Goal: Task Accomplishment & Management: Manage account settings

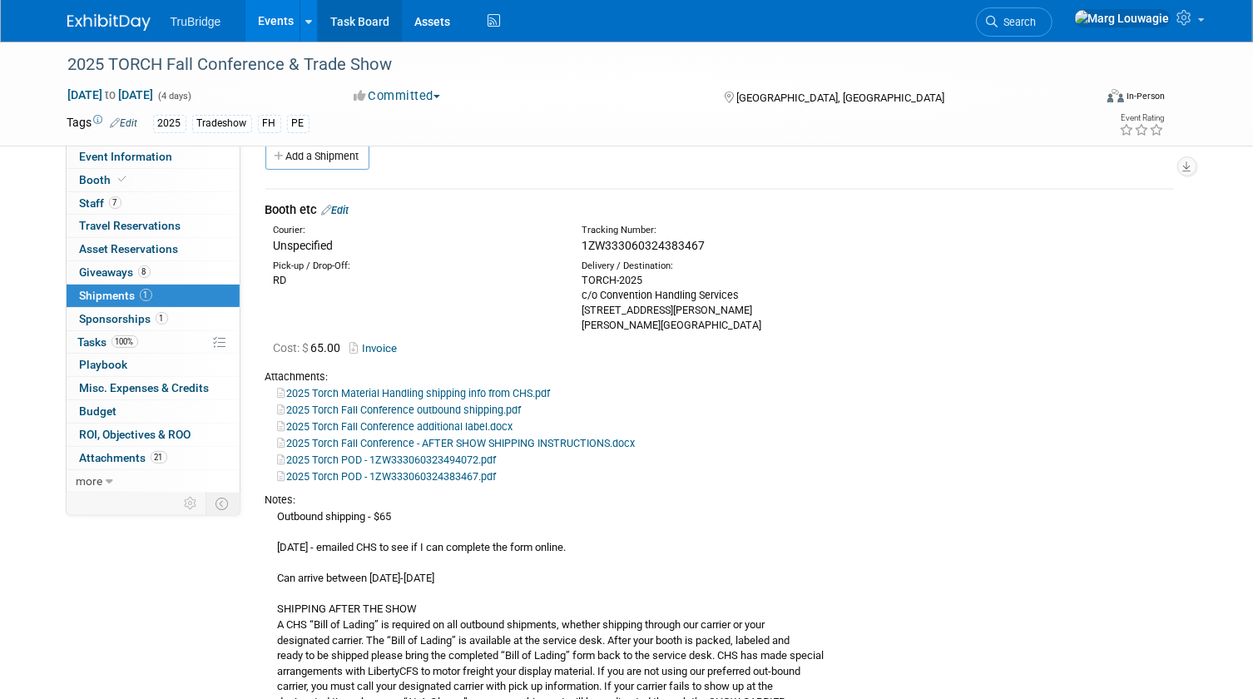
click at [363, 22] on link "Task Board" at bounding box center [360, 21] width 84 height 42
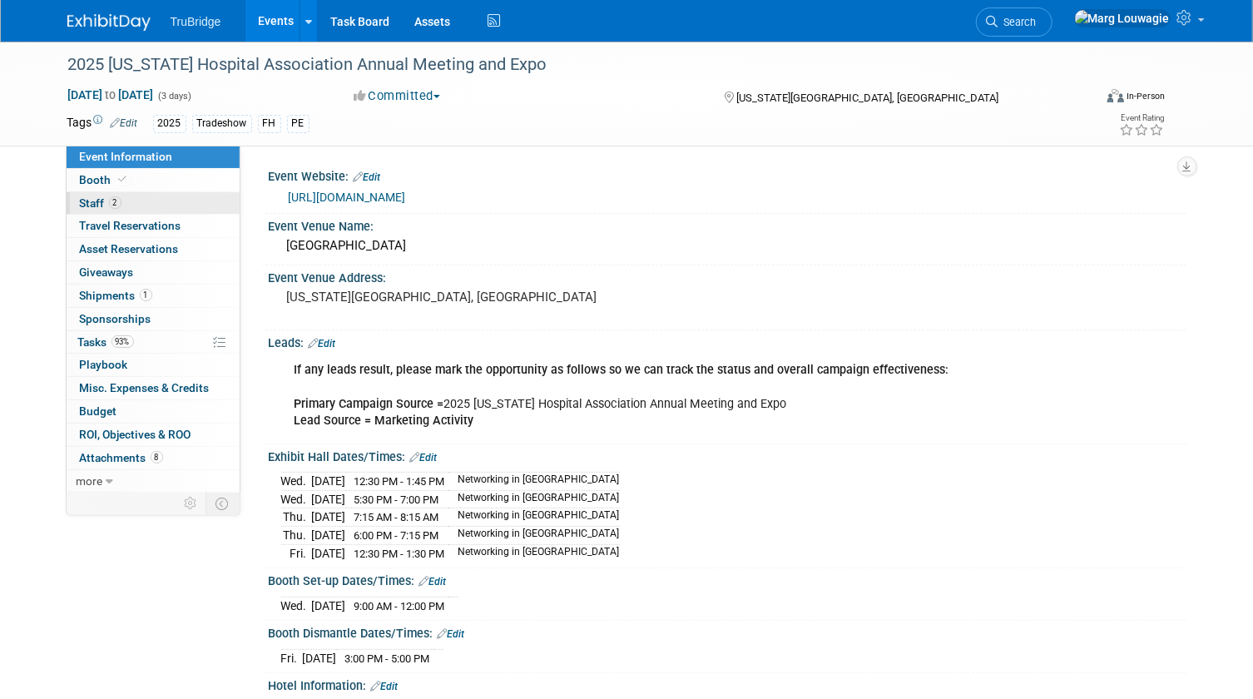
click at [156, 199] on link "2 Staff 2" at bounding box center [153, 203] width 173 height 22
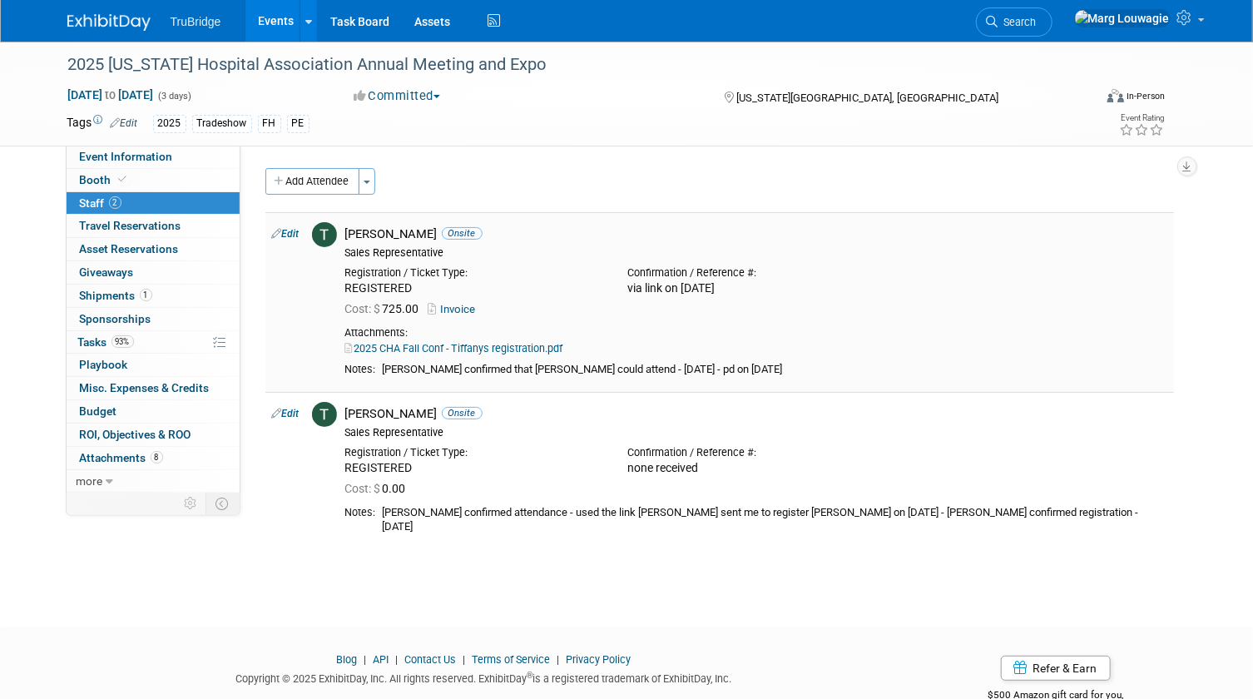
drag, startPoint x: 113, startPoint y: 159, endPoint x: 482, endPoint y: 216, distance: 372.9
click at [113, 159] on span "Event Information" at bounding box center [126, 156] width 93 height 13
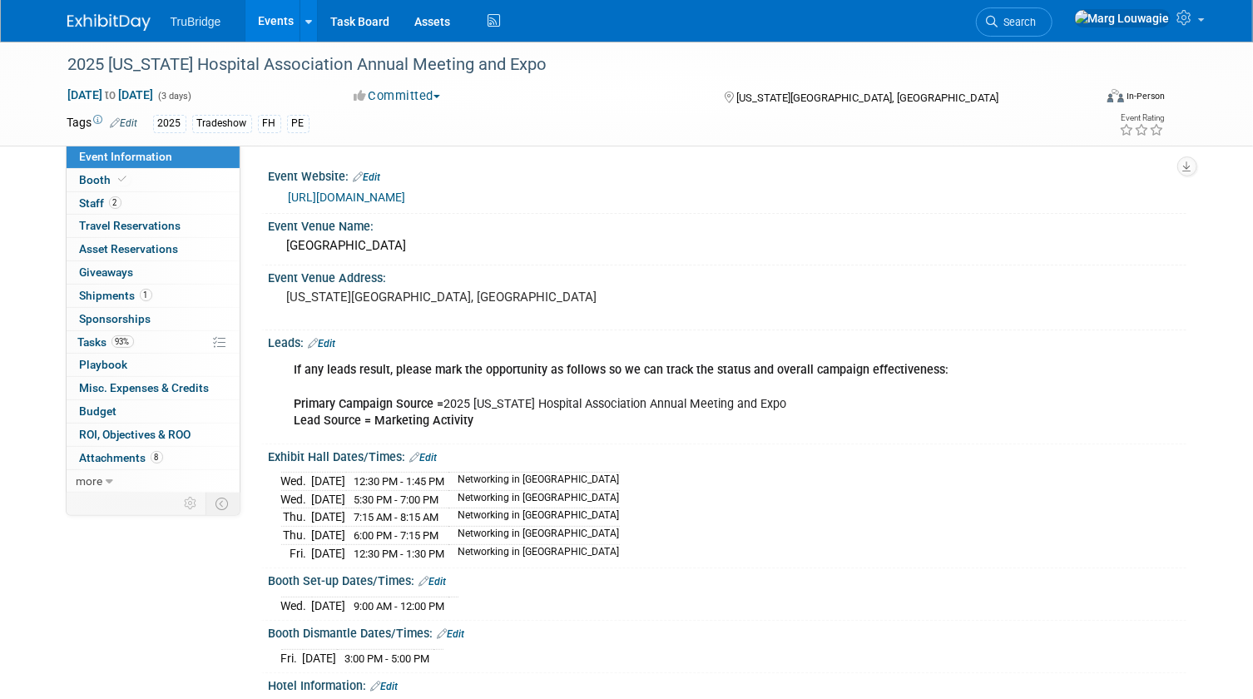
click at [534, 397] on div "If any leads result, please mark the opportunity as follows so we can track the…" at bounding box center [645, 395] width 725 height 83
click at [334, 341] on link "Edit" at bounding box center [322, 344] width 27 height 12
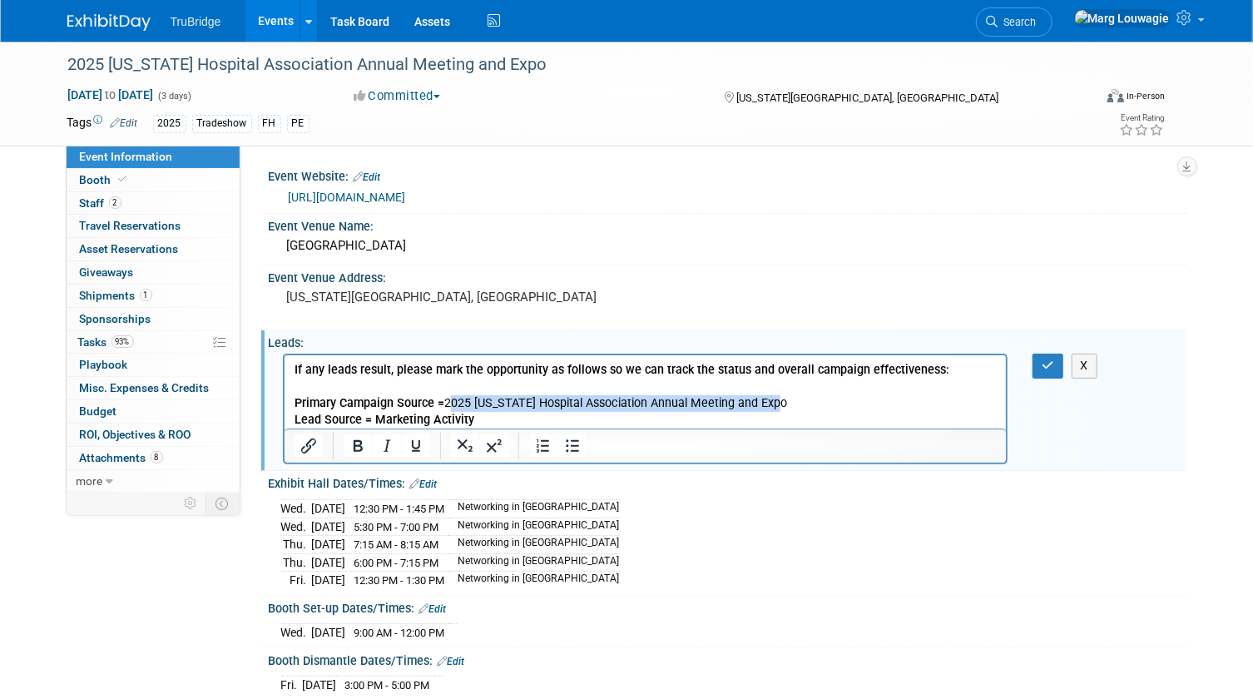
drag, startPoint x: 445, startPoint y: 399, endPoint x: 798, endPoint y: 406, distance: 352.7
click at [798, 406] on p "If any leads result, please mark the opportunity as follows so we can track the…" at bounding box center [645, 395] width 703 height 67
click at [1040, 358] on button "button" at bounding box center [1047, 366] width 31 height 24
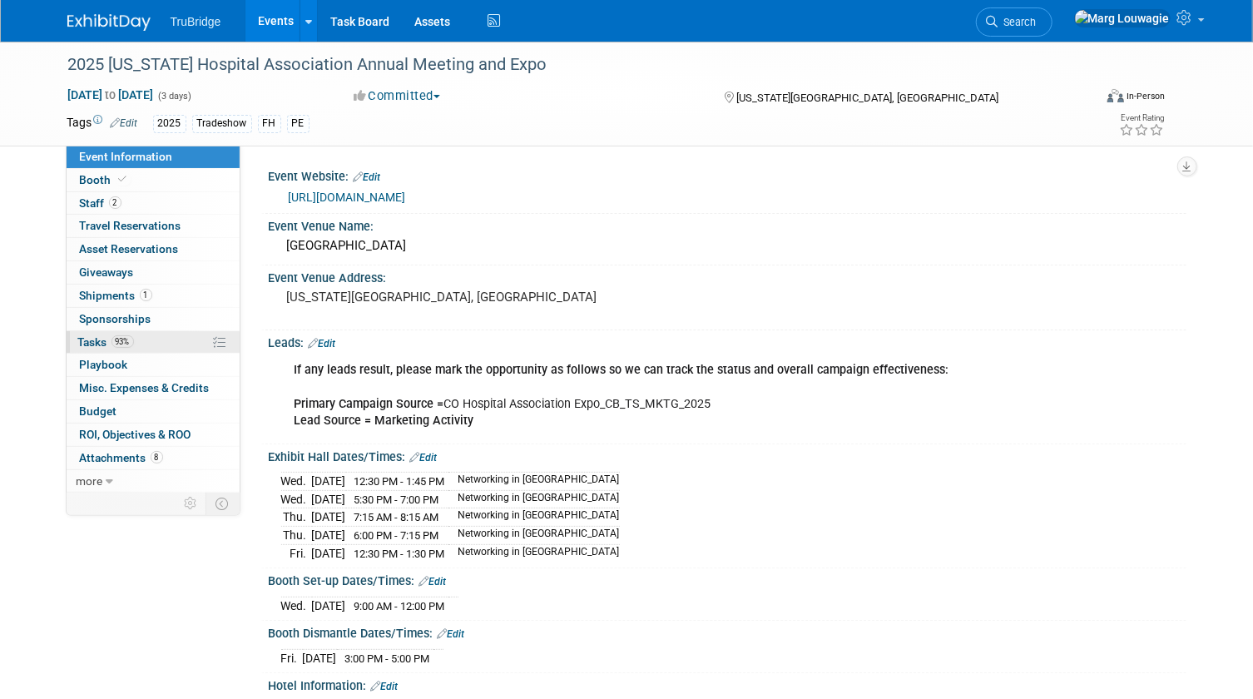
click at [91, 333] on link "93% Tasks 93%" at bounding box center [153, 342] width 173 height 22
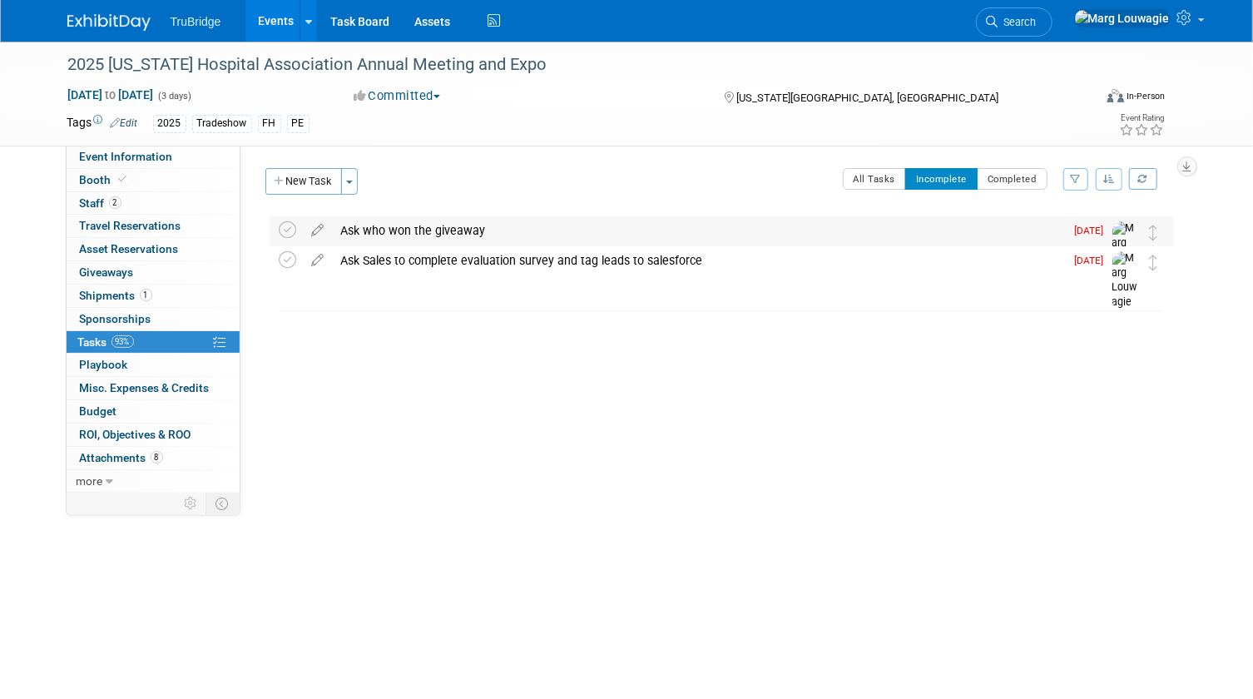
click at [421, 230] on div "Ask who won the giveaway" at bounding box center [699, 230] width 732 height 28
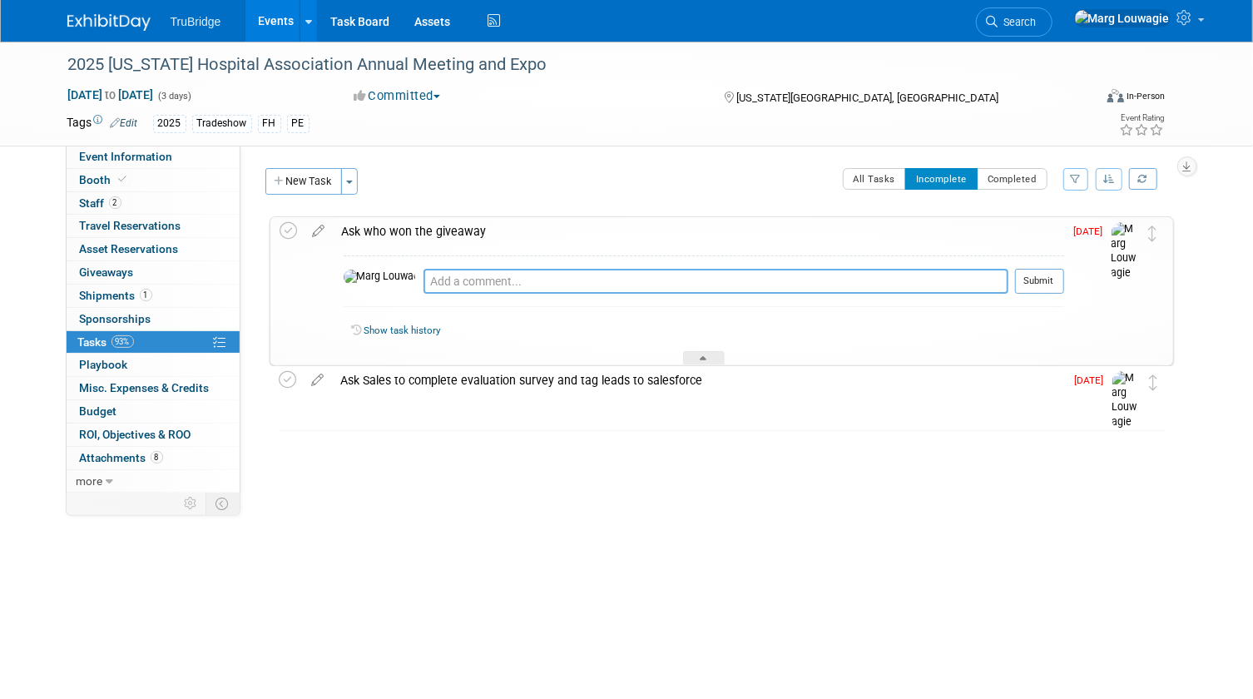
click at [463, 278] on textarea at bounding box center [715, 281] width 585 height 25
type textarea "sent email on [DATE]"
click at [1051, 282] on button "Submit" at bounding box center [1039, 281] width 49 height 25
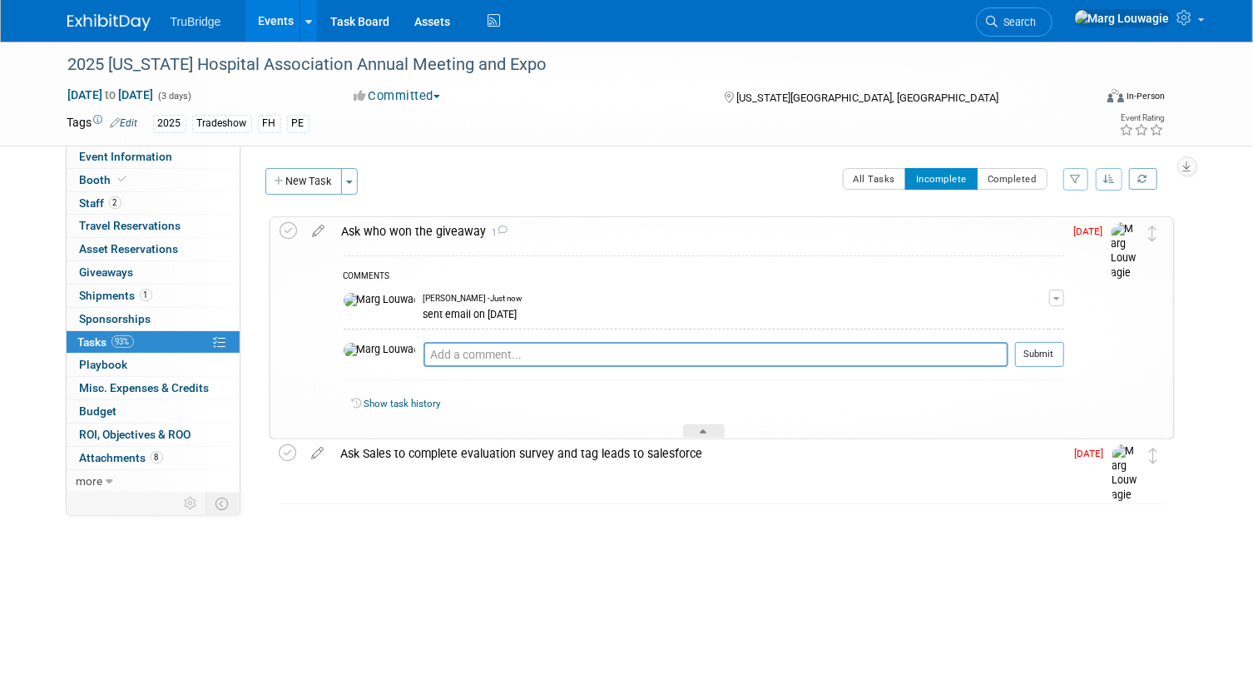
drag, startPoint x: 692, startPoint y: 423, endPoint x: 690, endPoint y: 414, distance: 9.5
click at [692, 421] on div "COMMENTS Marg Louwagie - Just now sent email on 10.1.25 Edit Comment Remove Pro…" at bounding box center [699, 341] width 730 height 193
click at [707, 433] on div at bounding box center [704, 431] width 42 height 14
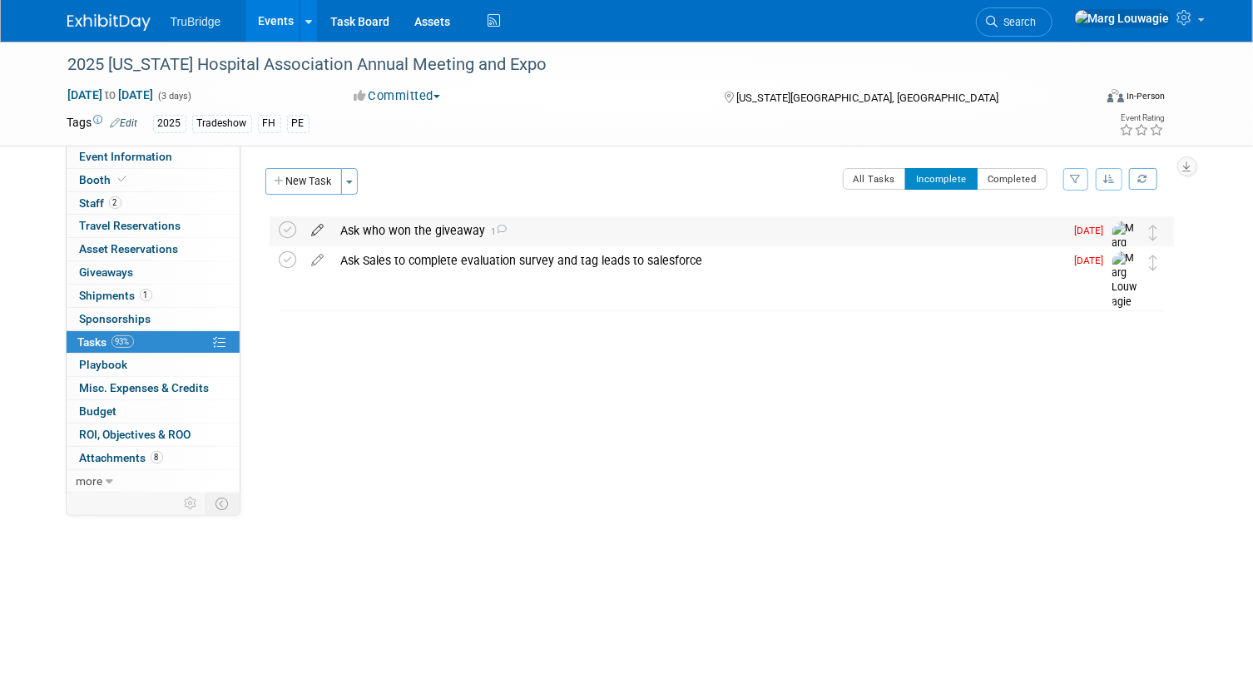
click at [318, 228] on icon at bounding box center [318, 226] width 29 height 21
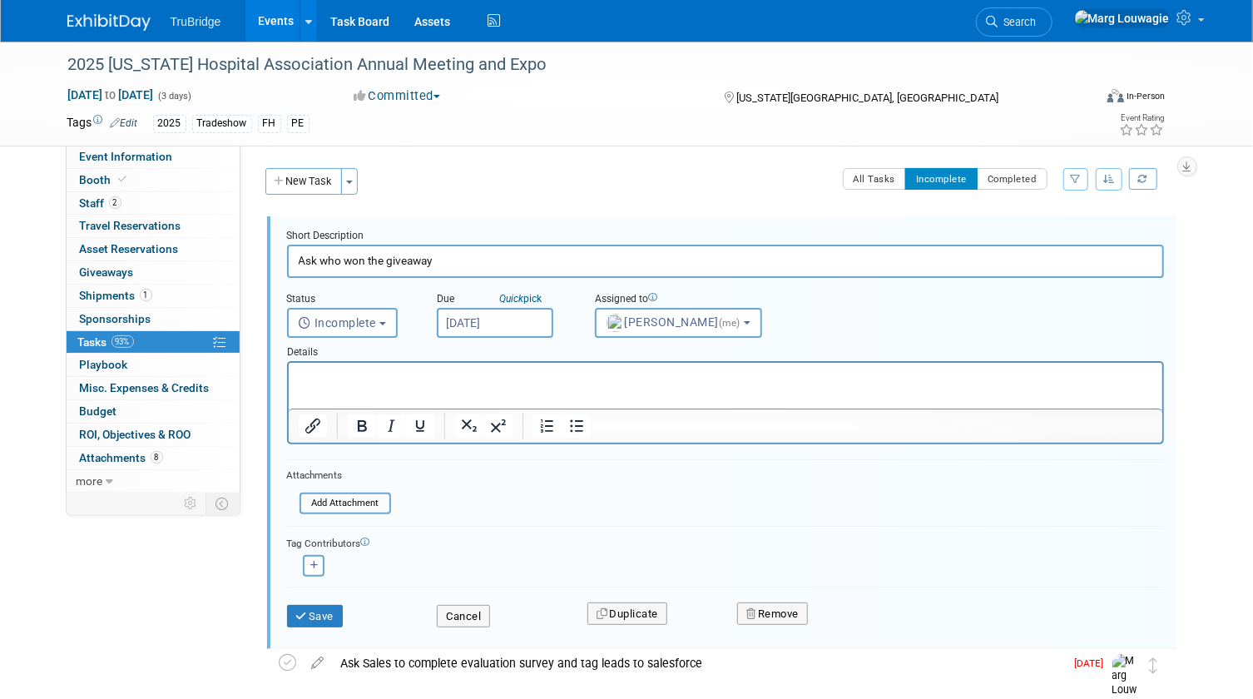
click at [489, 317] on input "Sep 30, 2025" at bounding box center [495, 323] width 116 height 30
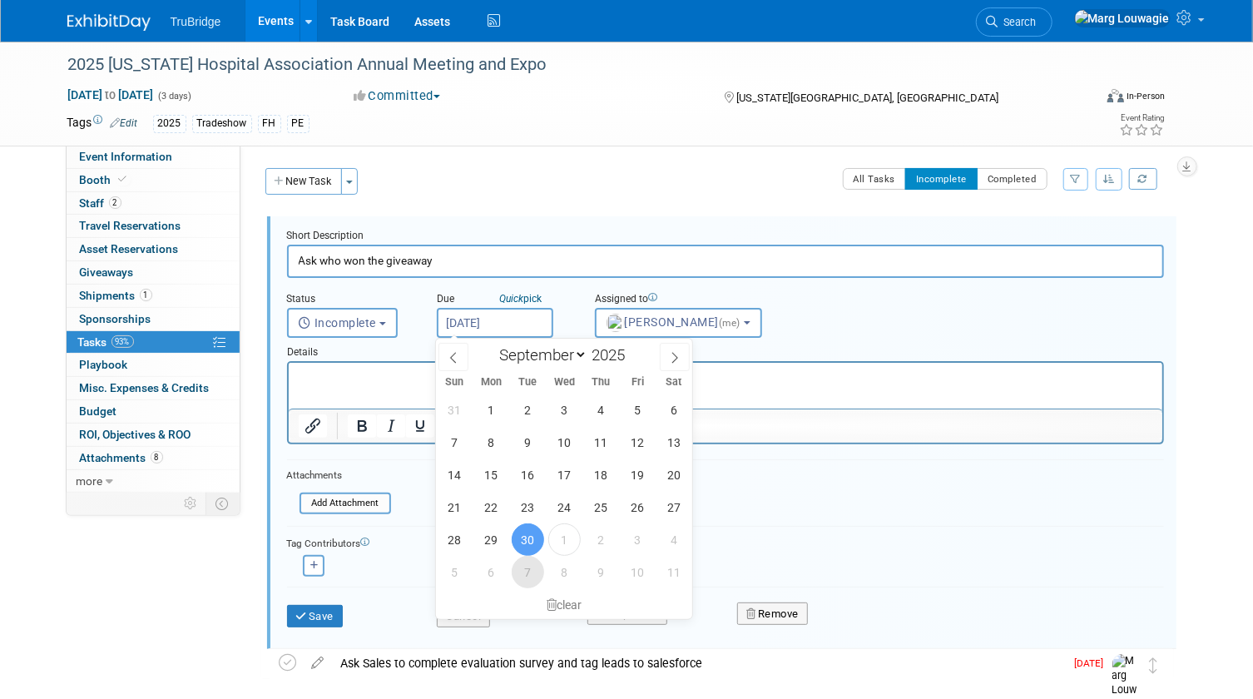
click at [522, 574] on span "7" at bounding box center [528, 572] width 32 height 32
type input "Oct 7, 2025"
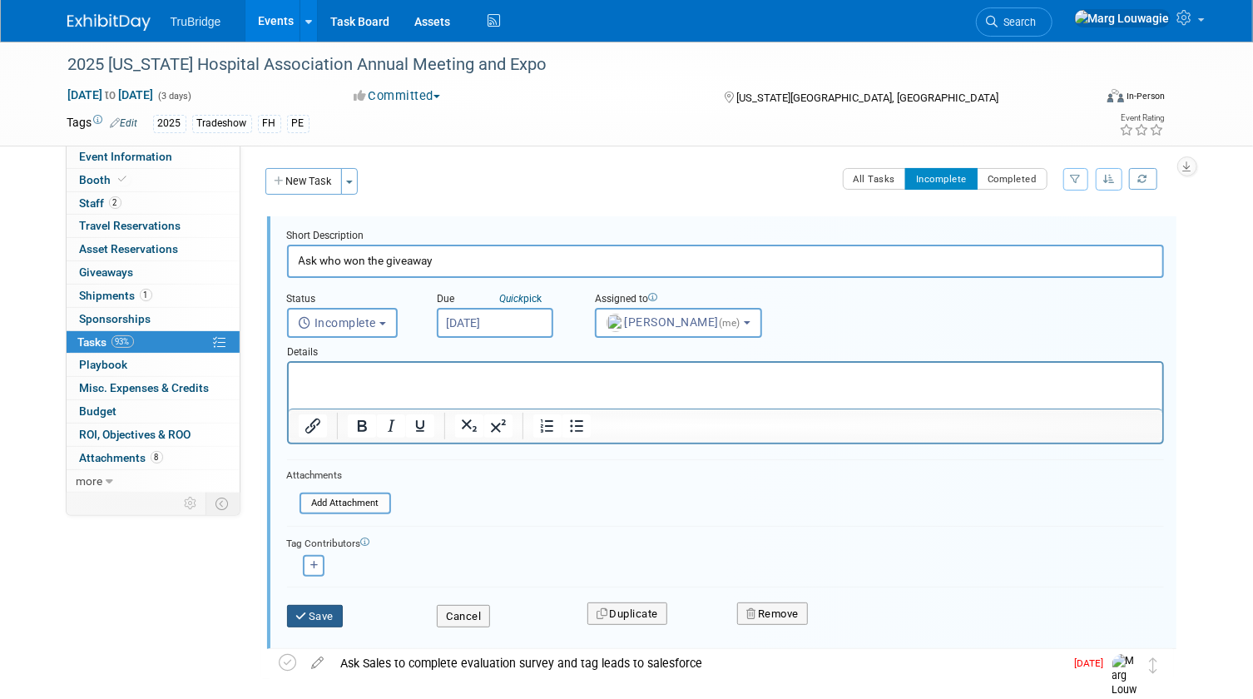
click at [334, 611] on button "Save" at bounding box center [315, 616] width 57 height 23
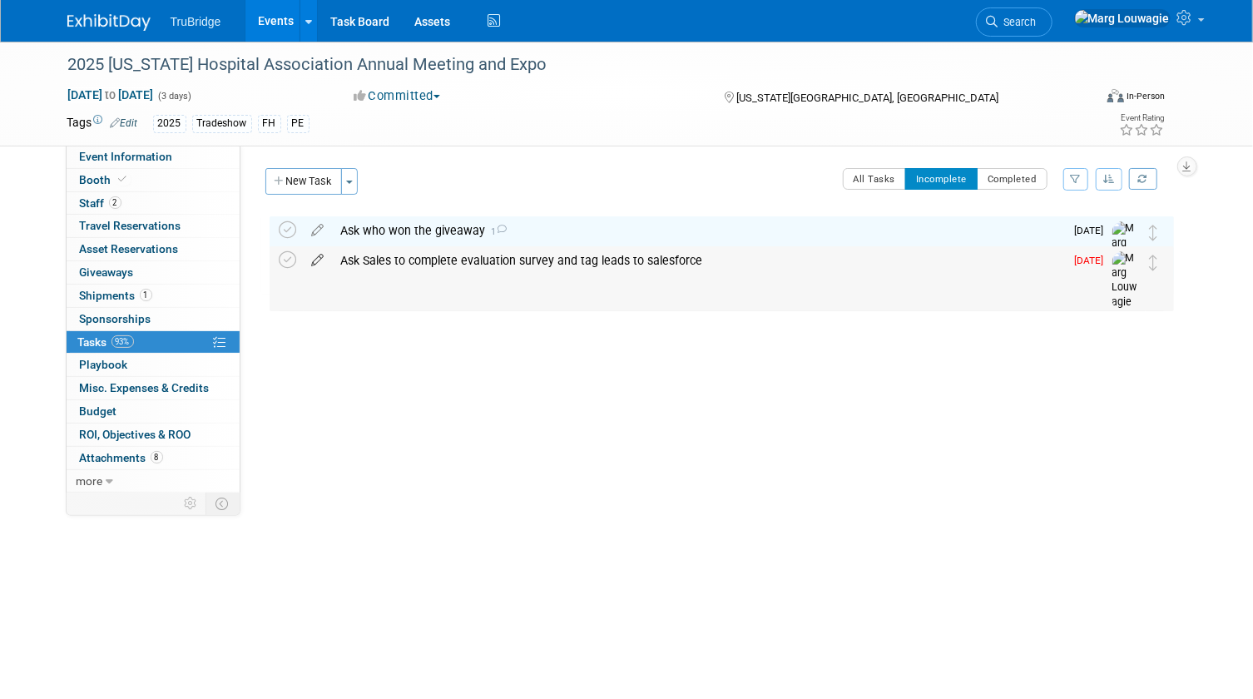
click at [316, 260] on icon at bounding box center [318, 256] width 29 height 21
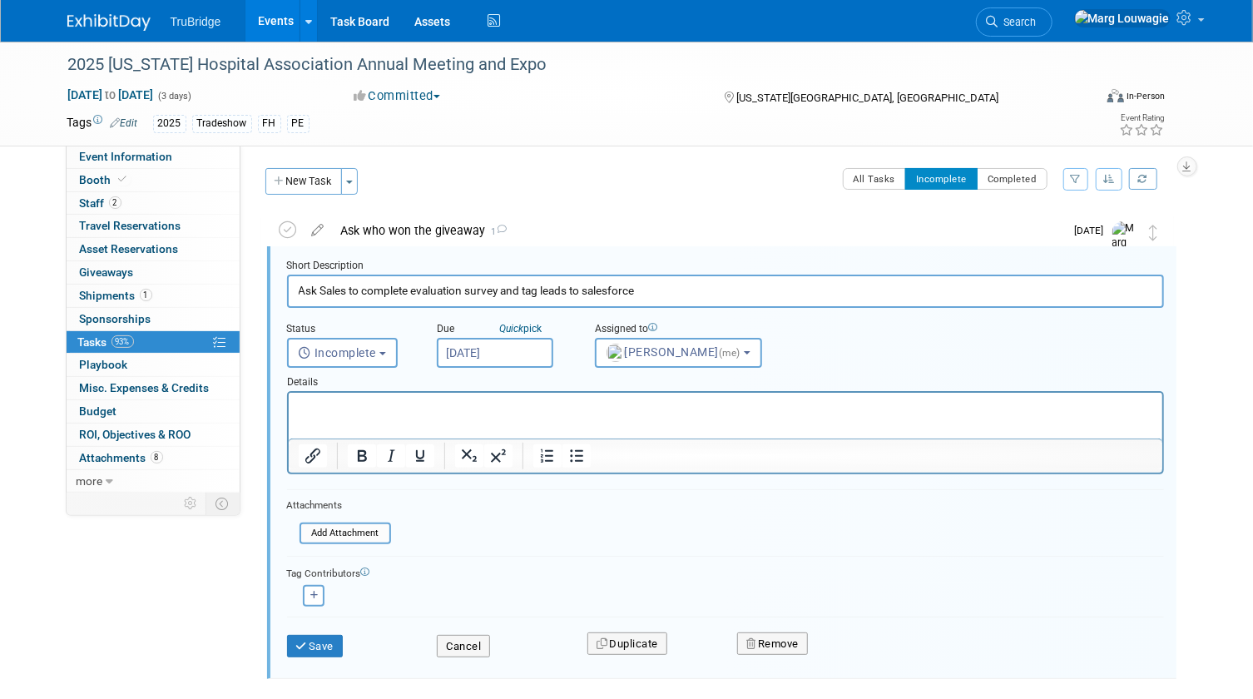
scroll to position [2, 0]
click at [506, 348] on input "Sep 30, 2025" at bounding box center [495, 351] width 116 height 30
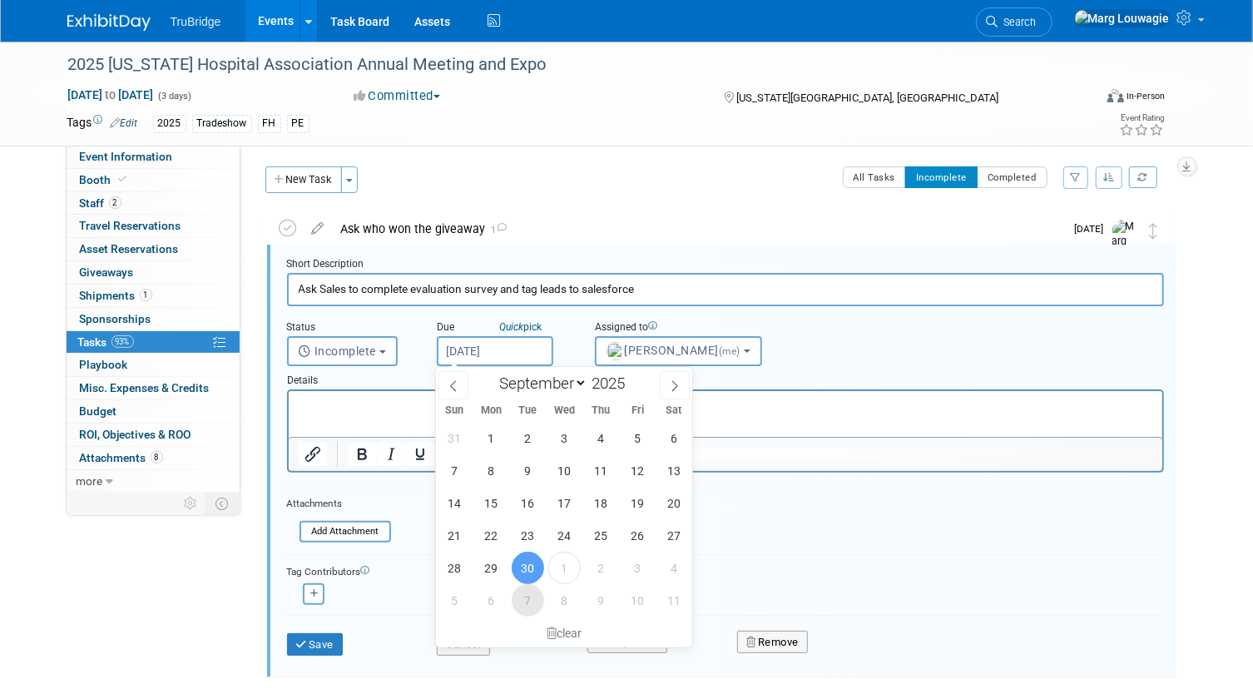
click at [524, 598] on span "7" at bounding box center [528, 600] width 32 height 32
type input "Oct 7, 2025"
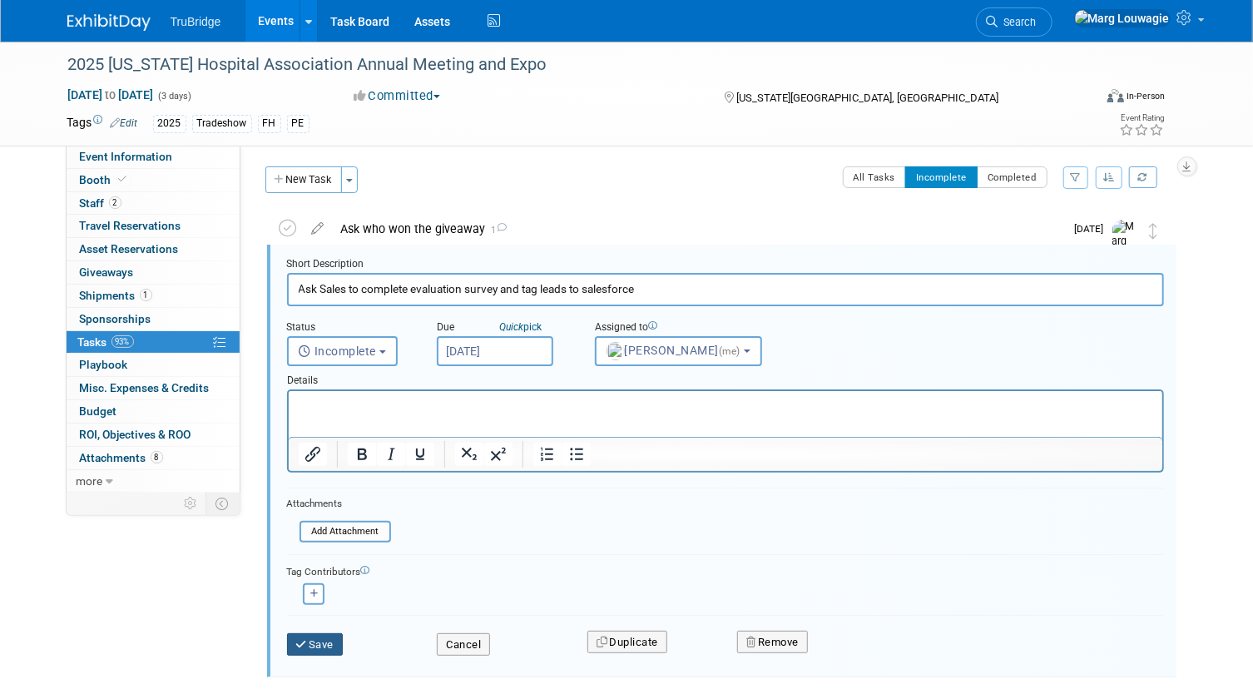
click at [322, 640] on button "Save" at bounding box center [315, 644] width 57 height 23
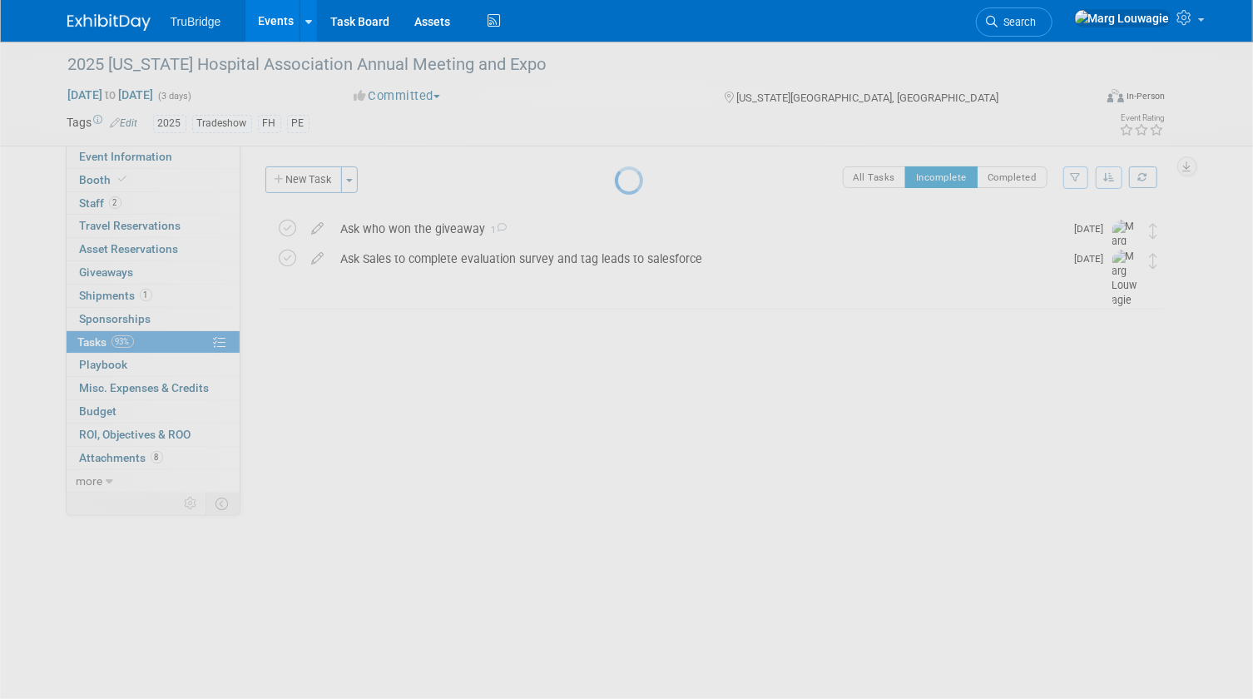
scroll to position [0, 0]
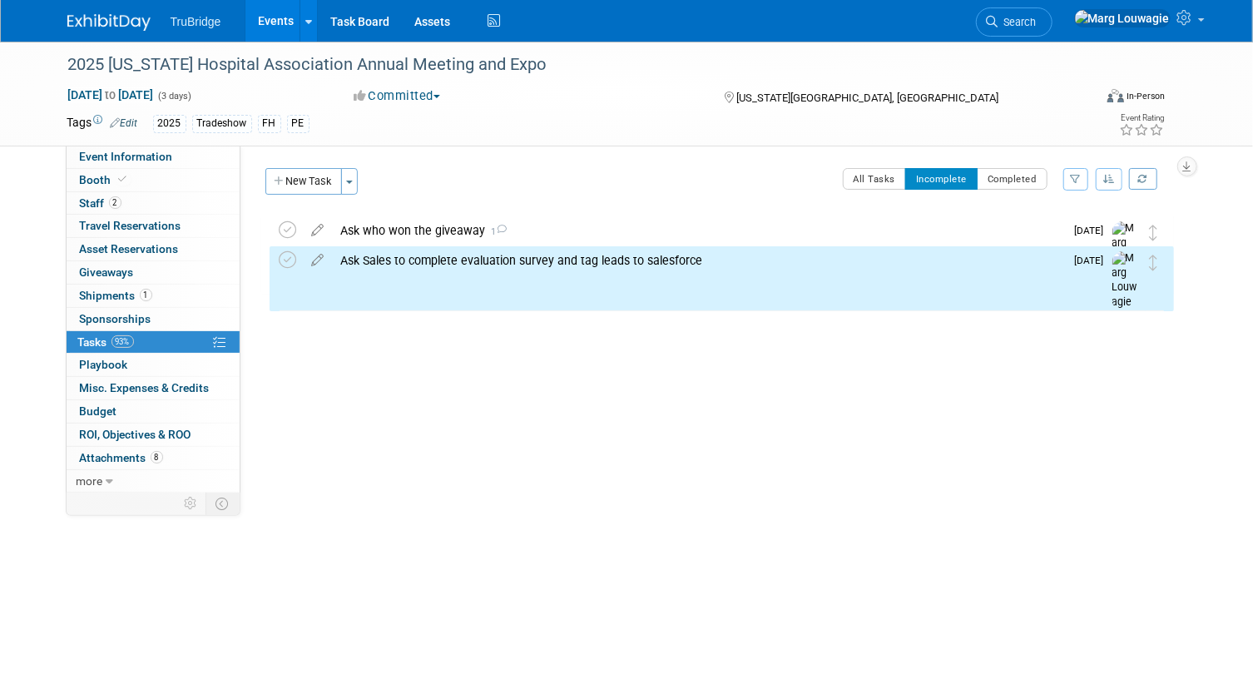
click at [532, 258] on div "Ask Sales to complete evaluation survey and tag leads to salesforce" at bounding box center [699, 260] width 732 height 28
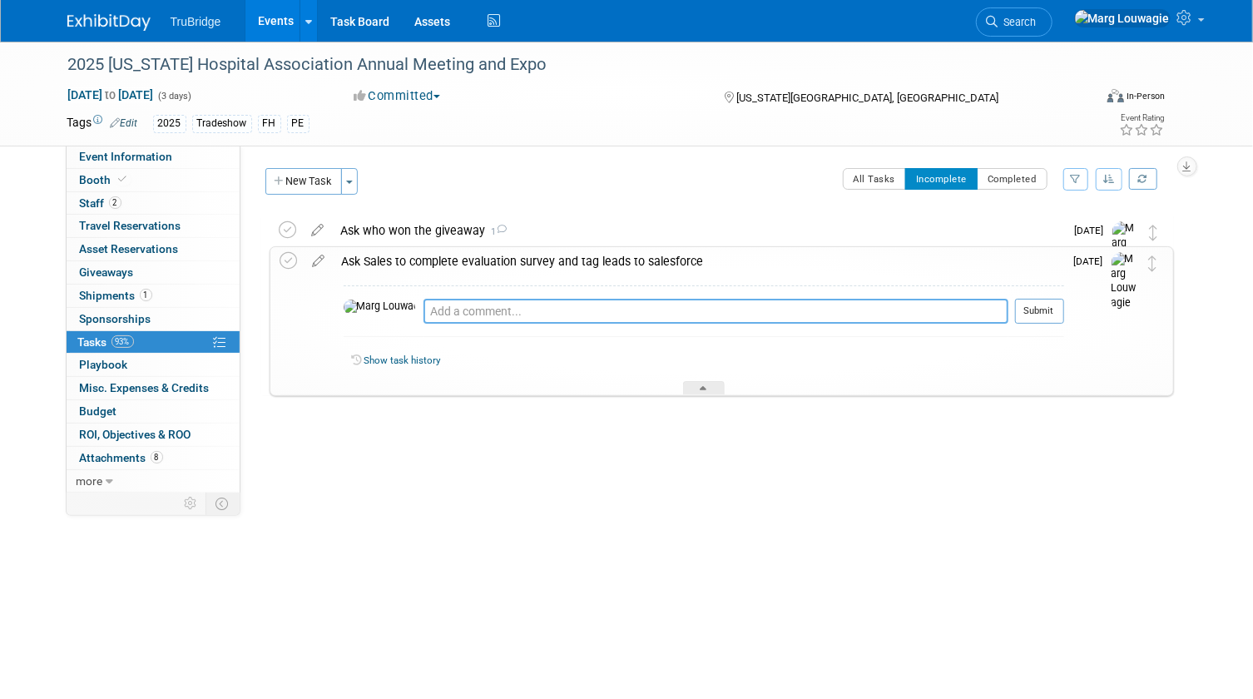
click at [519, 314] on textarea at bounding box center [715, 311] width 585 height 25
type textarea "sent email [DATE]"
click at [1046, 304] on button "Submit" at bounding box center [1039, 311] width 49 height 25
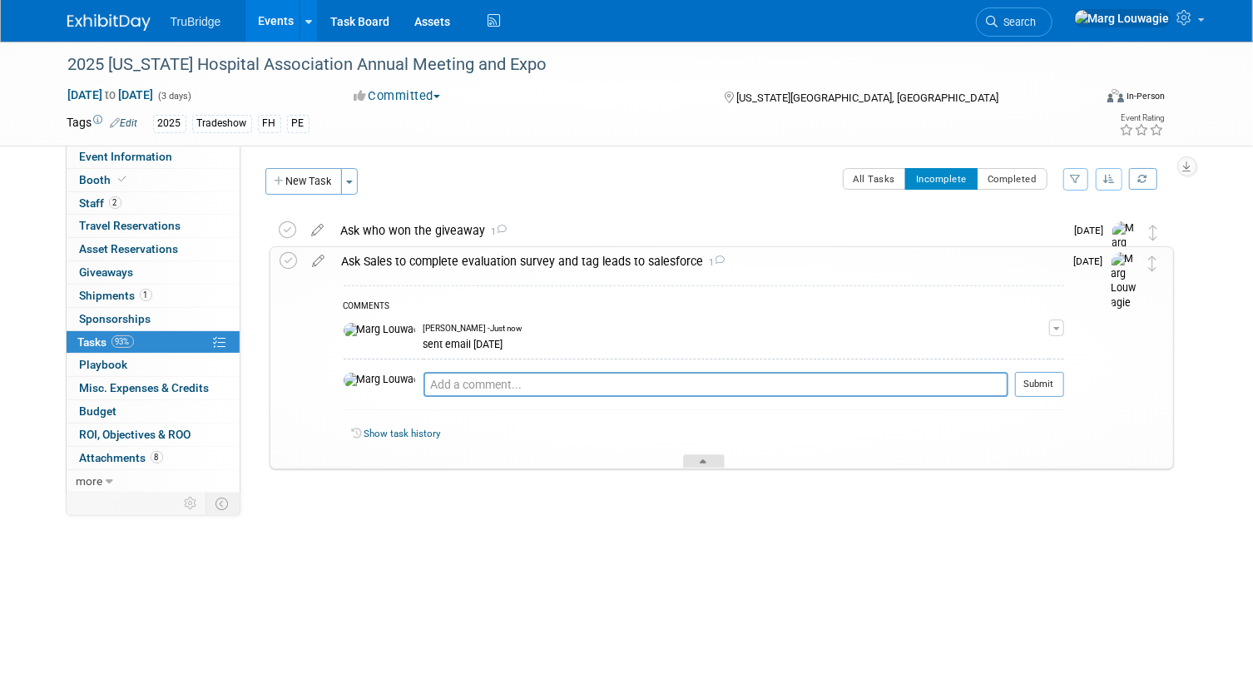
click at [706, 460] on icon at bounding box center [703, 464] width 7 height 10
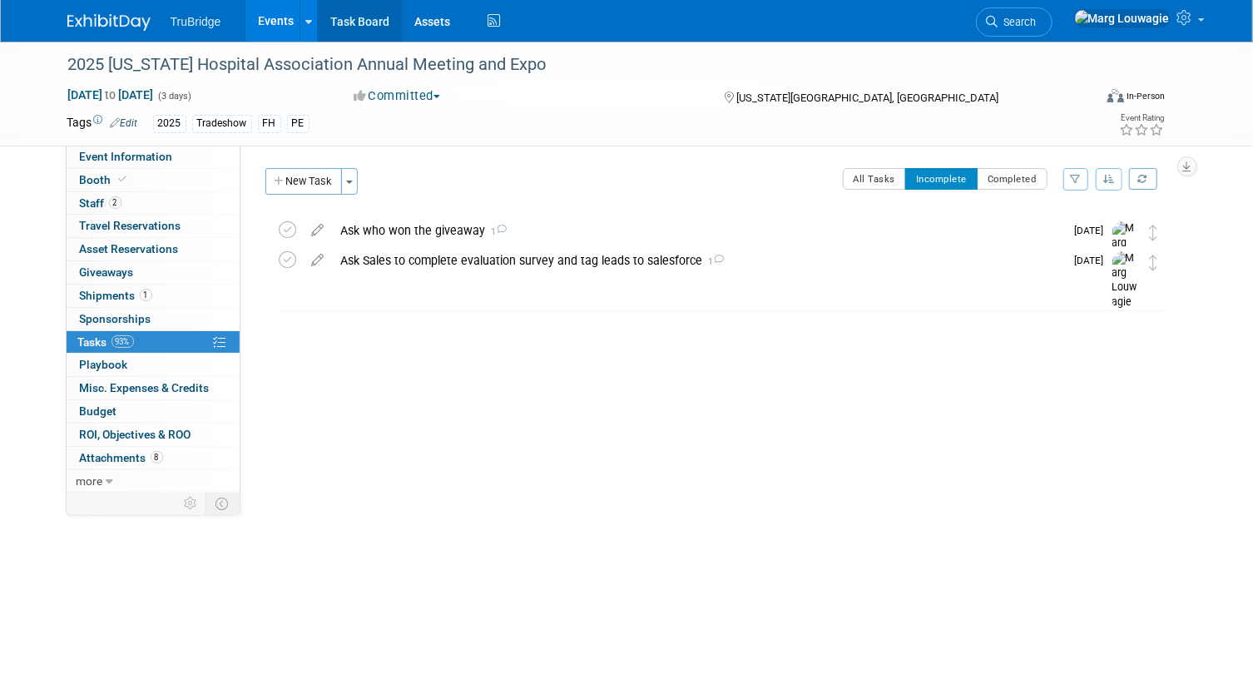
click at [365, 17] on link "Task Board" at bounding box center [360, 21] width 84 height 42
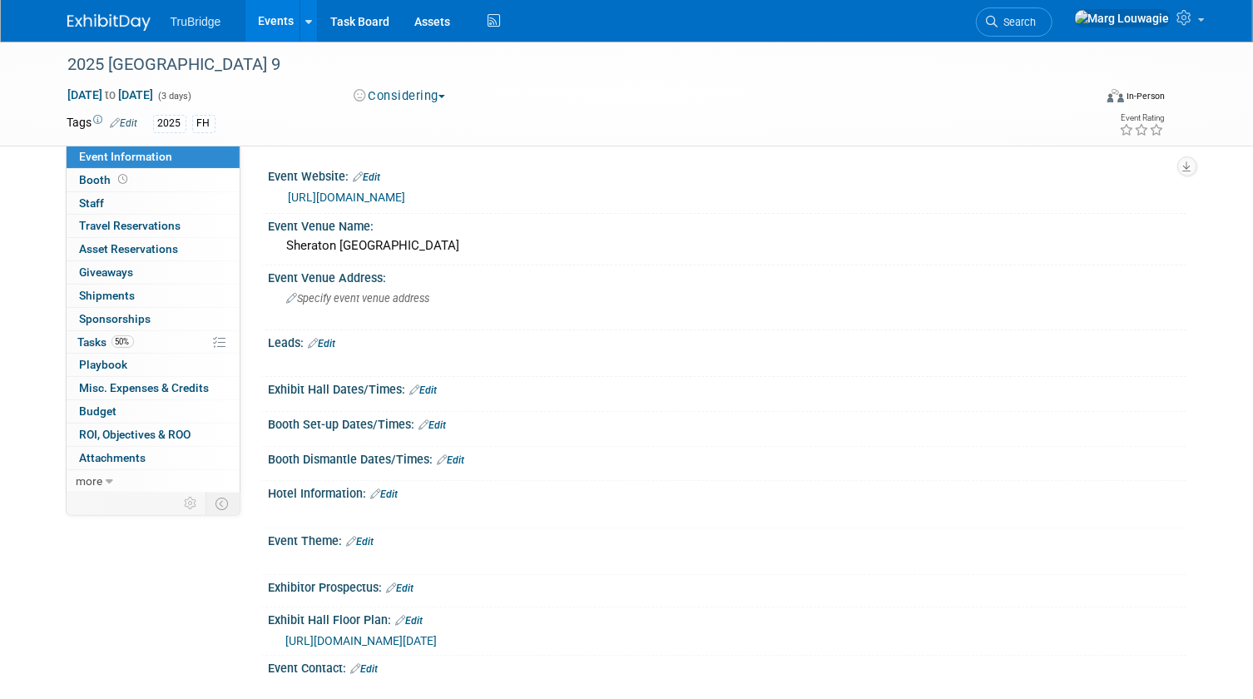
click at [406, 196] on link "https://www.hfma.org/region-9/" at bounding box center [347, 196] width 117 height 13
click at [103, 339] on span "Tasks 50%" at bounding box center [106, 341] width 56 height 13
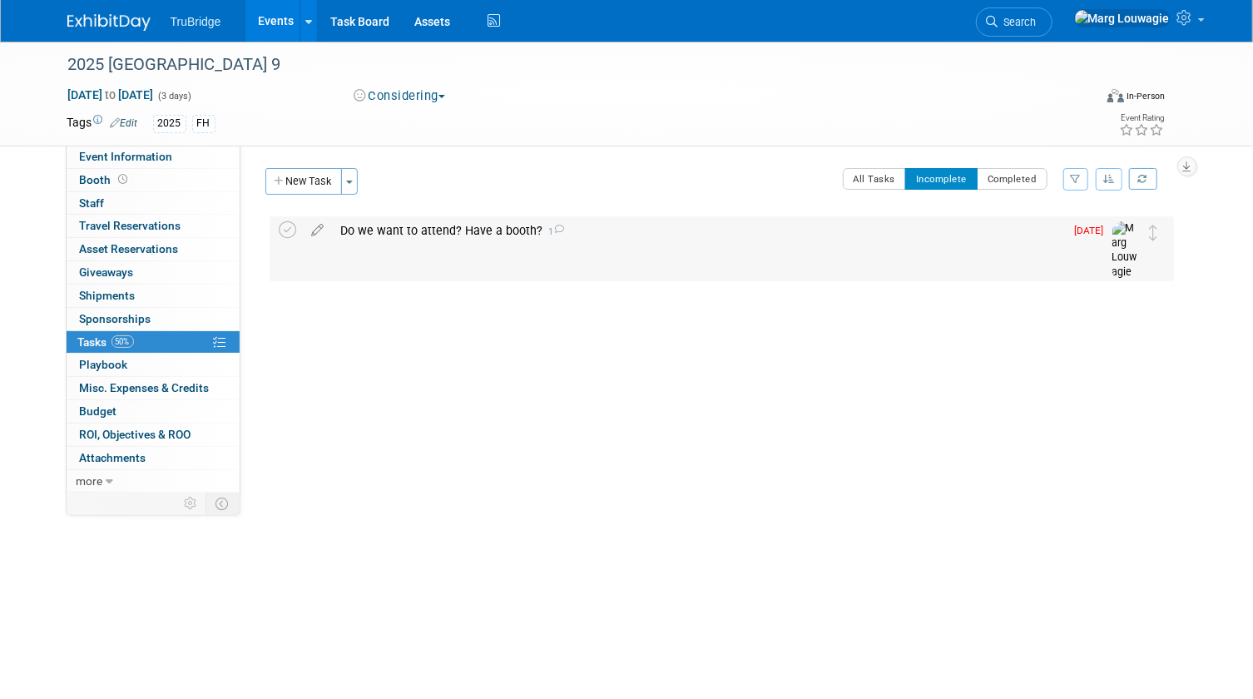
click at [445, 233] on div "Do we want to attend? Have a booth? 1" at bounding box center [699, 230] width 732 height 28
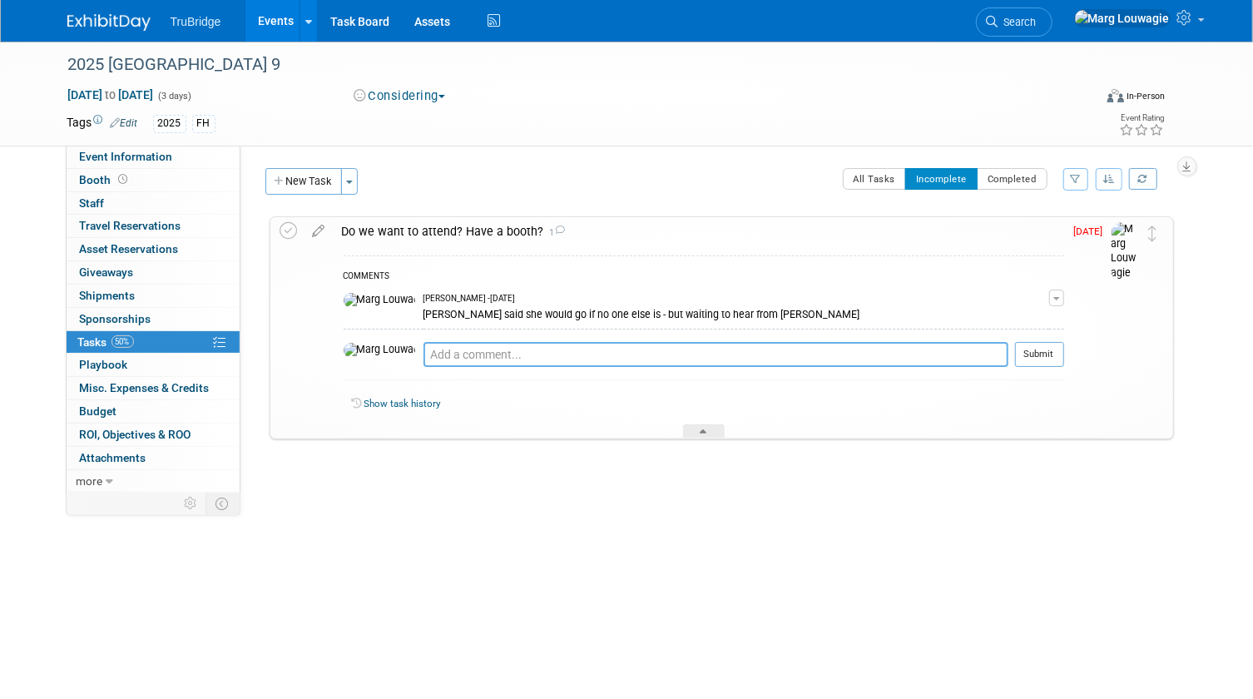
click at [488, 352] on textarea at bounding box center [715, 354] width 585 height 25
type textarea "sent an email 10.1.25 to Ashley and Brandon and asked if anyone is going to att…"
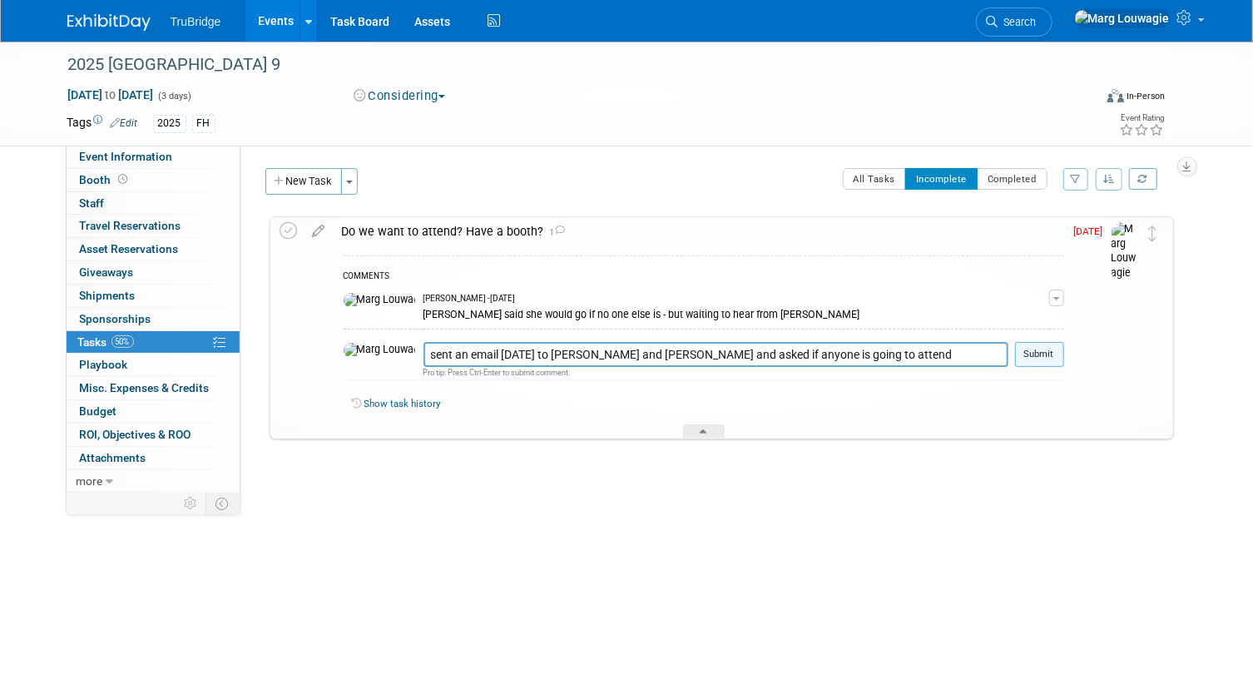
click at [1048, 348] on button "Submit" at bounding box center [1039, 354] width 49 height 25
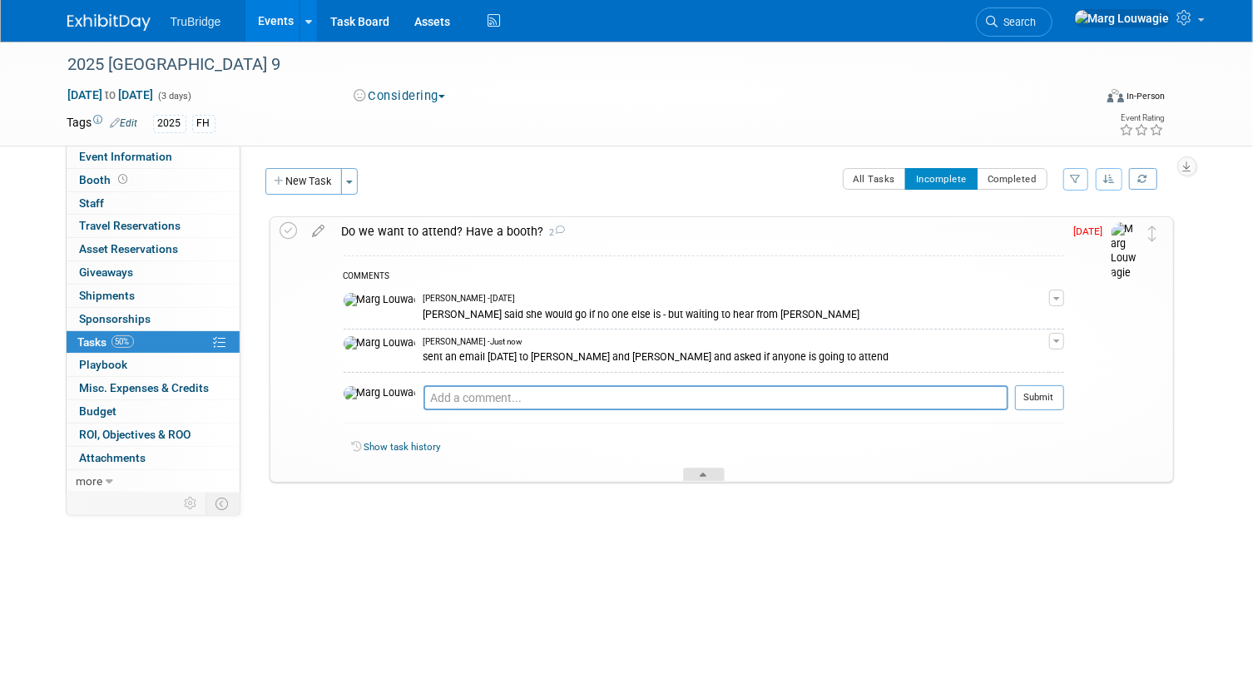
click at [701, 468] on div at bounding box center [704, 474] width 42 height 14
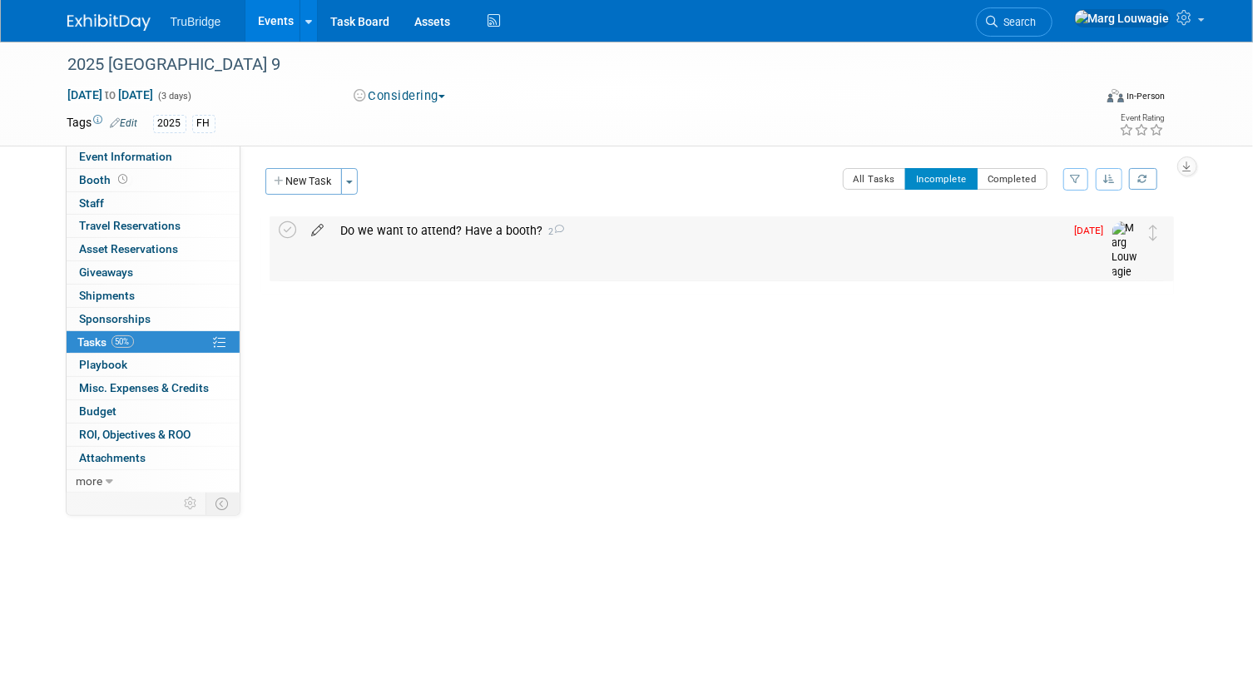
click at [316, 226] on icon at bounding box center [318, 226] width 29 height 21
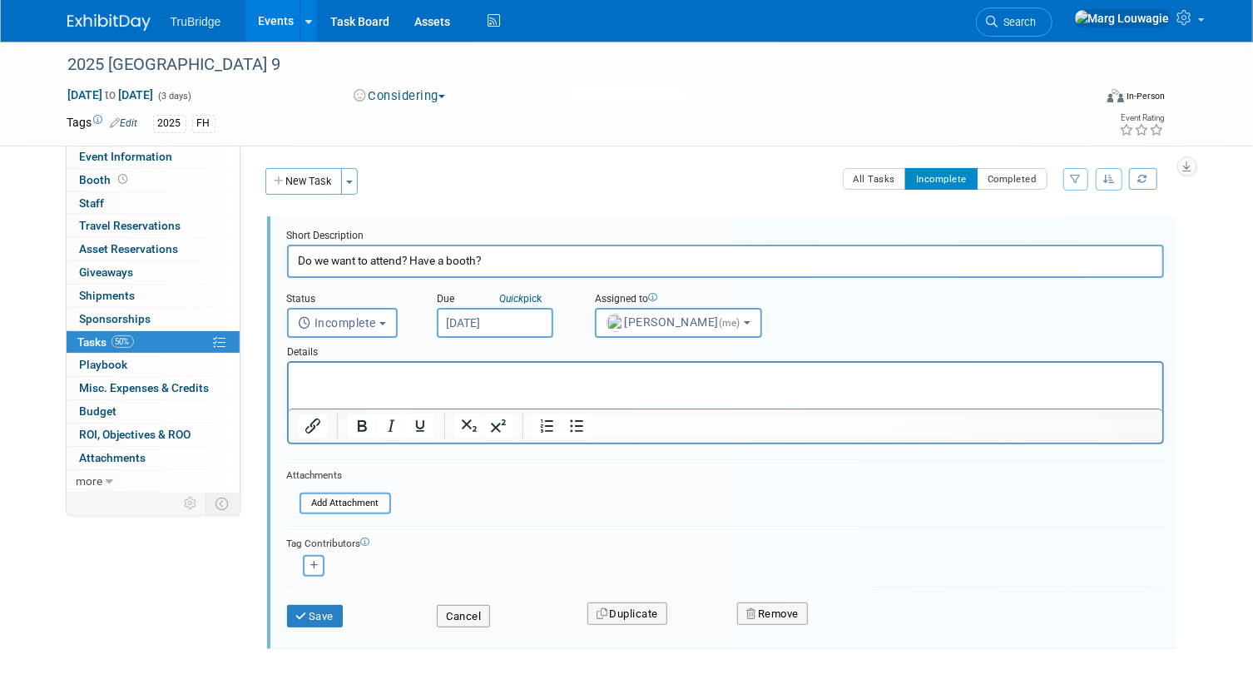
click at [470, 319] on input "Sep 30, 2025" at bounding box center [495, 323] width 116 height 30
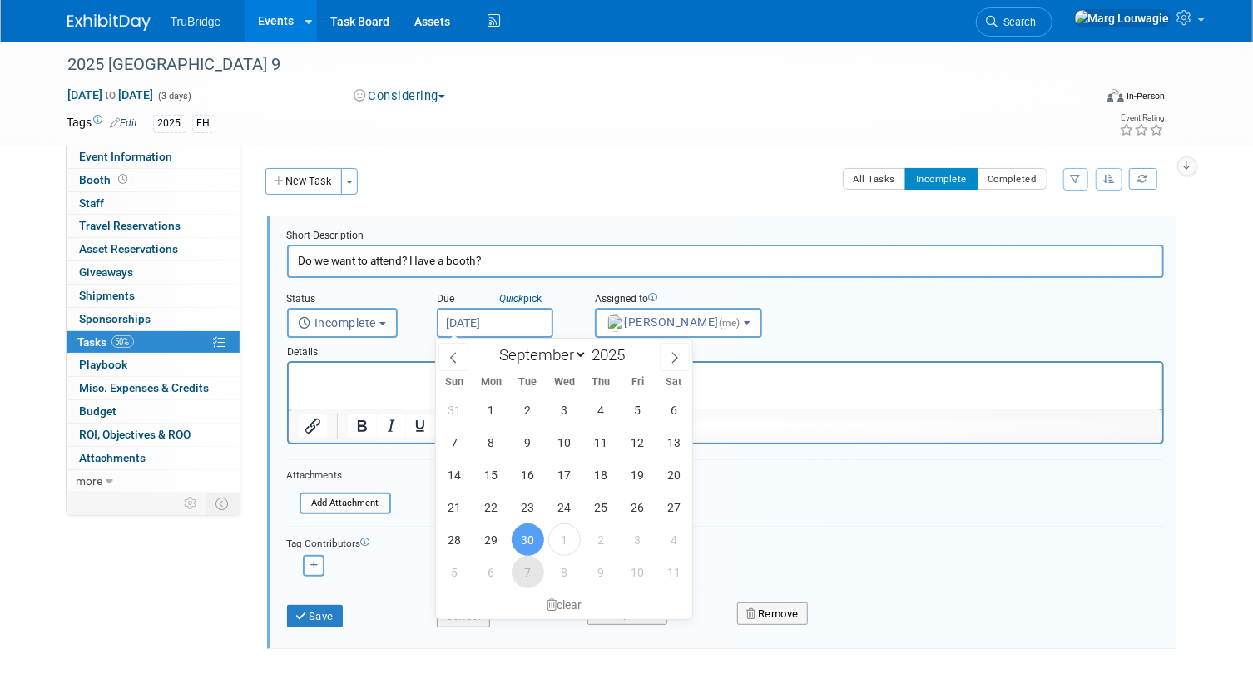
drag, startPoint x: 536, startPoint y: 575, endPoint x: 458, endPoint y: 613, distance: 86.3
click at [533, 576] on span "7" at bounding box center [528, 572] width 32 height 32
type input "Oct 7, 2025"
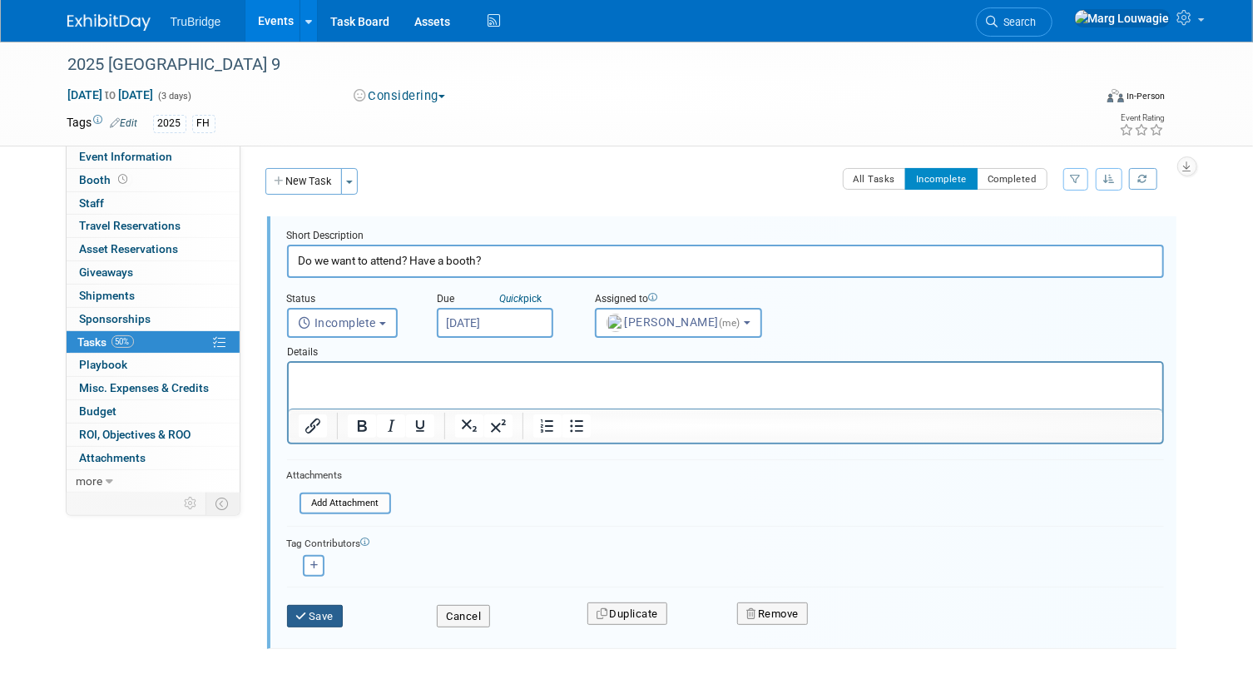
click at [337, 614] on button "Save" at bounding box center [315, 616] width 57 height 23
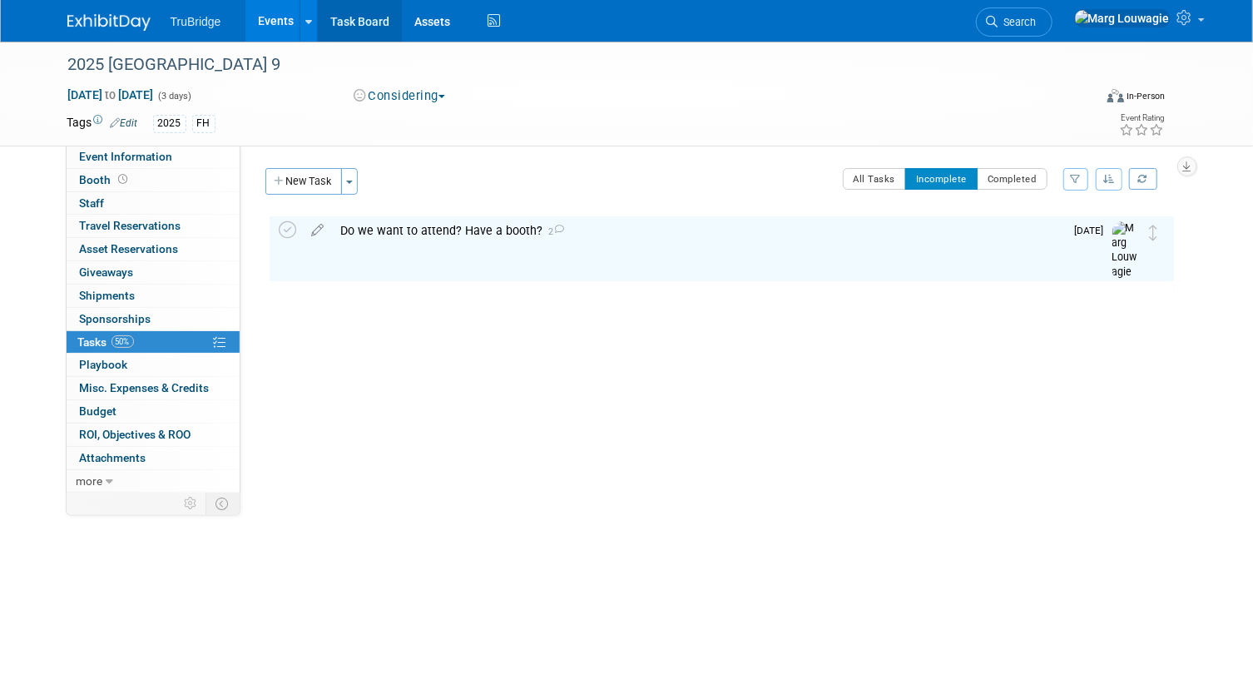
click at [351, 20] on link "Task Board" at bounding box center [360, 21] width 84 height 42
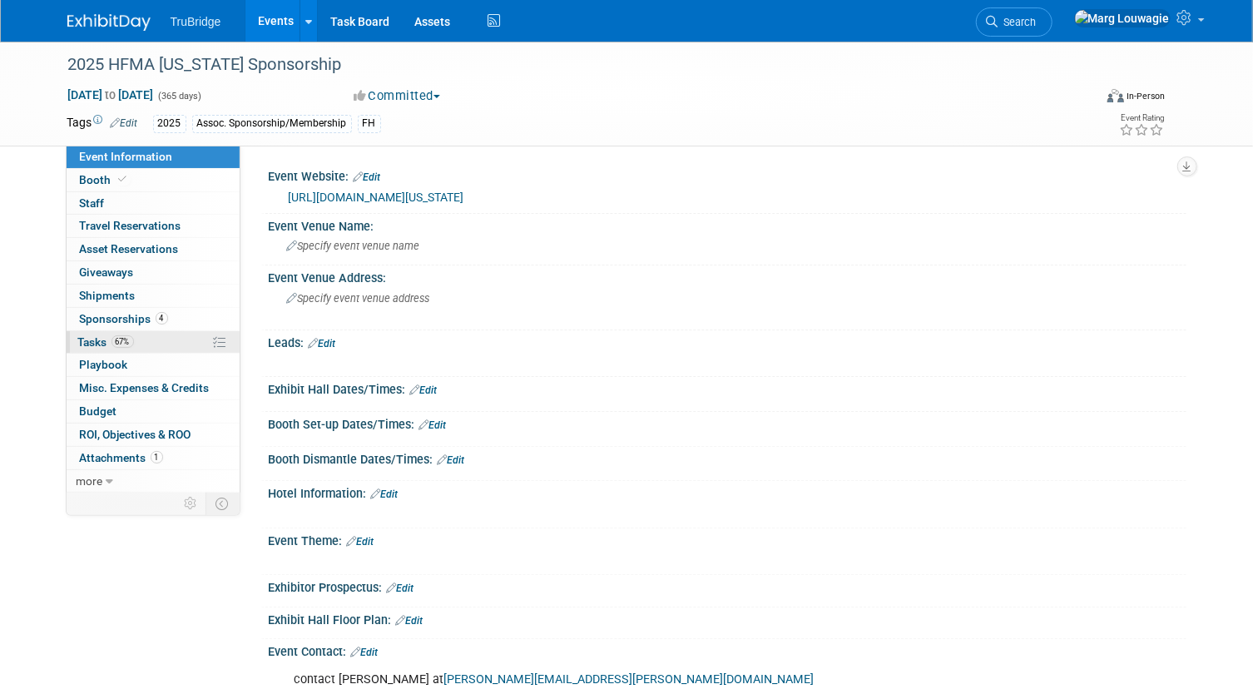
click at [82, 337] on span "Tasks 67%" at bounding box center [106, 341] width 56 height 13
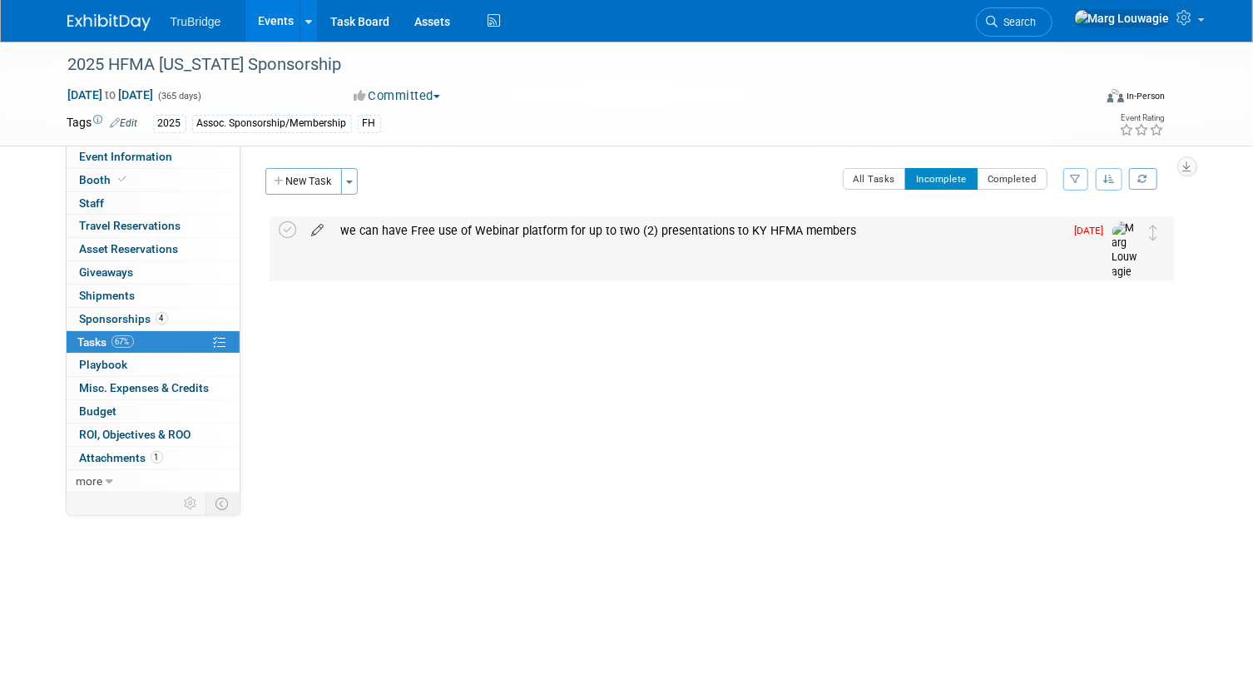
click at [317, 229] on icon at bounding box center [318, 226] width 29 height 21
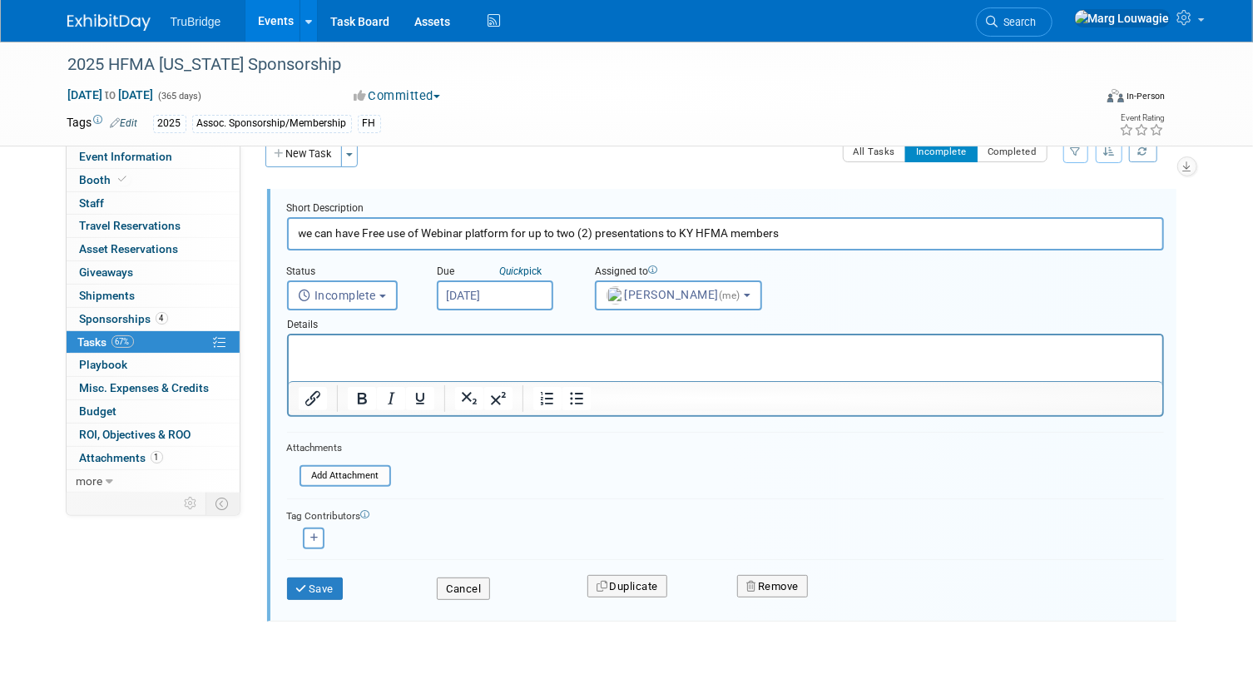
scroll to position [51, 0]
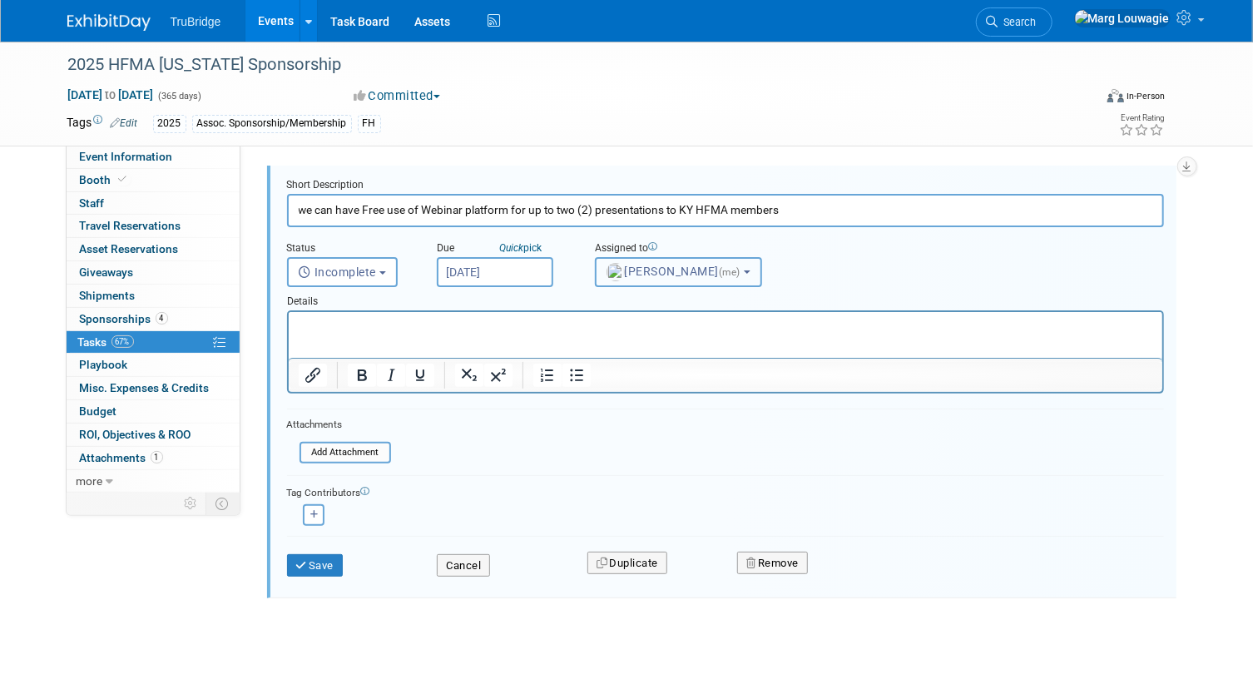
click at [660, 274] on span "Marg Louwagie (me)" at bounding box center [674, 271] width 137 height 13
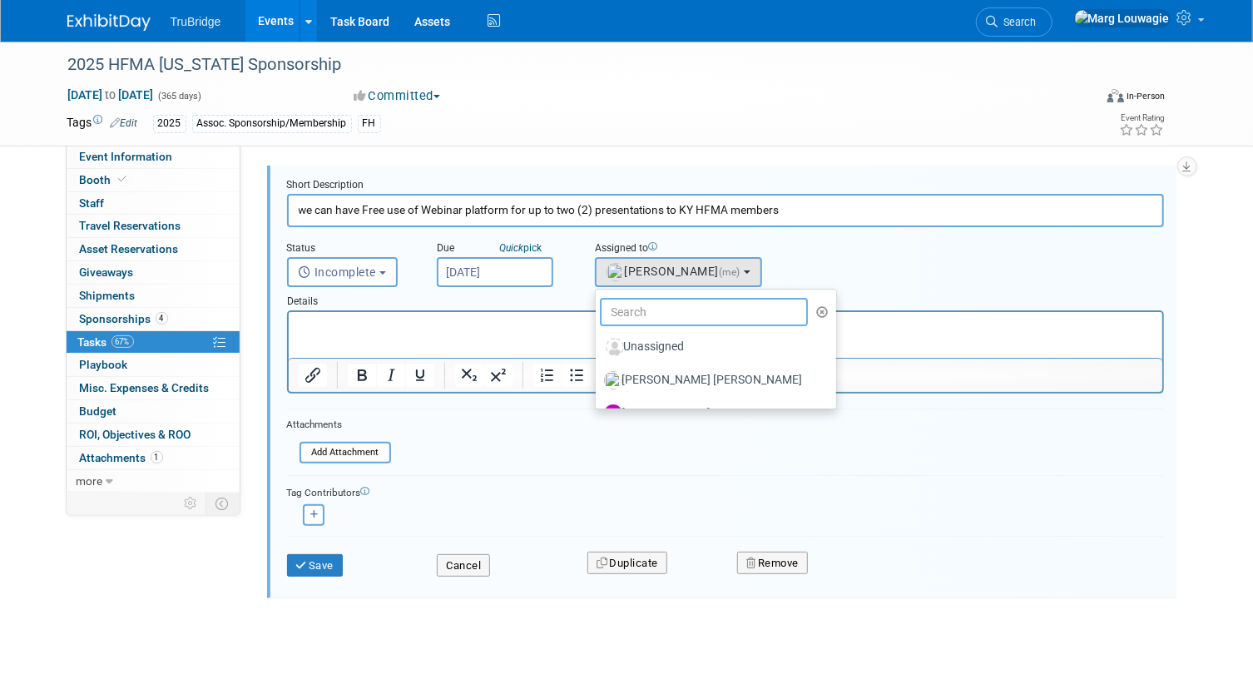
click at [660, 311] on input "text" at bounding box center [704, 312] width 209 height 28
type input "Whit"
click at [664, 371] on label "[PERSON_NAME]" at bounding box center [691, 380] width 174 height 27
click at [598, 373] on input "[PERSON_NAME]" at bounding box center [592, 378] width 11 height 11
select select "4ff202e7-b065-41eb-868c-e4111a985510"
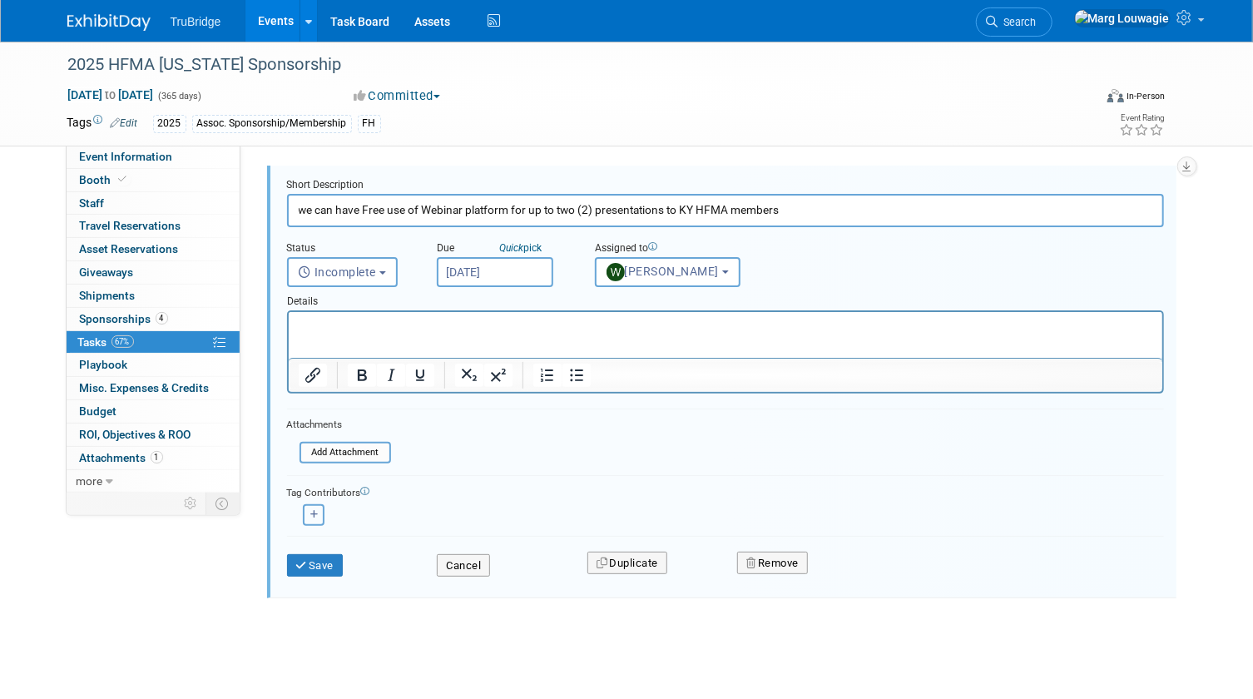
click at [313, 510] on icon "button" at bounding box center [314, 514] width 8 height 9
select select
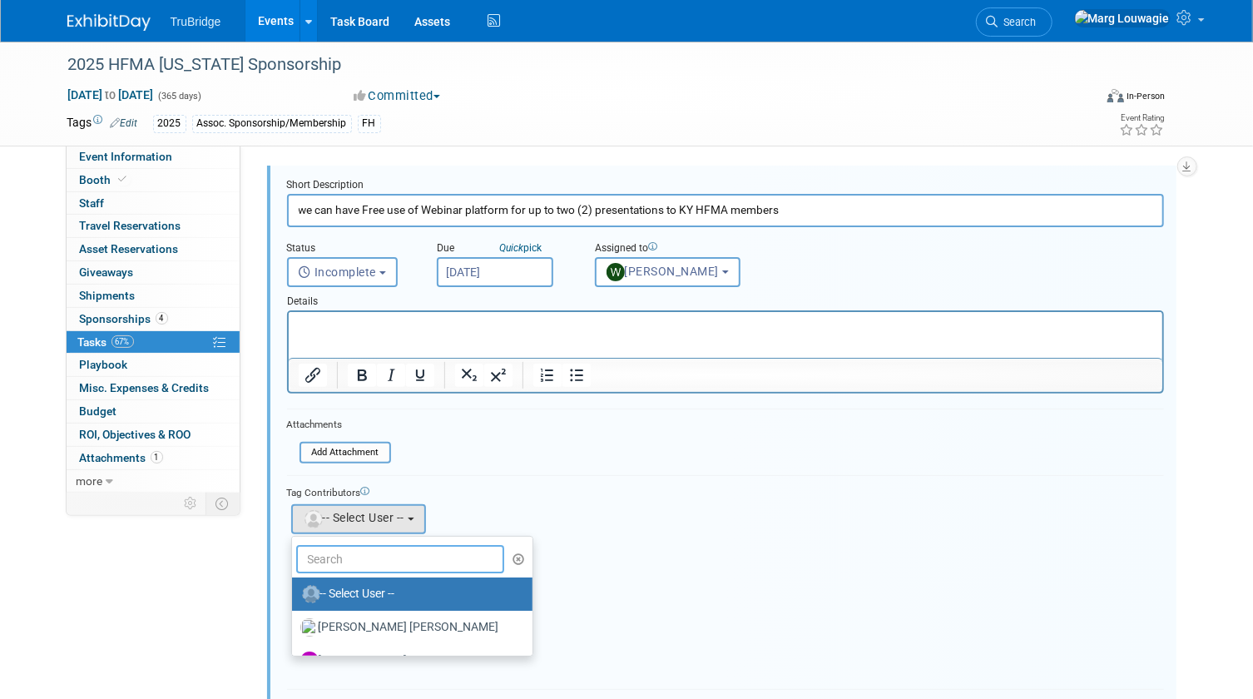
click at [369, 551] on input "text" at bounding box center [400, 559] width 209 height 28
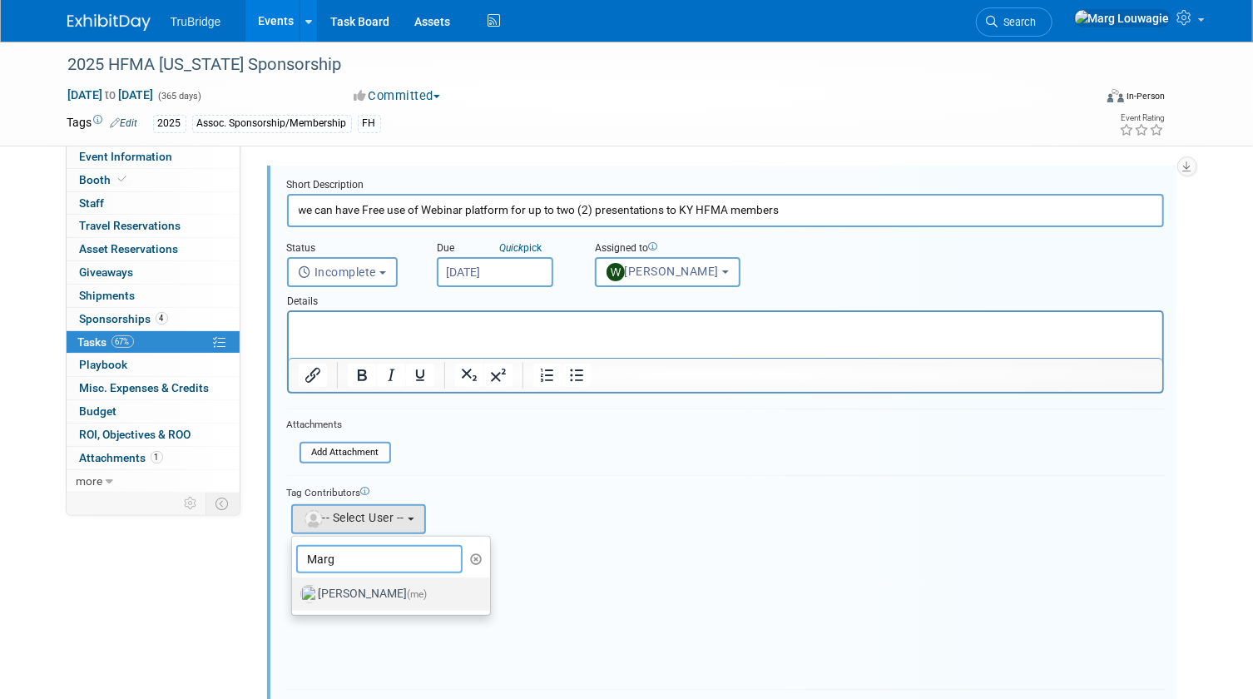
type input "Marg"
click at [374, 586] on label "Marg Louwagie (me)" at bounding box center [387, 594] width 174 height 27
click at [294, 586] on input "Marg Louwagie (me)" at bounding box center [289, 591] width 11 height 11
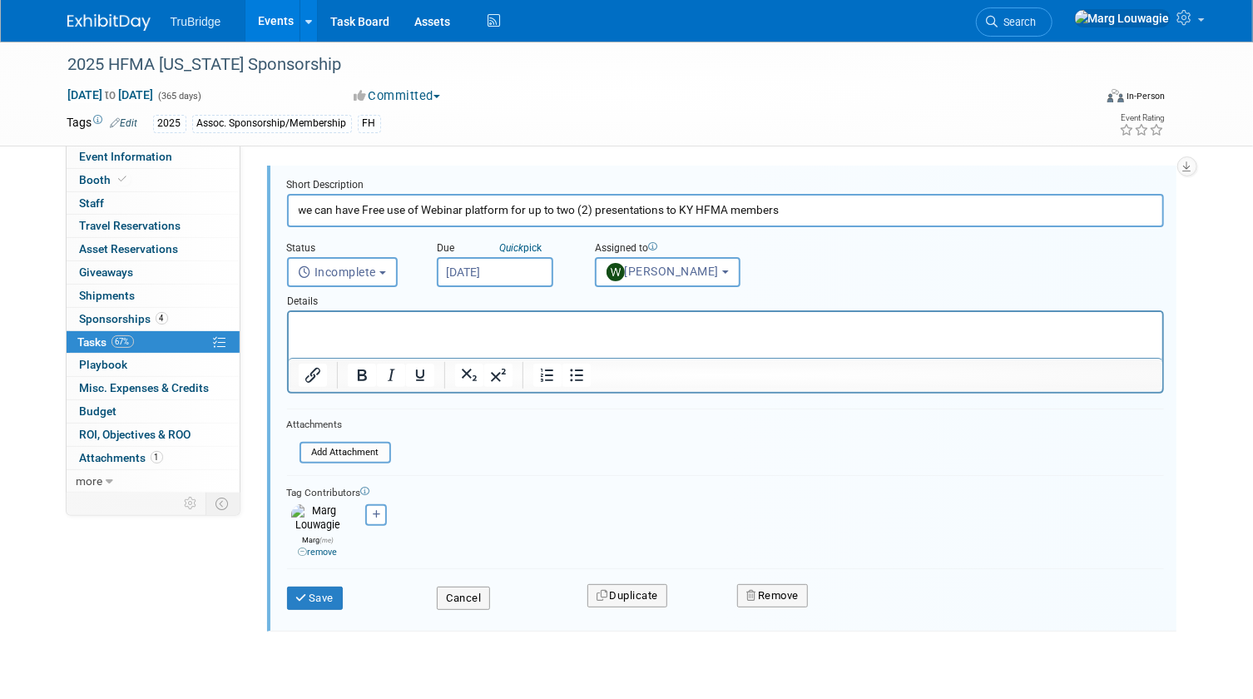
click at [813, 207] on input "we can have Free use of Webinar platform for up to two (2) presentations to KY …" at bounding box center [725, 210] width 877 height 32
type input "we can have Free use of Webinar platform for up to two (2) presentations to KY …"
click at [505, 276] on input "Sep 30, 2025" at bounding box center [495, 272] width 116 height 30
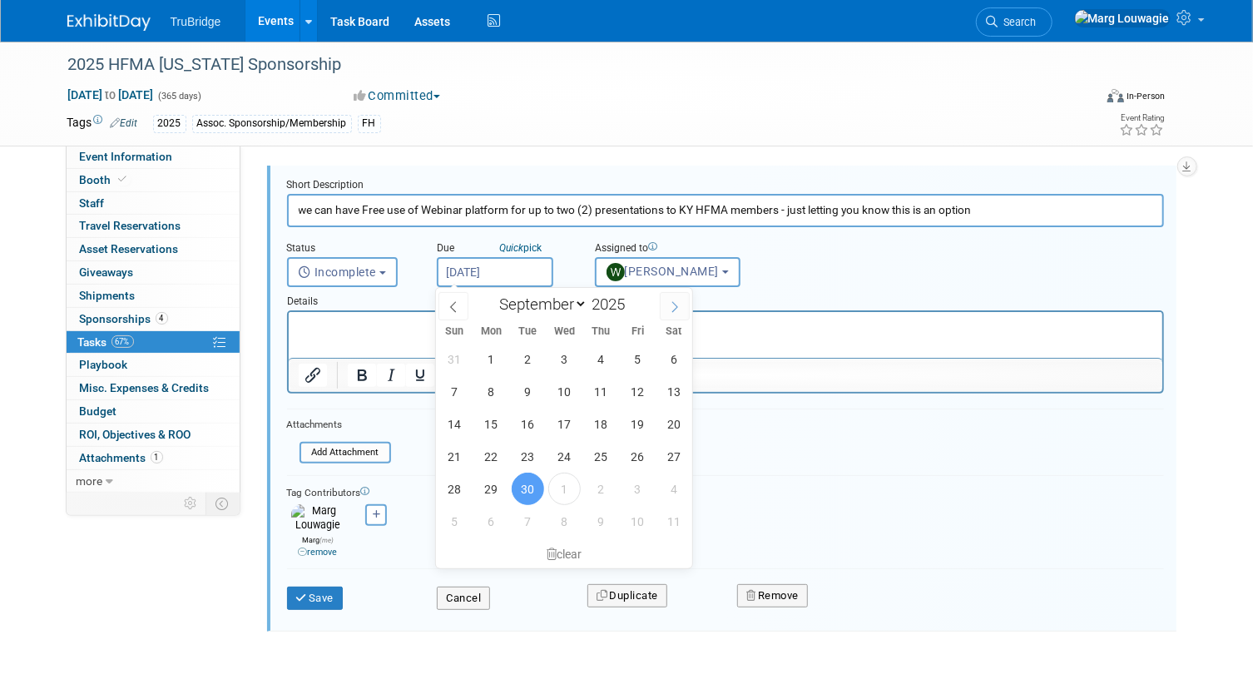
click at [670, 306] on icon at bounding box center [675, 307] width 12 height 12
select select "9"
click at [629, 483] on span "31" at bounding box center [637, 488] width 32 height 32
type input "Oct 31, 2025"
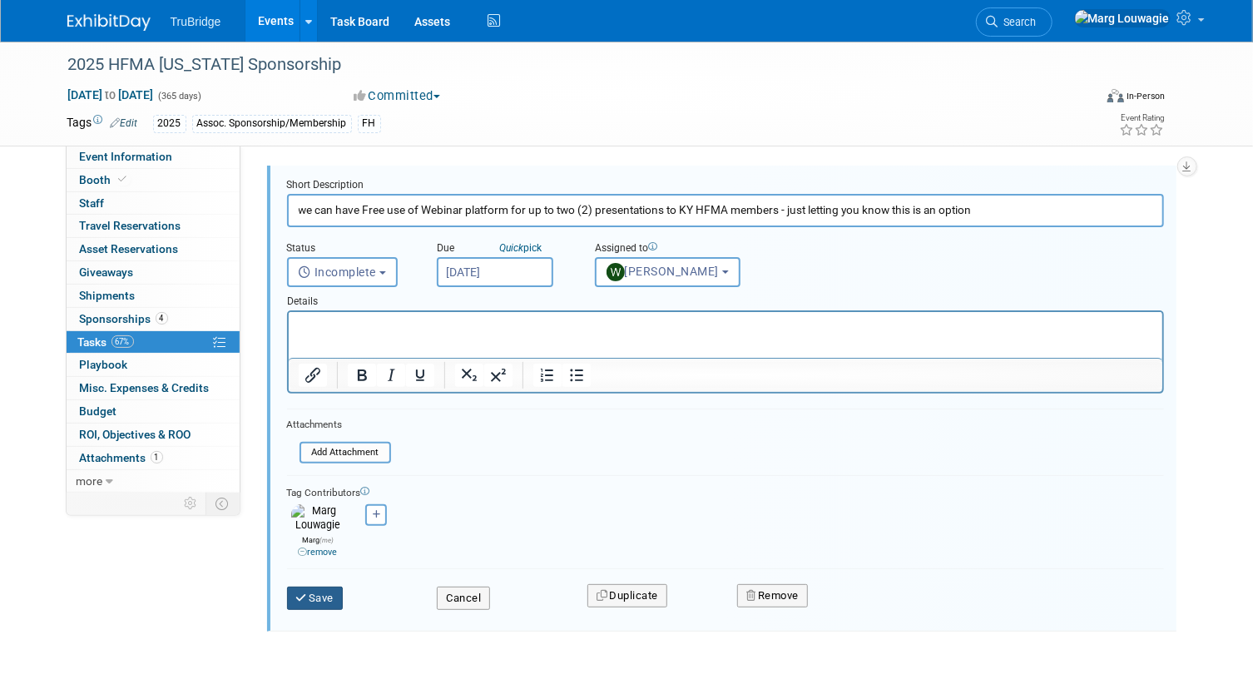
click at [329, 591] on button "Save" at bounding box center [315, 597] width 57 height 23
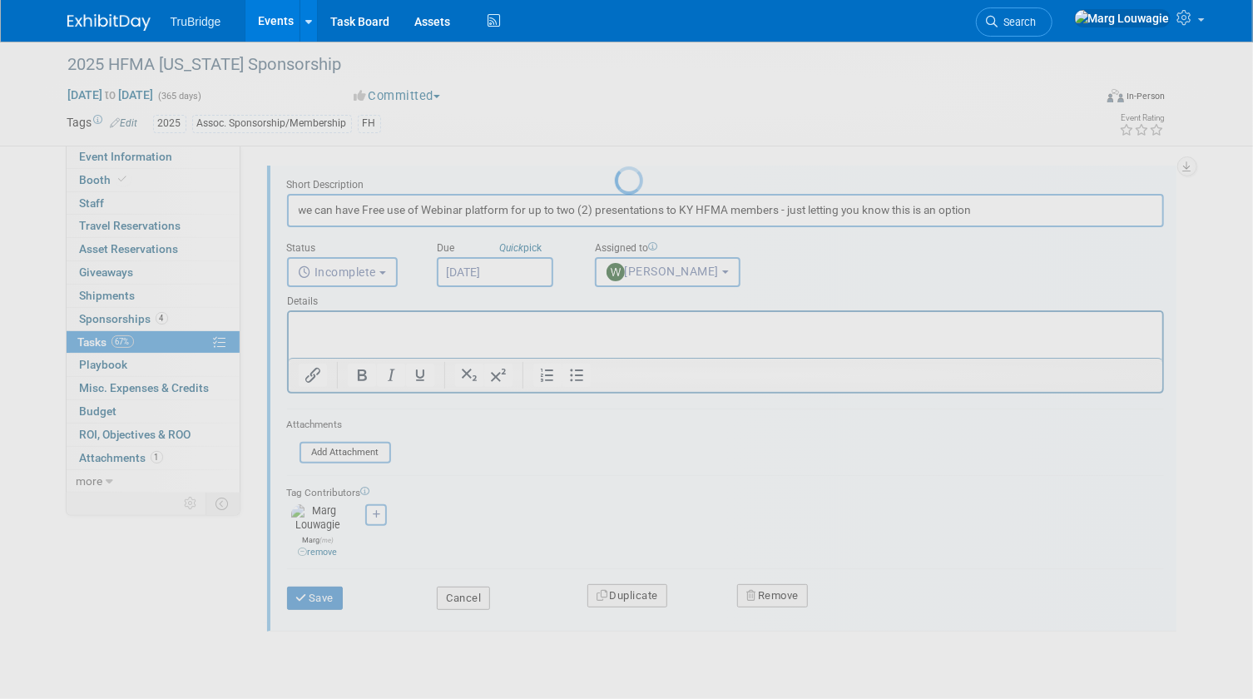
scroll to position [0, 0]
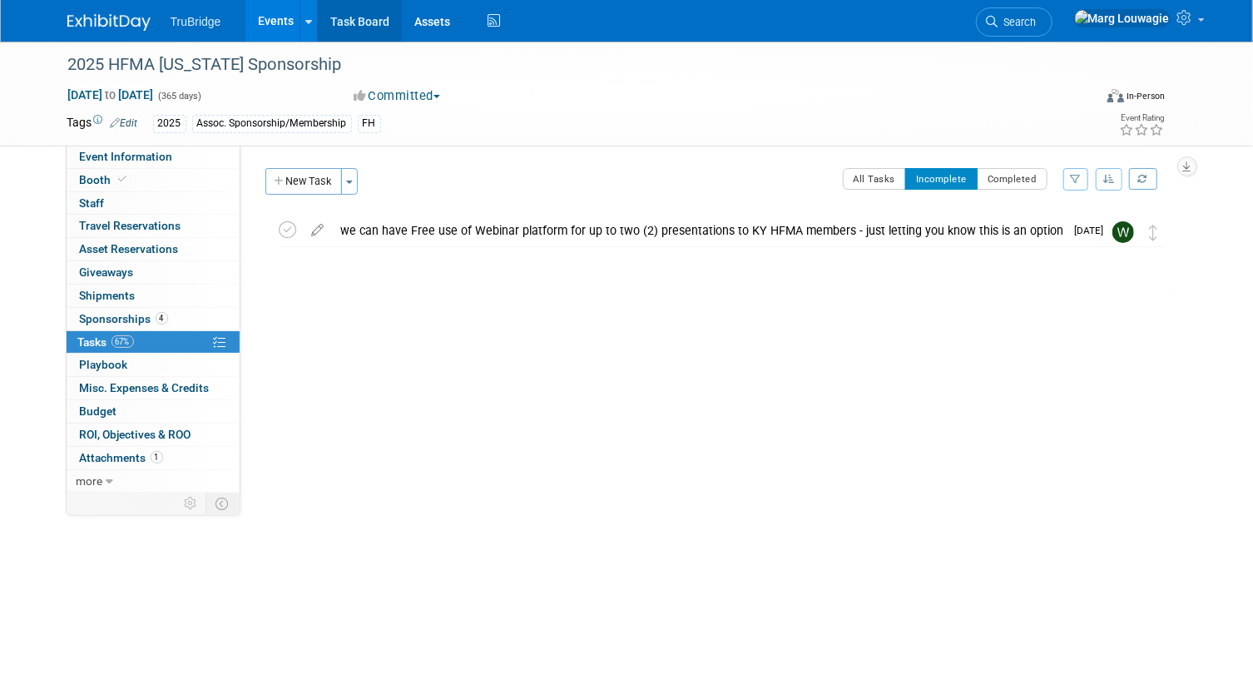
click at [371, 24] on link "Task Board" at bounding box center [360, 21] width 84 height 42
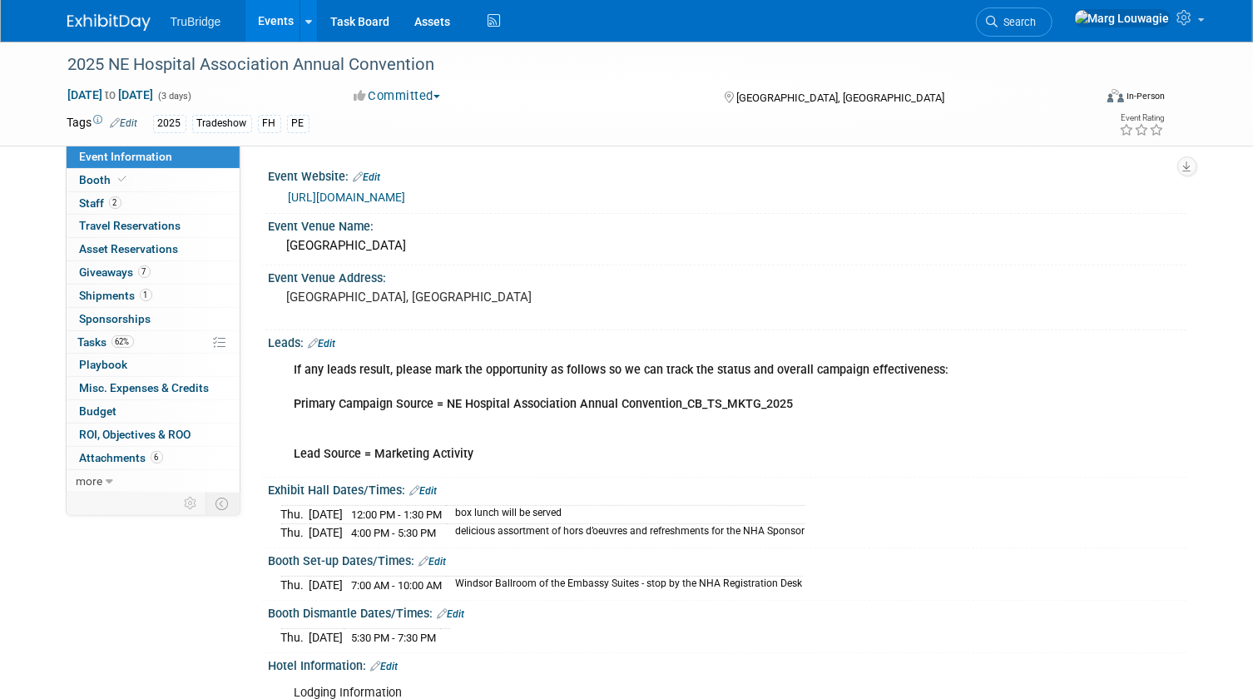
click at [406, 192] on link "[URL][DOMAIN_NAME]" at bounding box center [347, 196] width 117 height 13
click at [121, 199] on link "2 Staff 2" at bounding box center [153, 203] width 173 height 22
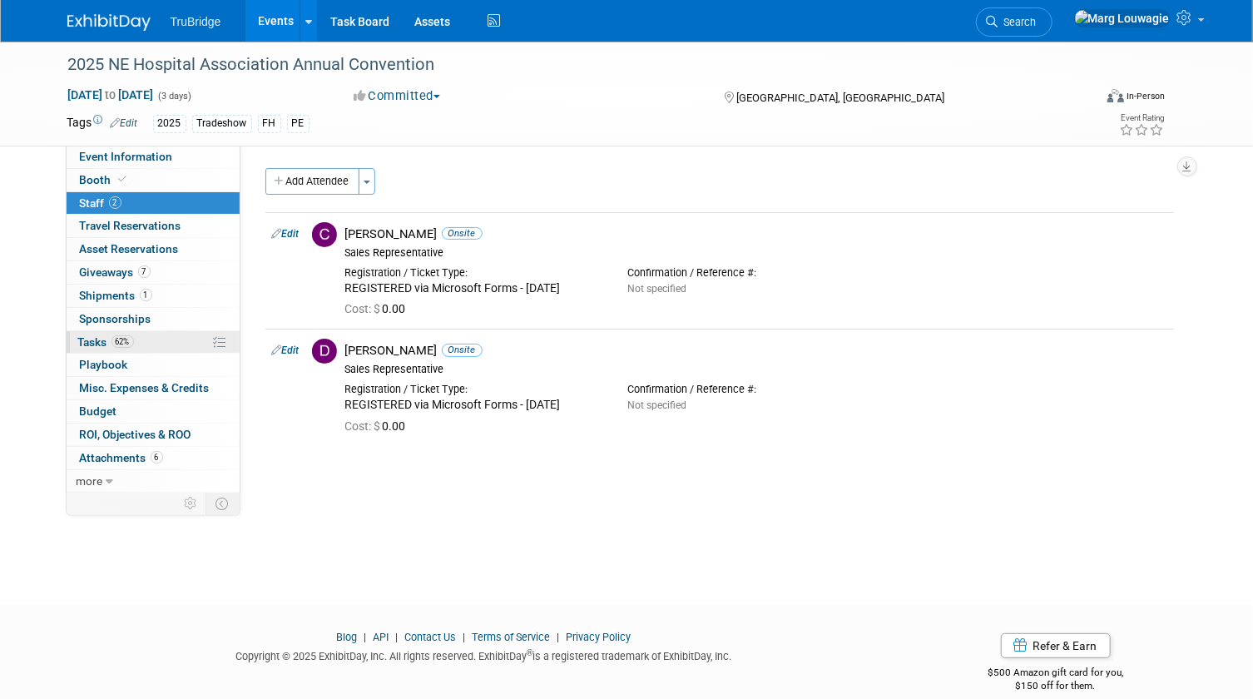
click at [91, 335] on span "Tasks 62%" at bounding box center [106, 341] width 56 height 13
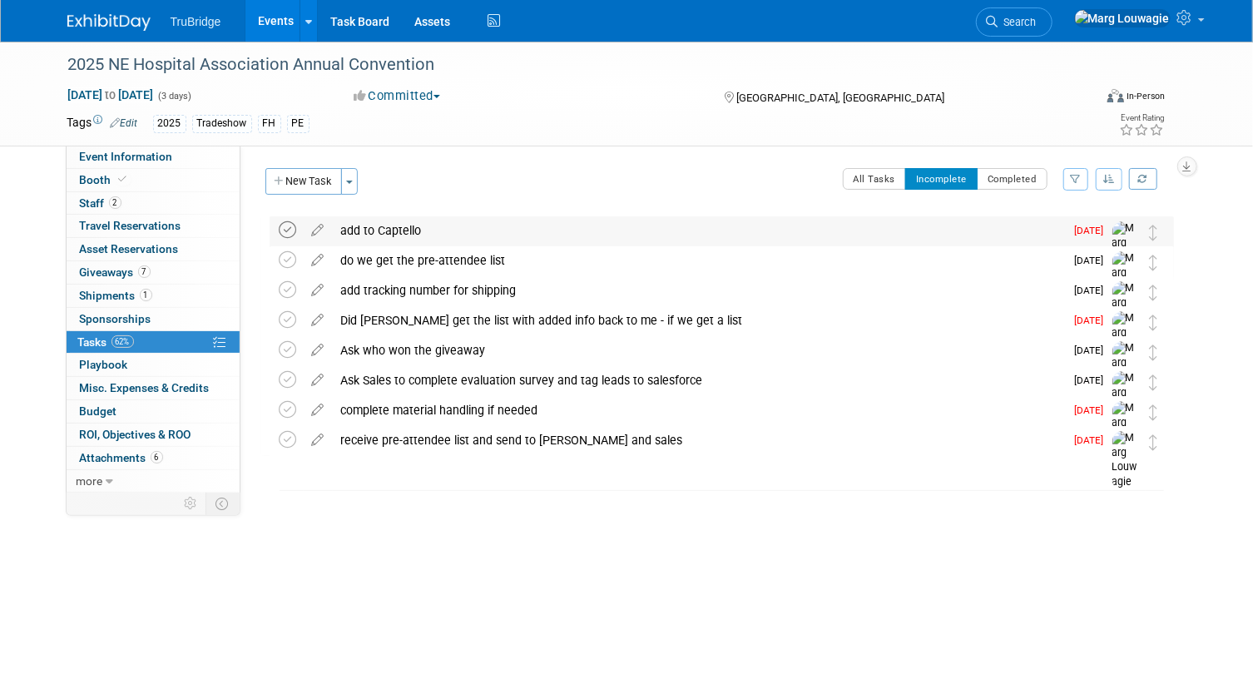
click at [284, 229] on icon at bounding box center [287, 229] width 17 height 17
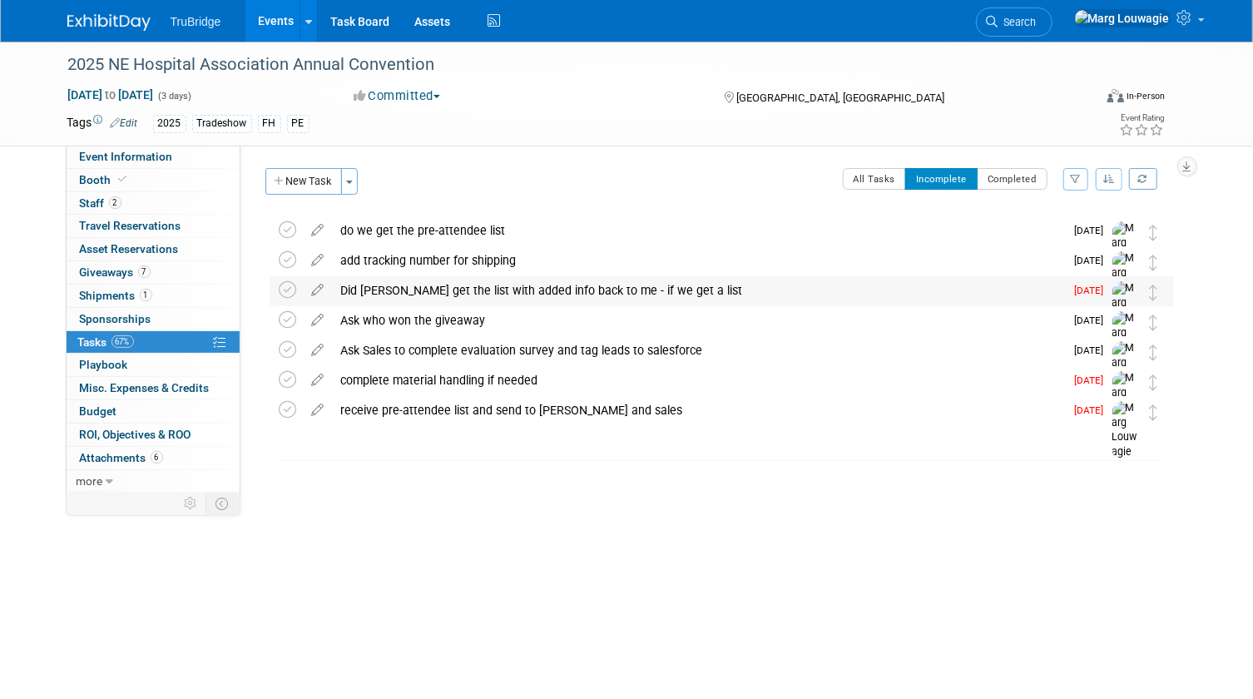
click at [437, 289] on div "Did [PERSON_NAME] get the list with added info back to me - if we get a list" at bounding box center [699, 290] width 732 height 28
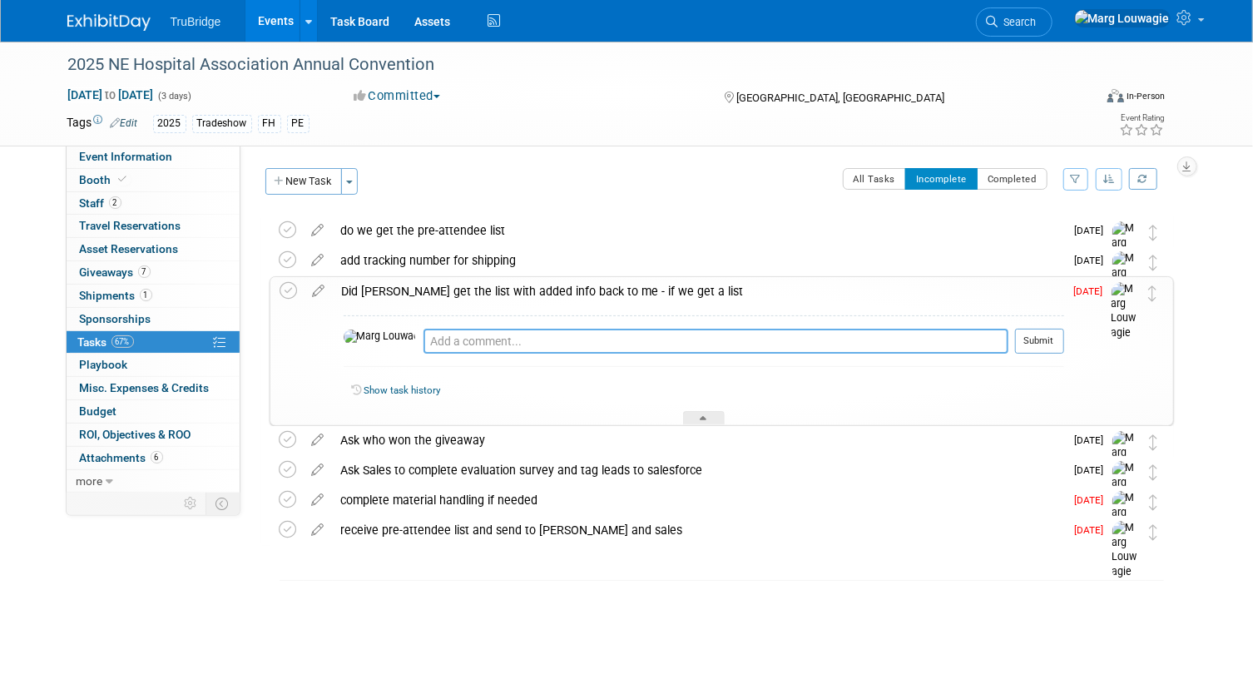
click at [453, 336] on textarea at bounding box center [715, 341] width 585 height 25
type textarea "emailed Heather and asked if we get a list - 10.1.25"
click at [1057, 338] on button "Submit" at bounding box center [1039, 341] width 49 height 25
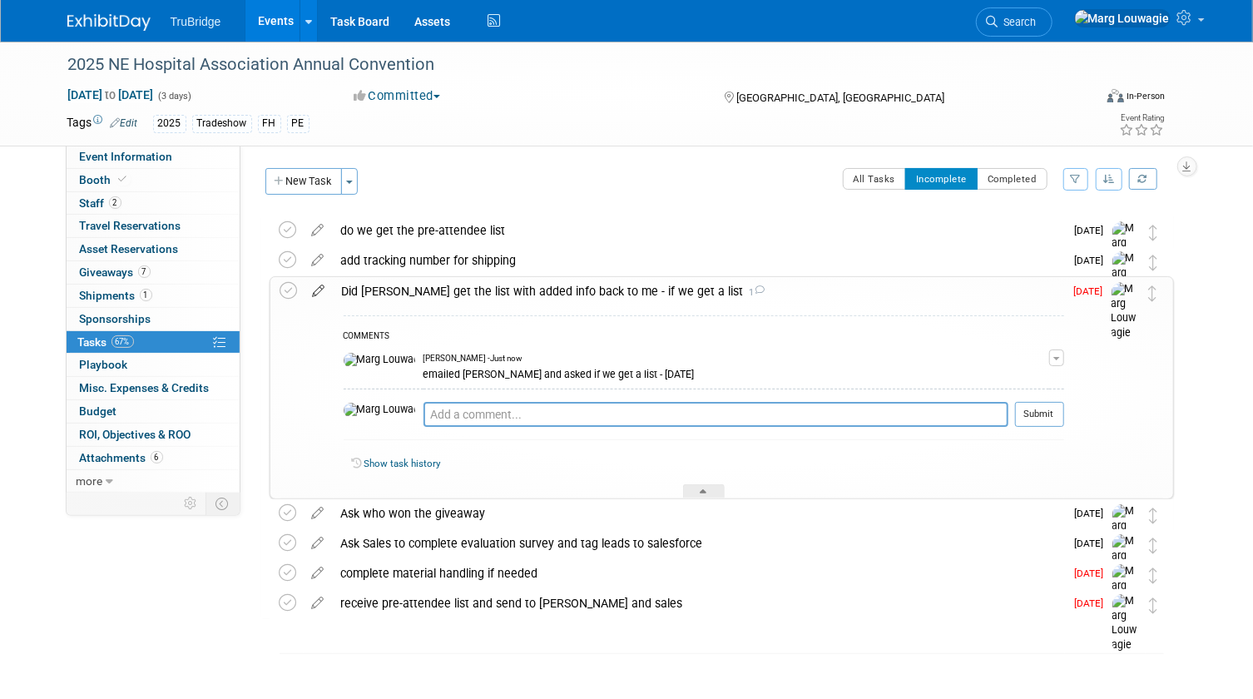
click at [314, 292] on icon at bounding box center [318, 287] width 29 height 21
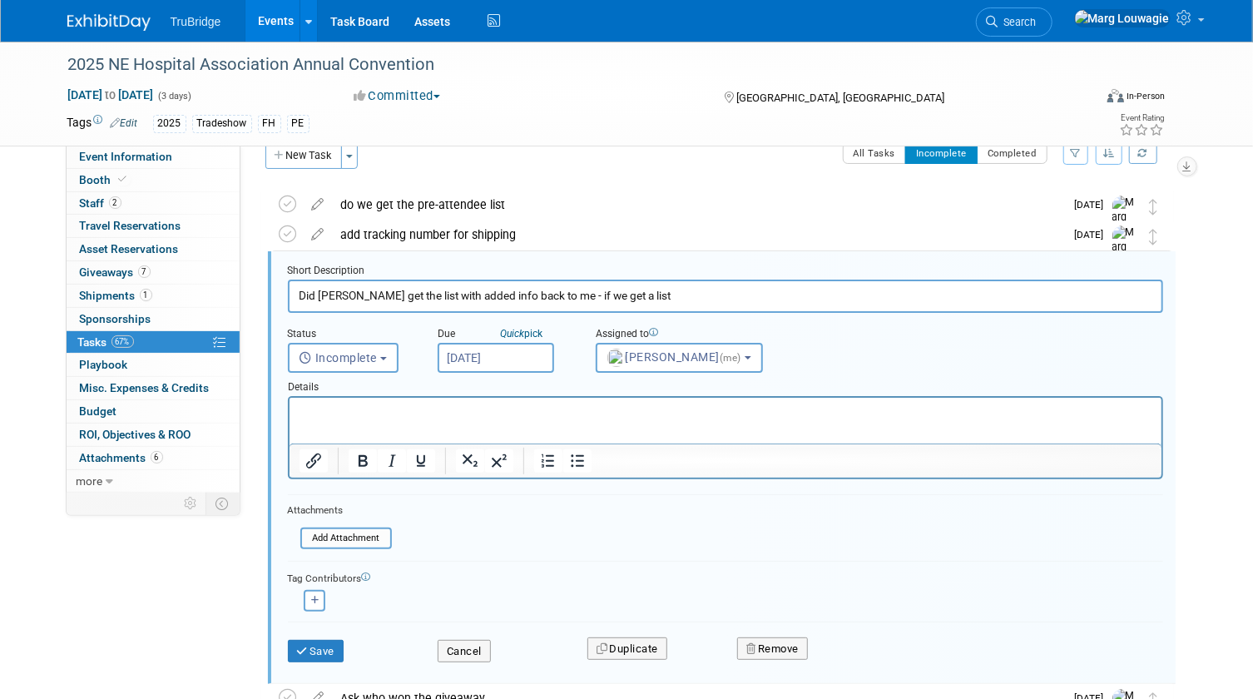
scroll to position [33, 0]
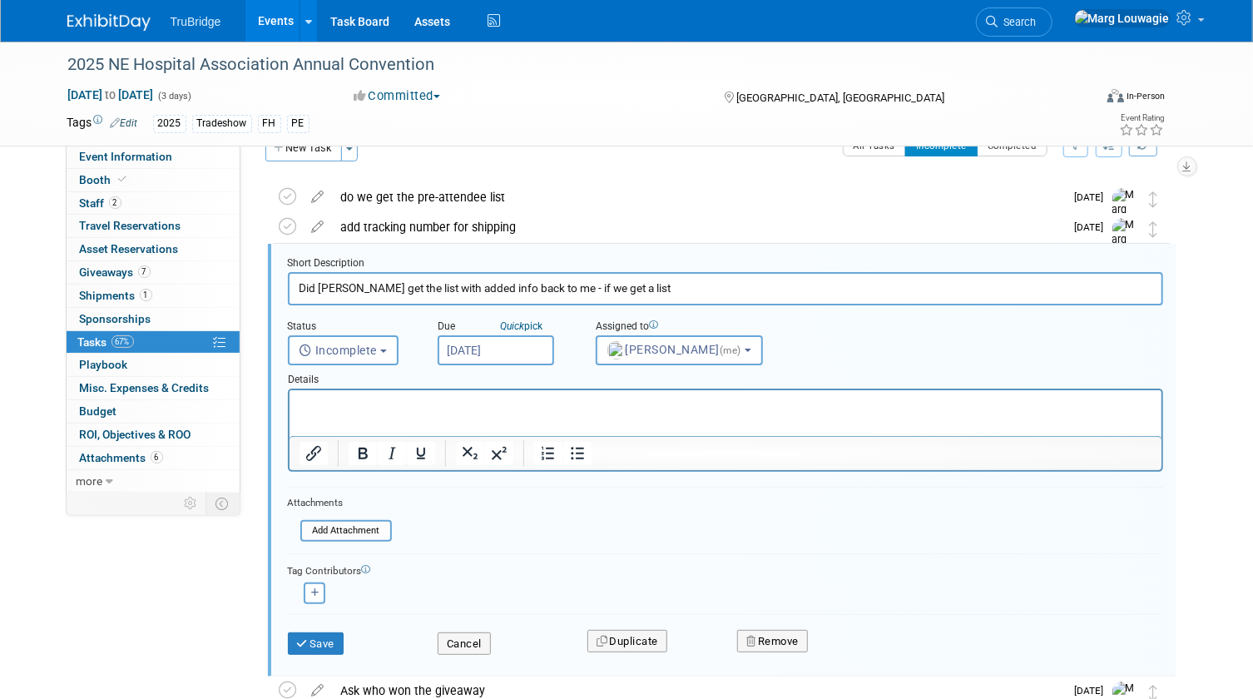
click at [488, 350] on input "Oct 1, 2025" at bounding box center [496, 350] width 116 height 30
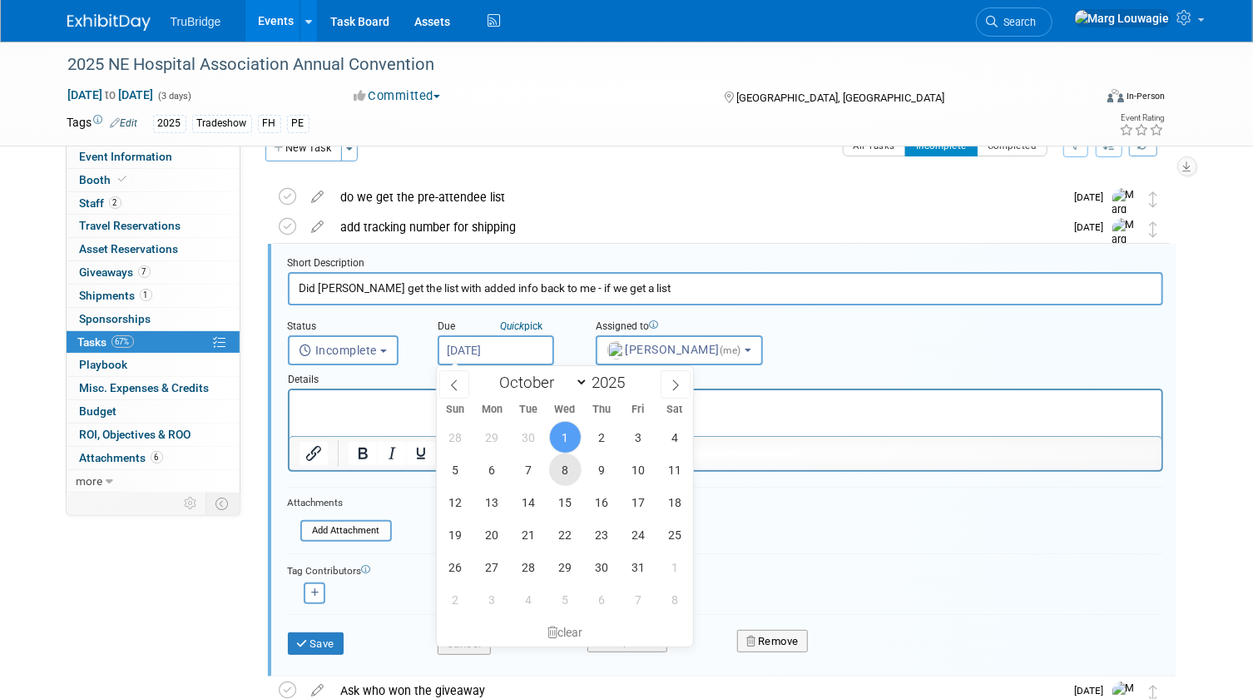
click at [558, 464] on span "8" at bounding box center [565, 469] width 32 height 32
type input "Oct 8, 2025"
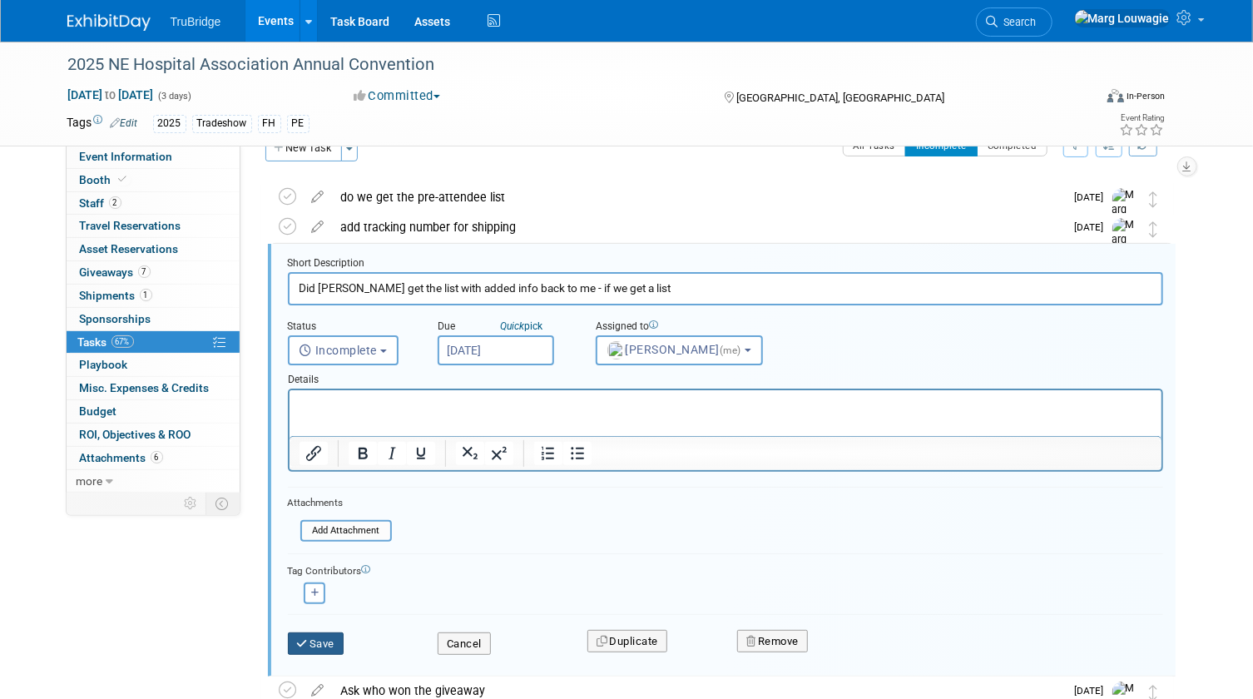
click at [323, 641] on button "Save" at bounding box center [316, 643] width 57 height 23
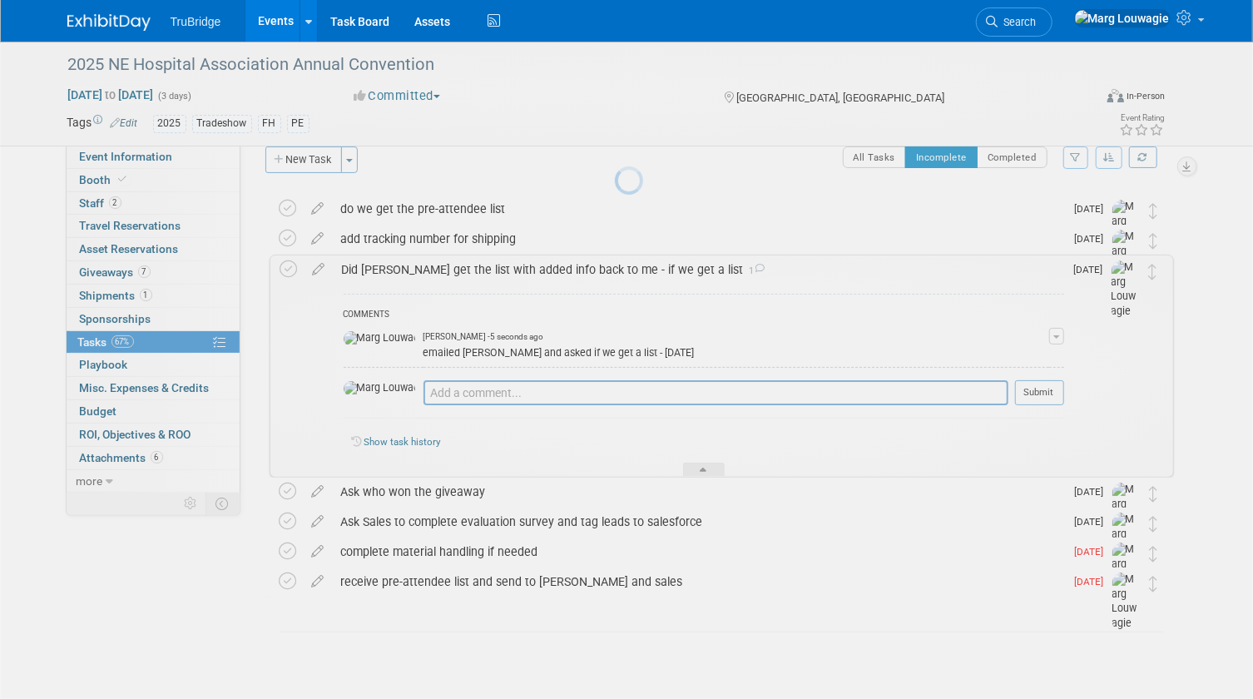
scroll to position [21, 0]
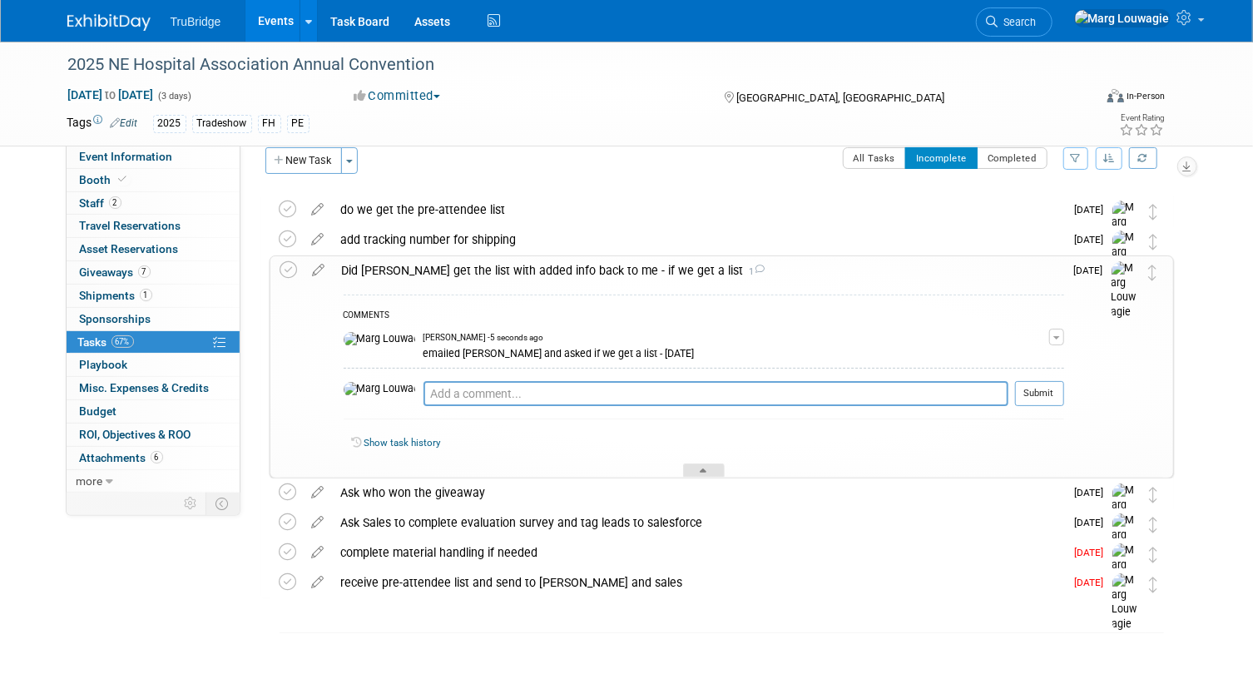
click at [705, 468] on icon at bounding box center [703, 473] width 7 height 10
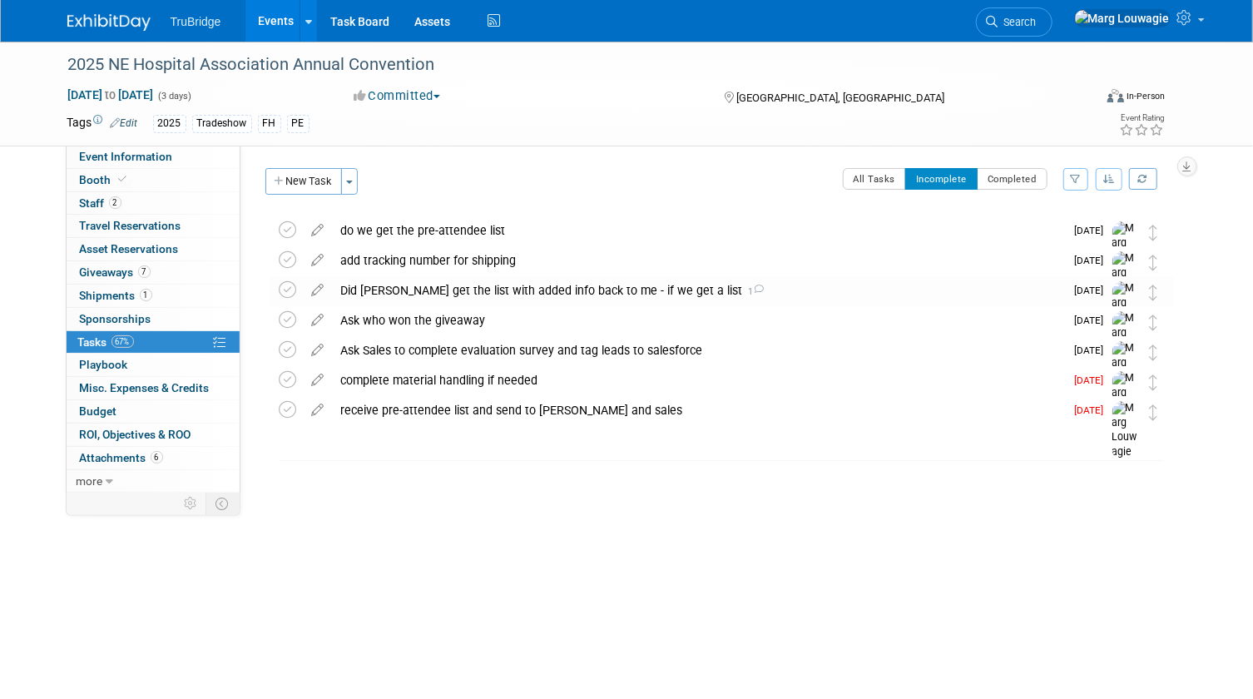
scroll to position [0, 0]
drag, startPoint x: 129, startPoint y: 452, endPoint x: 294, endPoint y: 359, distance: 189.9
click at [130, 452] on span "Attachments 6" at bounding box center [121, 457] width 83 height 13
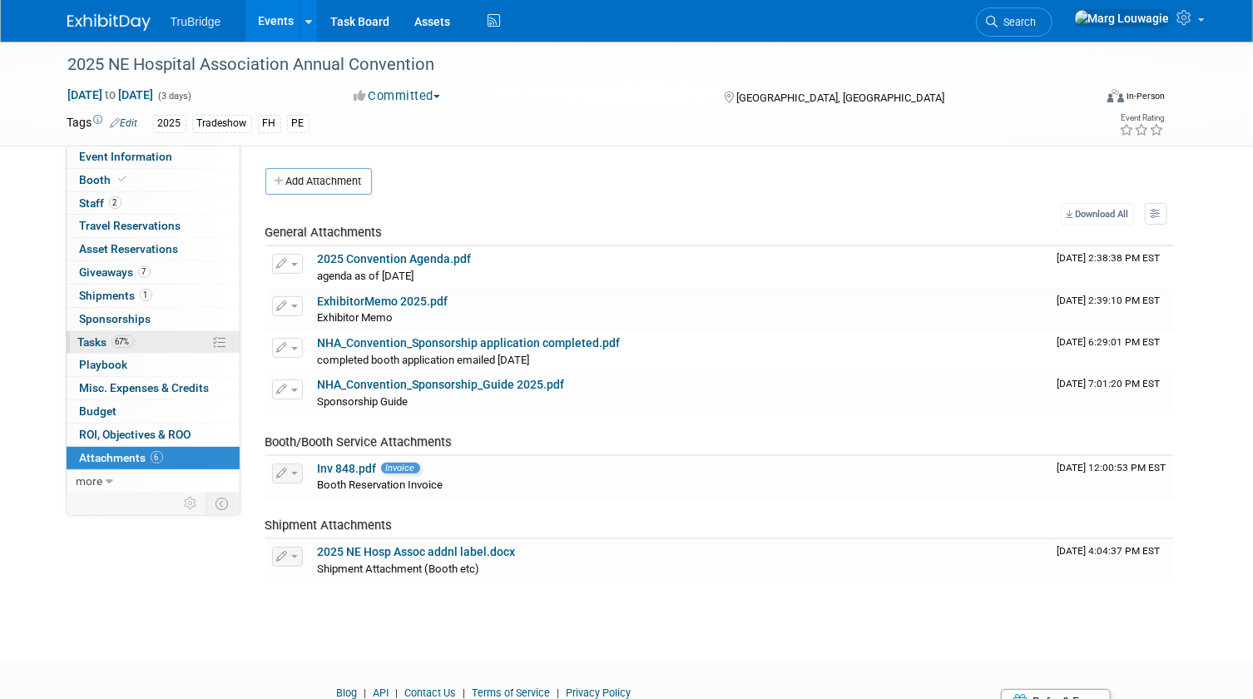
click at [79, 335] on span "Tasks 67%" at bounding box center [106, 341] width 56 height 13
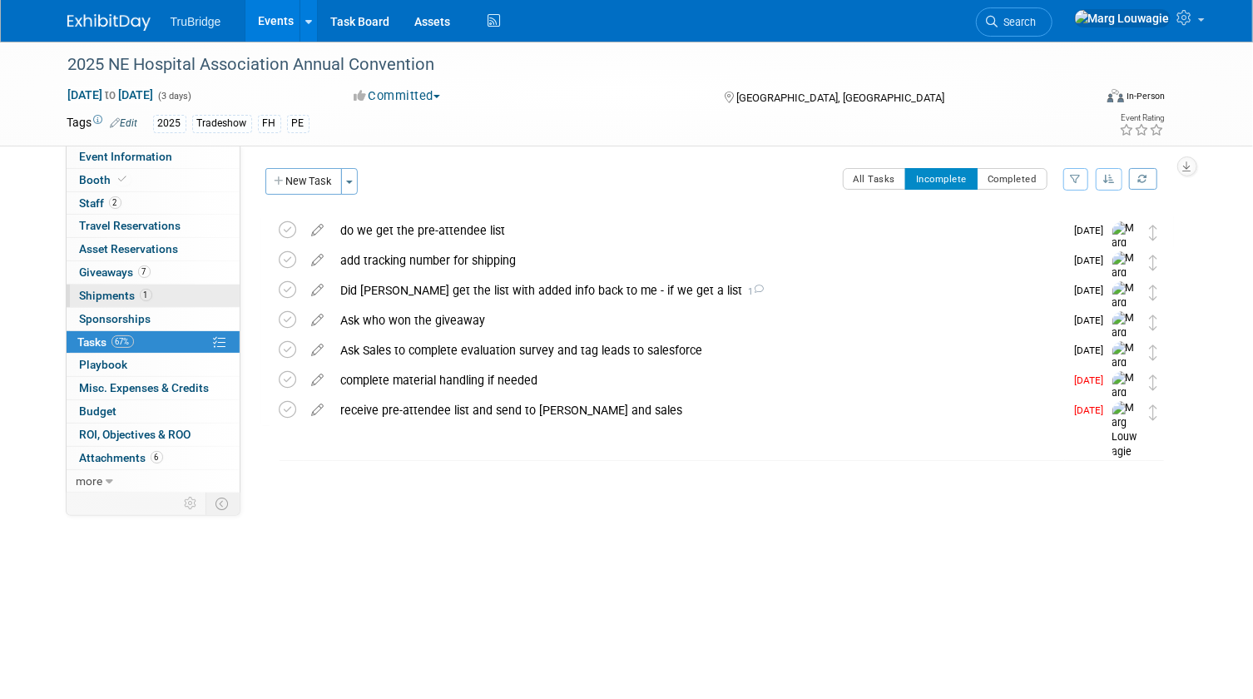
click at [121, 292] on span "Shipments 1" at bounding box center [116, 295] width 72 height 13
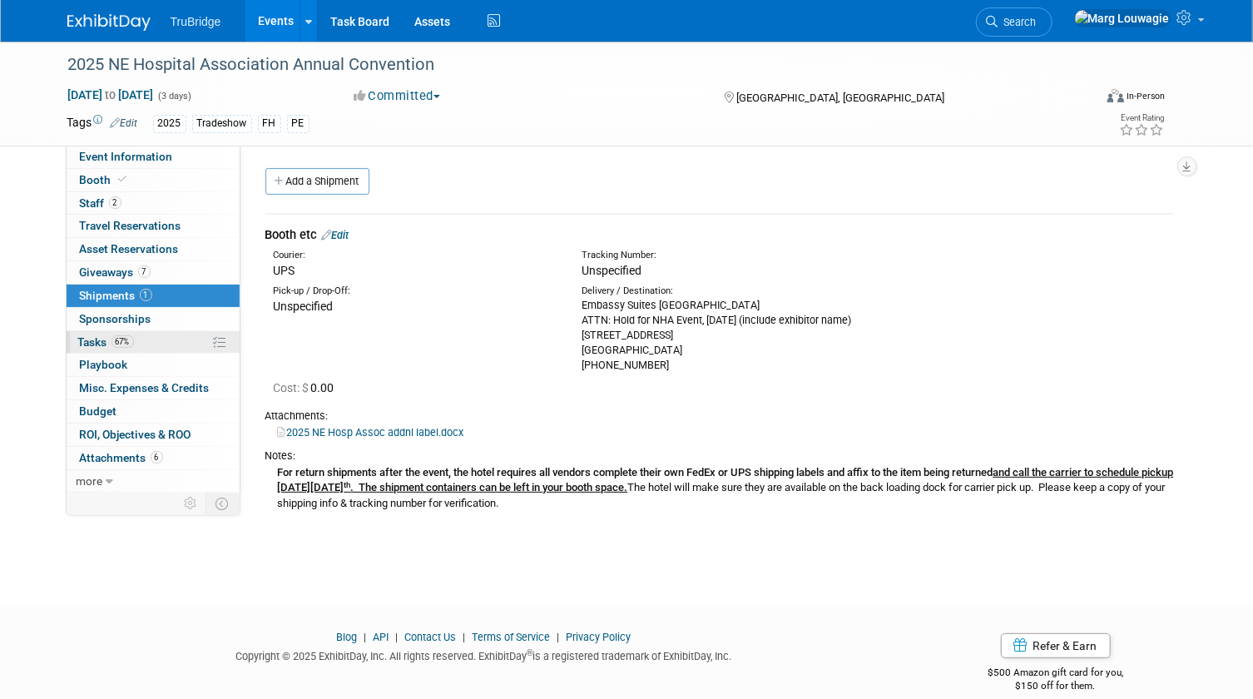
click at [100, 341] on span "Tasks 67%" at bounding box center [106, 341] width 56 height 13
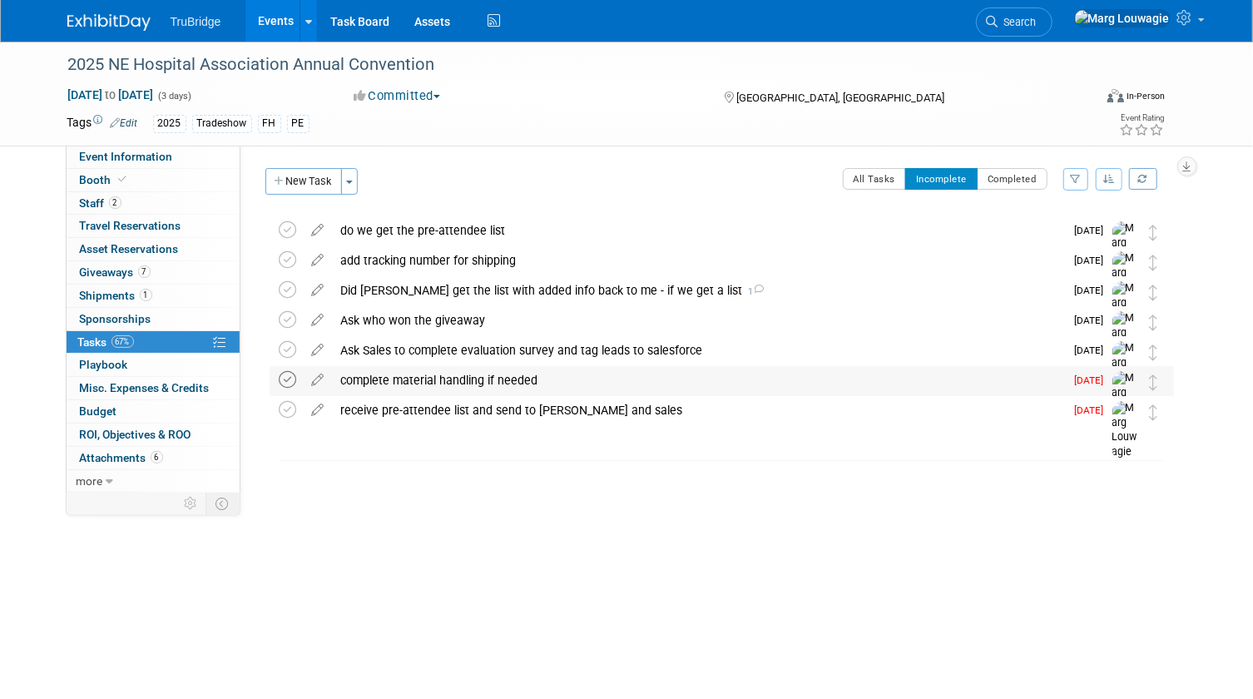
click at [288, 374] on icon at bounding box center [287, 379] width 17 height 17
click at [373, 382] on div "receive pre-attendee list and send to DeAnna and sales" at bounding box center [699, 380] width 732 height 28
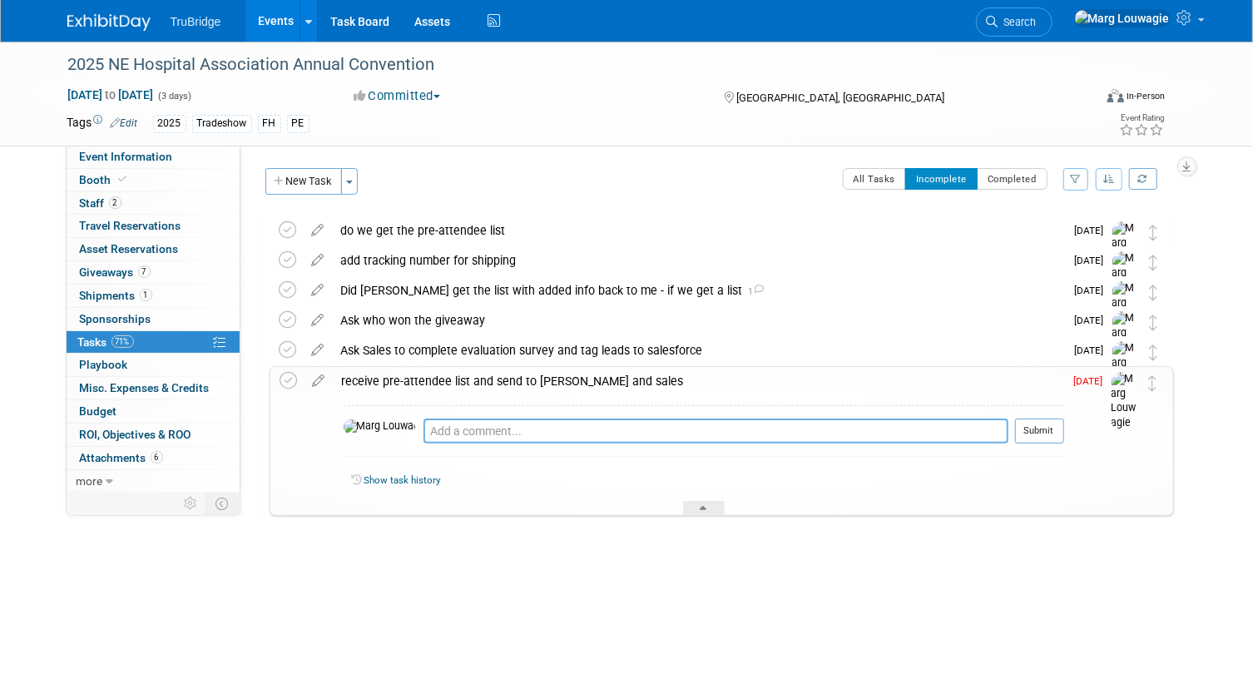
click at [441, 430] on textarea at bounding box center [715, 430] width 585 height 25
type textarea "emailed Heather and asked if we get one - 10.1.25"
click at [1050, 433] on button "Submit" at bounding box center [1039, 430] width 49 height 25
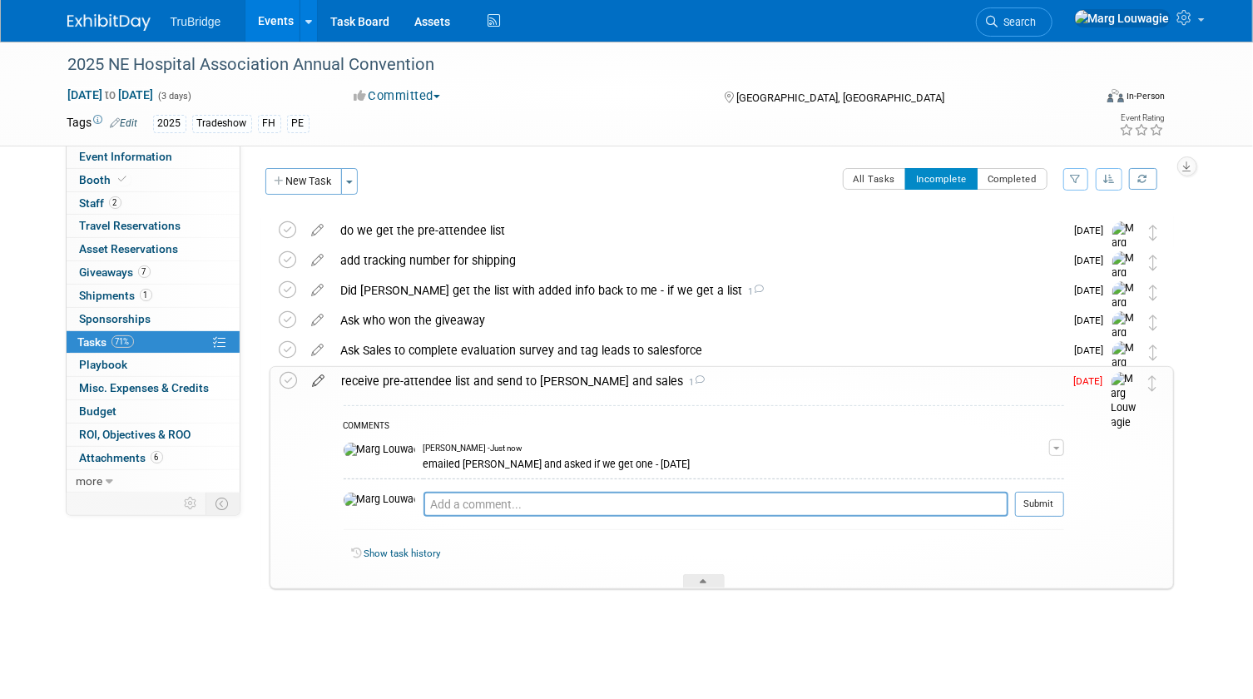
click at [319, 379] on icon at bounding box center [318, 377] width 29 height 21
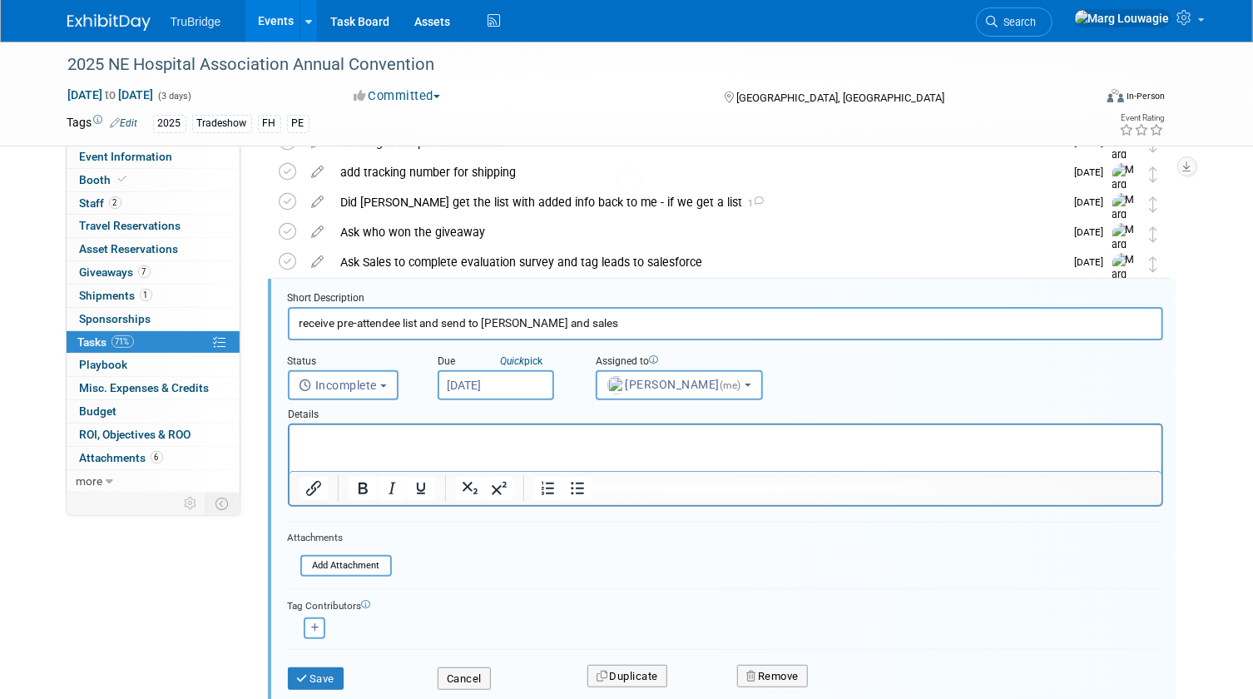
scroll to position [122, 0]
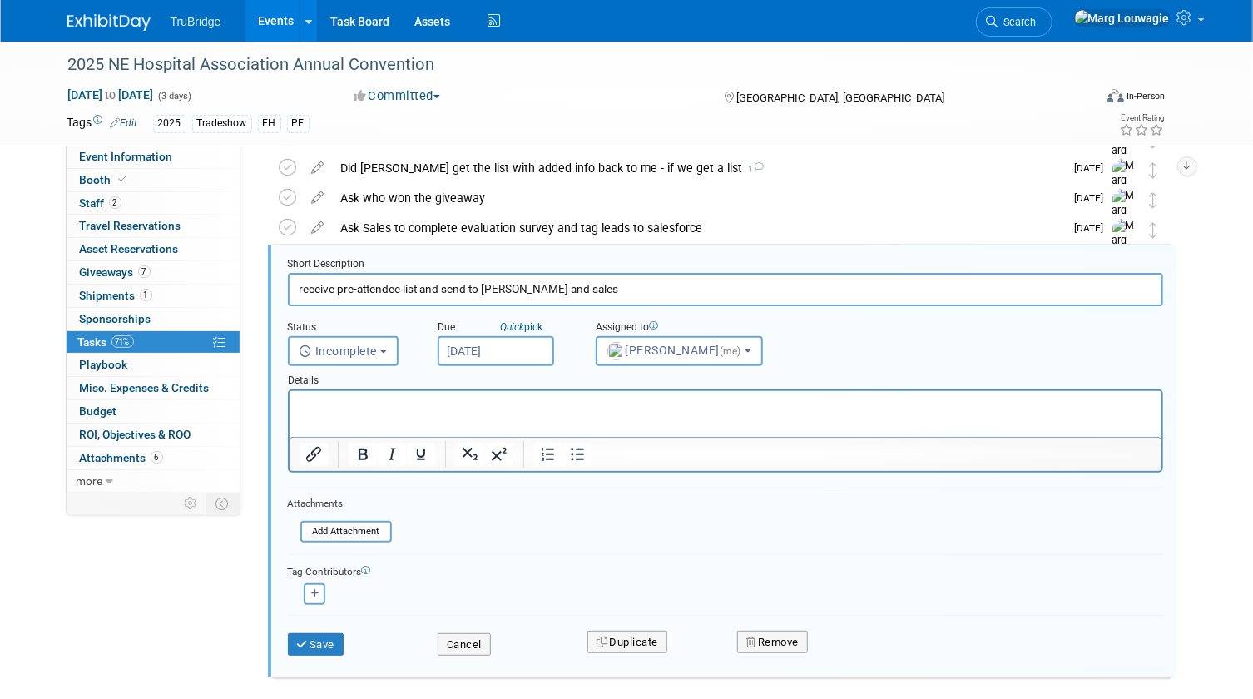
click at [472, 349] on input "Oct 1, 2025" at bounding box center [496, 351] width 116 height 30
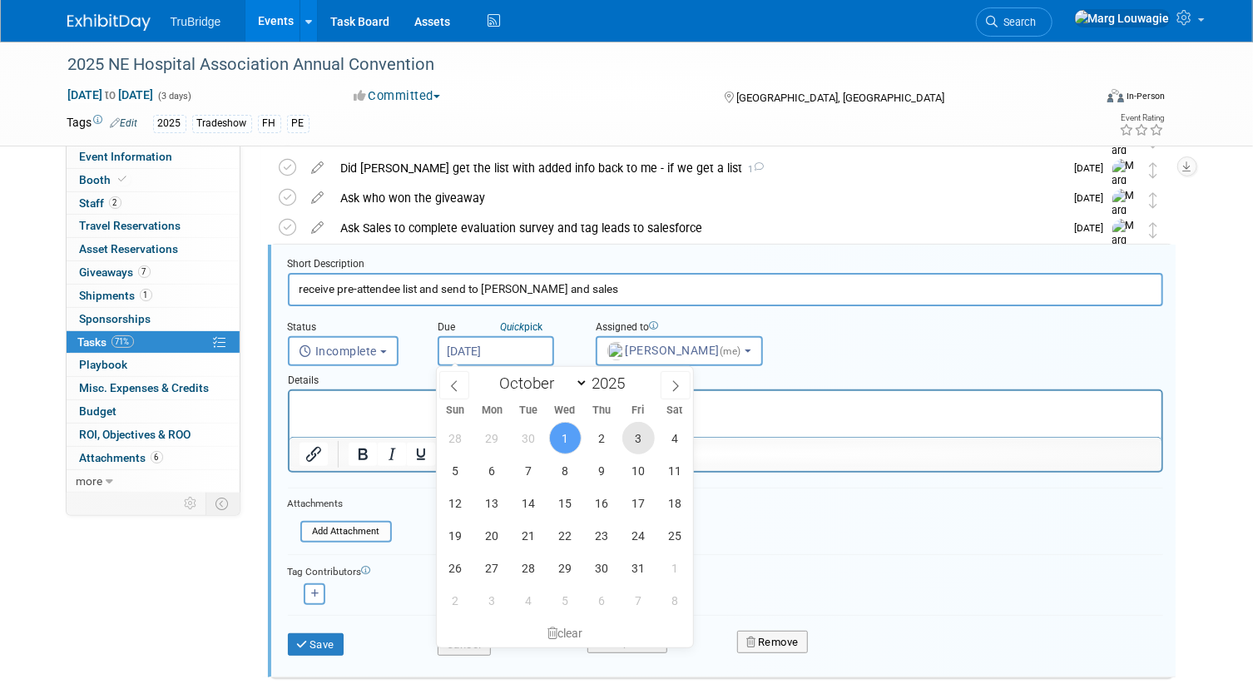
click at [633, 439] on span "3" at bounding box center [638, 438] width 32 height 32
type input "Oct 3, 2025"
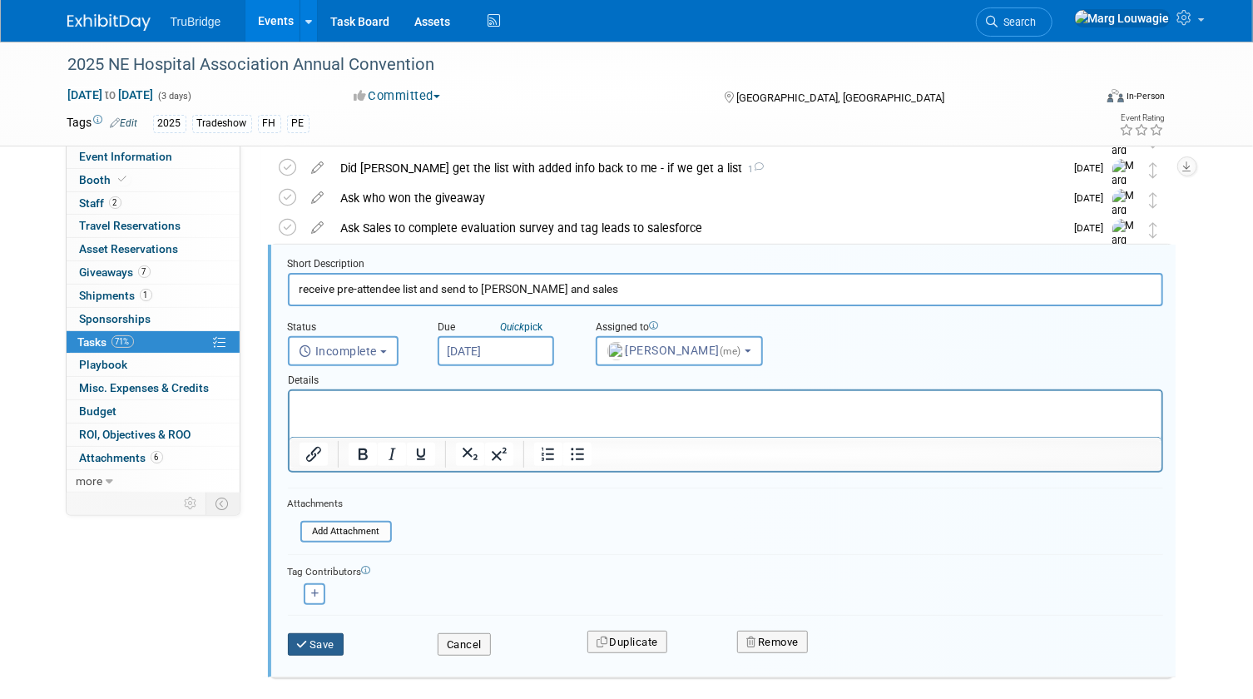
click at [319, 640] on button "Save" at bounding box center [316, 644] width 57 height 23
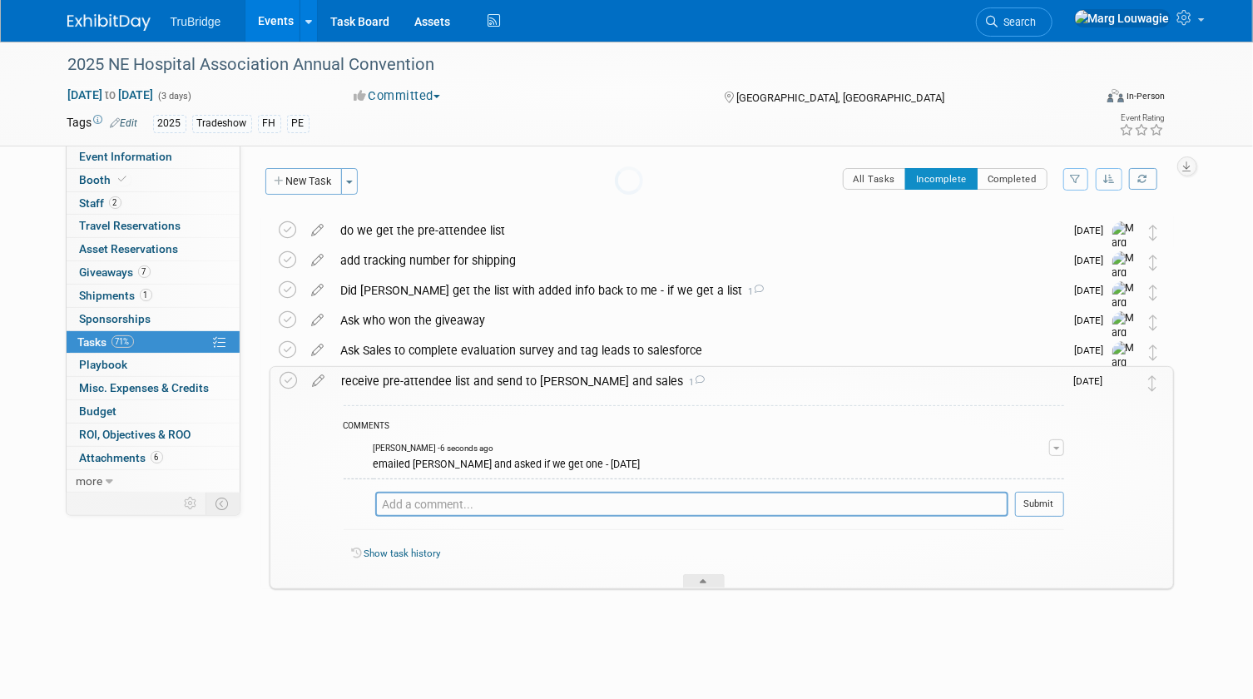
scroll to position [0, 0]
drag, startPoint x: 714, startPoint y: 576, endPoint x: 710, endPoint y: 524, distance: 52.6
click at [714, 576] on div at bounding box center [704, 581] width 42 height 14
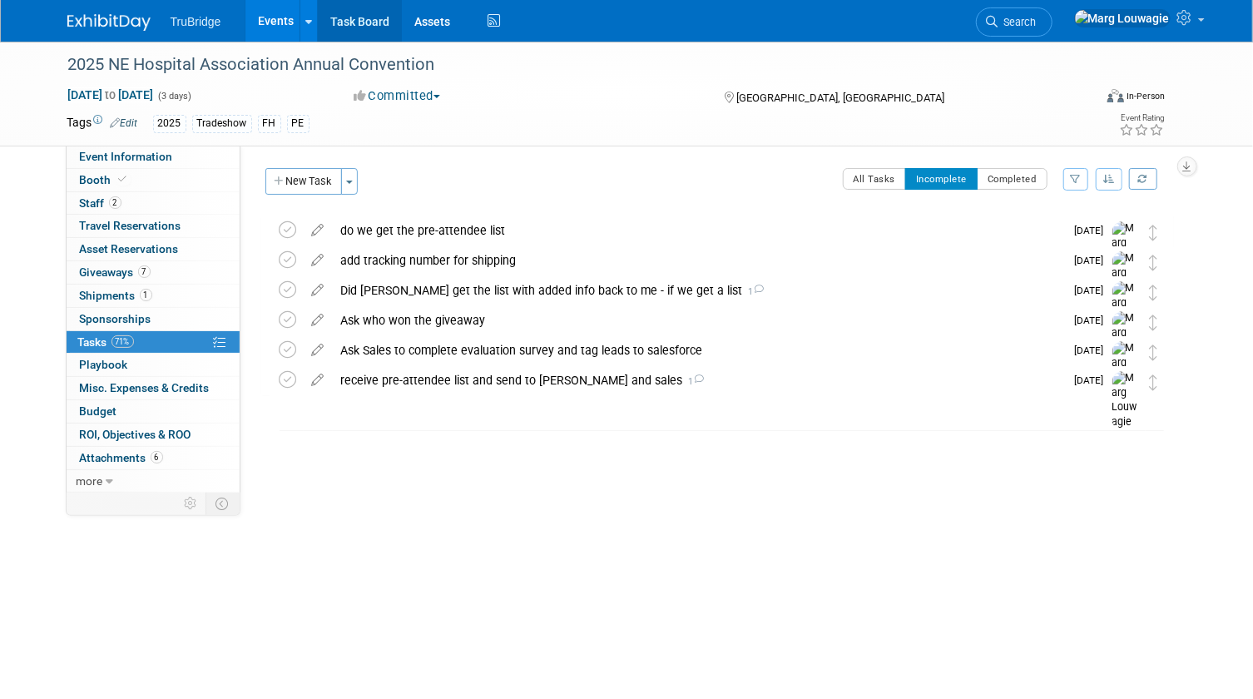
click at [357, 22] on link "Task Board" at bounding box center [360, 21] width 84 height 42
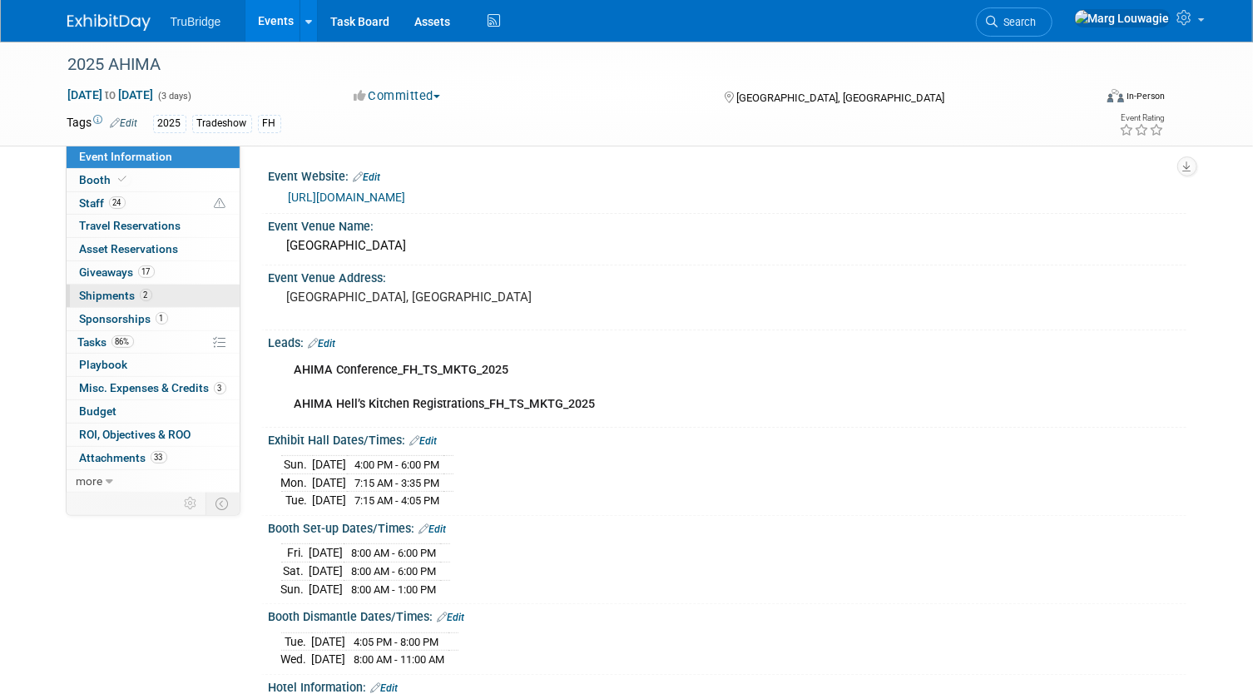
click at [111, 291] on span "Shipments 2" at bounding box center [116, 295] width 72 height 13
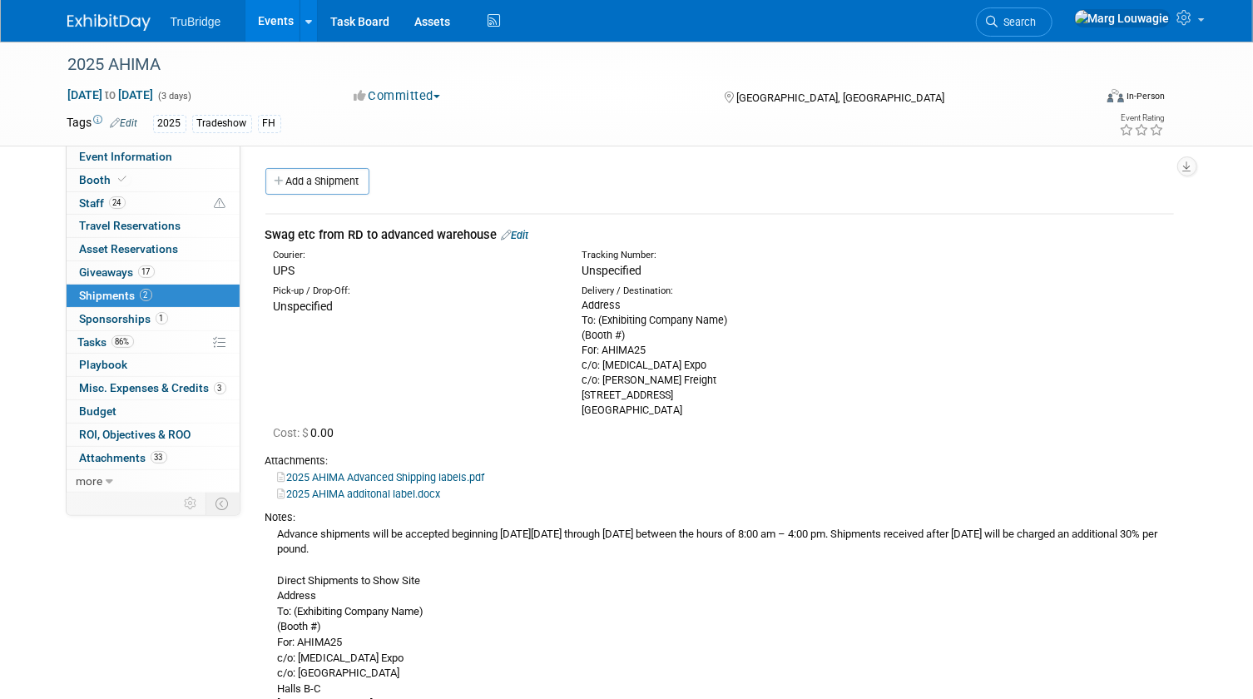
click at [524, 234] on link "Edit" at bounding box center [515, 235] width 27 height 12
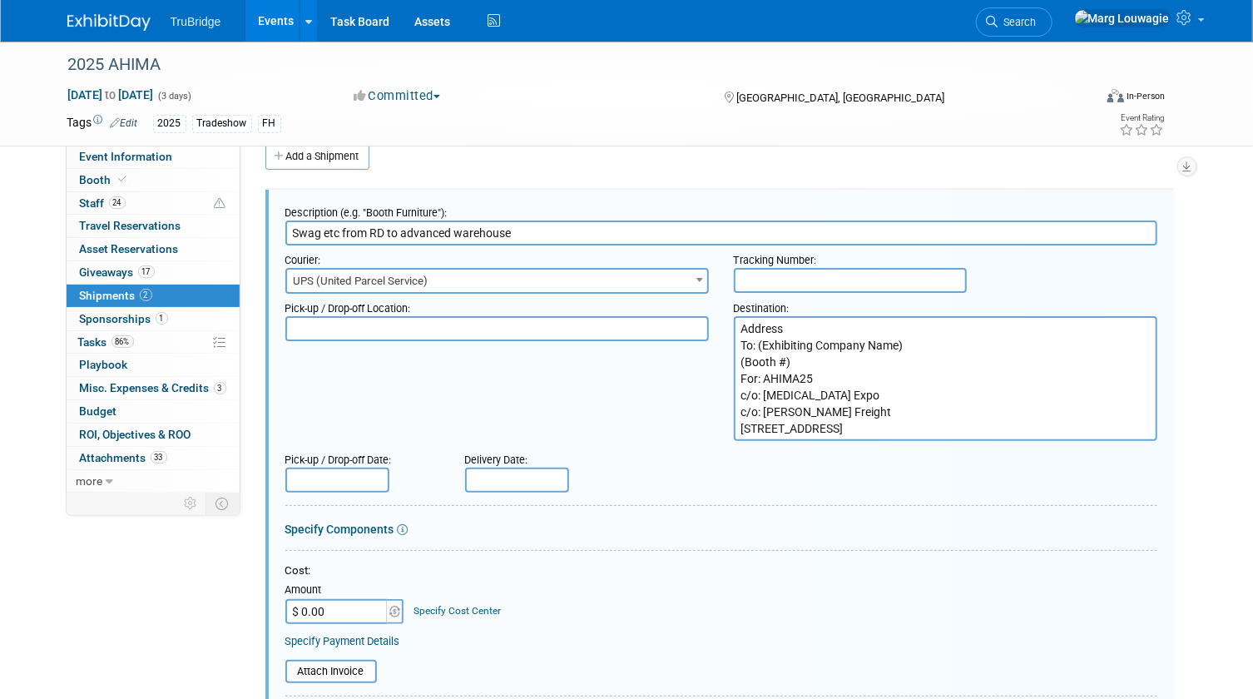
click at [749, 280] on input "text" at bounding box center [850, 280] width 233 height 25
paste input "1ZW333060301729681- 8 boxes 1ZW333060331659718-1 box"
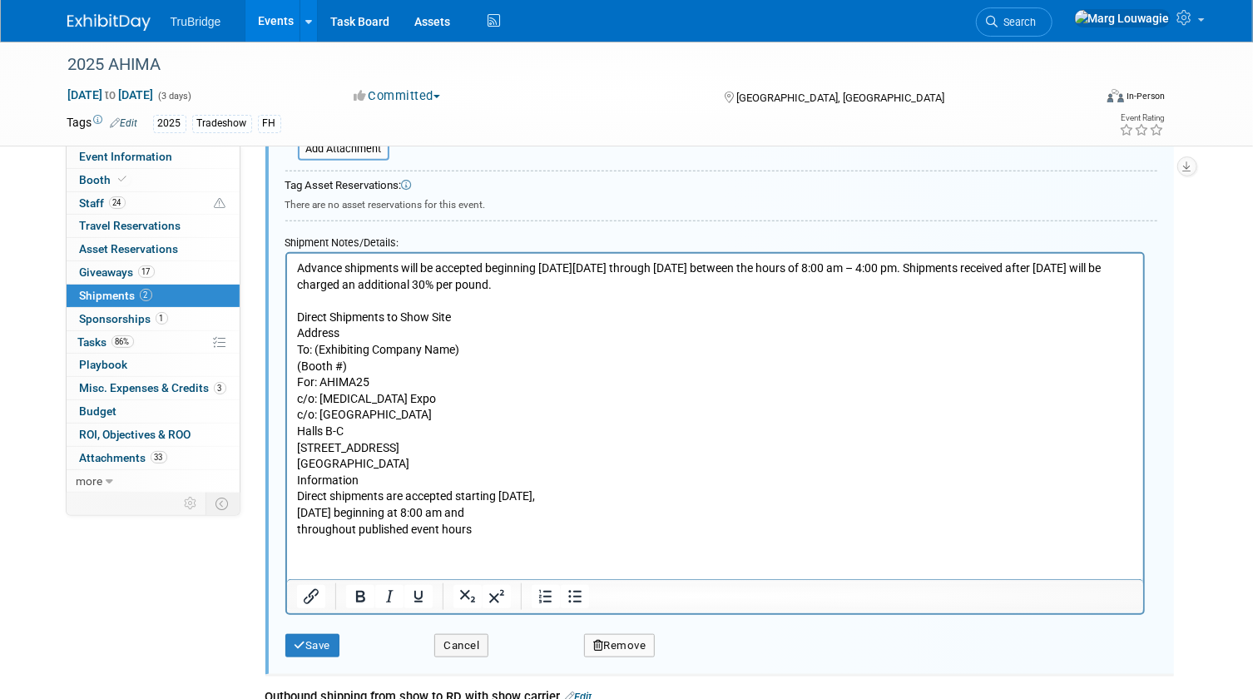
scroll to position [705, 0]
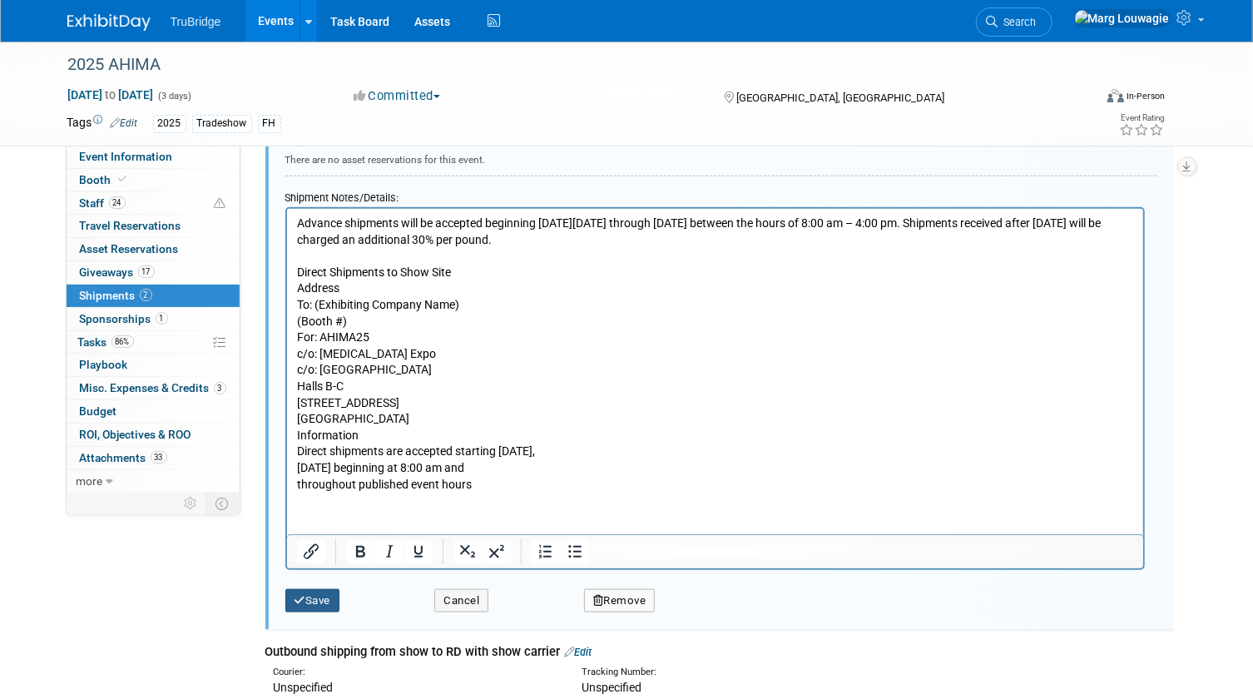
type input "1ZW333060301729681- 8 boxes 1ZW333060331659718-1 box"
click at [332, 598] on button "Save" at bounding box center [312, 600] width 55 height 23
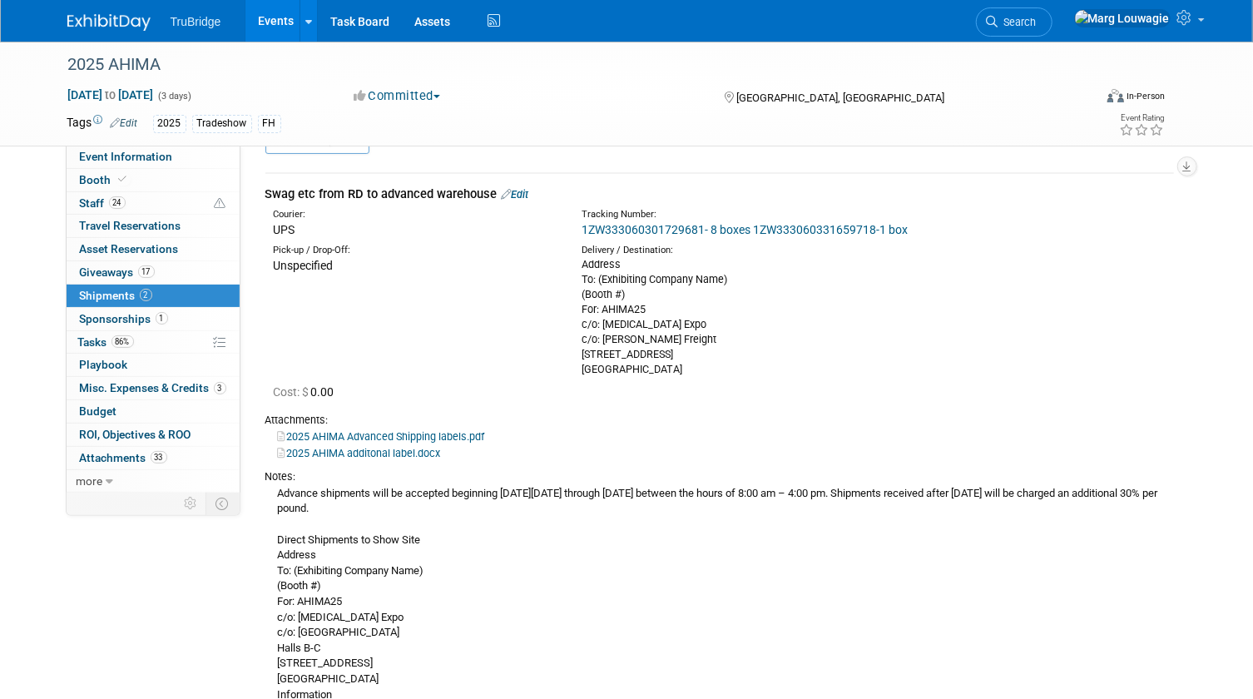
scroll to position [0, 0]
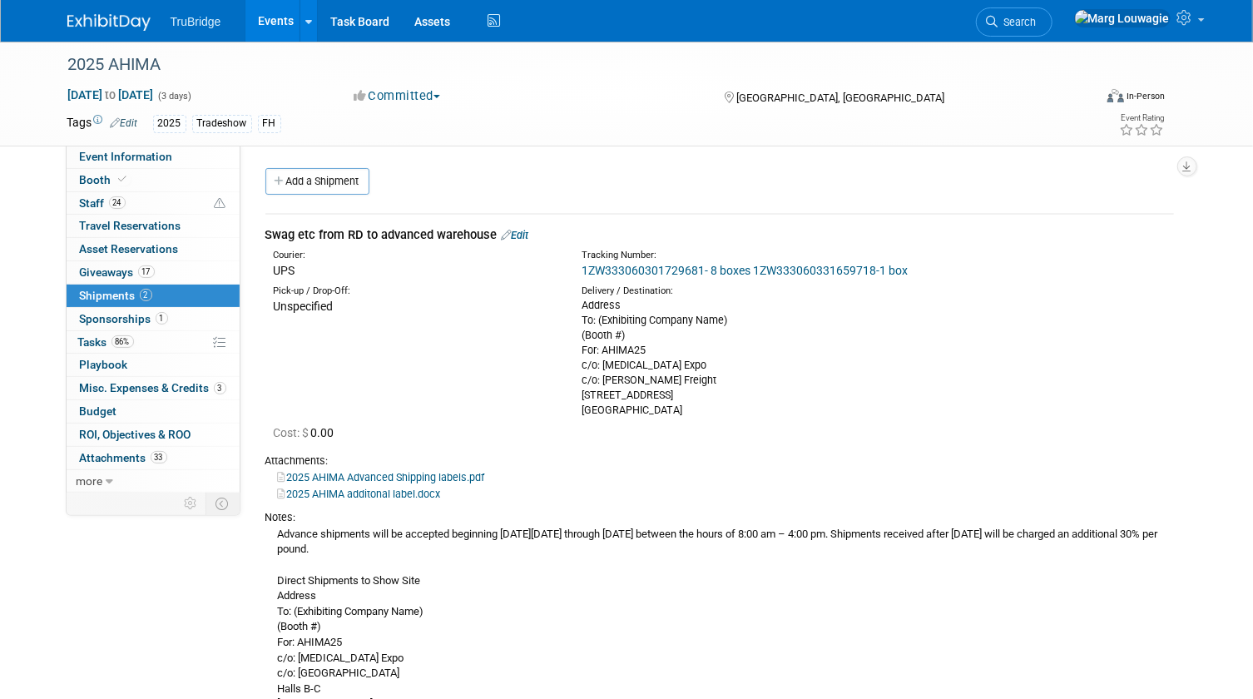
click at [596, 260] on div "Tracking Number:" at bounding box center [761, 255] width 360 height 13
click at [579, 267] on div "Tracking Number: 1ZW333060301729681- 8 boxes 1ZW333060331659718-1 box" at bounding box center [761, 264] width 385 height 30
click at [583, 267] on div "Tracking Number: 1ZW333060301729681- 8 boxes 1ZW333060331659718-1 box" at bounding box center [761, 264] width 385 height 30
copy link "1ZW333060301729681"
click at [1050, 378] on div "Pick-up / Drop-Off: Unspecified Delivery / Destination: Address To: (Exhibiting…" at bounding box center [719, 348] width 933 height 138
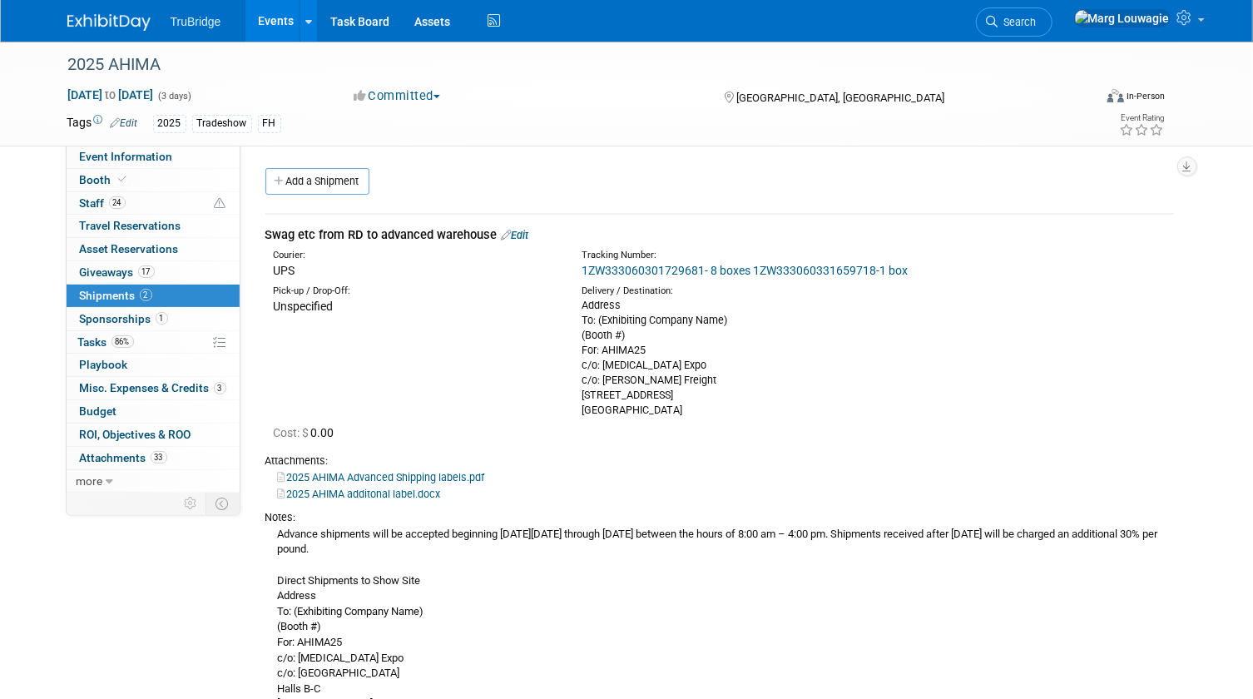
click at [526, 231] on link "Edit" at bounding box center [515, 235] width 27 height 12
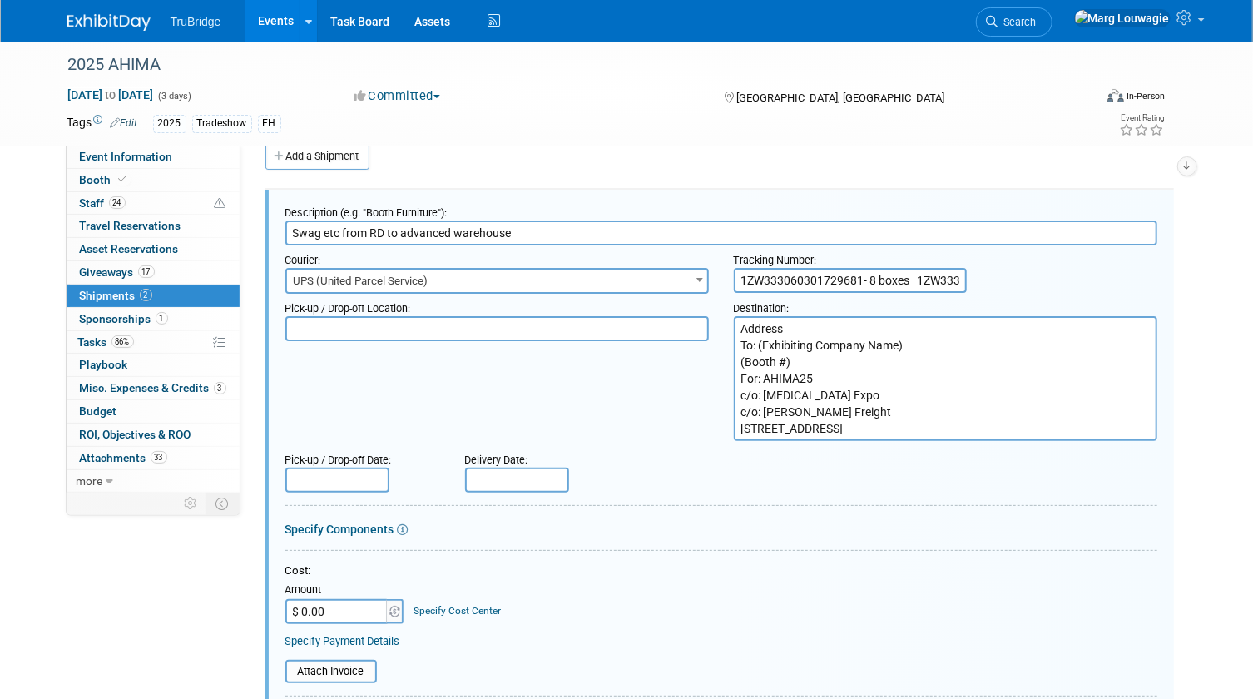
click at [874, 279] on input "1ZW333060301729681- 8 boxes 1ZW333060331659718-1 box" at bounding box center [850, 280] width 233 height 25
drag, startPoint x: 928, startPoint y: 279, endPoint x: 807, endPoint y: 284, distance: 121.5
click at [807, 284] on input "1ZW333060301729681- 8 boxes 1ZW333060331659718-1 box" at bounding box center [850, 280] width 233 height 25
click at [610, 407] on div "Pick-up / Drop-off Location: Destination: Address To: (Exhibiting Company Name)…" at bounding box center [721, 367] width 897 height 147
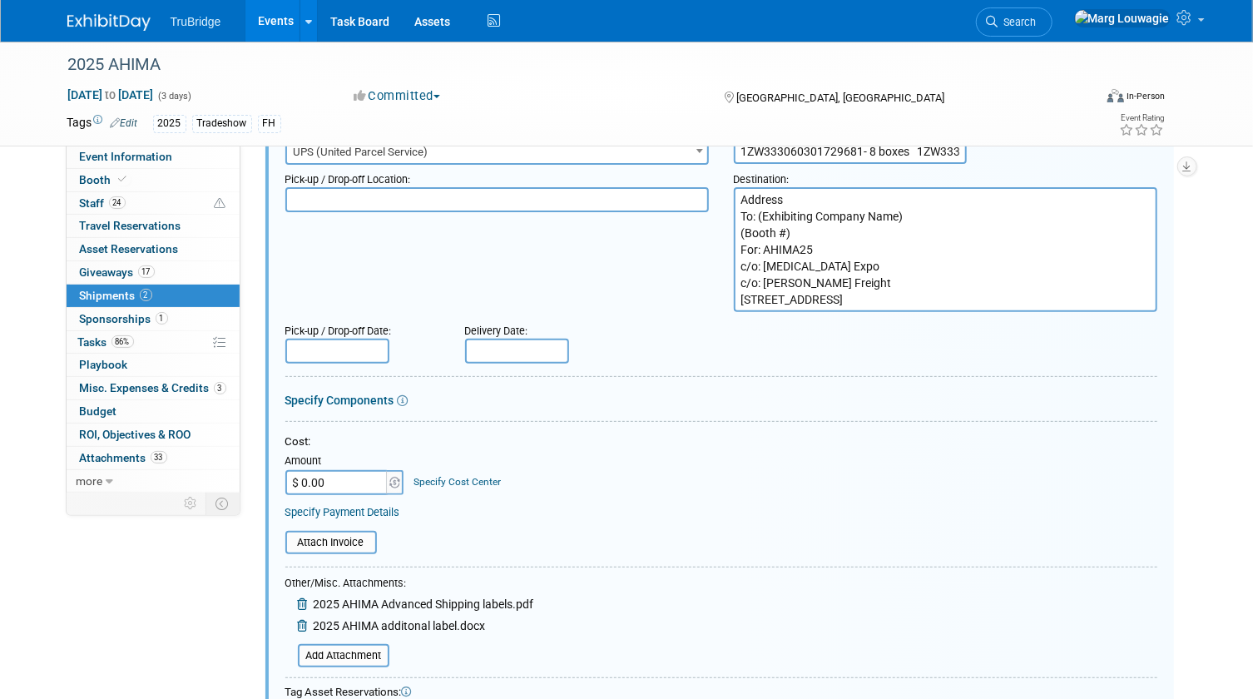
scroll to position [100, 0]
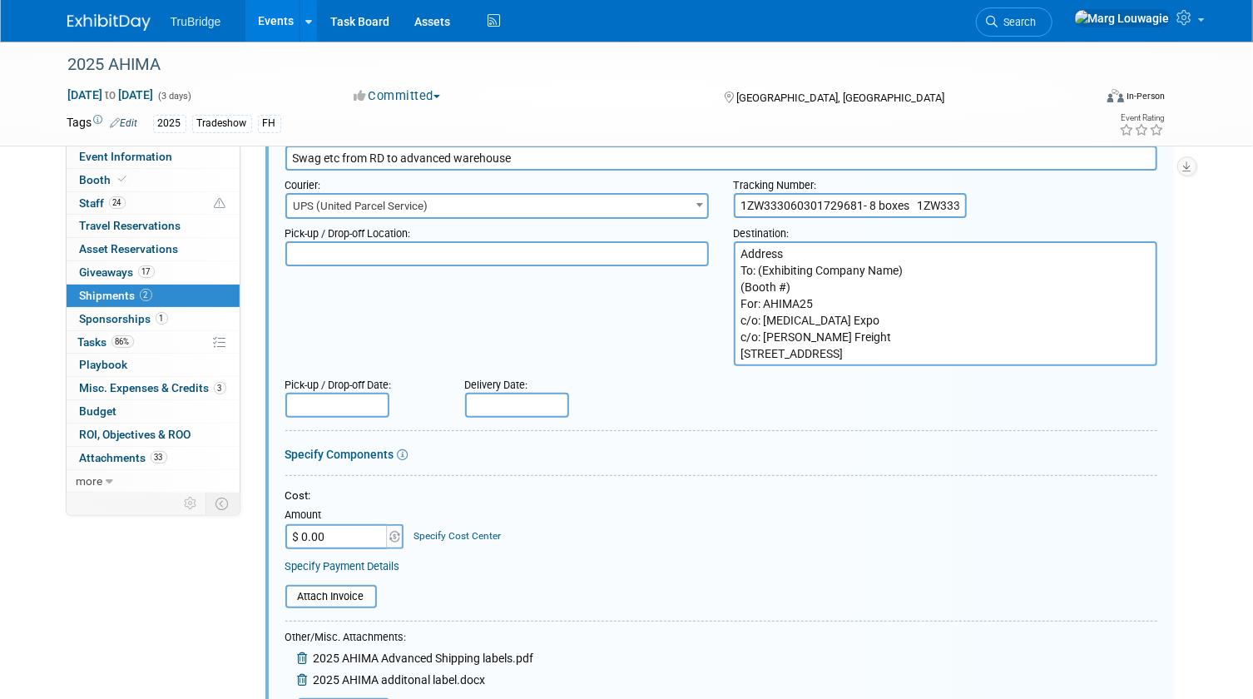
click at [502, 403] on input "text" at bounding box center [517, 405] width 104 height 25
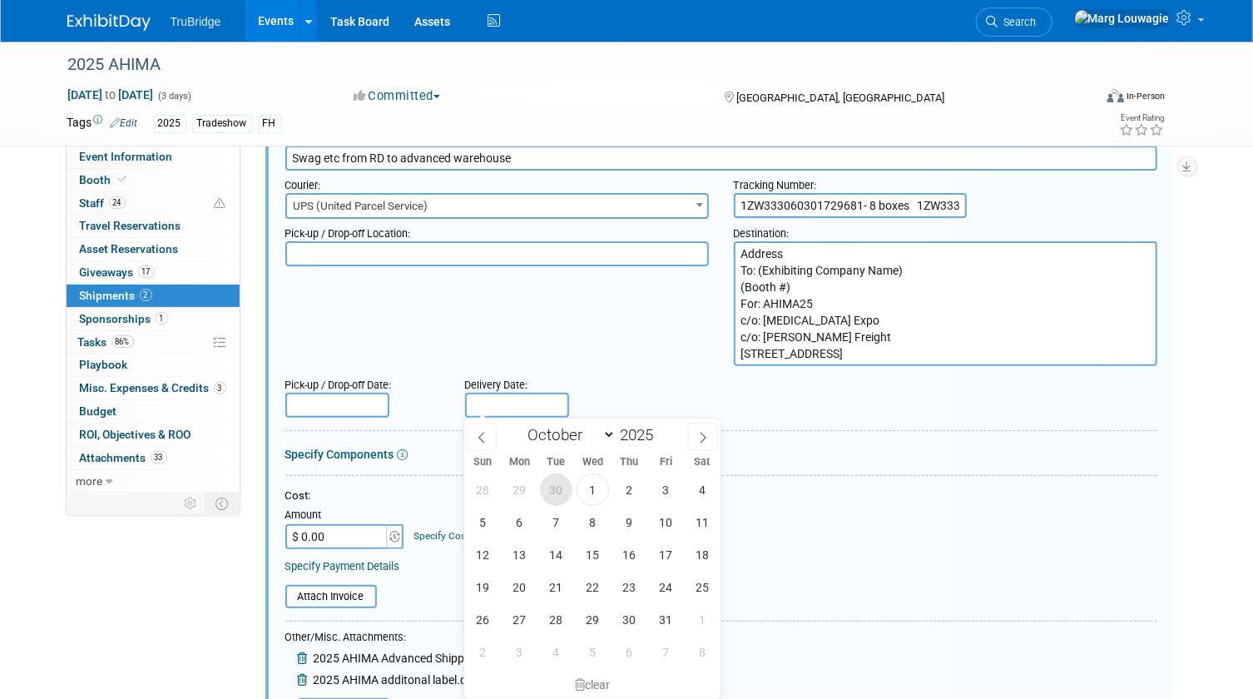
click at [555, 484] on span "30" at bounding box center [556, 489] width 32 height 32
type input "Sep 30, 2025"
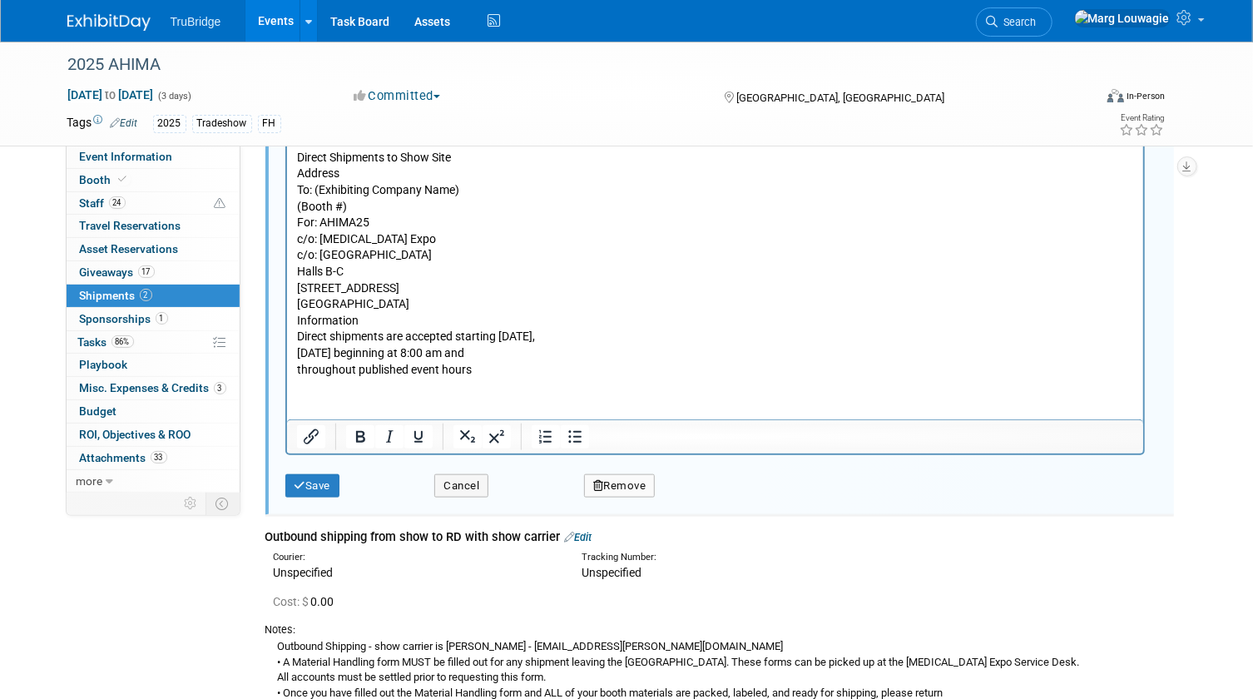
scroll to position [857, 0]
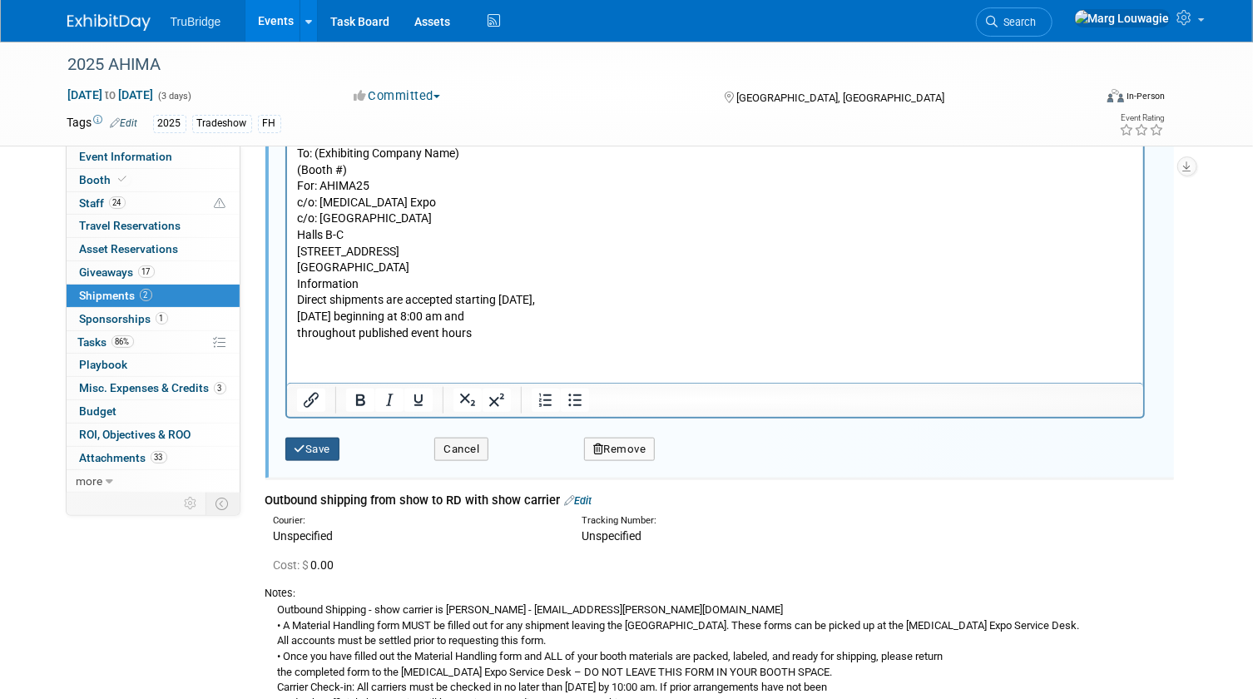
click at [333, 457] on button "Save" at bounding box center [312, 449] width 55 height 23
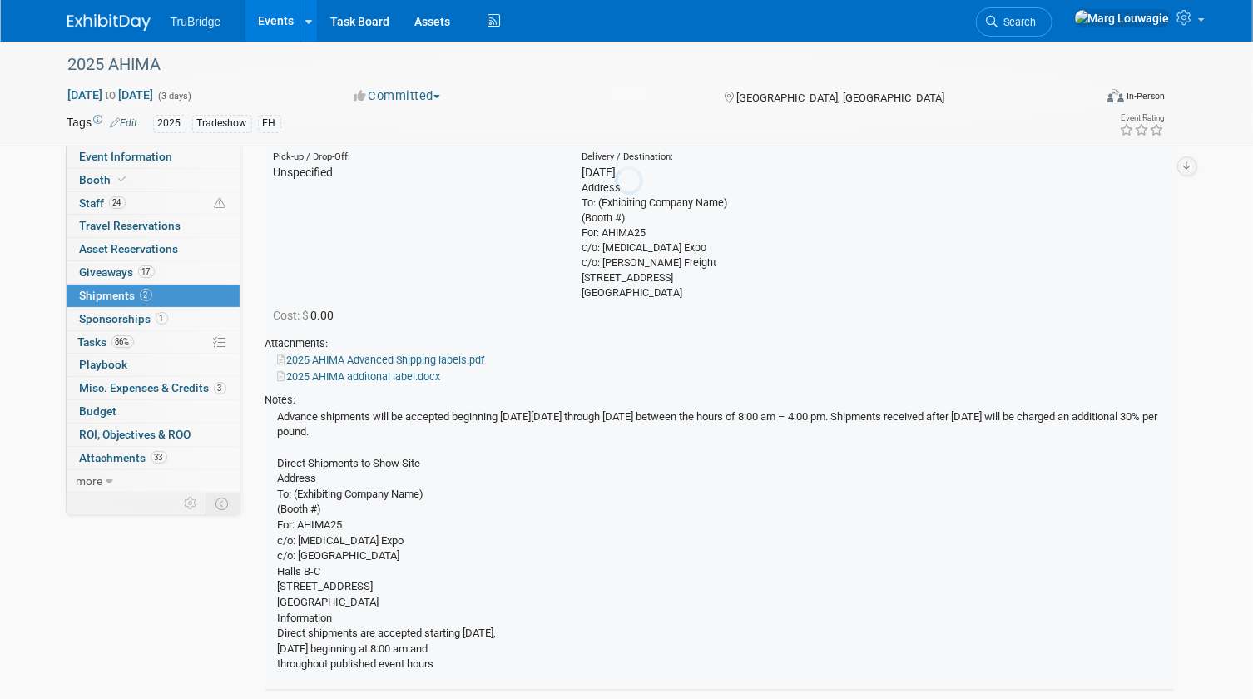
scroll to position [25, 0]
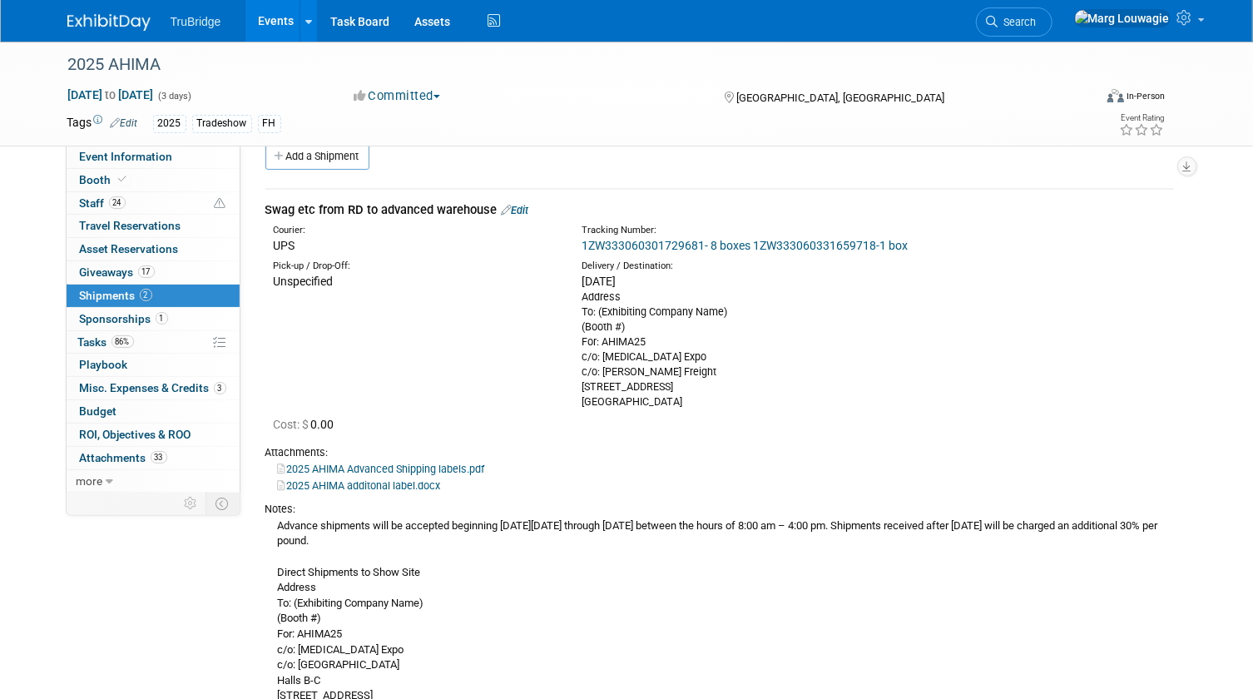
click at [524, 210] on link "Edit" at bounding box center [515, 210] width 27 height 12
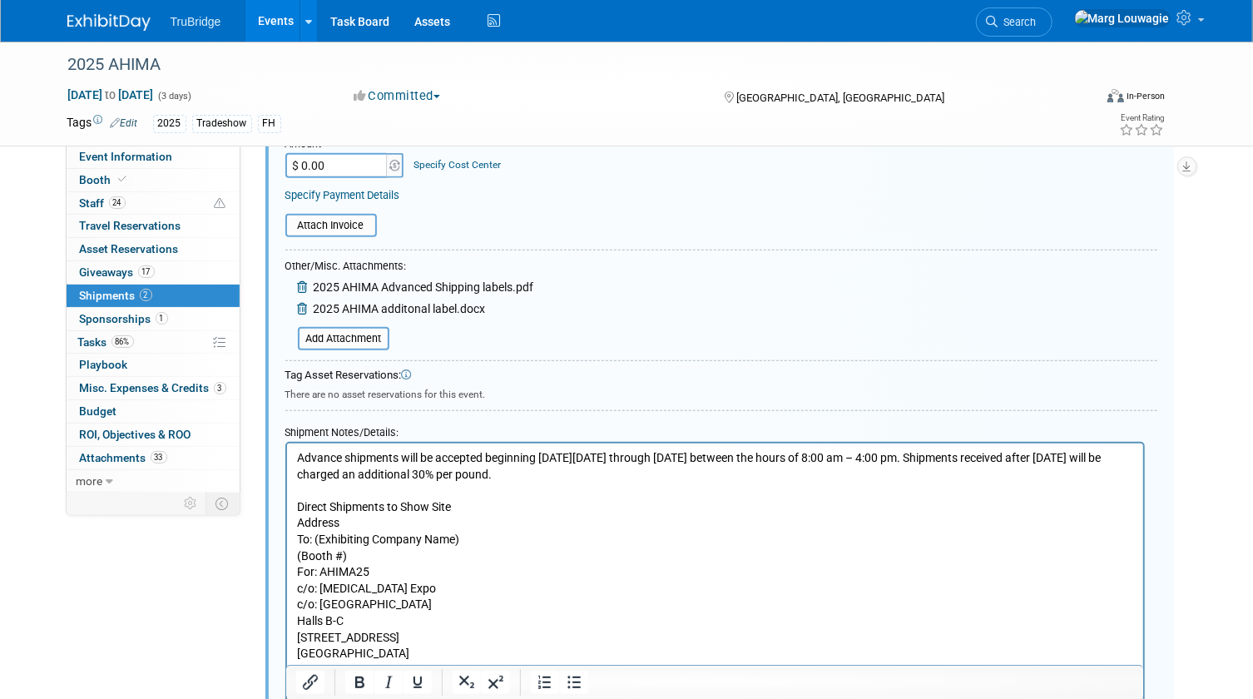
scroll to position [554, 0]
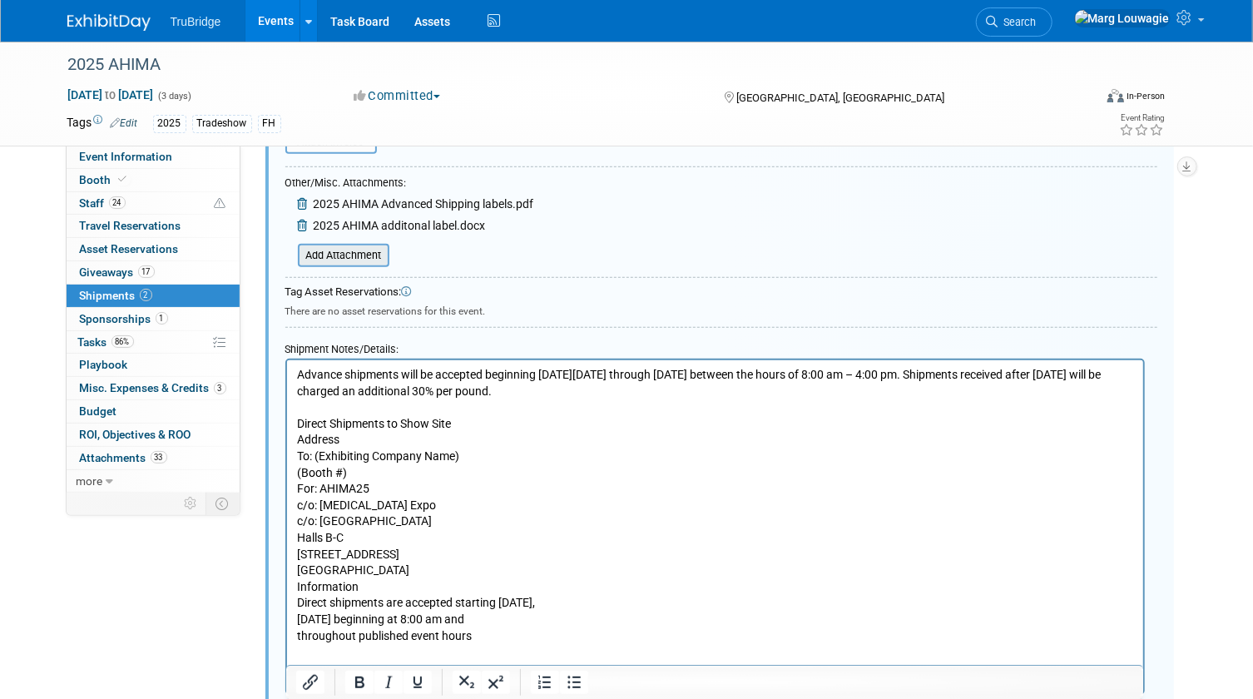
click at [376, 259] on input "file" at bounding box center [289, 255] width 198 height 20
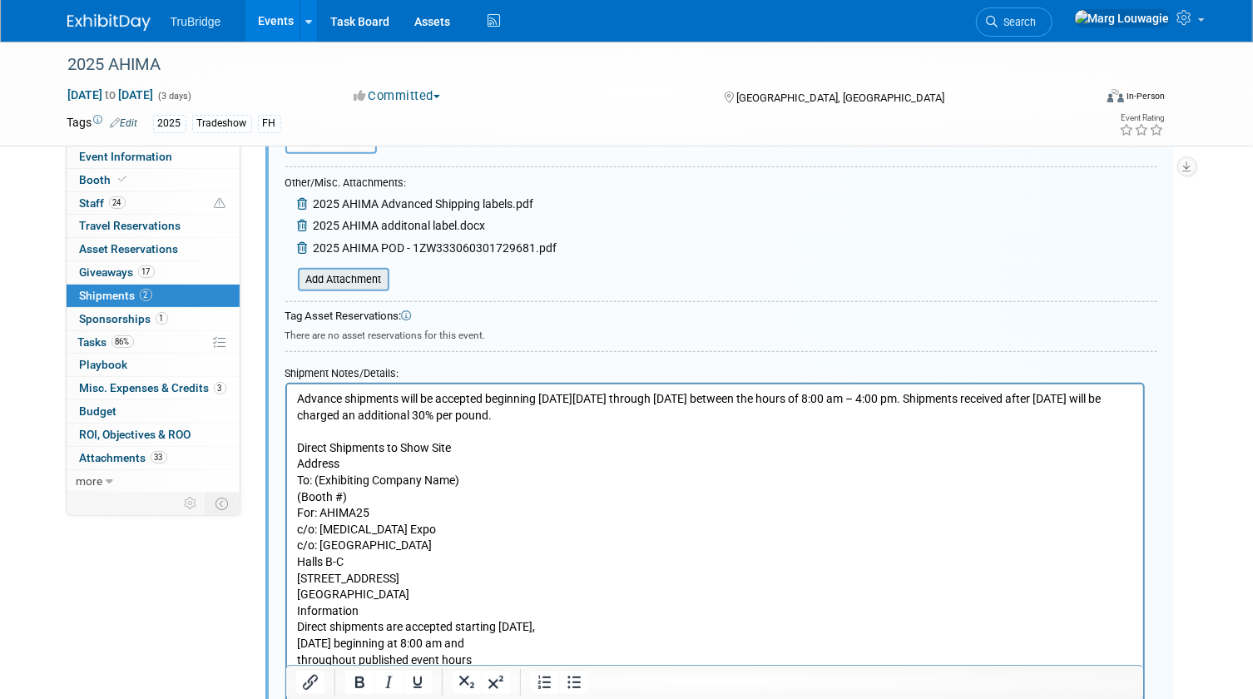
click at [355, 277] on input "file" at bounding box center [289, 279] width 198 height 20
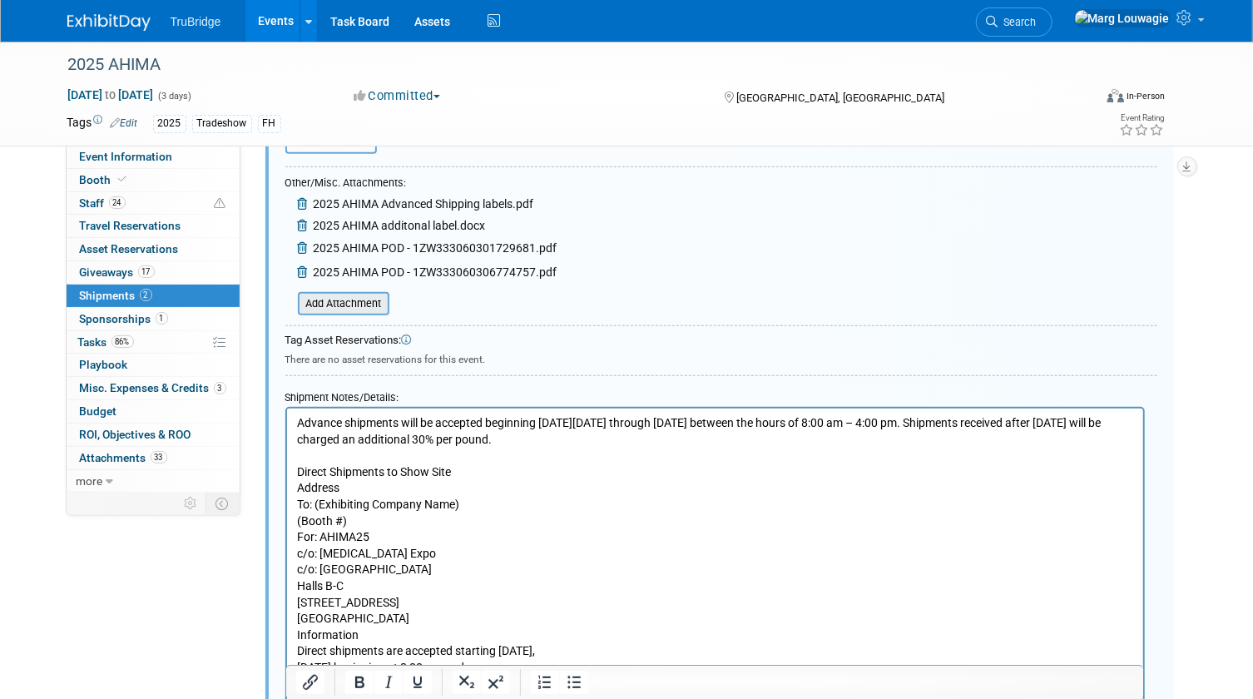
click at [349, 299] on input "file" at bounding box center [289, 304] width 198 height 20
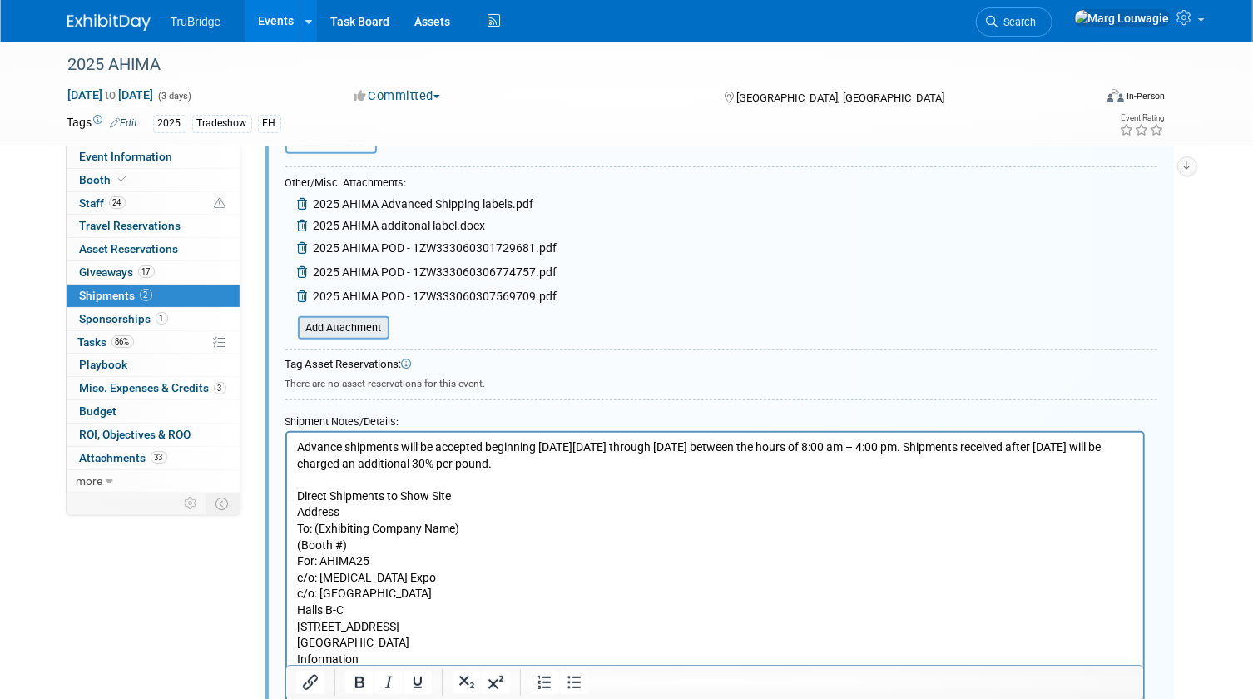
click at [362, 329] on input "file" at bounding box center [289, 328] width 198 height 20
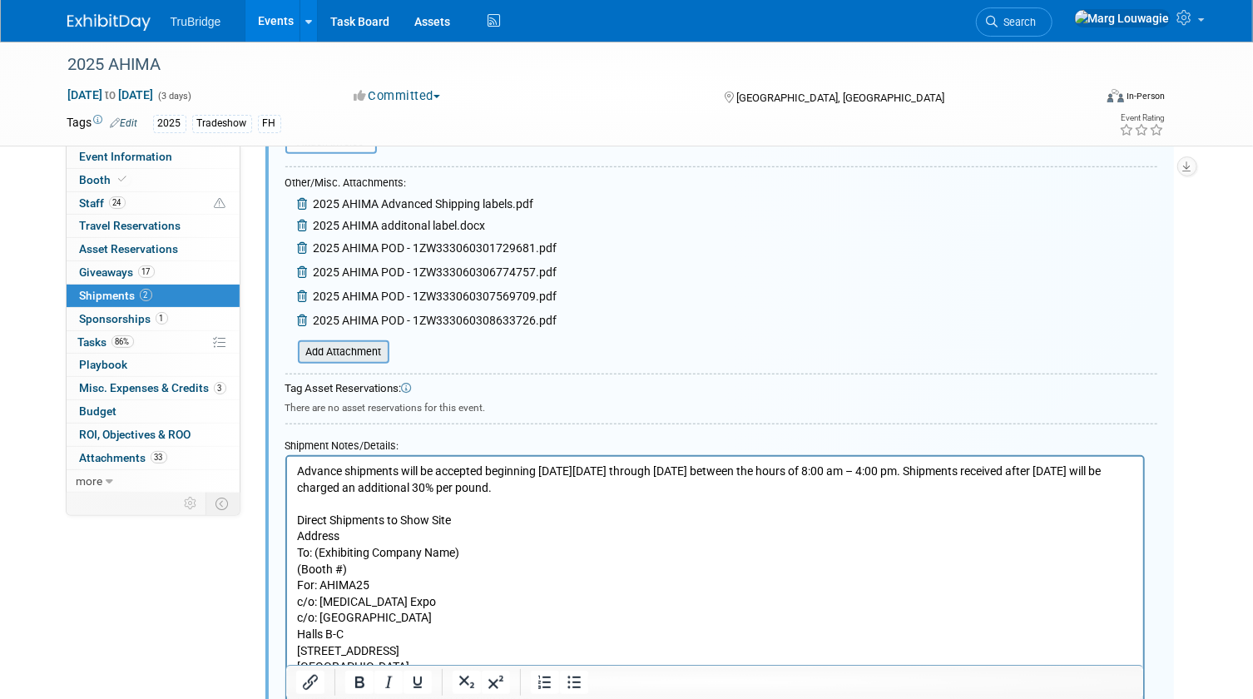
click at [323, 347] on input "file" at bounding box center [289, 352] width 198 height 20
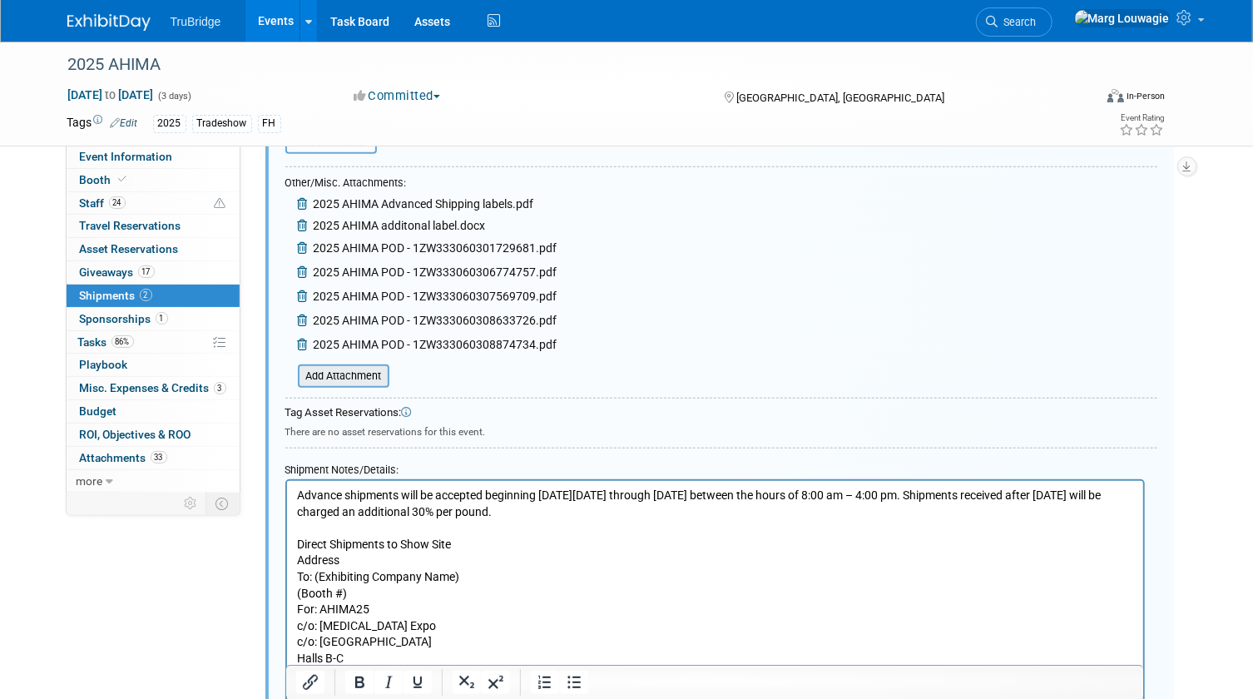
click at [367, 373] on input "file" at bounding box center [289, 376] width 198 height 20
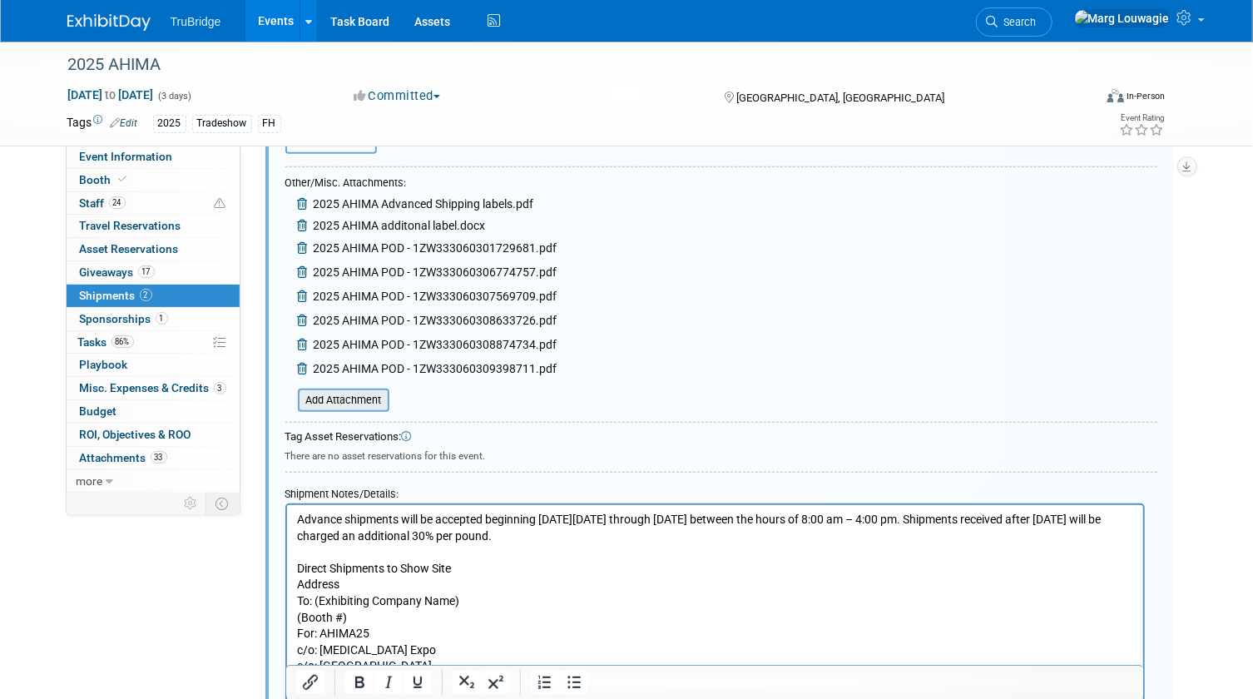
click at [363, 399] on input "file" at bounding box center [289, 400] width 198 height 20
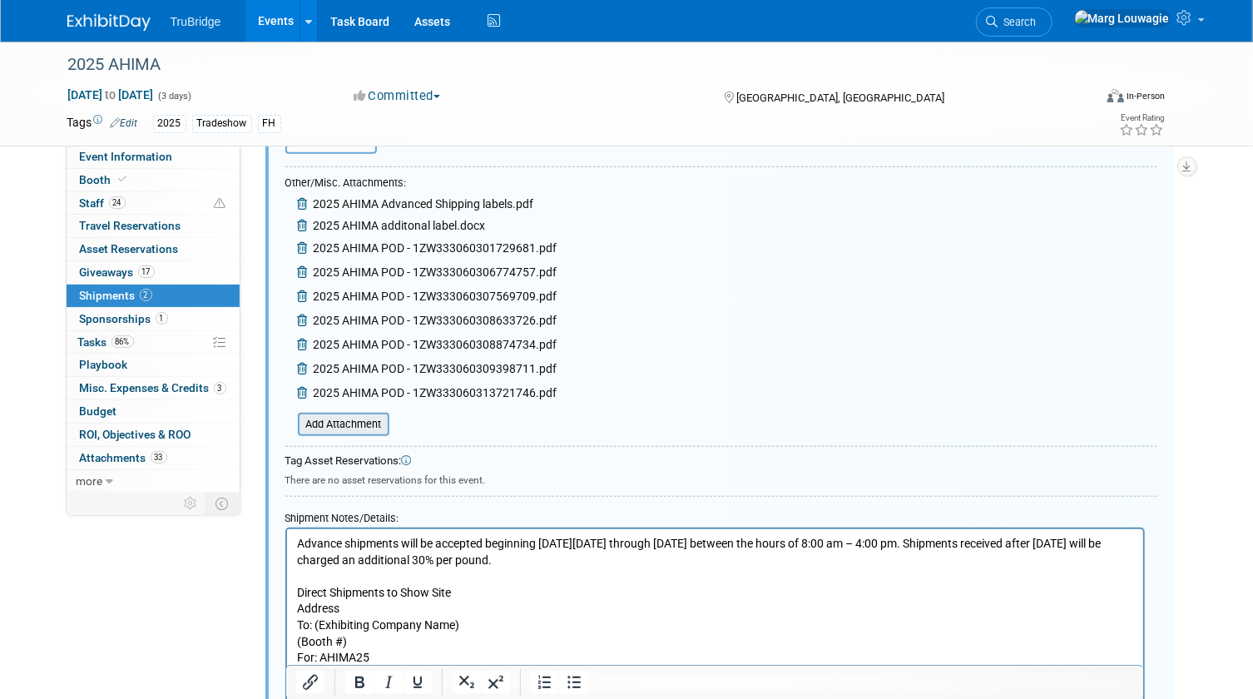
click at [357, 423] on input "file" at bounding box center [289, 424] width 198 height 20
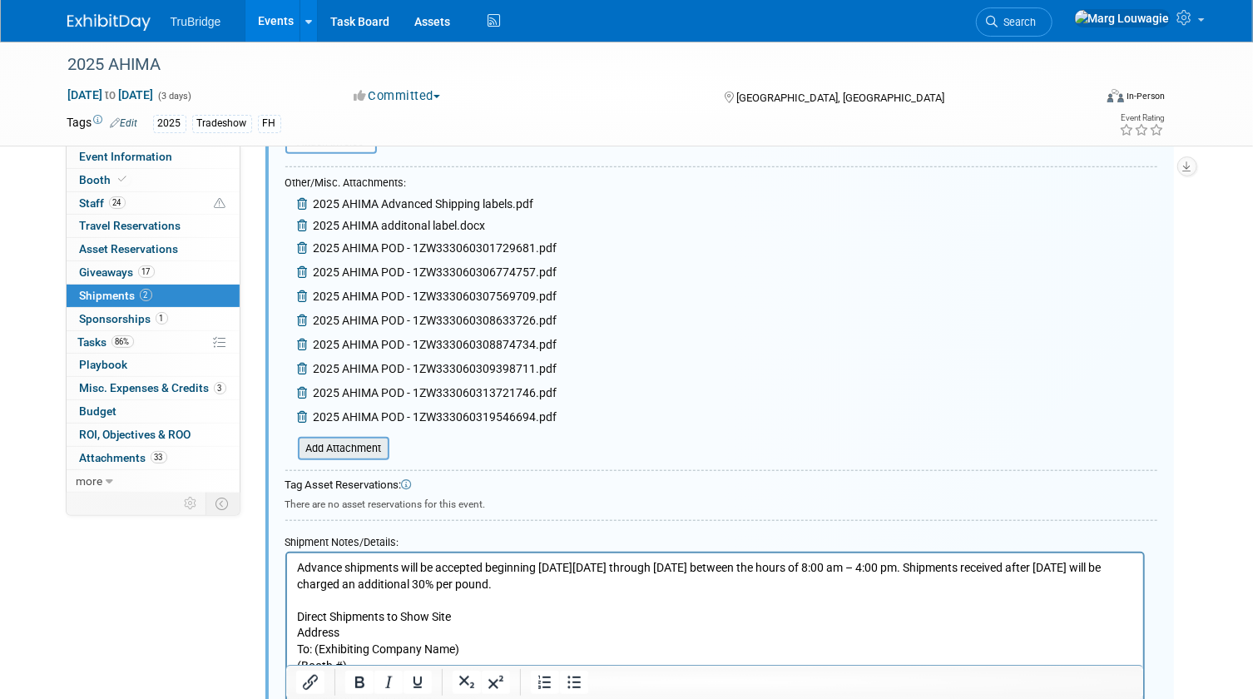
click at [344, 443] on input "file" at bounding box center [289, 448] width 198 height 20
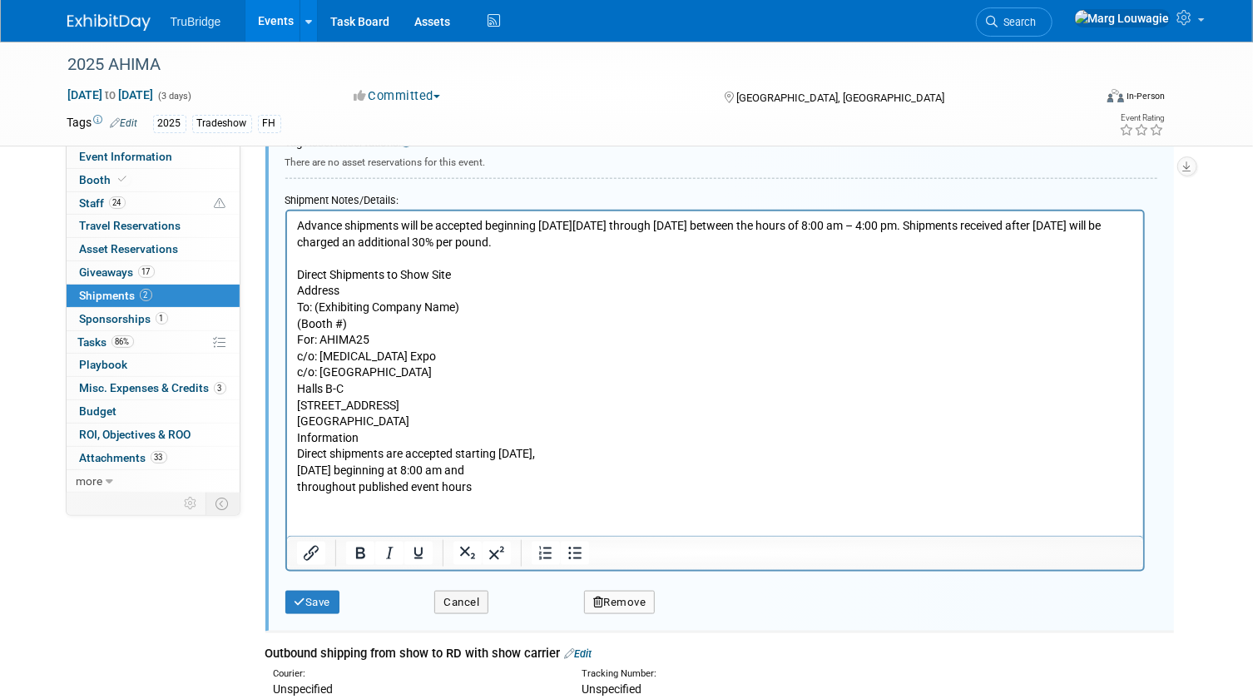
scroll to position [1007, 0]
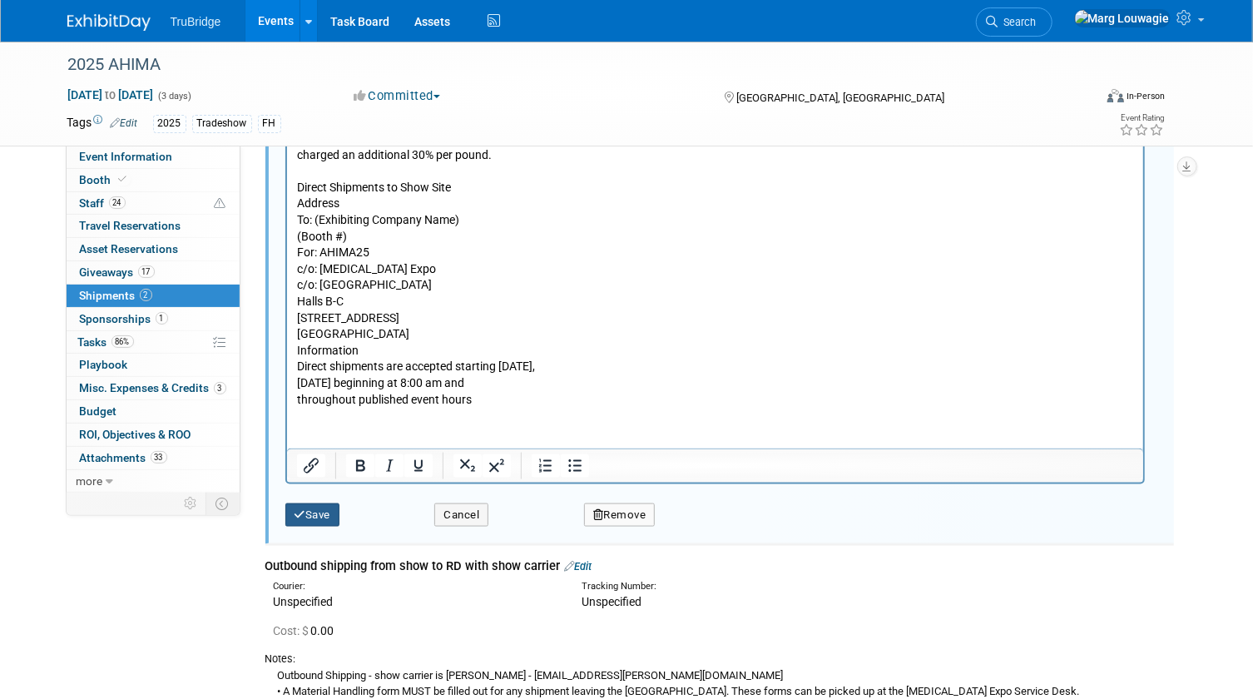
click at [324, 509] on button "Save" at bounding box center [312, 514] width 55 height 23
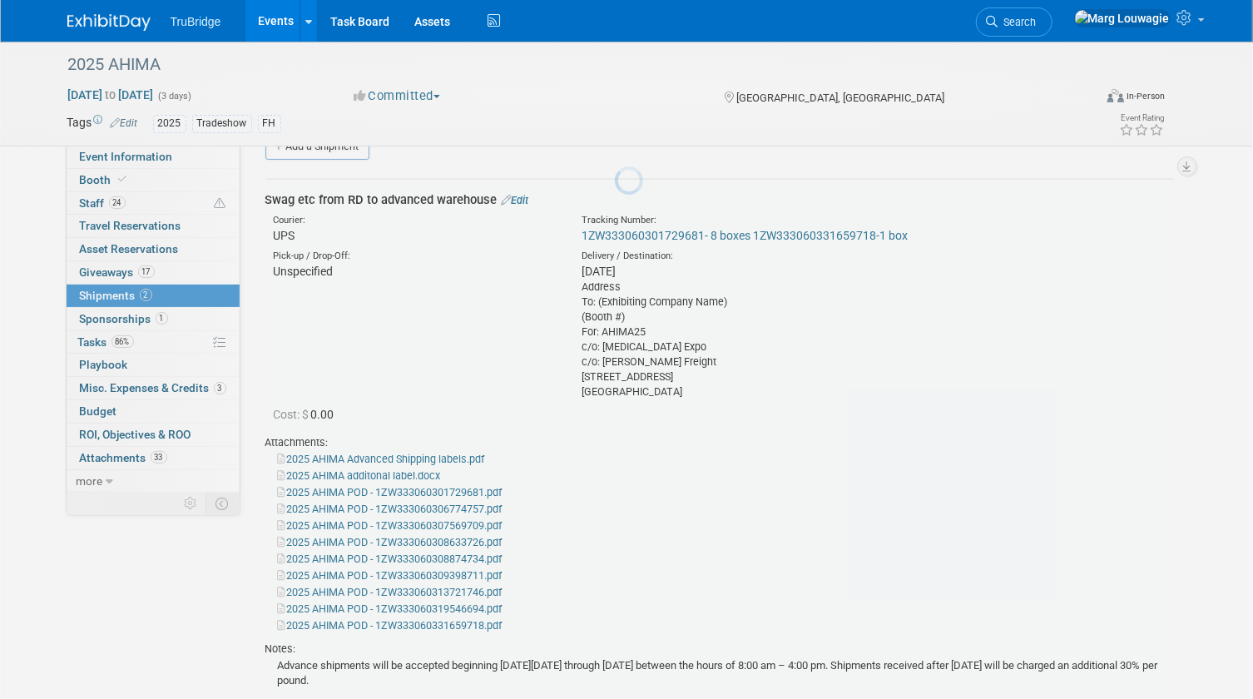
scroll to position [25, 0]
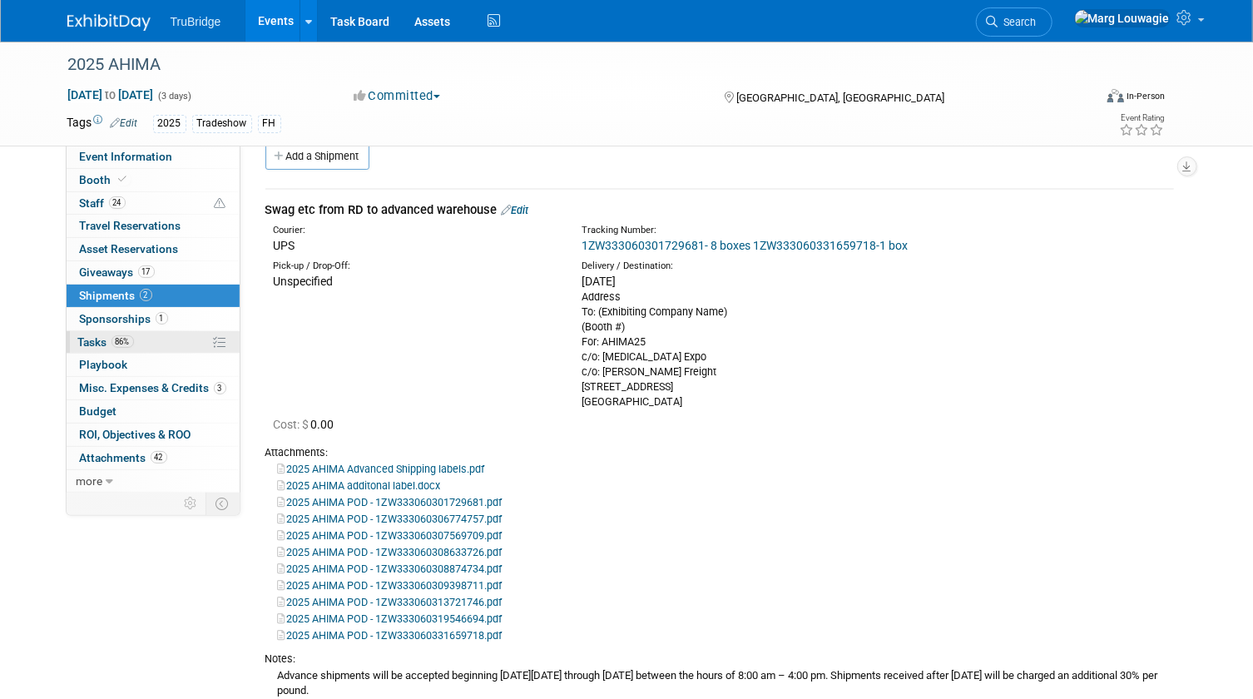
click at [91, 343] on span "Tasks 86%" at bounding box center [106, 341] width 56 height 13
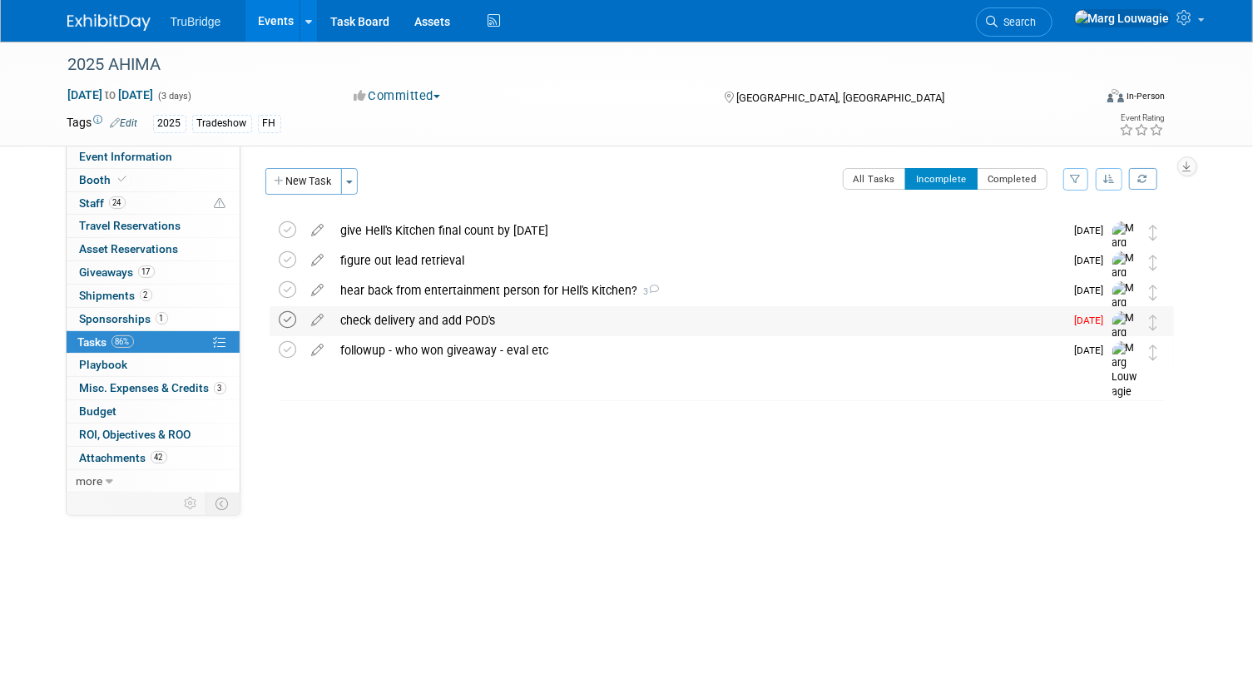
click at [287, 319] on icon at bounding box center [287, 319] width 17 height 17
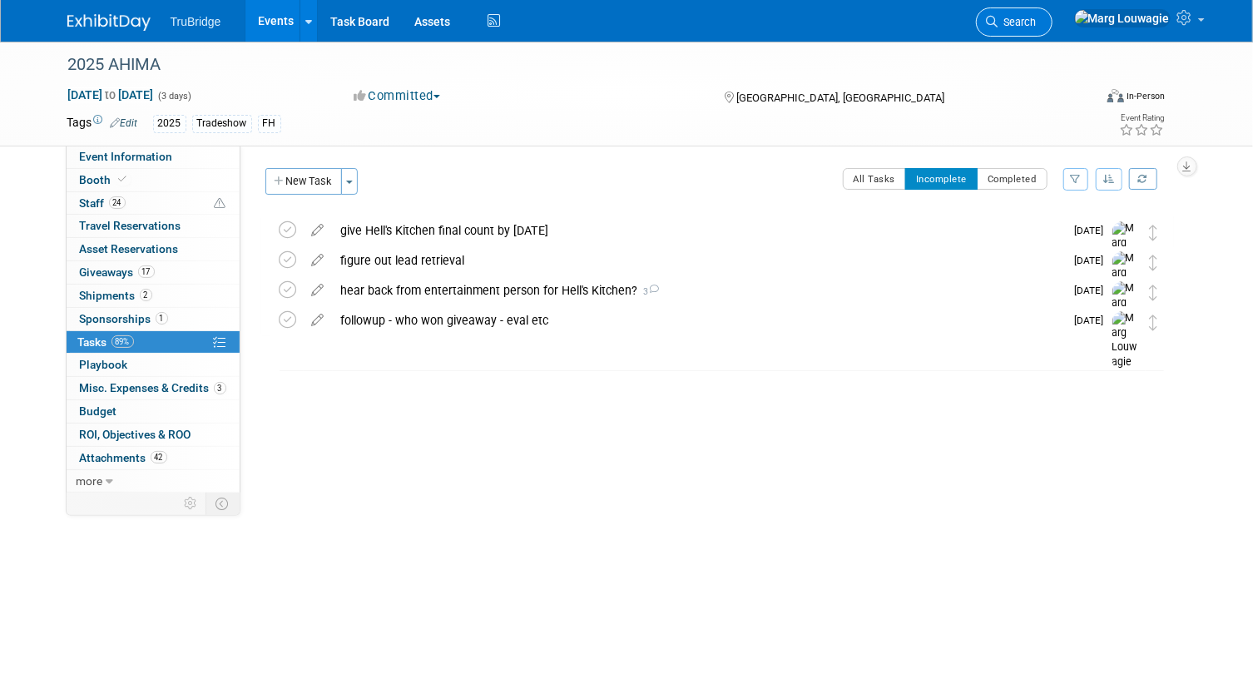
click at [1036, 19] on span "Search" at bounding box center [1017, 22] width 38 height 12
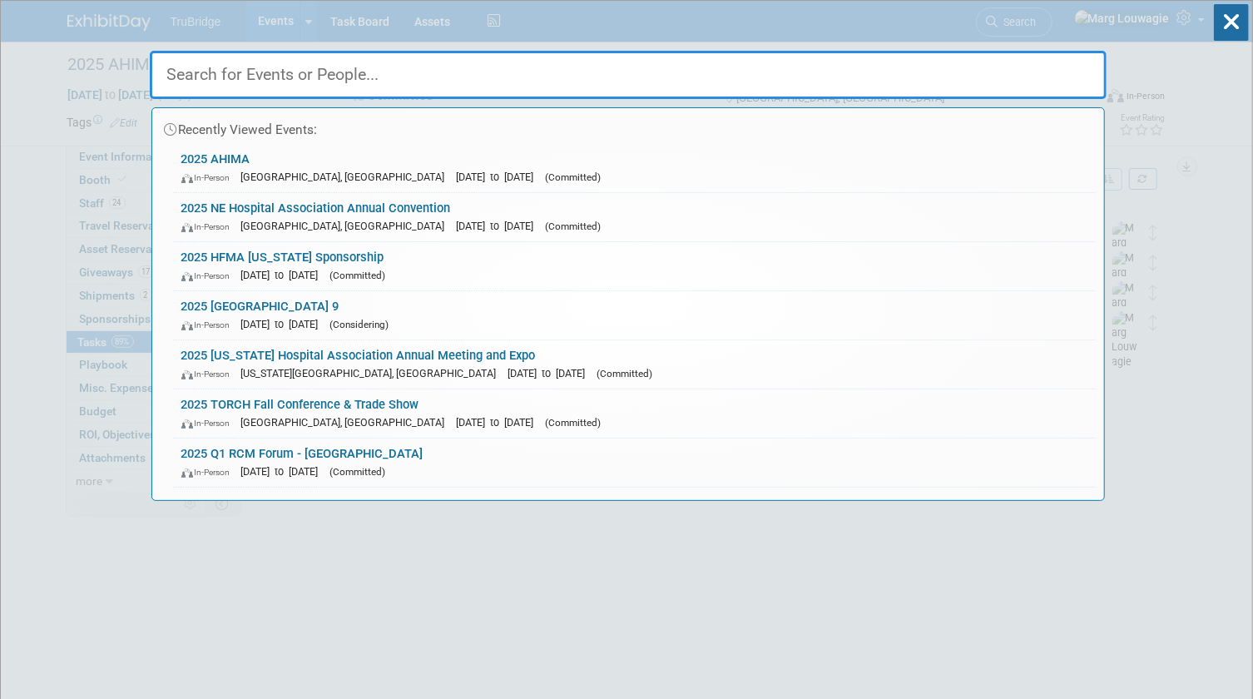
click at [1057, 66] on input "text" at bounding box center [628, 75] width 957 height 48
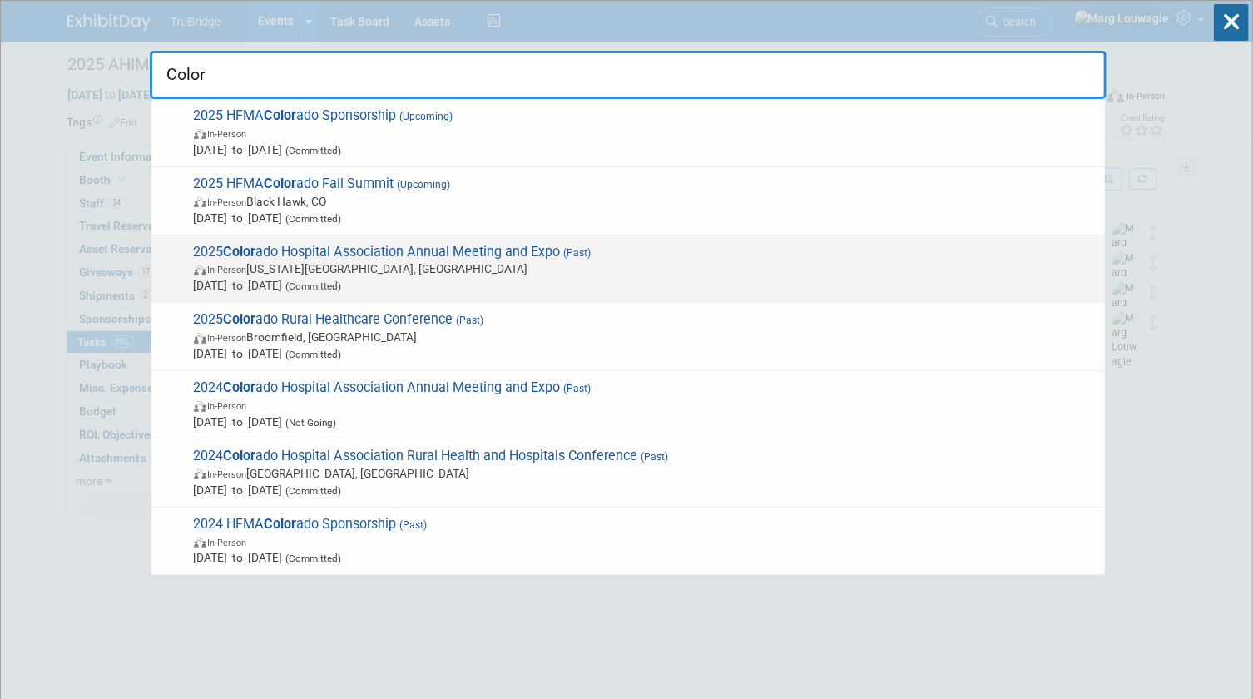
type input "Color"
click at [368, 250] on span "2025 Color ado Hospital Association Annual Meeting and Expo (Past) In-Person Co…" at bounding box center [642, 269] width 907 height 51
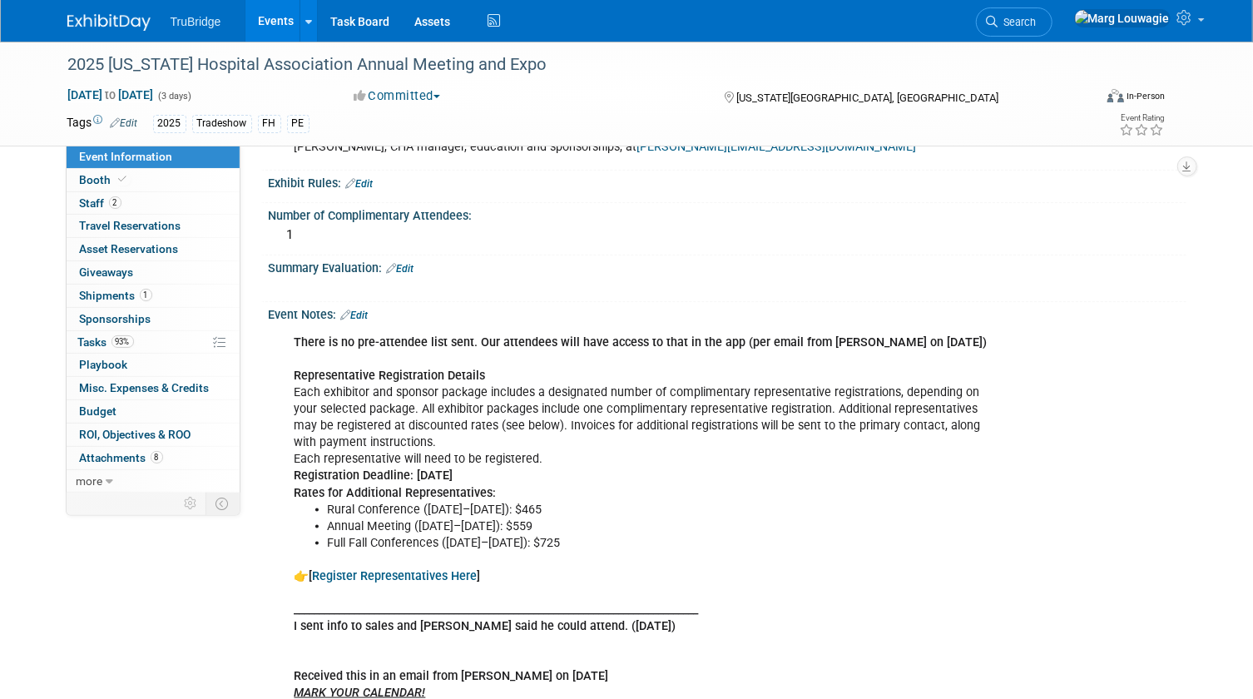
scroll to position [779, 0]
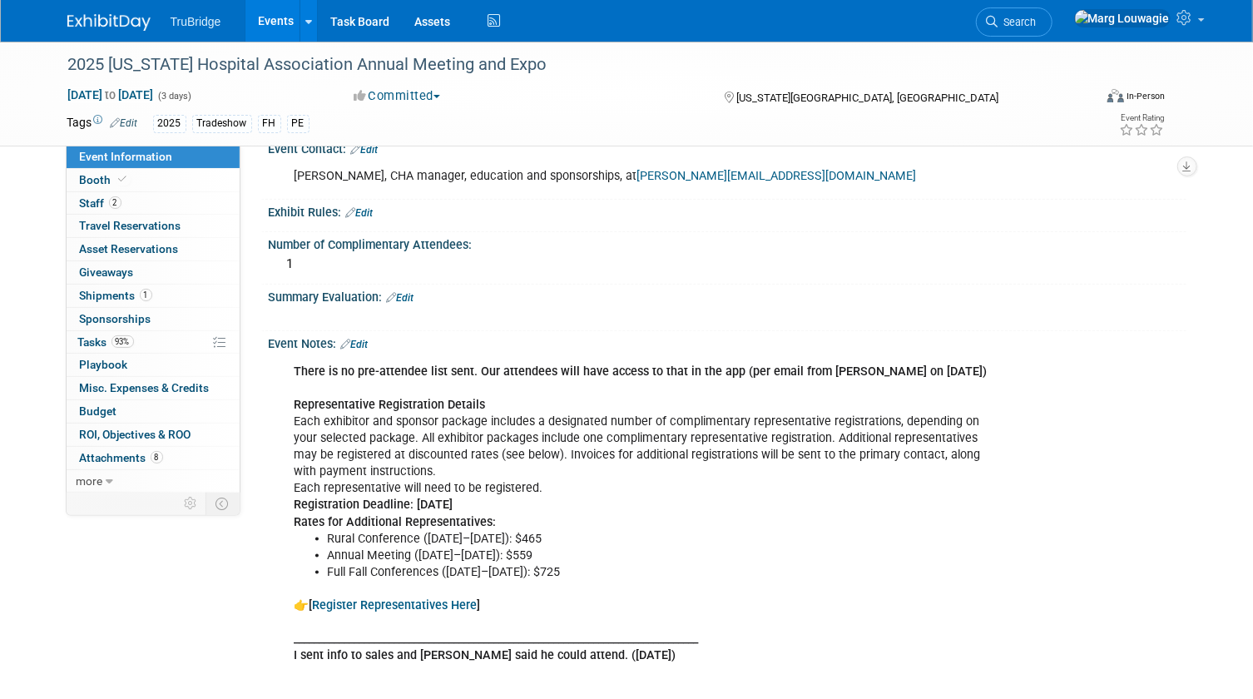
click at [409, 292] on link "Edit" at bounding box center [400, 298] width 27 height 12
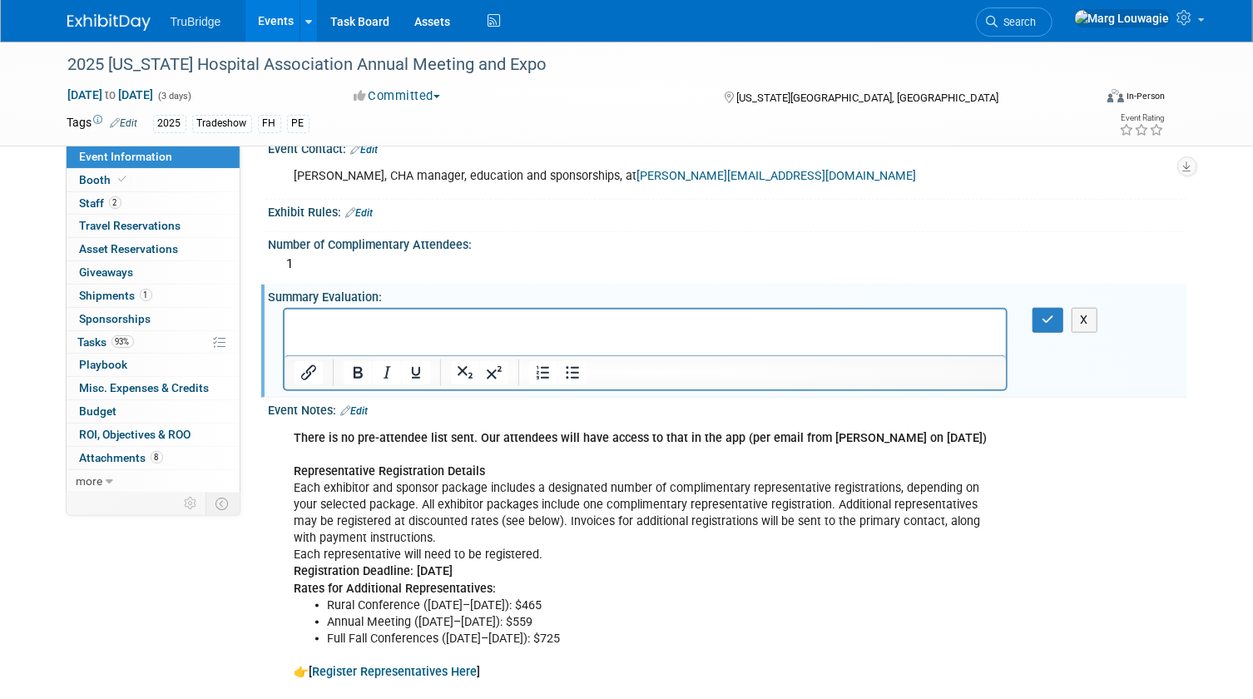
scroll to position [0, 0]
click at [357, 322] on p "Rich Text Area. Press ALT-0 for help." at bounding box center [645, 324] width 703 height 17
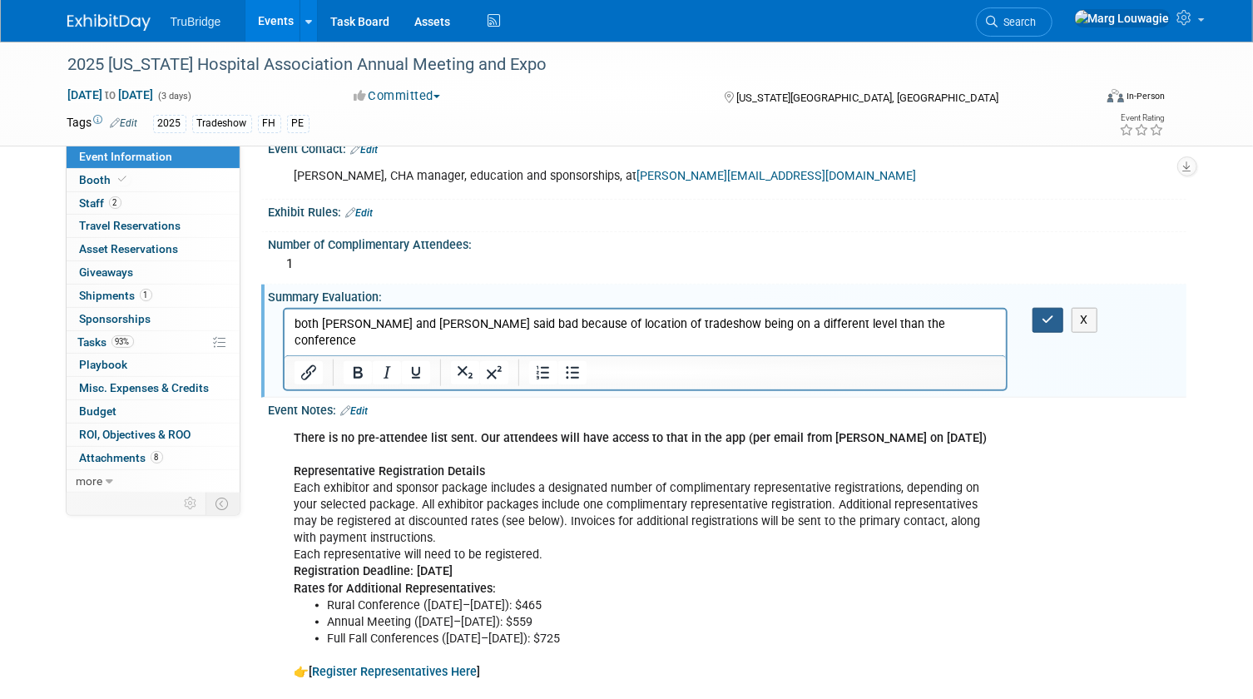
click at [1048, 314] on icon "button" at bounding box center [1047, 320] width 12 height 12
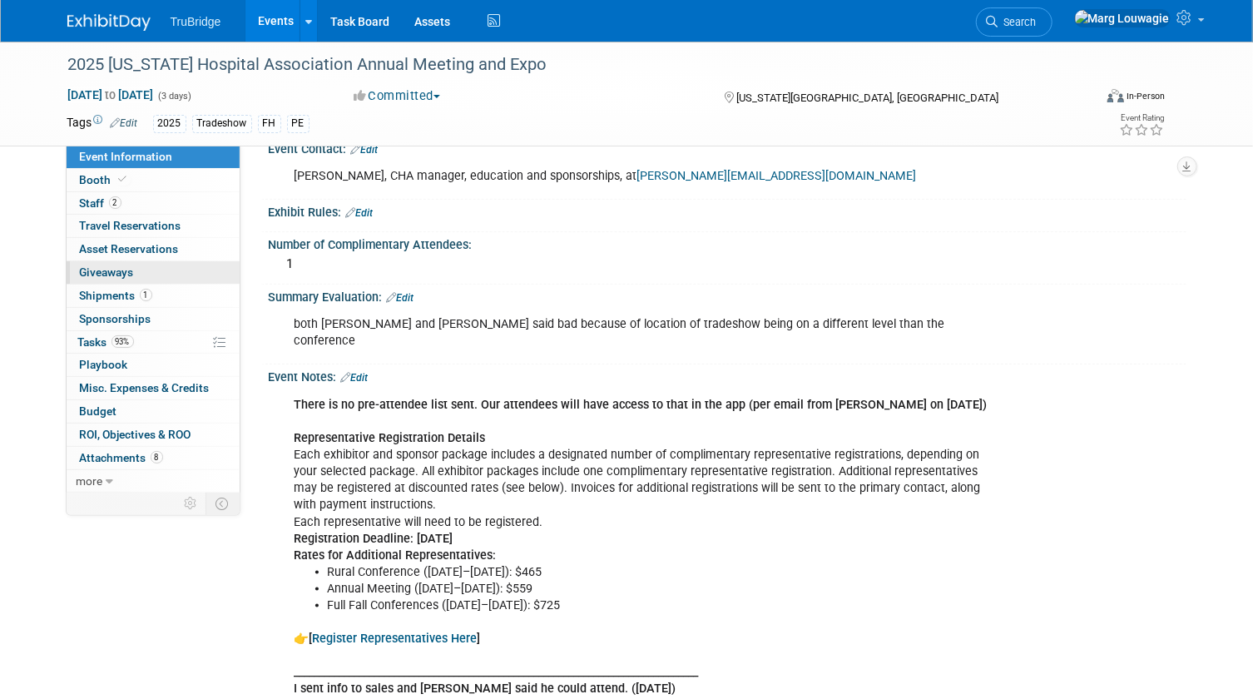
click at [104, 271] on span "Giveaways 0" at bounding box center [107, 271] width 54 height 13
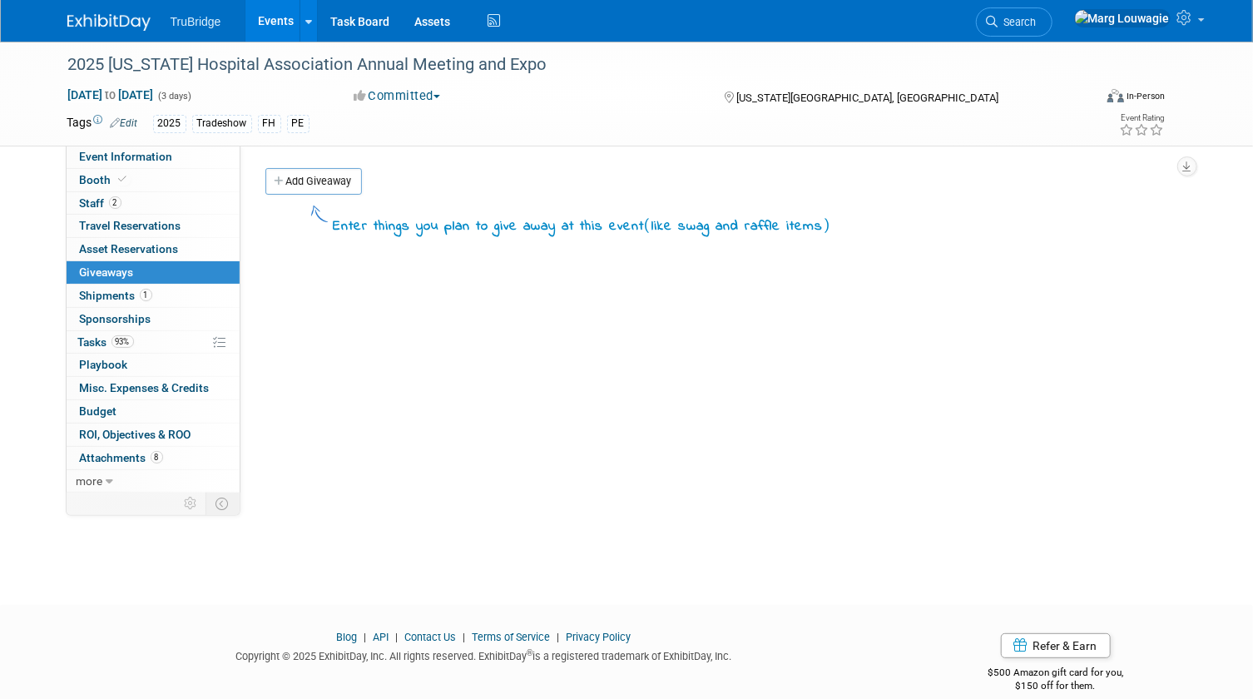
drag, startPoint x: 271, startPoint y: 2, endPoint x: 291, endPoint y: 182, distance: 181.6
click at [291, 182] on link "Add Giveaway" at bounding box center [313, 181] width 96 height 27
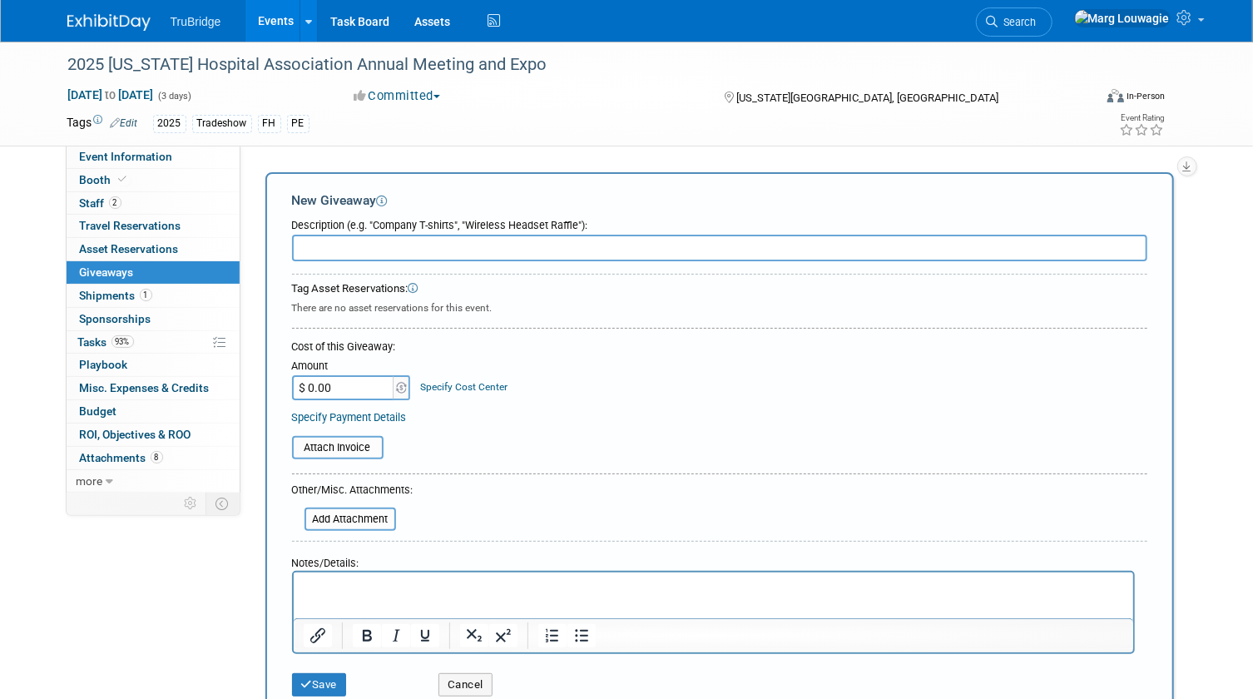
drag, startPoint x: 349, startPoint y: 249, endPoint x: 348, endPoint y: 240, distance: 8.4
click at [348, 242] on input "text" at bounding box center [719, 248] width 855 height 27
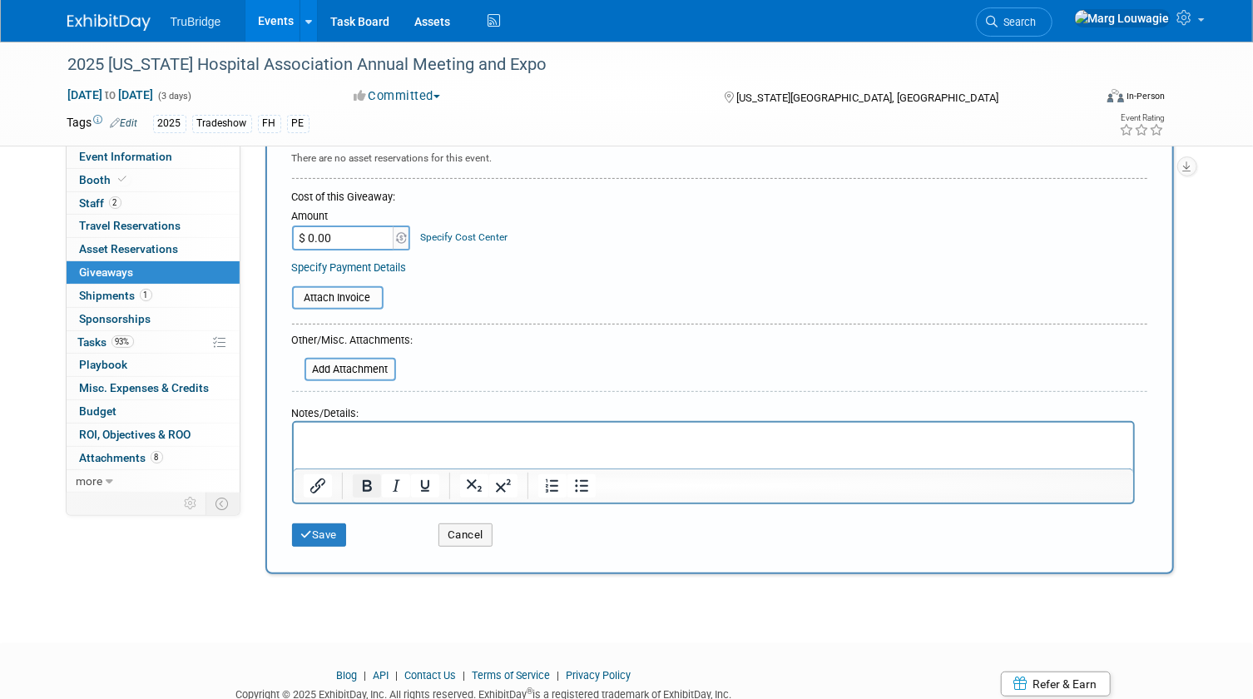
scroll to position [151, 0]
type input "lap top charger"
click at [349, 435] on p "Rich Text Area. Press ALT-0 for help." at bounding box center [713, 436] width 820 height 17
click at [329, 534] on button "Save" at bounding box center [319, 533] width 55 height 23
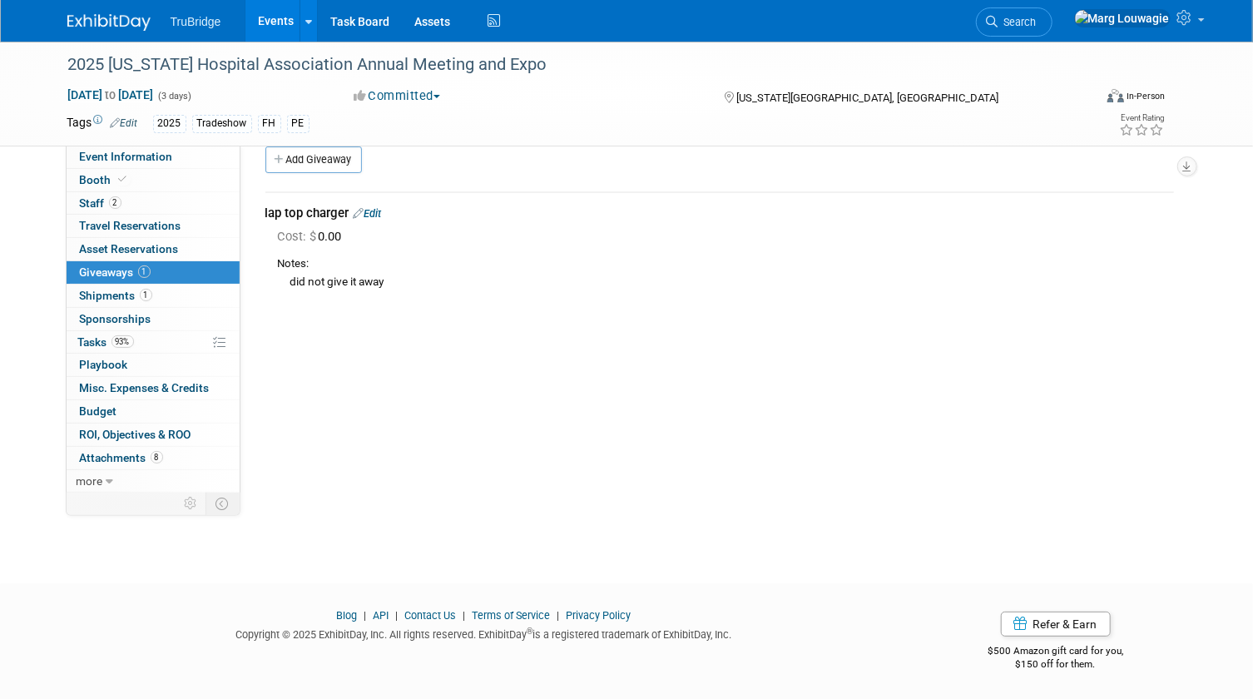
scroll to position [0, 0]
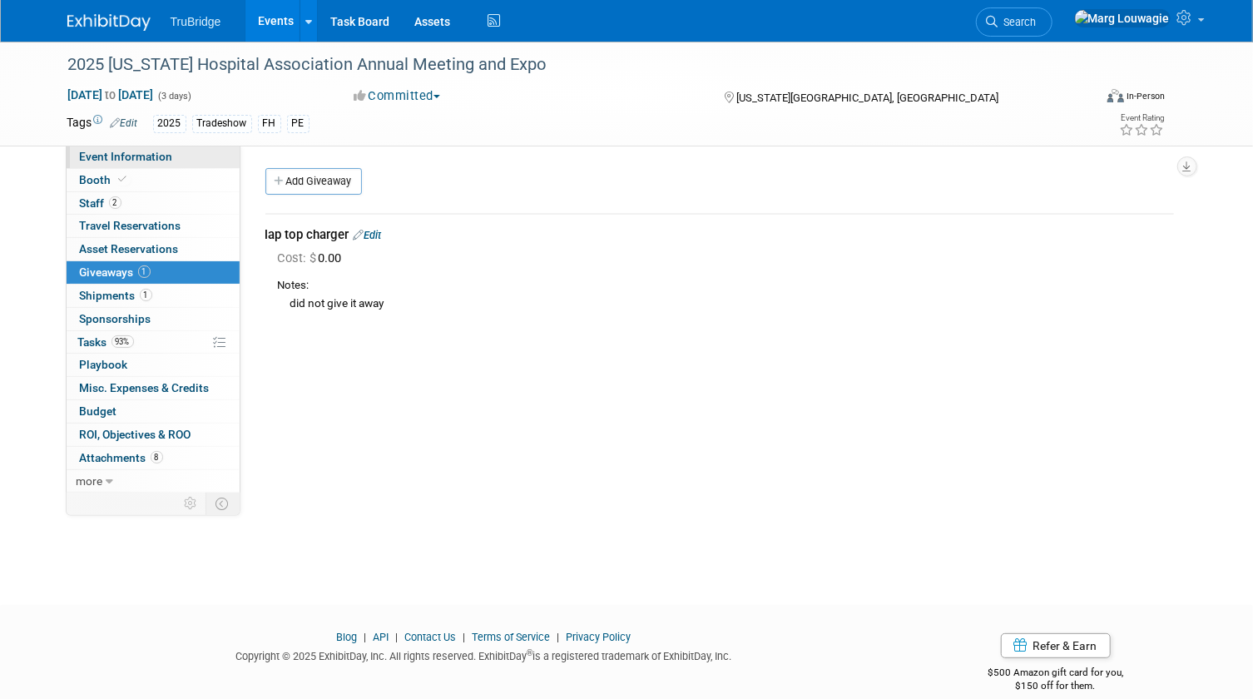
click at [143, 151] on span "Event Information" at bounding box center [126, 156] width 93 height 13
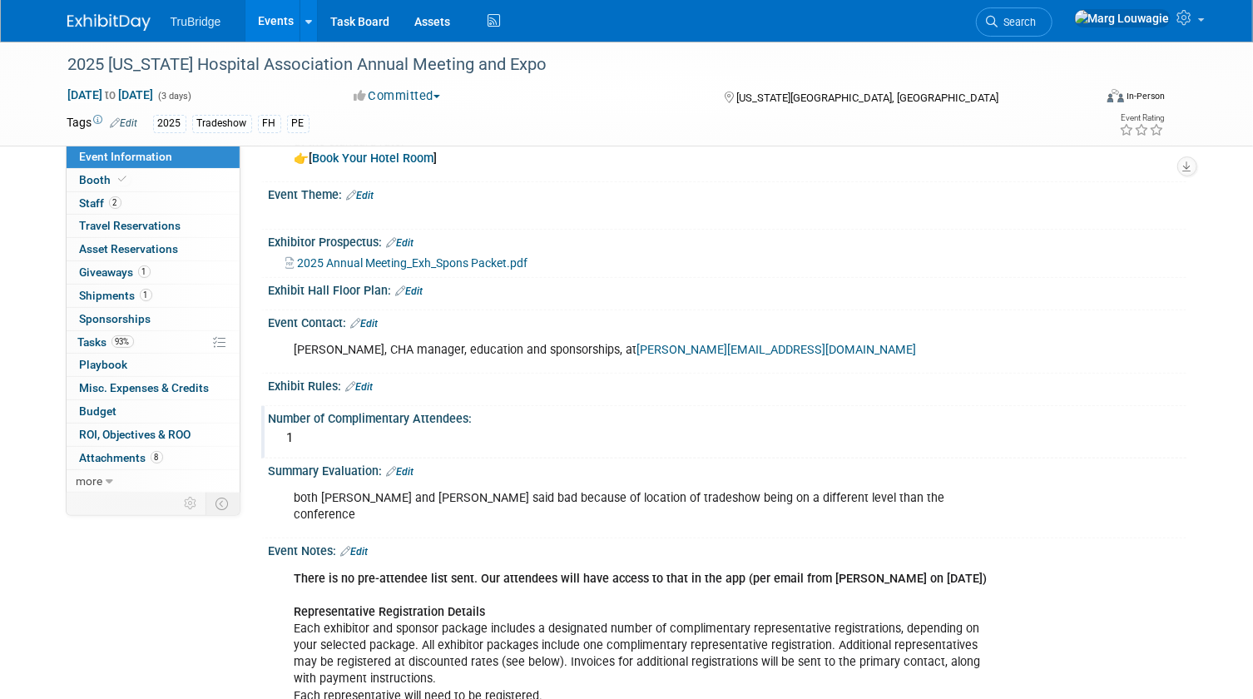
scroll to position [680, 0]
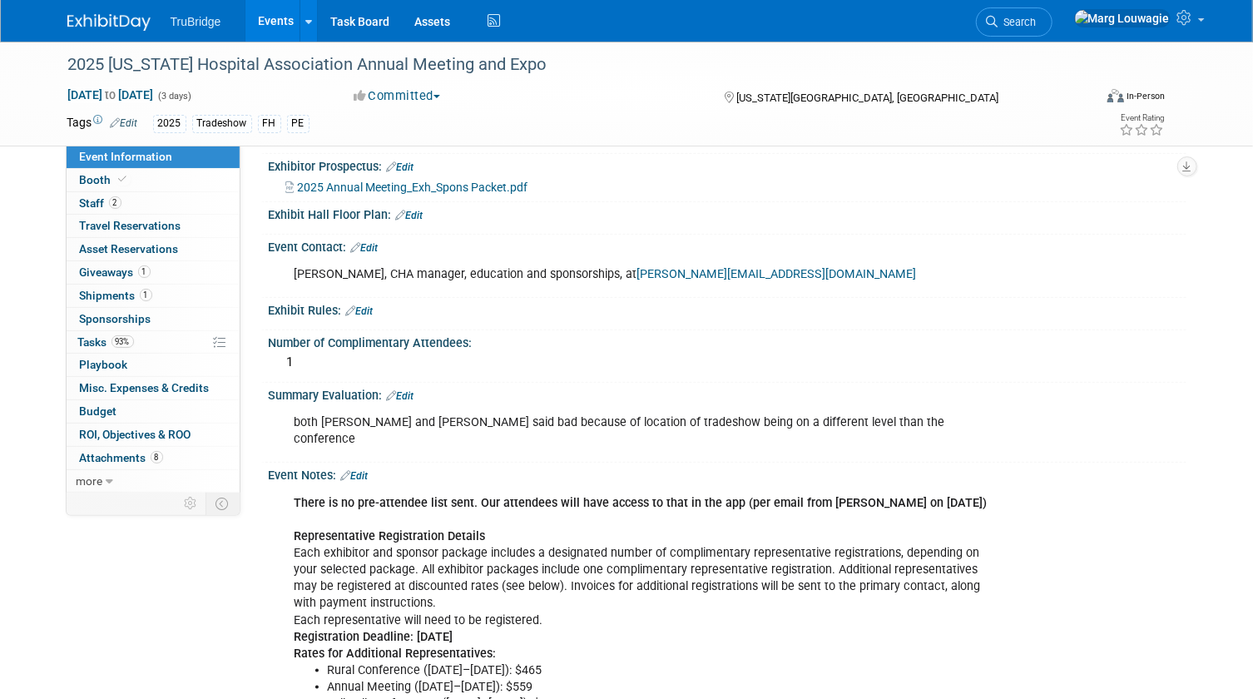
click at [404, 390] on link "Edit" at bounding box center [400, 396] width 27 height 12
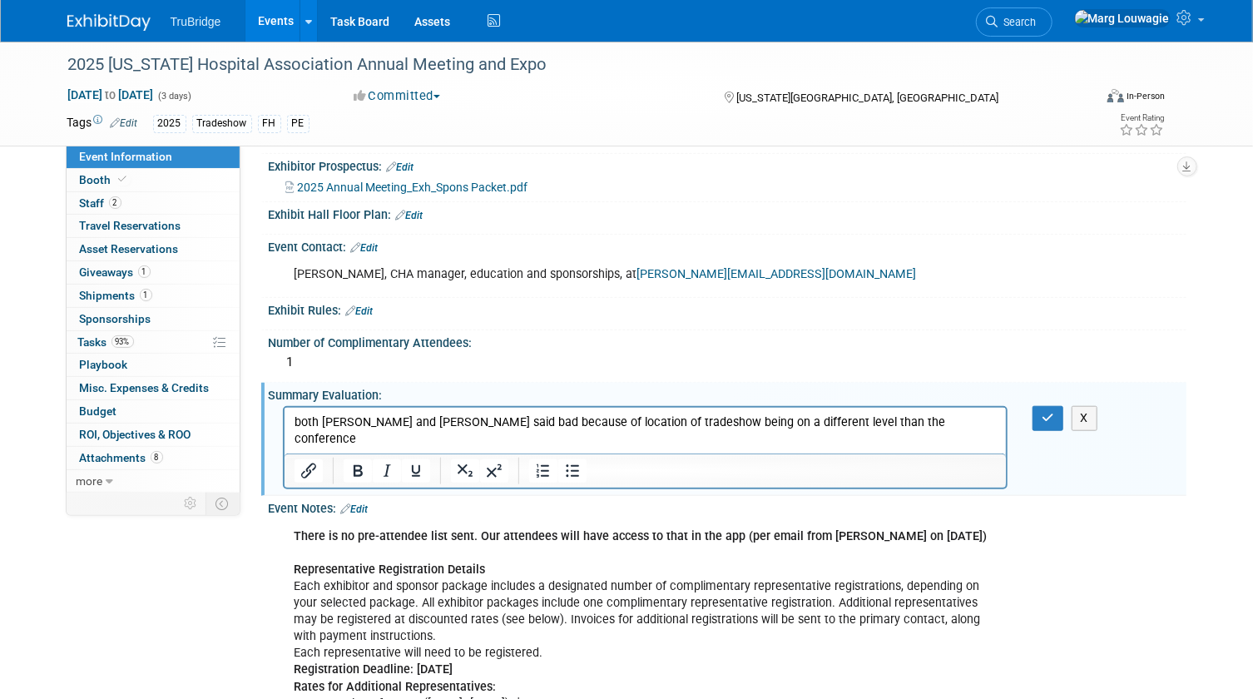
scroll to position [0, 0]
click at [898, 420] on p "both [PERSON_NAME] and [PERSON_NAME] said bad because of location of tradeshow …" at bounding box center [645, 430] width 703 height 33
click at [1047, 415] on icon "button" at bounding box center [1047, 418] width 12 height 12
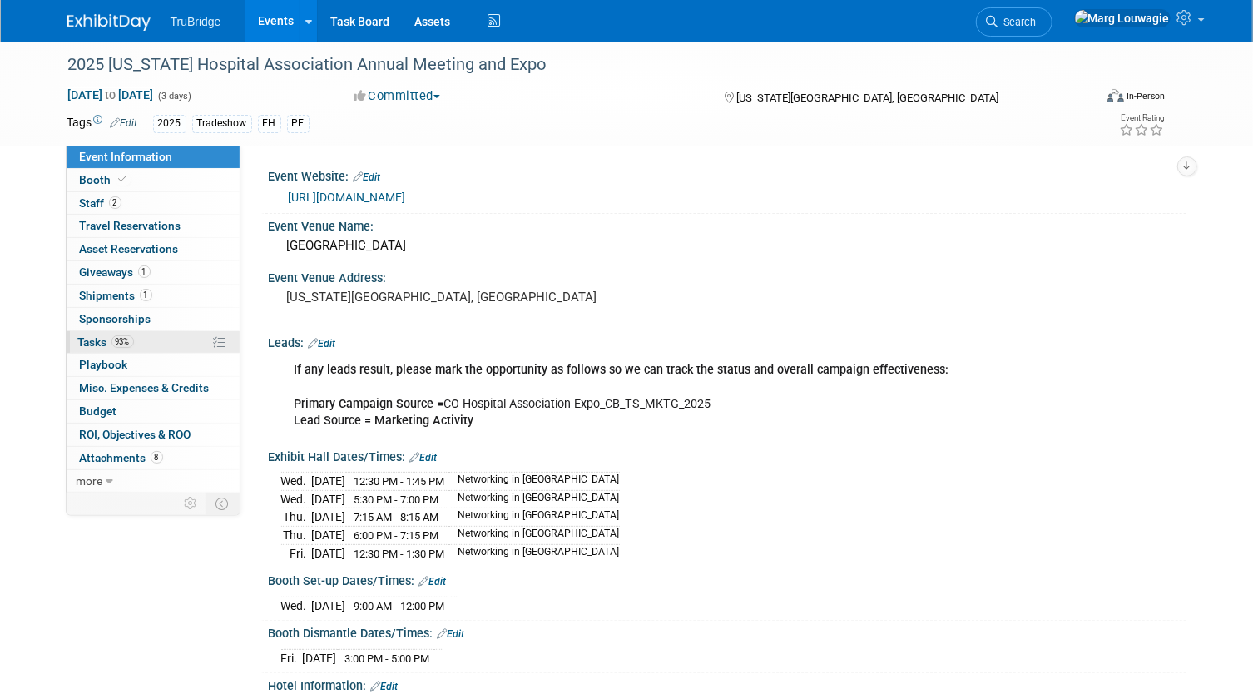
click at [82, 332] on link "93% Tasks 93%" at bounding box center [153, 342] width 173 height 22
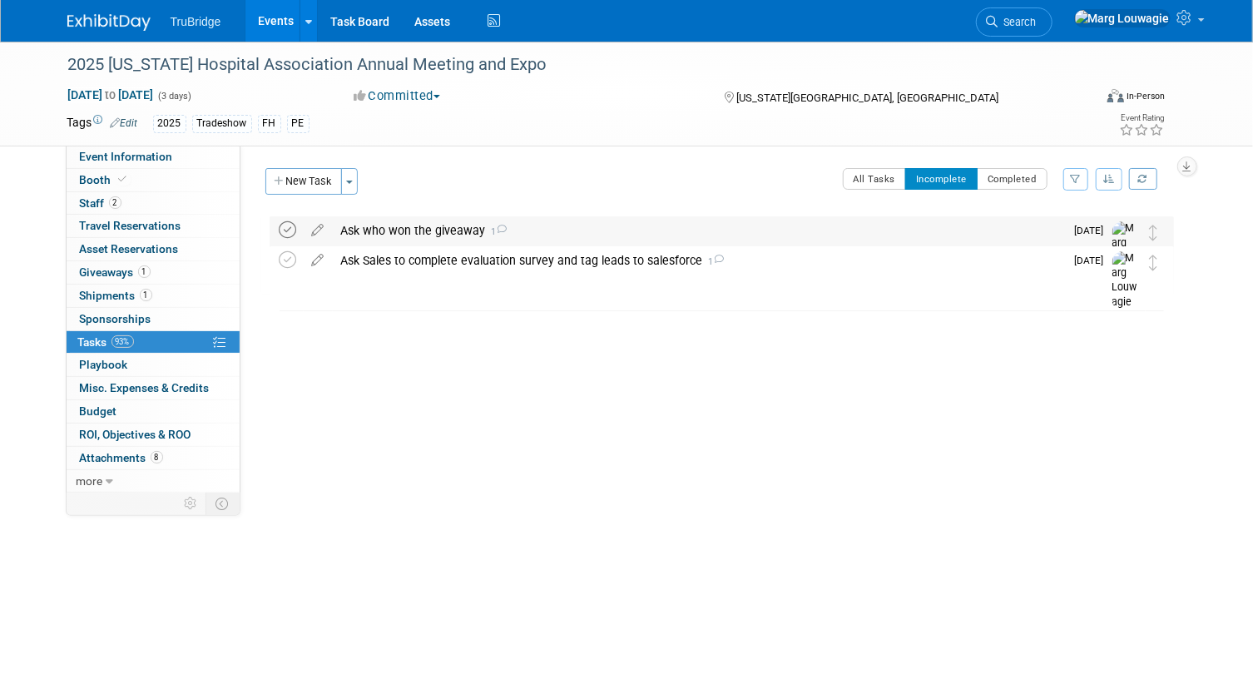
click at [291, 228] on icon at bounding box center [287, 229] width 17 height 17
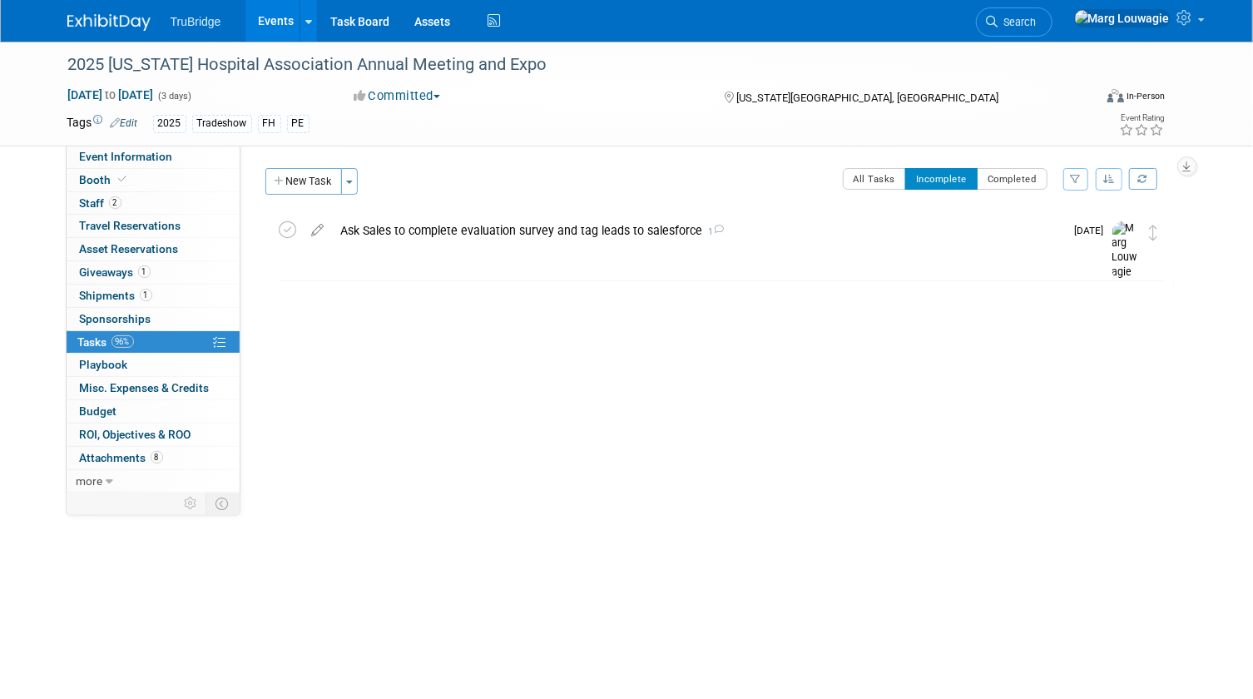
click at [291, 228] on icon at bounding box center [287, 229] width 17 height 17
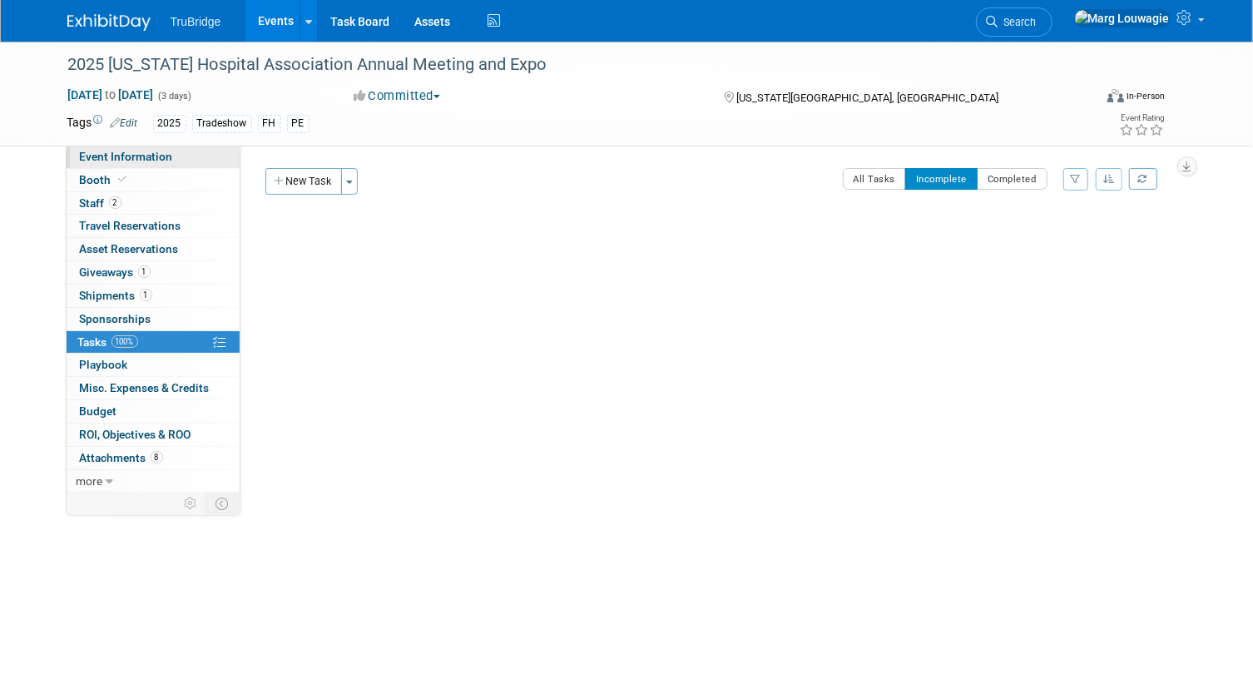
click at [166, 155] on span "Event Information" at bounding box center [126, 156] width 93 height 13
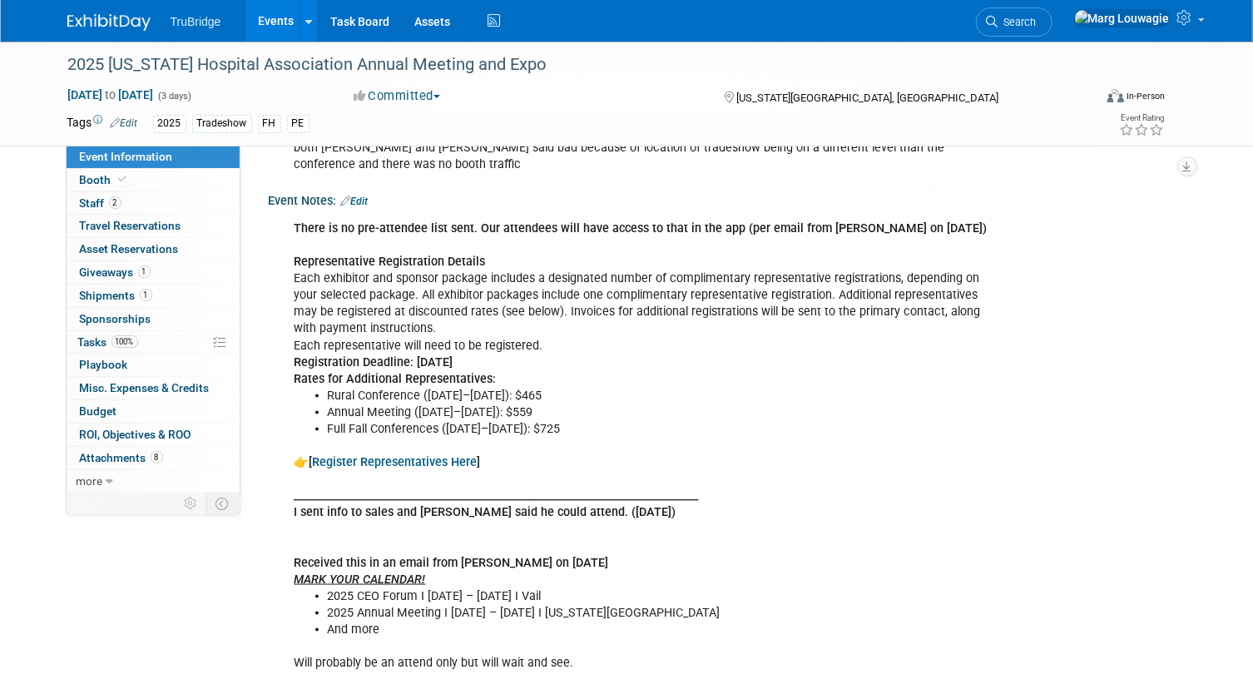
scroll to position [968, 0]
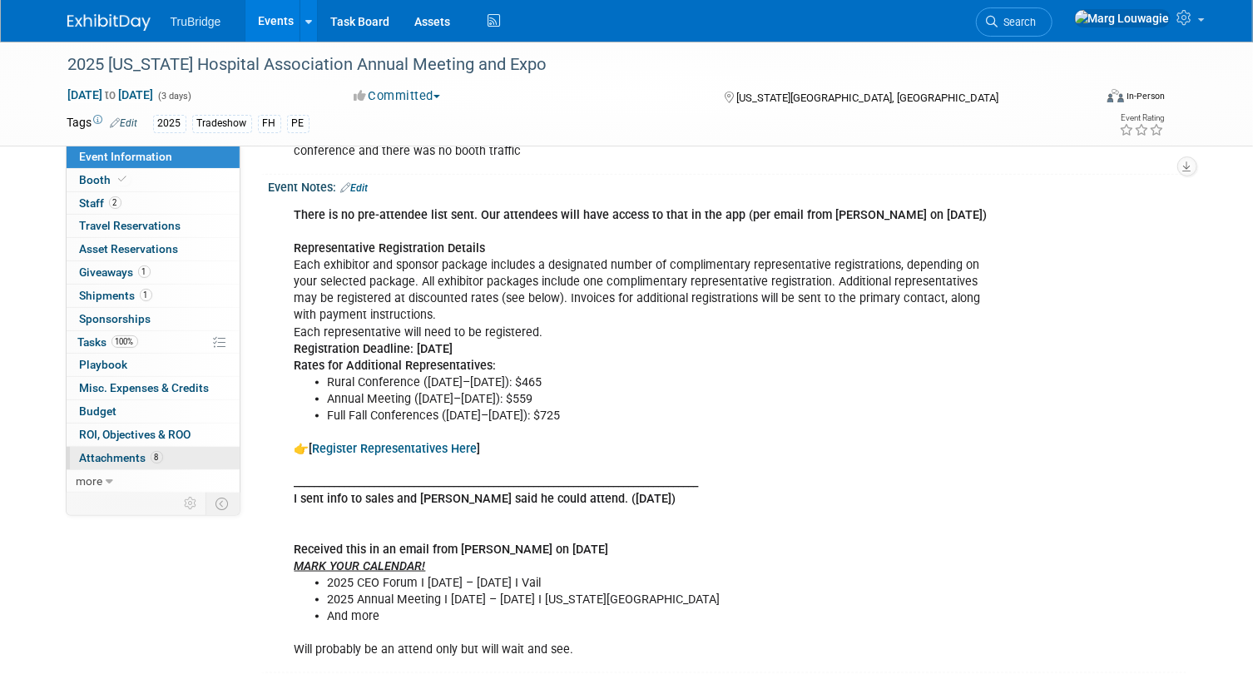
click at [117, 451] on span "Attachments 8" at bounding box center [121, 457] width 83 height 13
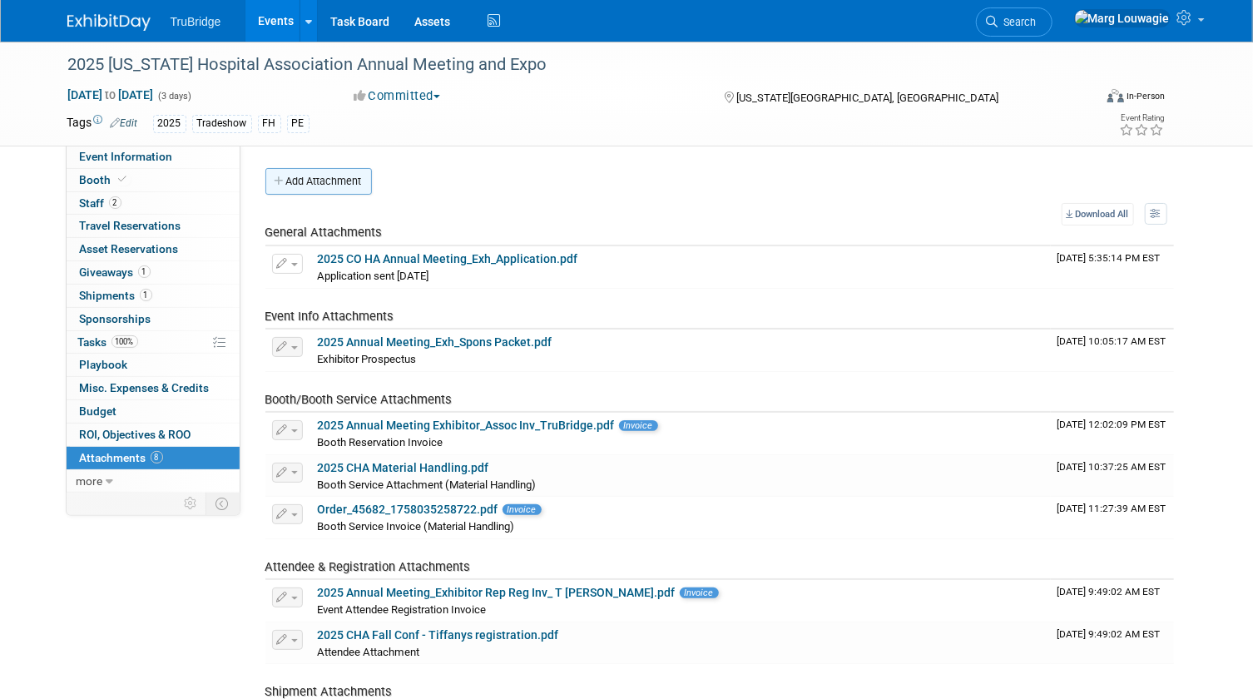
click at [314, 180] on button "Add Attachment" at bounding box center [318, 181] width 106 height 27
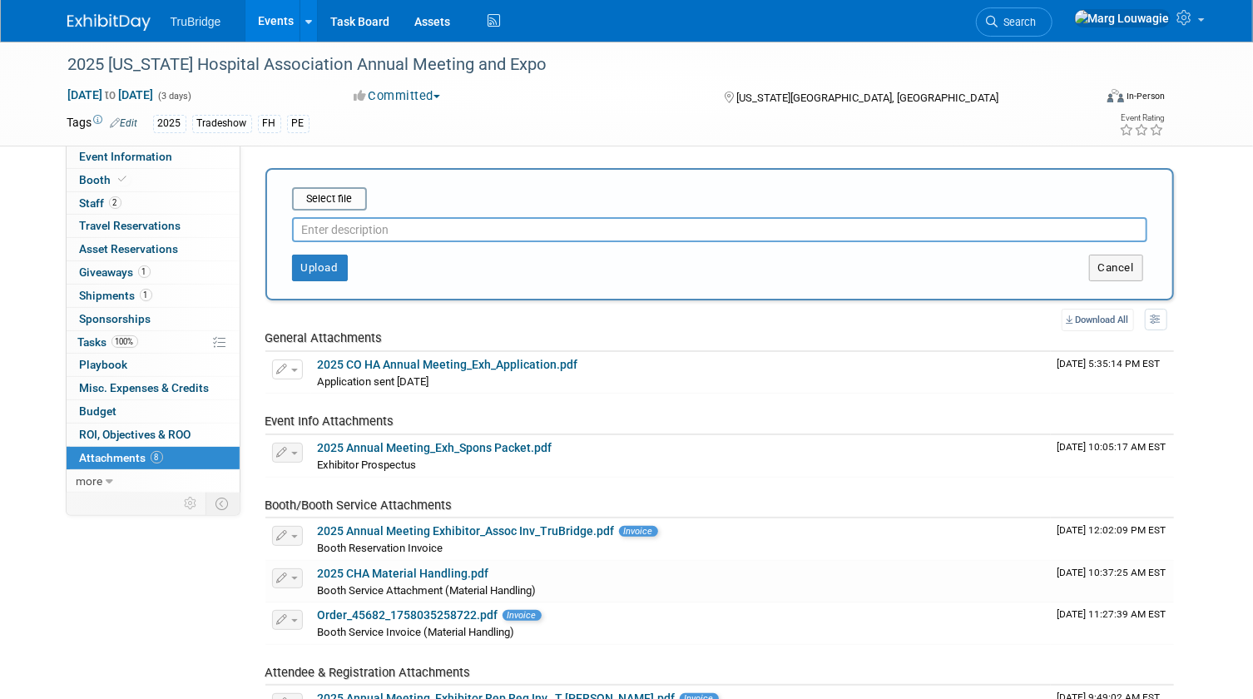
click at [336, 220] on input "text" at bounding box center [719, 229] width 855 height 25
click at [335, 196] on input "file" at bounding box center [266, 199] width 198 height 20
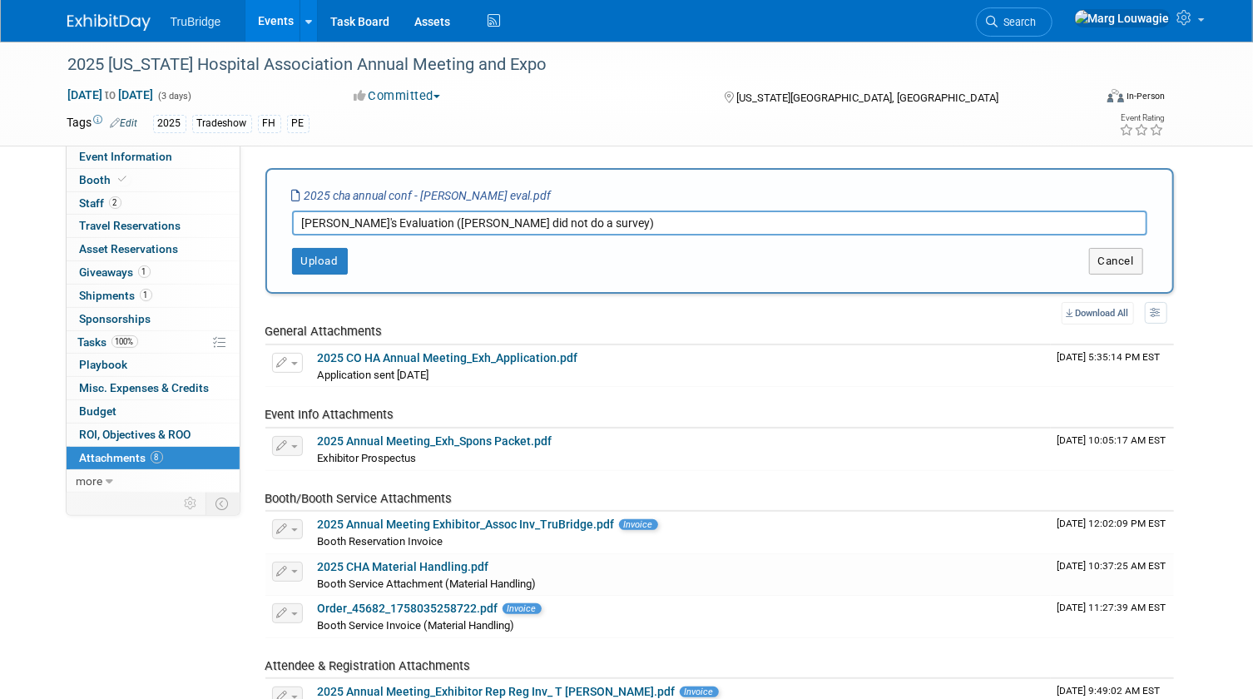
click at [533, 223] on input "[PERSON_NAME]'s Evaluation ([PERSON_NAME] did not do a survey)" at bounding box center [719, 222] width 855 height 25
type input "[PERSON_NAME]'s Evaluation ([PERSON_NAME] did not do a survey but emailed me)"
click at [320, 265] on button "Upload" at bounding box center [320, 261] width 56 height 27
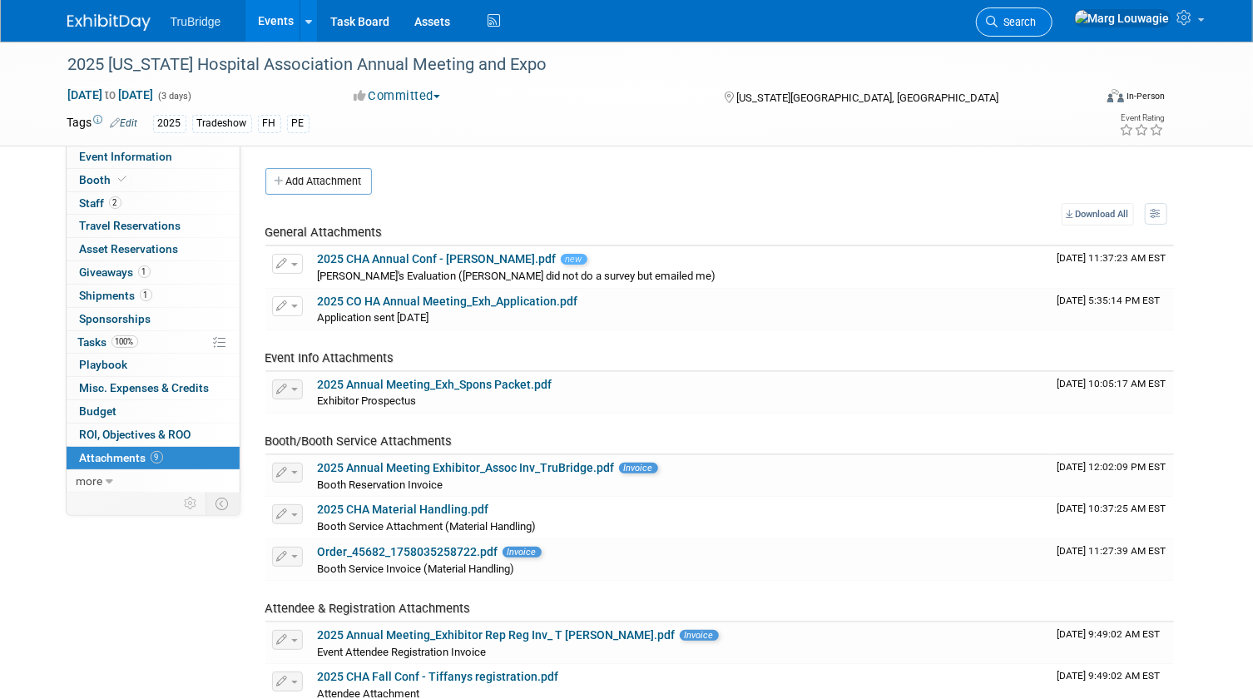
click at [998, 17] on icon at bounding box center [992, 22] width 12 height 12
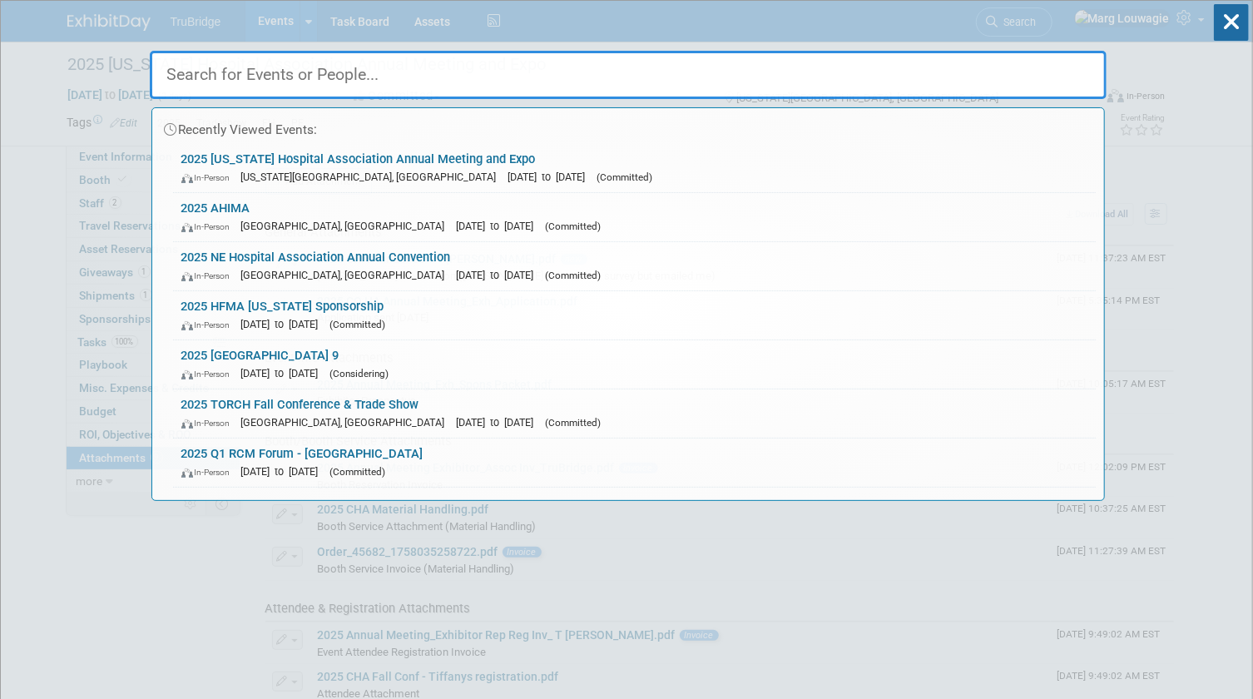
click at [1044, 75] on input "text" at bounding box center [628, 75] width 957 height 48
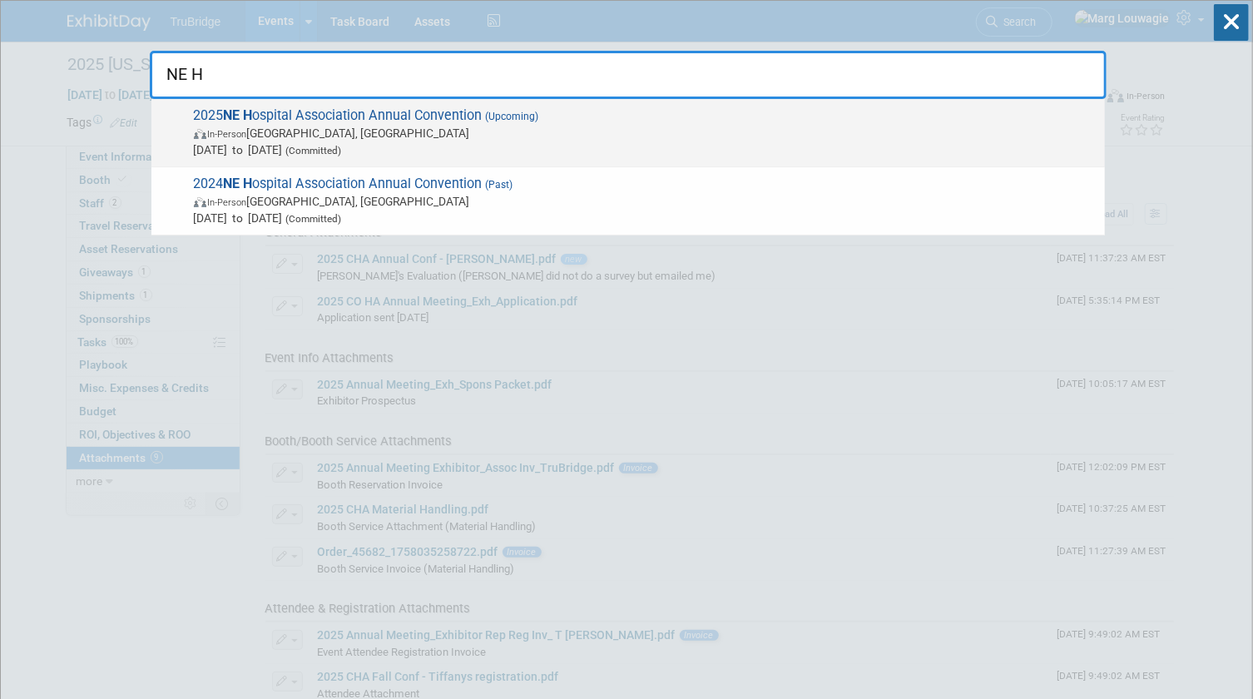
type input "NE H"
click at [418, 142] on span "Oct 22, 2025 to Oct 24, 2025 (Committed)" at bounding box center [645, 149] width 902 height 17
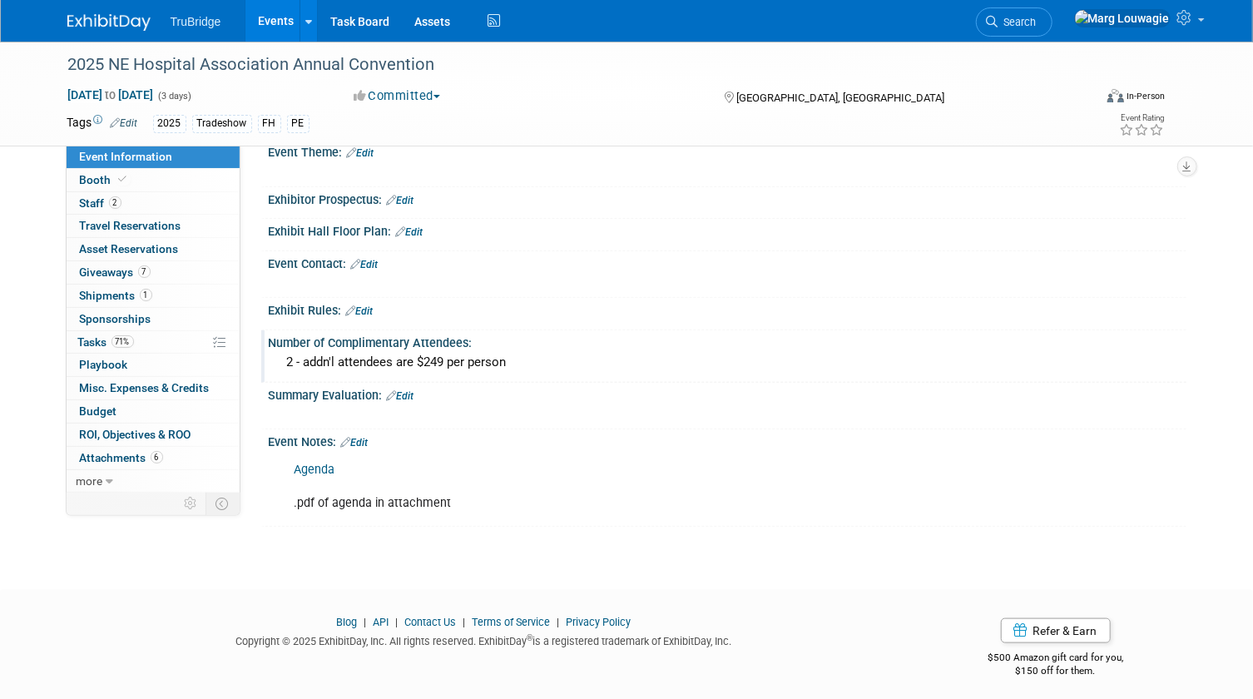
scroll to position [745, 0]
click at [358, 435] on link "Edit" at bounding box center [354, 441] width 27 height 12
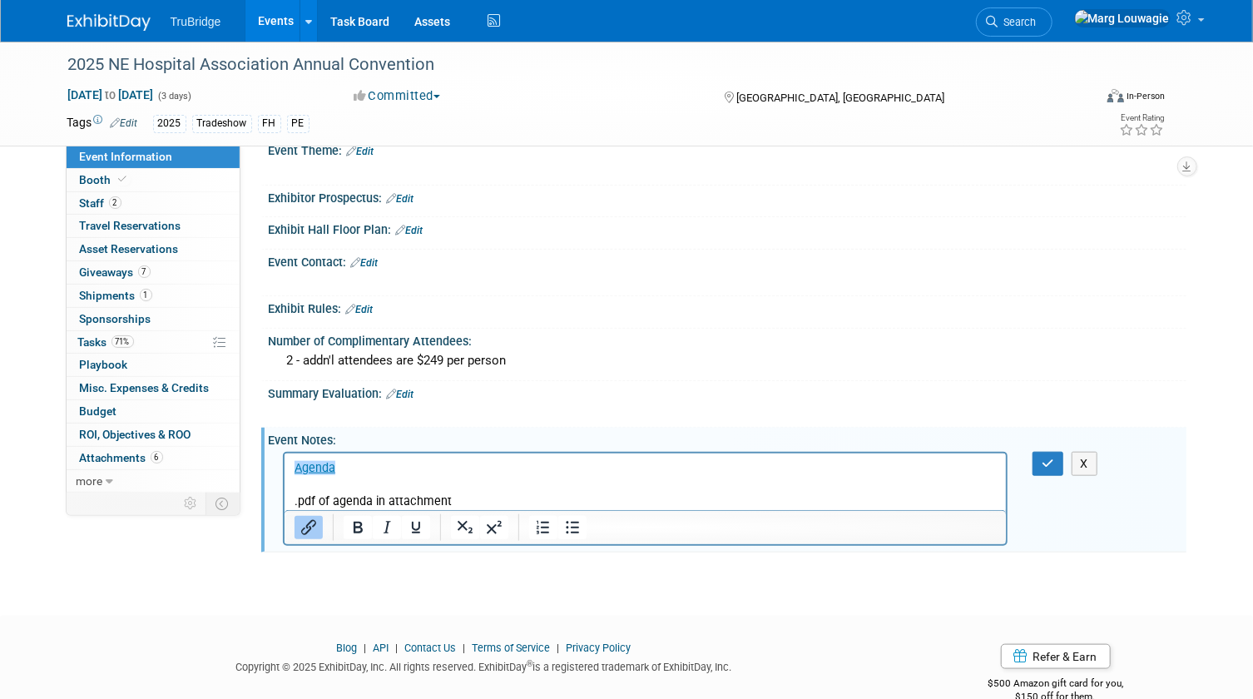
scroll to position [0, 0]
click at [479, 494] on p "﻿Agenda .pdf of agenda in attachment" at bounding box center [645, 484] width 703 height 50
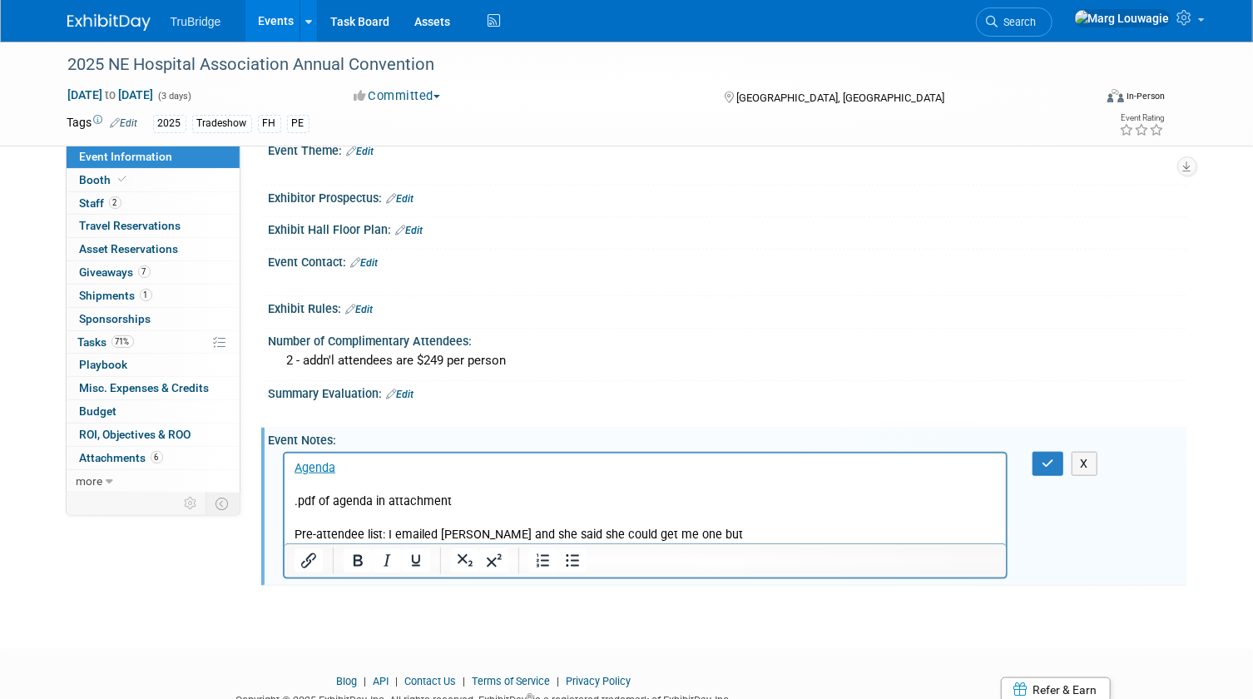
click at [477, 533] on p "Pre-attendee list: I emailed [PERSON_NAME] and she said she could get me one but" at bounding box center [645, 534] width 703 height 17
click at [749, 538] on p "Pre-attendee list: I emailed [PERSON_NAME] ([DATE]) and she said she could get …" at bounding box center [645, 534] width 703 height 17
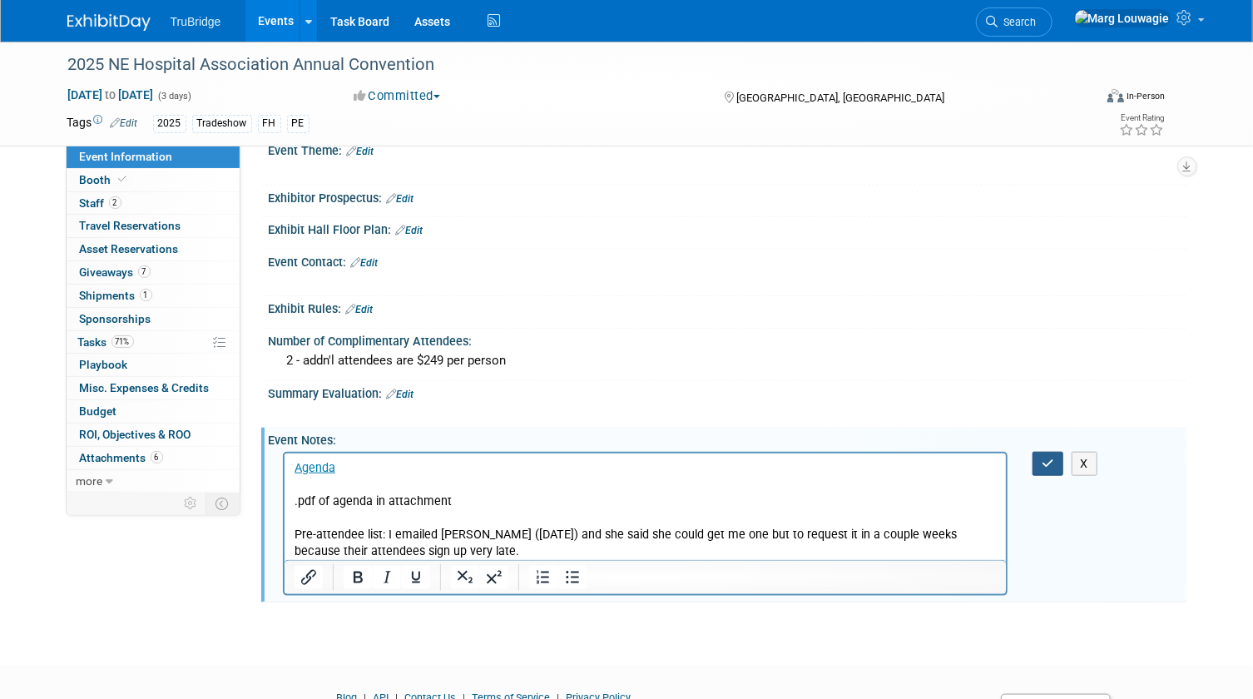
click at [1052, 457] on icon "button" at bounding box center [1047, 463] width 12 height 12
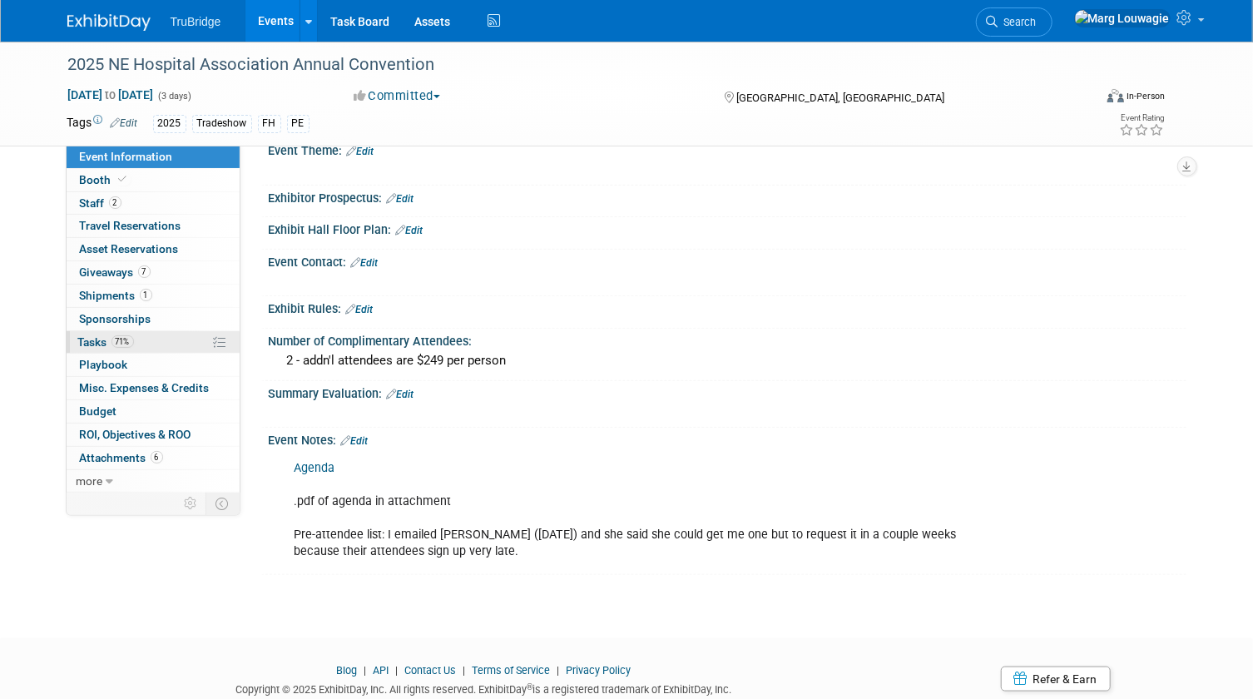
click at [99, 335] on span "Tasks 71%" at bounding box center [106, 341] width 56 height 13
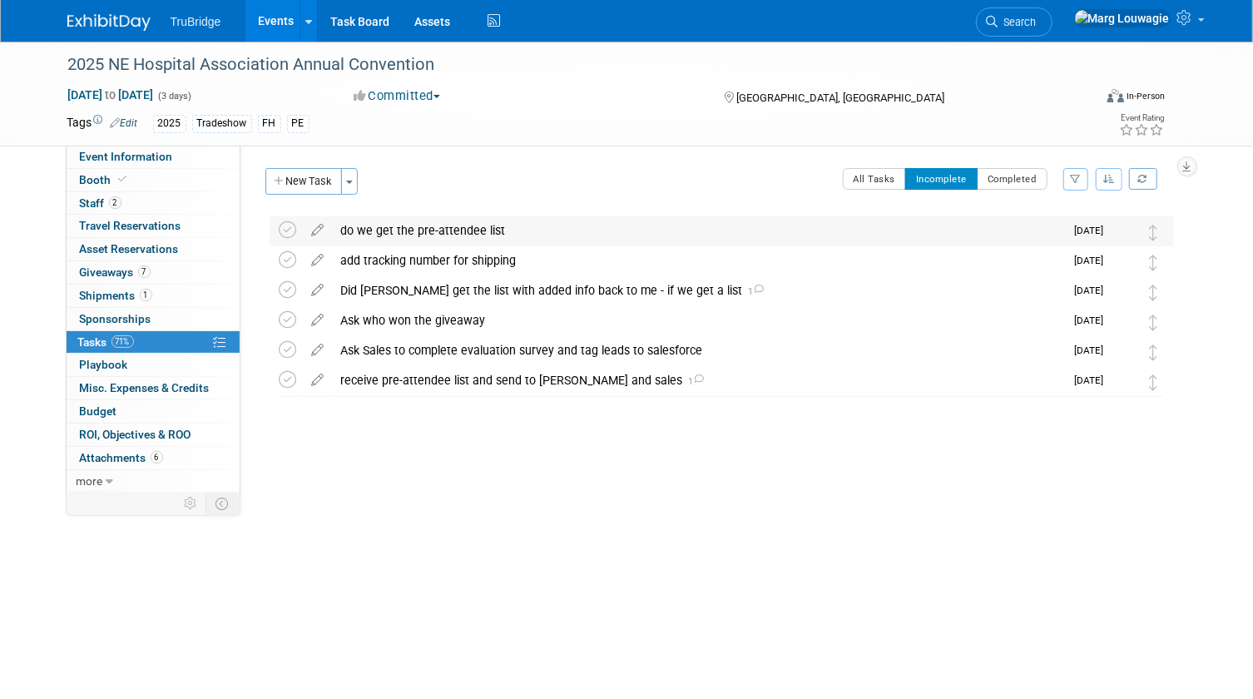
click at [390, 225] on div "do we get the pre-attendee list" at bounding box center [699, 230] width 732 height 28
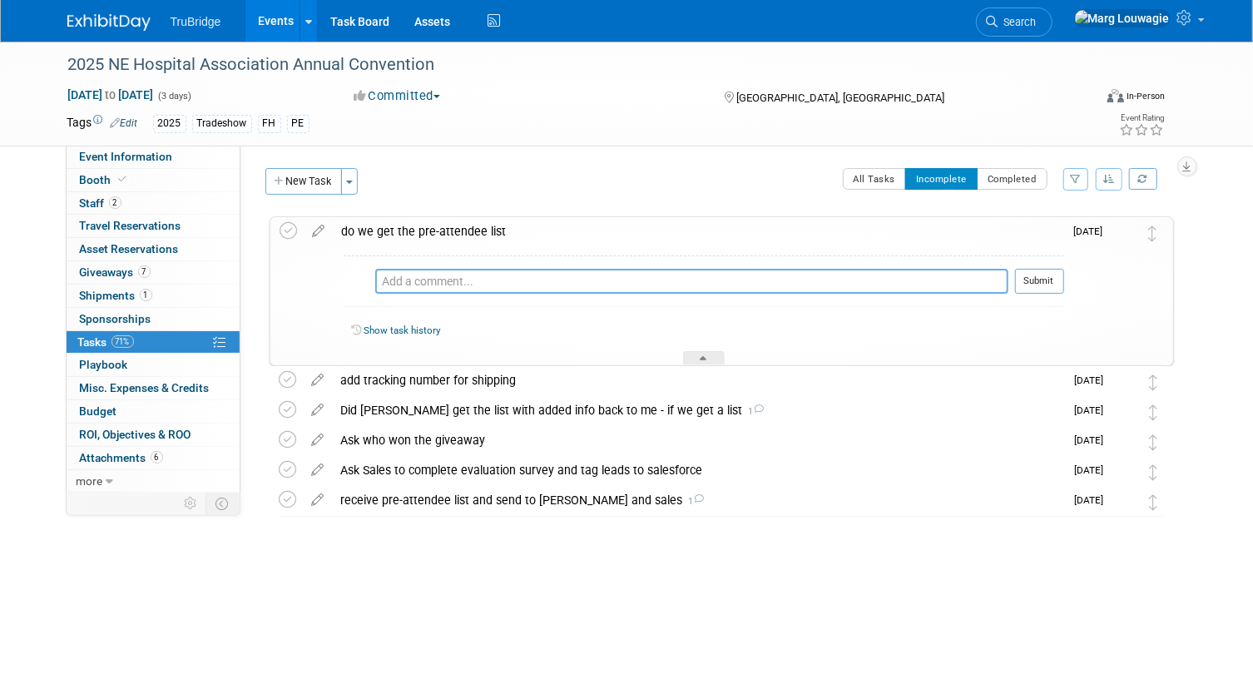
click at [407, 285] on textarea at bounding box center [691, 281] width 633 height 25
type textarea "Heather said to email her in a couple weeks when I asked on Oct 1st."
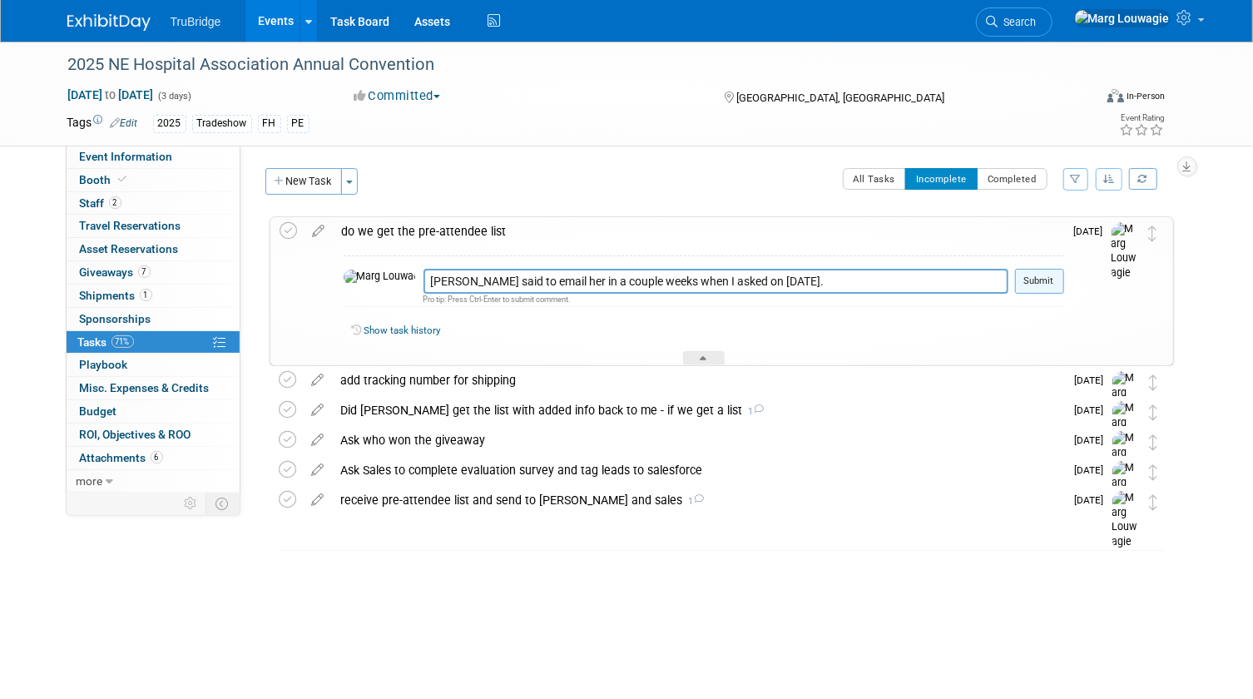
click at [1038, 281] on button "Submit" at bounding box center [1039, 281] width 49 height 25
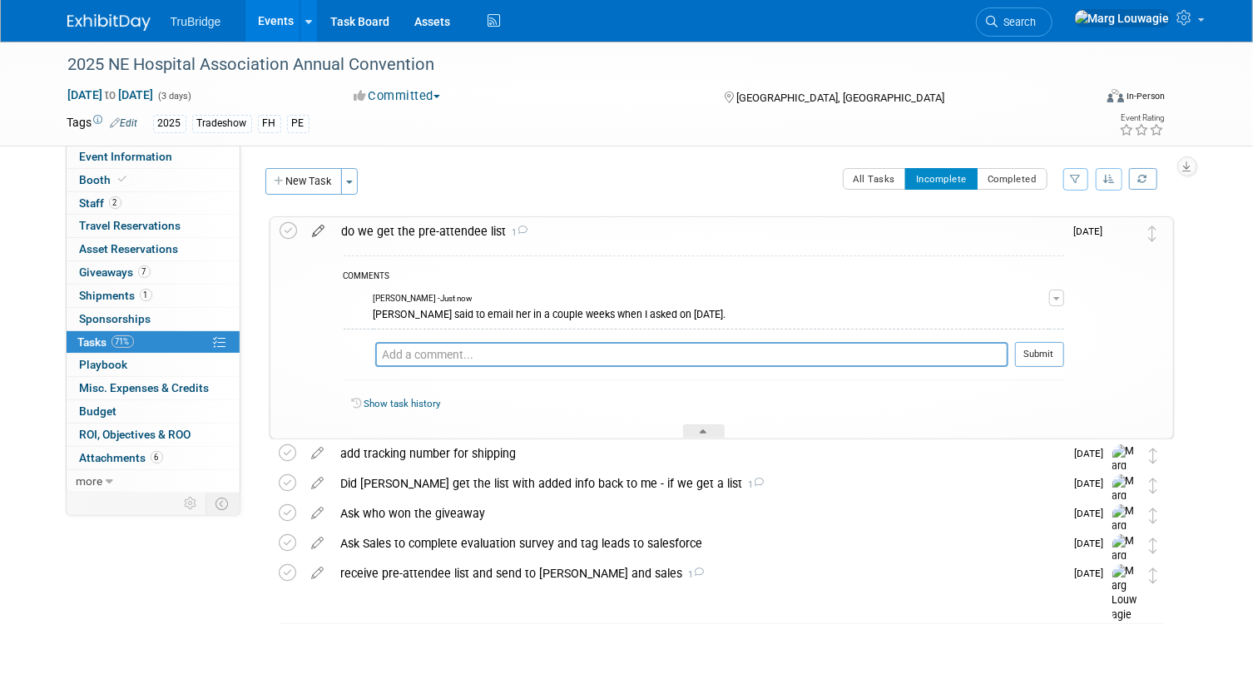
click at [316, 231] on icon at bounding box center [318, 227] width 29 height 21
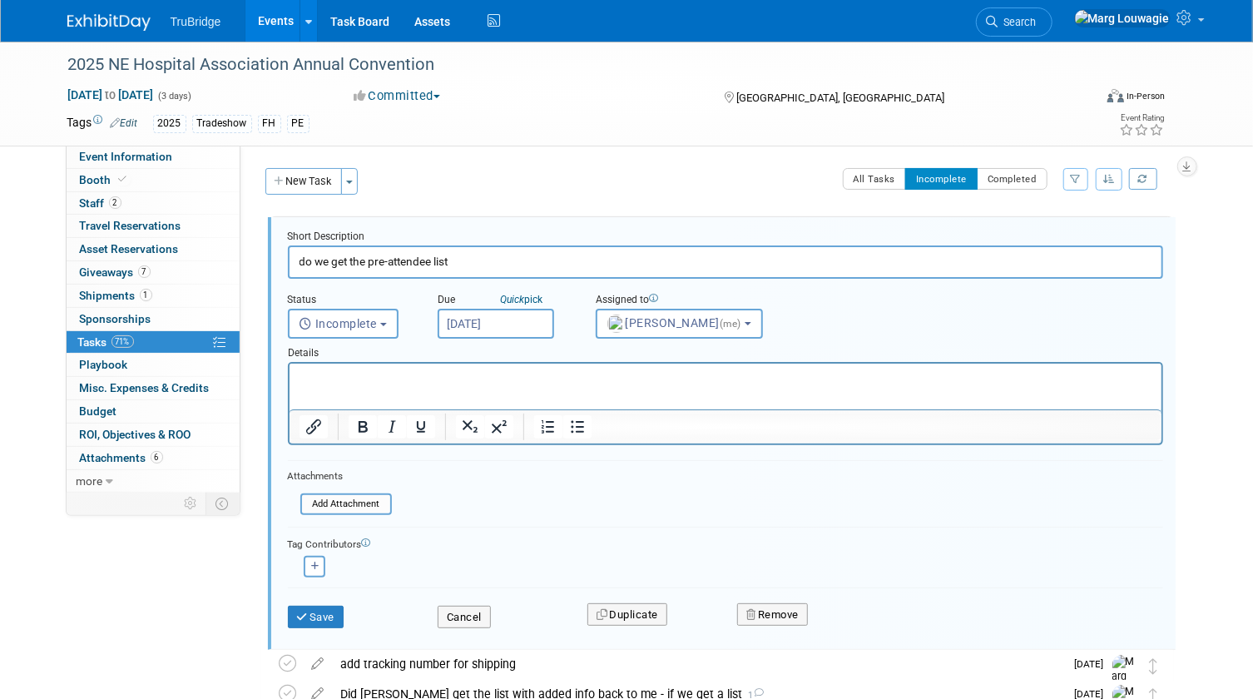
click at [508, 321] on input "Oct 6, 2025" at bounding box center [496, 324] width 116 height 30
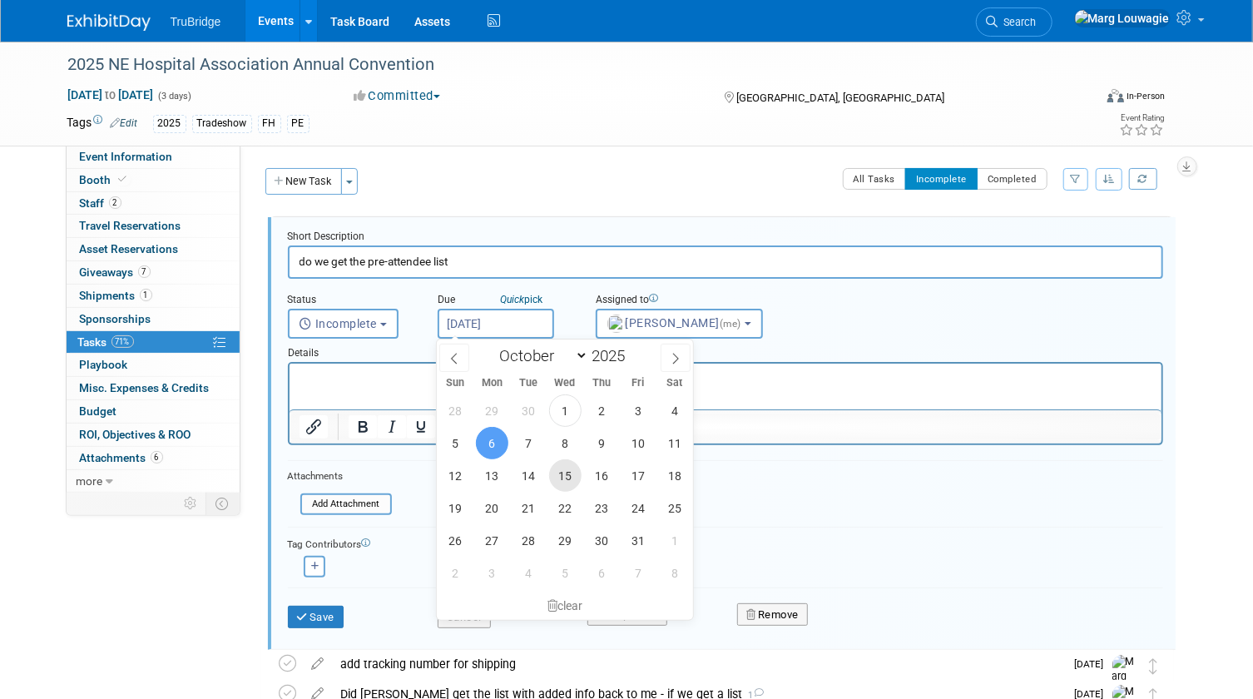
click at [567, 472] on span "15" at bounding box center [565, 475] width 32 height 32
type input "Oct 15, 2025"
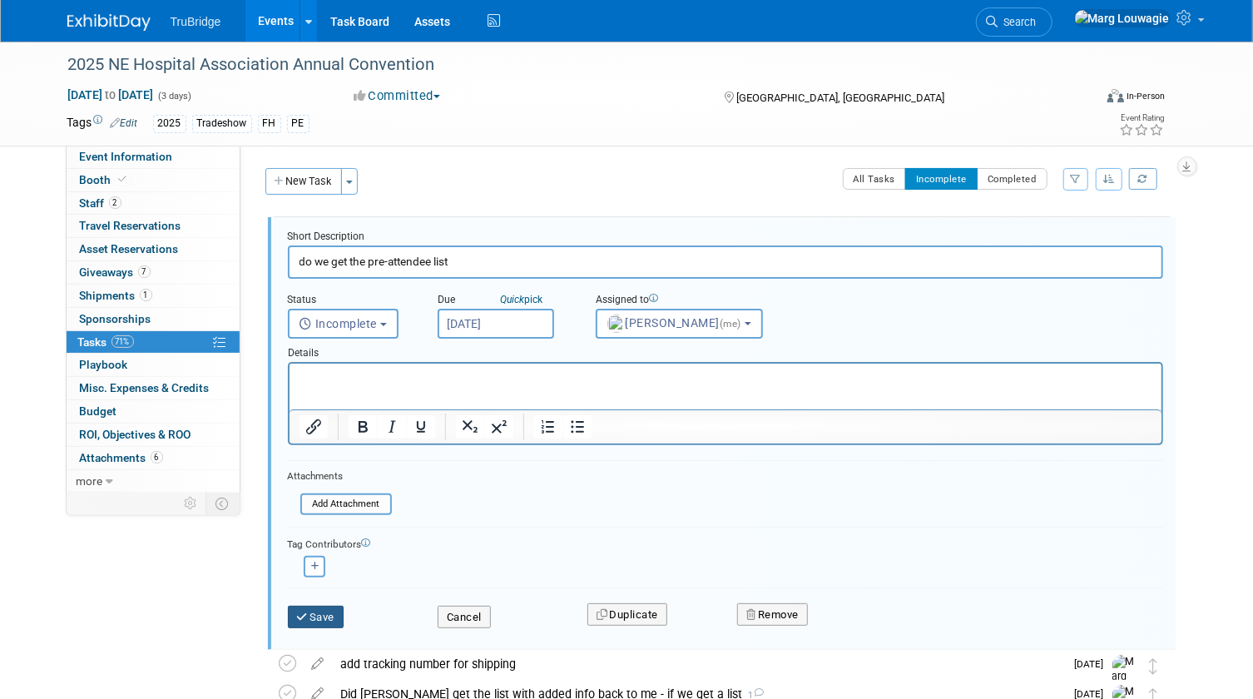
click at [328, 611] on button "Save" at bounding box center [316, 617] width 57 height 23
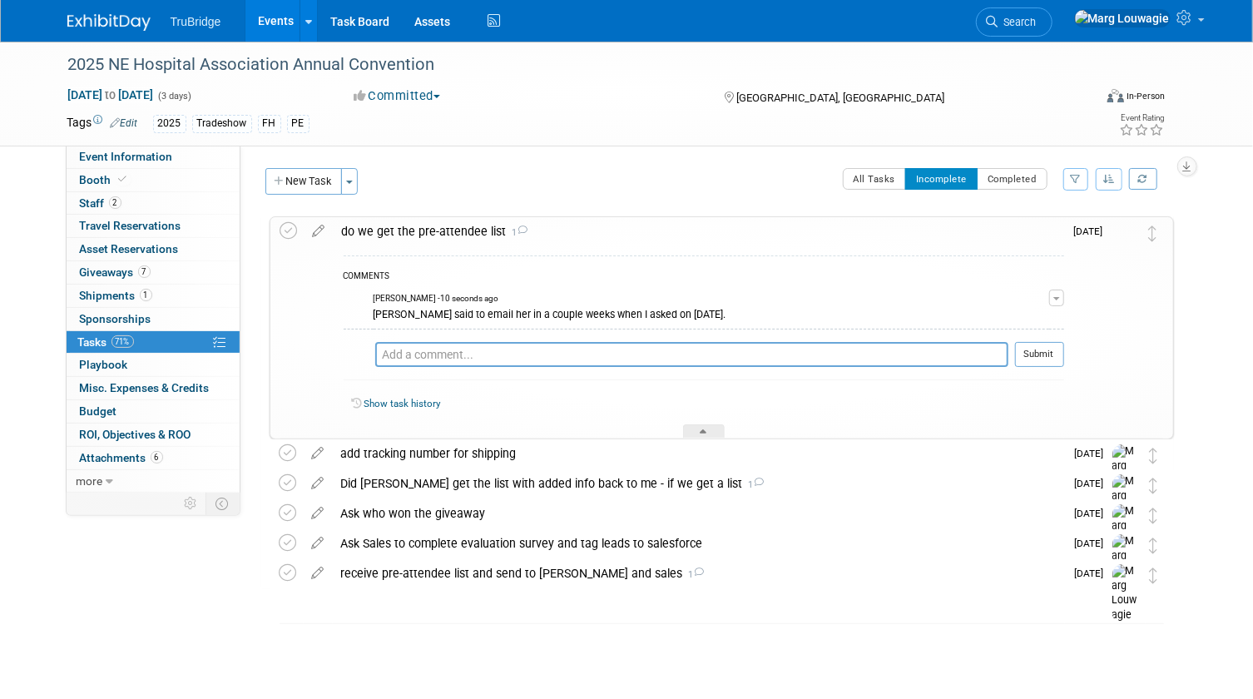
click at [715, 429] on div at bounding box center [704, 431] width 42 height 14
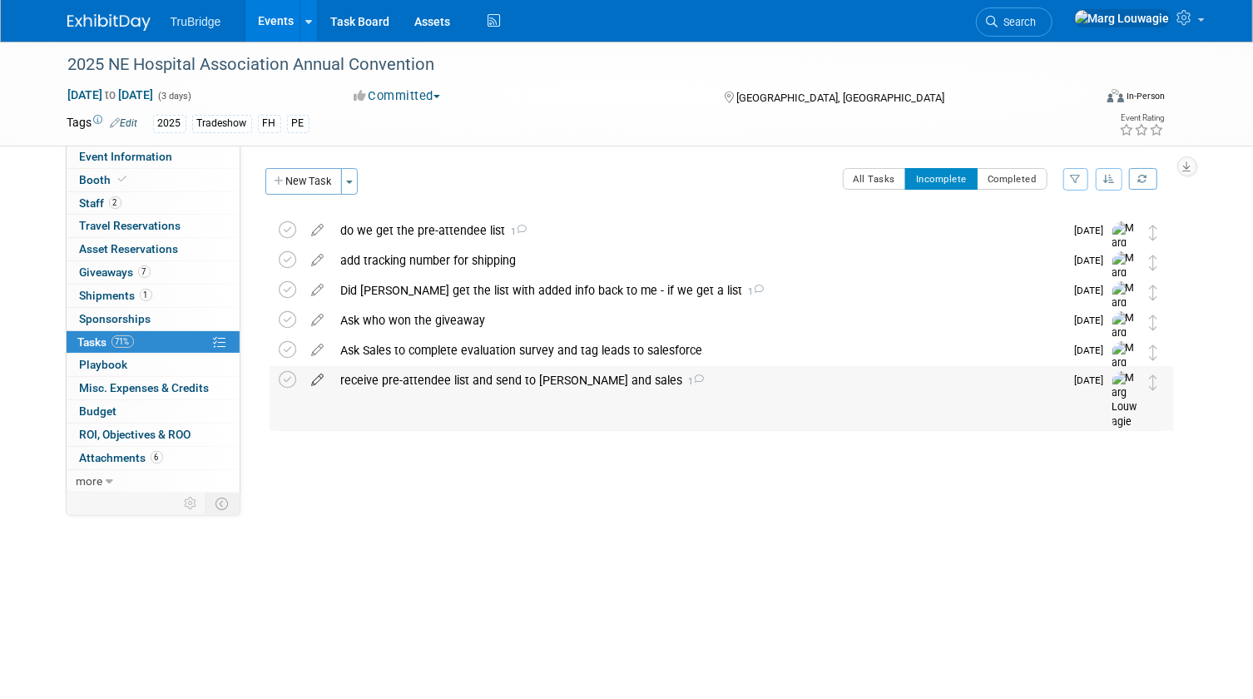
click at [321, 374] on icon at bounding box center [318, 376] width 29 height 21
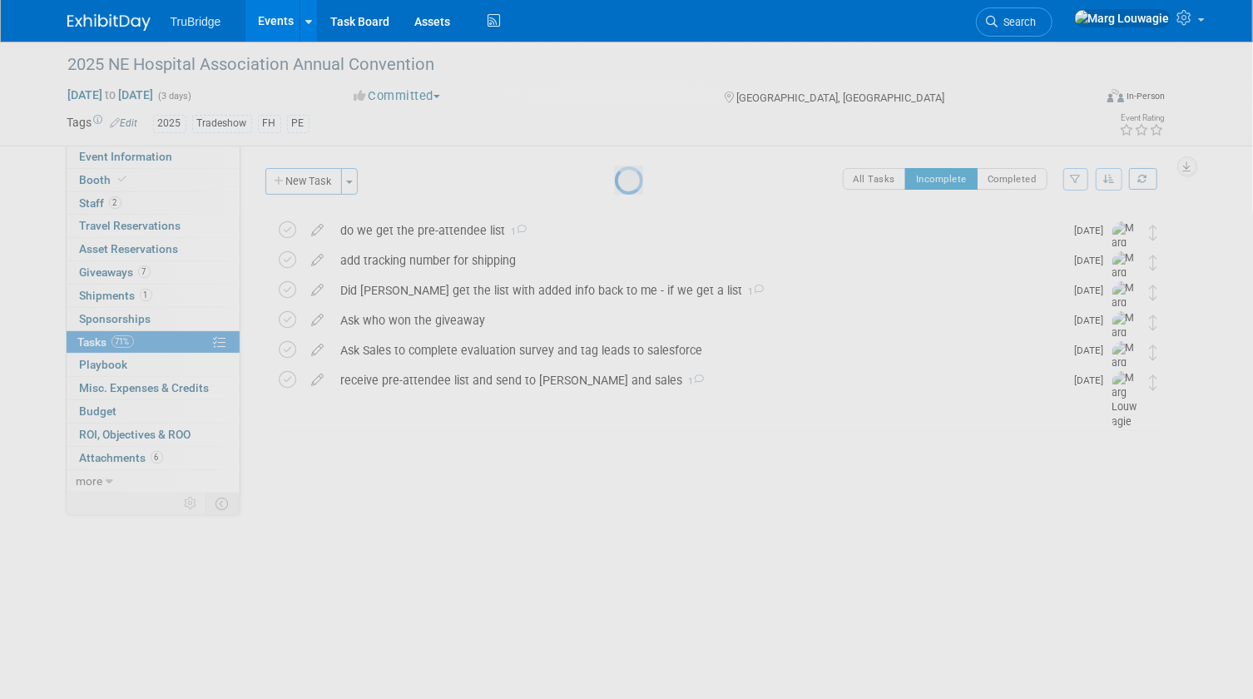
select select "9"
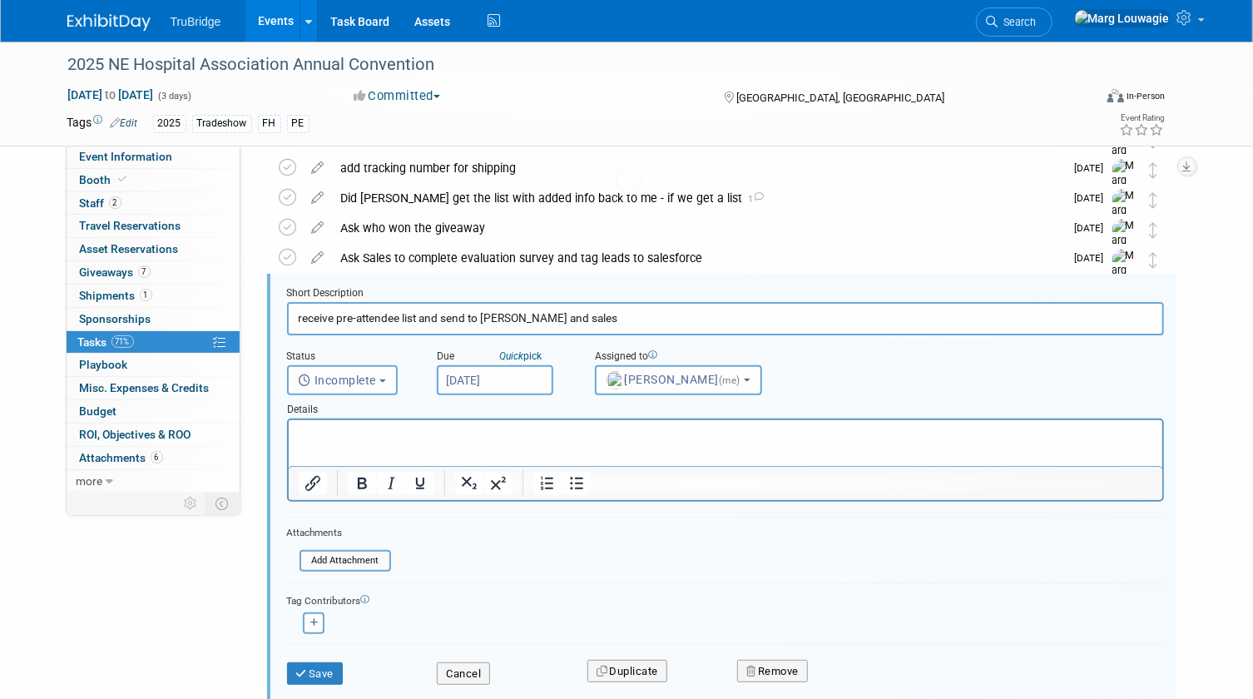
scroll to position [121, 0]
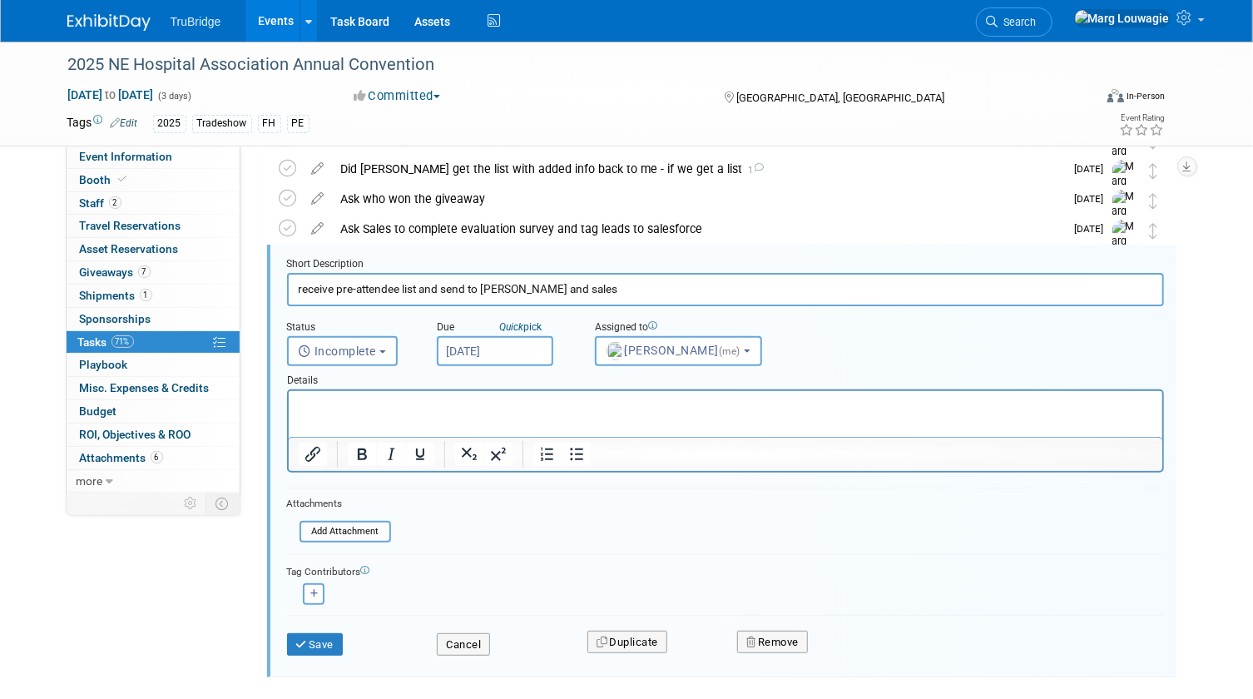
click at [478, 354] on input "Oct 3, 2025" at bounding box center [495, 351] width 116 height 30
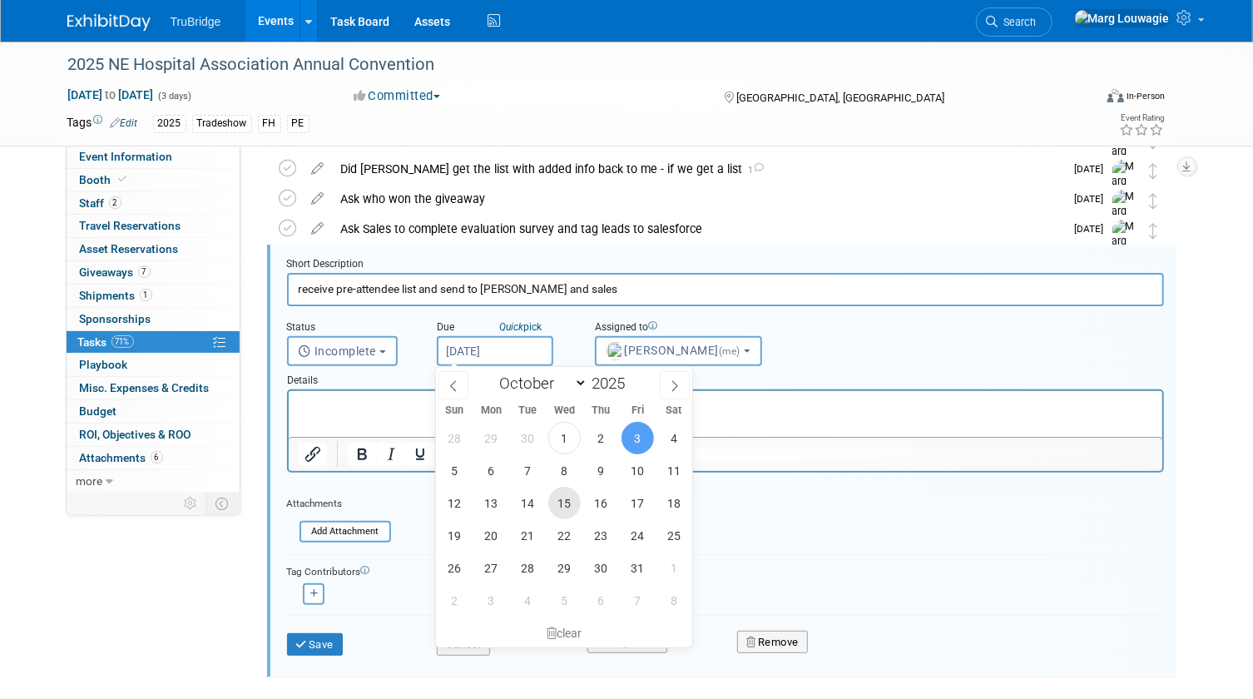
click at [565, 493] on span "15" at bounding box center [564, 503] width 32 height 32
type input "Oct 15, 2025"
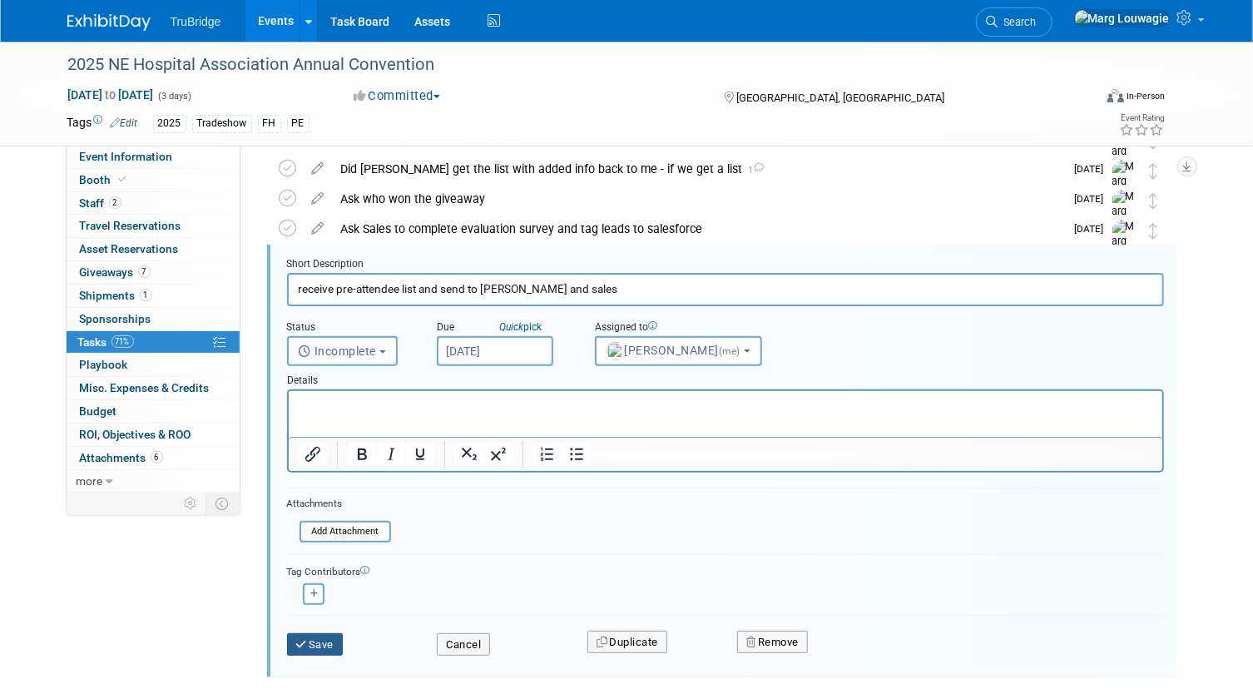
click at [332, 639] on button "Save" at bounding box center [315, 644] width 57 height 23
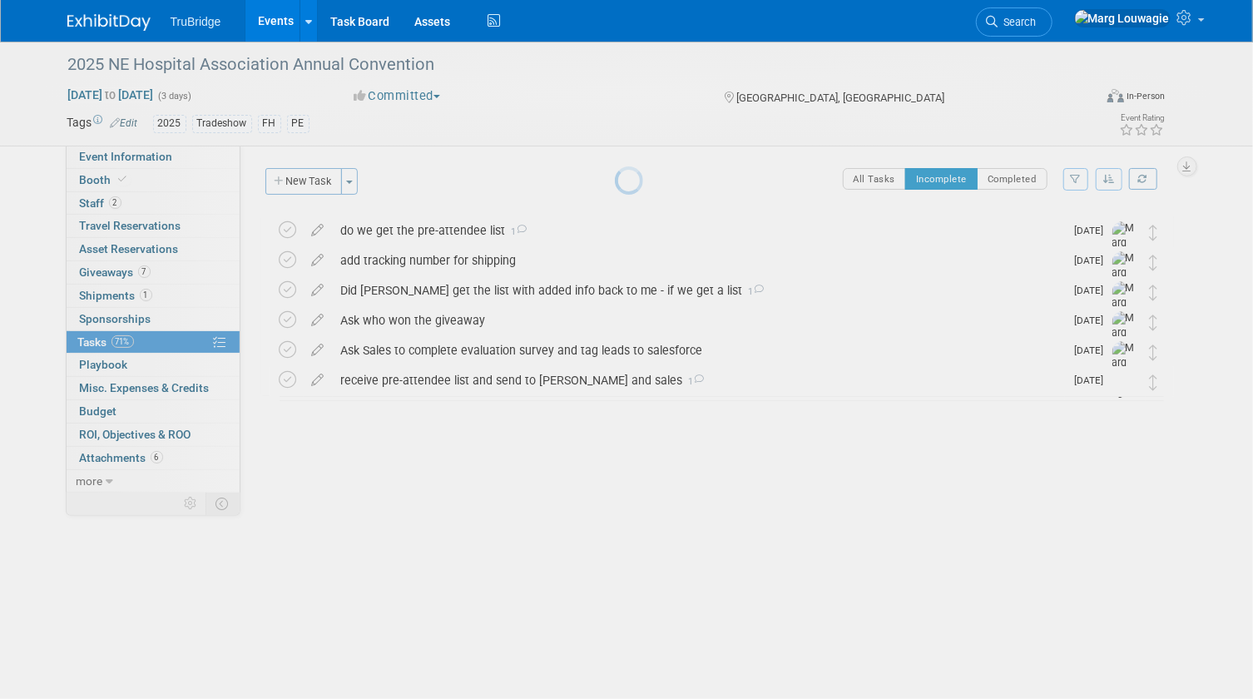
scroll to position [0, 0]
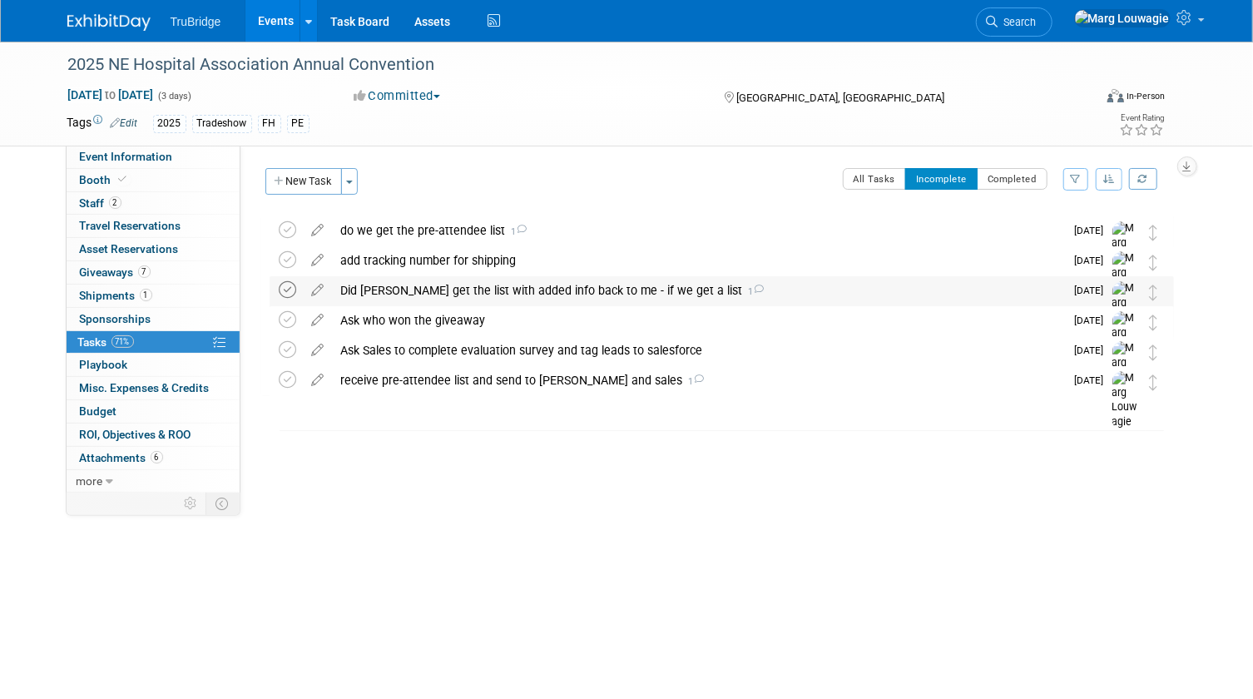
click at [291, 287] on icon at bounding box center [287, 289] width 17 height 17
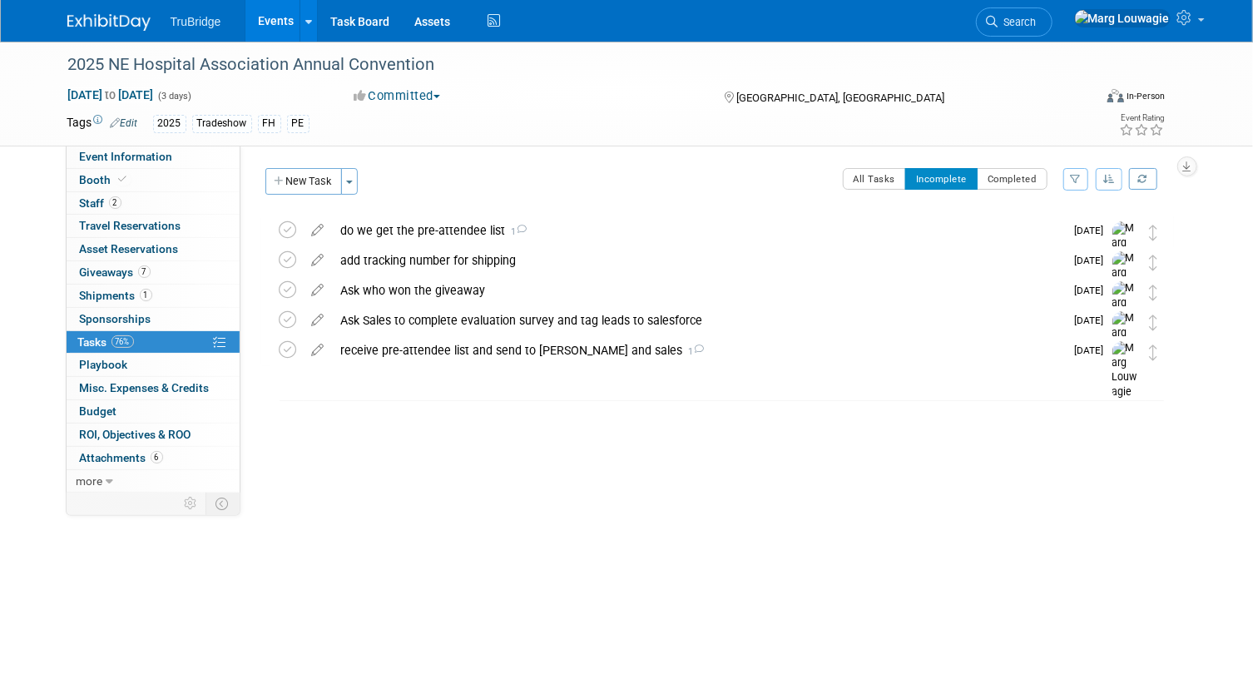
click at [1036, 22] on span "Search" at bounding box center [1017, 22] width 38 height 12
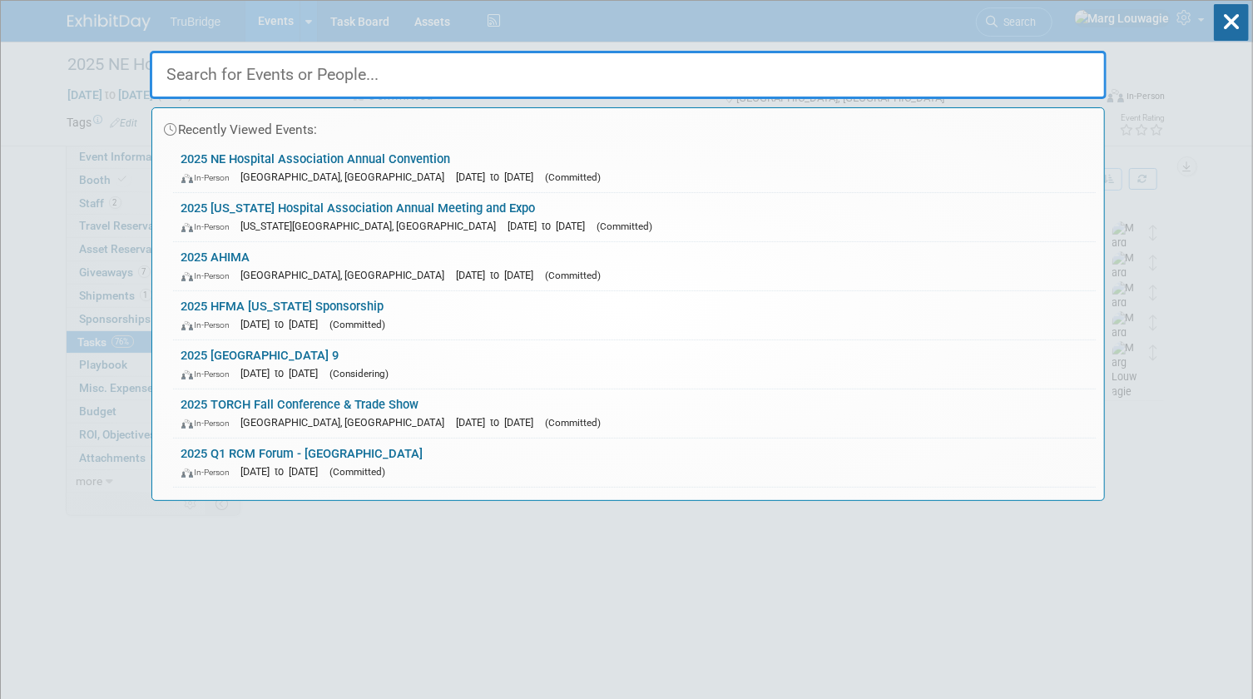
click at [1045, 60] on input "text" at bounding box center [628, 75] width 957 height 48
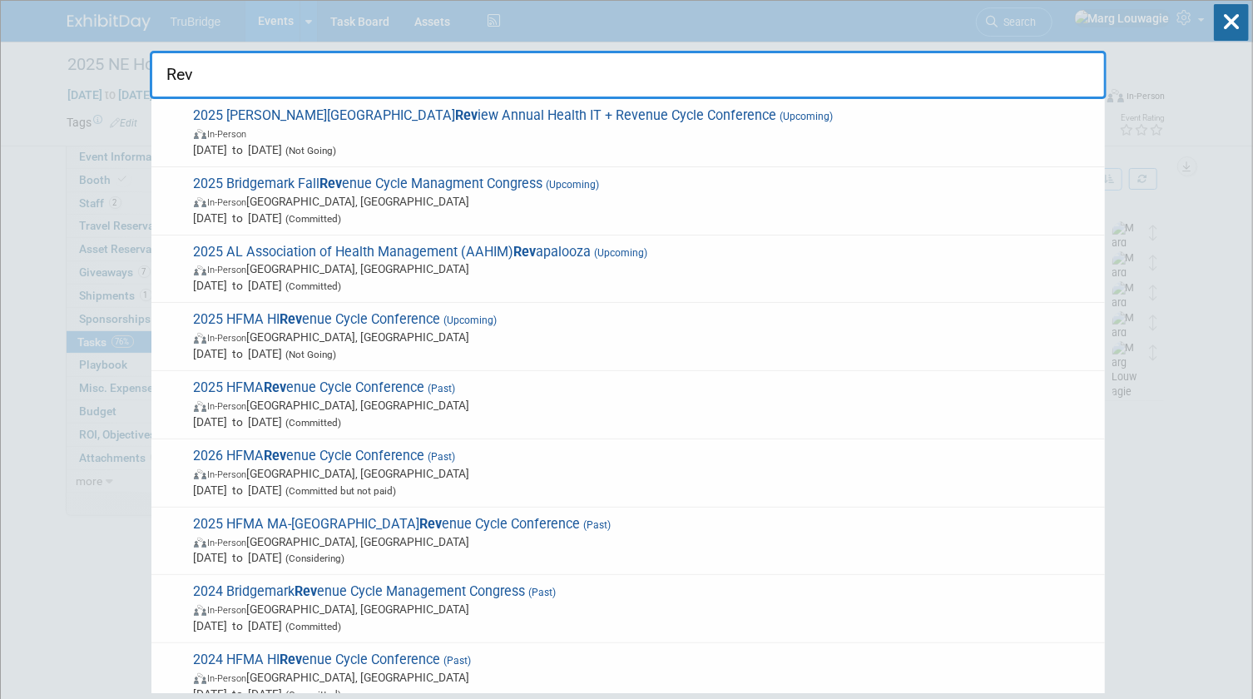
type input "Reva"
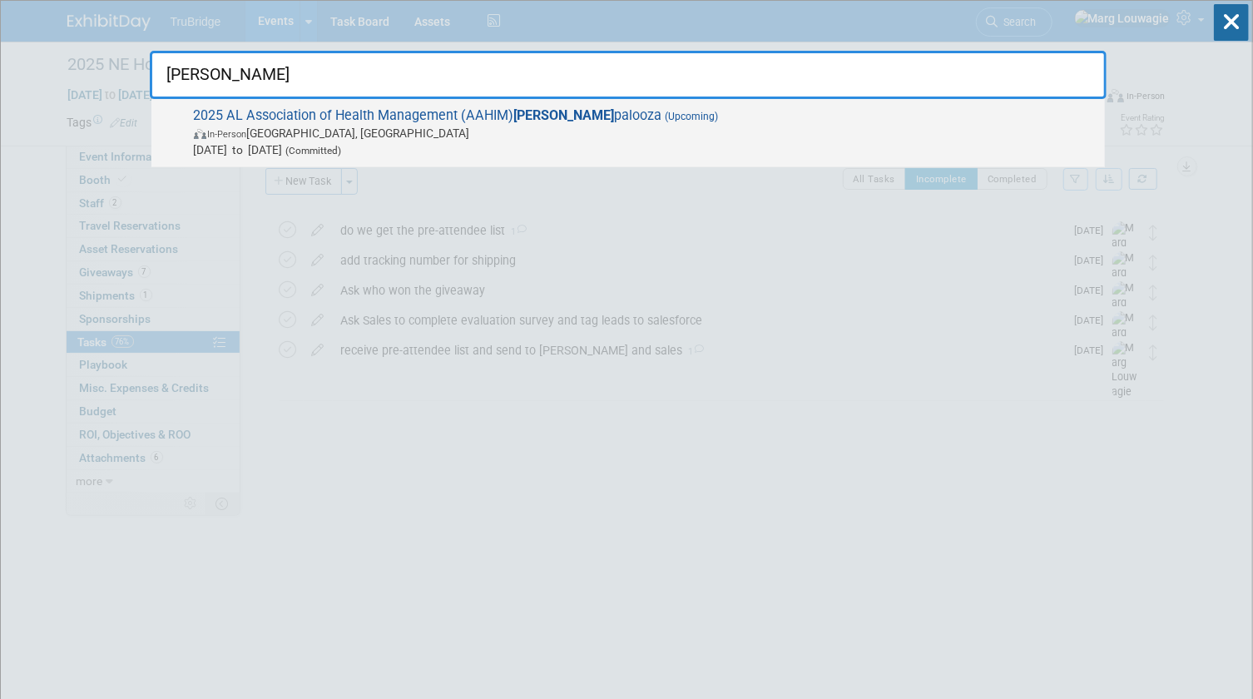
click at [590, 114] on span "2025 AL Association of Health Management (AAHIM) Reva palooza (Upcoming) In-Per…" at bounding box center [642, 132] width 907 height 51
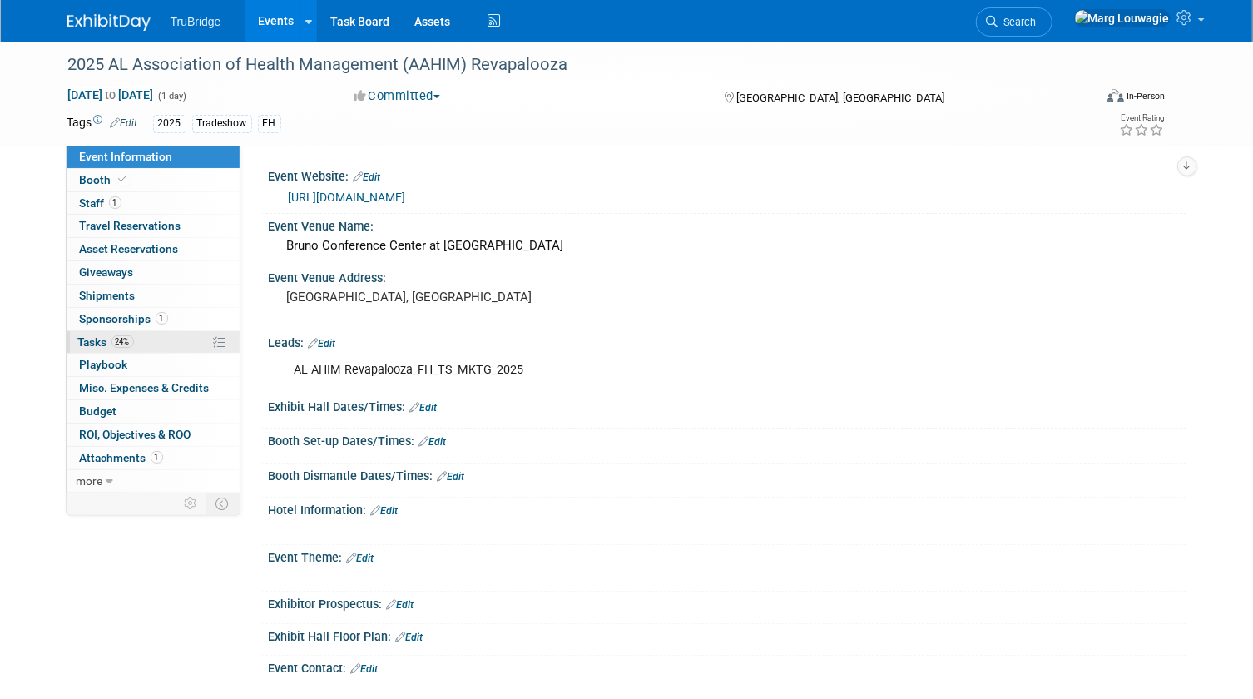
click at [87, 335] on span "Tasks 24%" at bounding box center [106, 341] width 56 height 13
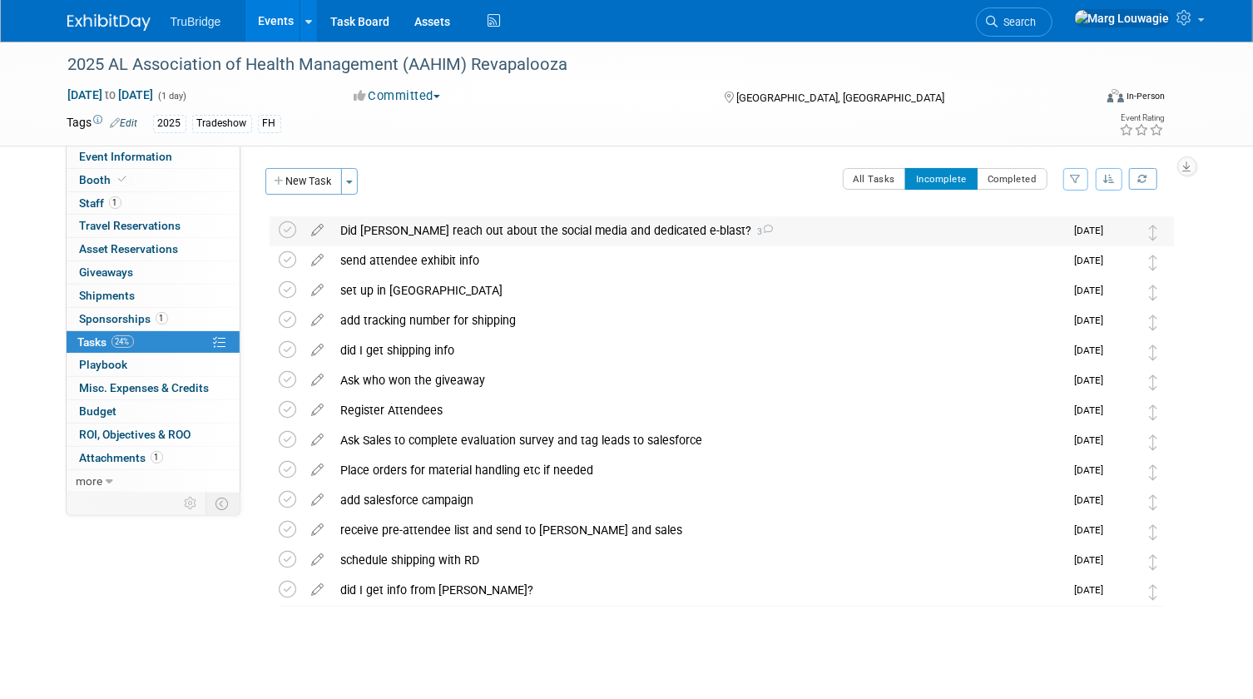
click at [364, 230] on div "Did Karen reach out about the social media and dedicated e-blast? 3" at bounding box center [699, 230] width 732 height 28
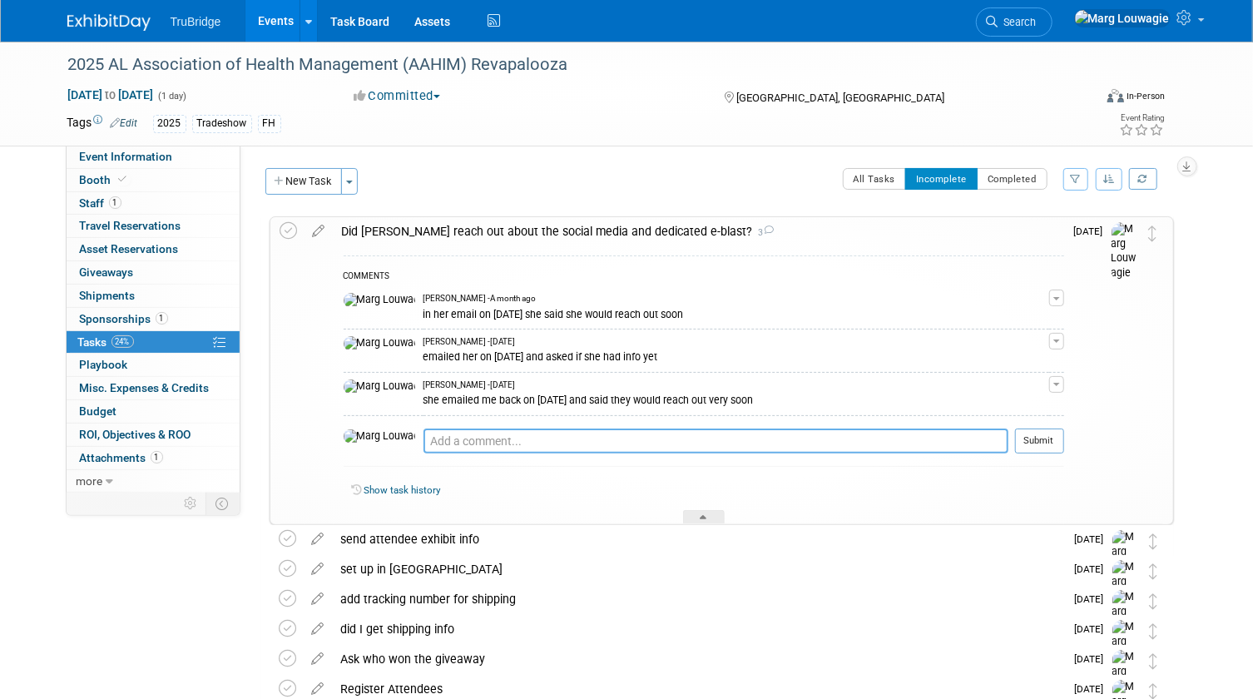
click at [438, 438] on textarea at bounding box center [715, 440] width 585 height 25
type textarea "received an email 10.1.25 and completed the info"
click at [1052, 442] on button "Submit" at bounding box center [1039, 440] width 49 height 25
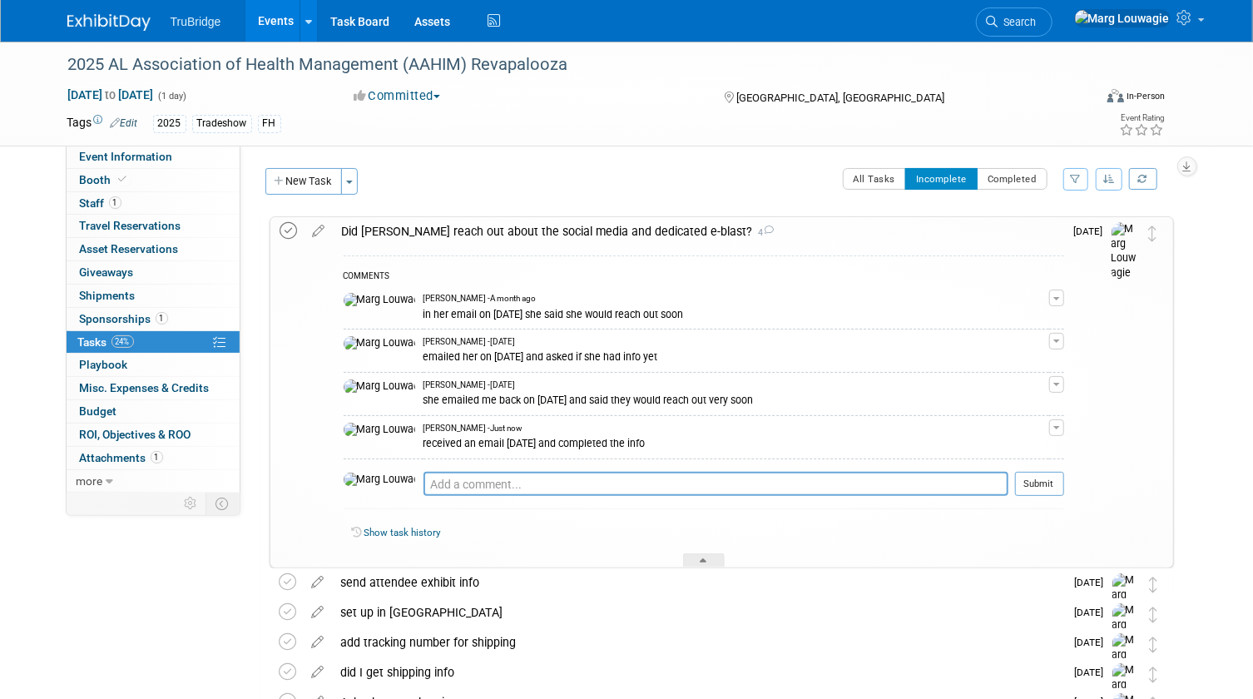
click at [289, 230] on icon at bounding box center [288, 230] width 17 height 17
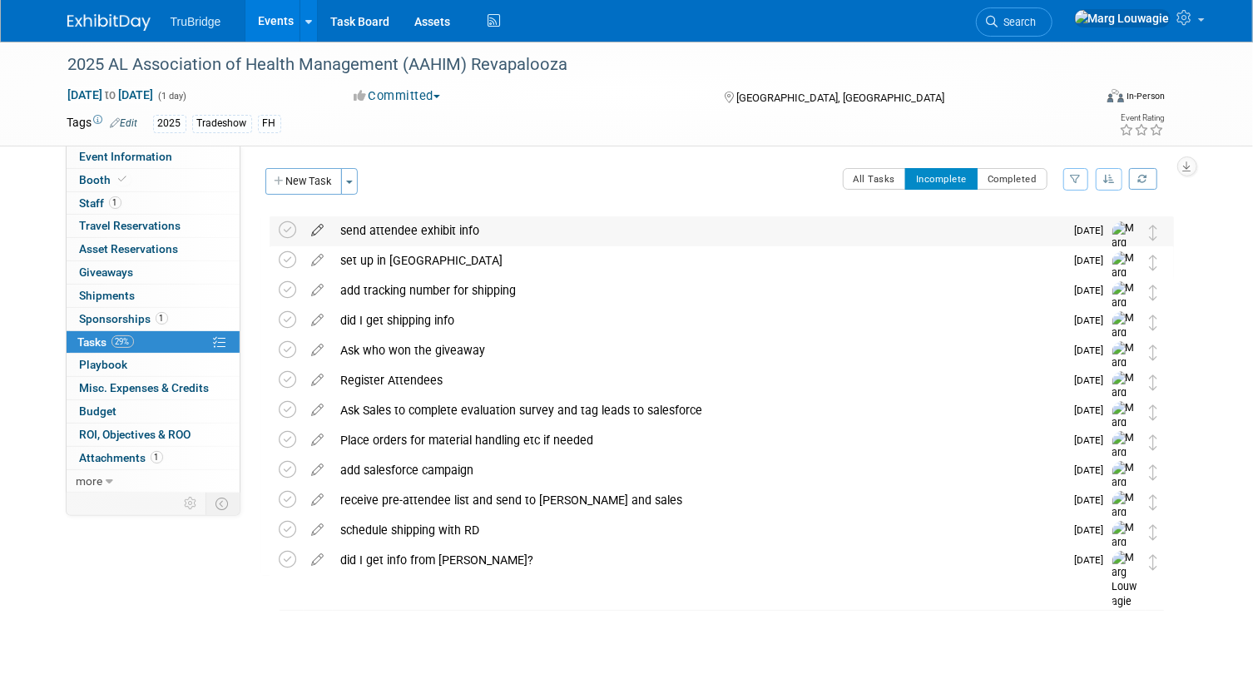
click at [316, 229] on icon at bounding box center [318, 226] width 29 height 21
select select "9"
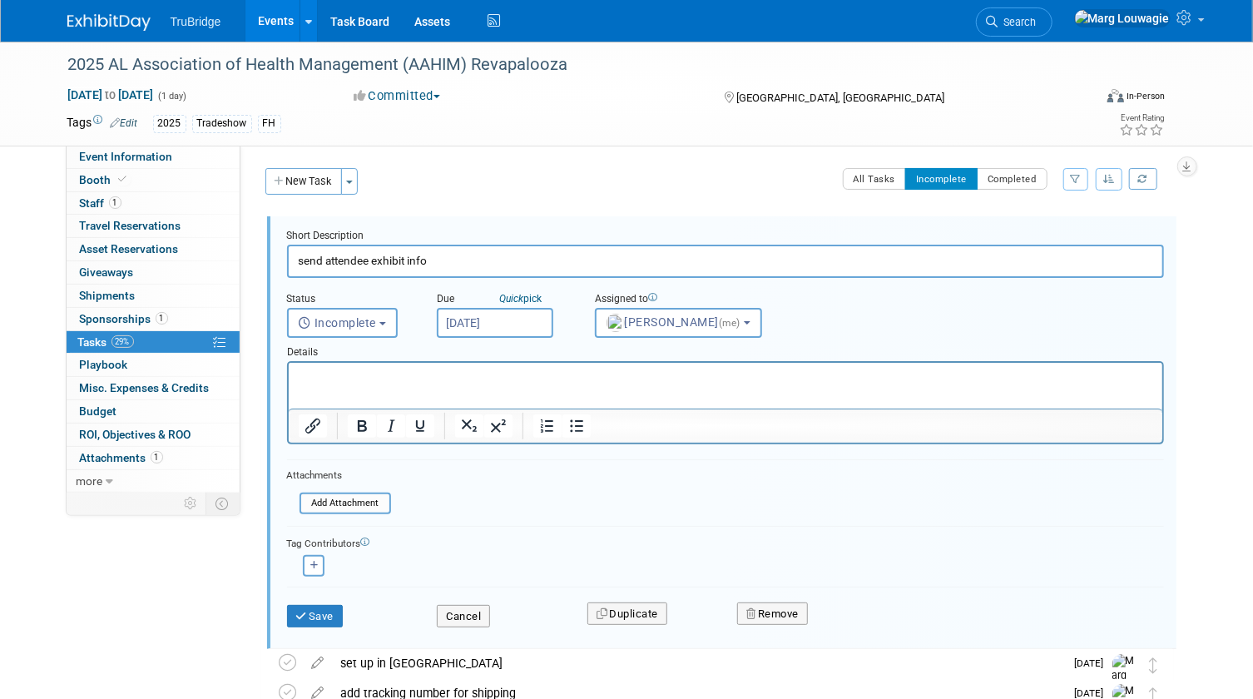
click at [506, 330] on body "TruBridge Events Add Event Bulk Upload Events Shareable Event Boards Recently V…" at bounding box center [626, 349] width 1253 height 699
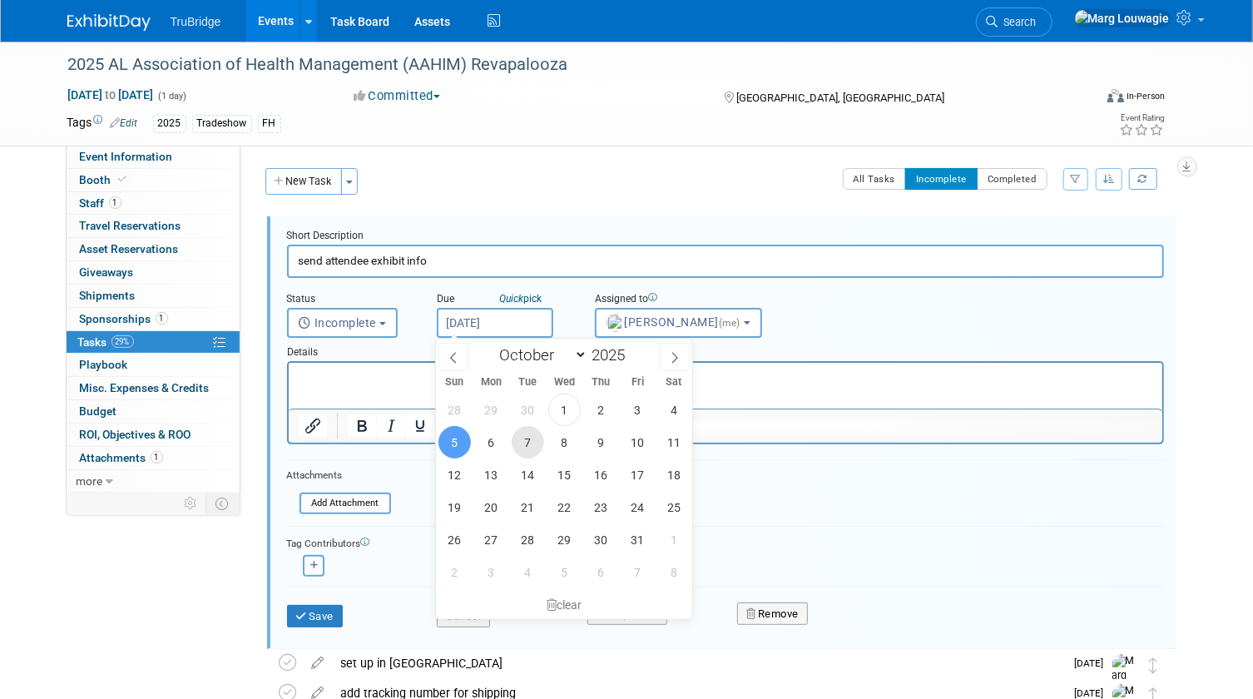
click at [531, 440] on span "7" at bounding box center [528, 442] width 32 height 32
type input "Oct 7, 2025"
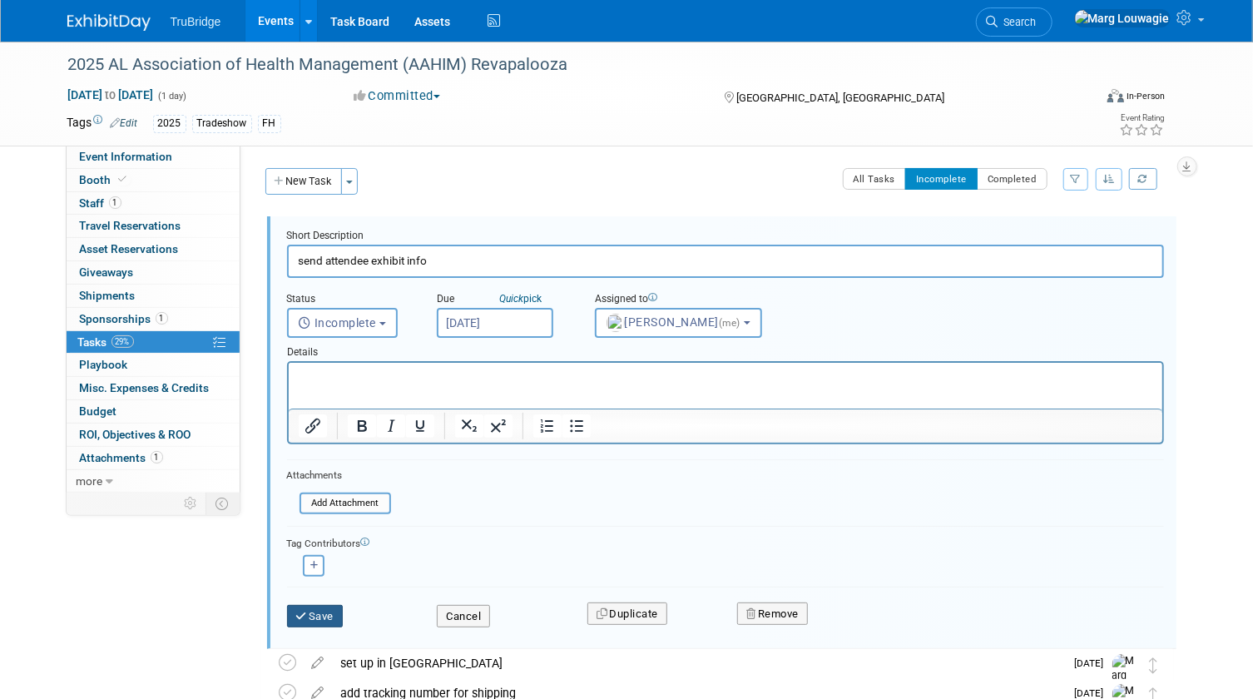
click at [318, 616] on button "Save" at bounding box center [315, 616] width 57 height 23
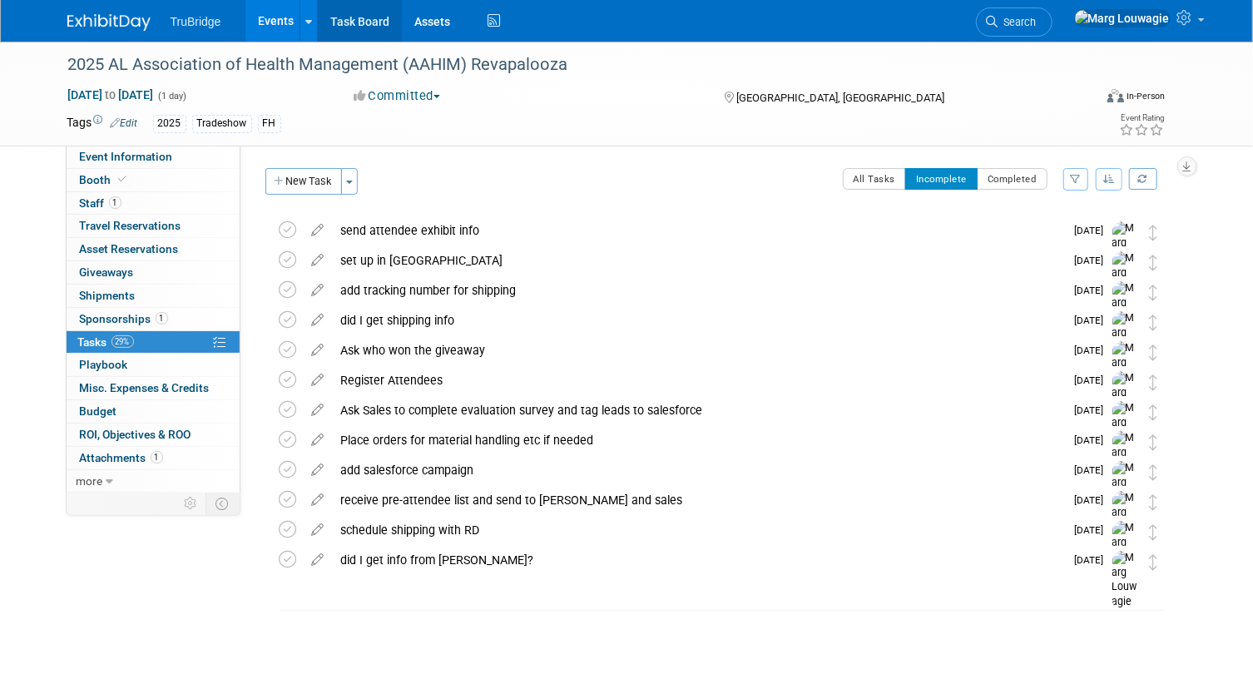
click at [370, 23] on link "Task Board" at bounding box center [360, 21] width 84 height 42
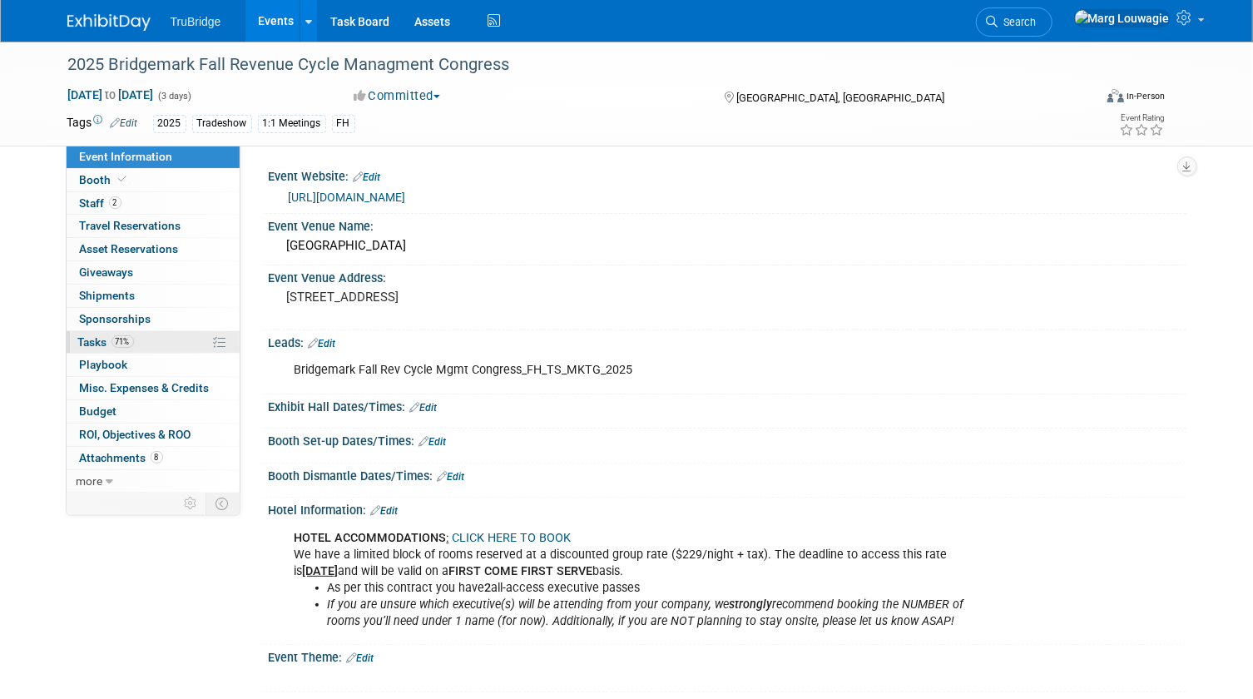
click at [98, 336] on span "Tasks 71%" at bounding box center [106, 341] width 56 height 13
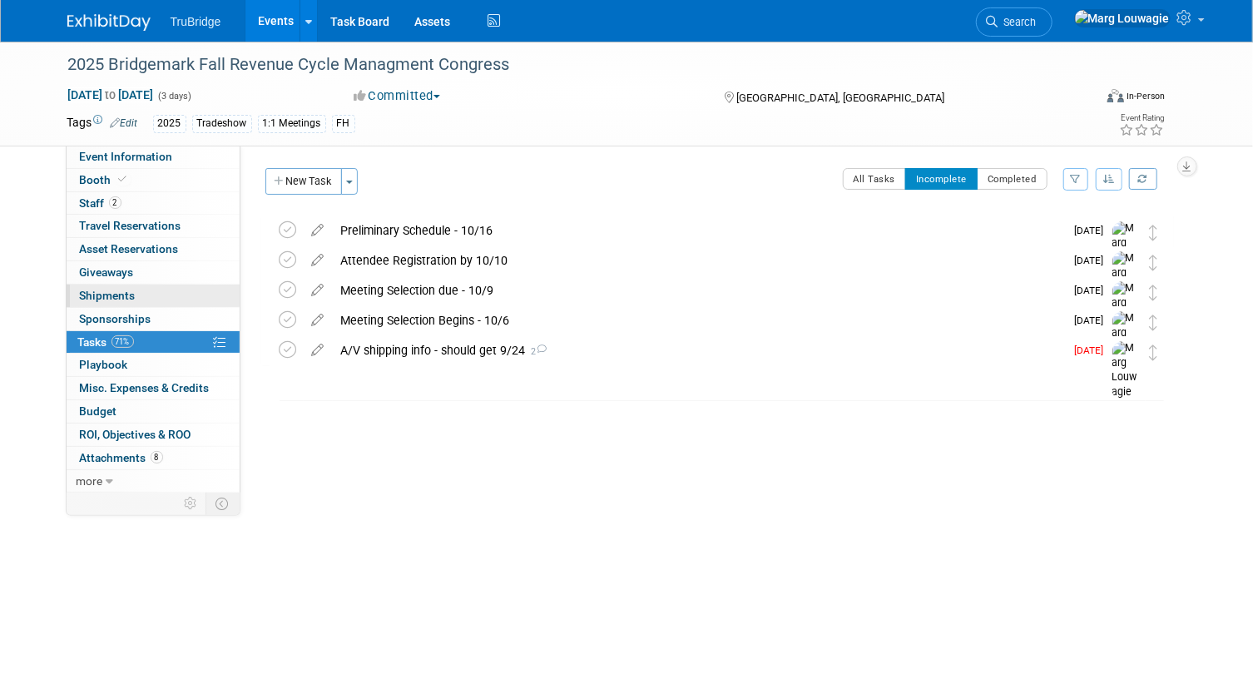
click at [119, 290] on span "Shipments 0" at bounding box center [108, 295] width 56 height 13
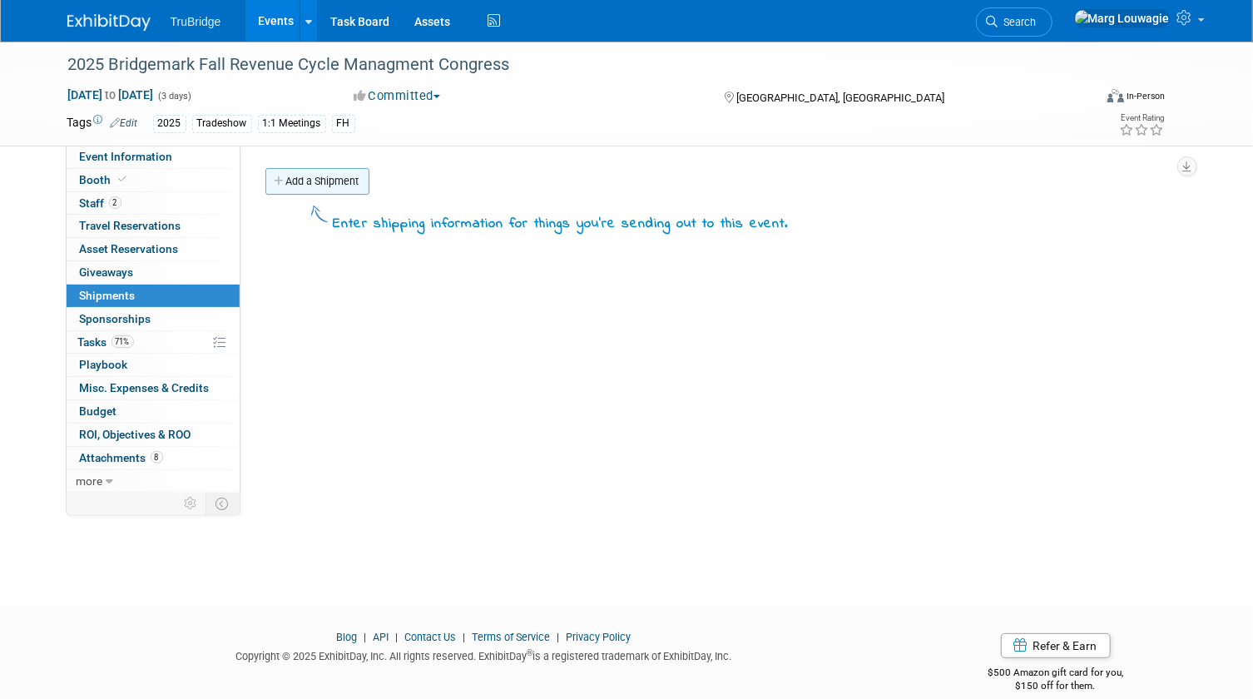
click at [321, 180] on link "Add a Shipment" at bounding box center [317, 181] width 104 height 27
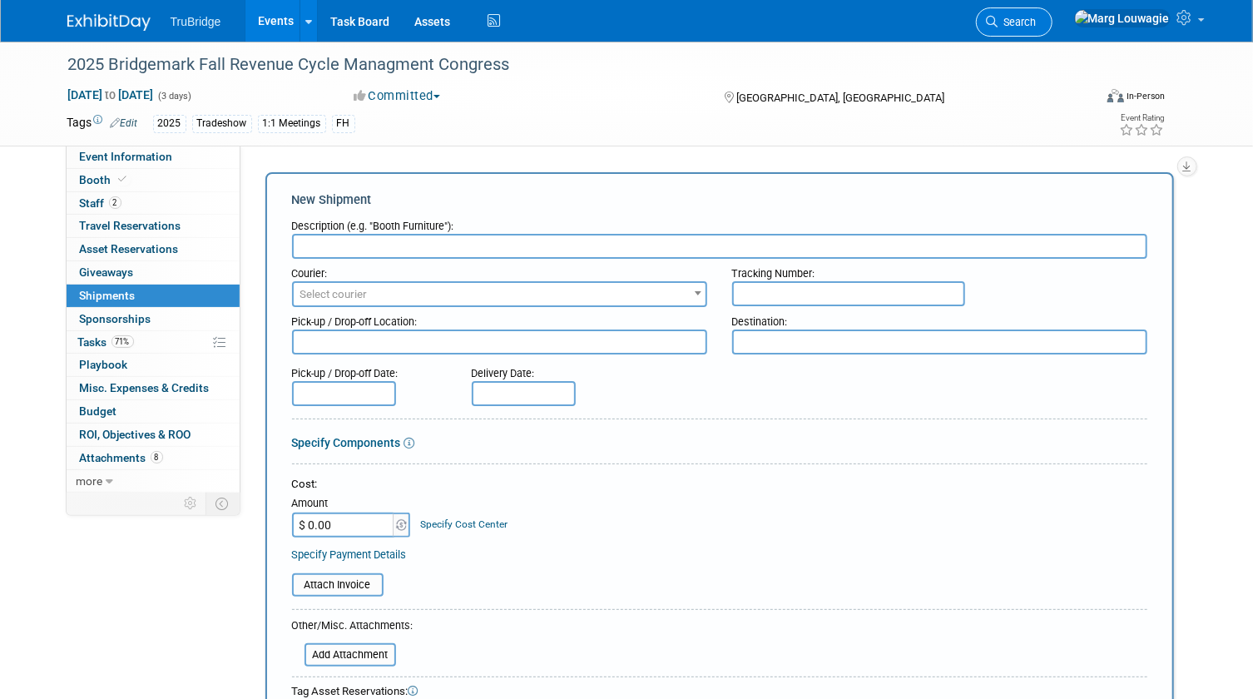
click at [1036, 20] on span "Search" at bounding box center [1017, 22] width 38 height 12
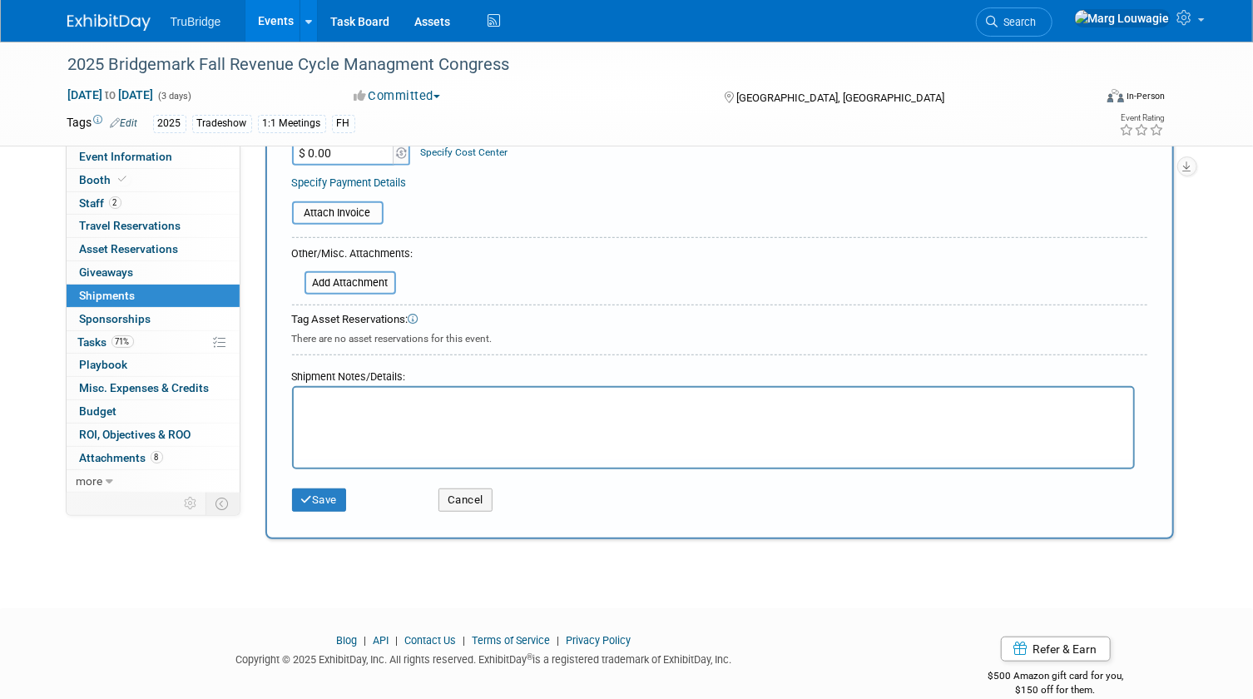
scroll to position [394, 0]
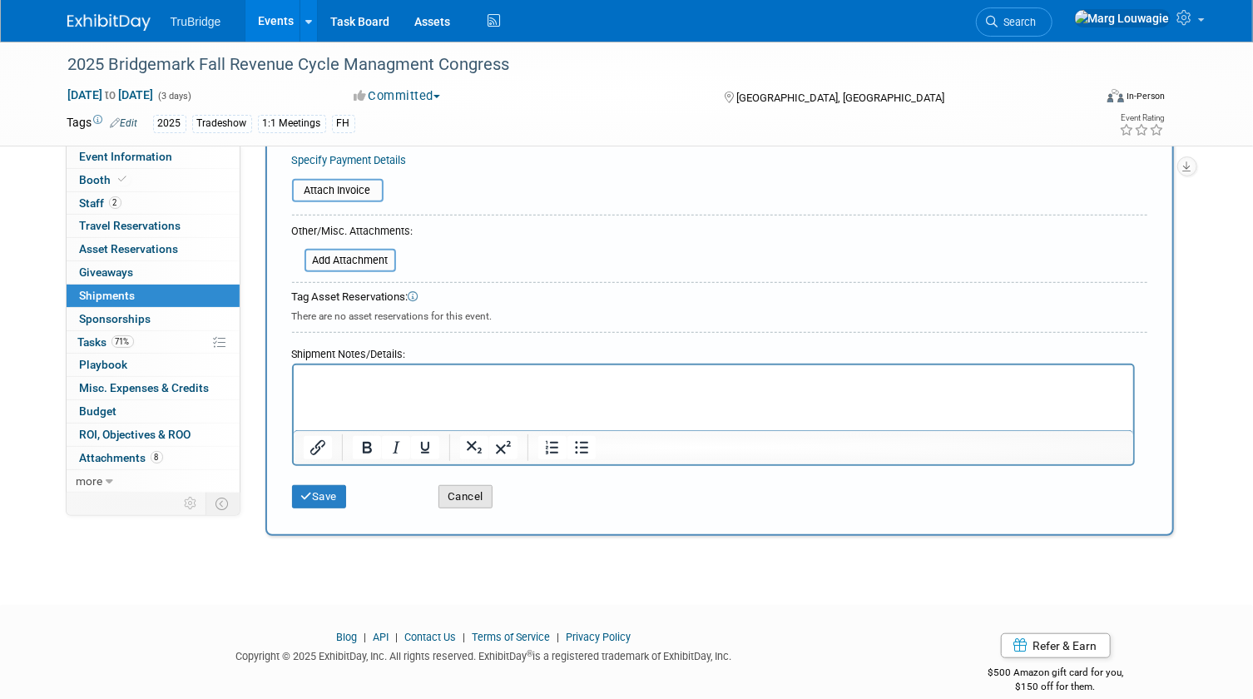
click at [471, 495] on button "Cancel" at bounding box center [465, 496] width 54 height 23
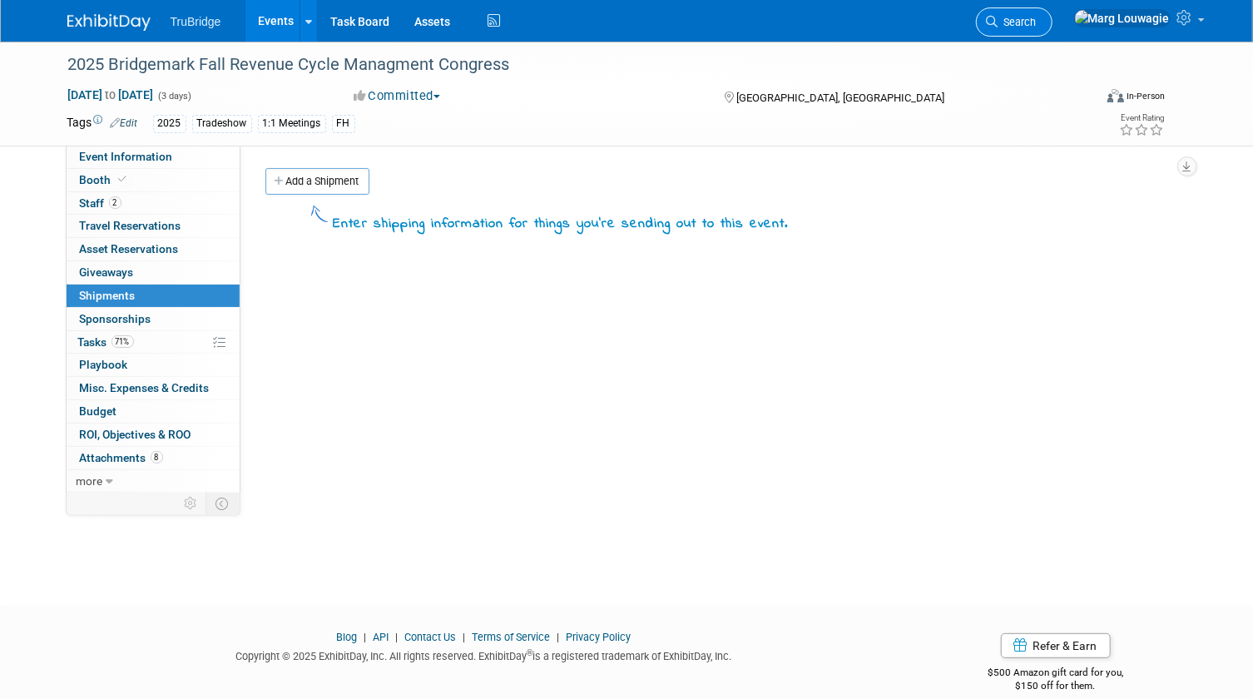
click at [998, 17] on icon at bounding box center [992, 22] width 12 height 12
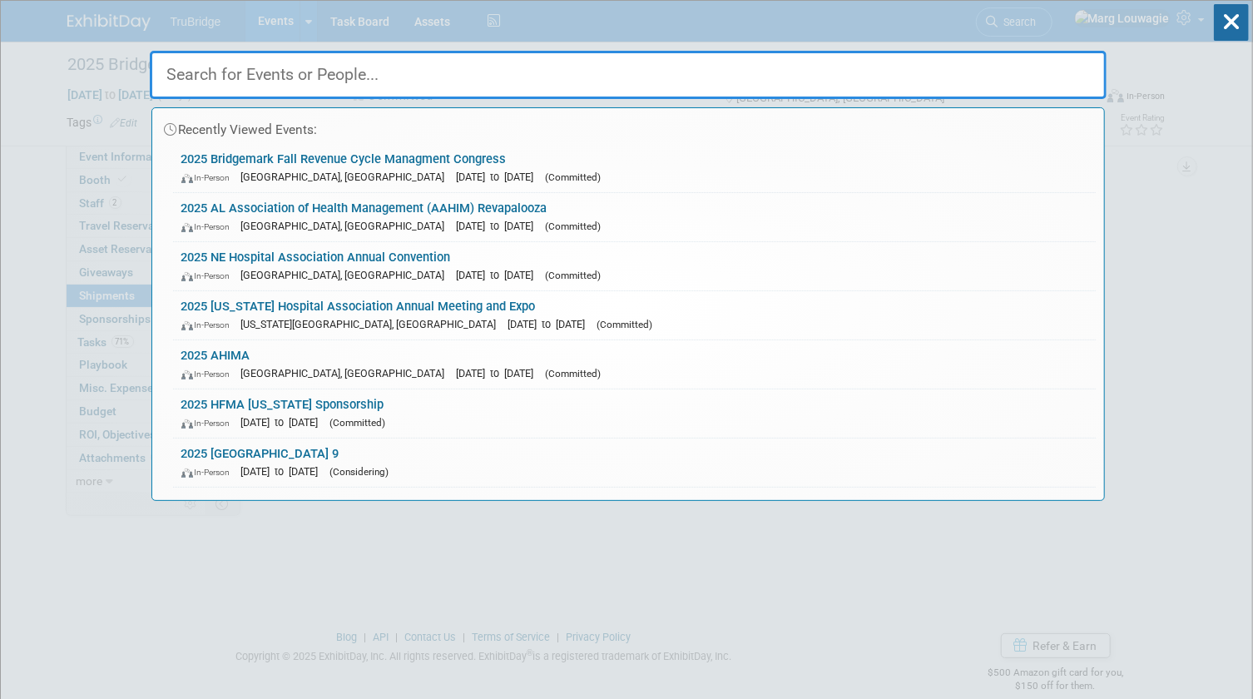
click at [911, 82] on input "text" at bounding box center [628, 75] width 957 height 48
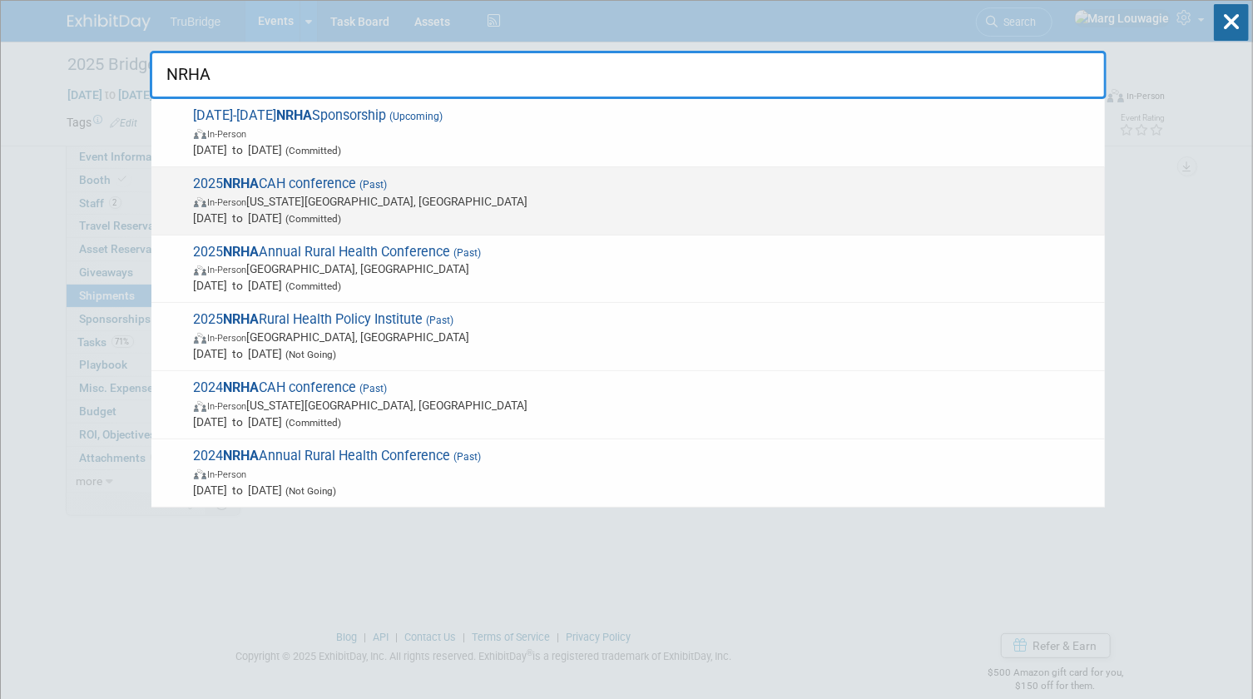
type input "NRHA"
click at [449, 185] on span "2025 NRHA CAH conference (Past) In-Person Kansas City, MO Sep 24, 2025 to Sep 2…" at bounding box center [642, 201] width 907 height 51
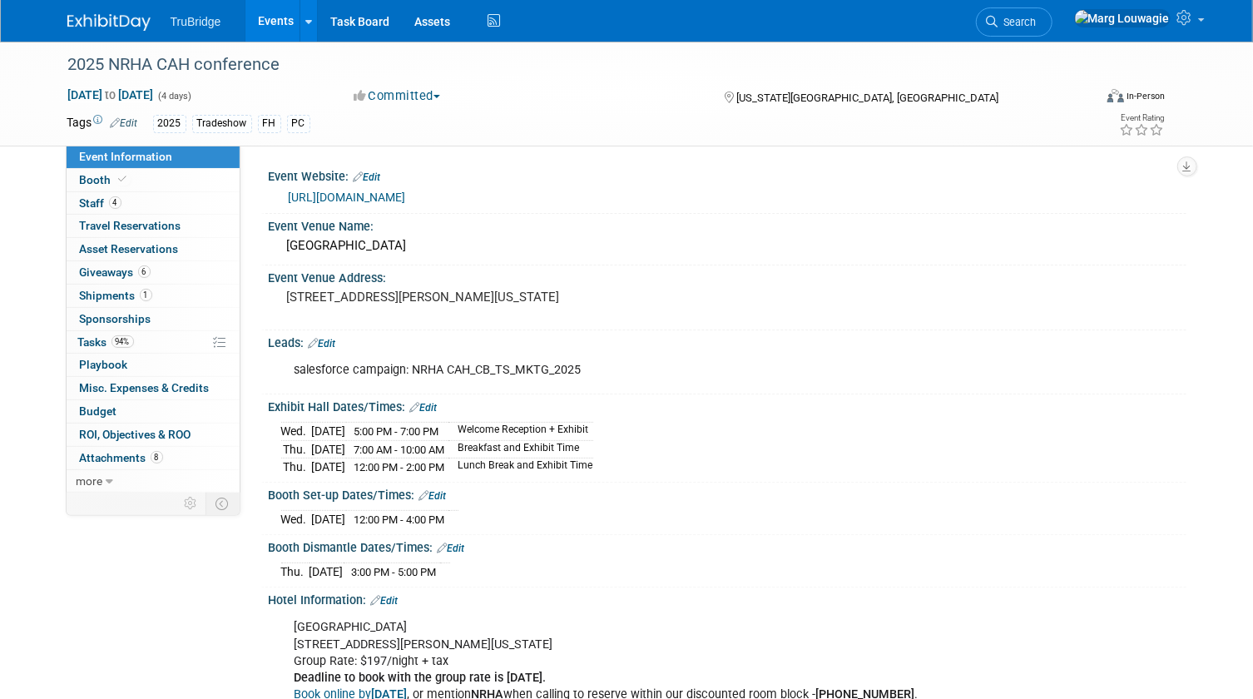
click at [1036, 18] on span "Search" at bounding box center [1017, 22] width 38 height 12
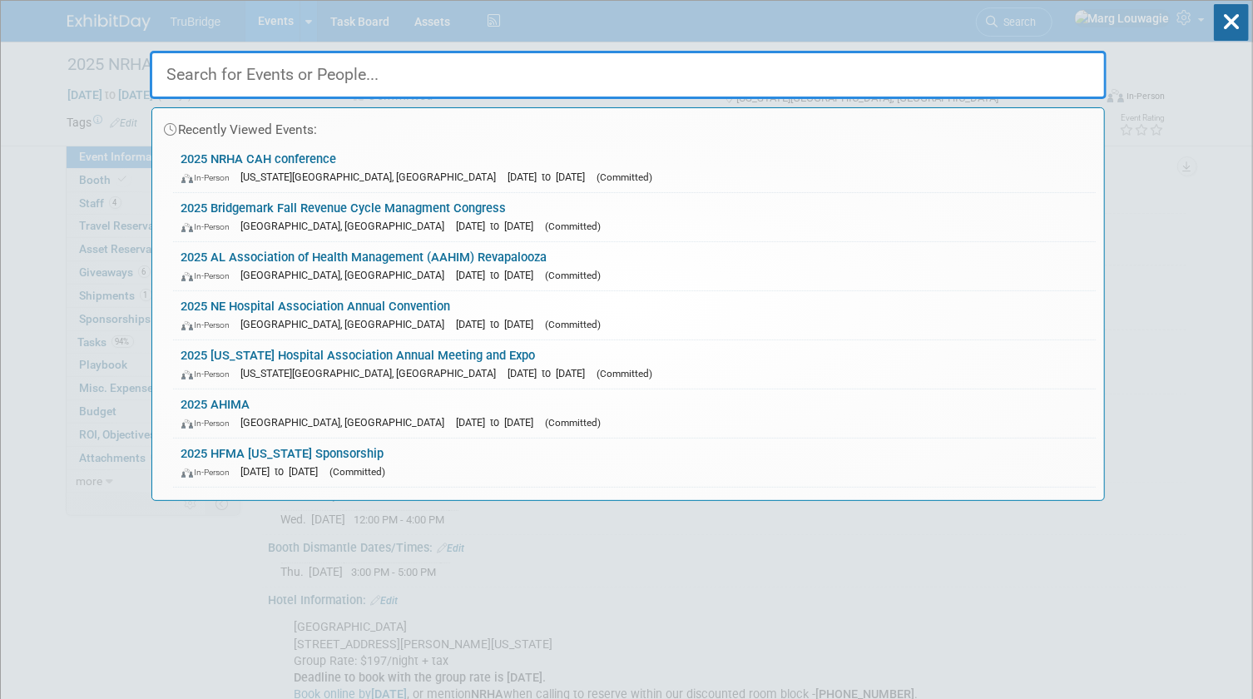
click at [1051, 67] on input "text" at bounding box center [628, 75] width 957 height 48
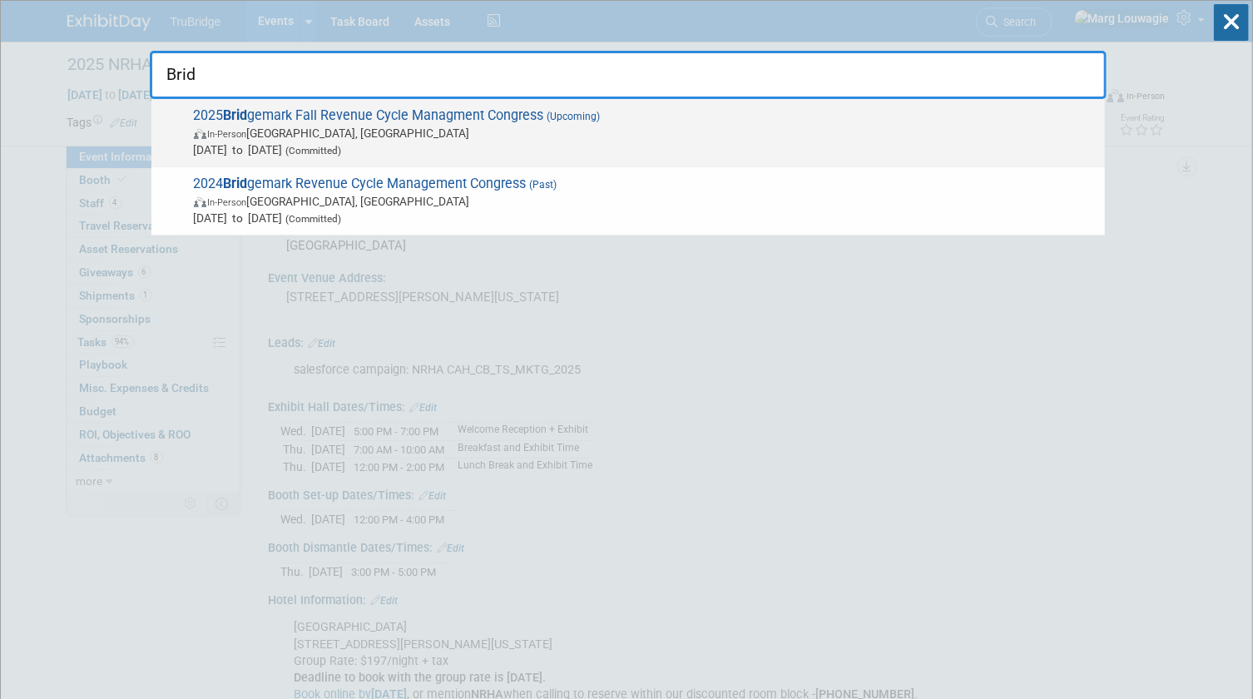
type input "Brid"
click at [523, 134] on span "In-Person [GEOGRAPHIC_DATA], [GEOGRAPHIC_DATA]" at bounding box center [645, 133] width 902 height 17
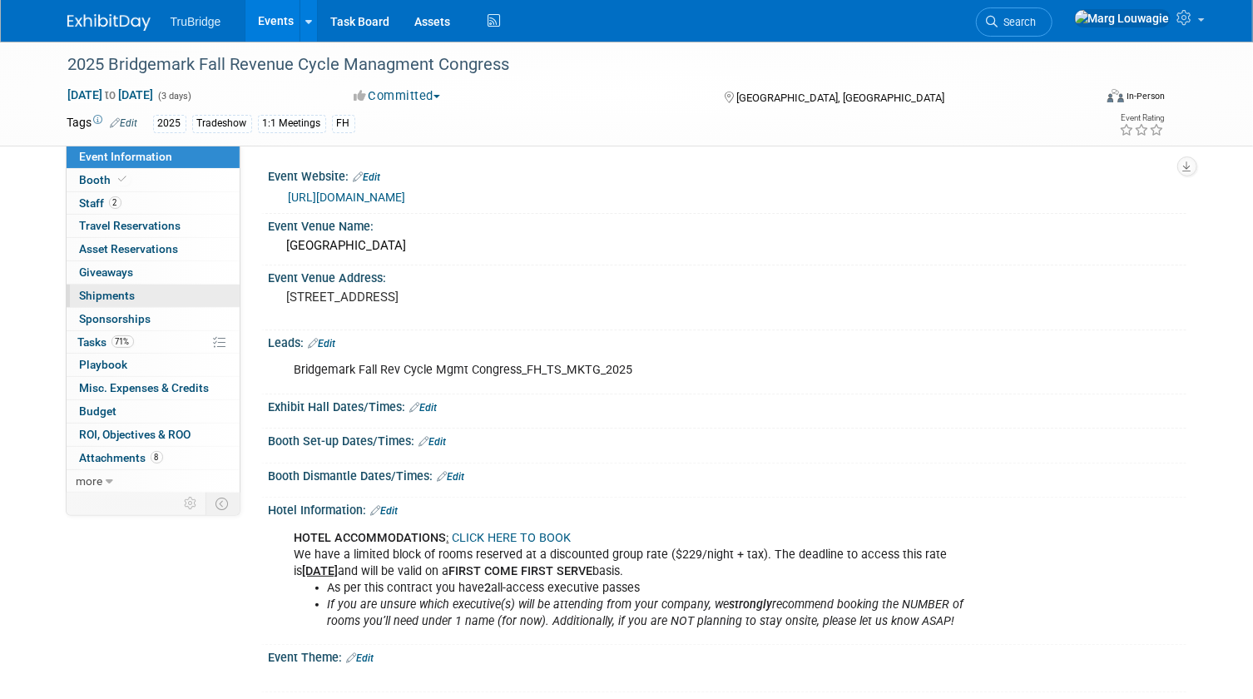
click at [110, 299] on span "Shipments 0" at bounding box center [108, 295] width 56 height 13
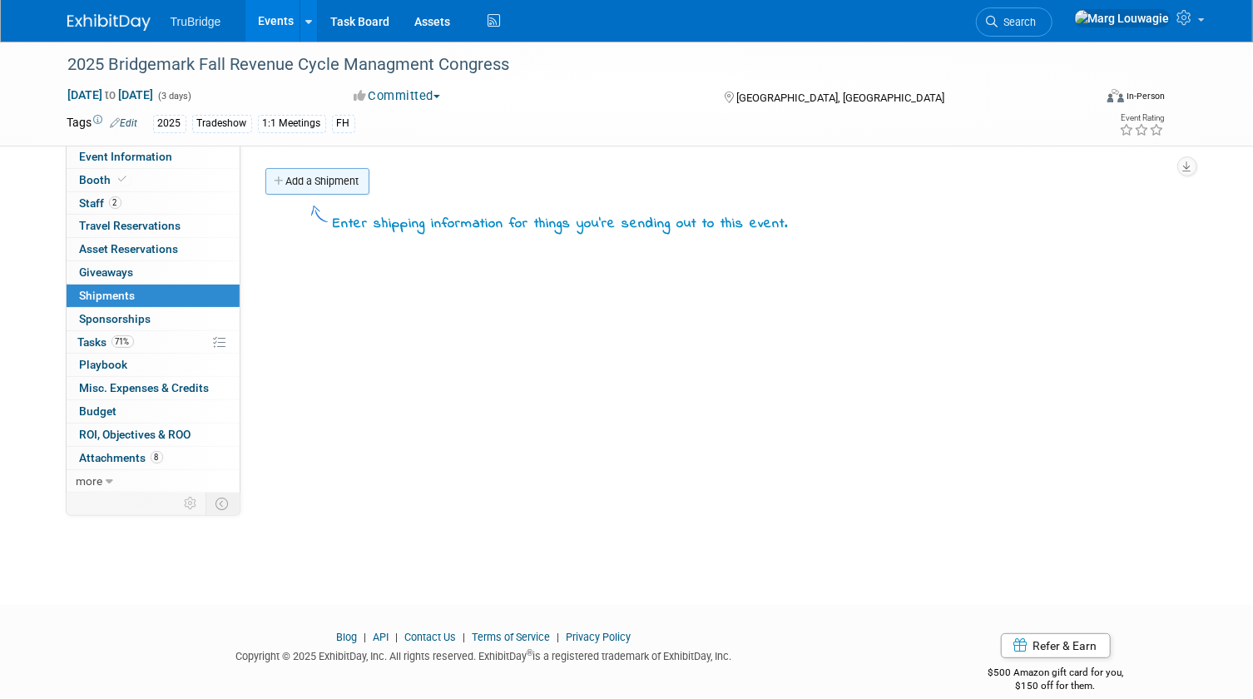
click at [334, 182] on link "Add a Shipment" at bounding box center [317, 181] width 104 height 27
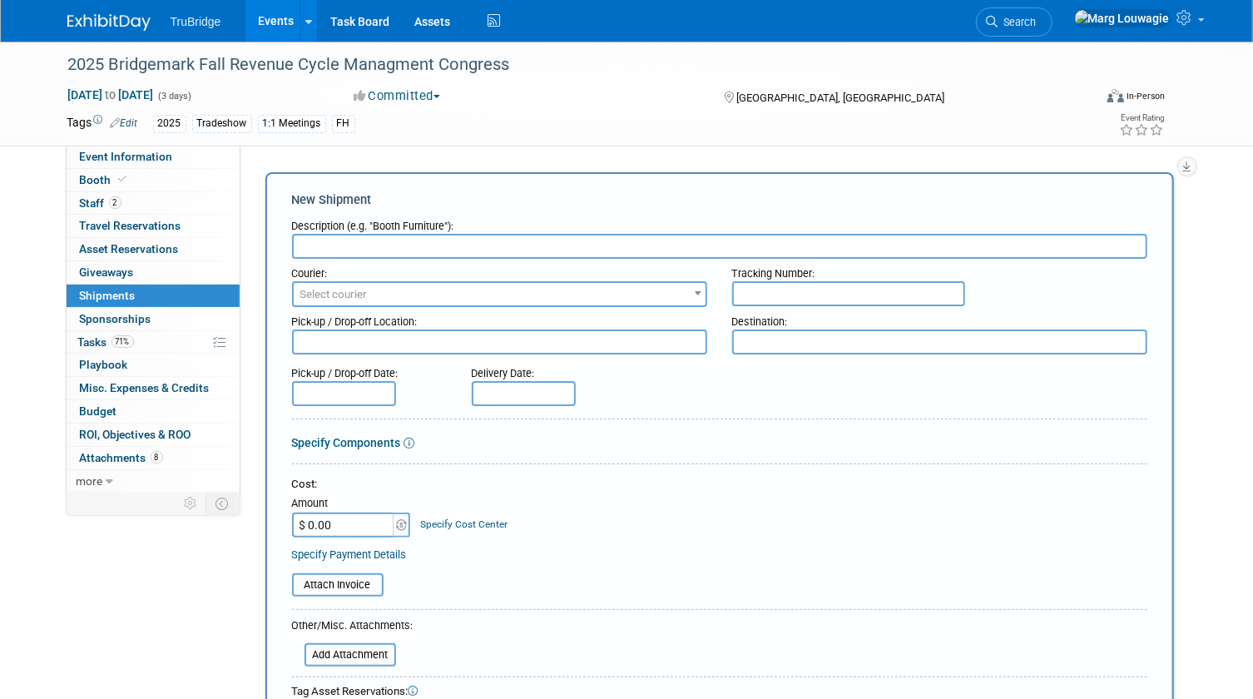
click at [349, 239] on input "text" at bounding box center [719, 246] width 855 height 25
type input "booth, swag etc"
click at [373, 295] on span "Select courier" at bounding box center [500, 294] width 412 height 23
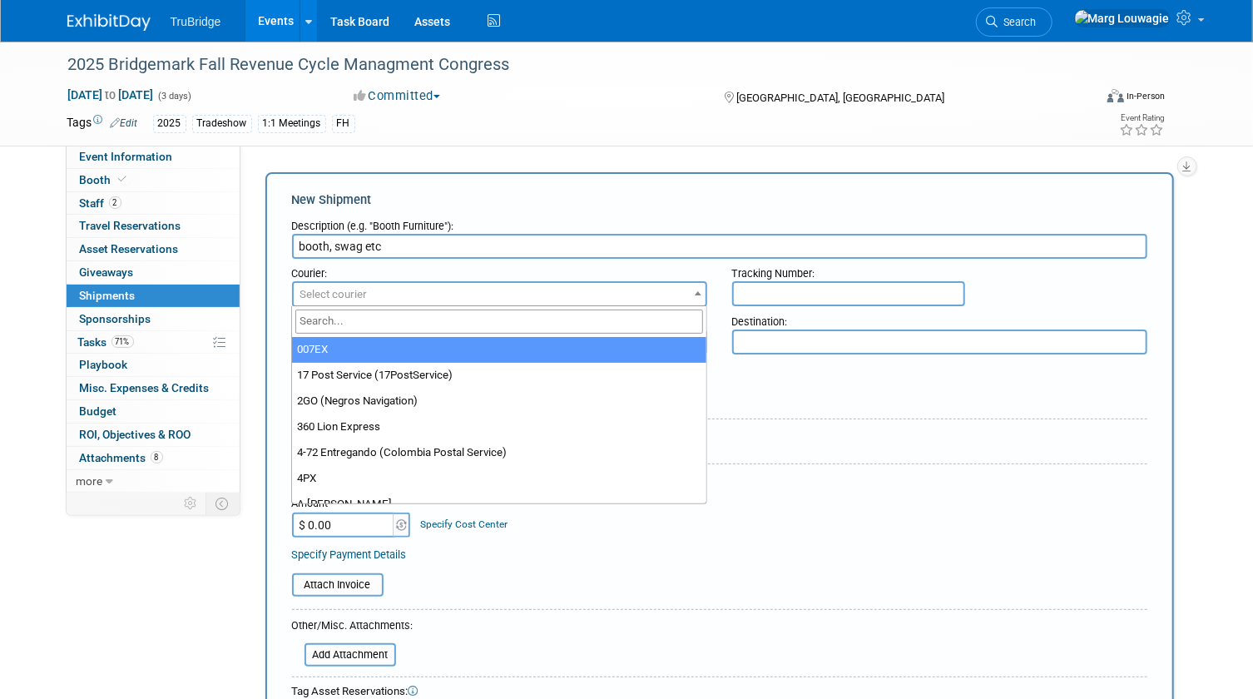
click at [398, 324] on input "search" at bounding box center [498, 321] width 407 height 24
type input "UPS"
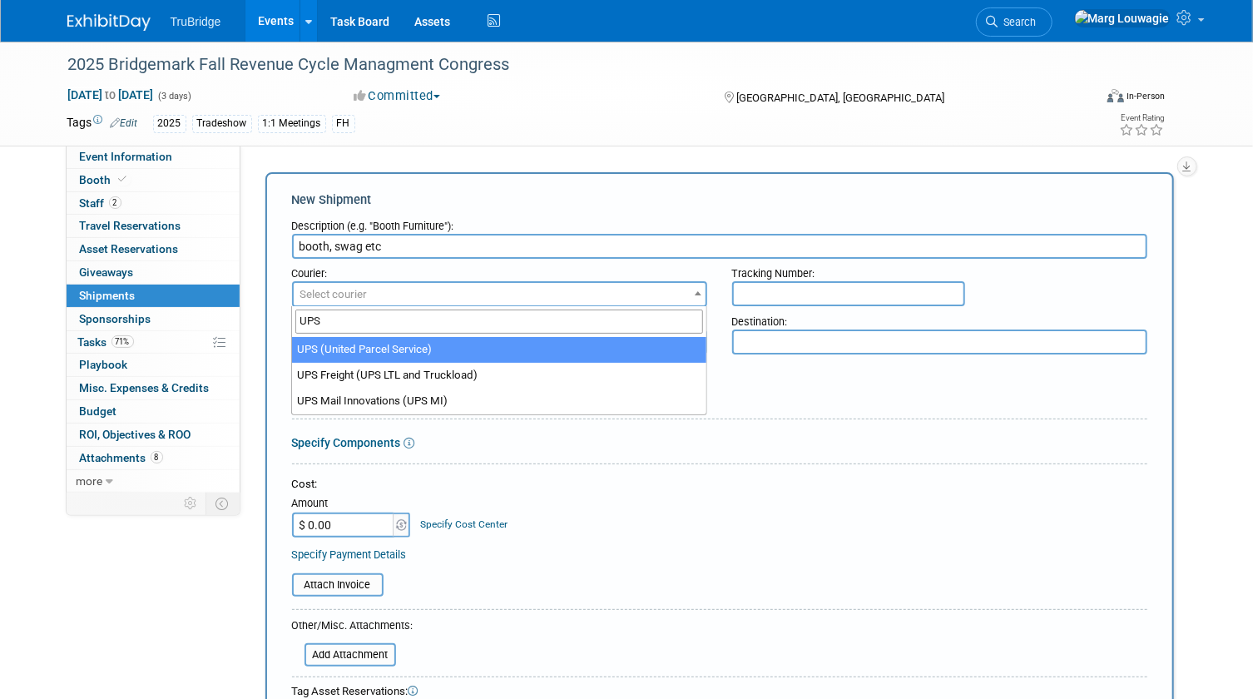
select select "508"
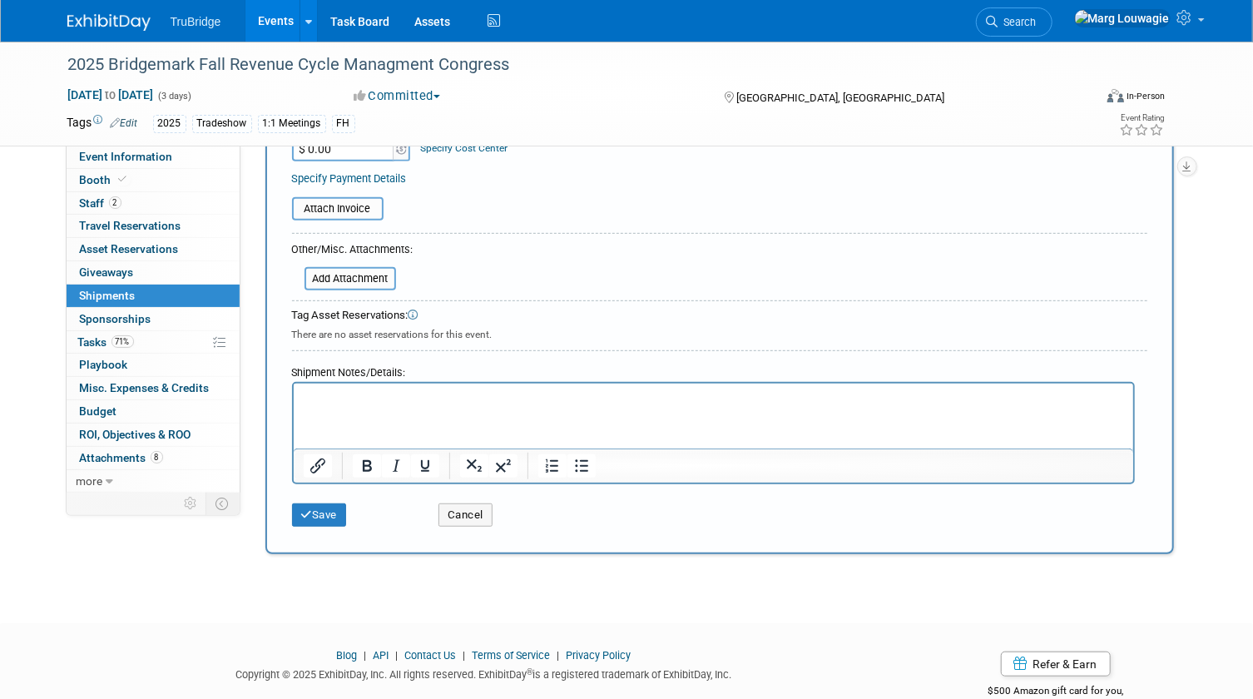
scroll to position [378, 0]
click at [314, 395] on p "Rich Text Area. Press ALT-0 for help." at bounding box center [713, 396] width 820 height 17
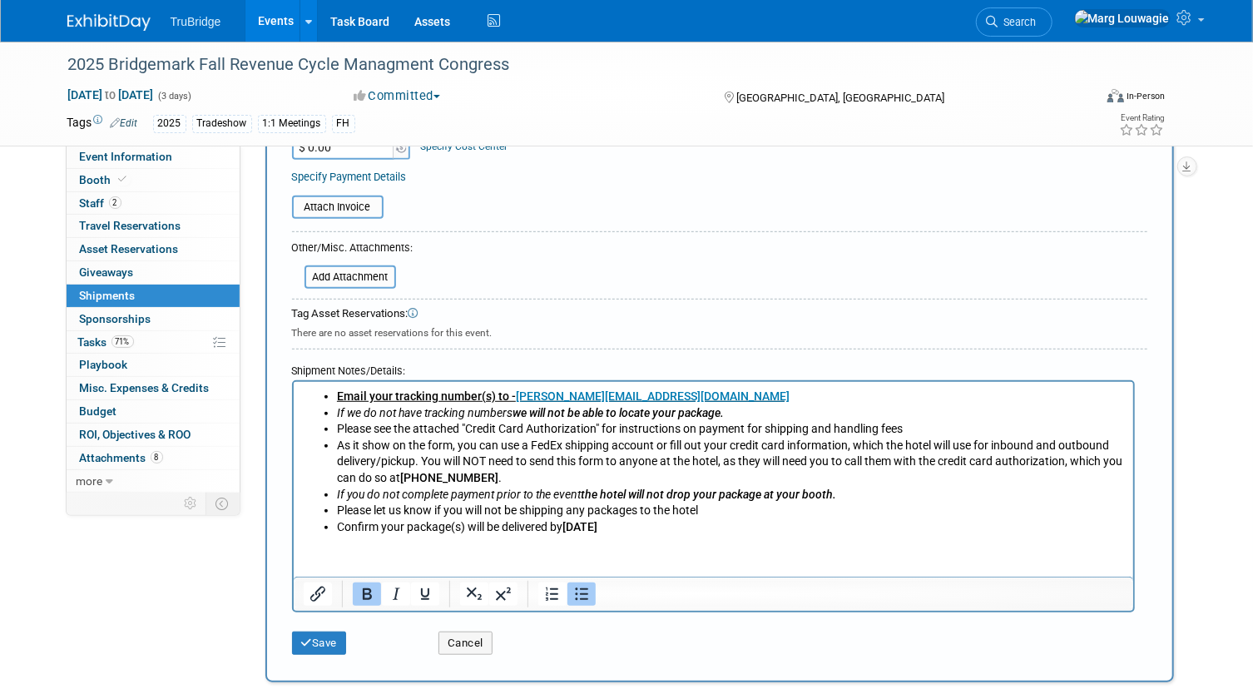
click at [812, 535] on html "Email your tracking number(s) to - clapp@rtmbusinessgroup.com If we do not have…" at bounding box center [712, 458] width 839 height 153
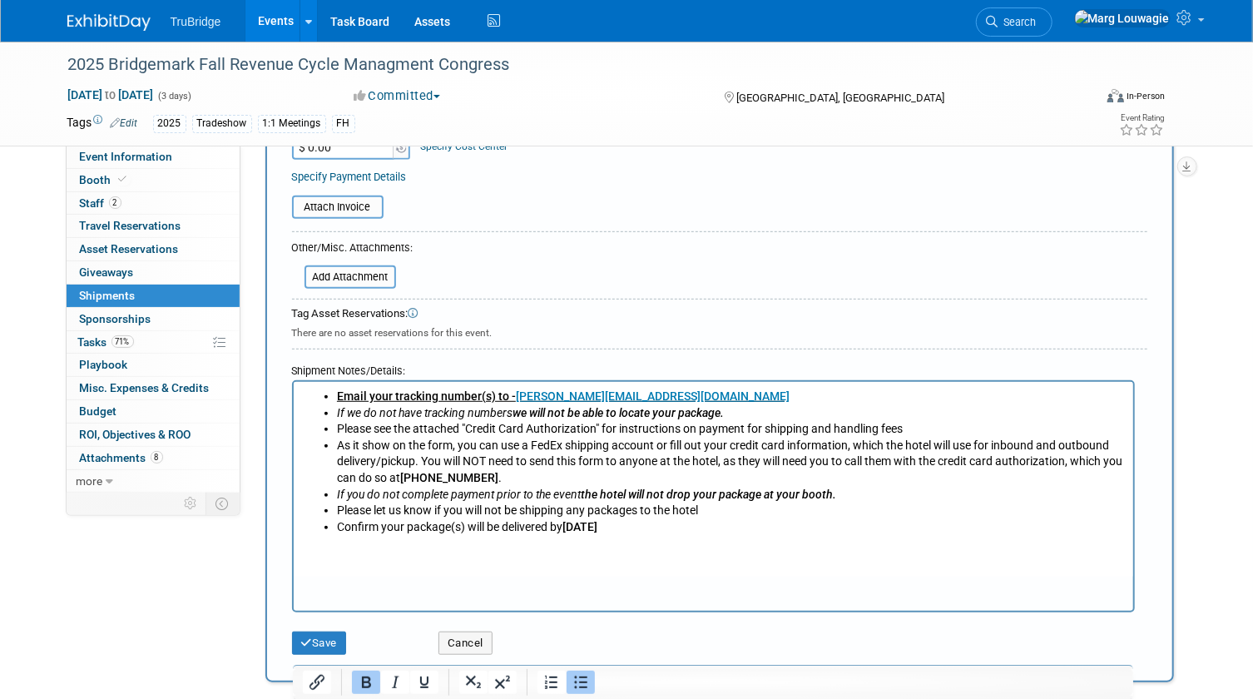
scroll to position [75, 0]
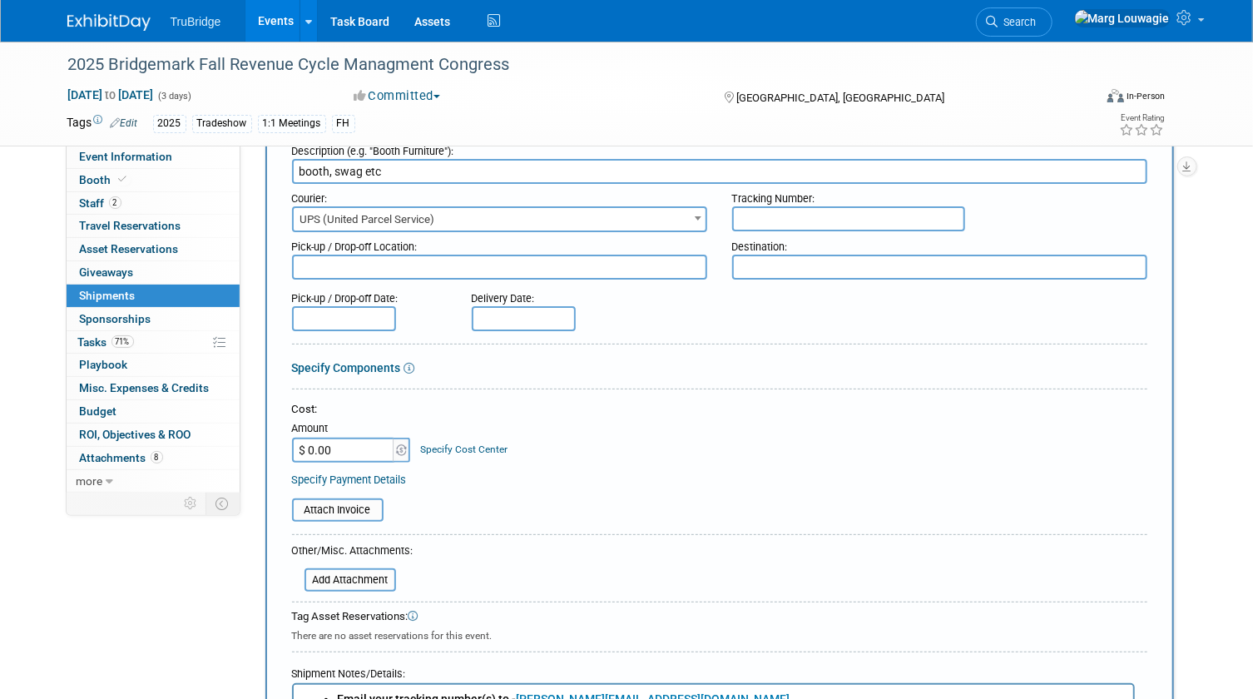
click at [800, 266] on textarea at bounding box center [939, 267] width 415 height 25
paste textarea "Omni Orlando Resort at ChampionsGate, 1500 Masters Blvd, Championsgate, FL 3389…"
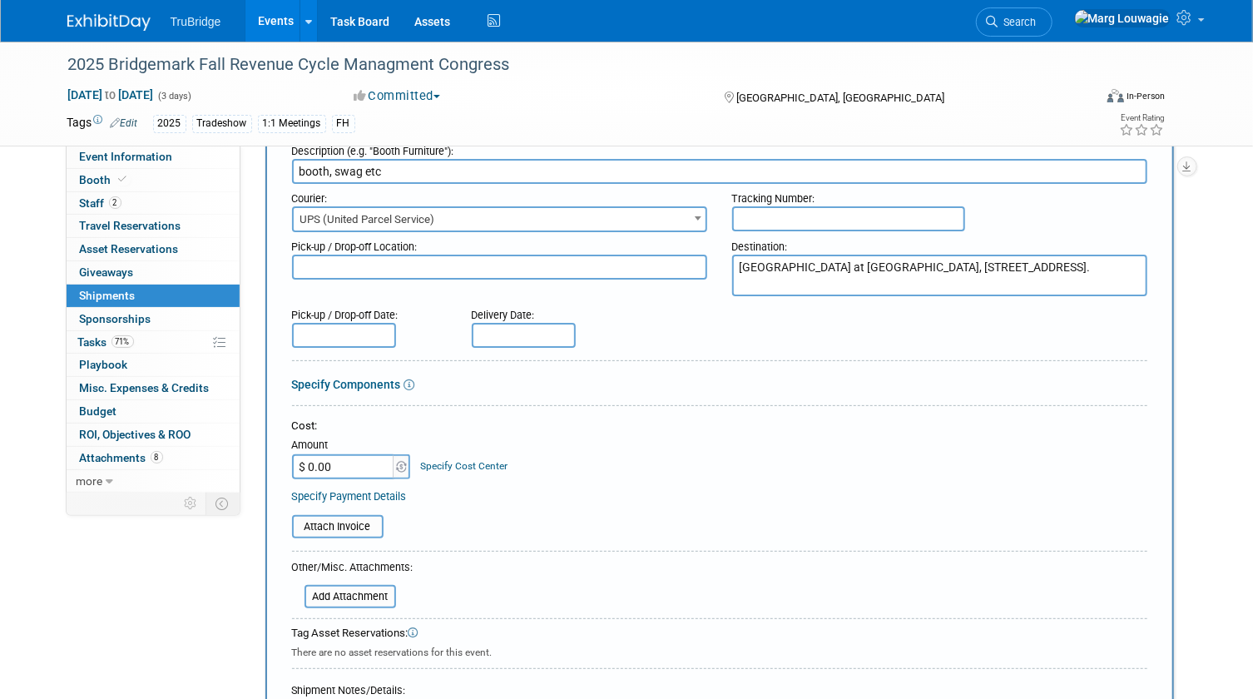
drag, startPoint x: 954, startPoint y: 264, endPoint x: 965, endPoint y: 265, distance: 10.9
click at [957, 264] on textarea "Omni Orlando Resort at Champions Gate, 1500 Masters Blvd, Championsgate, FL 338…" at bounding box center [939, 276] width 415 height 42
click at [839, 282] on textarea "Omni Orlando Resort at Champions Gate 1500 Masters Blvd, Championsgate, FL 3389…" at bounding box center [939, 276] width 415 height 42
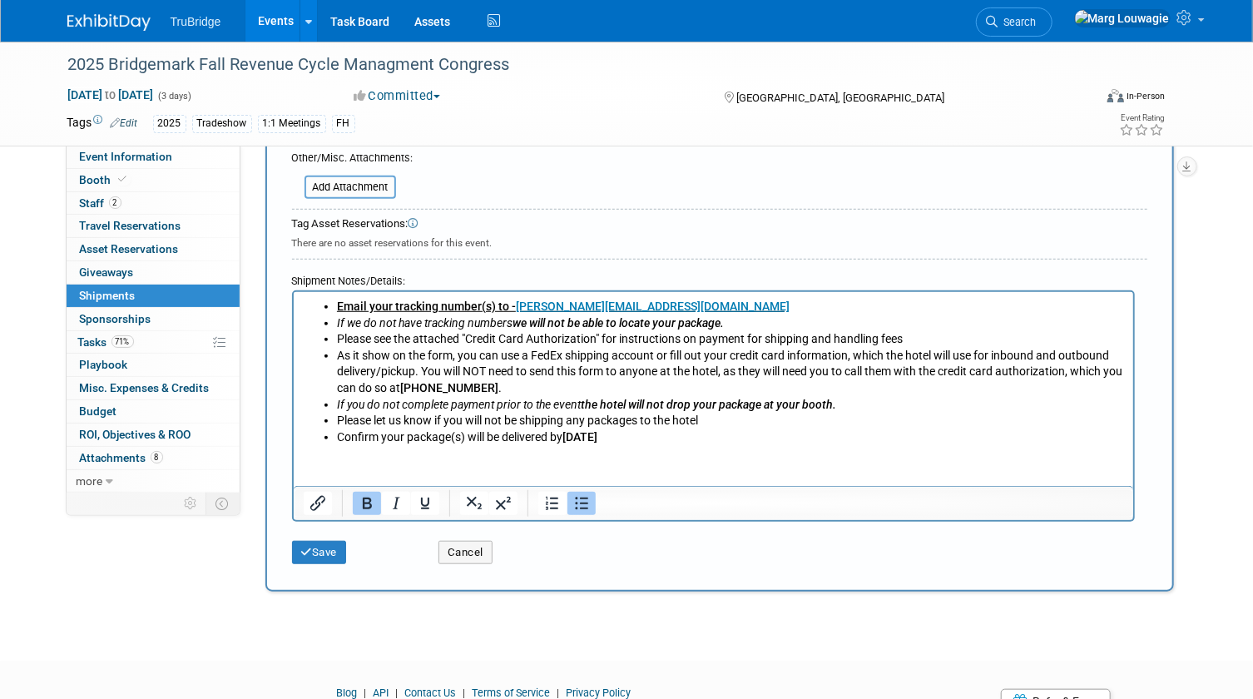
scroll to position [529, 0]
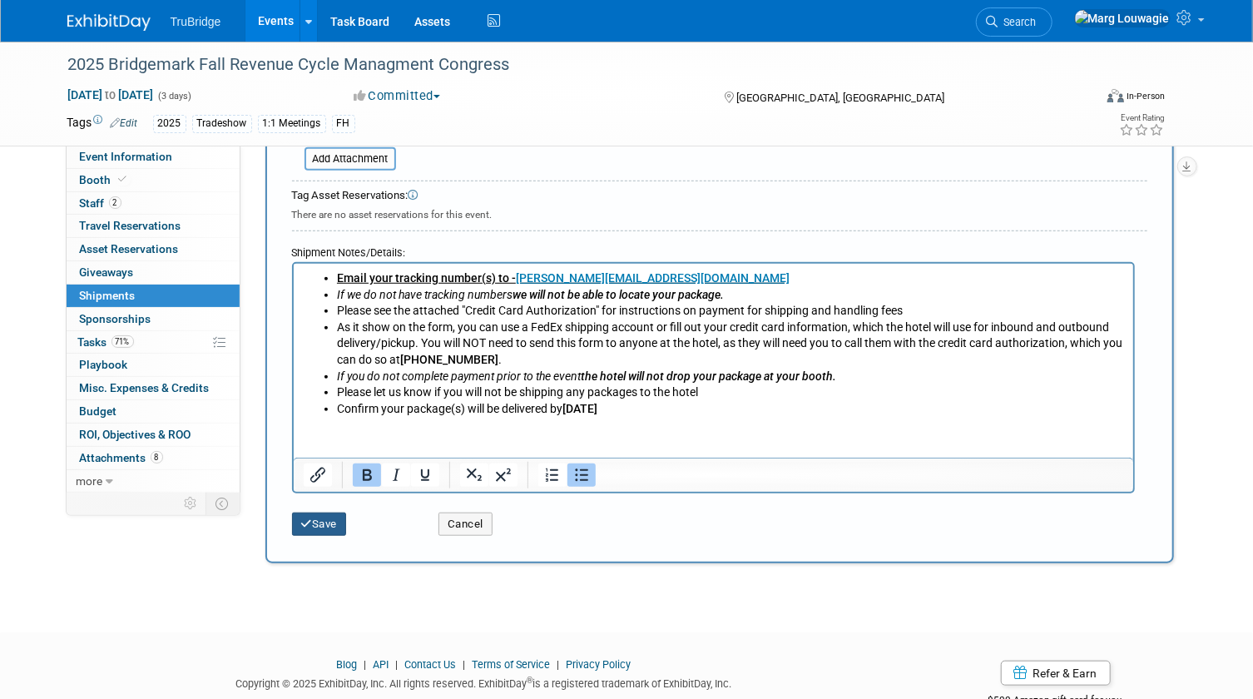
type textarea "Omni Orlando Resort at Champions Gate 1500 Masters Blvd. Championsgate, FL 3389…"
click at [339, 521] on button "Save" at bounding box center [319, 523] width 55 height 23
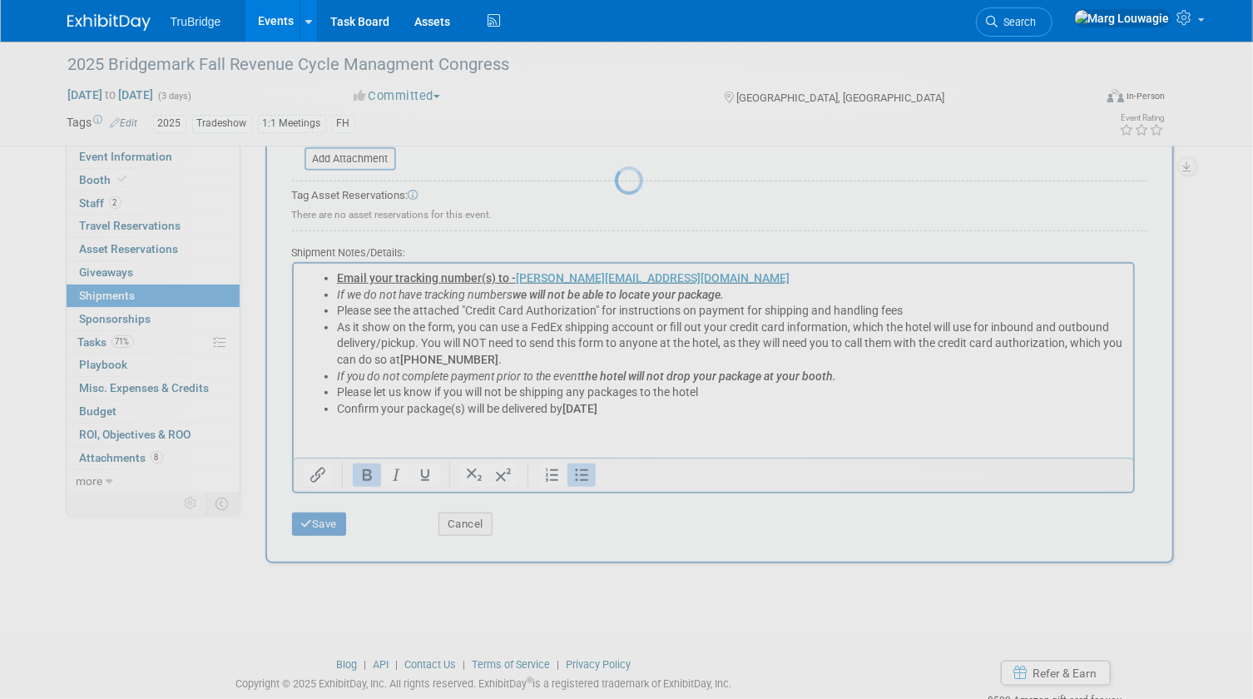
scroll to position [25, 0]
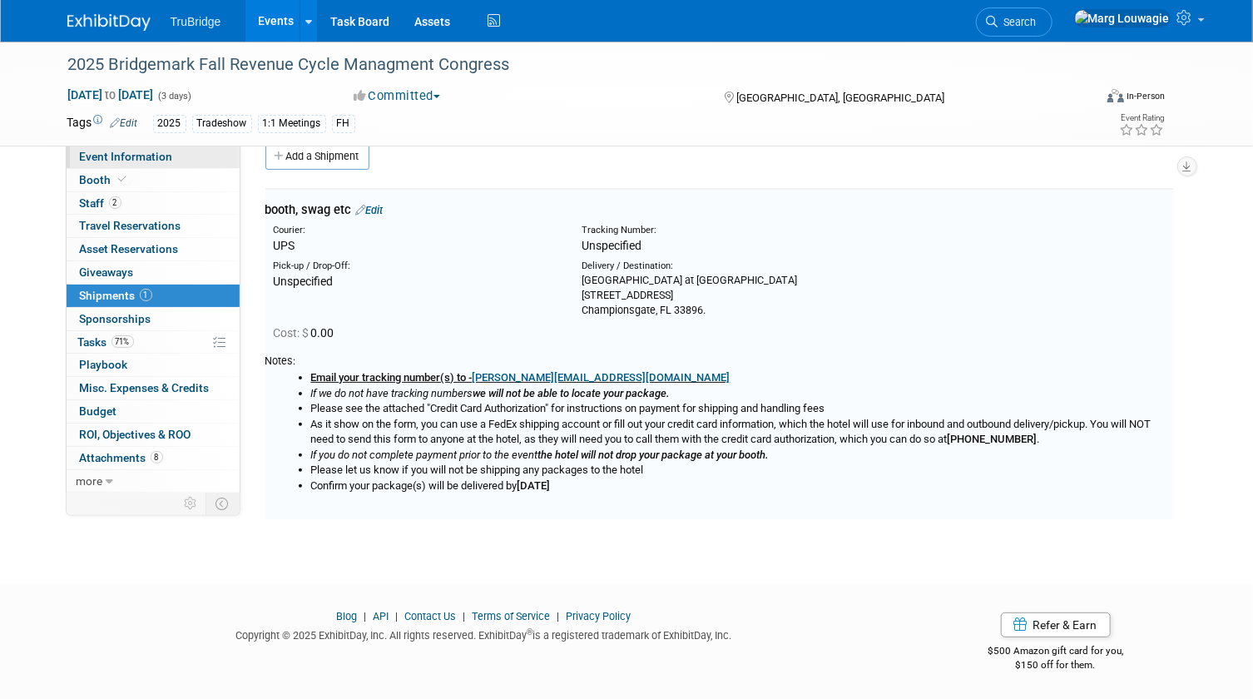
click at [136, 157] on span "Event Information" at bounding box center [126, 156] width 93 height 13
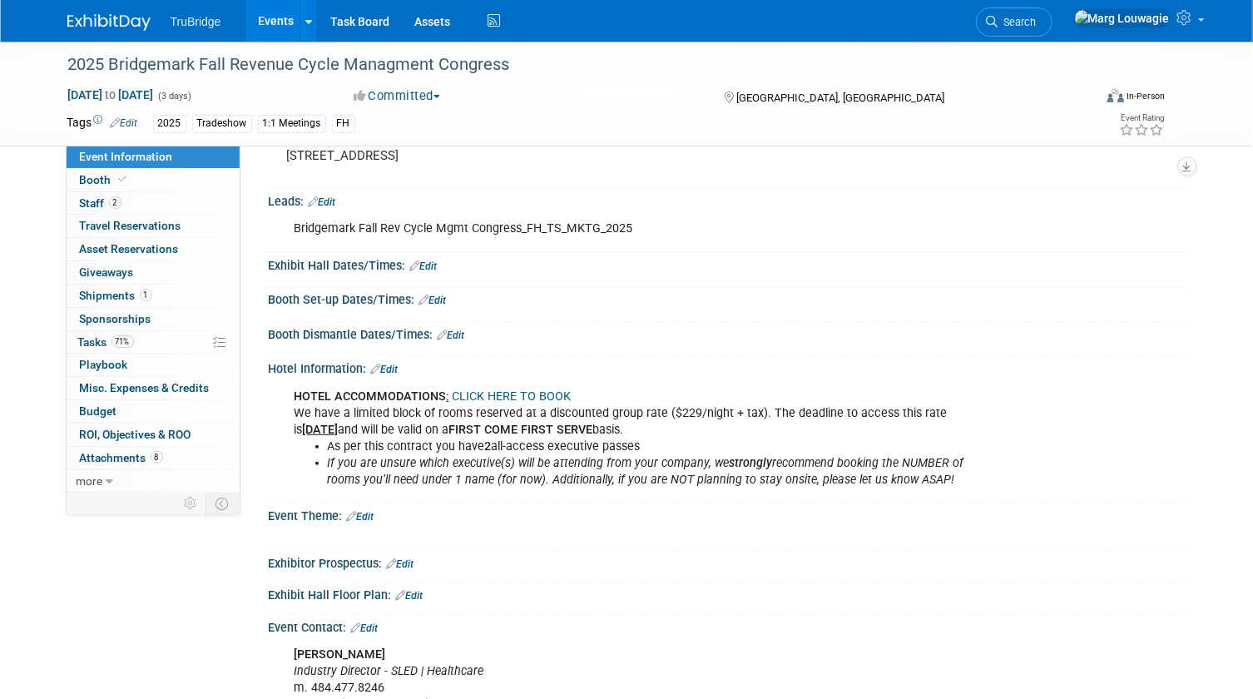
scroll to position [151, 0]
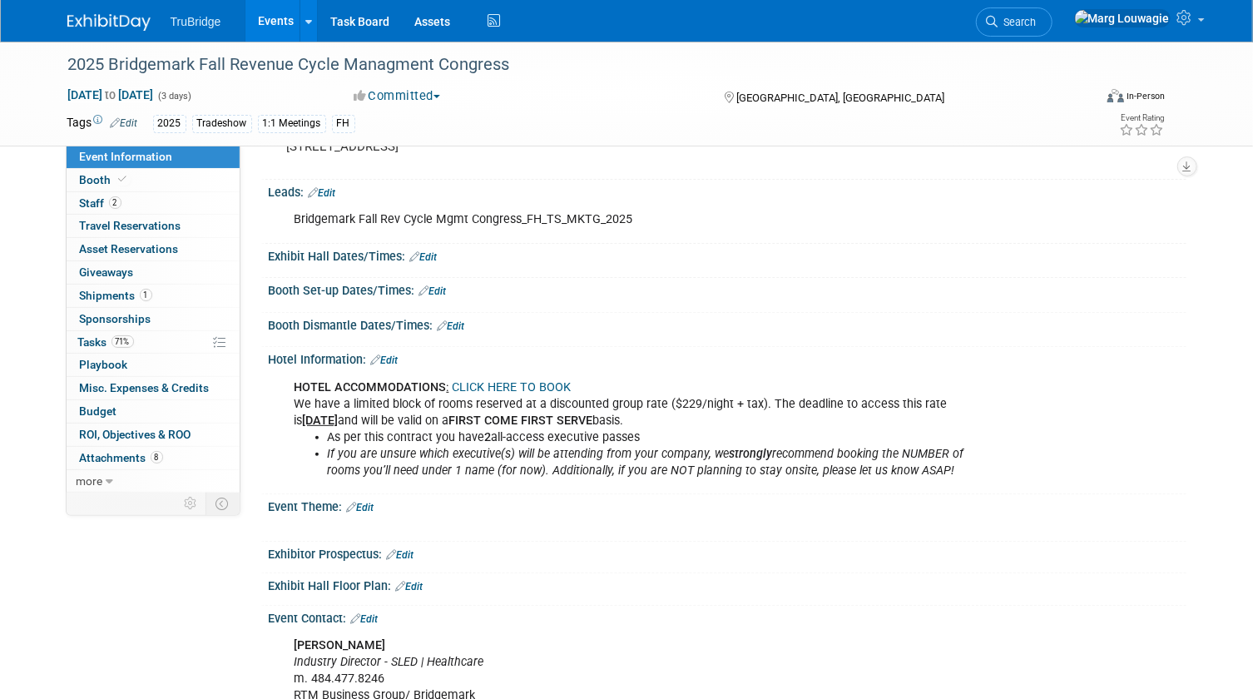
click at [524, 383] on link "CLICK HERE TO BOOK" at bounding box center [511, 387] width 119 height 14
click at [530, 382] on link "CLICK HERE TO BOOK" at bounding box center [511, 387] width 119 height 14
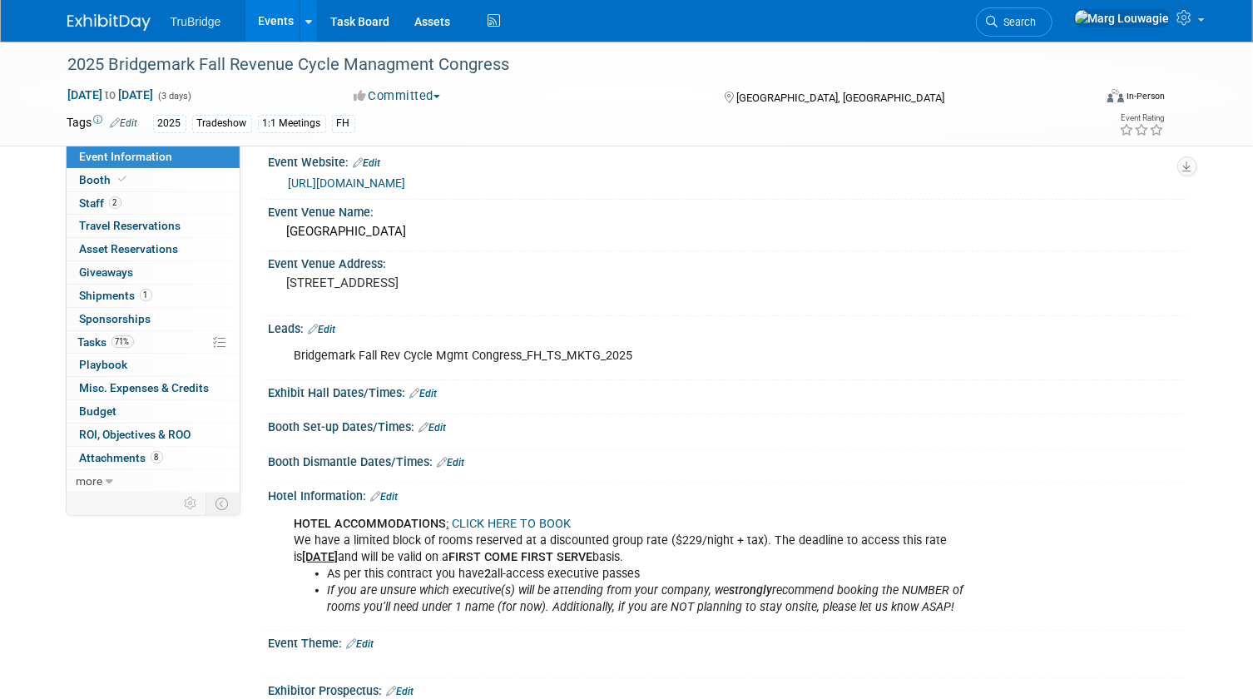
scroll to position [0, 0]
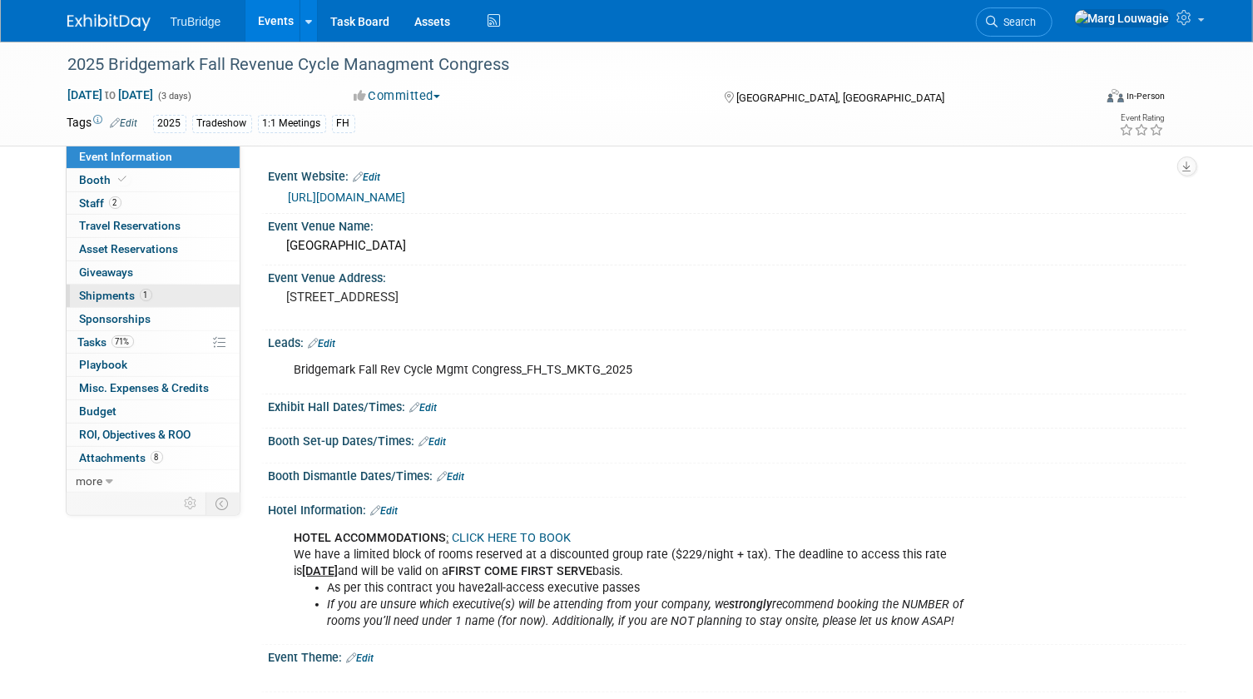
click at [129, 290] on span "Shipments 1" at bounding box center [116, 295] width 72 height 13
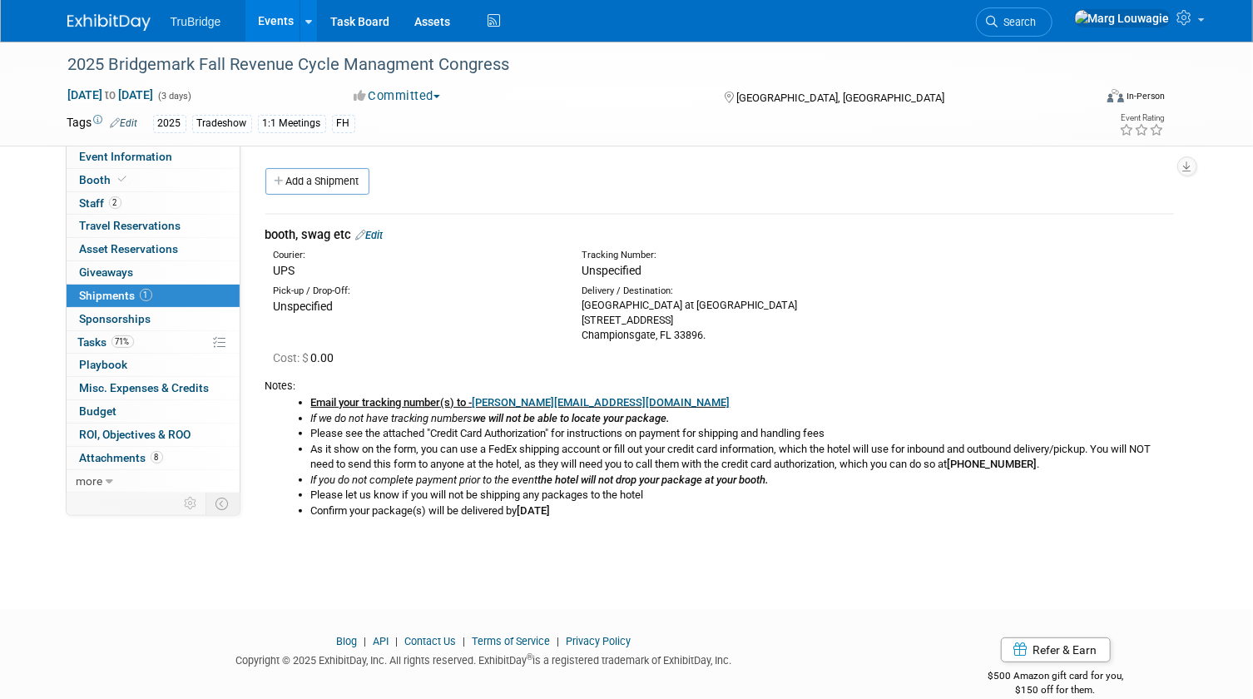
click at [378, 231] on link "Edit" at bounding box center [369, 235] width 27 height 12
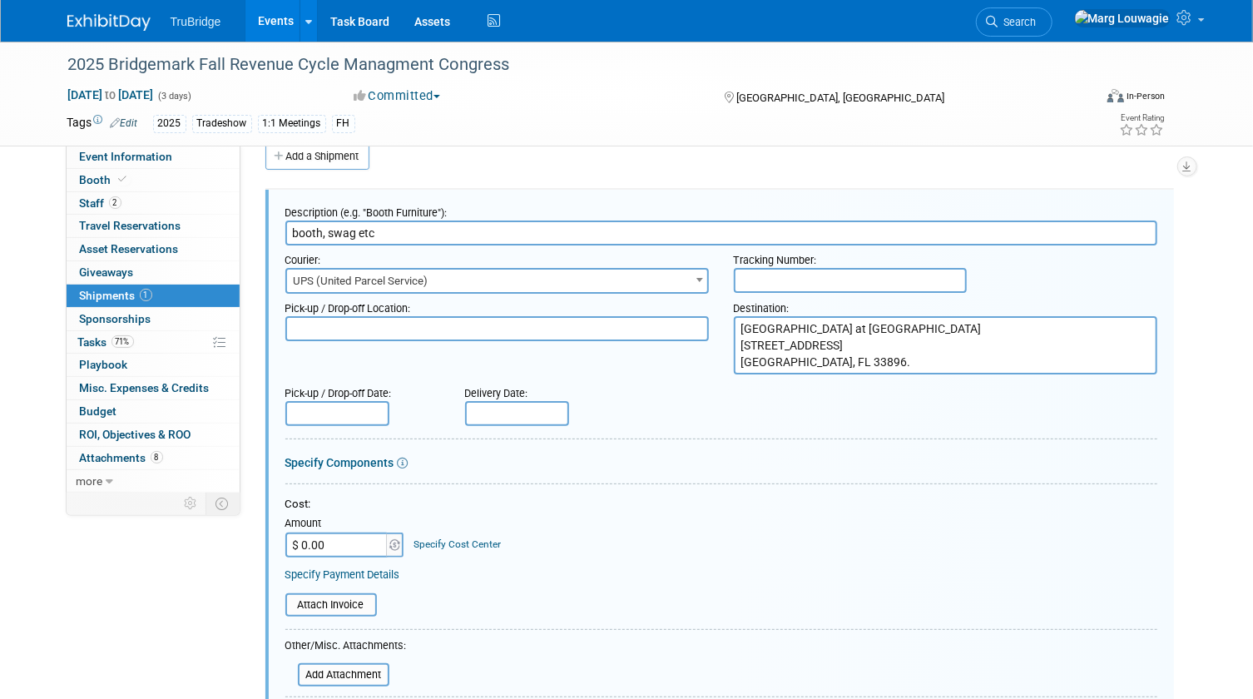
drag, startPoint x: 739, startPoint y: 324, endPoint x: 1009, endPoint y: 354, distance: 271.9
click at [1009, 354] on textarea "Omni Orlando Resort at Champions Gate 1500 Masters Blvd. Championsgate, FL 3389…" at bounding box center [945, 345] width 423 height 58
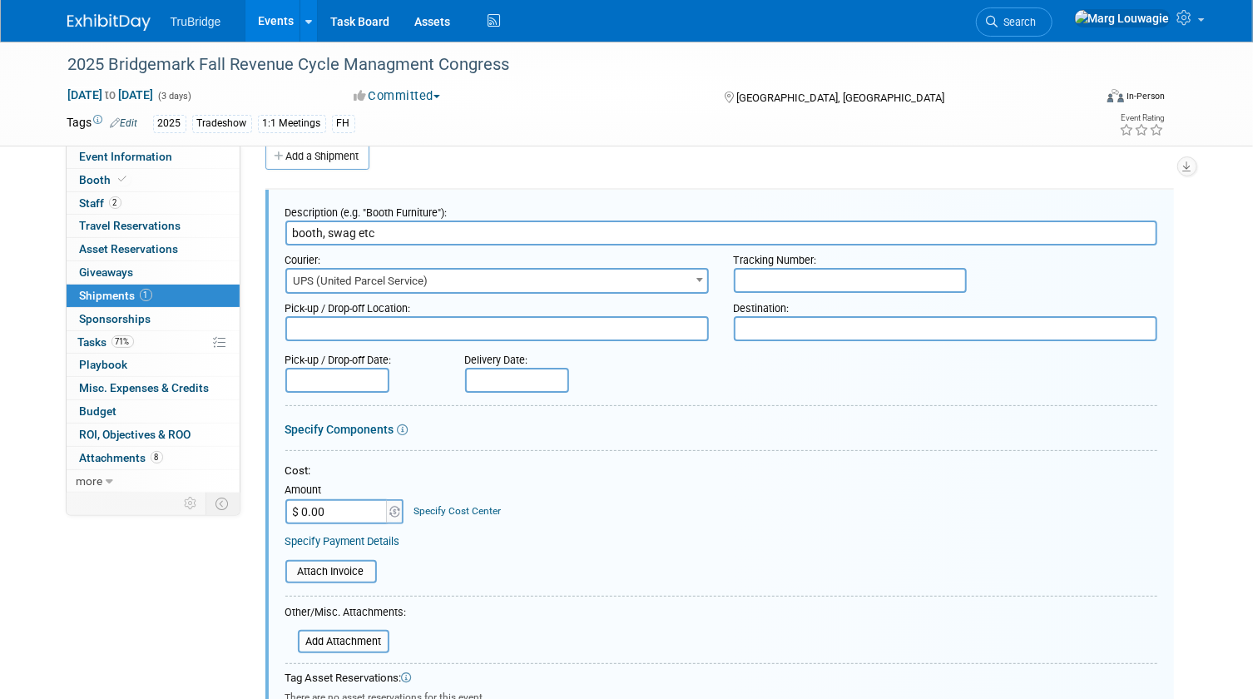
click at [822, 327] on textarea "Omni Orlando Resort at Champions Gate 1500 Masters Blvd. Championsgate, FL 3389…" at bounding box center [945, 328] width 423 height 25
click at [151, 158] on span "Event Information" at bounding box center [126, 156] width 93 height 13
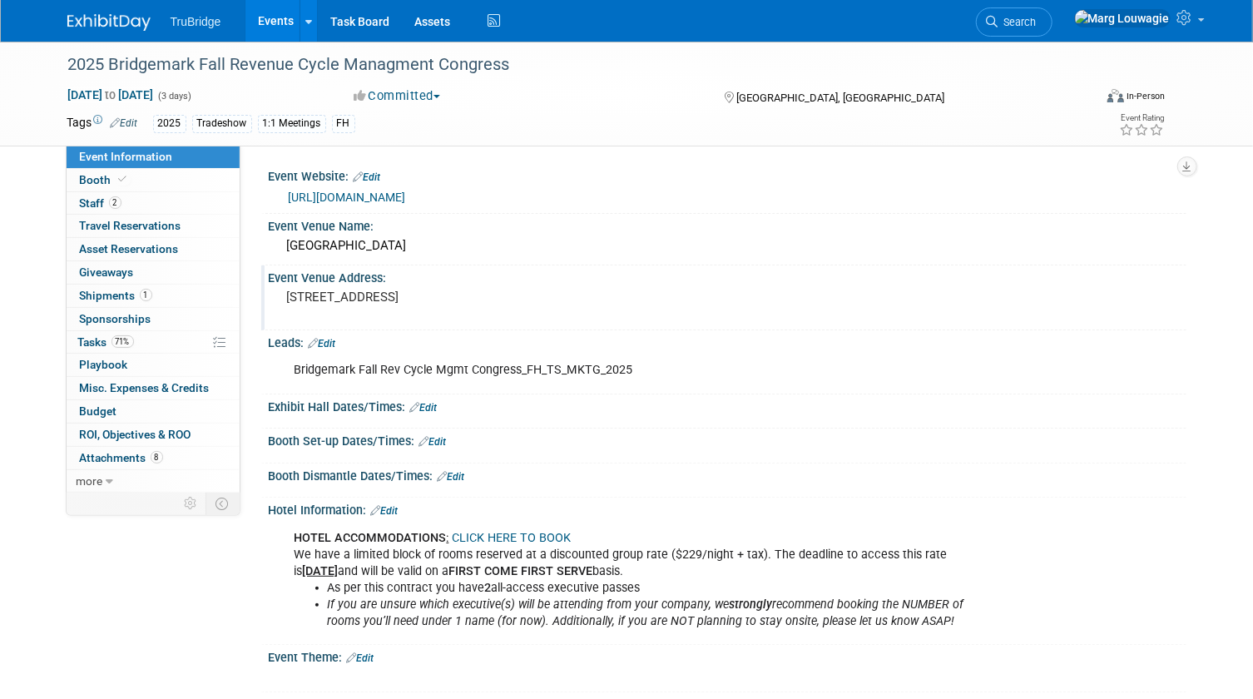
drag, startPoint x: 462, startPoint y: 293, endPoint x: 278, endPoint y: 296, distance: 184.7
click at [278, 296] on div "400 Olive St, Dallas, TX 75201" at bounding box center [460, 305] width 383 height 40
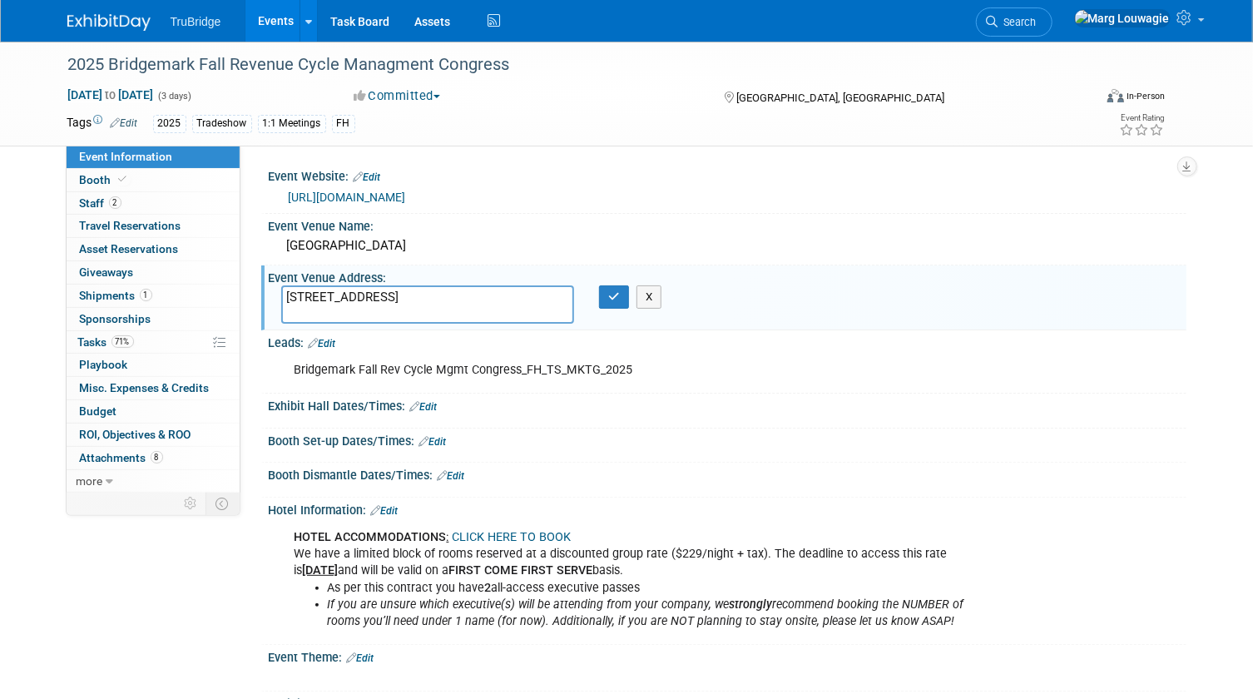
drag, startPoint x: 461, startPoint y: 297, endPoint x: 274, endPoint y: 299, distance: 186.3
click at [274, 299] on div "400 Olive St, Dallas, TX 75201" at bounding box center [428, 304] width 319 height 38
click at [622, 292] on button "button" at bounding box center [614, 296] width 30 height 23
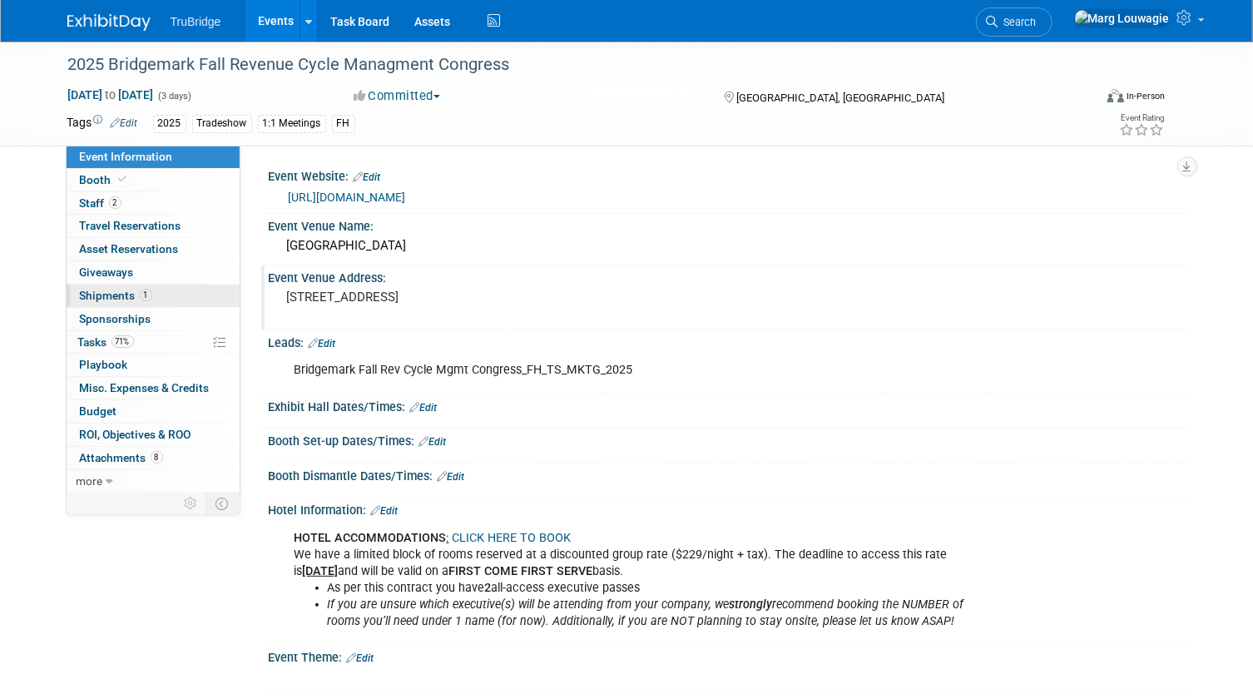
click at [100, 294] on span "Shipments 1" at bounding box center [116, 295] width 72 height 13
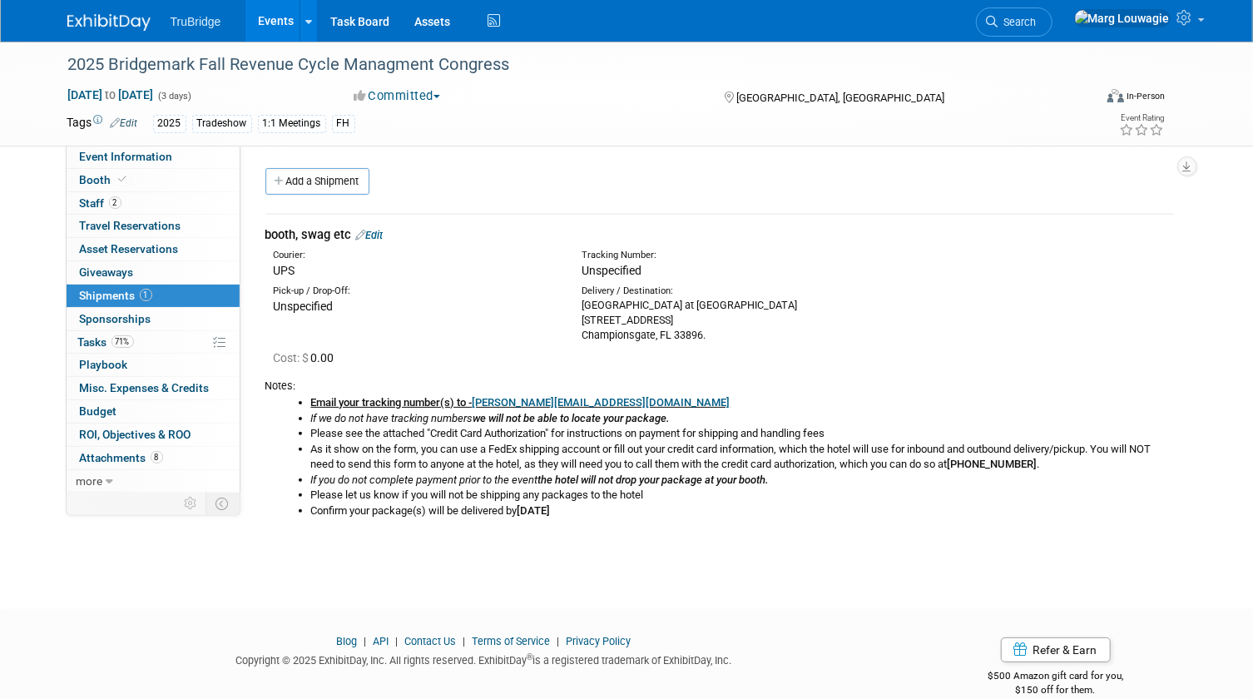
click at [378, 233] on link "Edit" at bounding box center [369, 235] width 27 height 12
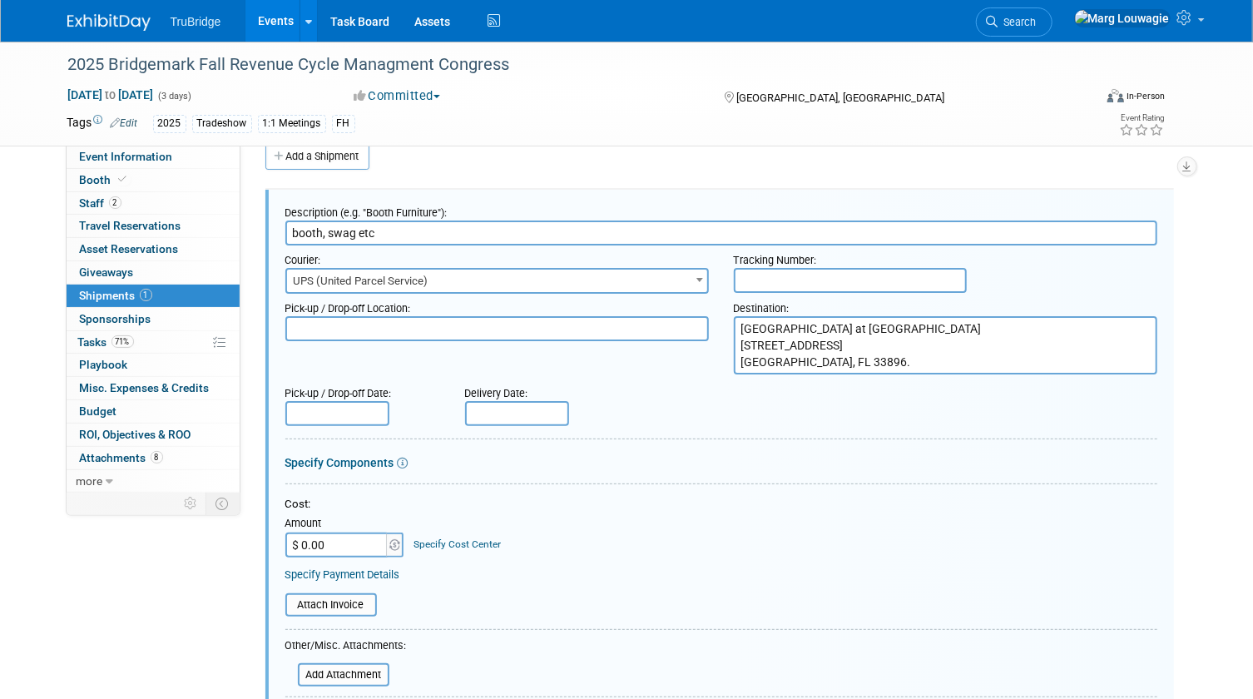
drag, startPoint x: 738, startPoint y: 326, endPoint x: 981, endPoint y: 365, distance: 246.0
click at [981, 365] on textarea "Omni Orlando Resort at Champions Gate 1500 Masters Blvd. Championsgate, FL 3389…" at bounding box center [945, 345] width 423 height 58
paste textarea "400 Olive St, Dallas, TX 75201"
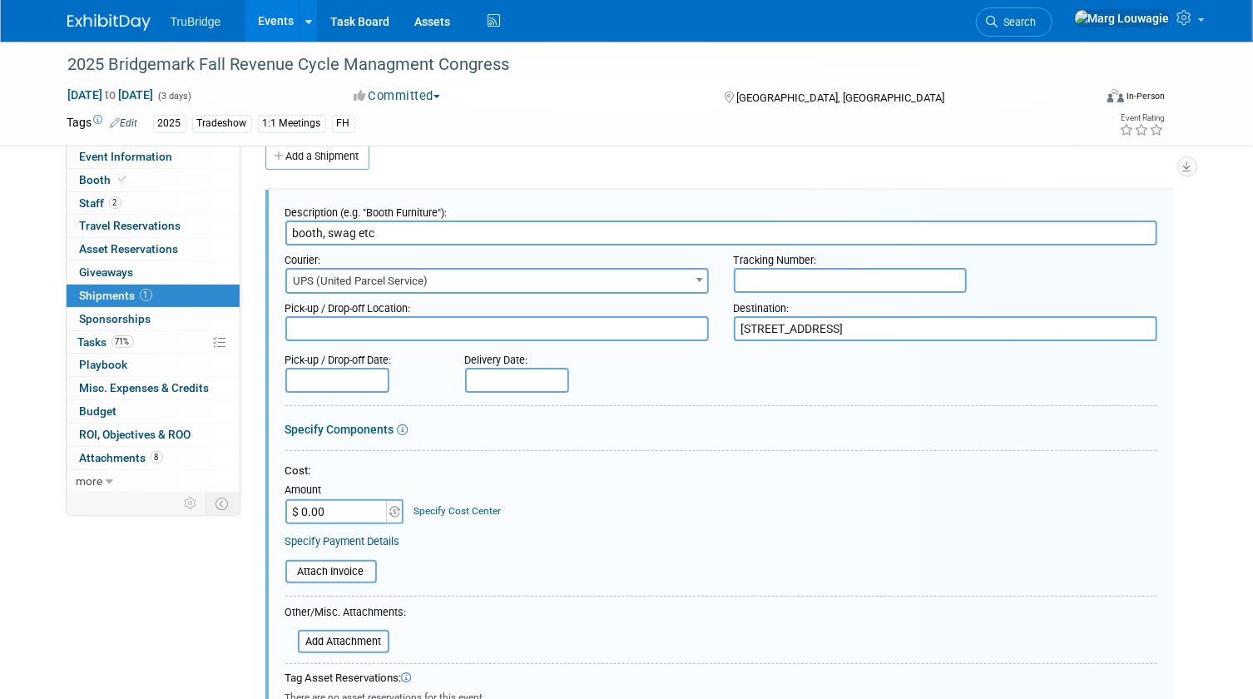
click at [739, 324] on textarea "Omni Orlando Resort at Champions Gate 1500 Masters Blvd. Championsgate, FL 3389…" at bounding box center [945, 328] width 423 height 25
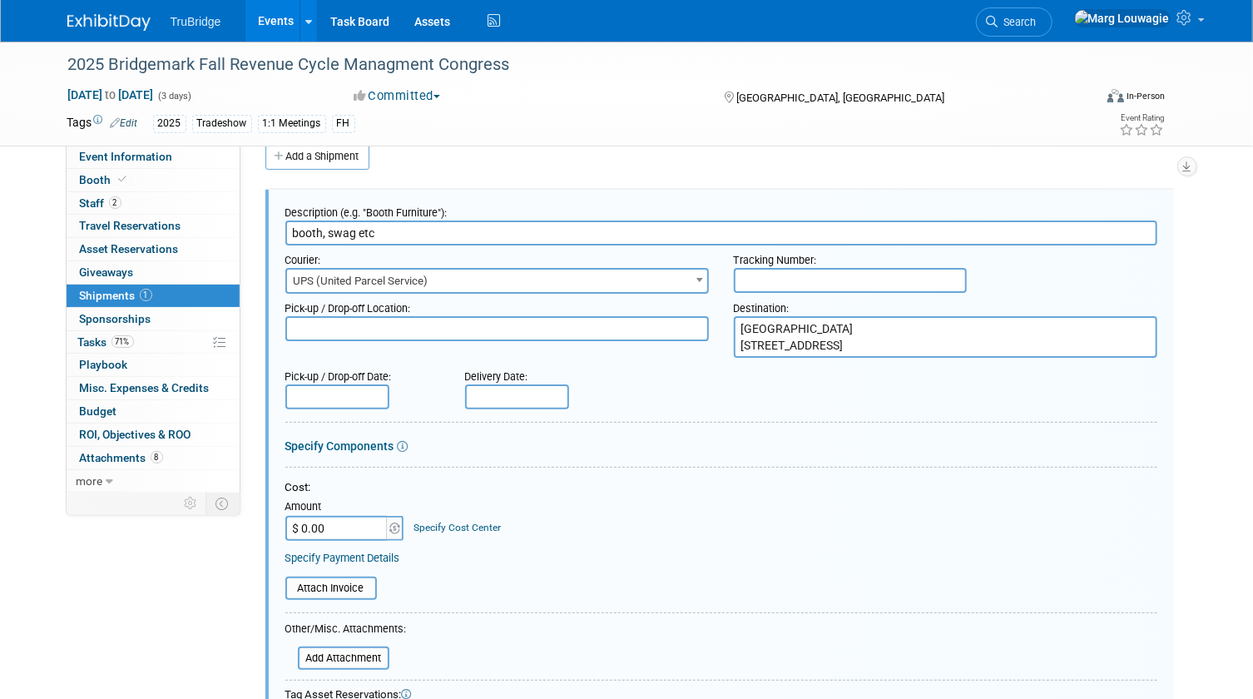
click at [808, 341] on textarea "Omni Orlando Resort at Champions Gate 1500 Masters Blvd. Championsgate, FL 3389…" at bounding box center [945, 337] width 423 height 42
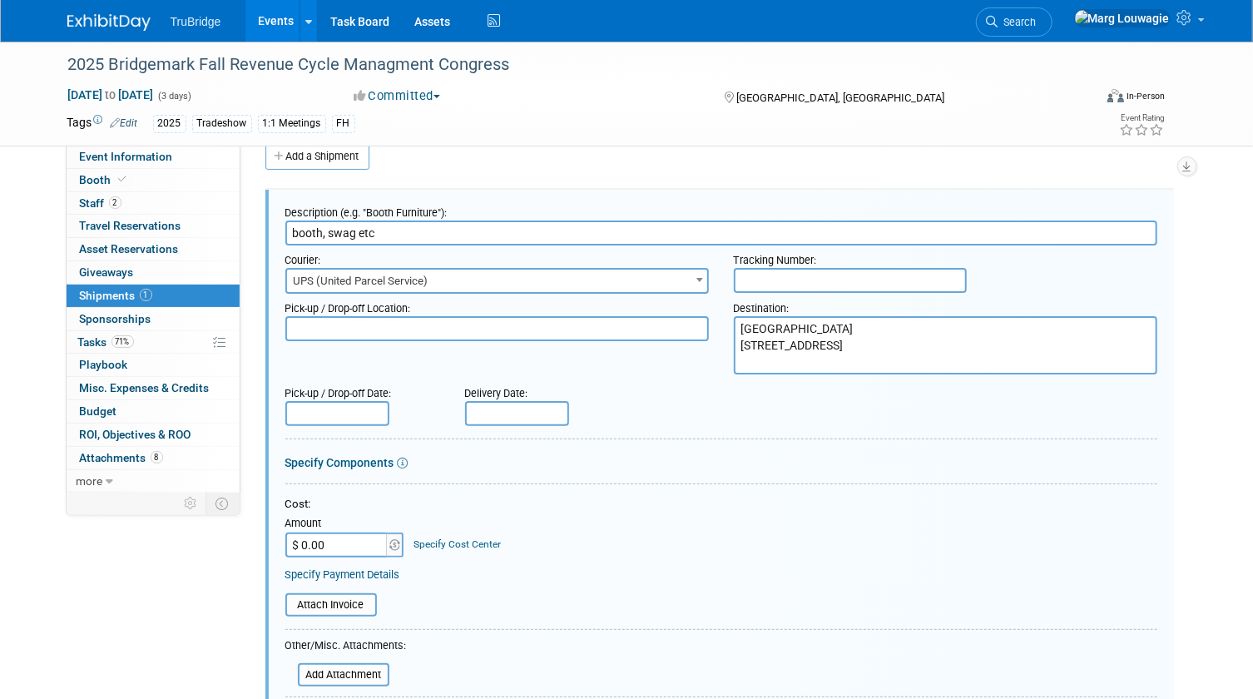
drag, startPoint x: 806, startPoint y: 343, endPoint x: 824, endPoint y: 344, distance: 18.4
click at [808, 342] on textarea "Omni Orlando Resort at Champions Gate 1500 Masters Blvd. Championsgate, FL 3389…" at bounding box center [945, 345] width 423 height 58
type textarea "Sheraton Dallas Hotel 400 Olive St. Dallas, TX 75201"
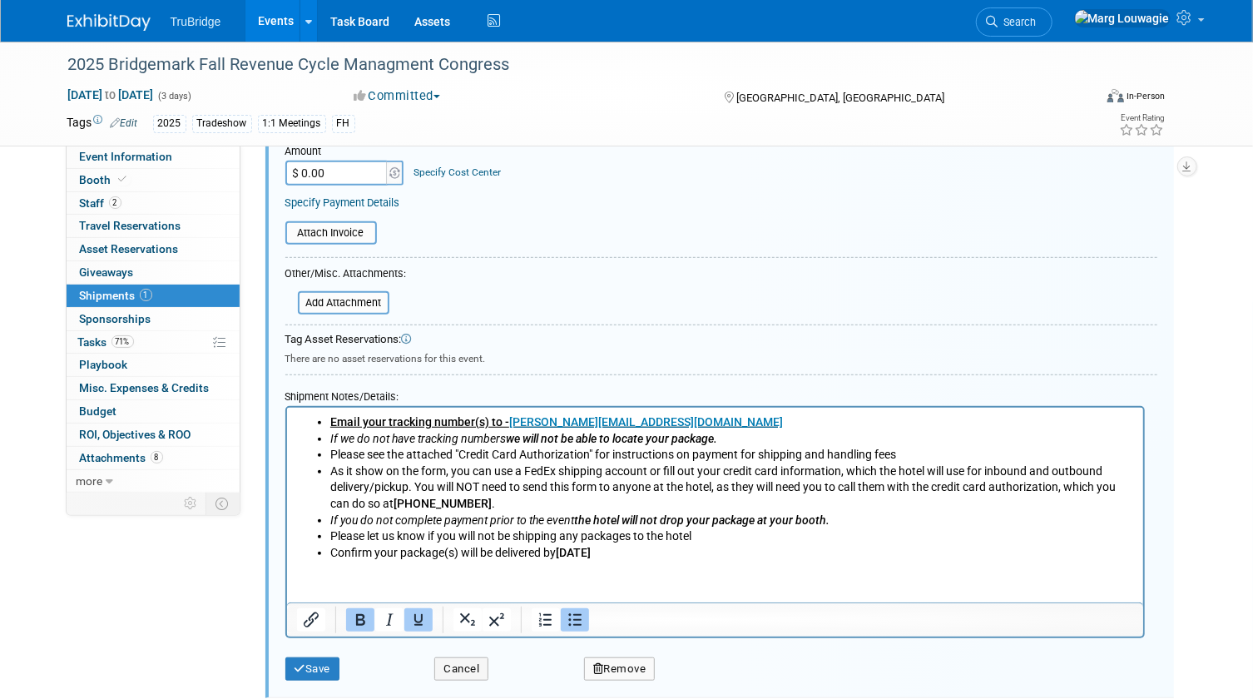
scroll to position [403, 0]
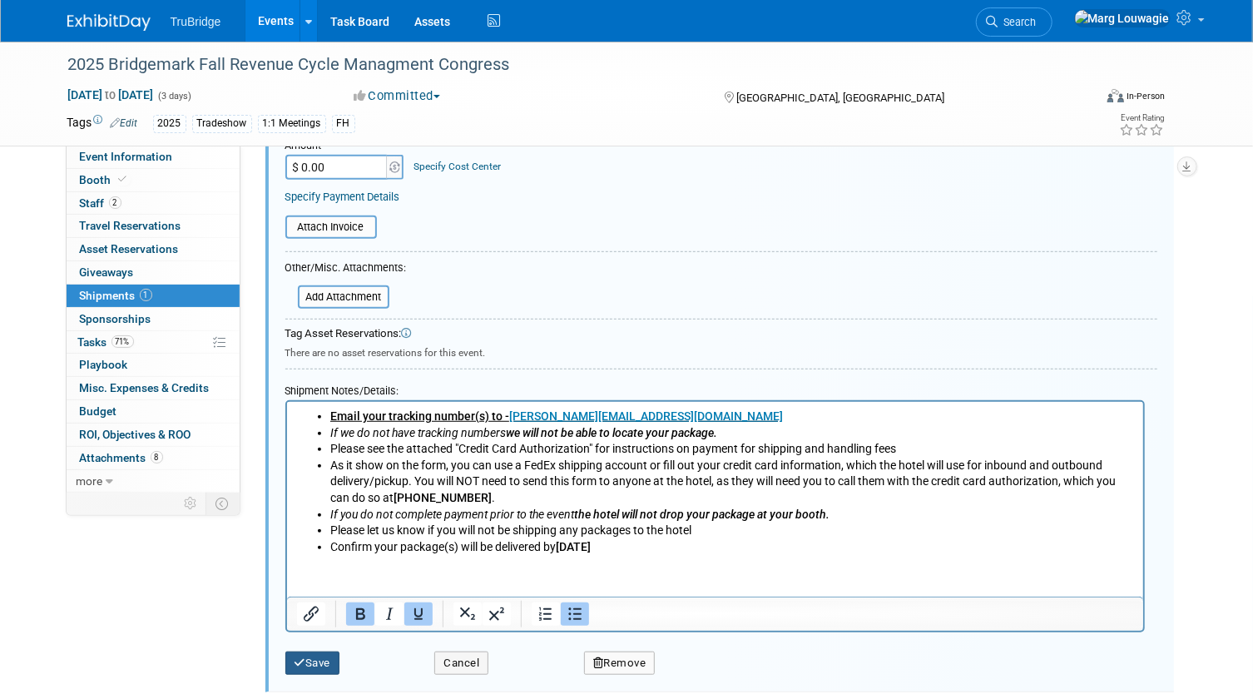
click at [294, 662] on icon "submit" at bounding box center [300, 662] width 12 height 11
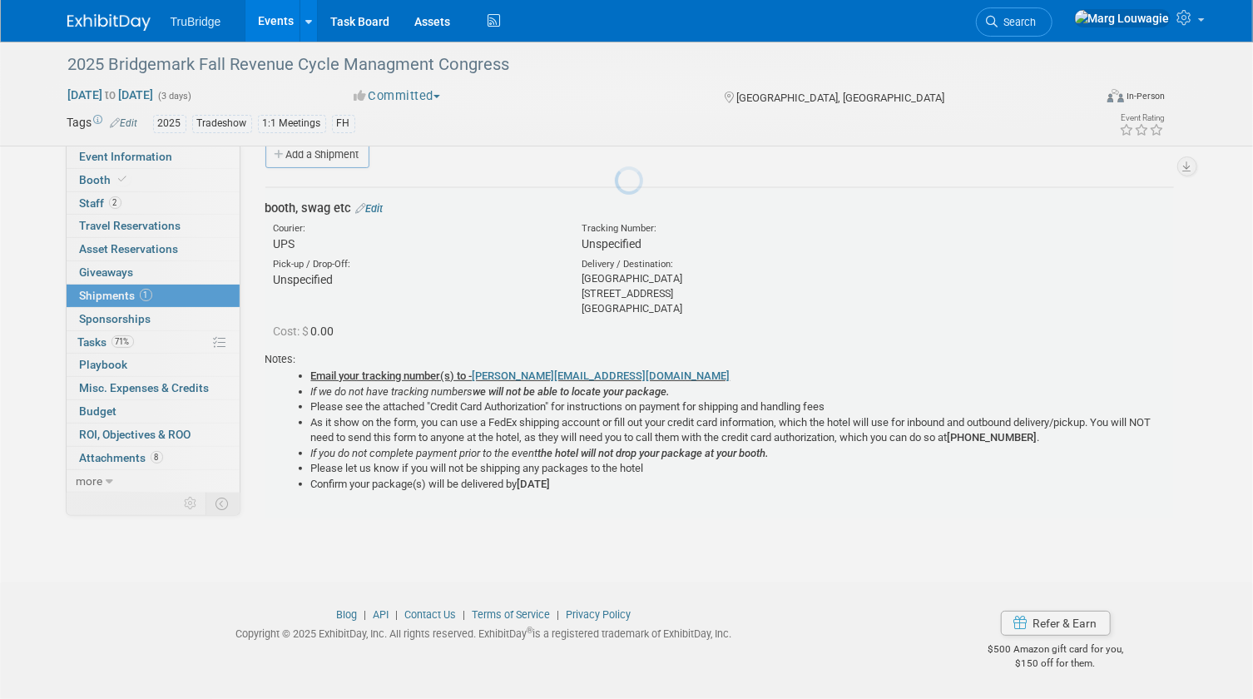
scroll to position [25, 0]
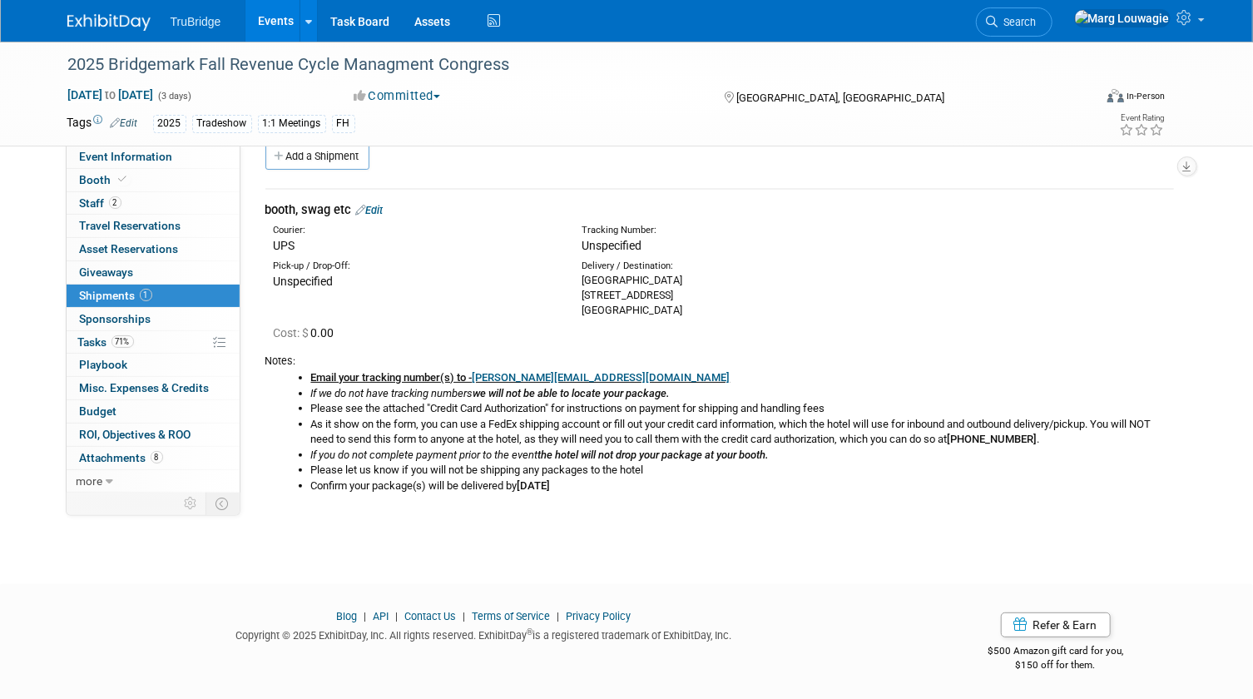
drag, startPoint x: 121, startPoint y: 172, endPoint x: 332, endPoint y: 266, distance: 231.2
click at [121, 173] on span at bounding box center [123, 179] width 15 height 12
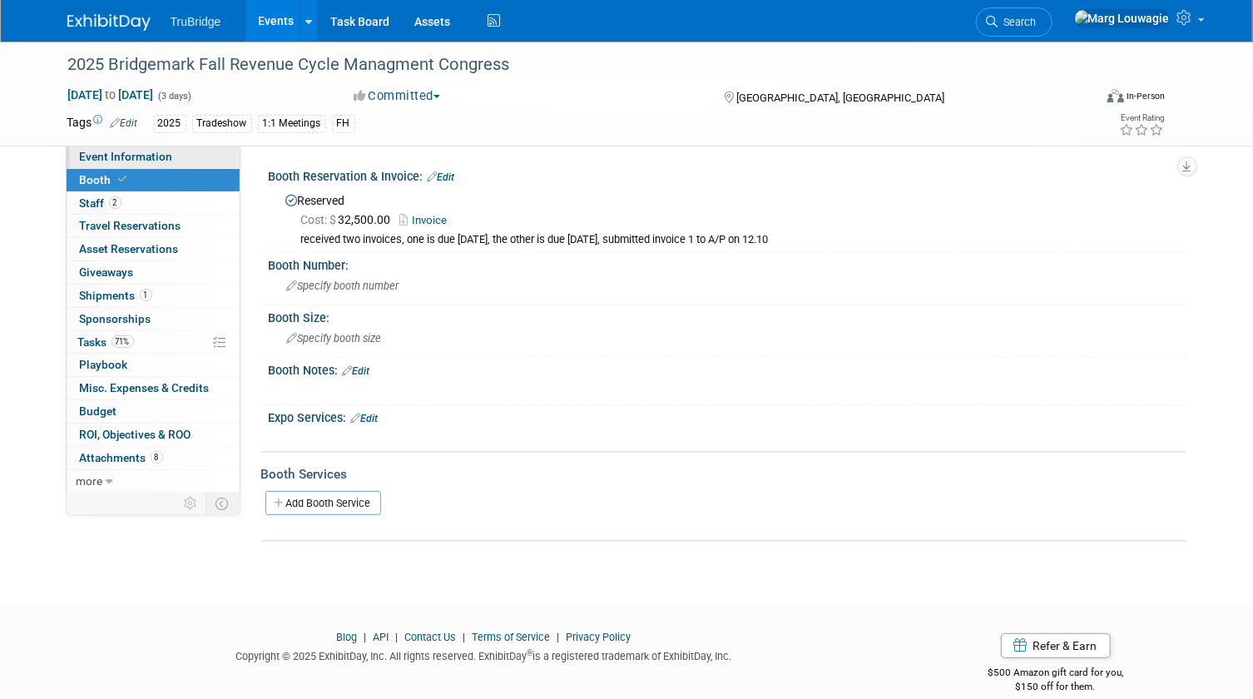
click at [195, 156] on link "Event Information" at bounding box center [153, 157] width 173 height 22
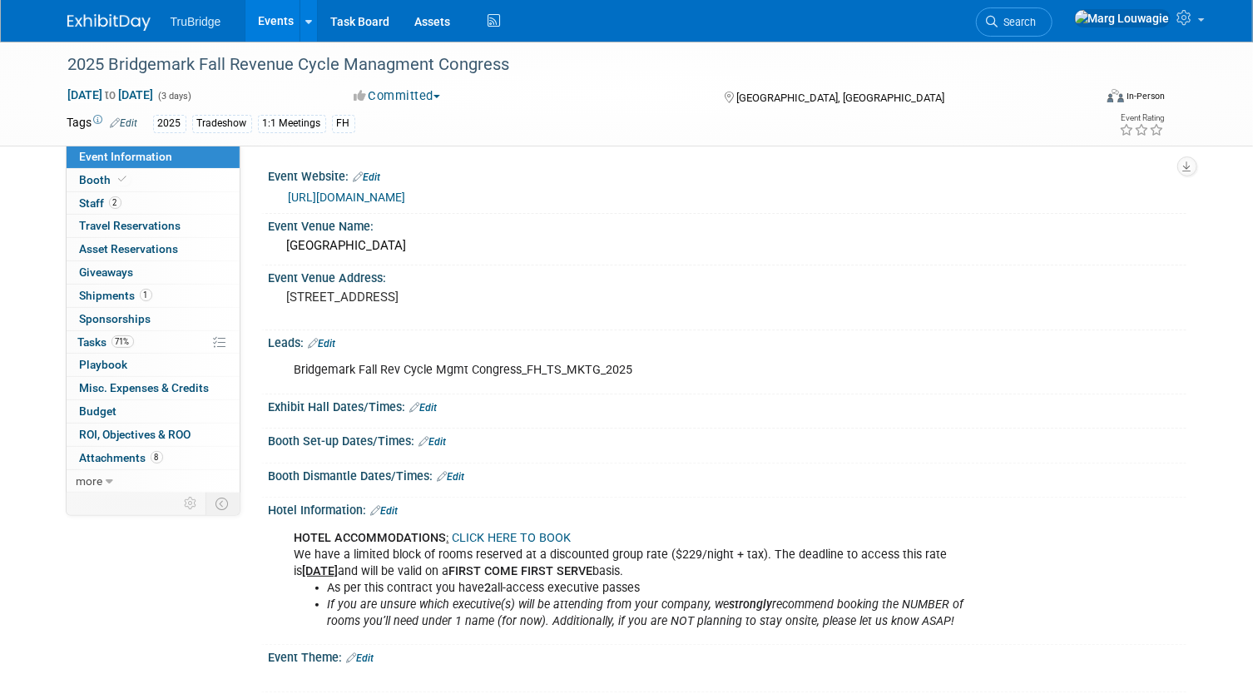
click at [1036, 22] on span "Search" at bounding box center [1017, 22] width 38 height 12
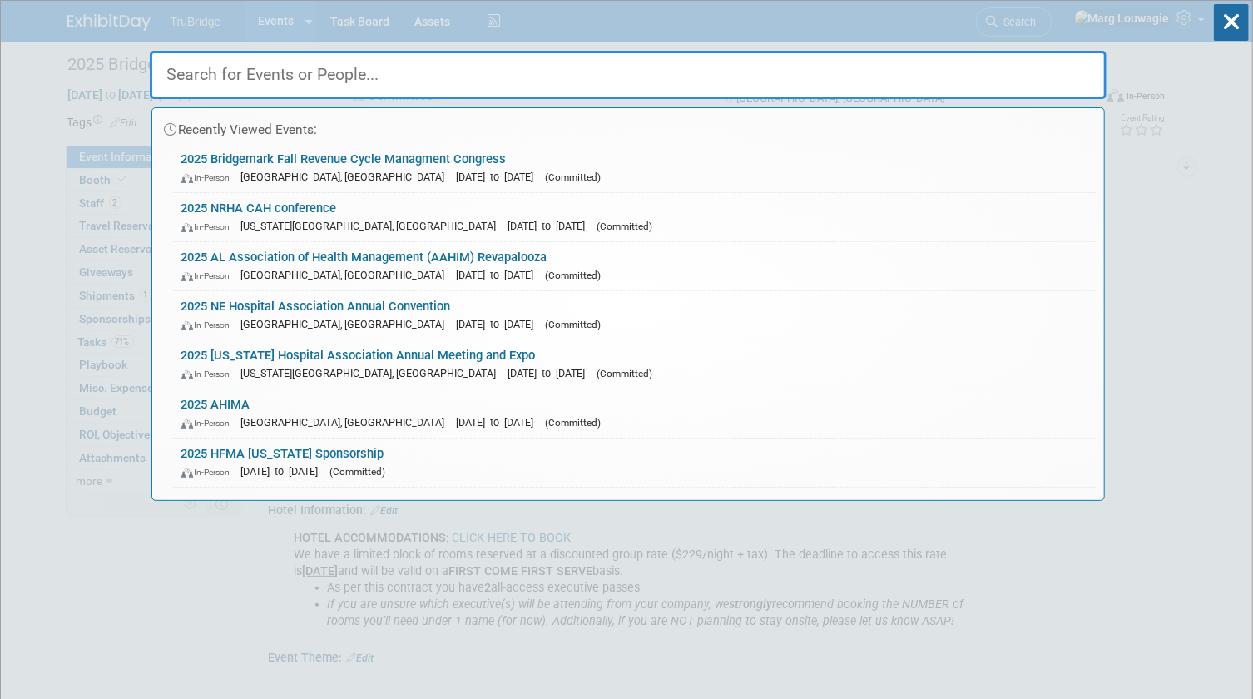
click at [1068, 66] on input "text" at bounding box center [628, 75] width 957 height 48
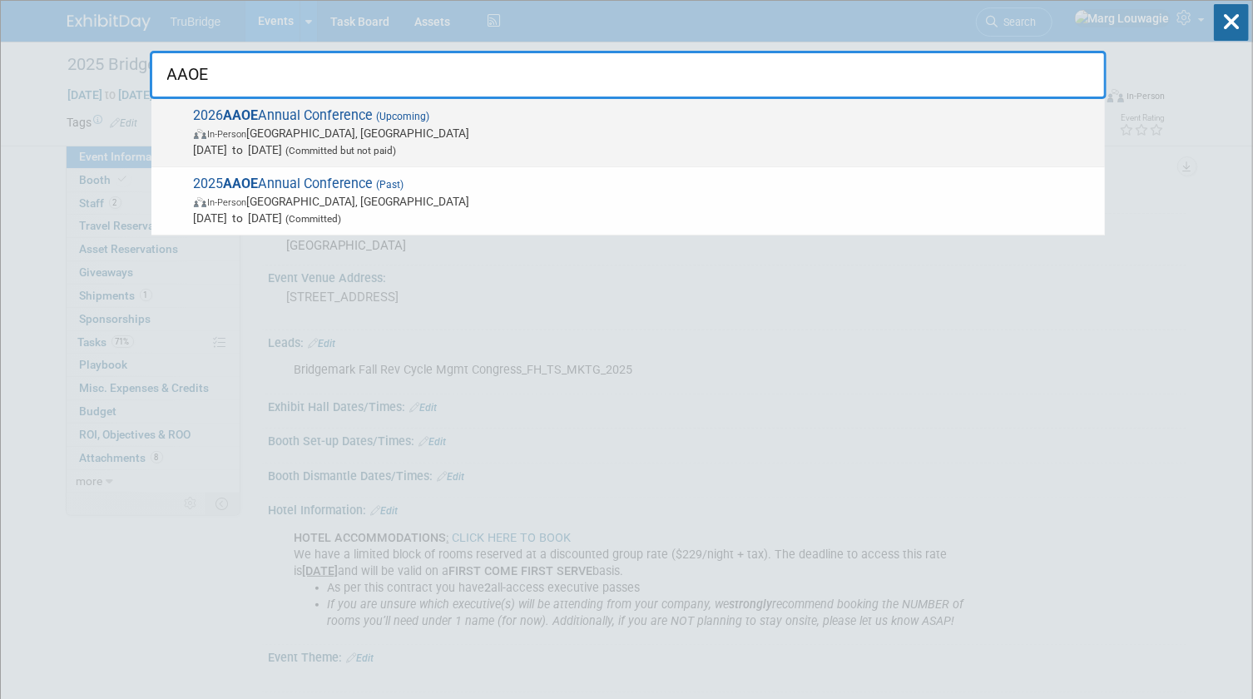
type input "AAOE"
click at [304, 128] on span "In-Person Louisville, KY" at bounding box center [645, 133] width 902 height 17
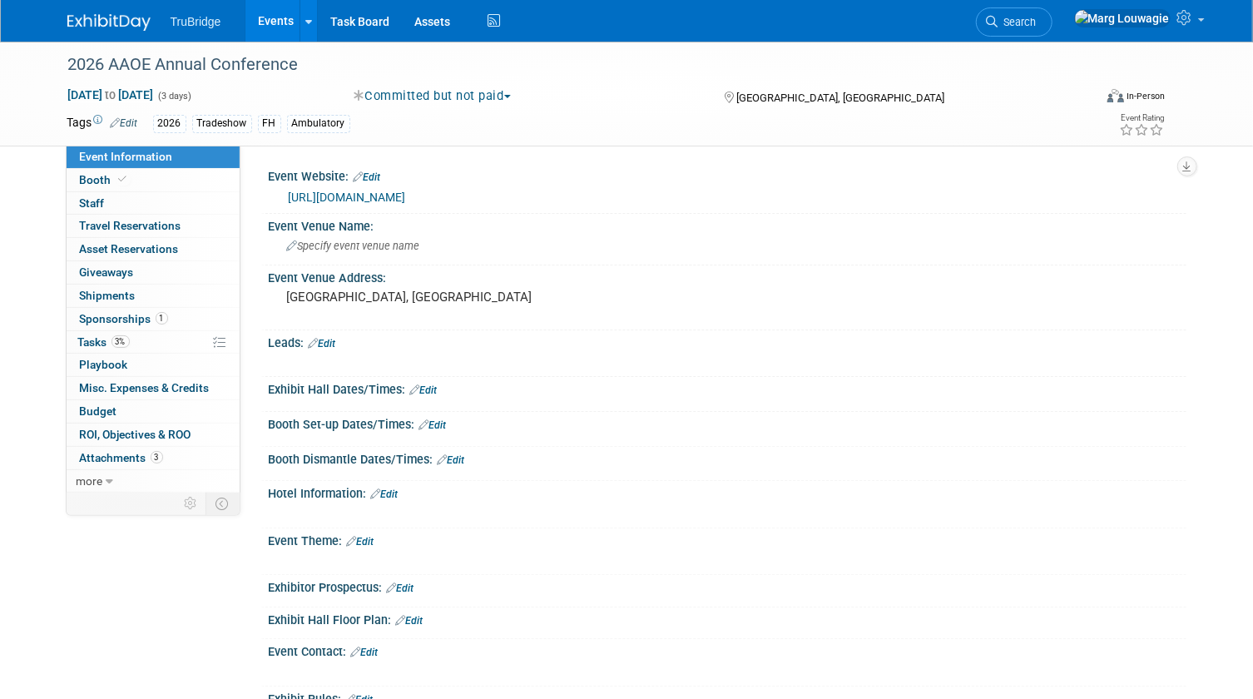
click at [1036, 23] on span "Search" at bounding box center [1017, 22] width 38 height 12
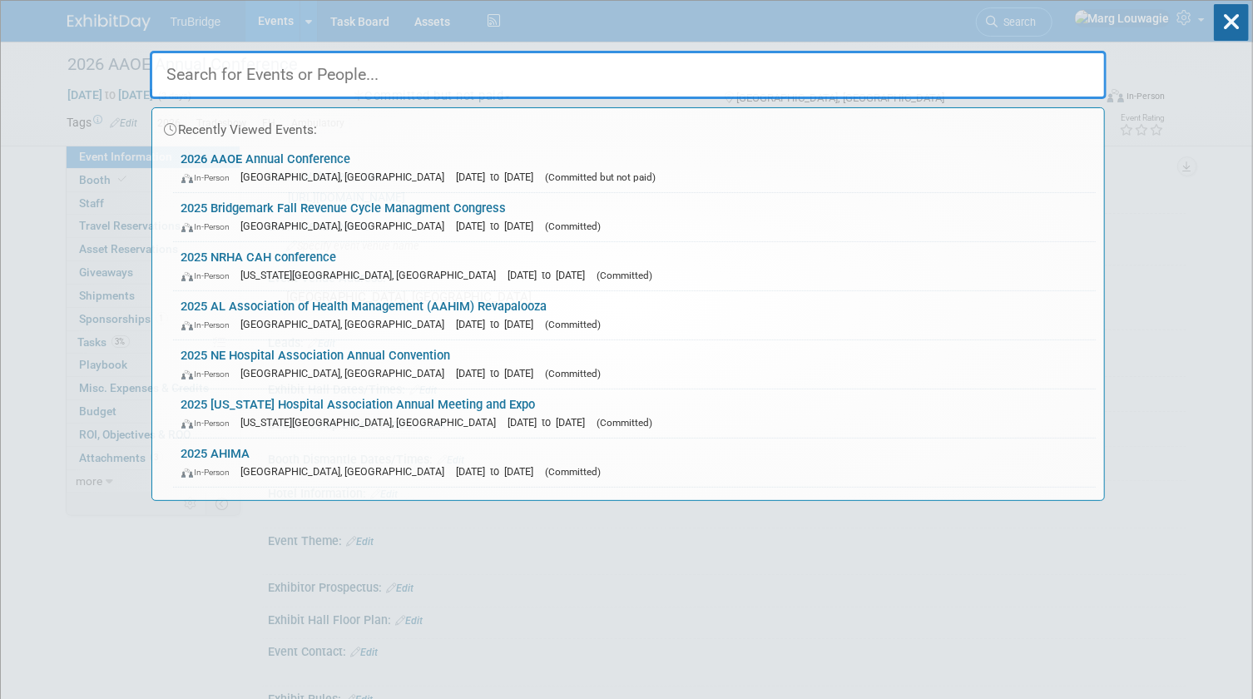
click at [1053, 68] on input "text" at bounding box center [628, 75] width 957 height 48
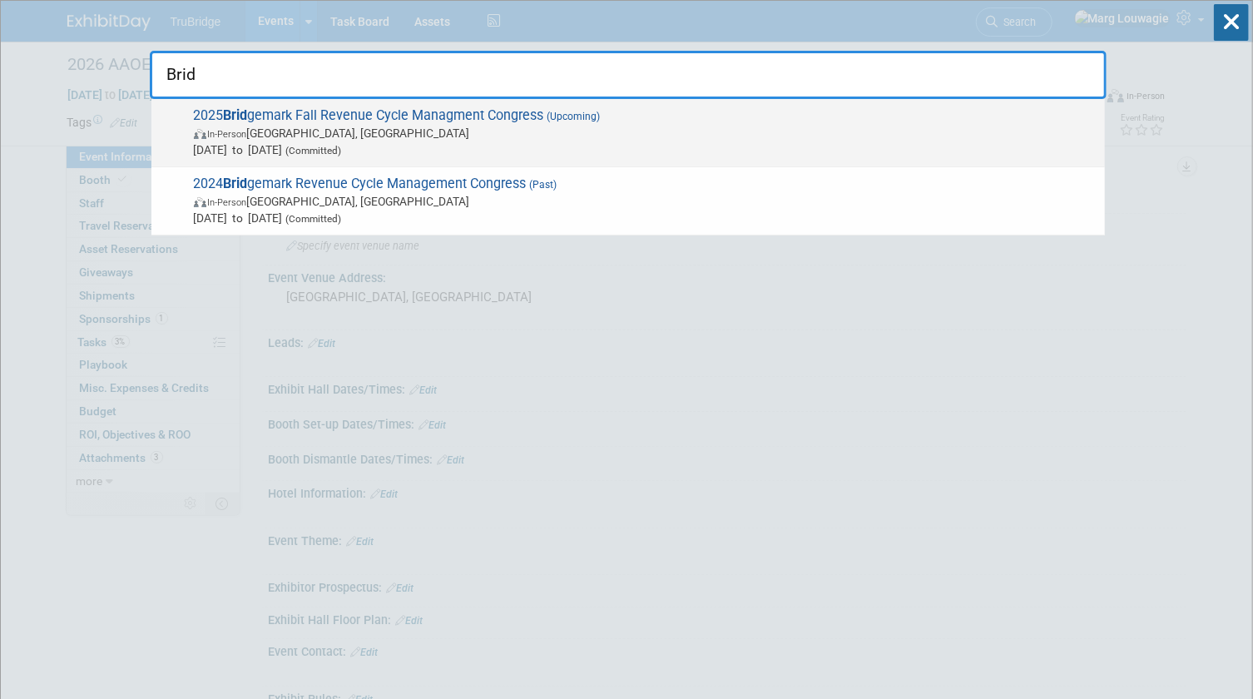
type input "Brid"
click at [549, 123] on span "2025 Brid gemark Fall Revenue Cycle Managment Congress (Upcoming) In-Person Dal…" at bounding box center [642, 132] width 907 height 51
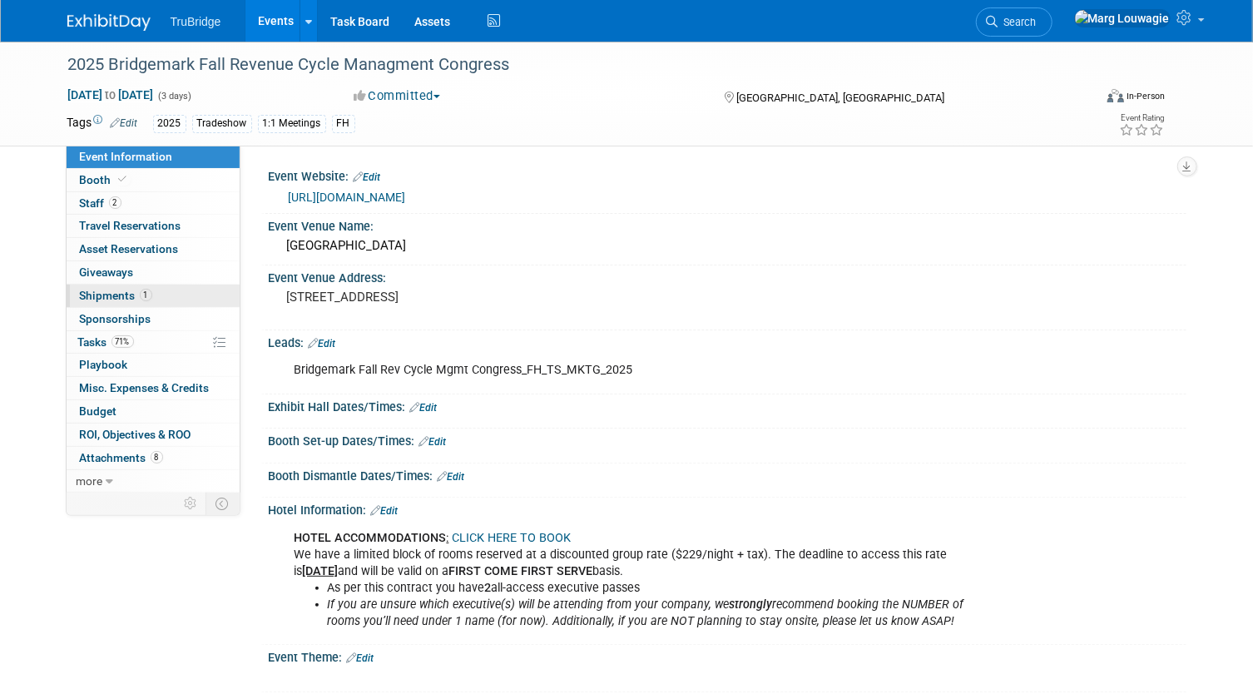
click at [104, 289] on span "Shipments 1" at bounding box center [116, 295] width 72 height 13
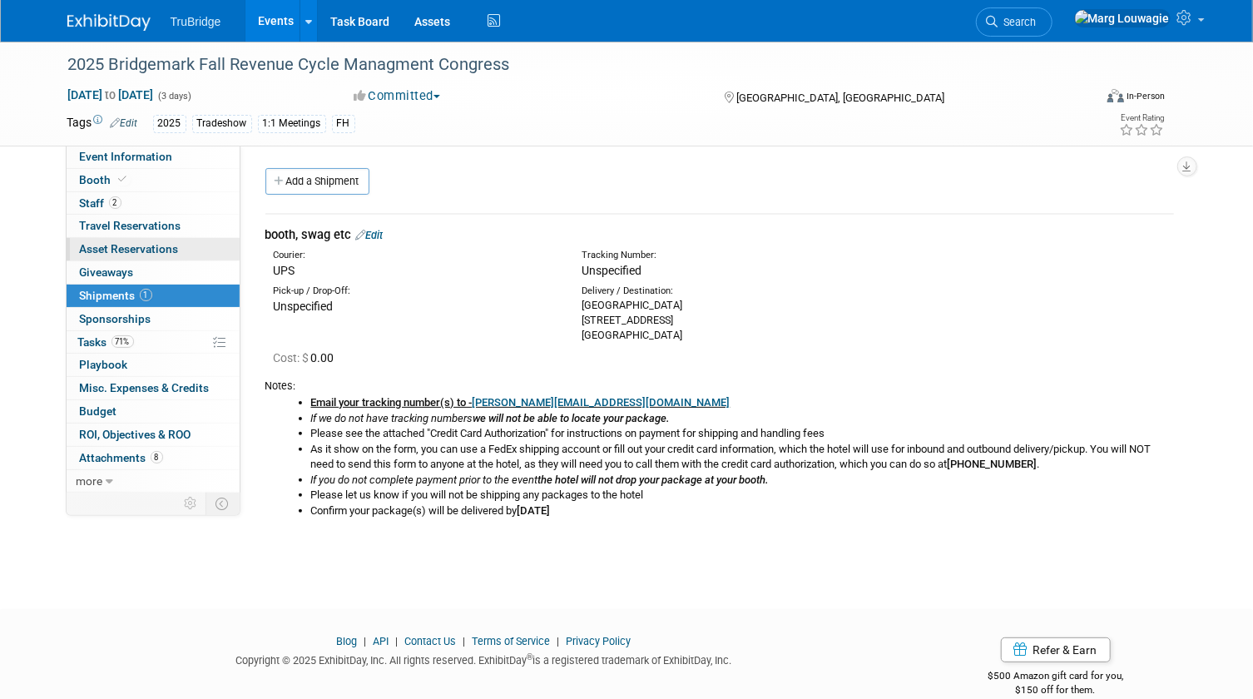
drag, startPoint x: 96, startPoint y: 274, endPoint x: 204, endPoint y: 241, distance: 113.1
click at [96, 274] on span "Giveaways 0" at bounding box center [107, 271] width 54 height 13
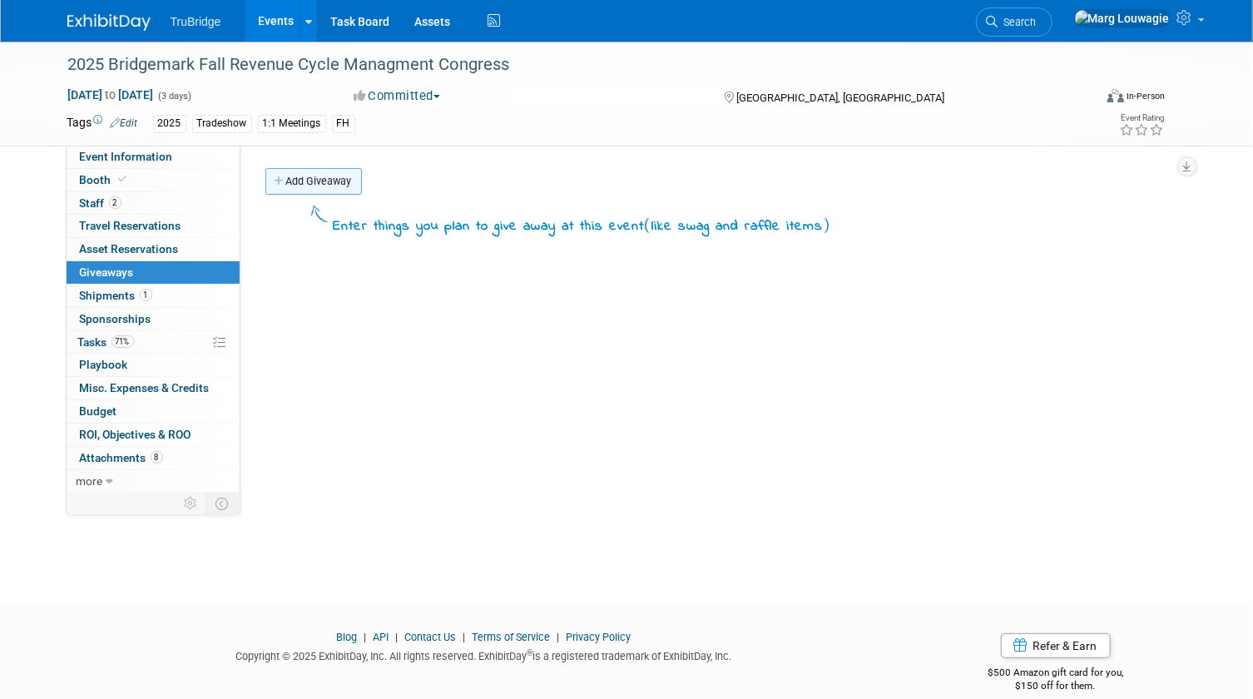
click at [345, 181] on link "Add Giveaway" at bounding box center [313, 181] width 96 height 27
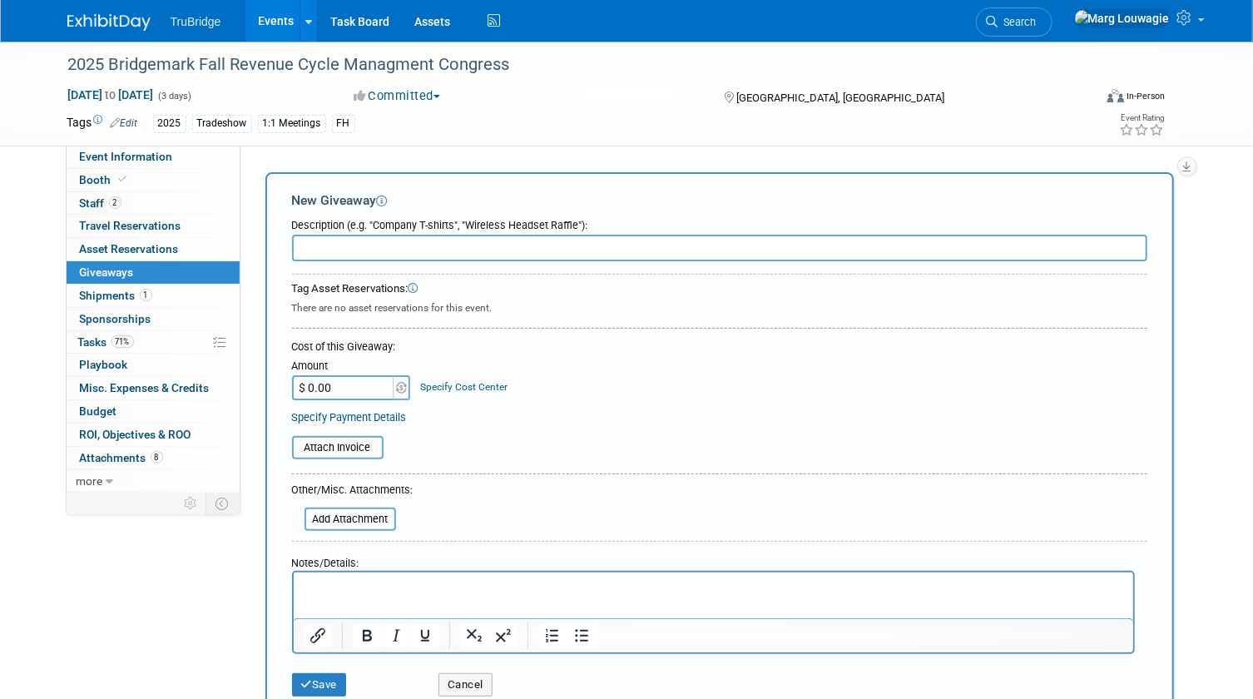
click at [379, 244] on input "text" at bounding box center [719, 248] width 855 height 27
type input "25 - soft touch jornals"
click at [332, 388] on input "$ 0.00" at bounding box center [344, 387] width 104 height 25
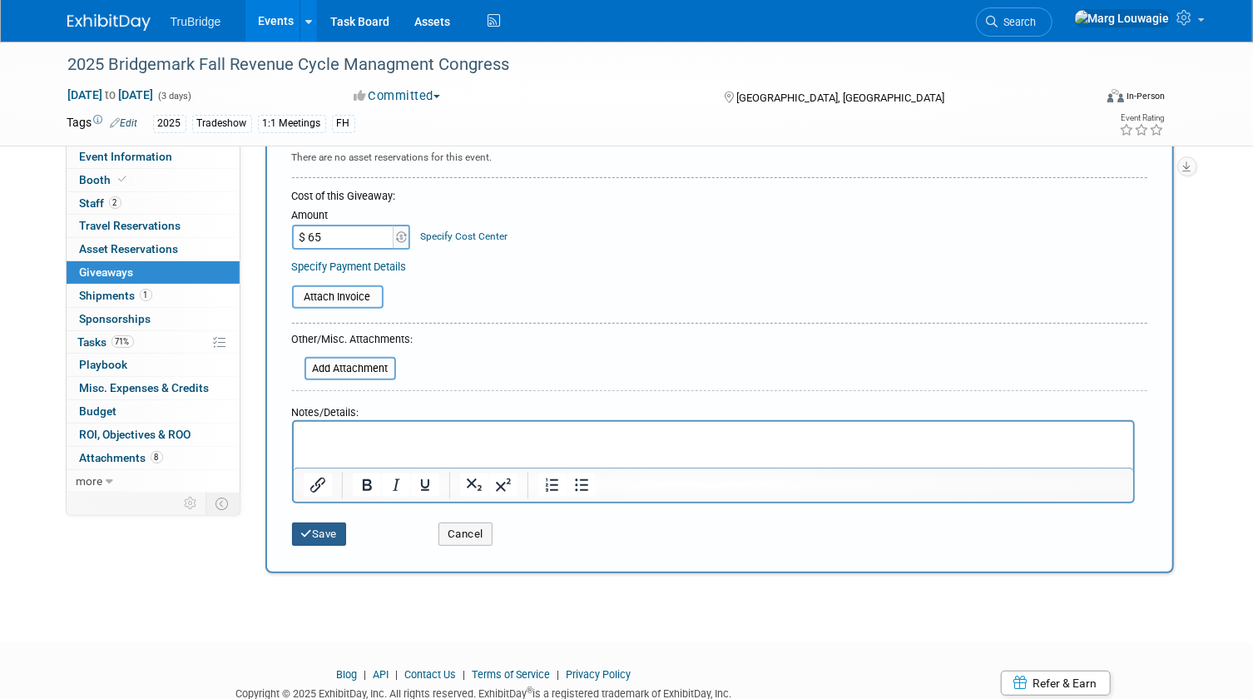
type input "$ 65.00"
click at [324, 534] on button "Save" at bounding box center [319, 533] width 55 height 23
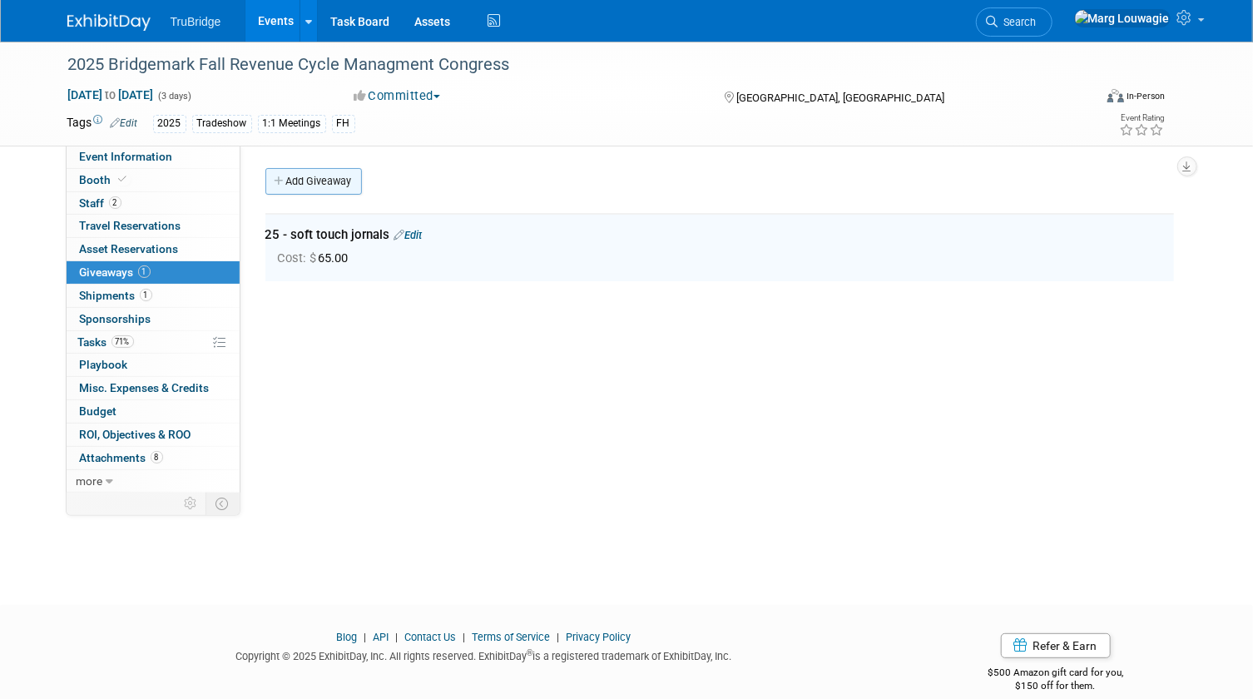
click at [334, 181] on link "Add Giveaway" at bounding box center [313, 181] width 96 height 27
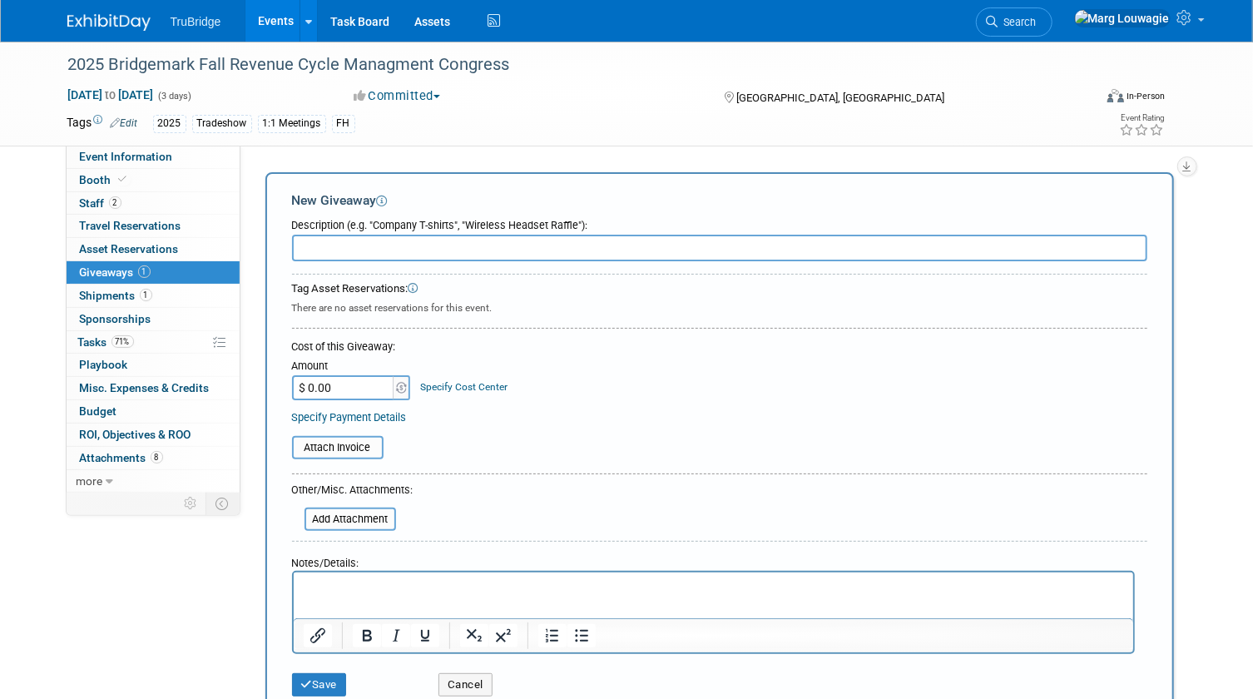
click at [336, 243] on input "text" at bounding box center [719, 248] width 855 height 27
type input "30 - Bic Pens"
click at [334, 385] on input "$ 0.00" at bounding box center [344, 387] width 104 height 25
type input "$ 57.90"
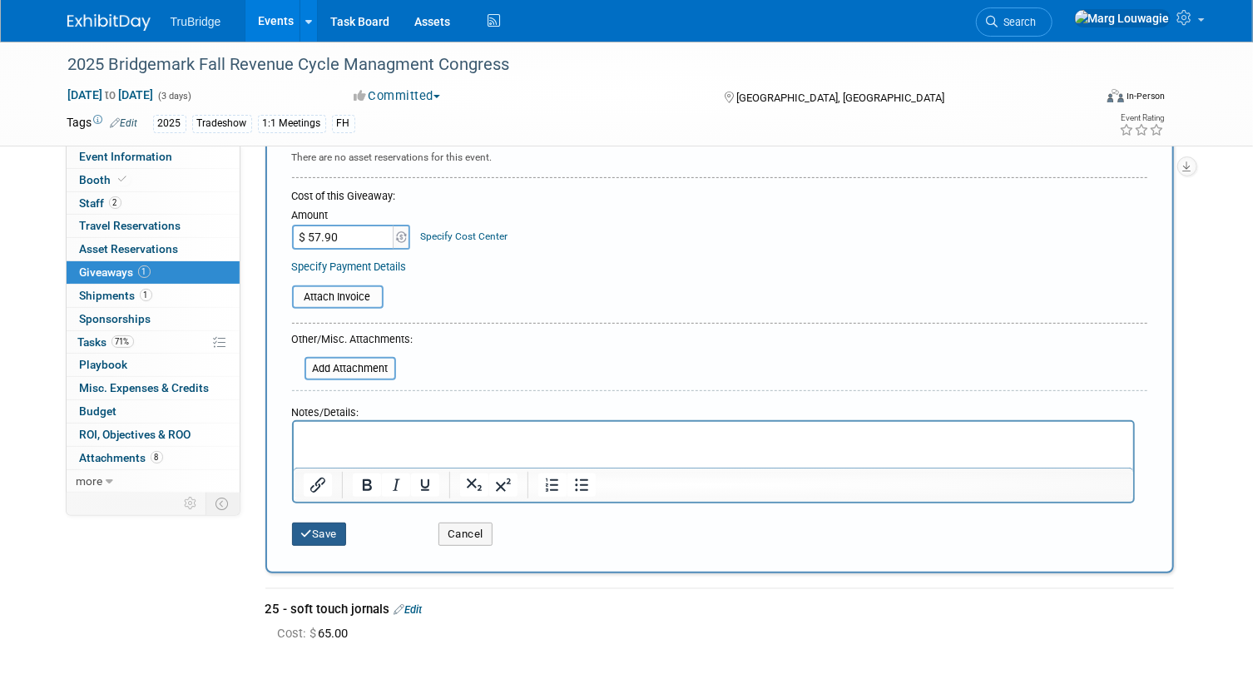
click at [341, 530] on button "Save" at bounding box center [319, 533] width 55 height 23
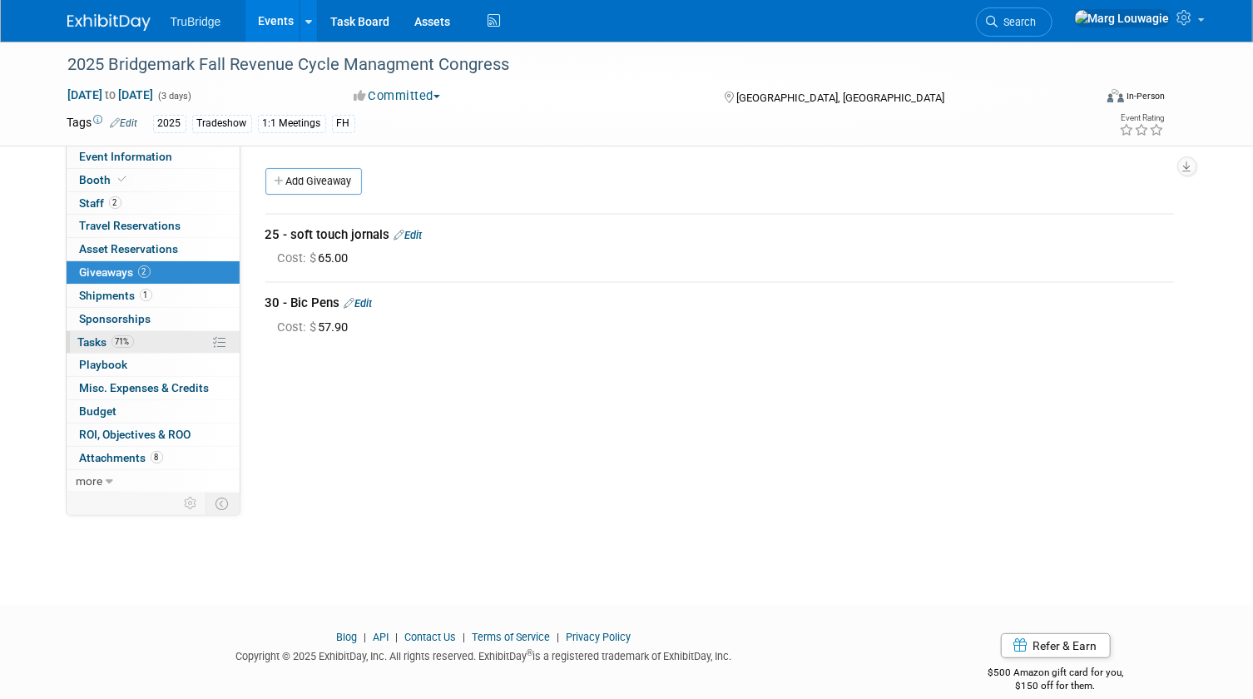
click at [90, 338] on span "Tasks 71%" at bounding box center [106, 341] width 56 height 13
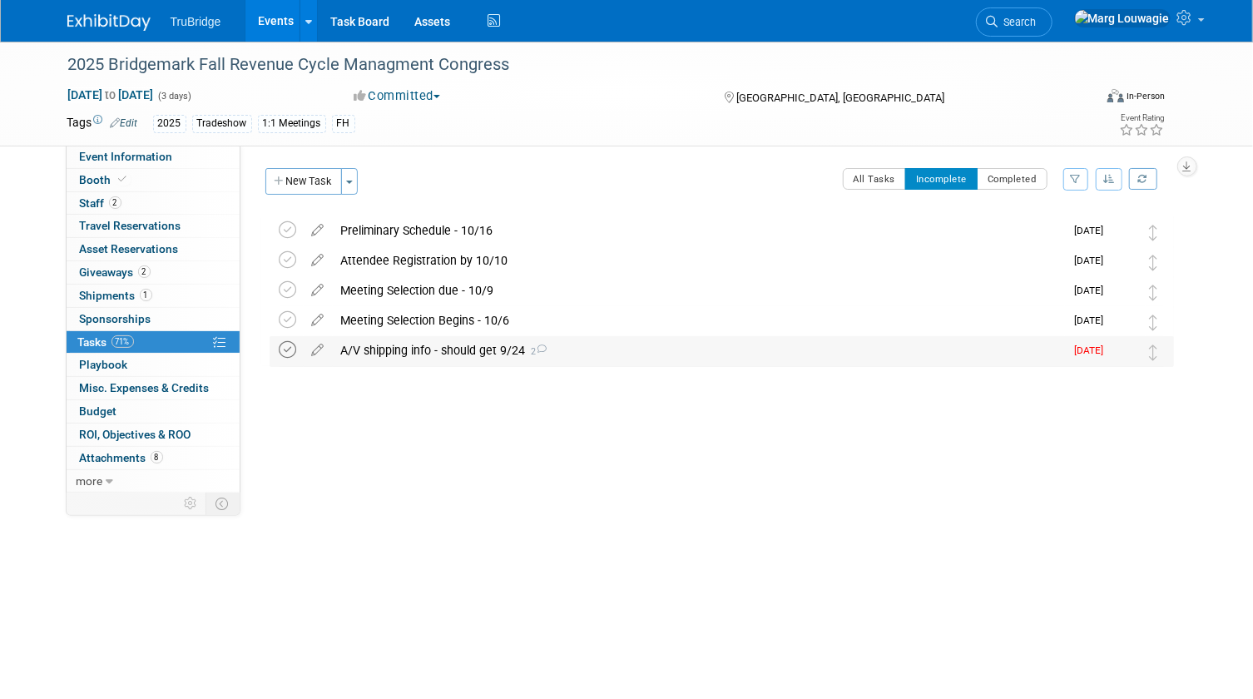
click at [289, 352] on icon at bounding box center [287, 349] width 17 height 17
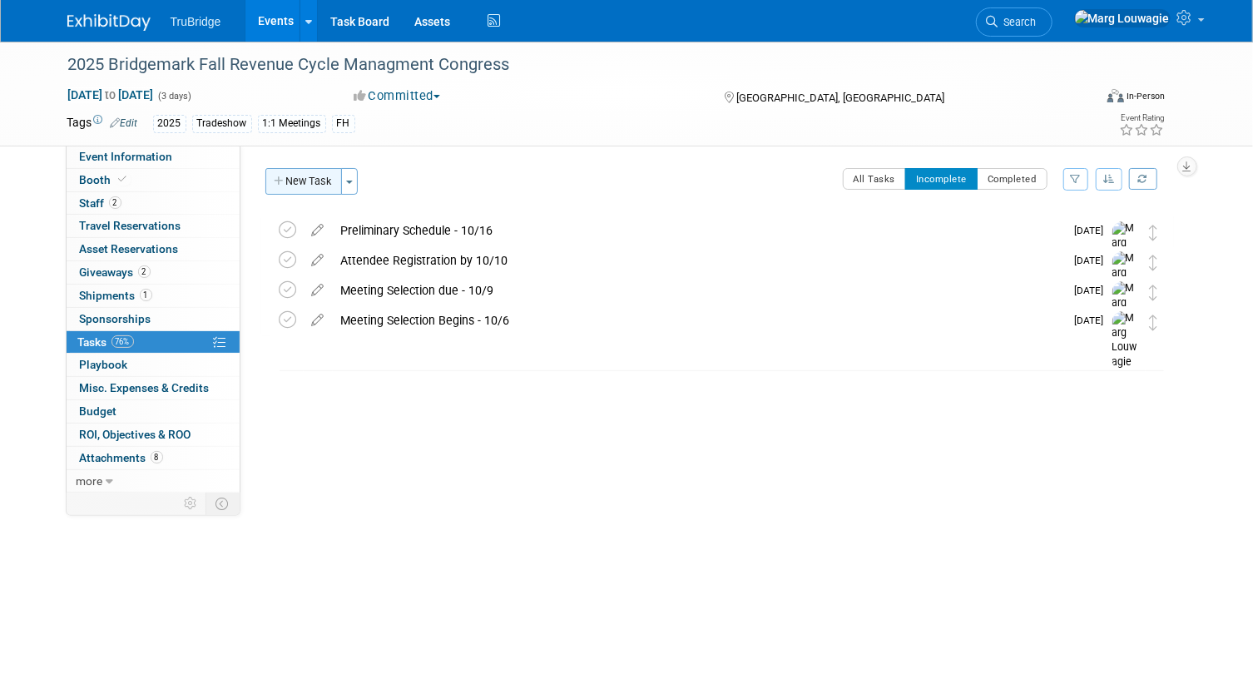
click at [326, 185] on button "New Task" at bounding box center [303, 181] width 77 height 27
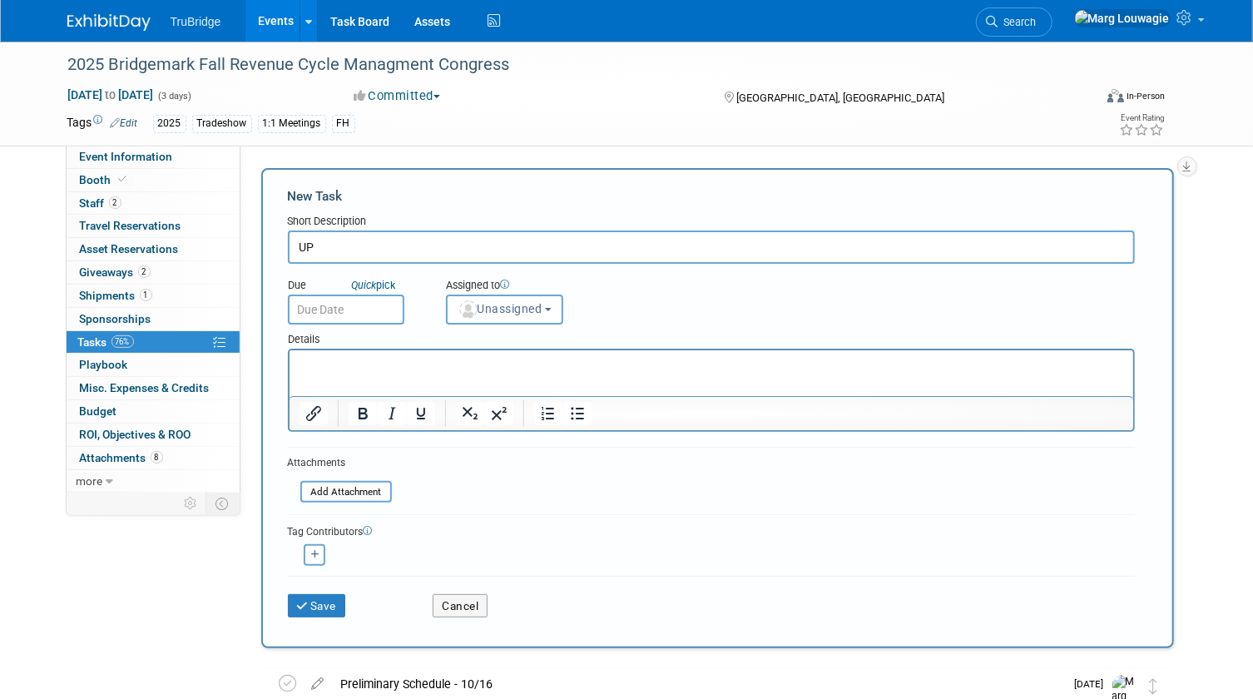
type input "U"
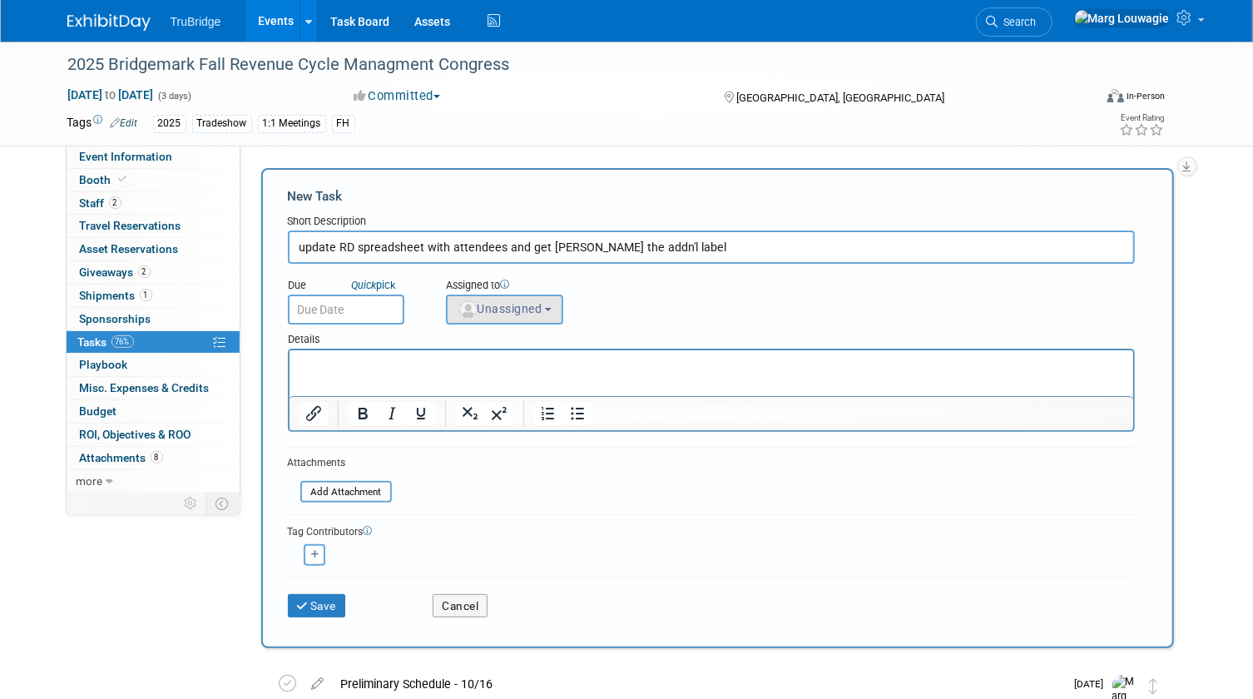
type input "update RD spreadsheet with attendees and get Anthony the addn'l label"
click at [490, 306] on span "Unassigned" at bounding box center [499, 308] width 85 height 13
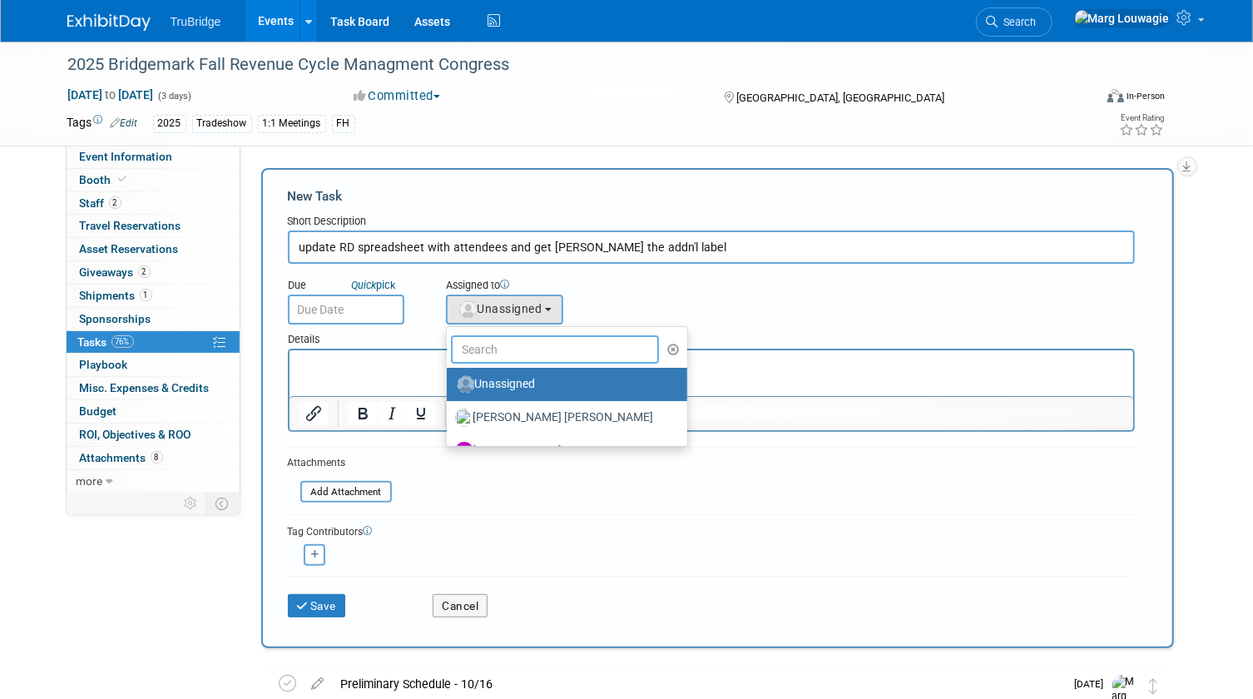
click at [507, 343] on input "text" at bounding box center [555, 349] width 209 height 28
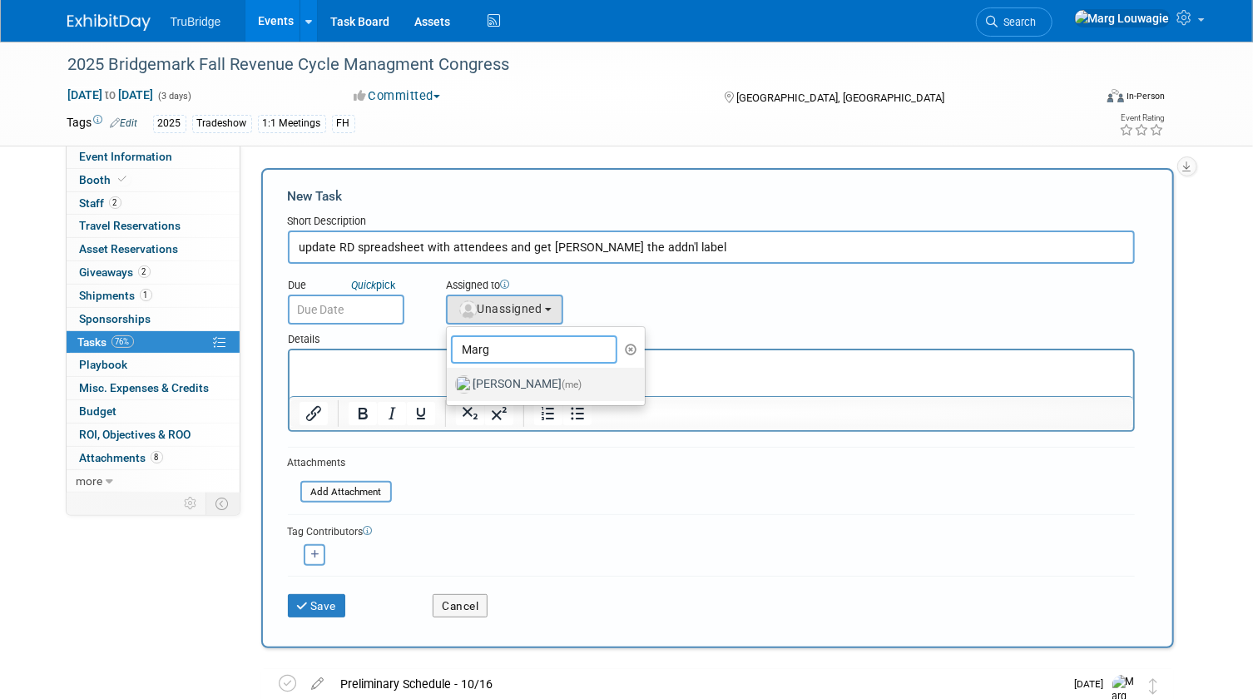
type input "Marg"
click at [531, 384] on label "Marg Louwagie (me)" at bounding box center [542, 384] width 174 height 27
click at [449, 384] on input "Marg Louwagie (me)" at bounding box center [443, 382] width 11 height 11
select select "0abee163-1570-438d-a0ea-e9129f2ffbd7"
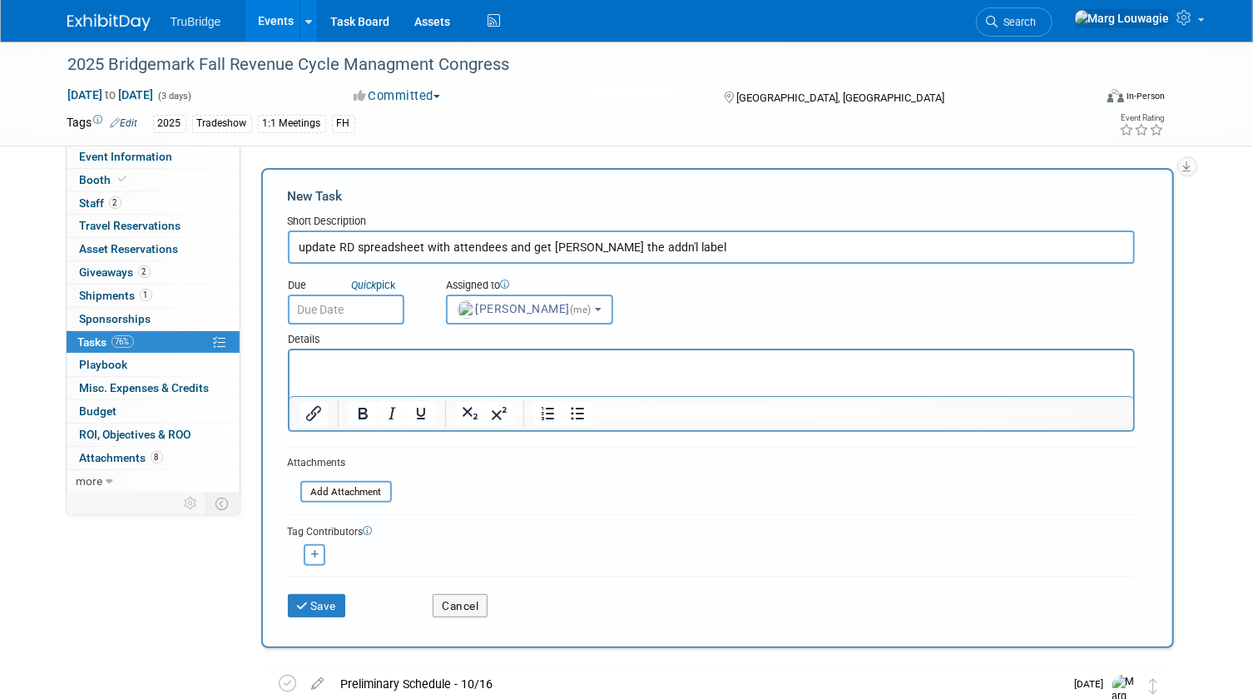
click at [358, 311] on input "text" at bounding box center [346, 309] width 116 height 30
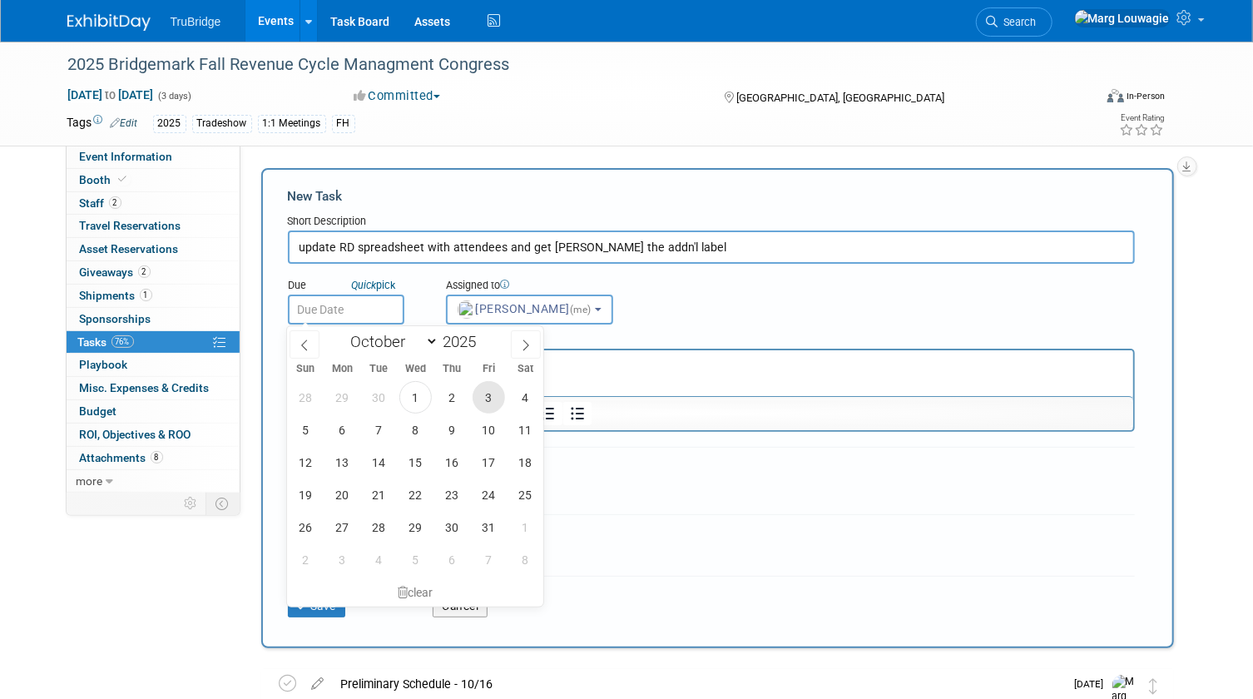
click at [492, 393] on span "3" at bounding box center [488, 397] width 32 height 32
type input "Oct 3, 2025"
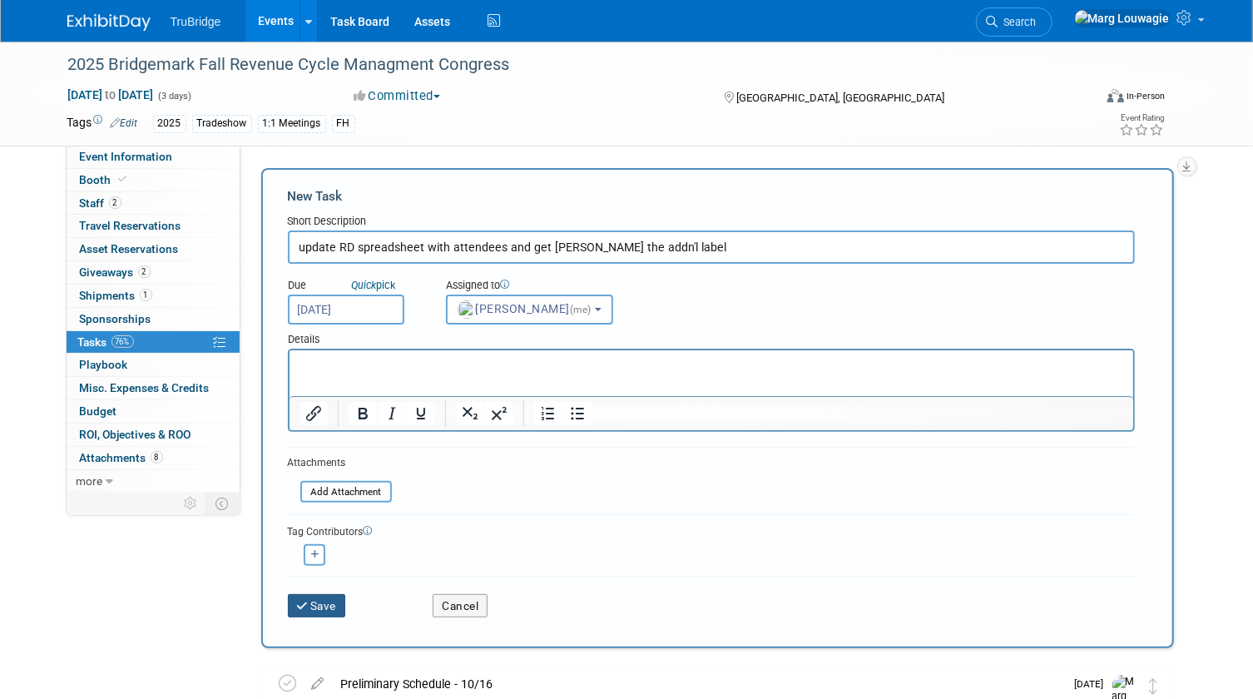
click at [334, 601] on button "Save" at bounding box center [317, 605] width 58 height 23
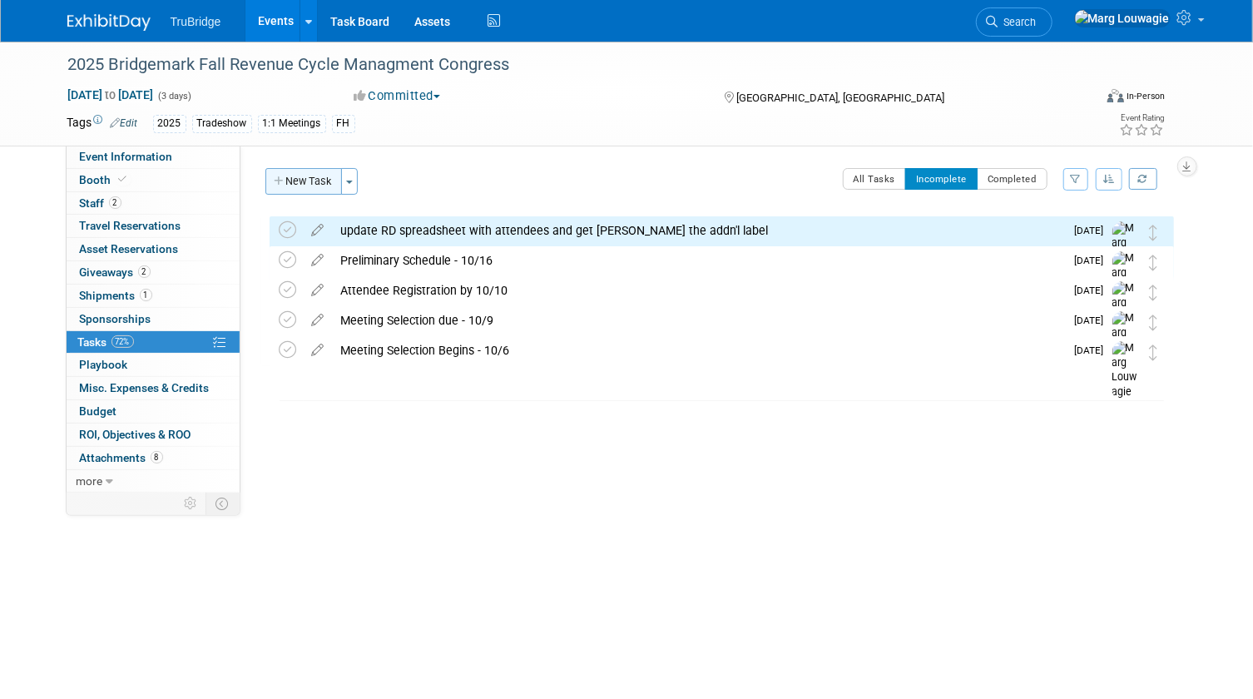
click at [314, 180] on button "New Task" at bounding box center [303, 181] width 77 height 27
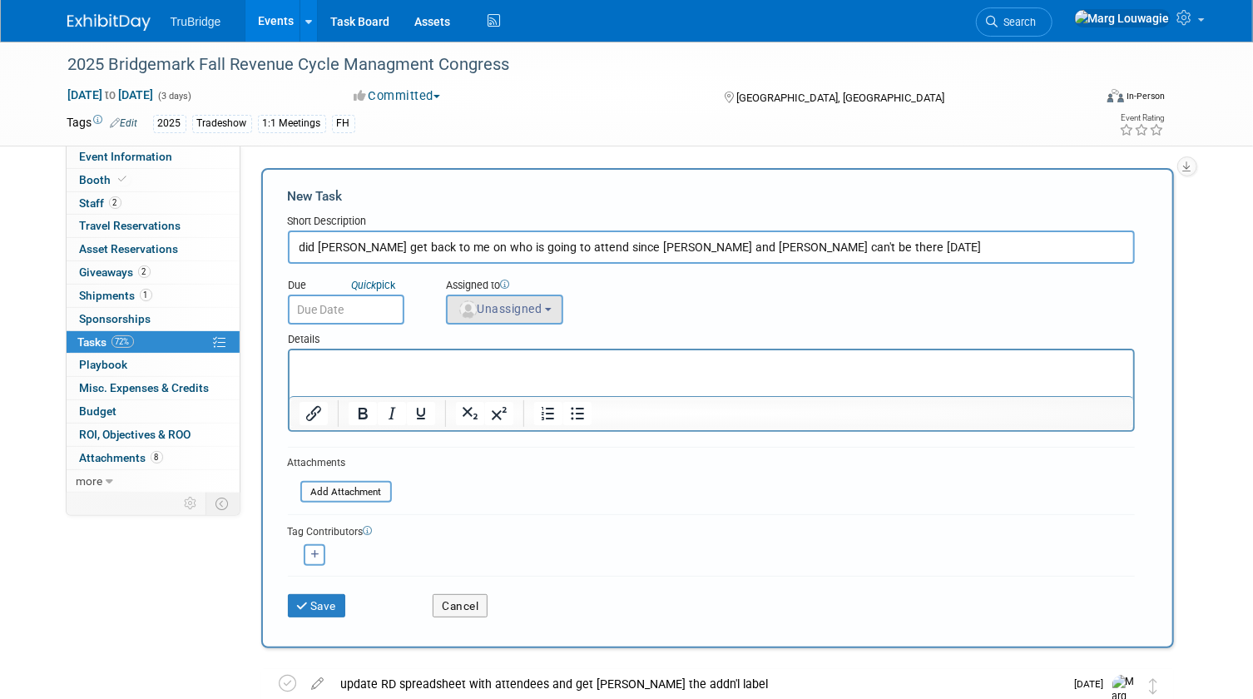
type input "did Brandon get back to me on who is going to attend since carter and michael c…"
click at [497, 310] on span "Unassigned" at bounding box center [499, 308] width 85 height 13
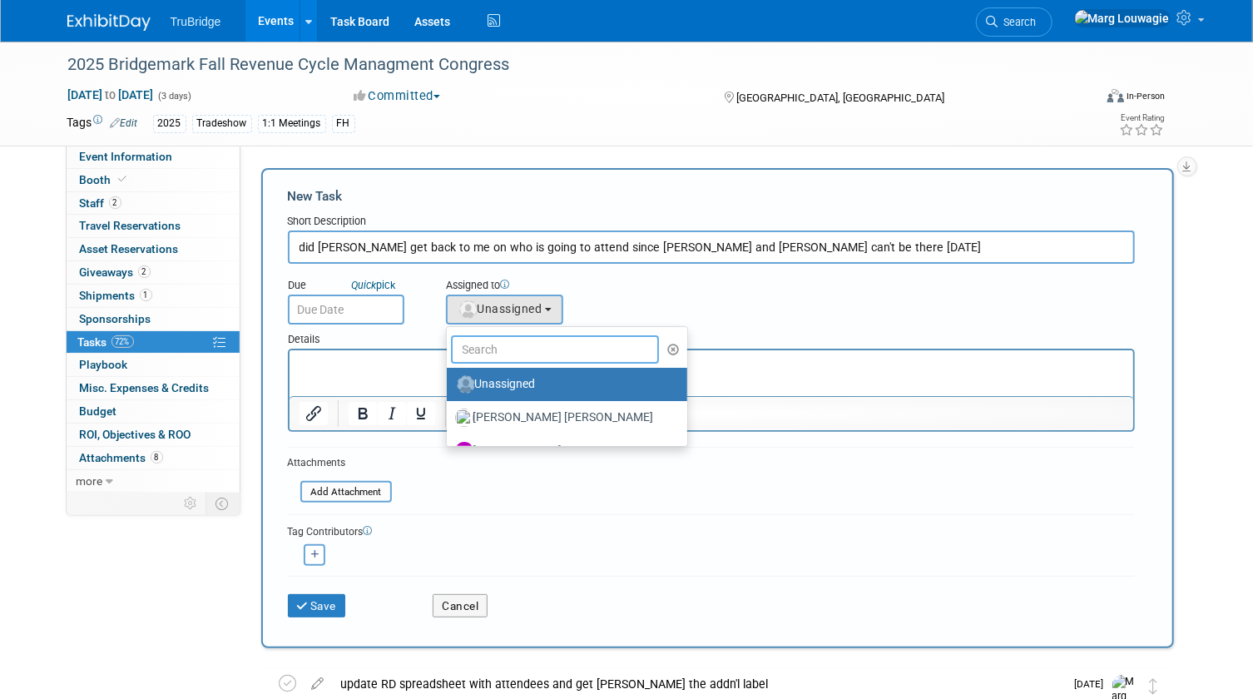
click at [511, 349] on input "text" at bounding box center [555, 349] width 209 height 28
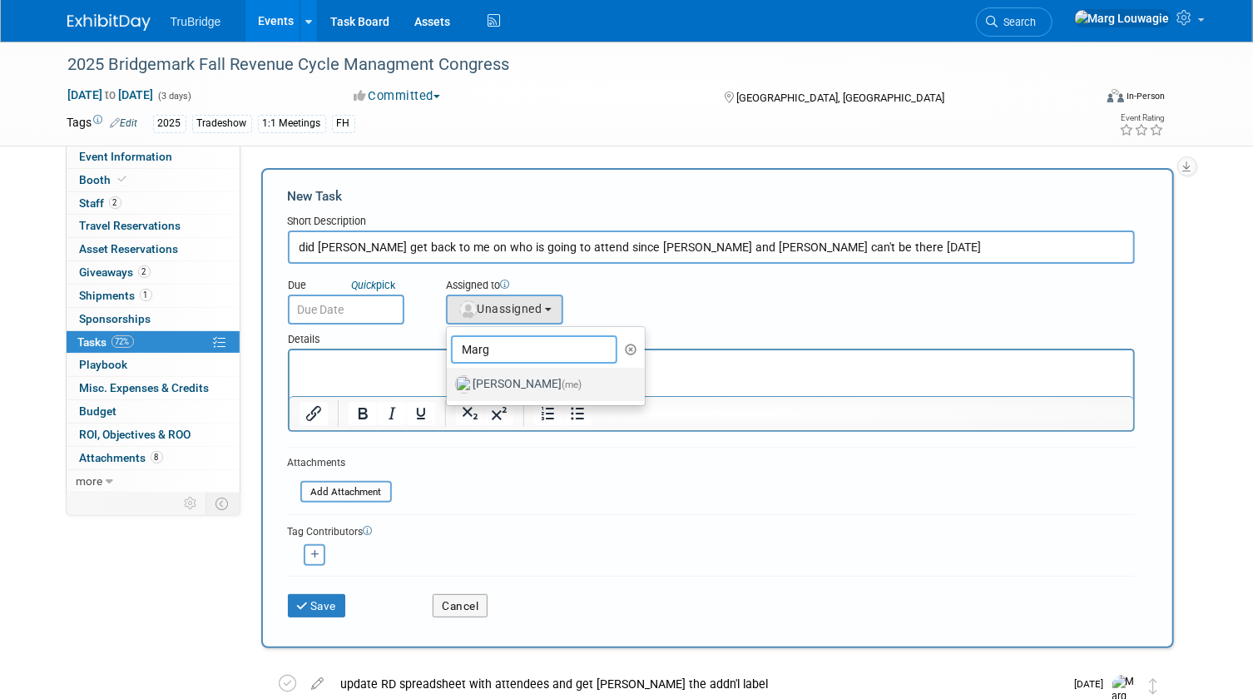
type input "Marg"
click at [521, 377] on label "Marg Louwagie (me)" at bounding box center [542, 384] width 174 height 27
click at [449, 377] on input "Marg Louwagie (me)" at bounding box center [443, 382] width 11 height 11
select select "0abee163-1570-438d-a0ea-e9129f2ffbd7"
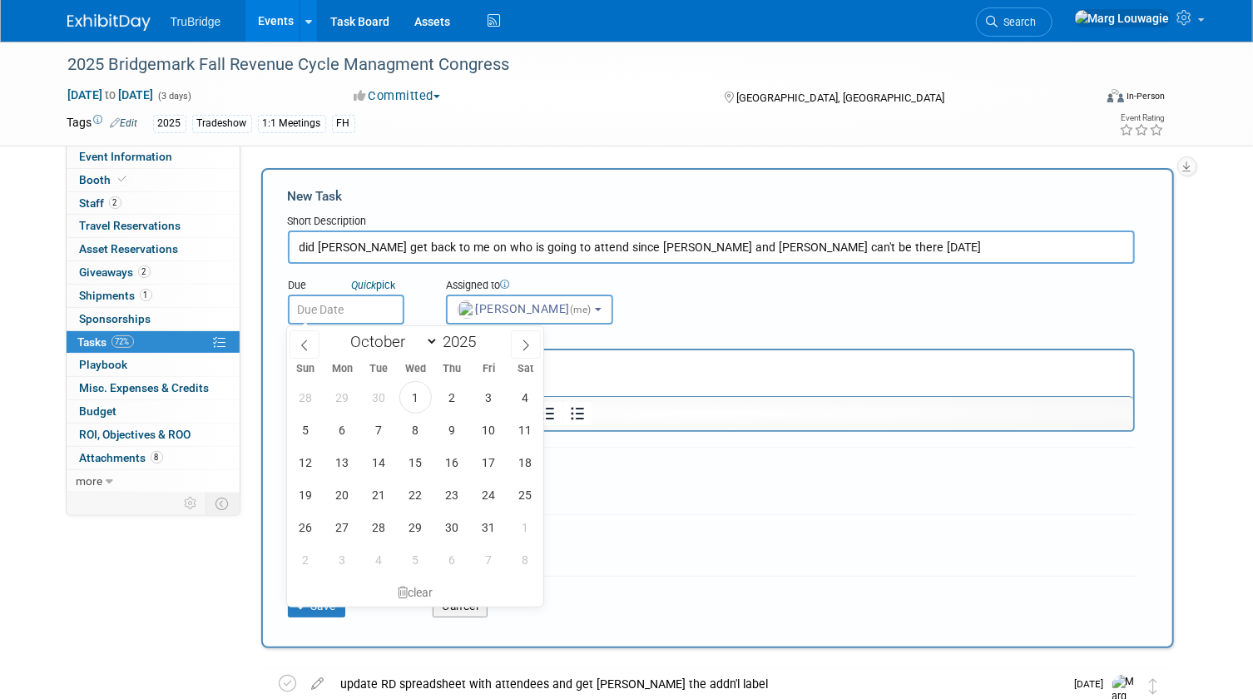
click at [373, 305] on input "text" at bounding box center [346, 309] width 116 height 30
click at [490, 386] on span "3" at bounding box center [488, 397] width 32 height 32
type input "Oct 3, 2025"
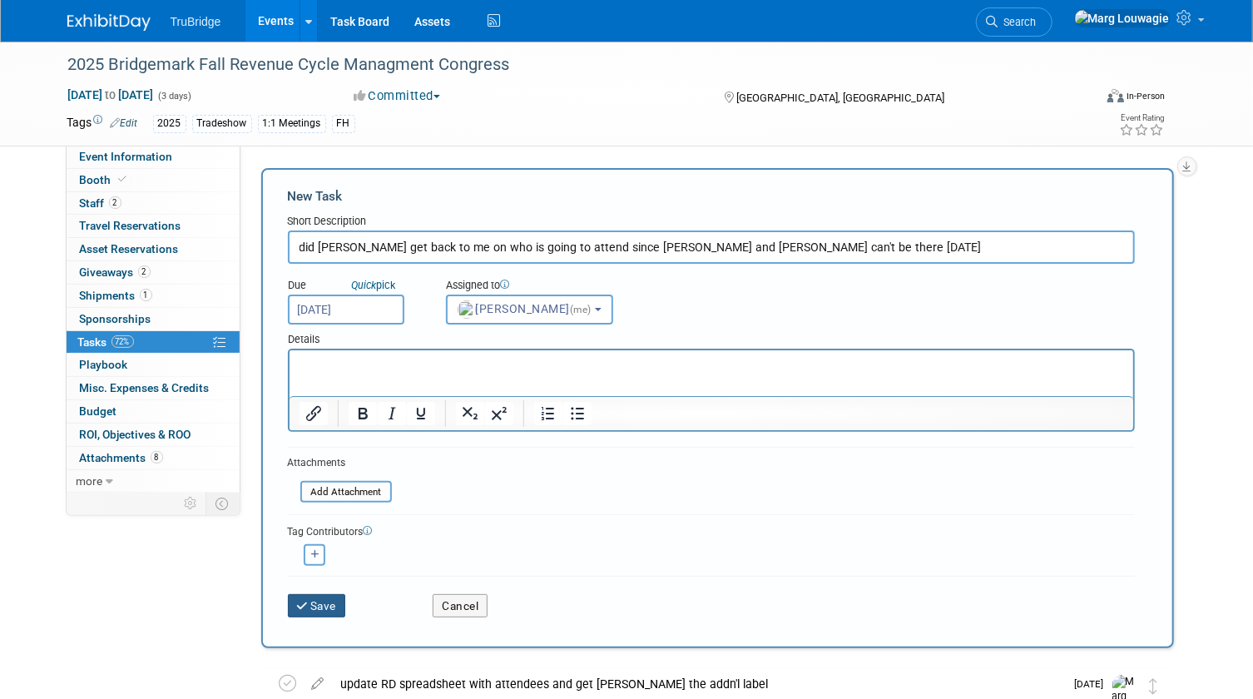
click at [329, 603] on button "Save" at bounding box center [317, 605] width 58 height 23
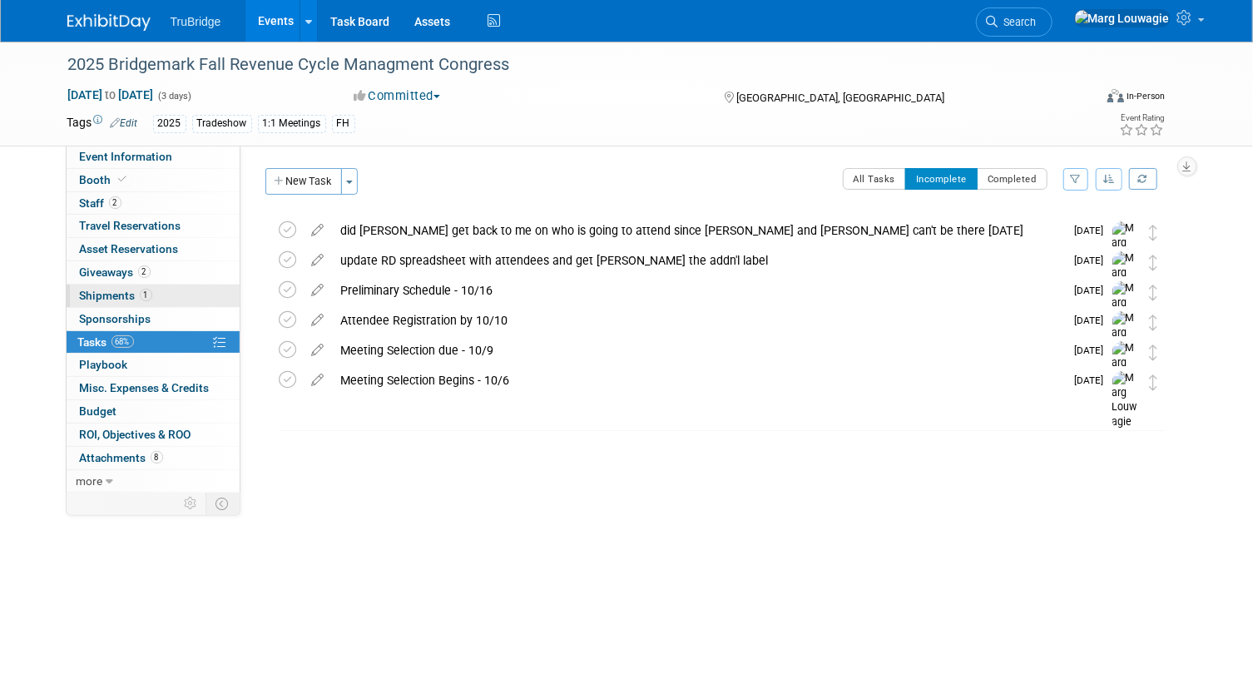
click at [125, 289] on span "Shipments 1" at bounding box center [116, 295] width 72 height 13
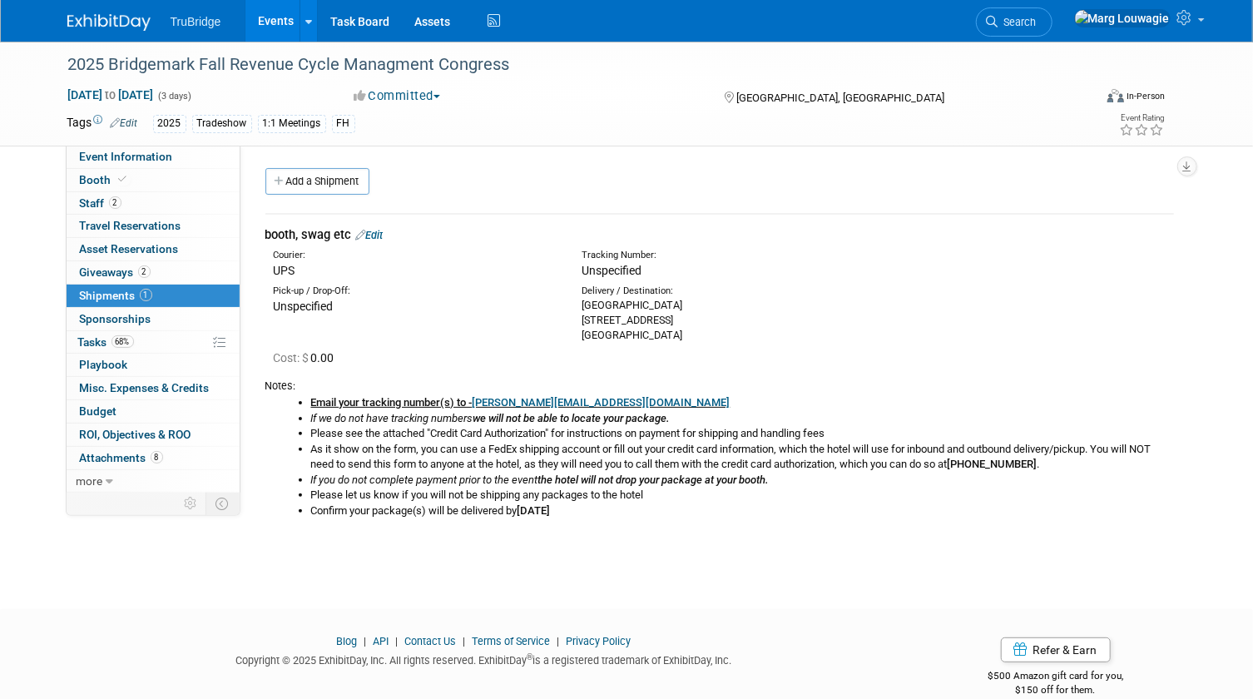
drag, startPoint x: 667, startPoint y: 464, endPoint x: 678, endPoint y: 464, distance: 10.8
click at [678, 464] on li "As it show on the form, you can use a FedEx shipping account or fill out your c…" at bounding box center [742, 457] width 863 height 31
drag, startPoint x: 678, startPoint y: 464, endPoint x: 1085, endPoint y: 461, distance: 407.6
click at [1085, 461] on li "As it show on the form, you can use a FedEx shipping account or fill out your c…" at bounding box center [742, 457] width 863 height 31
drag, startPoint x: 1085, startPoint y: 461, endPoint x: 1021, endPoint y: 463, distance: 64.9
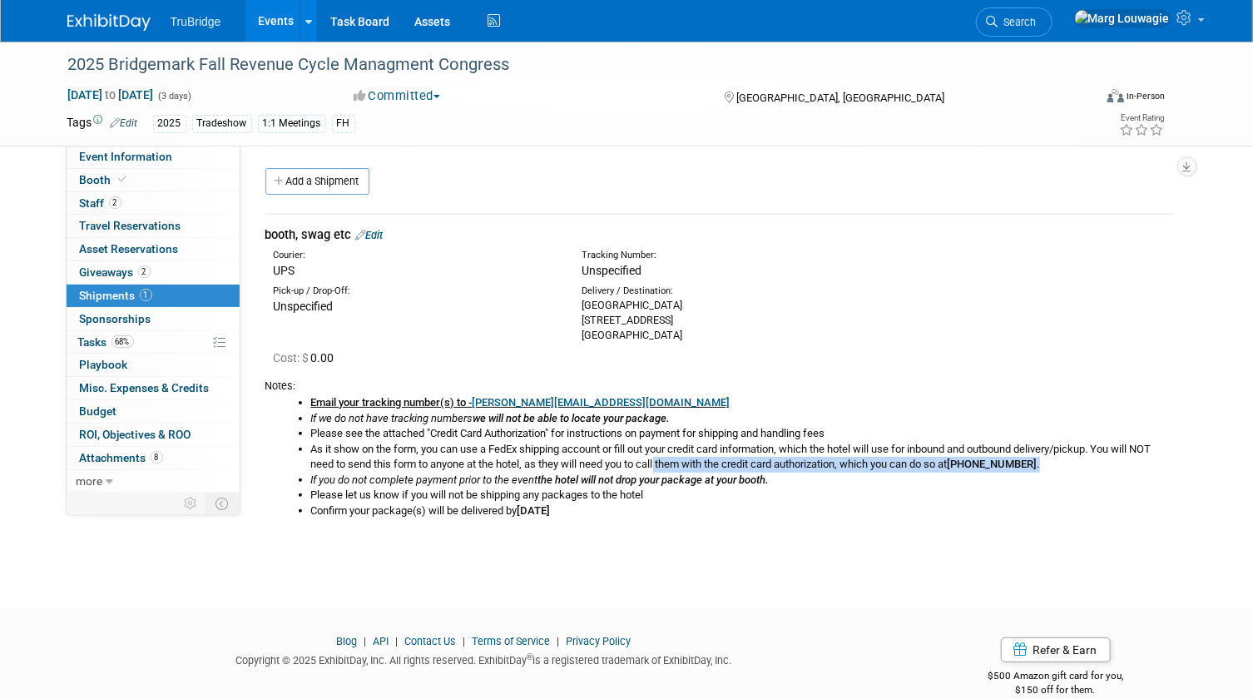
copy li "them with the credit card authorization, which you can do so at (972) 545-5505 ."
drag, startPoint x: 96, startPoint y: 344, endPoint x: 121, endPoint y: 316, distance: 37.1
click at [96, 344] on span "Tasks 68%" at bounding box center [106, 341] width 56 height 13
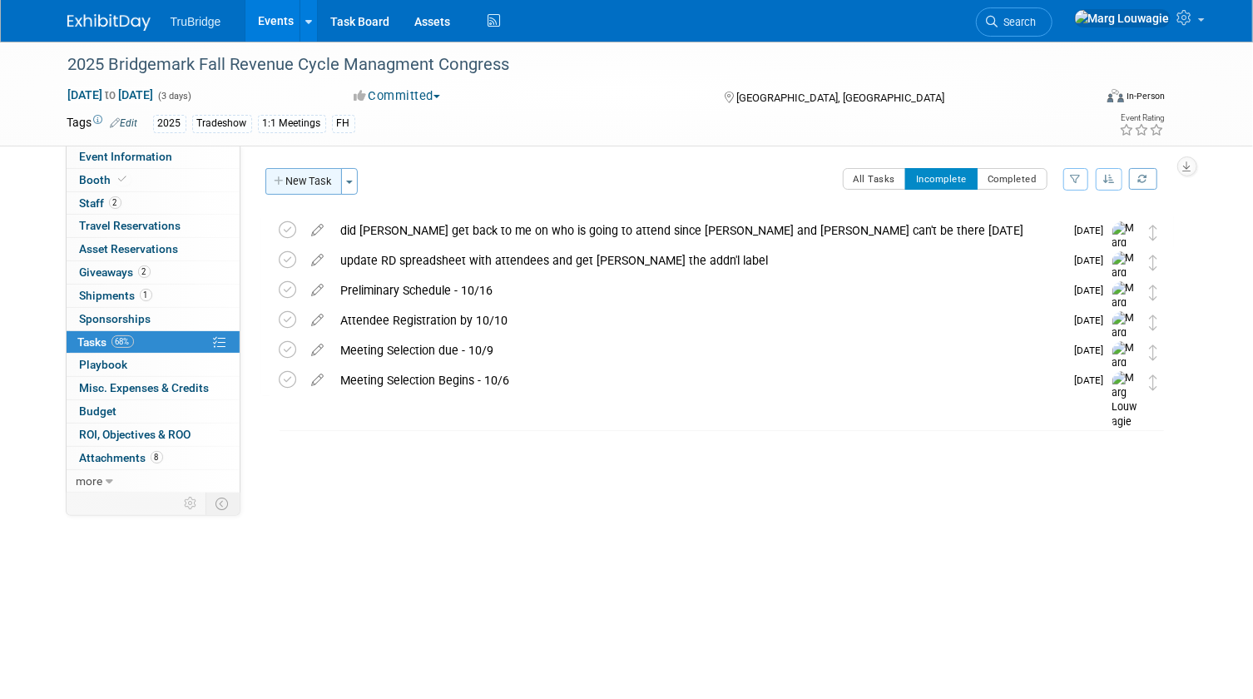
click at [297, 178] on button "New Task" at bounding box center [303, 181] width 77 height 27
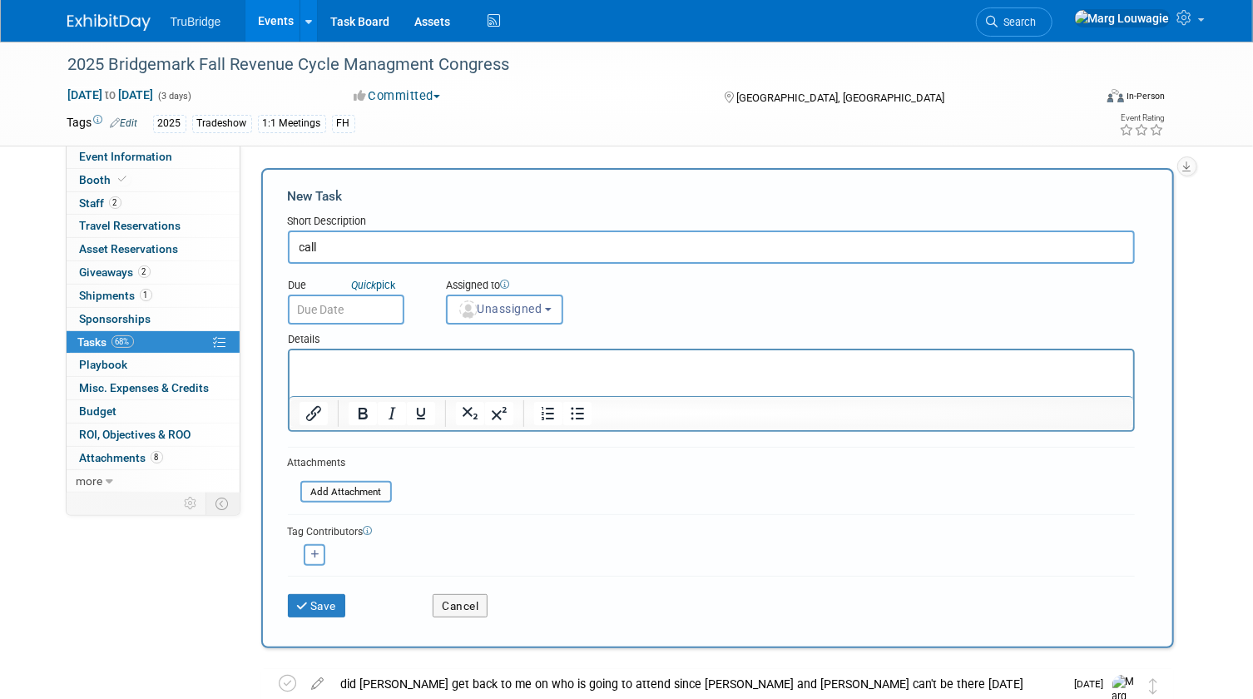
paste input "them with the credit card authorization, which you can do so at (972) 545-5505."
click at [354, 243] on input "call them with the credit card authorization, which you can do so at (972) 545-…" at bounding box center [711, 246] width 847 height 33
click at [779, 248] on input "call the hotel with the credit card authorization, which you can do so at (972)…" at bounding box center [711, 246] width 847 height 33
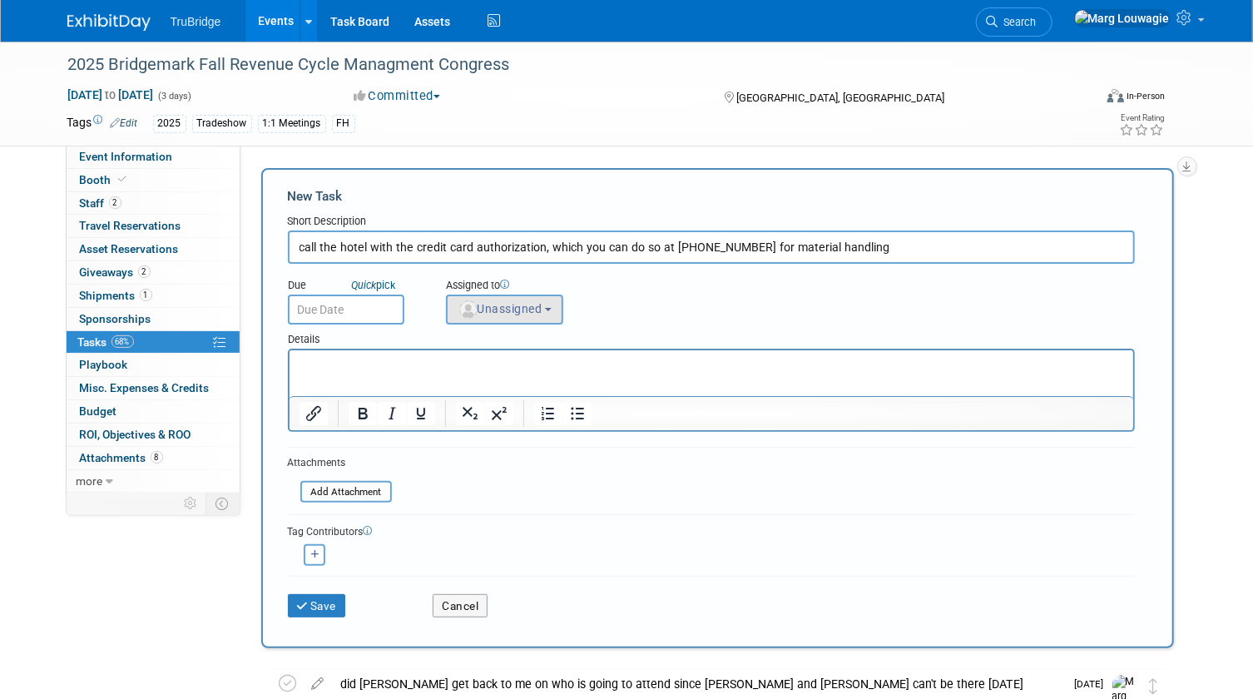
type input "call the hotel with the credit card authorization, which you can do so at (972)…"
click at [522, 316] on button "Unassigned" at bounding box center [505, 309] width 118 height 30
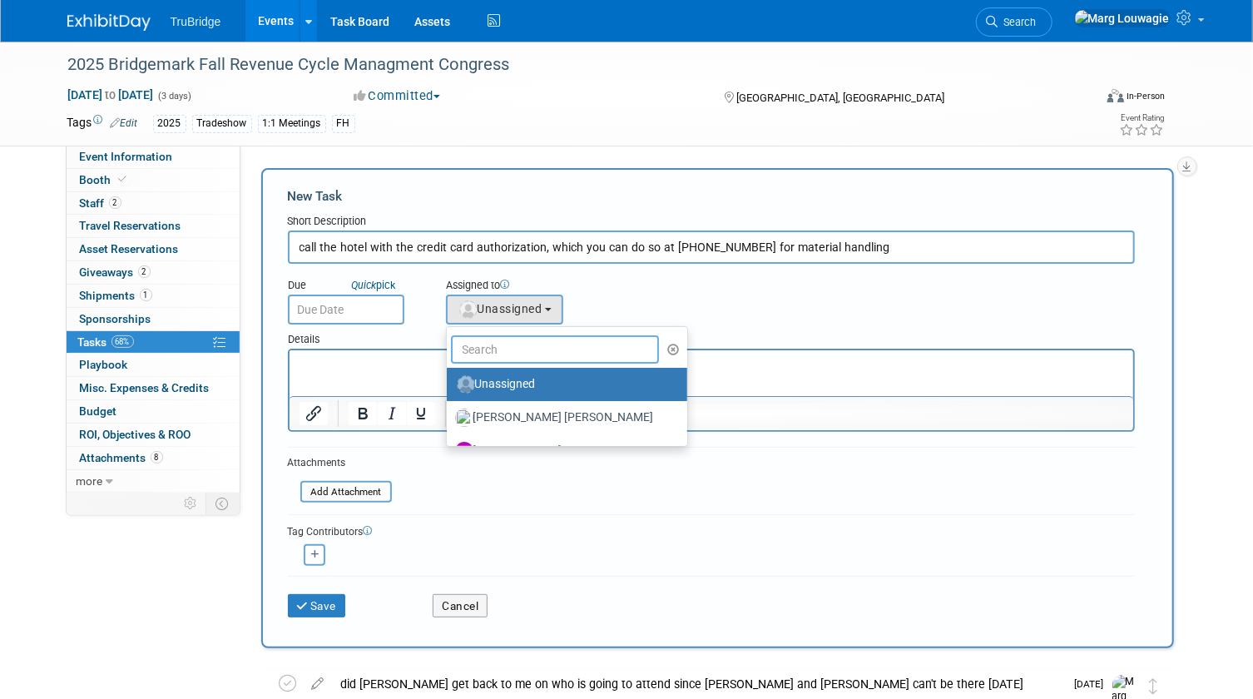
click at [516, 339] on input "text" at bounding box center [555, 349] width 209 height 28
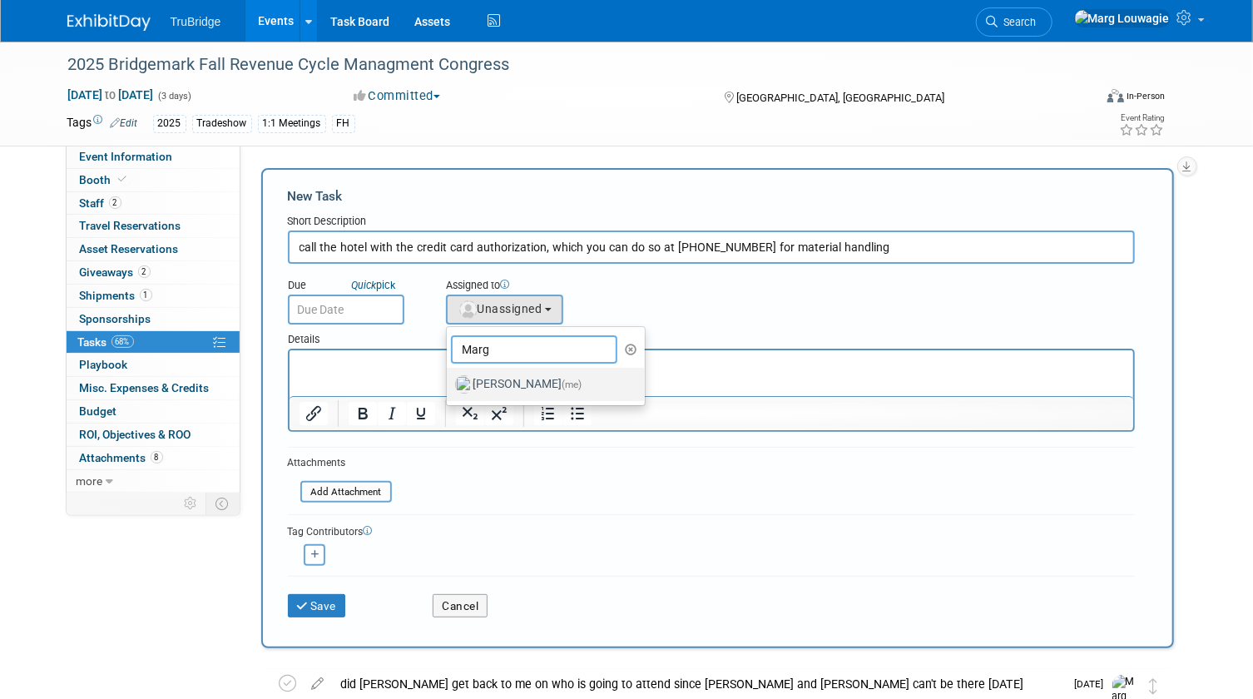
type input "Marg"
click at [522, 373] on label "Marg Louwagie (me)" at bounding box center [542, 384] width 174 height 27
click at [449, 377] on input "Marg Louwagie (me)" at bounding box center [443, 382] width 11 height 11
select select "0abee163-1570-438d-a0ea-e9129f2ffbd7"
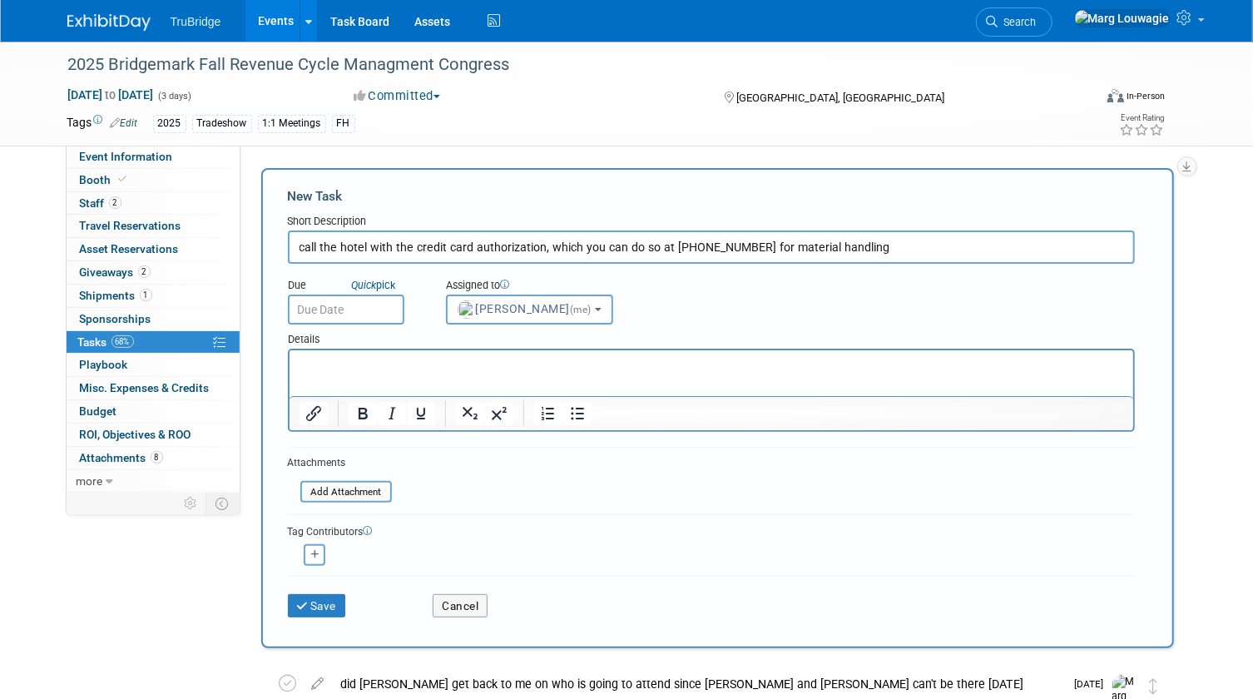
click at [348, 309] on input "text" at bounding box center [346, 309] width 116 height 30
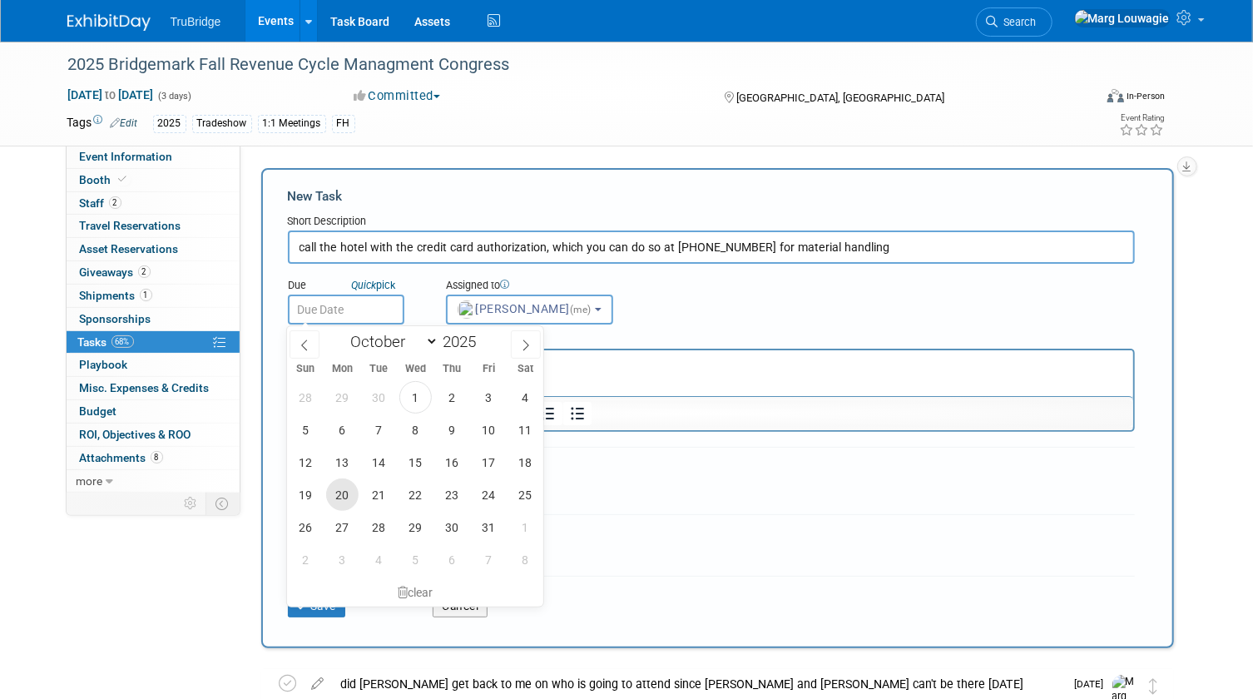
click at [347, 498] on span "20" at bounding box center [342, 494] width 32 height 32
type input "Oct 20, 2025"
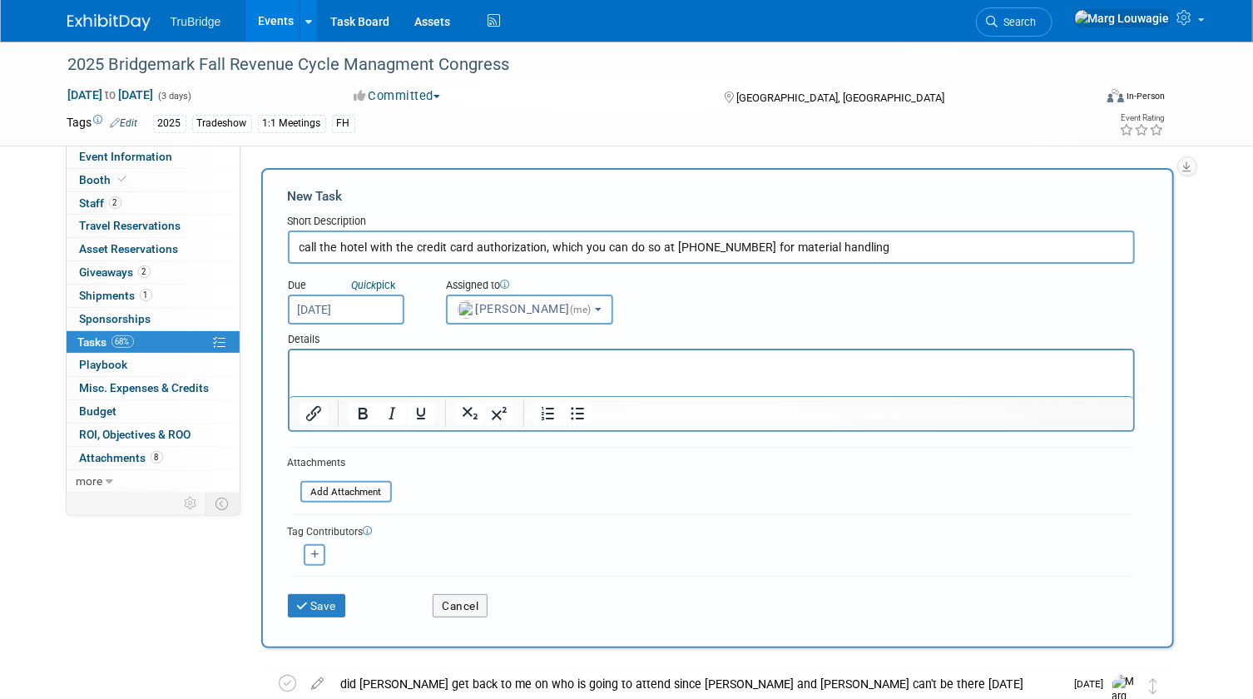
click at [347, 498] on input "file" at bounding box center [291, 491] width 198 height 19
click at [333, 601] on button "Save" at bounding box center [317, 605] width 58 height 23
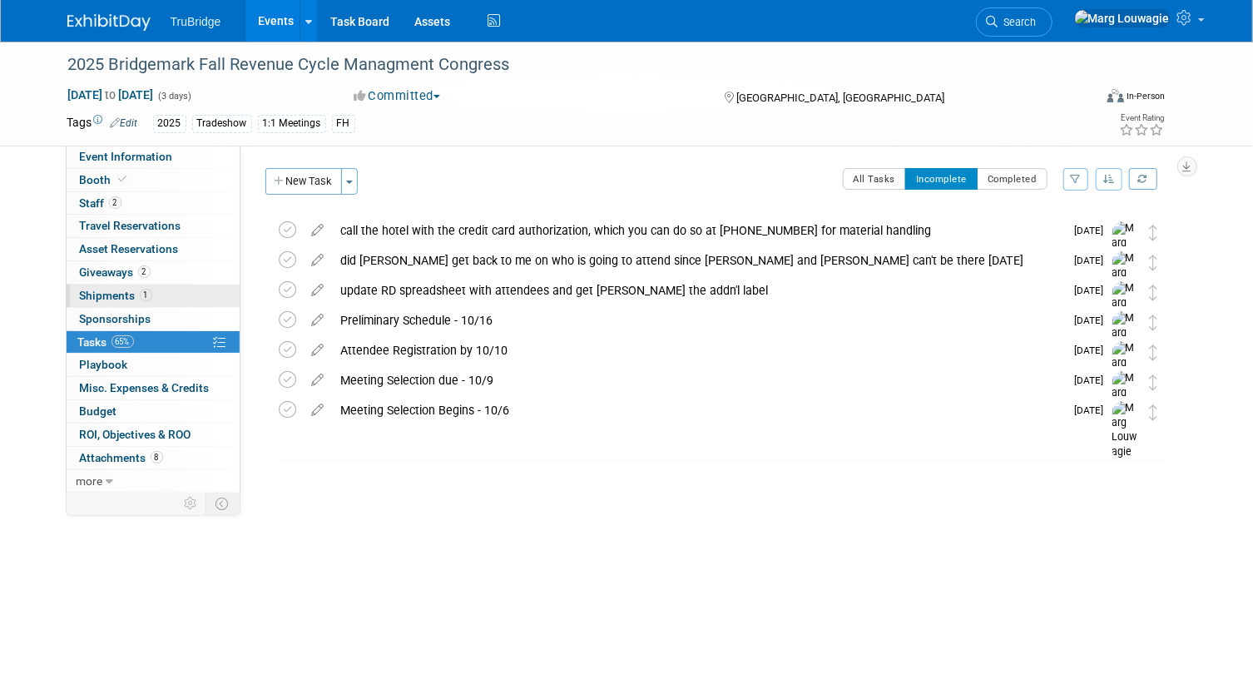
drag, startPoint x: 101, startPoint y: 290, endPoint x: 184, endPoint y: 294, distance: 82.4
click at [101, 290] on span "Shipments 1" at bounding box center [116, 295] width 72 height 13
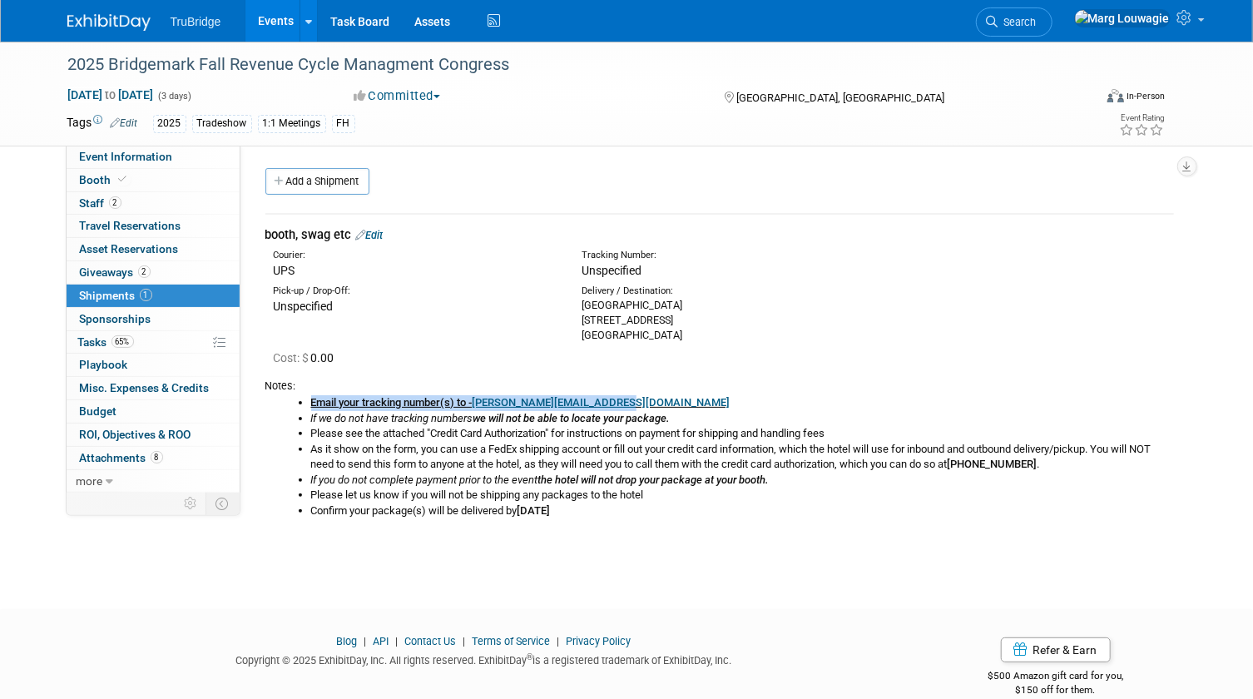
drag, startPoint x: 312, startPoint y: 399, endPoint x: 638, endPoint y: 399, distance: 326.1
click at [638, 399] on li "Email your tracking number(s) to - clapp@rtmbusinessgroup.com" at bounding box center [742, 403] width 863 height 16
copy u "Email your tracking number(s) to - clapp@rtmbusinessgroup.com"
click at [96, 341] on span "Tasks 65%" at bounding box center [106, 341] width 56 height 13
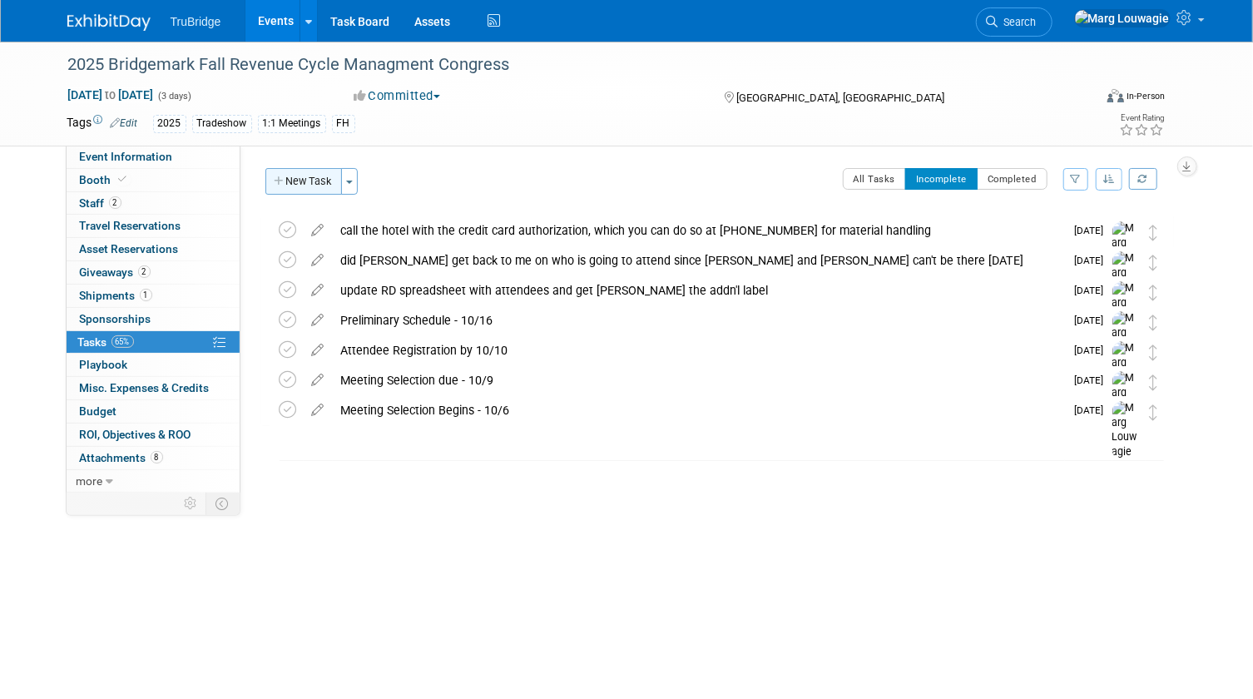
click at [316, 181] on button "New Task" at bounding box center [303, 181] width 77 height 27
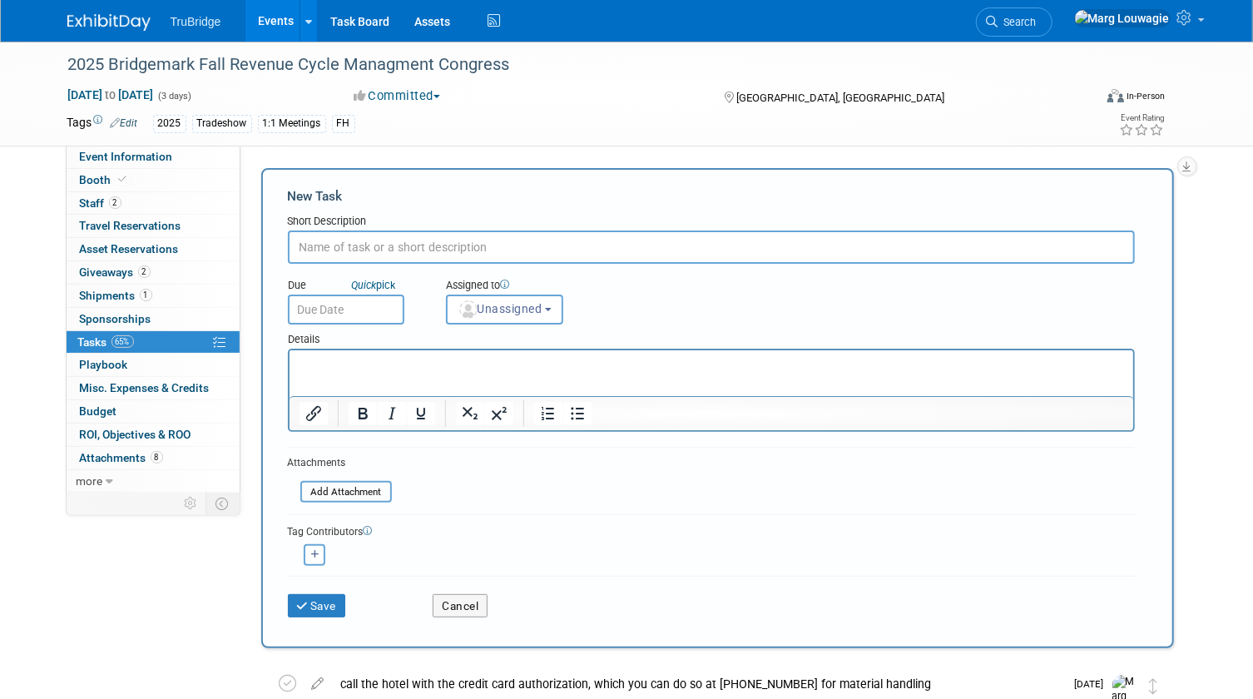
click at [376, 241] on input "text" at bounding box center [711, 246] width 847 height 33
paste input "Email your tracking number(s) to - clapp@rtmbusinessgroup.com"
type input "Email your tracking number(s) to - clapp@rtmbusinessgroup.com"
click at [520, 314] on span "Unassigned" at bounding box center [499, 308] width 85 height 13
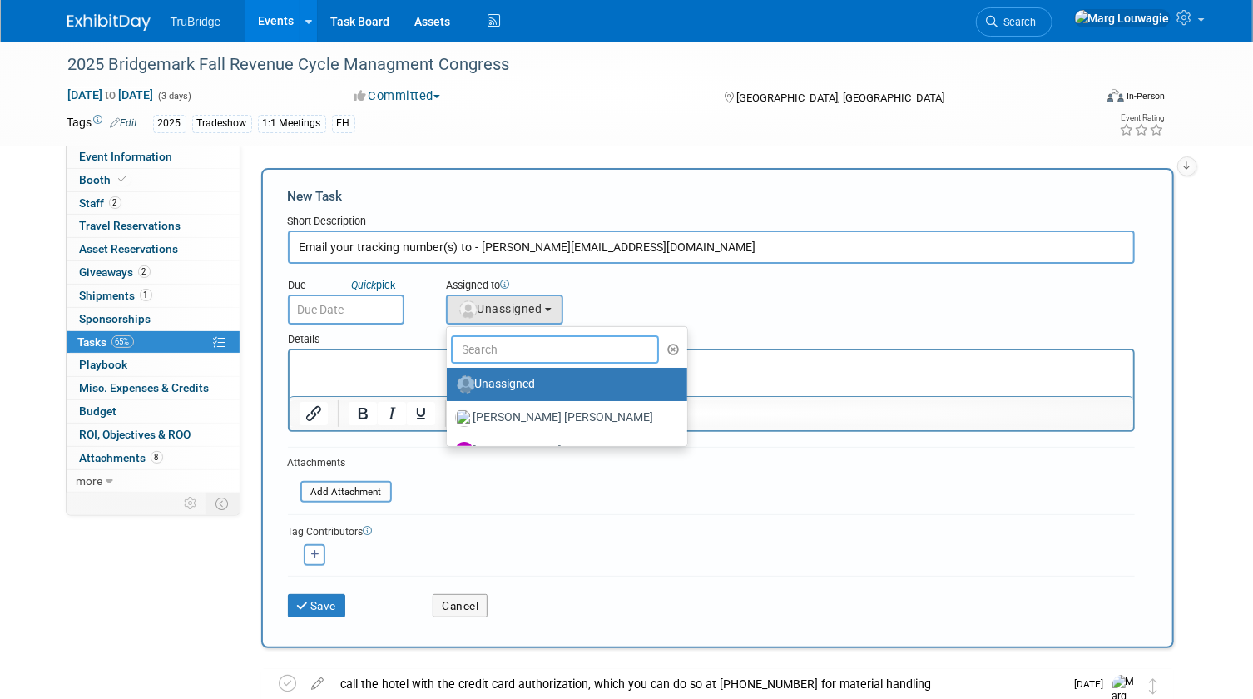
click at [536, 357] on input "text" at bounding box center [555, 349] width 209 height 28
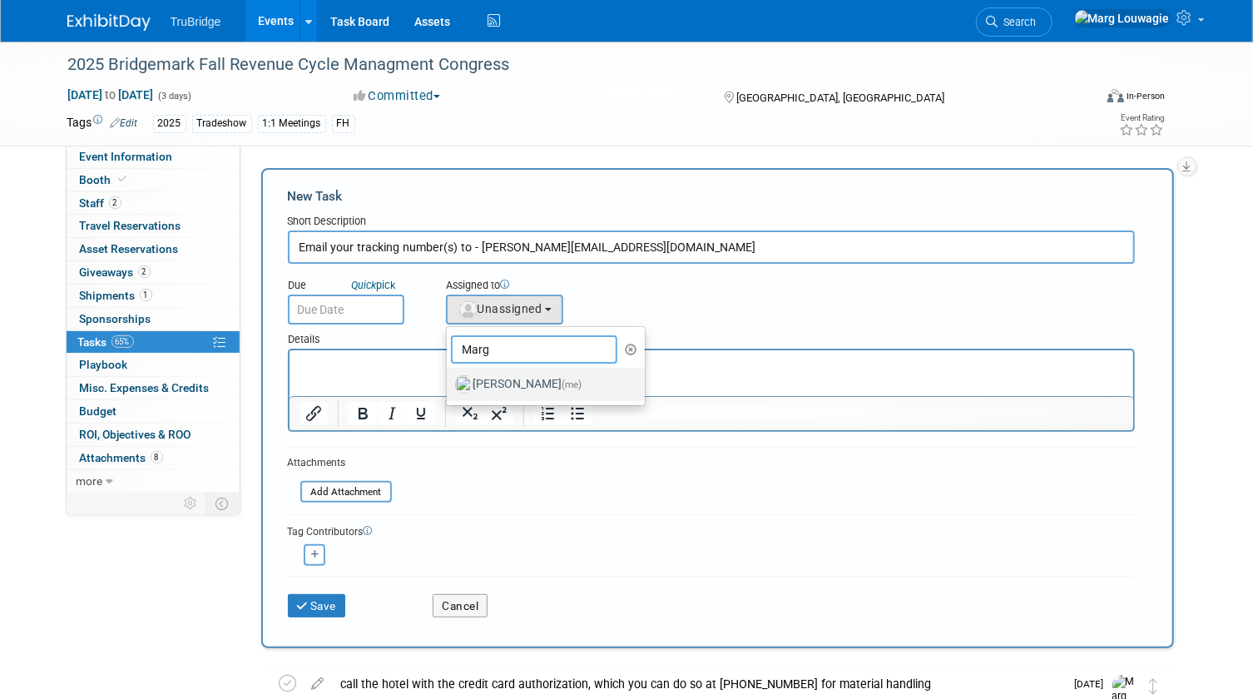
type input "Marg"
click at [546, 383] on label "Marg Louwagie (me)" at bounding box center [542, 384] width 174 height 27
click at [449, 383] on input "Marg Louwagie (me)" at bounding box center [443, 382] width 11 height 11
select select "0abee163-1570-438d-a0ea-e9129f2ffbd7"
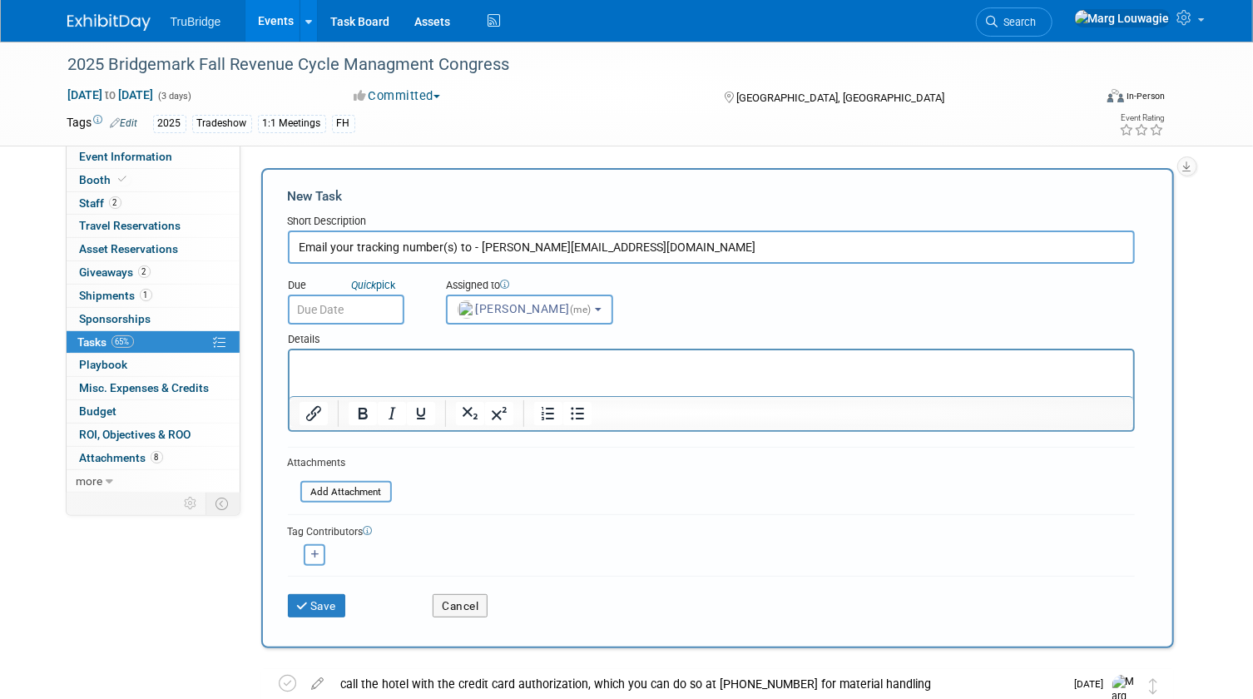
click at [376, 314] on input "text" at bounding box center [346, 309] width 116 height 30
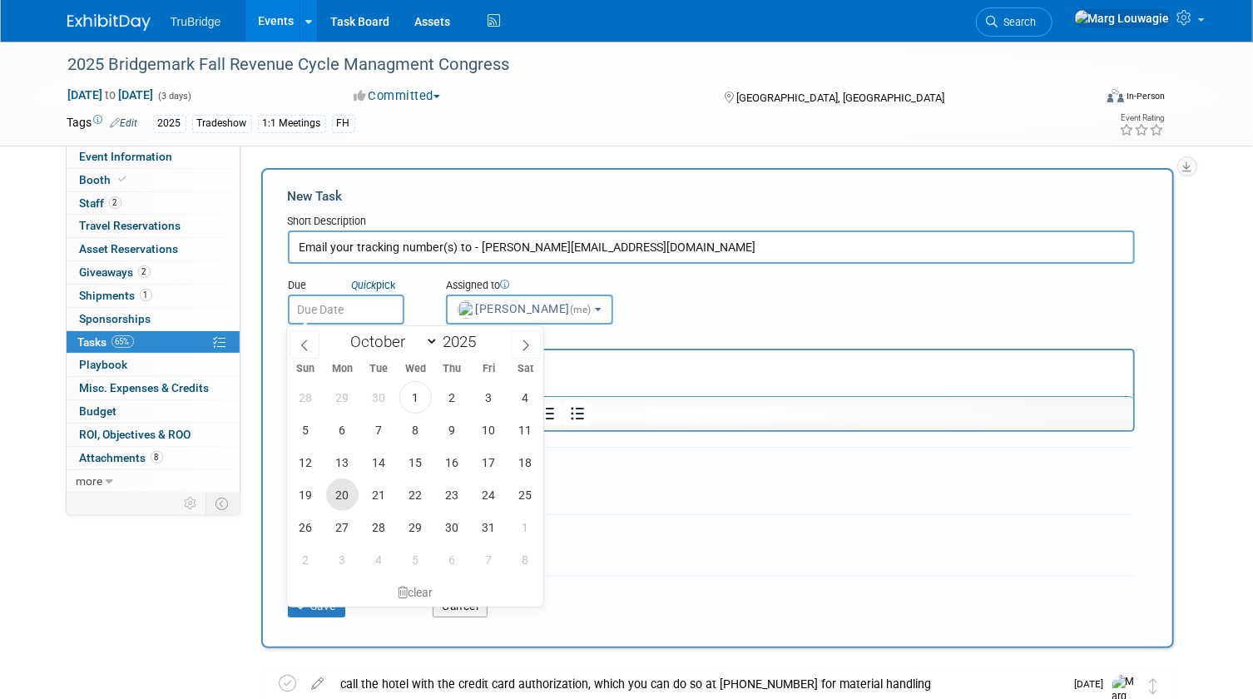
click at [335, 484] on span "20" at bounding box center [342, 494] width 32 height 32
type input "Oct 20, 2025"
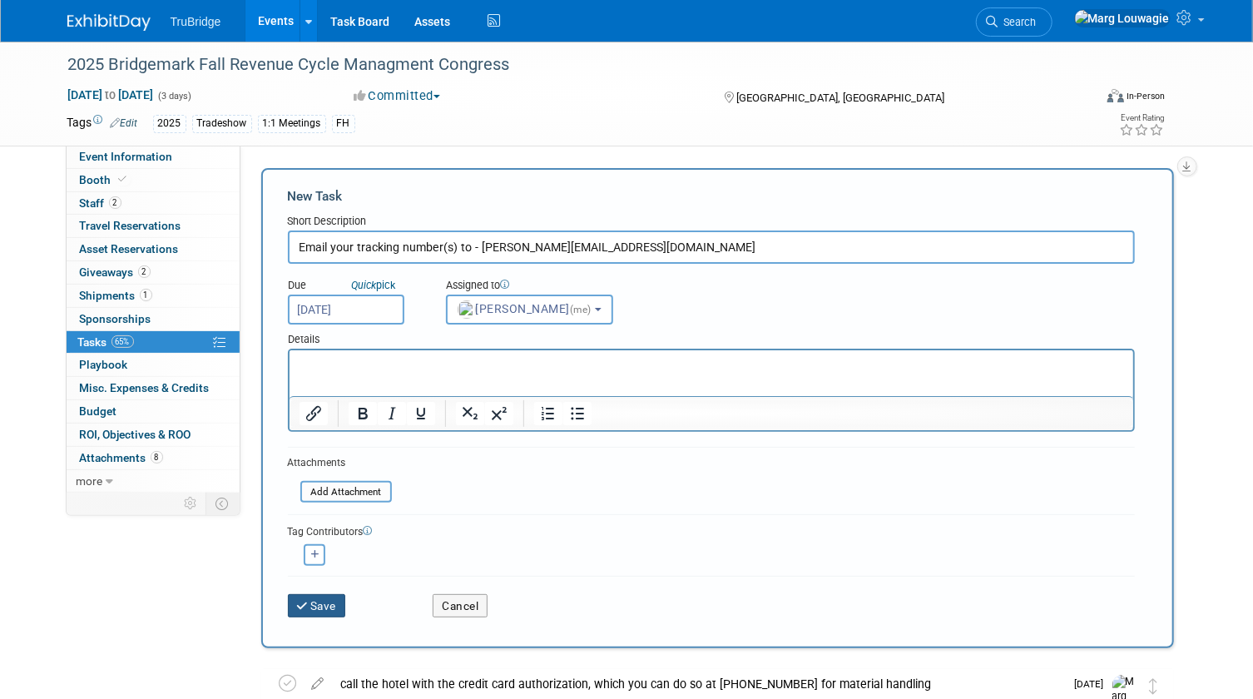
click at [319, 604] on button "Save" at bounding box center [317, 605] width 58 height 23
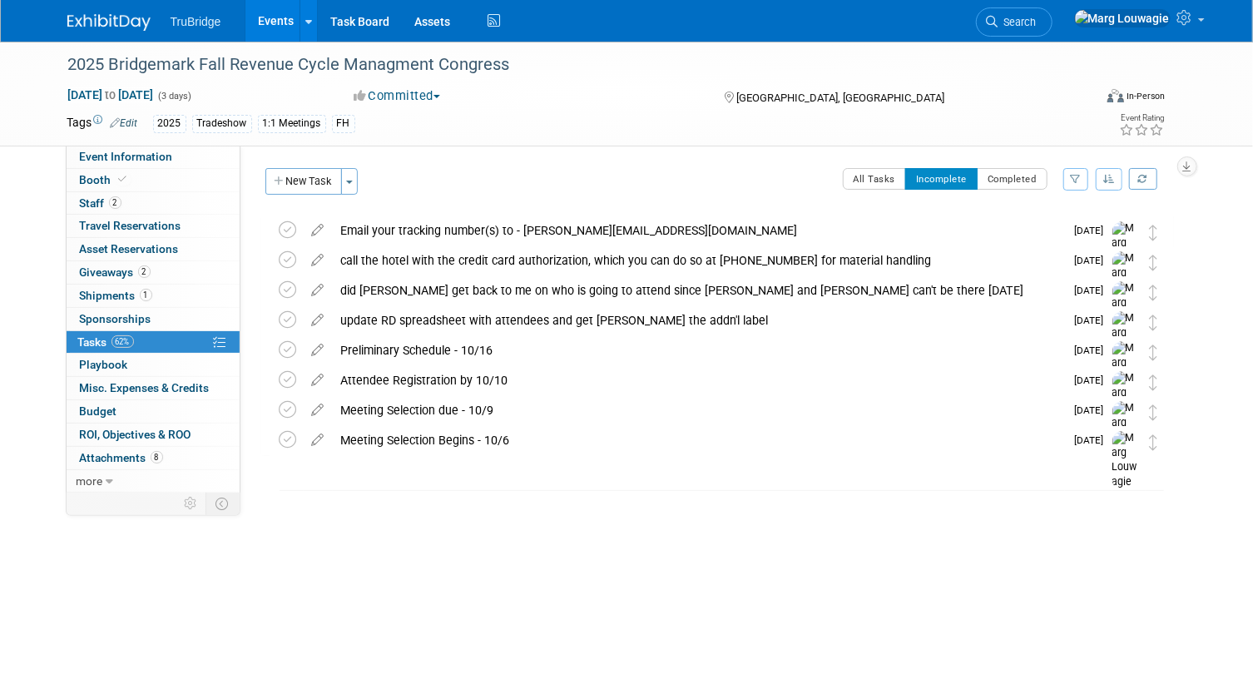
drag, startPoint x: 1080, startPoint y: 17, endPoint x: 1053, endPoint y: 63, distance: 53.3
click at [1036, 17] on span "Search" at bounding box center [1017, 22] width 38 height 12
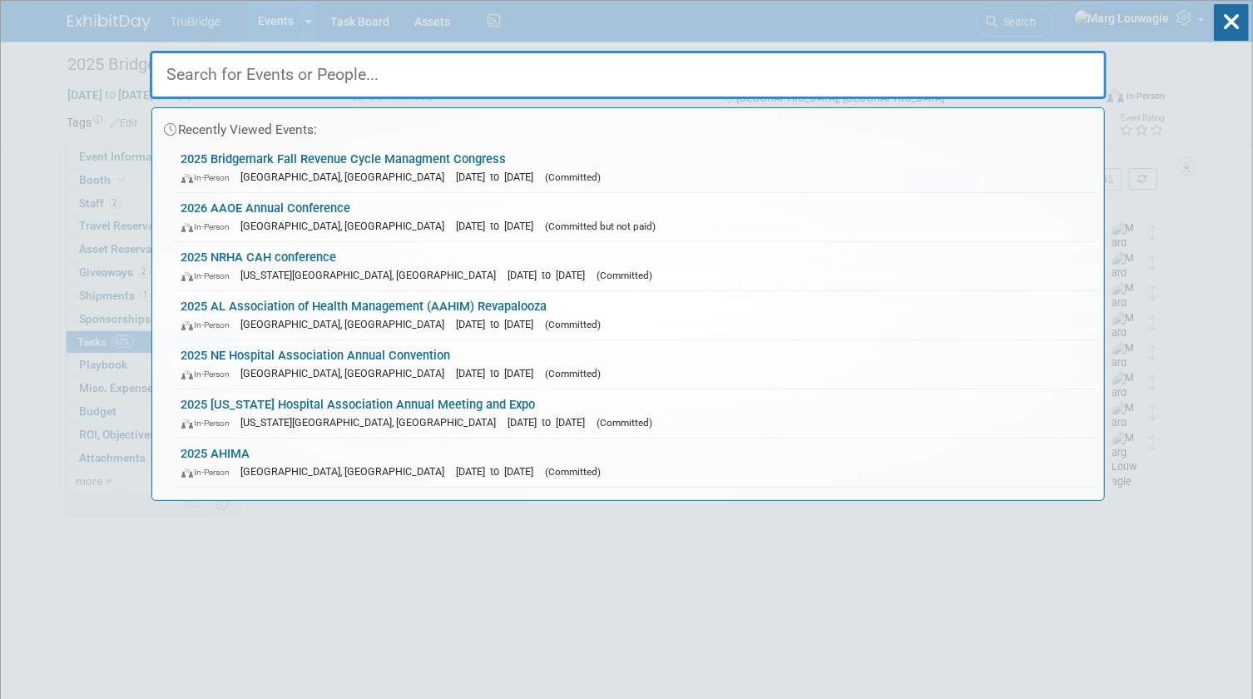
click at [1051, 67] on input "text" at bounding box center [628, 75] width 957 height 48
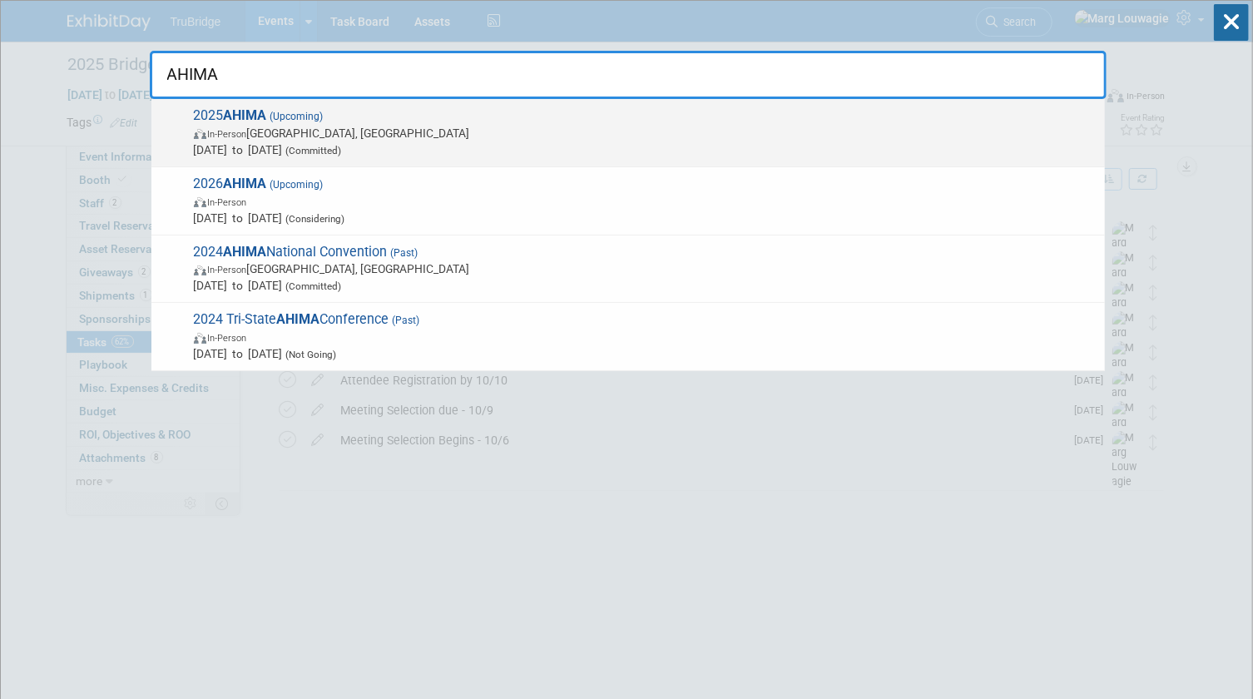
type input "AHIMA"
click at [520, 136] on span "In-Person Minneapolis, MN" at bounding box center [645, 133] width 902 height 17
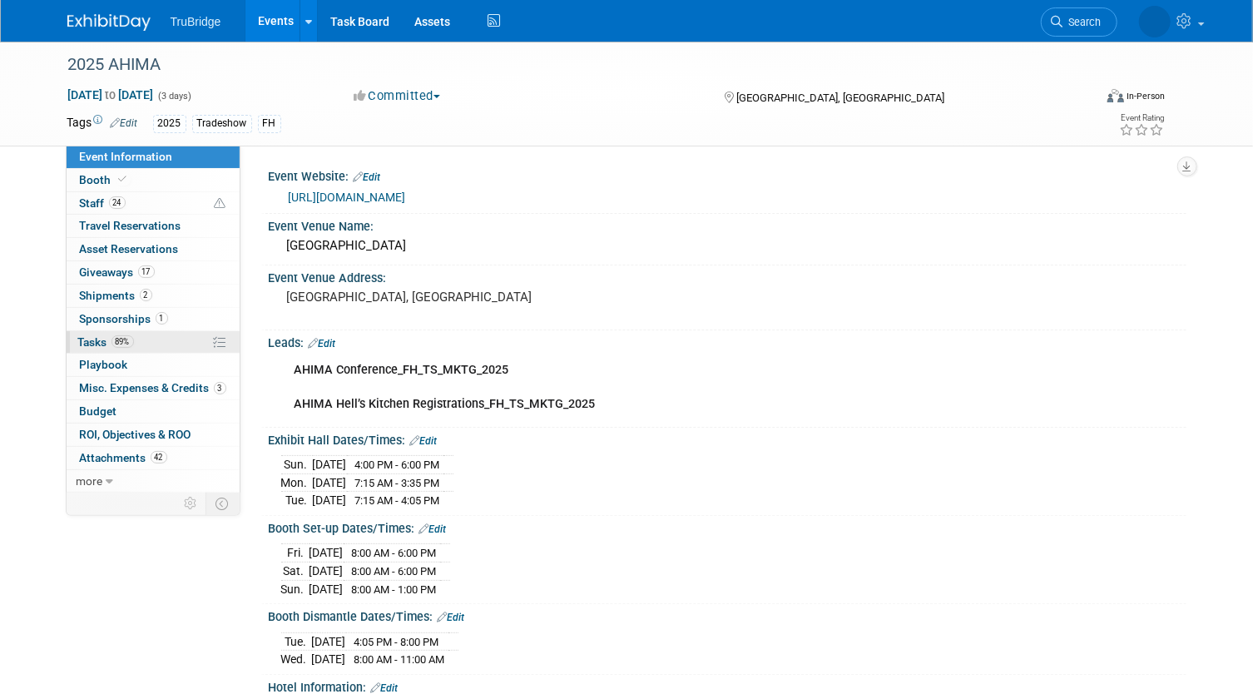
drag, startPoint x: 92, startPoint y: 338, endPoint x: 509, endPoint y: 293, distance: 419.1
click at [92, 337] on span "Tasks 89%" at bounding box center [106, 341] width 56 height 13
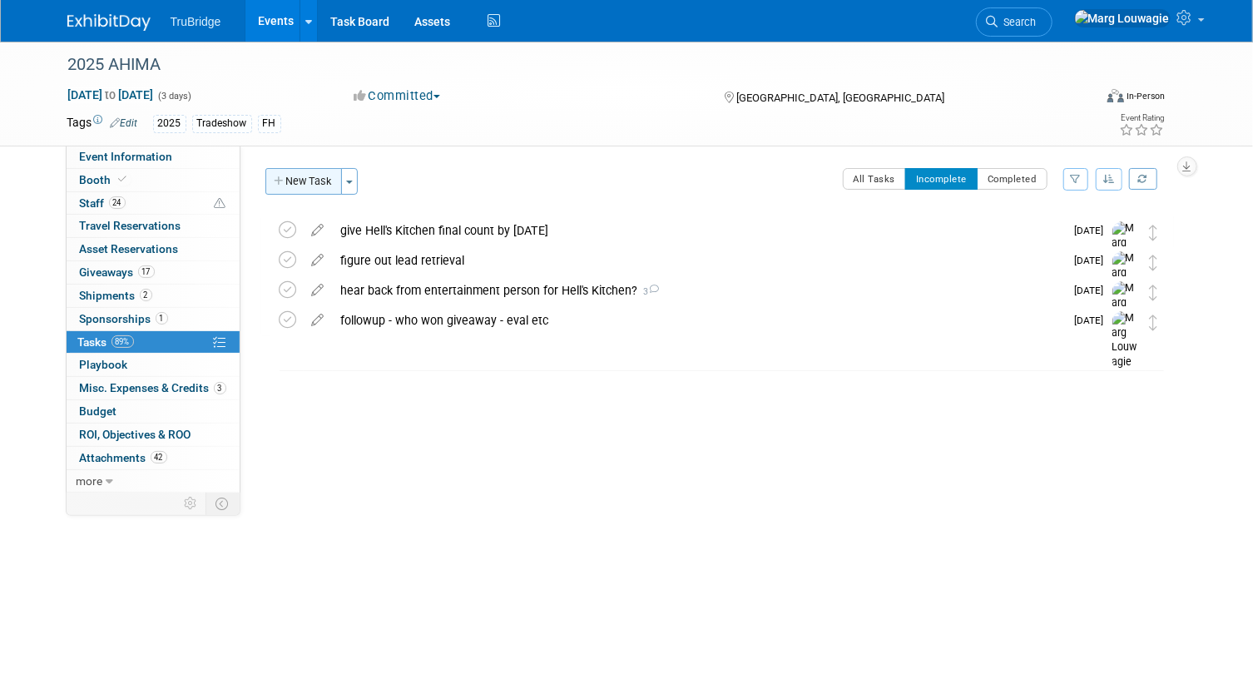
click at [314, 176] on button "New Task" at bounding box center [303, 181] width 77 height 27
click at [0, 0] on div at bounding box center [0, 0] width 0 height 0
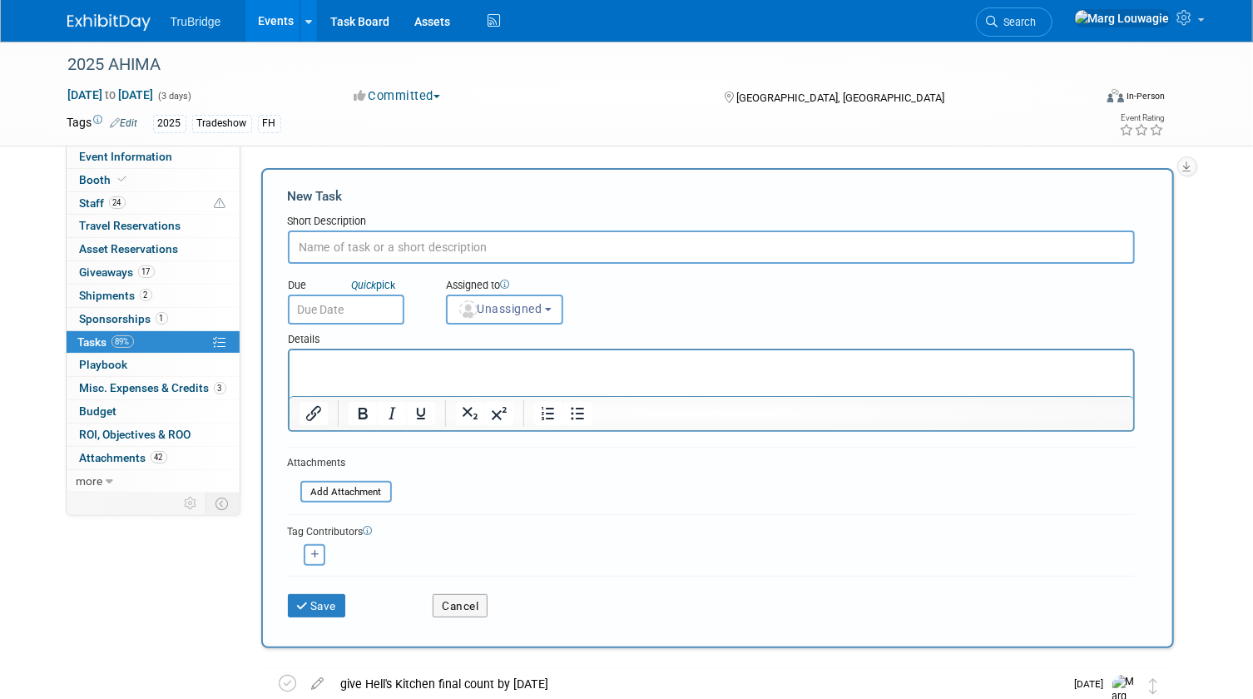
click at [348, 241] on input "text" at bounding box center [711, 246] width 847 height 33
type input "print name badges for Hell's Kitchen"
click at [475, 316] on button "Unassigned" at bounding box center [505, 309] width 118 height 30
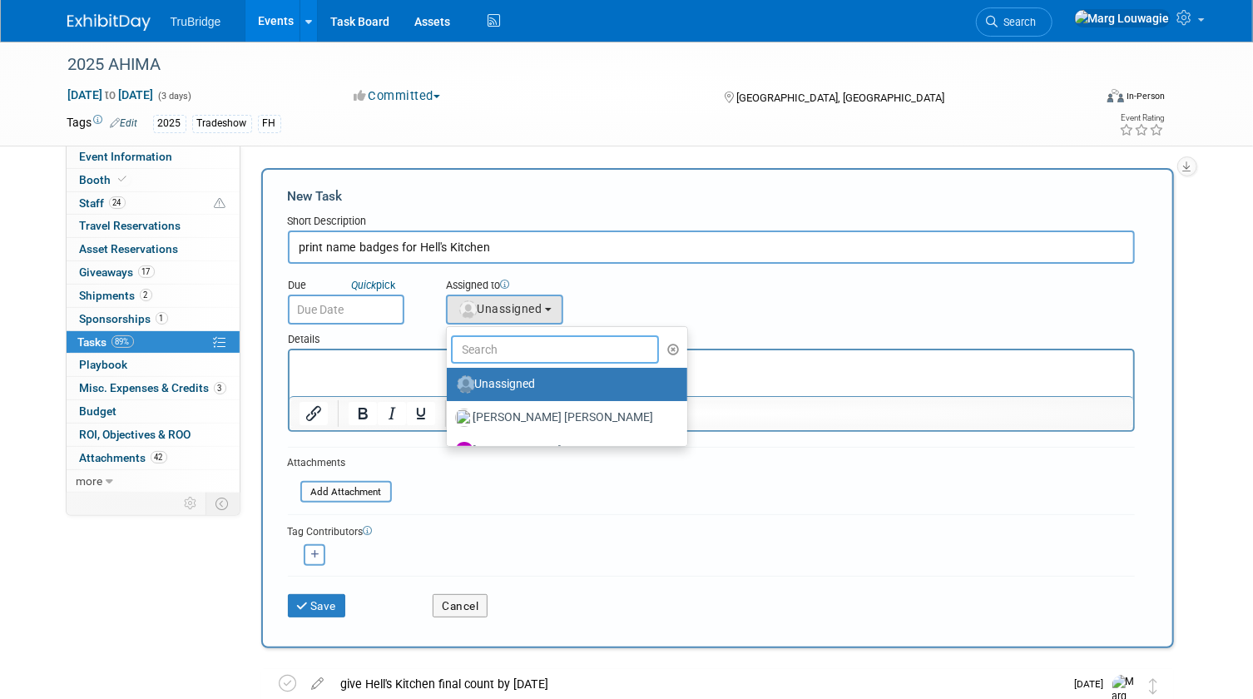
click at [496, 344] on input "text" at bounding box center [555, 349] width 209 height 28
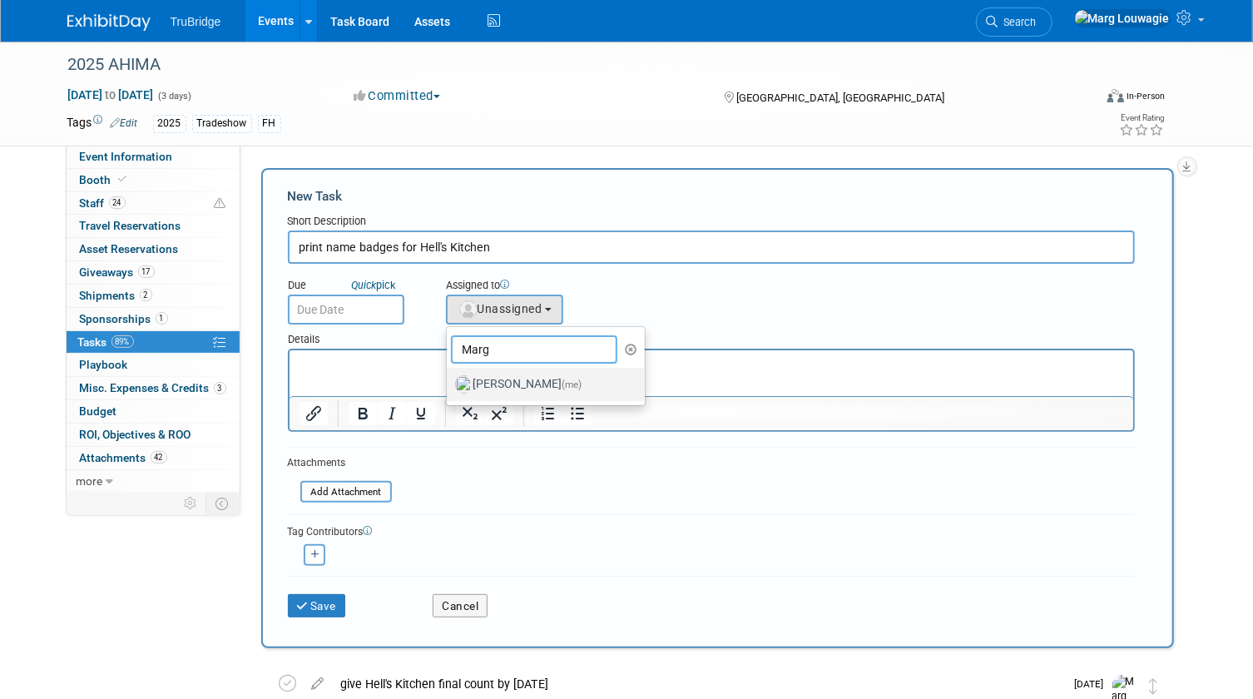
type input "Marg"
drag, startPoint x: 512, startPoint y: 378, endPoint x: 143, endPoint y: 0, distance: 527.6
click at [512, 378] on label "Marg Louwagie (me)" at bounding box center [542, 384] width 174 height 27
click at [449, 378] on input "Marg Louwagie (me)" at bounding box center [443, 382] width 11 height 11
select select "0abee163-1570-438d-a0ea-e9129f2ffbd7"
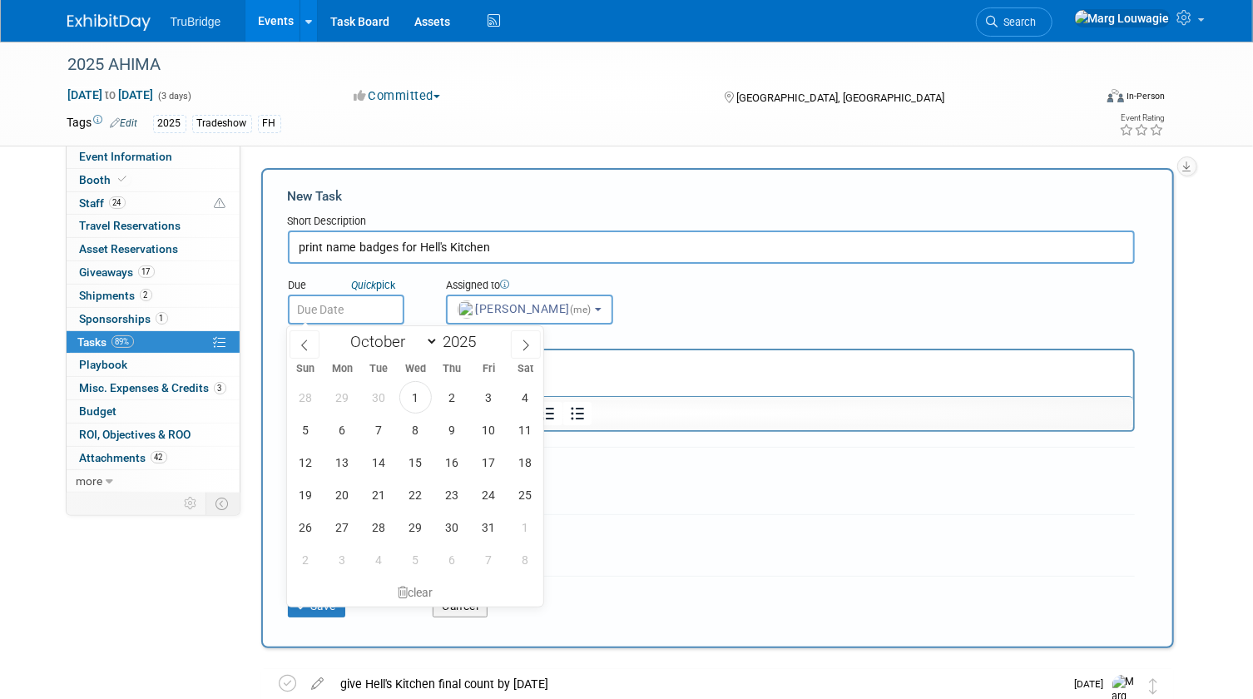
click at [378, 309] on input "text" at bounding box center [346, 309] width 116 height 30
click at [349, 425] on span "6" at bounding box center [342, 429] width 32 height 32
type input "Oct 6, 2025"
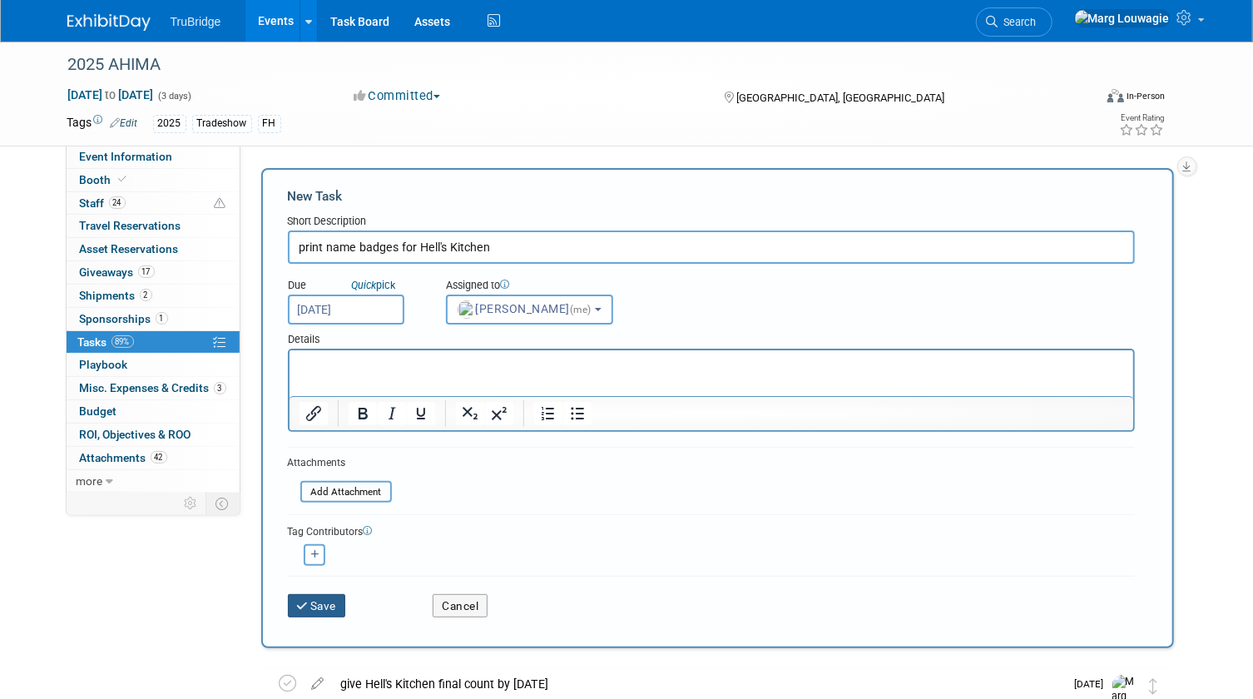
click at [327, 606] on button "Save" at bounding box center [317, 605] width 58 height 23
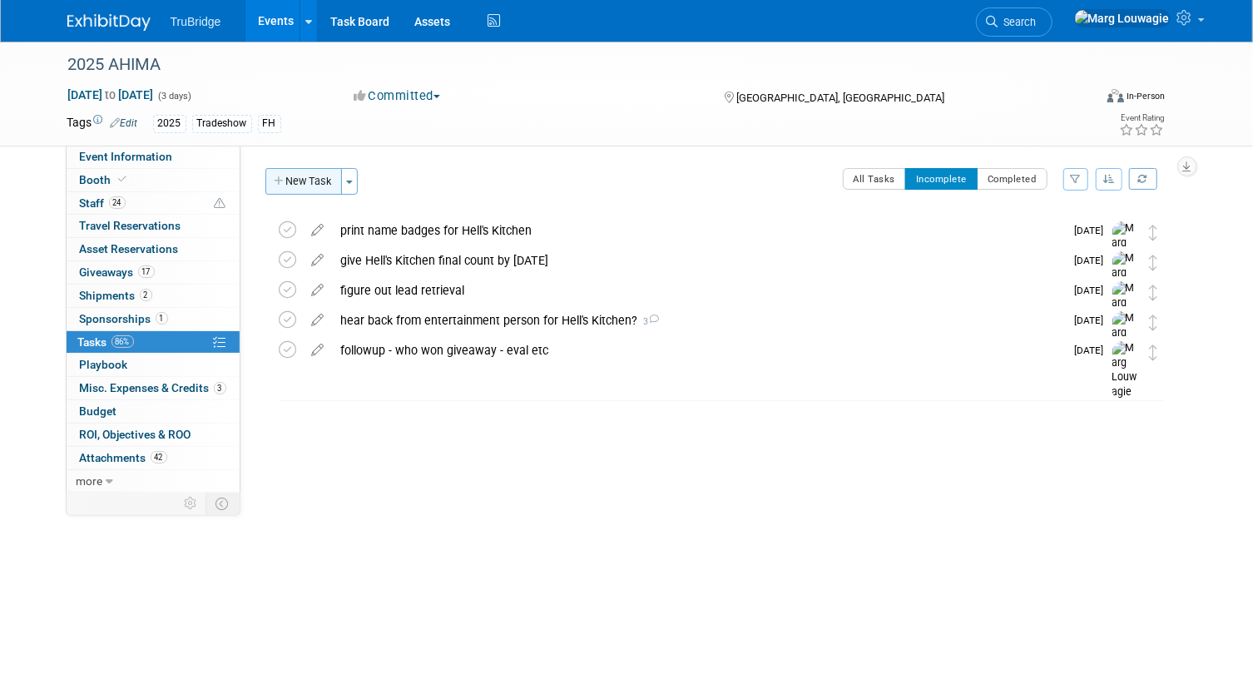
click at [280, 175] on button "New Task" at bounding box center [303, 181] width 77 height 27
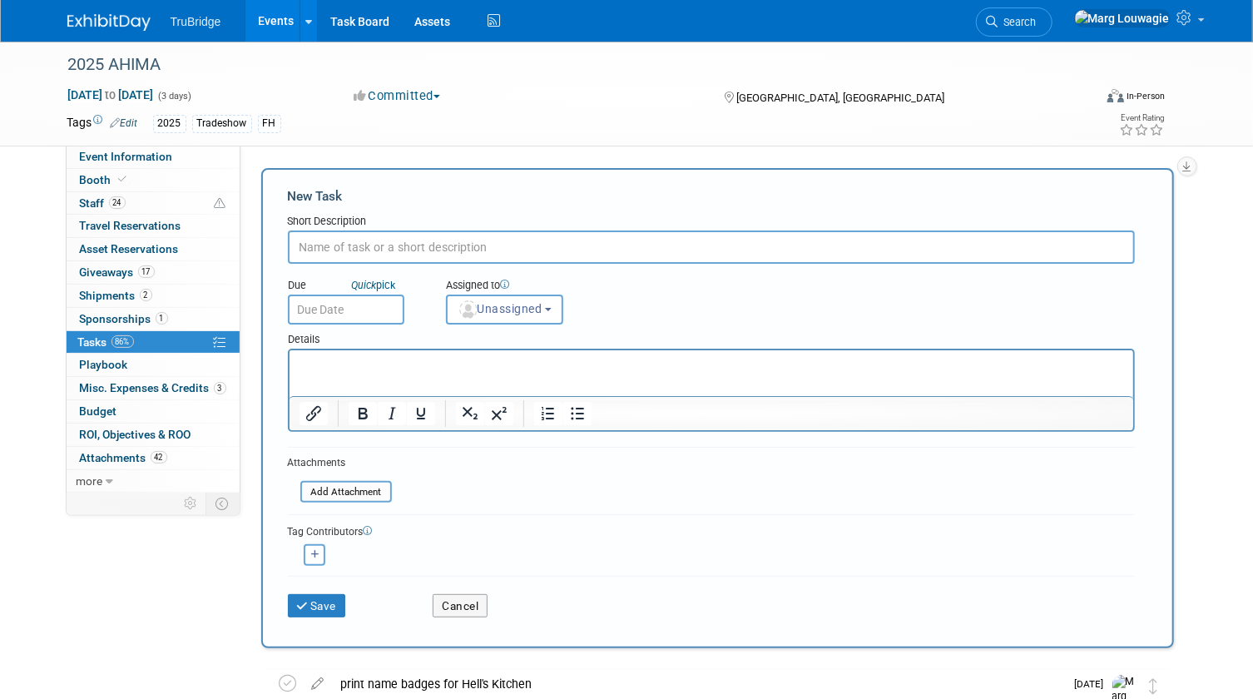
click at [348, 243] on input "text" at bounding box center [711, 246] width 847 height 33
type input "compile preshow binder info"
click at [527, 311] on span "Unassigned" at bounding box center [499, 308] width 85 height 13
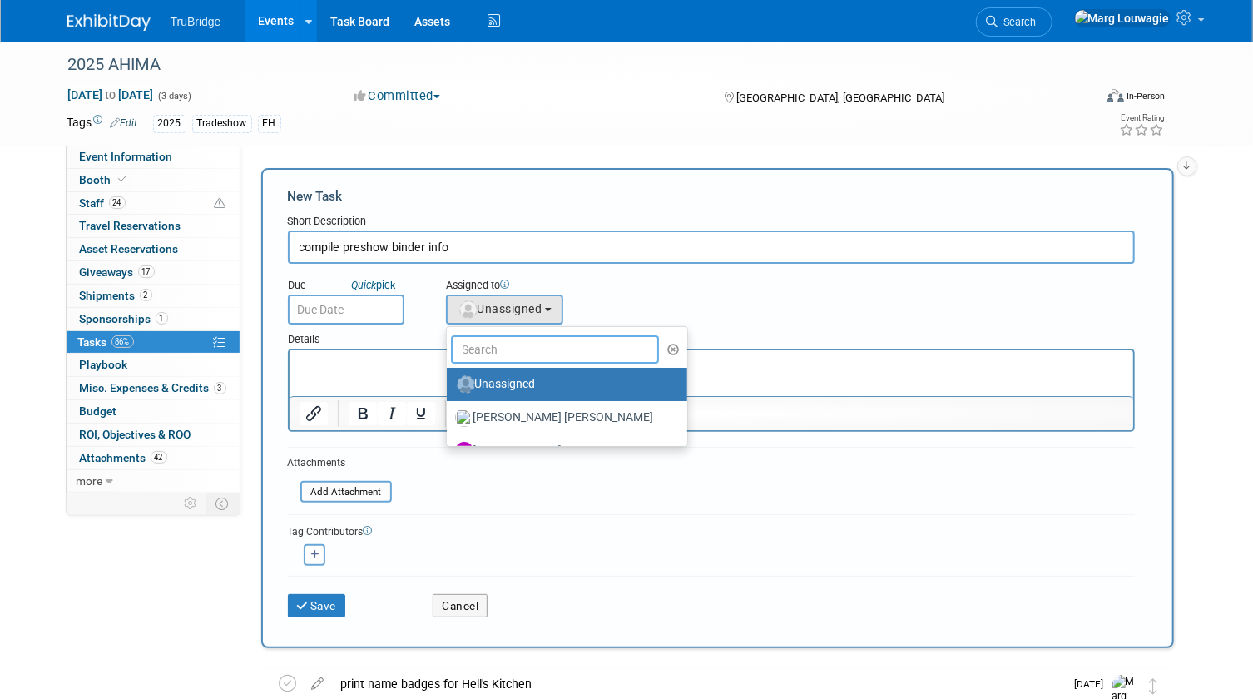
click at [536, 346] on input "text" at bounding box center [555, 349] width 209 height 28
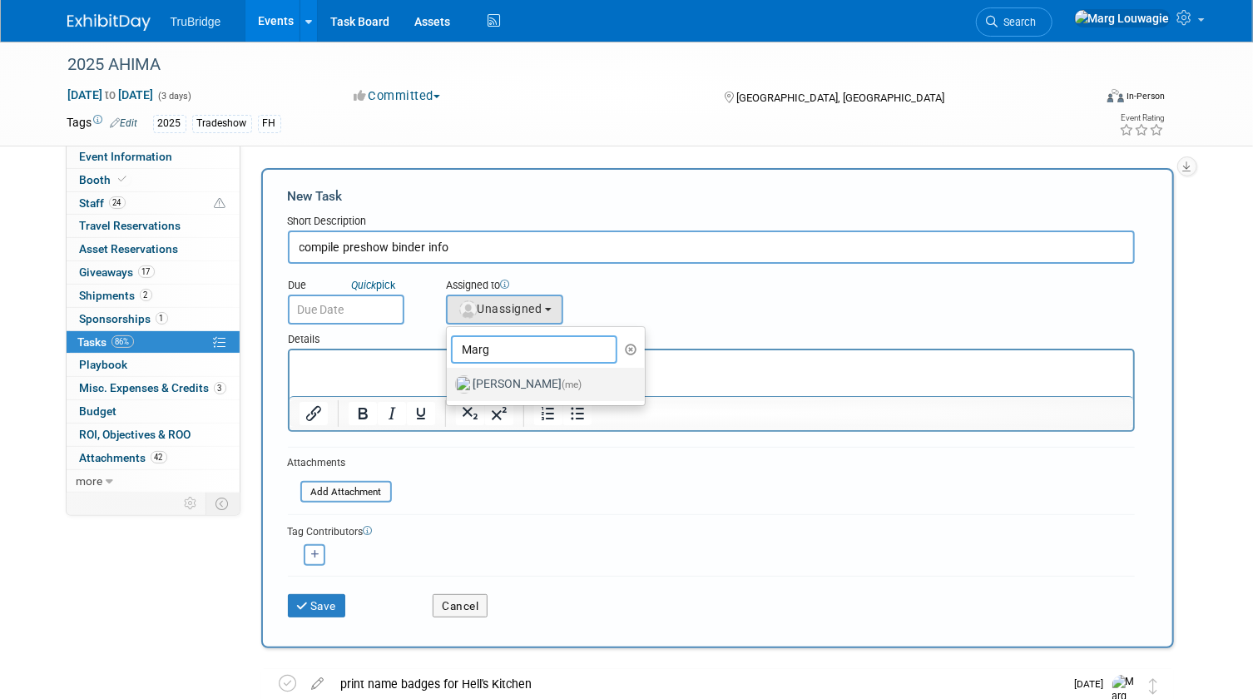
type input "Marg"
drag, startPoint x: 543, startPoint y: 376, endPoint x: 109, endPoint y: 0, distance: 574.3
click at [543, 376] on label "Marg Louwagie (me)" at bounding box center [542, 384] width 174 height 27
click at [449, 377] on input "Marg Louwagie (me)" at bounding box center [443, 382] width 11 height 11
select select "0abee163-1570-438d-a0ea-e9129f2ffbd7"
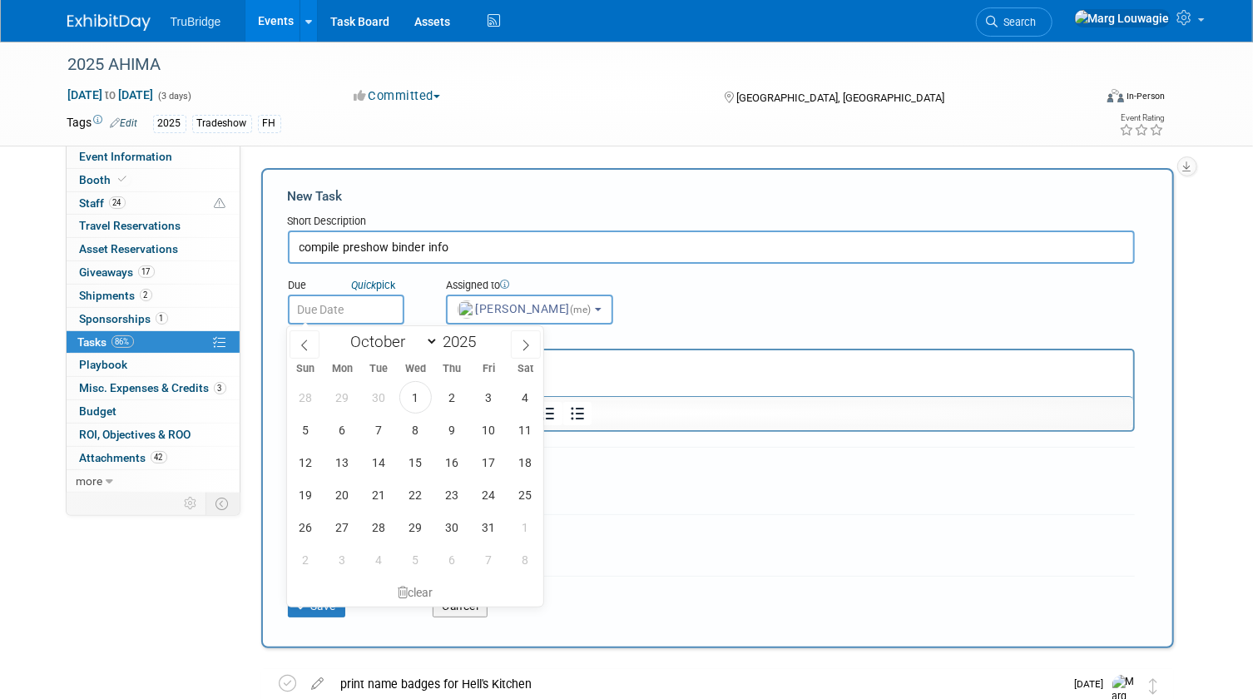
click at [375, 311] on input "text" at bounding box center [346, 309] width 116 height 30
click at [345, 423] on span "6" at bounding box center [342, 429] width 32 height 32
type input "Oct 6, 2025"
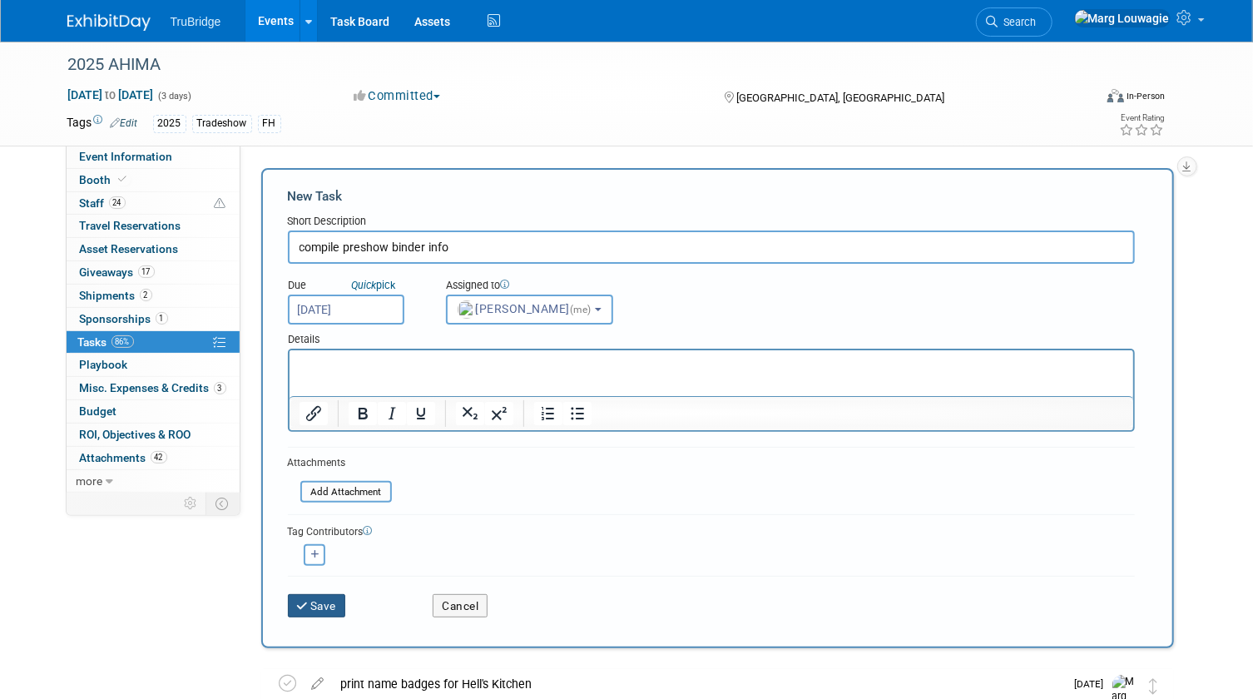
click at [317, 601] on button "Save" at bounding box center [317, 605] width 58 height 23
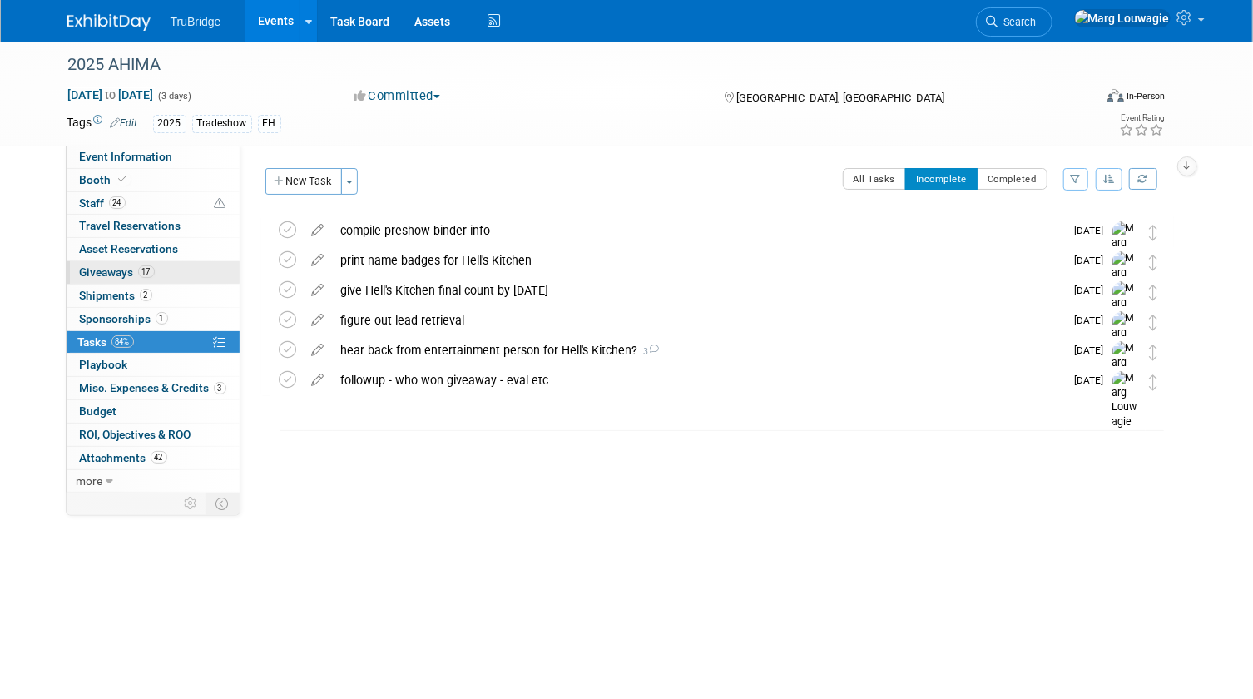
drag, startPoint x: 110, startPoint y: 293, endPoint x: 125, endPoint y: 280, distance: 19.5
click at [110, 293] on span "Shipments 2" at bounding box center [116, 295] width 72 height 13
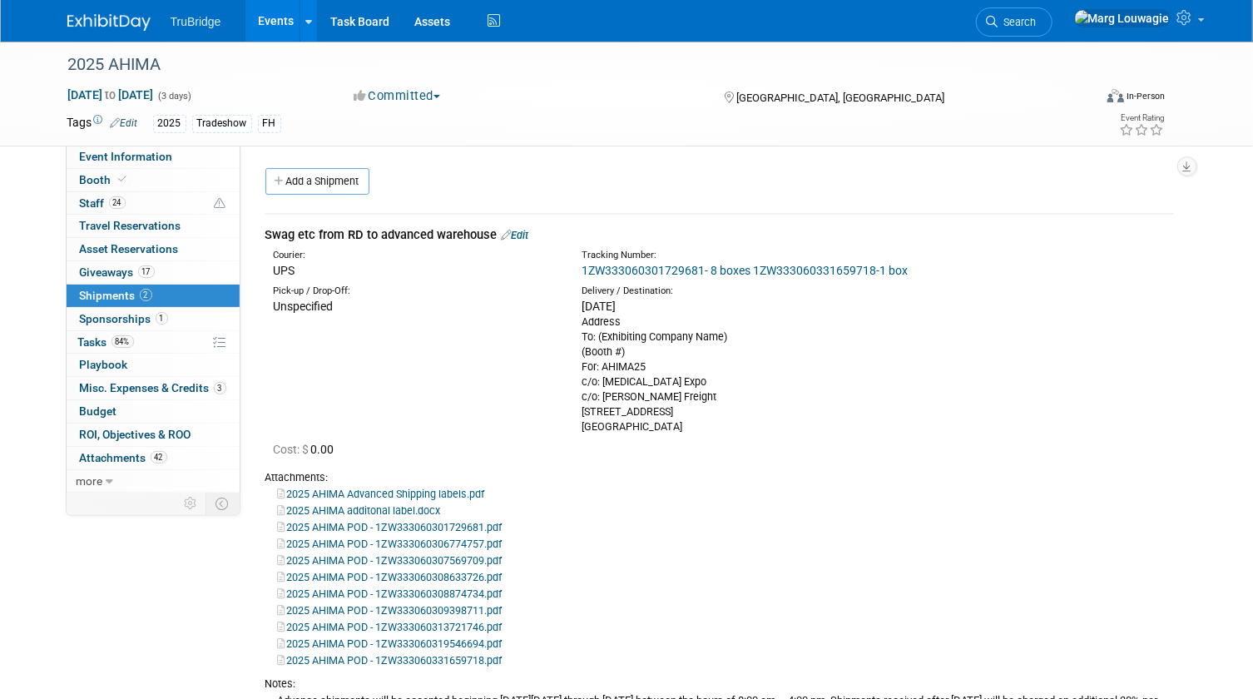
click at [526, 235] on link "Edit" at bounding box center [515, 235] width 27 height 12
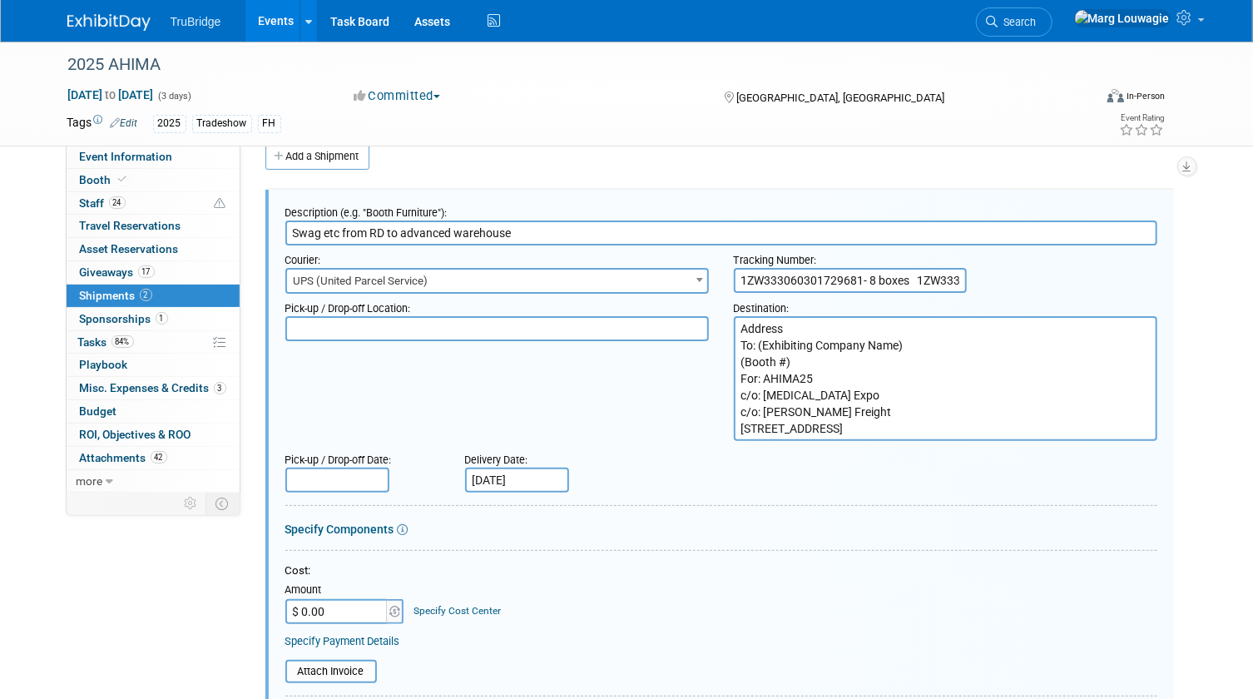
click at [914, 282] on input "1ZW333060301729681- 8 boxes 1ZW333060331659718-1 box" at bounding box center [850, 280] width 233 height 25
paste input "1ZW333060316458973"
type input "1ZW333060301729681- 8 boxes, 1ZW333060331659718-1 box, 1ZW333060316458973"
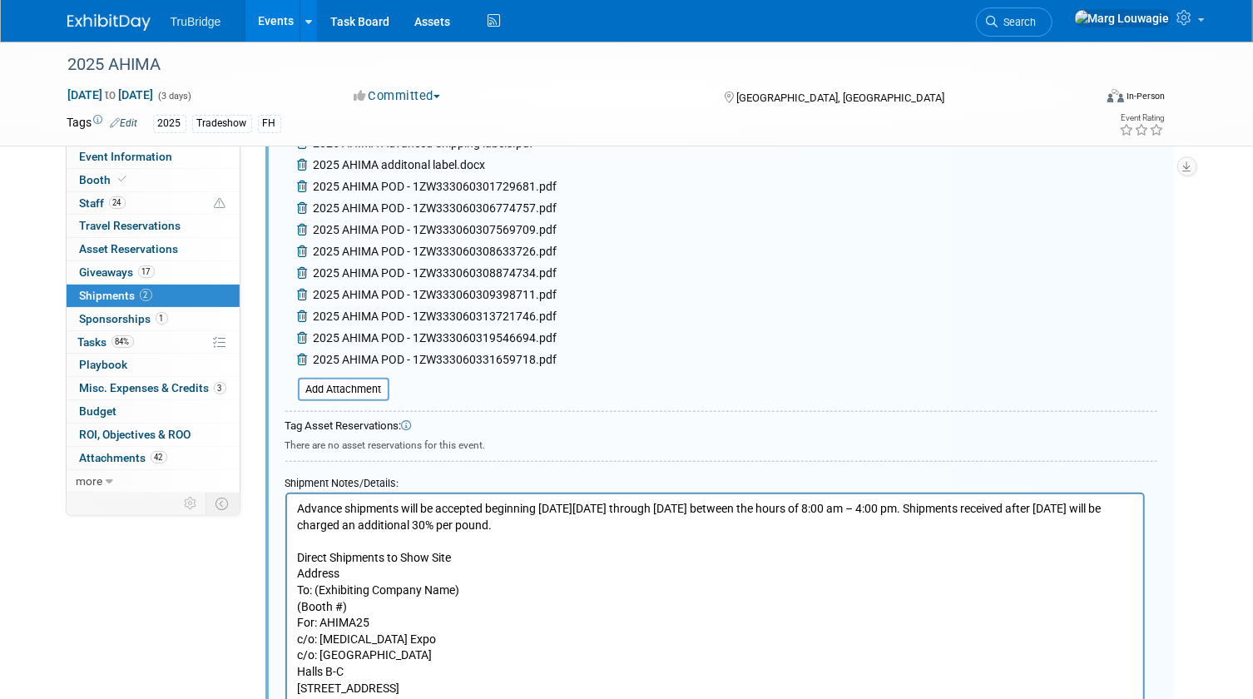
scroll to position [1007, 0]
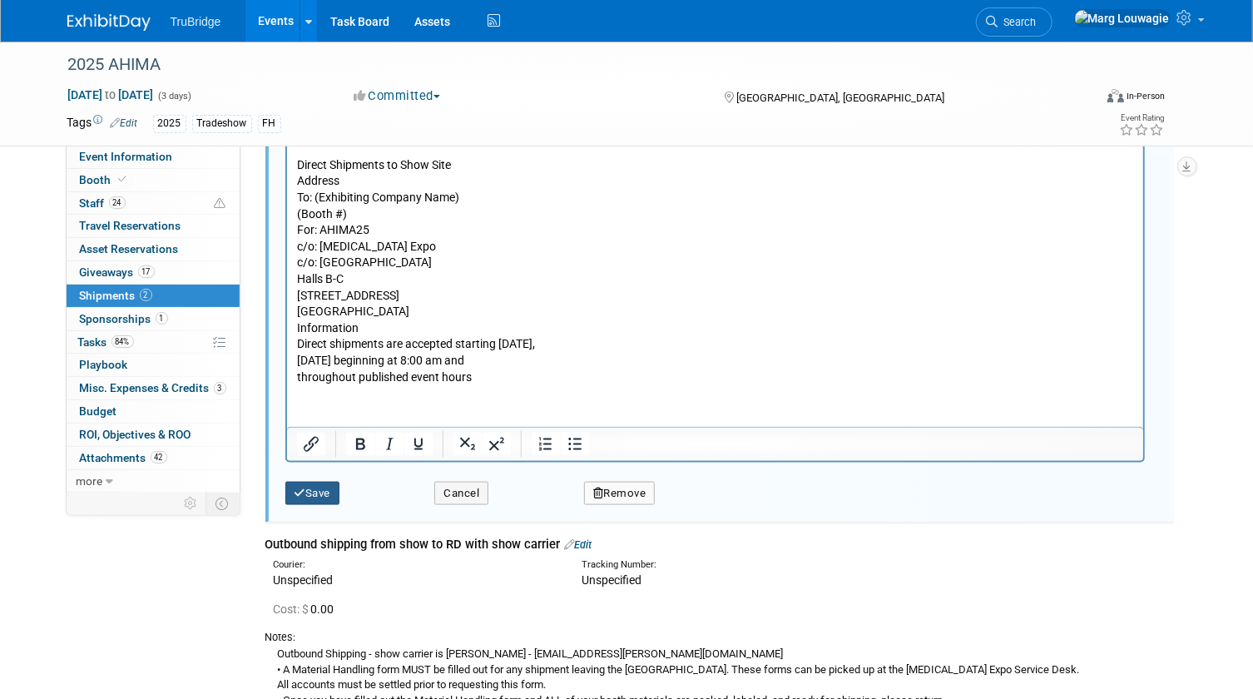
click at [327, 491] on button "Save" at bounding box center [312, 493] width 55 height 23
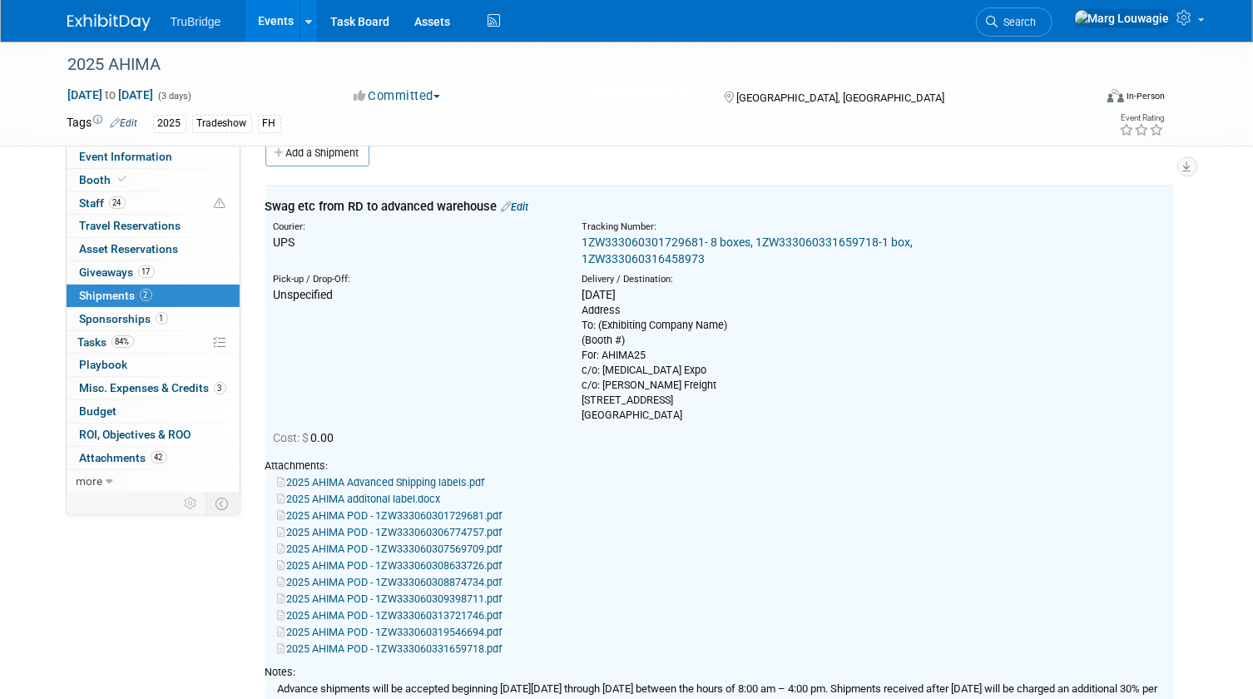
scroll to position [25, 0]
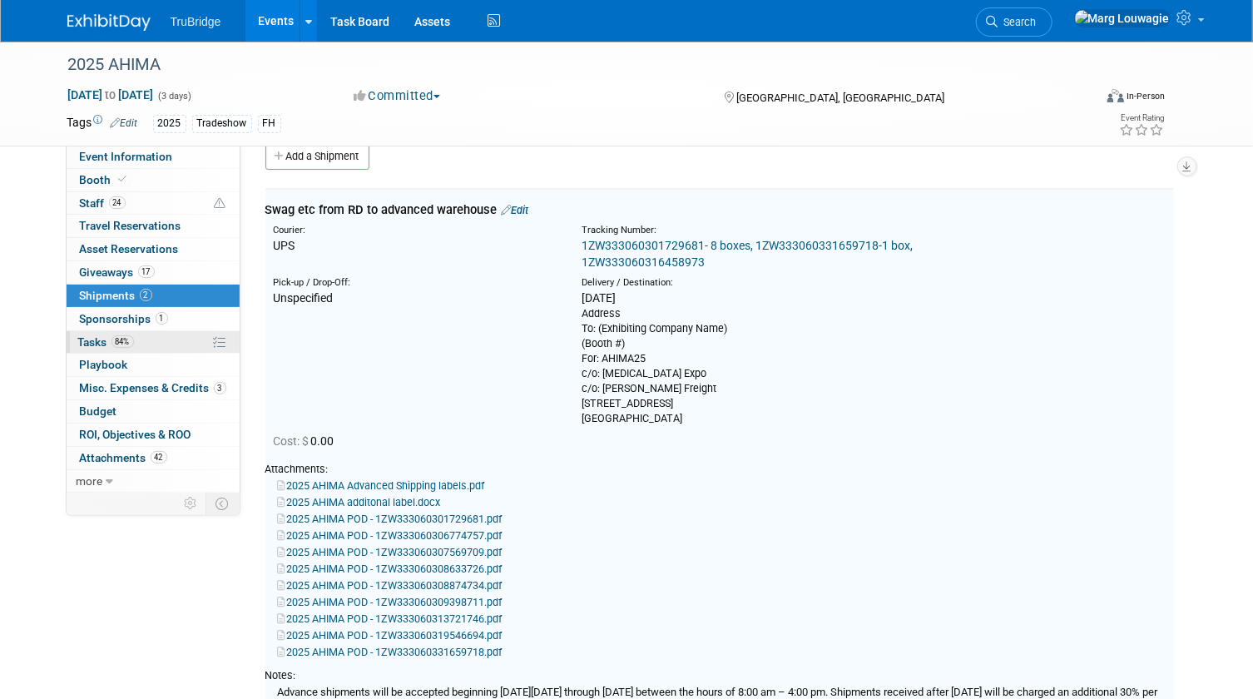
click at [92, 344] on span "Tasks 84%" at bounding box center [106, 341] width 56 height 13
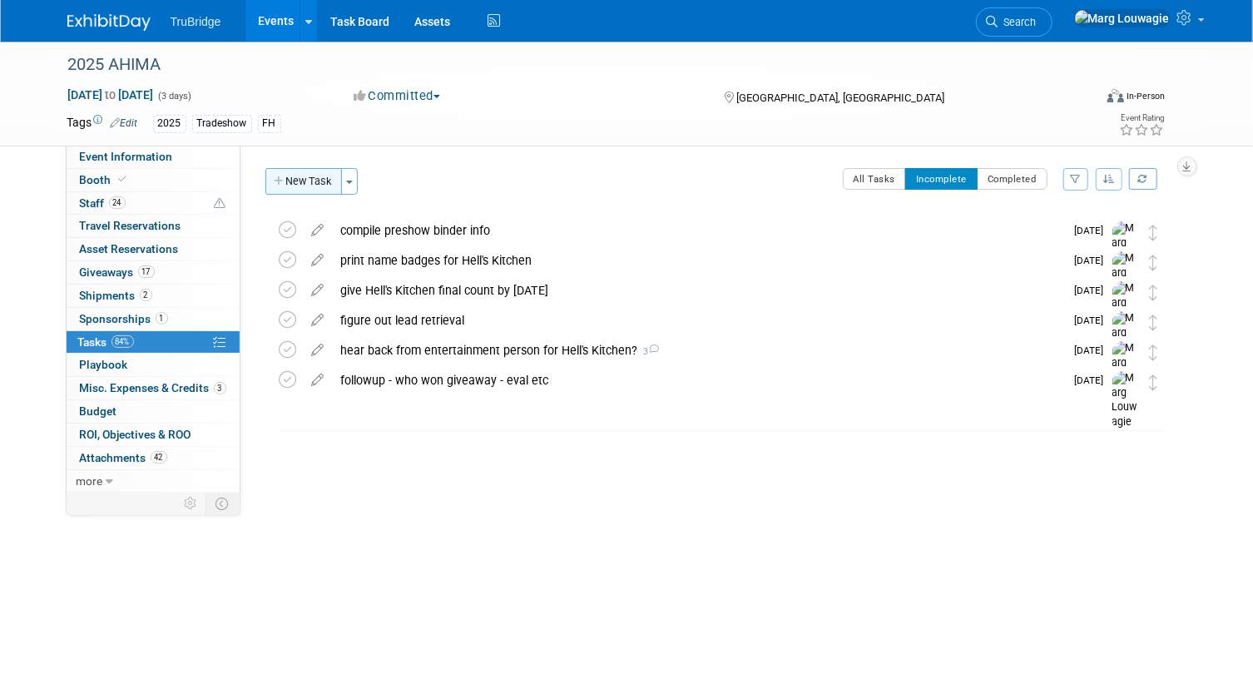
click at [304, 180] on button "New Task" at bounding box center [303, 181] width 77 height 27
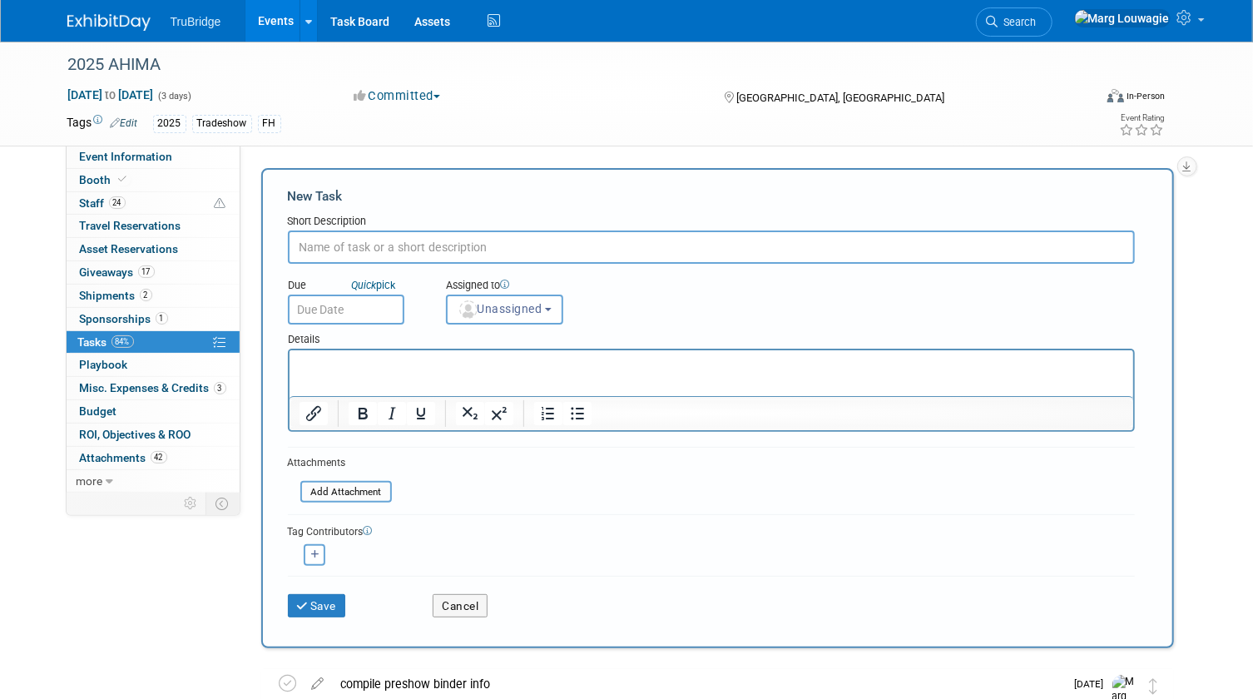
click at [347, 247] on input "text" at bounding box center [711, 246] width 847 height 33
paste input "1ZW333060316458973"
type input "check tracking on last box sent - should arrive 10.6.25 - 1ZW333060316458973"
click at [502, 311] on span "Unassigned" at bounding box center [499, 308] width 85 height 13
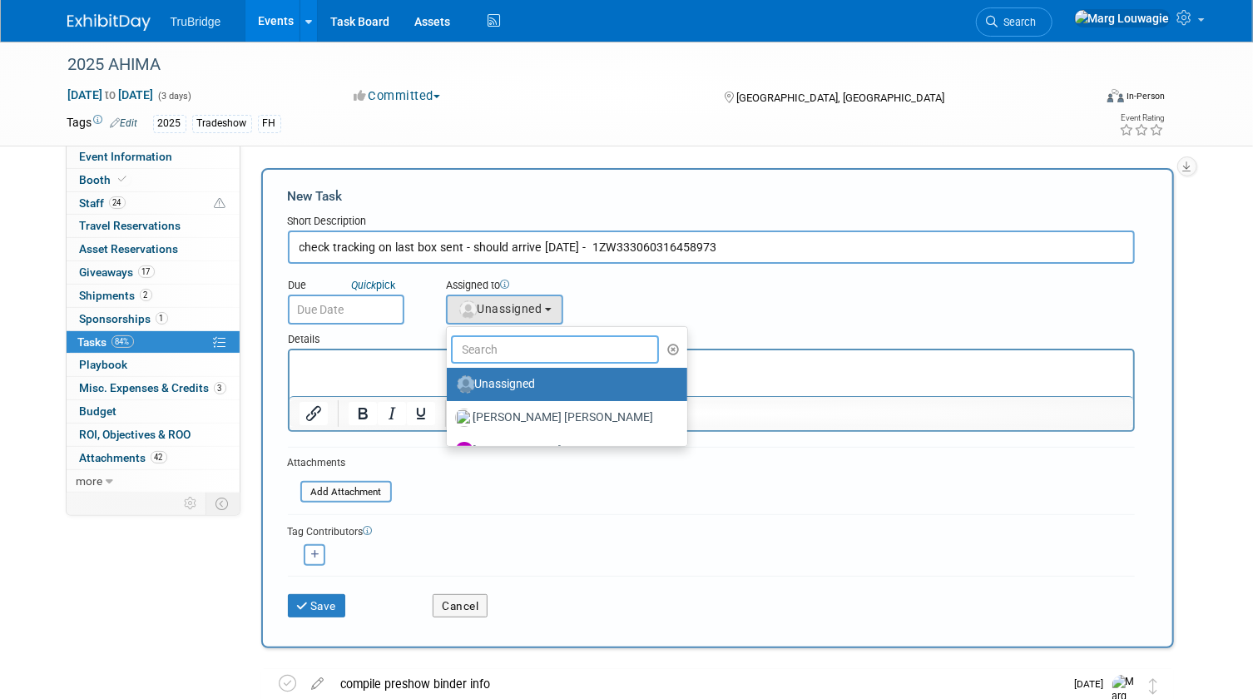
click at [516, 349] on input "text" at bounding box center [555, 349] width 209 height 28
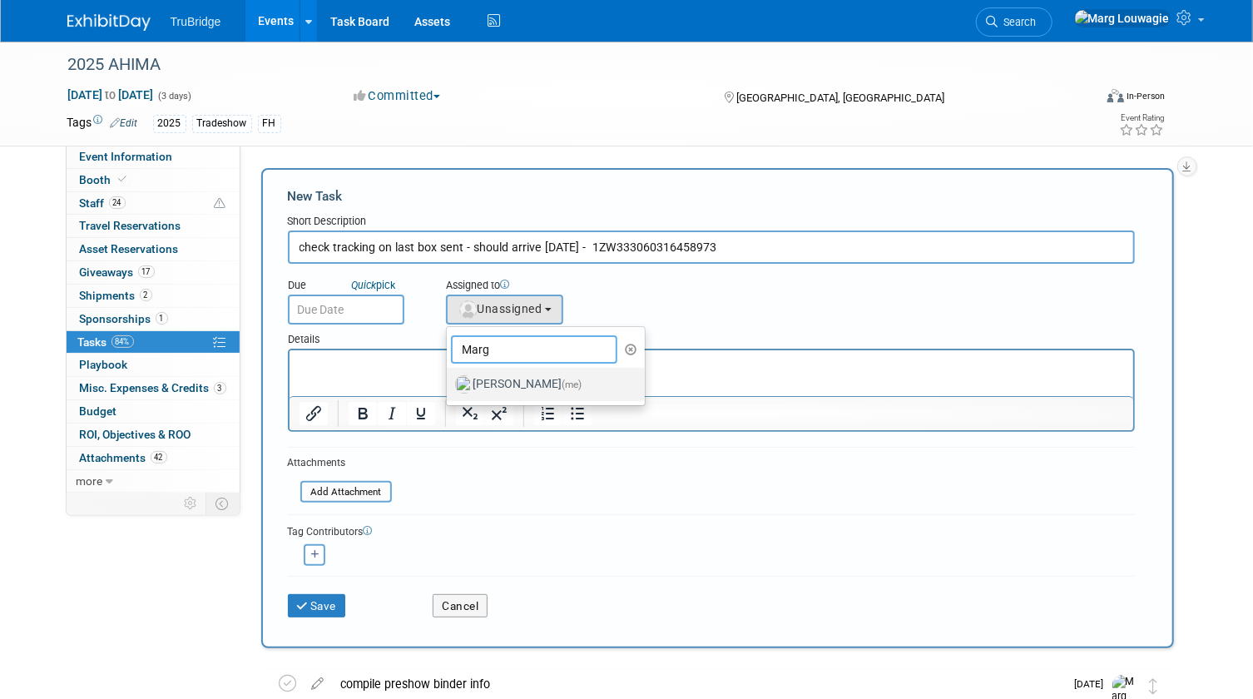
type input "Marg"
click at [506, 376] on label "Marg Louwagie (me)" at bounding box center [542, 384] width 174 height 27
click at [449, 377] on input "Marg Louwagie (me)" at bounding box center [443, 382] width 11 height 11
select select "0abee163-1570-438d-a0ea-e9129f2ffbd7"
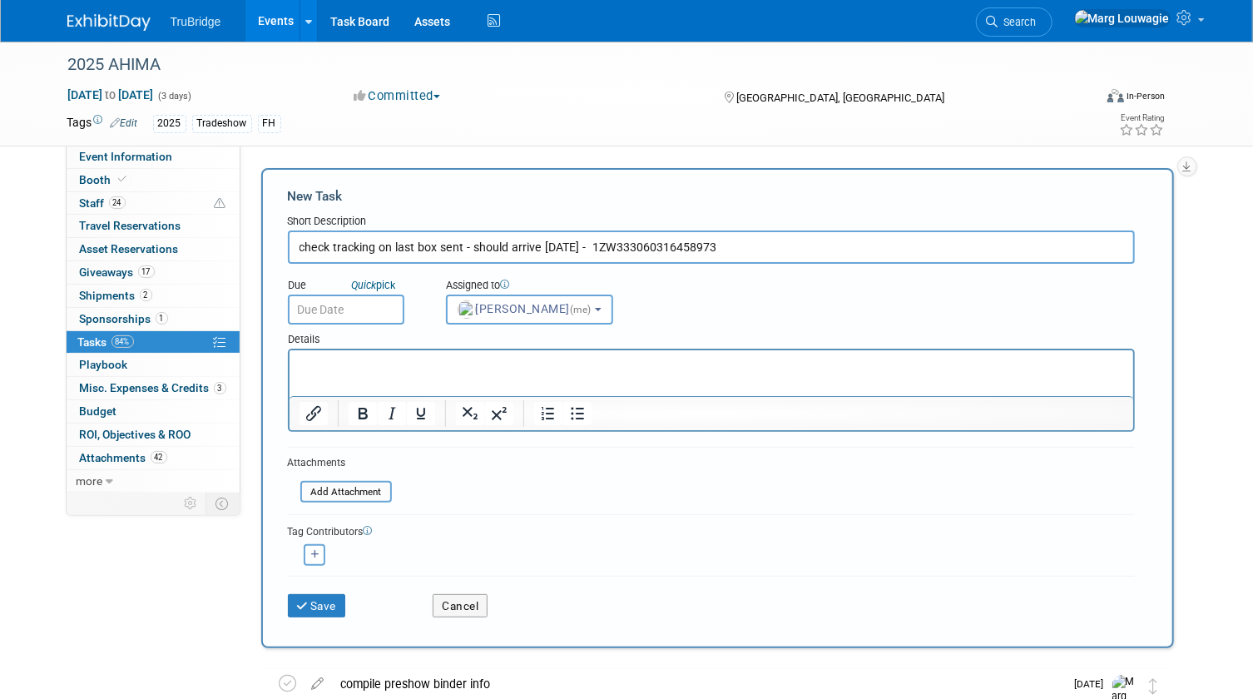
click at [368, 314] on input "text" at bounding box center [346, 309] width 116 height 30
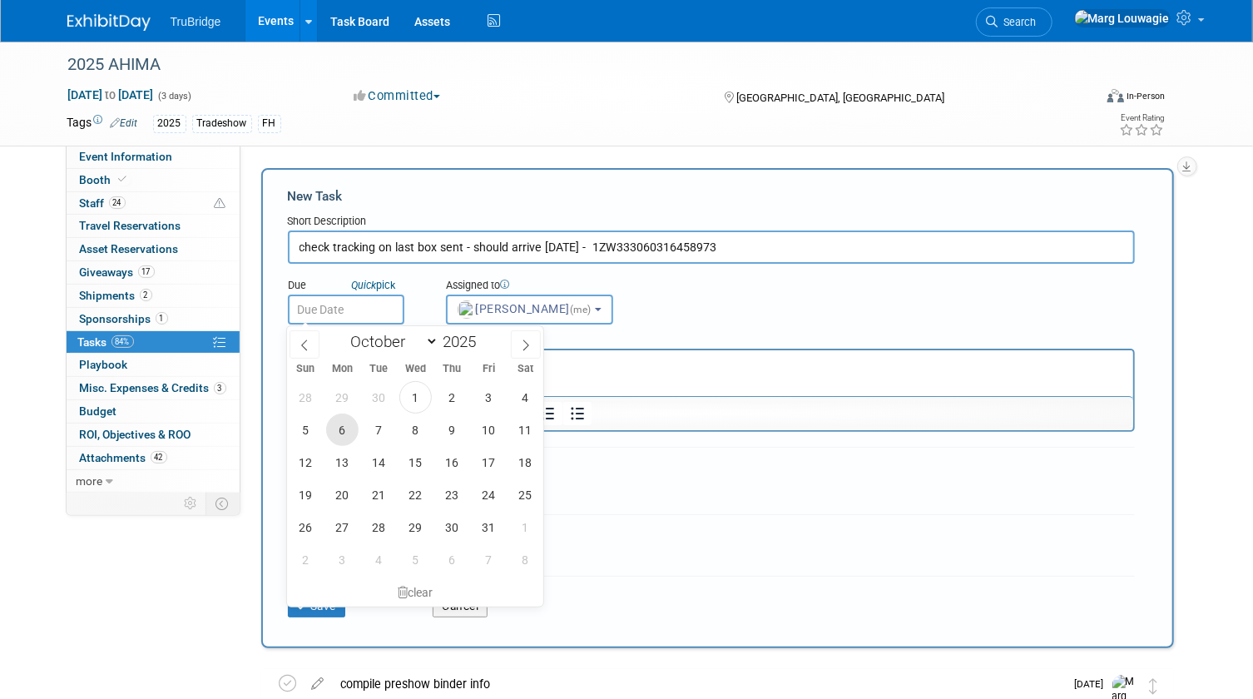
click at [340, 428] on span "6" at bounding box center [342, 429] width 32 height 32
type input "[DATE]"
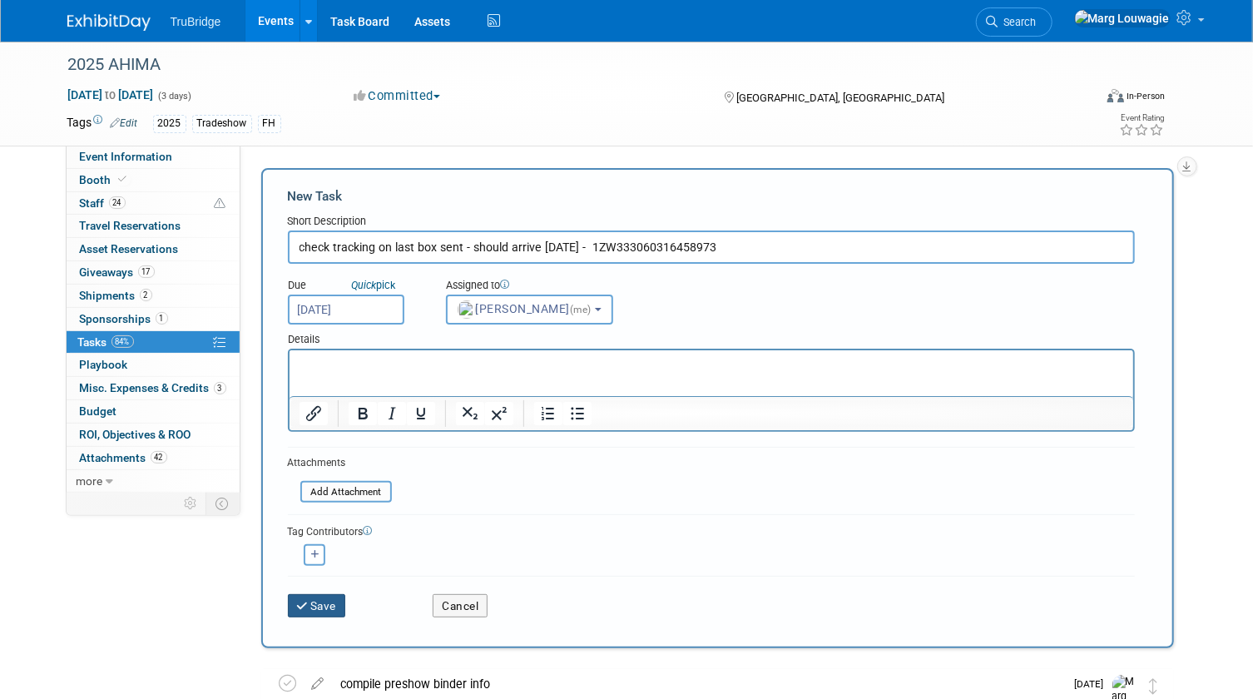
click at [334, 607] on button "Save" at bounding box center [317, 605] width 58 height 23
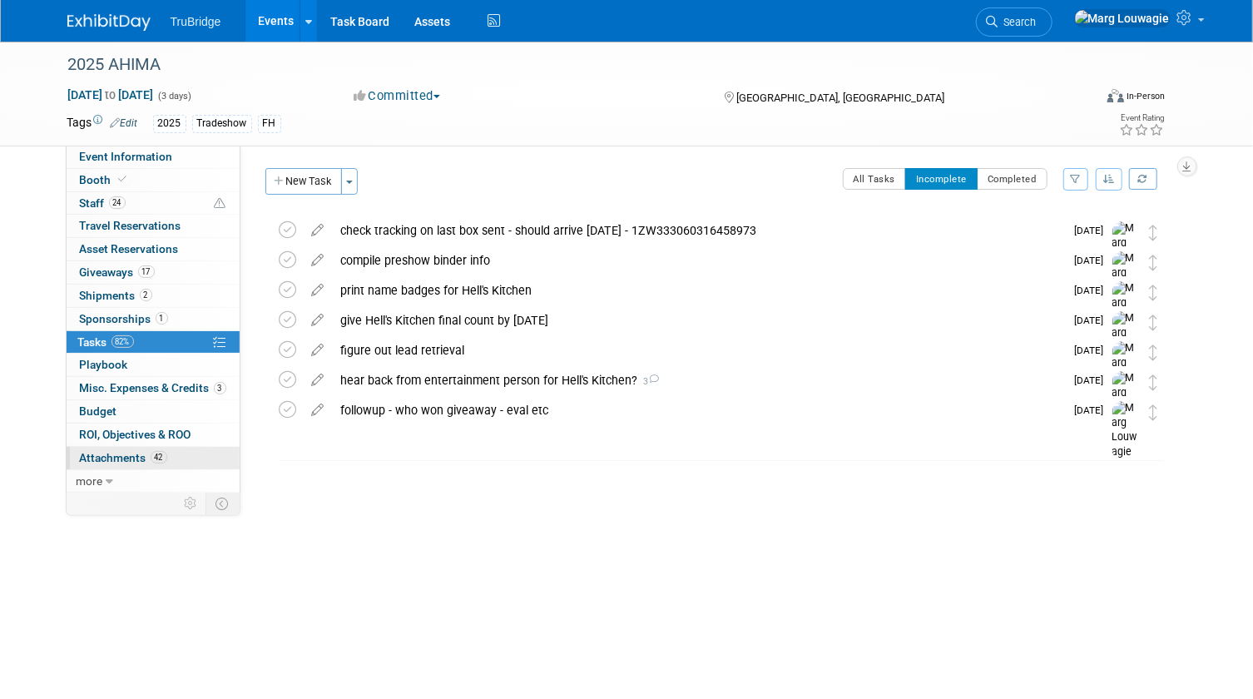
click at [128, 457] on span "Attachments 42" at bounding box center [123, 457] width 87 height 13
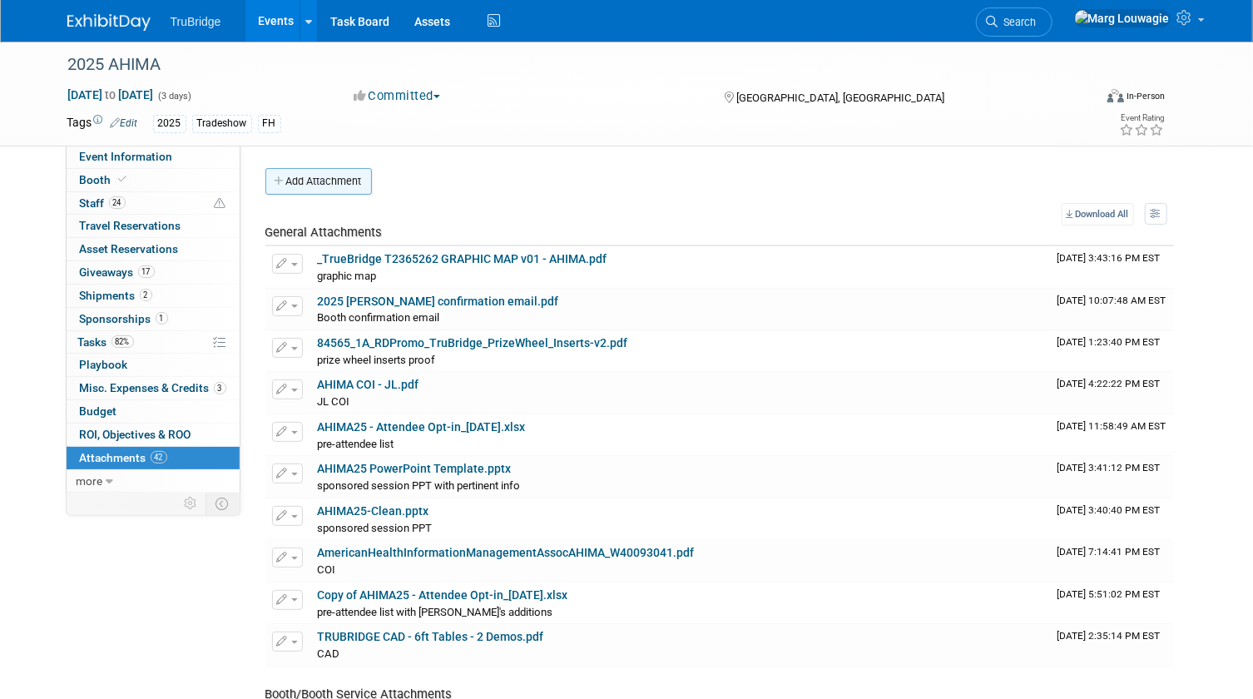
click at [326, 178] on button "Add Attachment" at bounding box center [318, 181] width 106 height 27
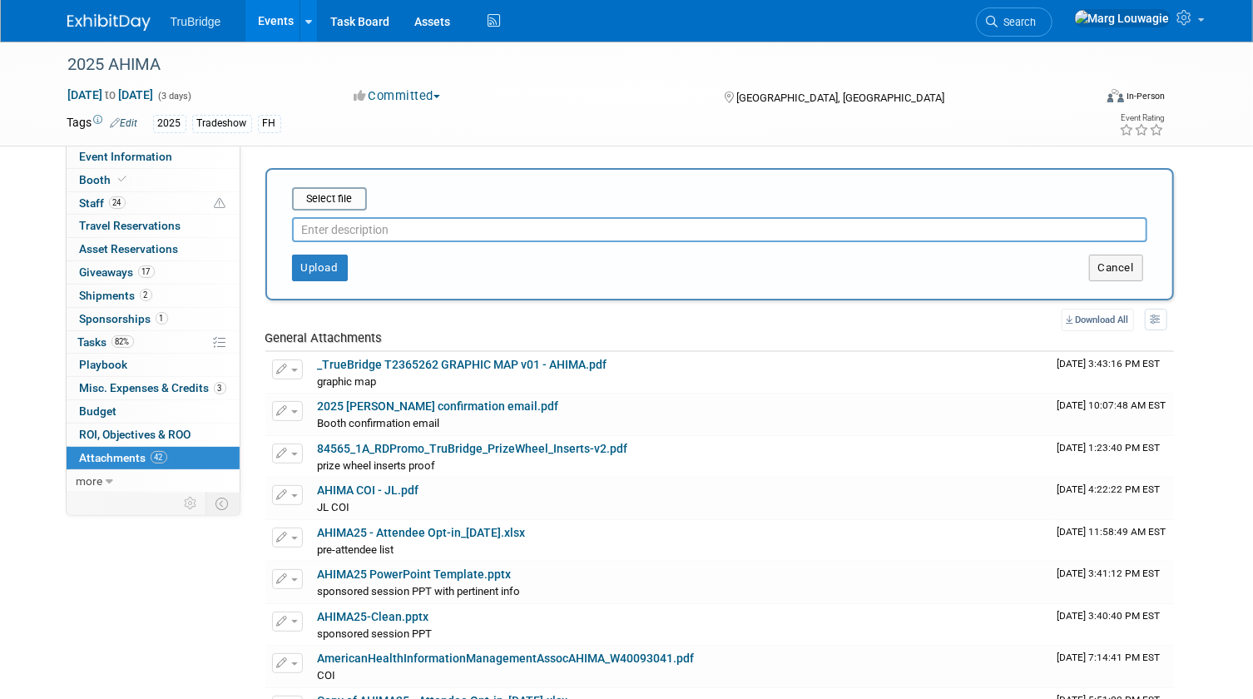
click at [344, 225] on input "text" at bounding box center [719, 229] width 855 height 25
type input "Updated graphic map to use"
click at [350, 197] on input "file" at bounding box center [266, 199] width 198 height 20
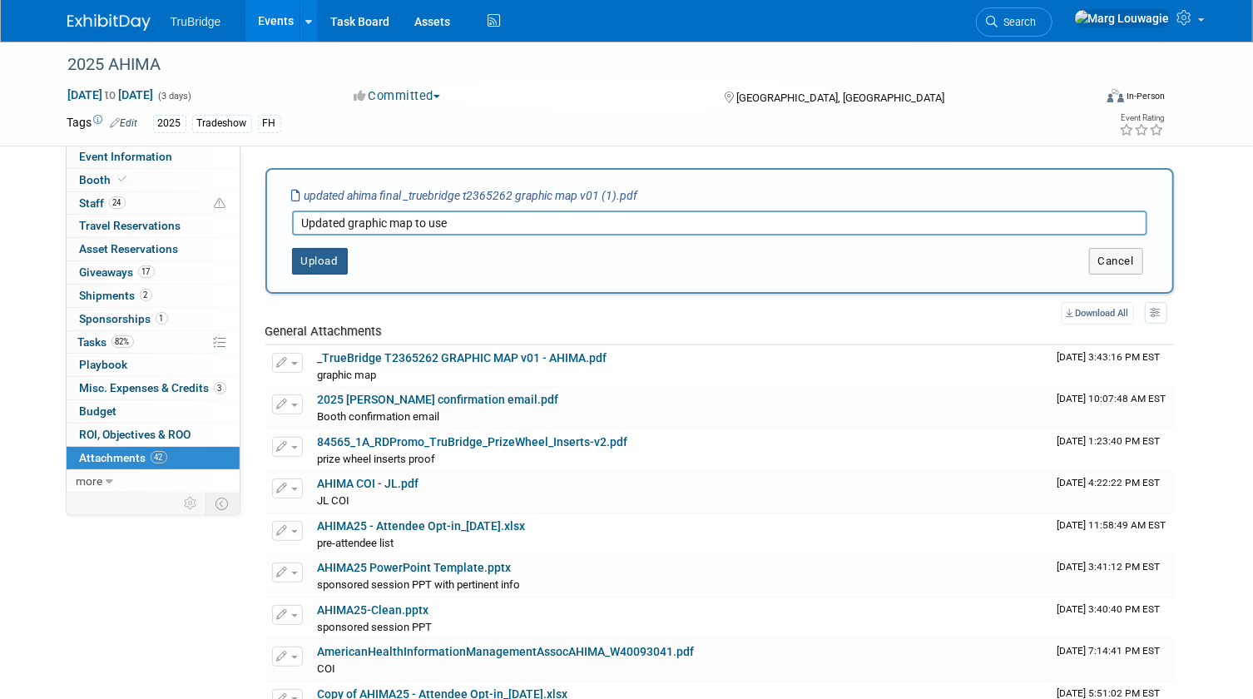
click at [327, 264] on button "Upload" at bounding box center [320, 261] width 56 height 27
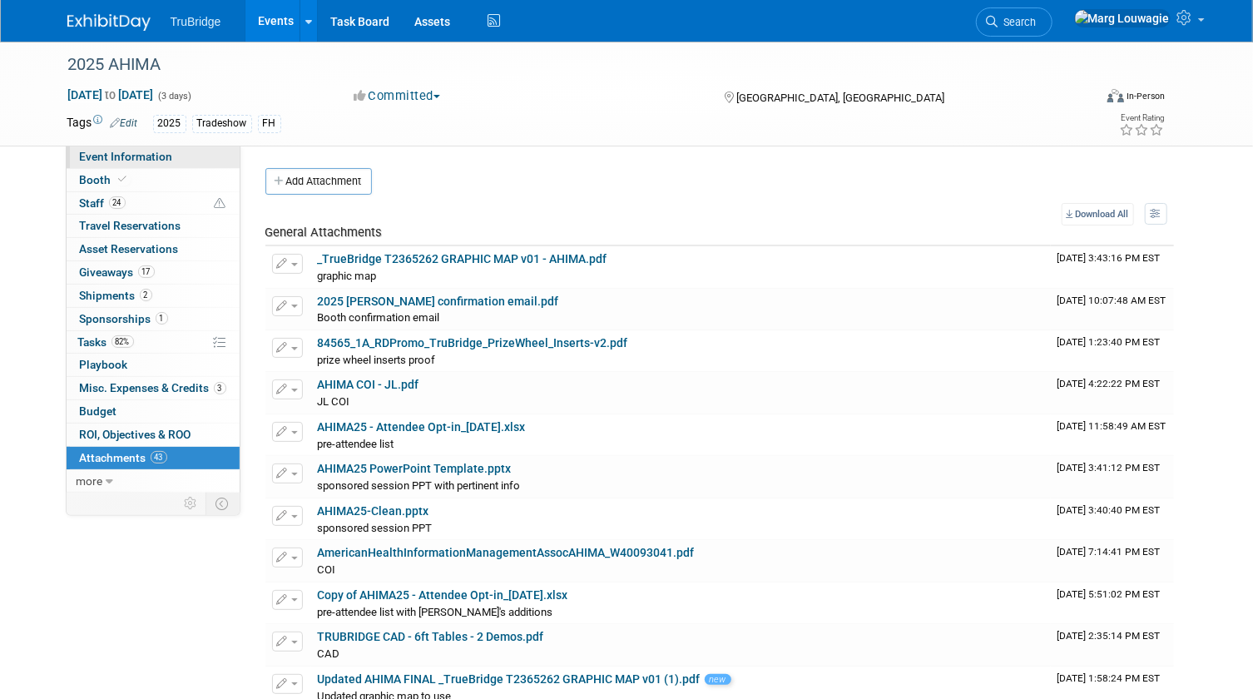
click at [180, 150] on link "Event Information" at bounding box center [153, 157] width 173 height 22
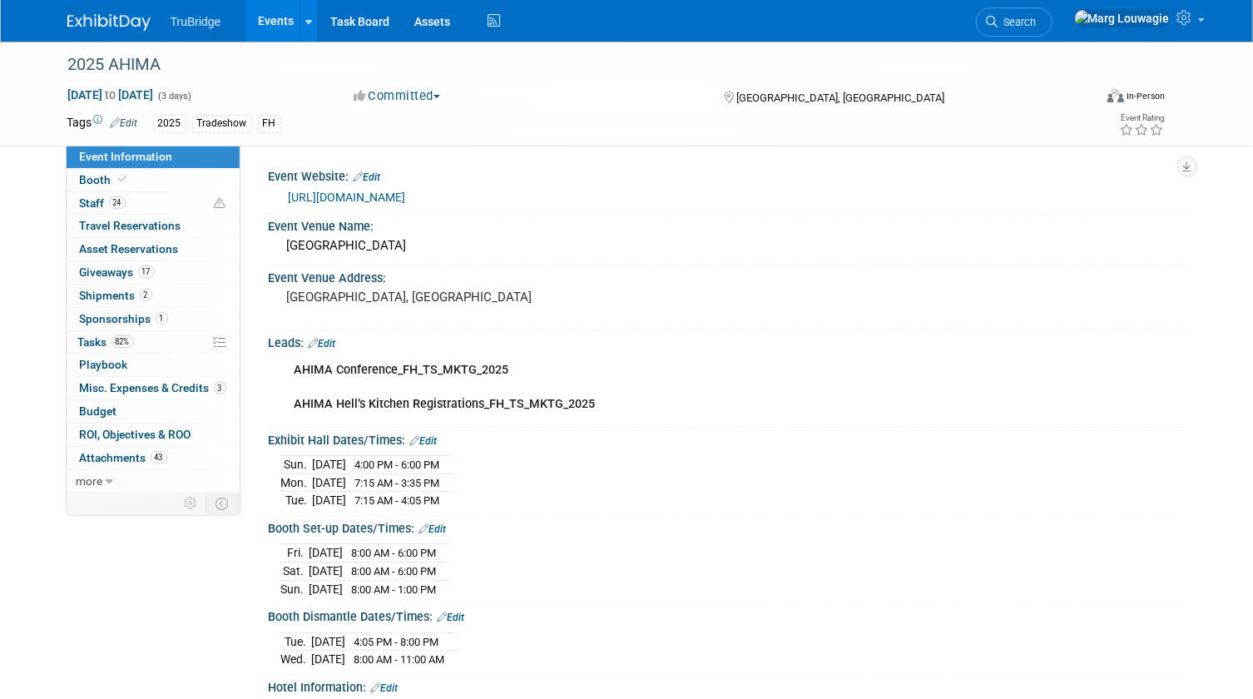
scroll to position [75, 0]
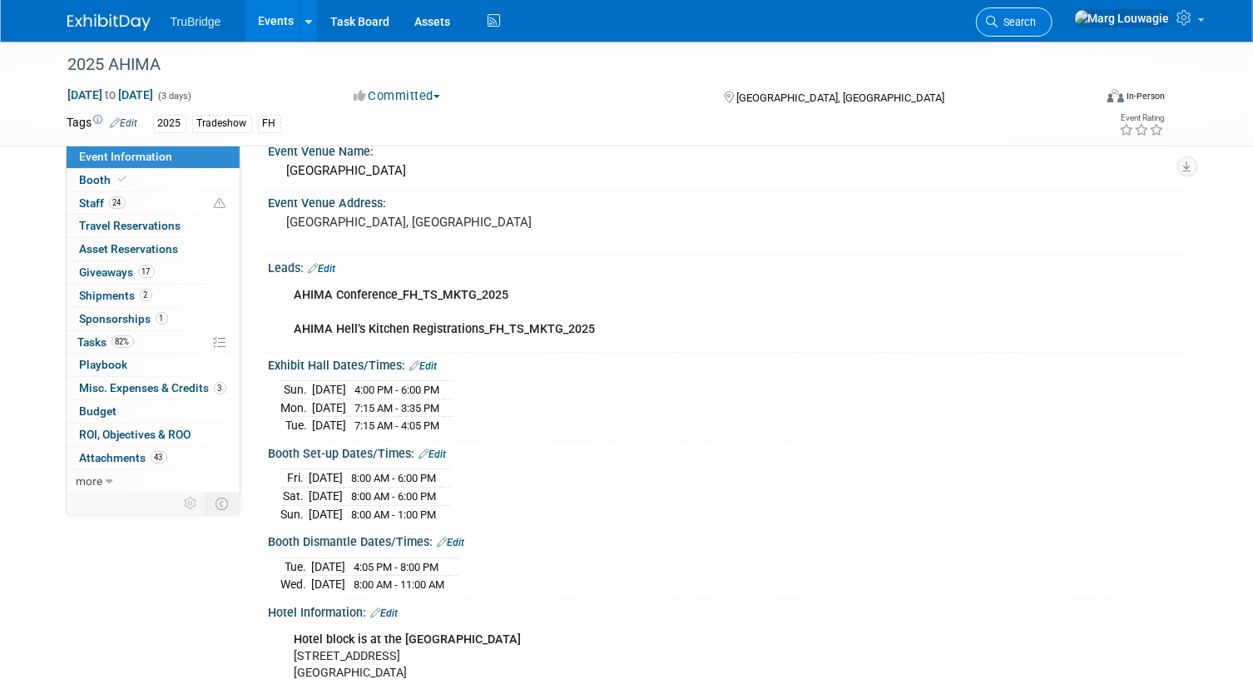
click at [1036, 21] on span "Search" at bounding box center [1017, 22] width 38 height 12
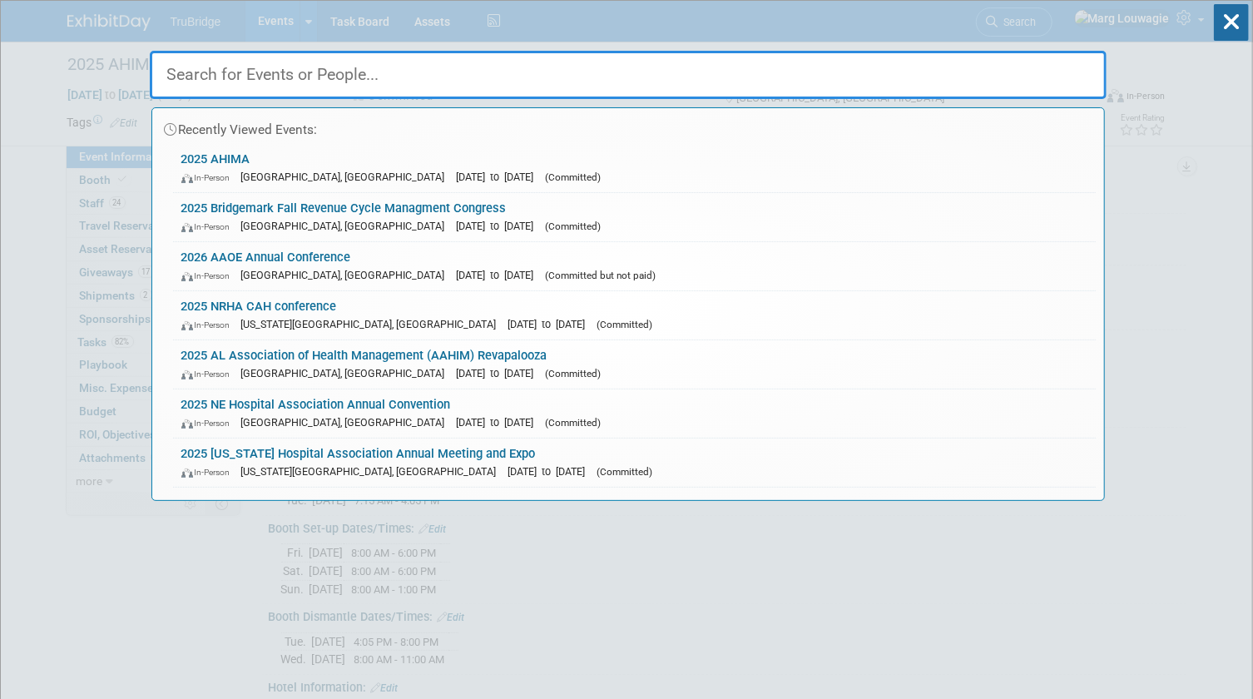
click at [1060, 70] on input "text" at bounding box center [628, 75] width 957 height 48
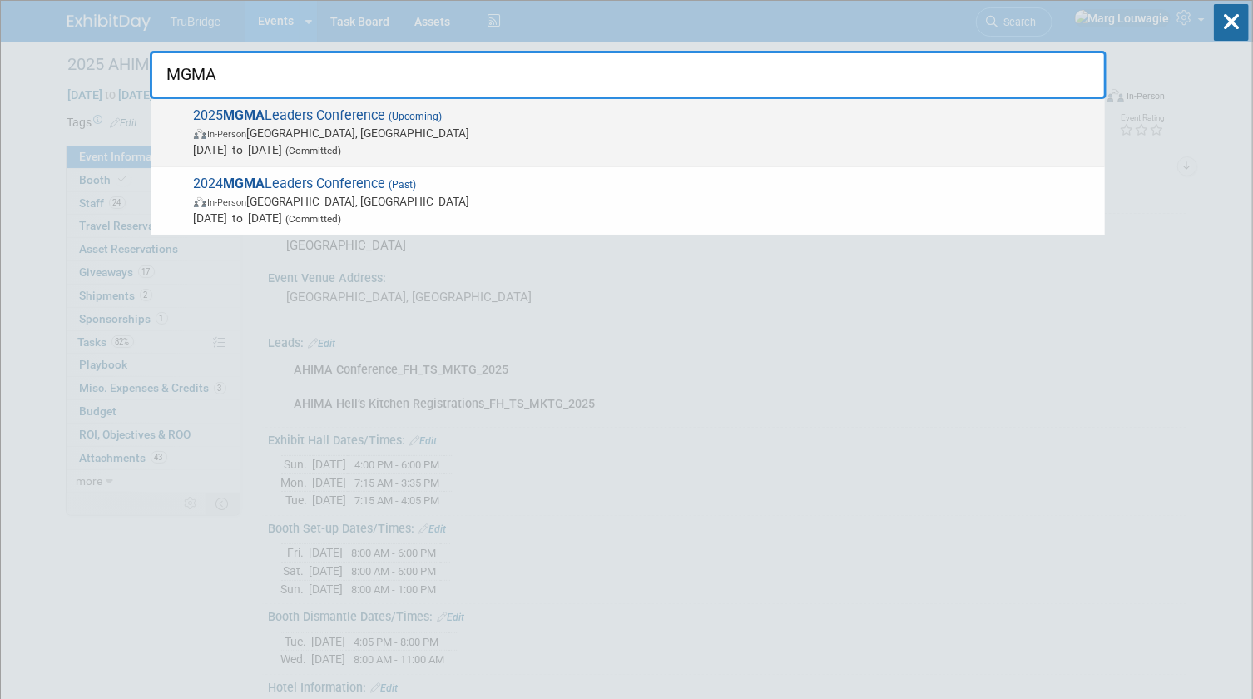
type input "MGMA"
click at [348, 125] on span "In-Person Orlando, FL" at bounding box center [645, 133] width 902 height 17
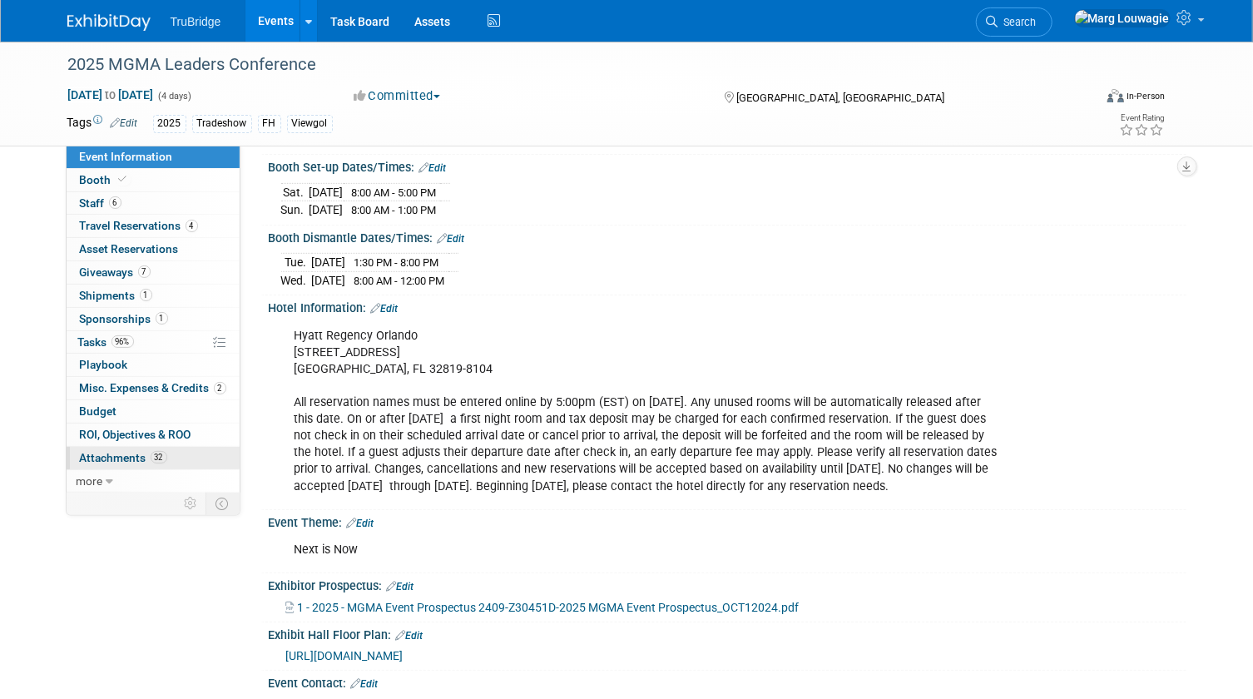
click at [116, 457] on span "Attachments 32" at bounding box center [123, 457] width 87 height 13
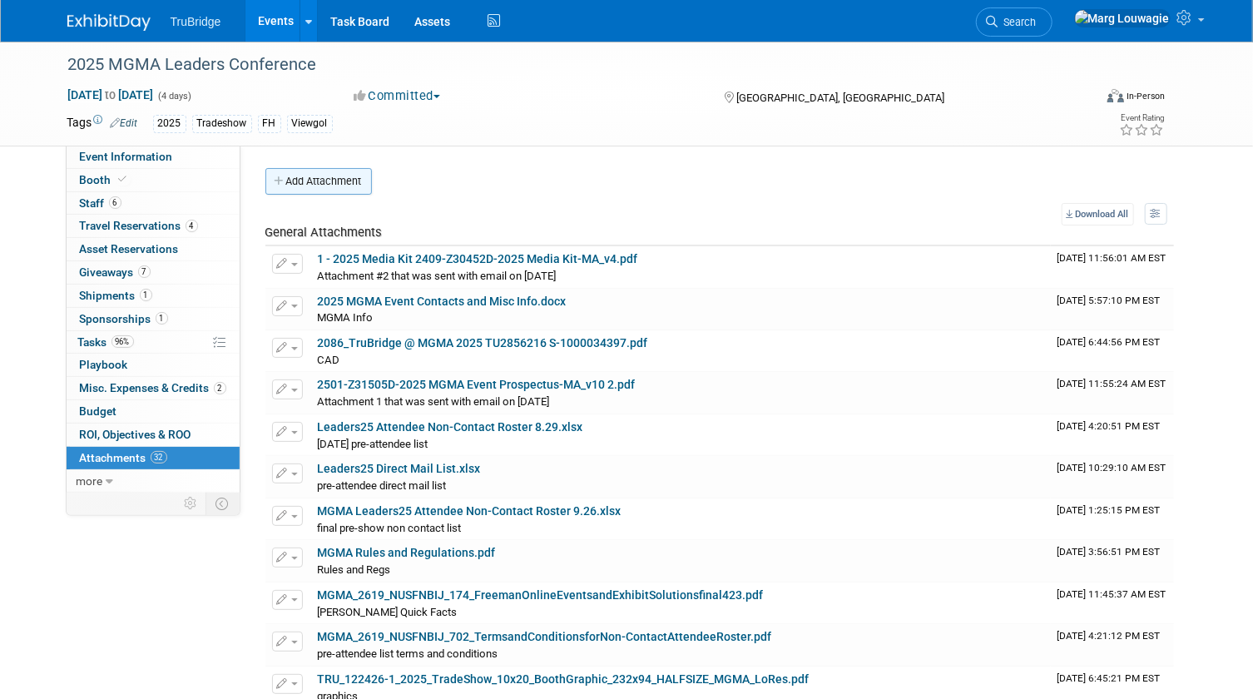
click at [356, 185] on button "Add Attachment" at bounding box center [318, 181] width 106 height 27
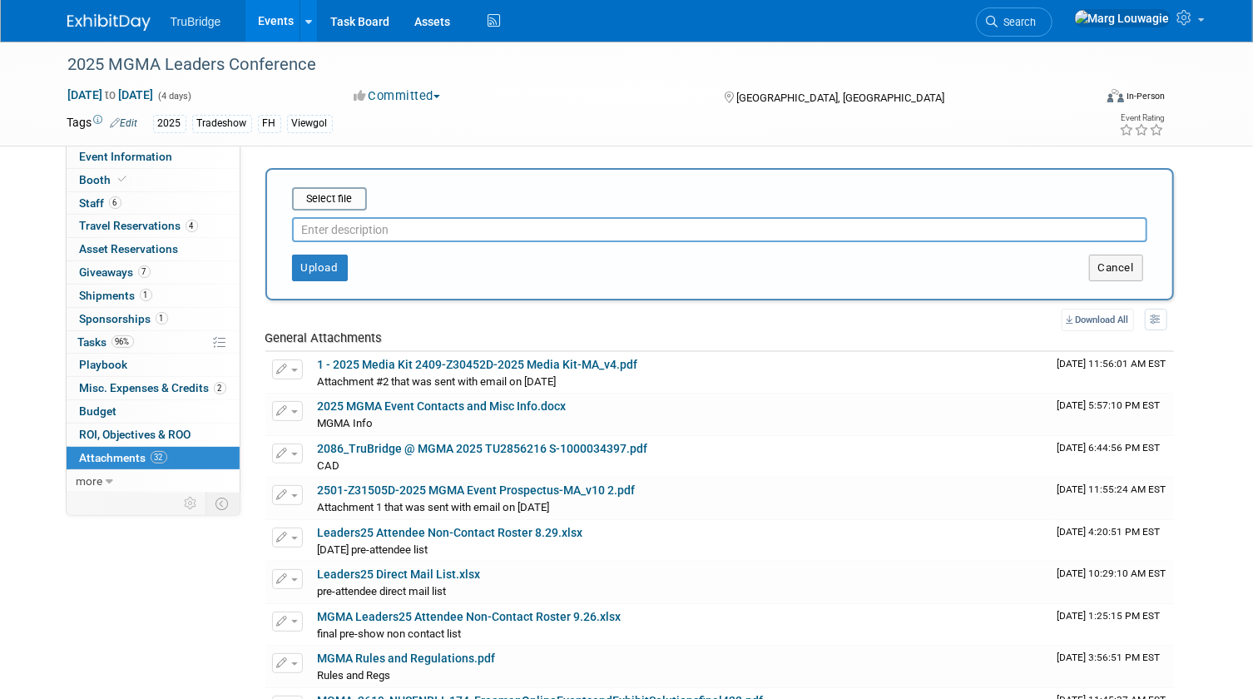
click at [379, 228] on input "text" at bounding box center [719, 229] width 855 height 25
type input "original lead scan spreadsheet from Captello"
click at [344, 196] on input "file" at bounding box center [266, 199] width 198 height 20
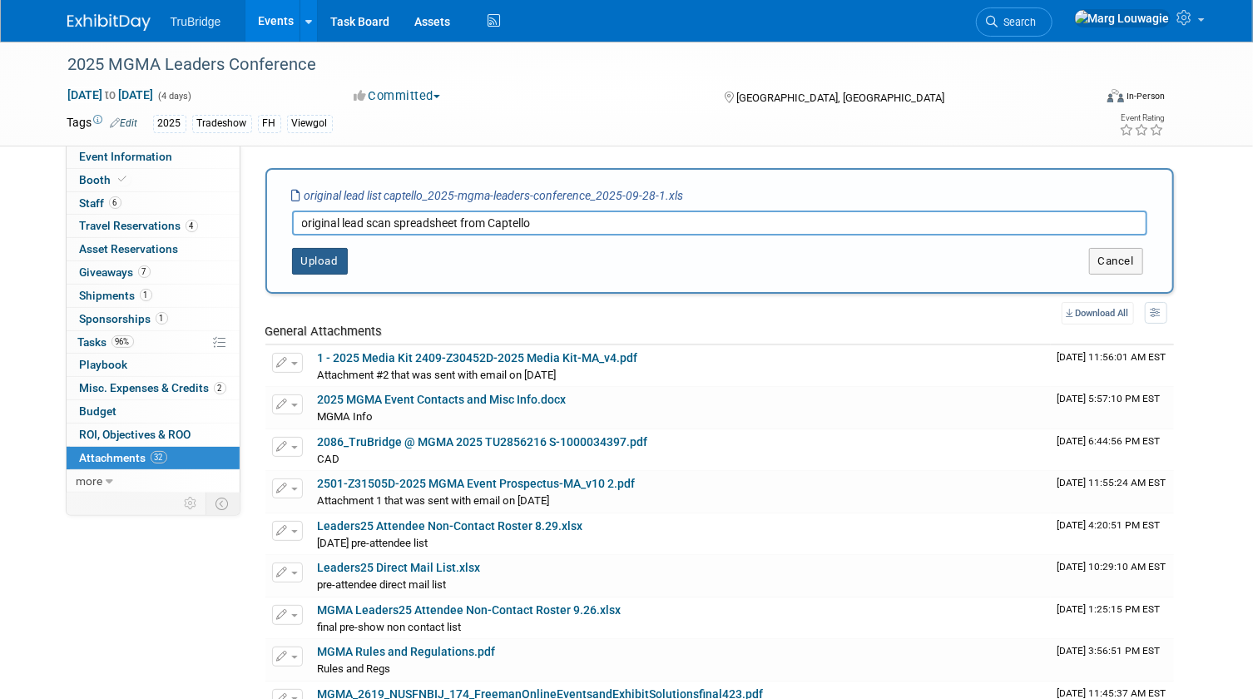
click at [300, 257] on button "Upload" at bounding box center [320, 261] width 56 height 27
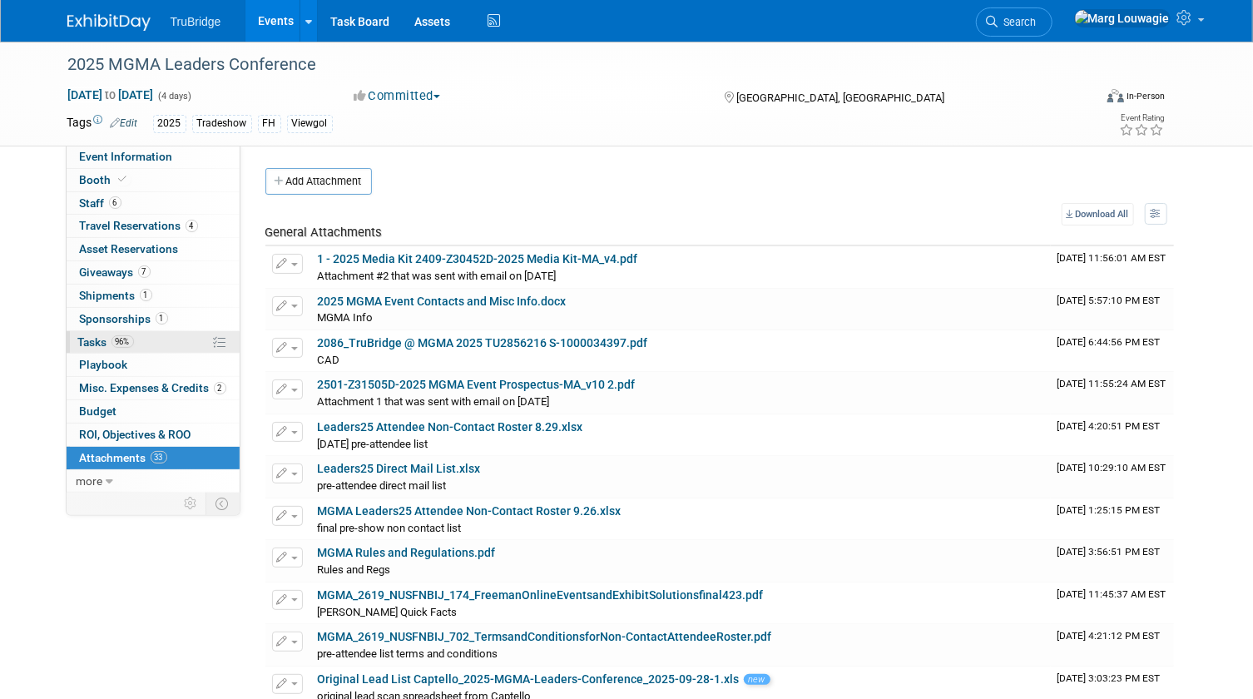
click at [101, 339] on span "Tasks 96%" at bounding box center [106, 341] width 56 height 13
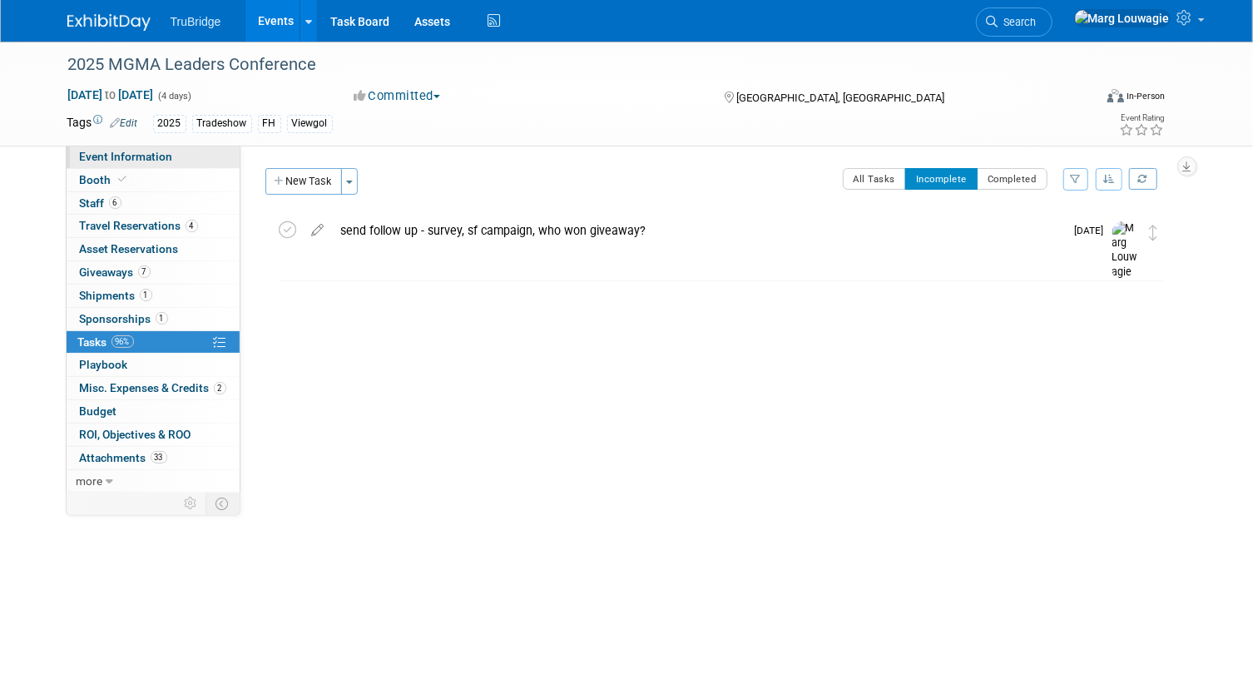
click at [149, 156] on span "Event Information" at bounding box center [126, 156] width 93 height 13
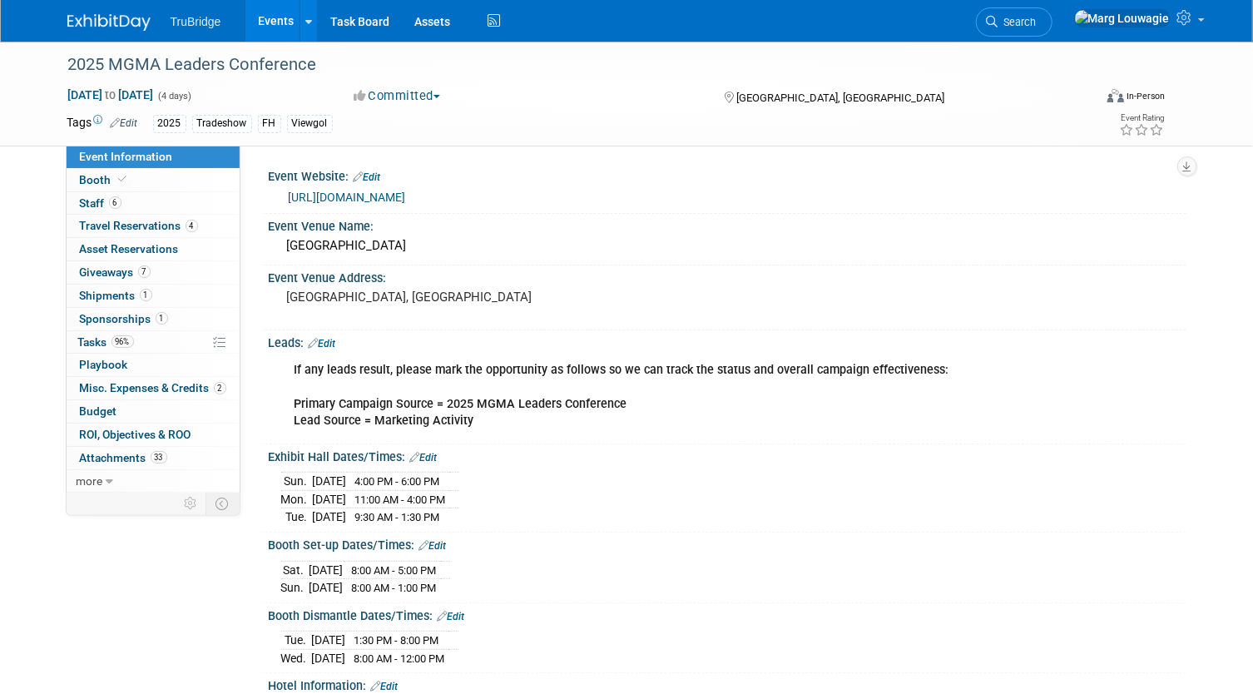
drag, startPoint x: 1065, startPoint y: 26, endPoint x: 1030, endPoint y: 63, distance: 51.2
click at [1036, 26] on span "Search" at bounding box center [1017, 22] width 38 height 12
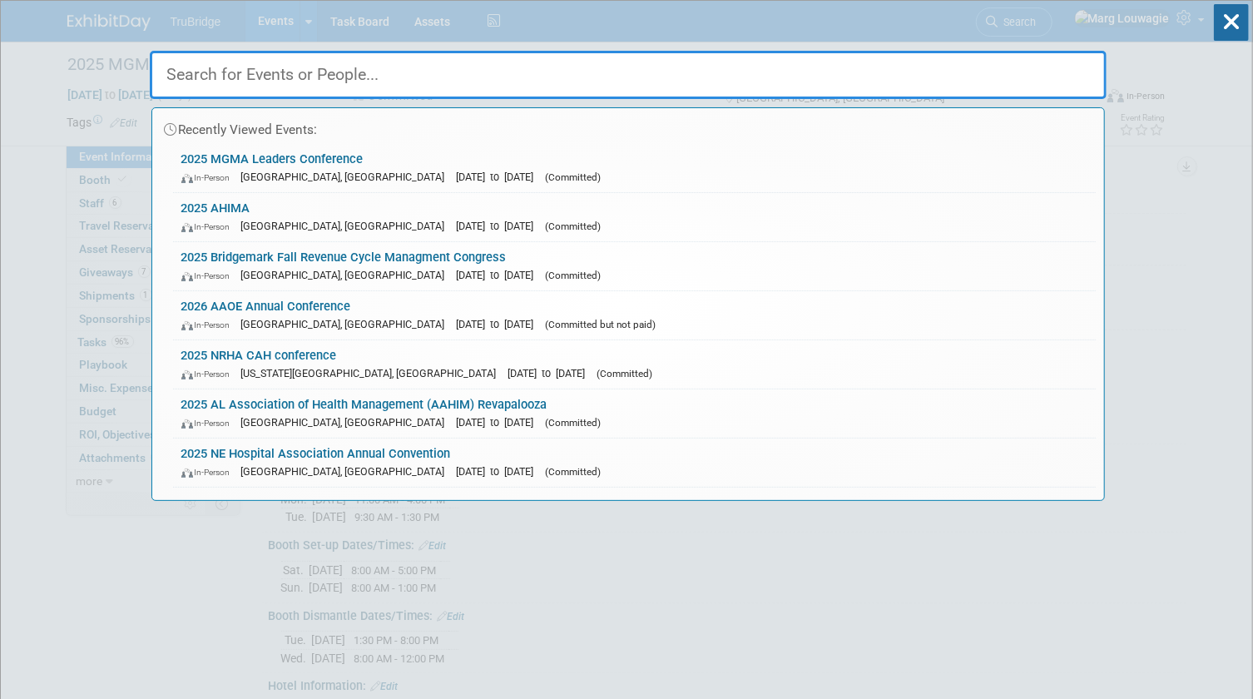
click at [1006, 80] on input "text" at bounding box center [628, 75] width 957 height 48
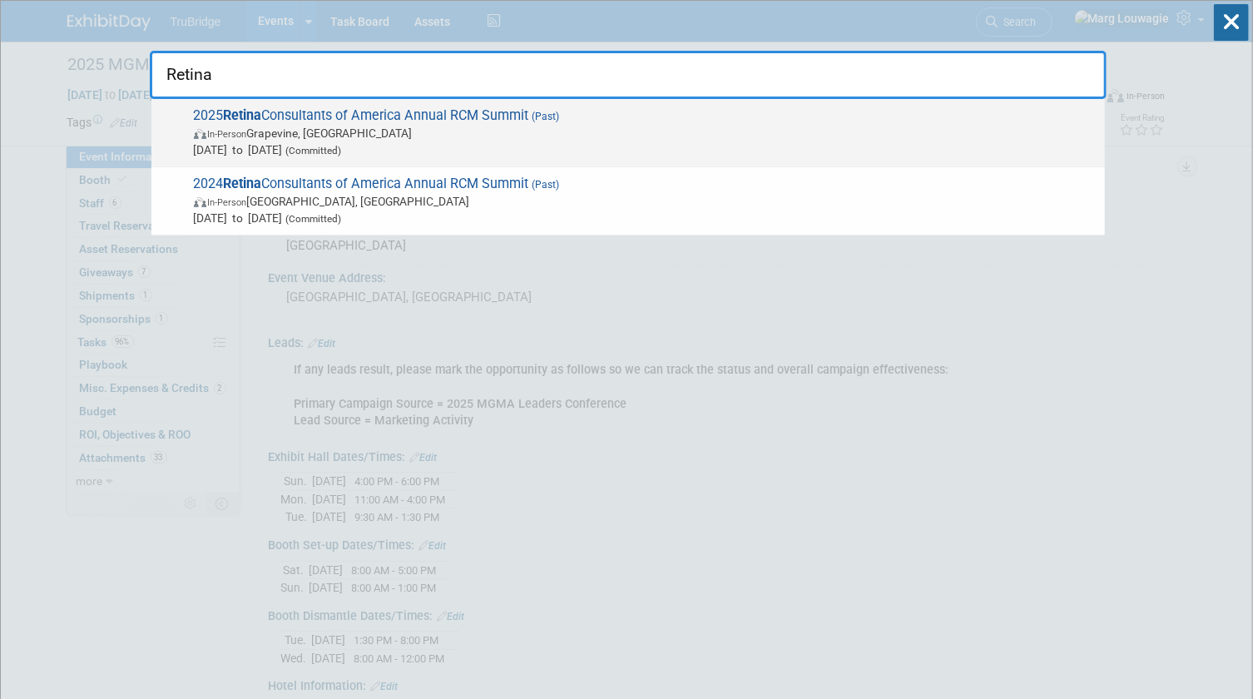
type input "Retina"
click at [286, 125] on span "In-Person Grapevine, [GEOGRAPHIC_DATA]" at bounding box center [645, 133] width 902 height 17
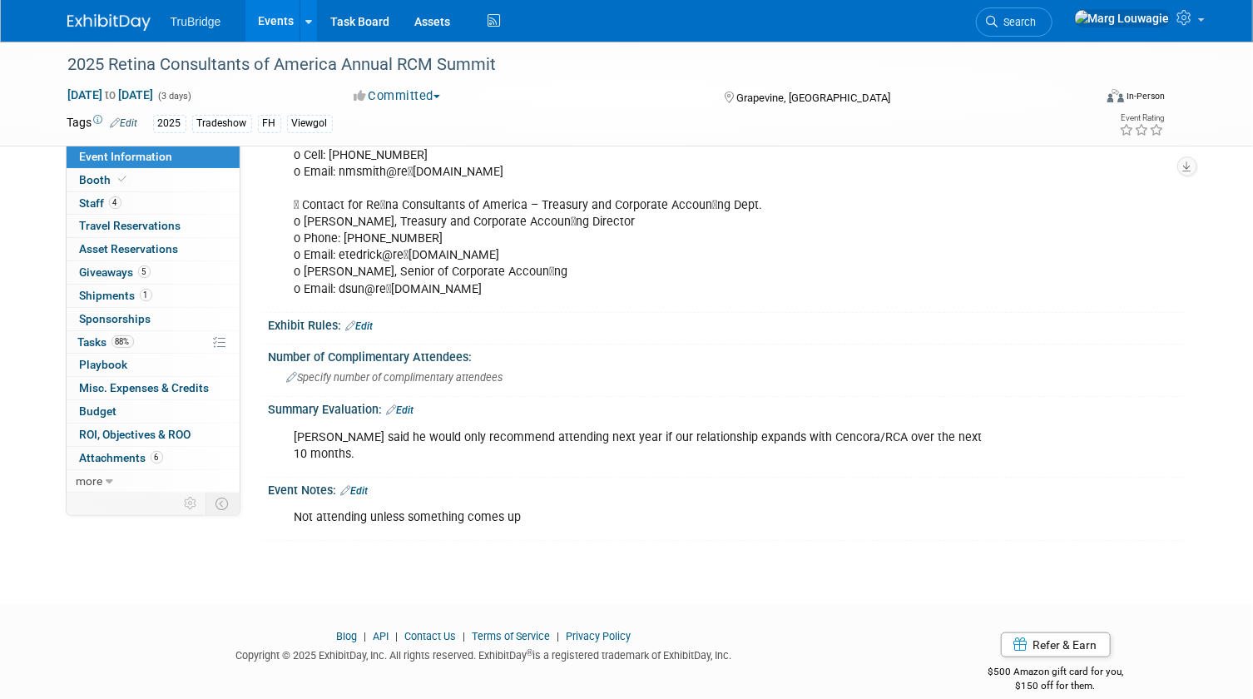
scroll to position [556, 0]
click at [414, 405] on link "Edit" at bounding box center [400, 409] width 27 height 12
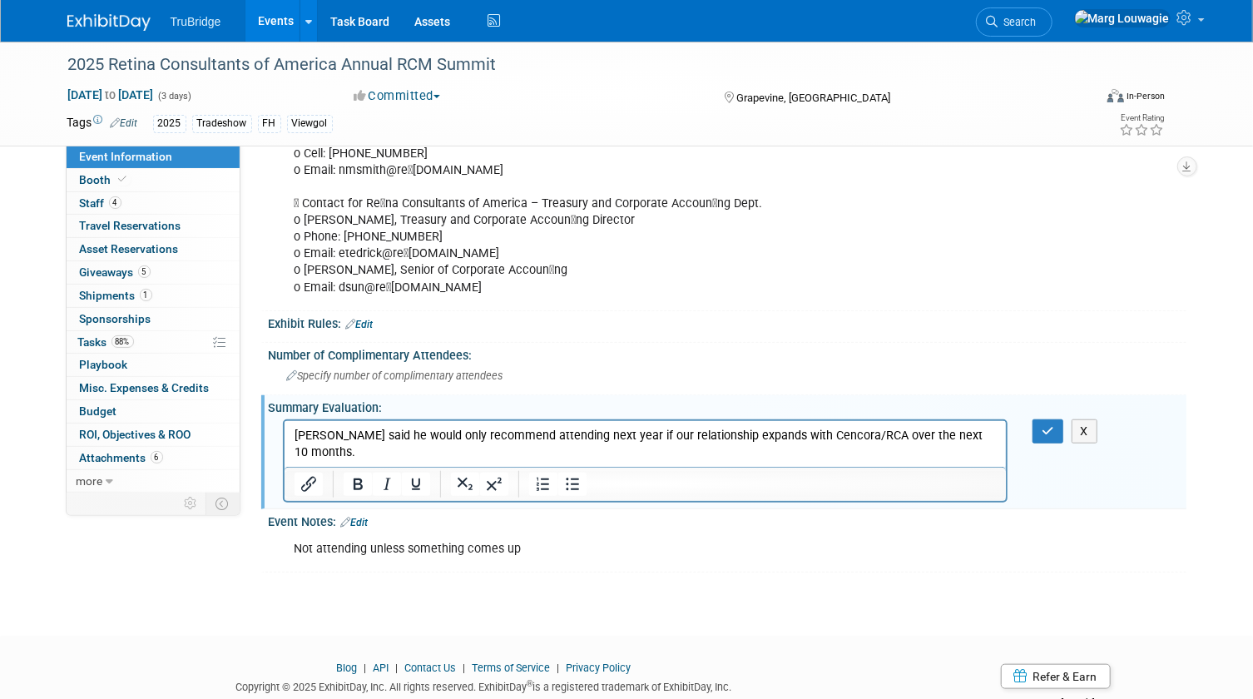
scroll to position [0, 0]
click at [986, 437] on p "[PERSON_NAME] said he would only recommend attending next year if our relations…" at bounding box center [645, 443] width 703 height 33
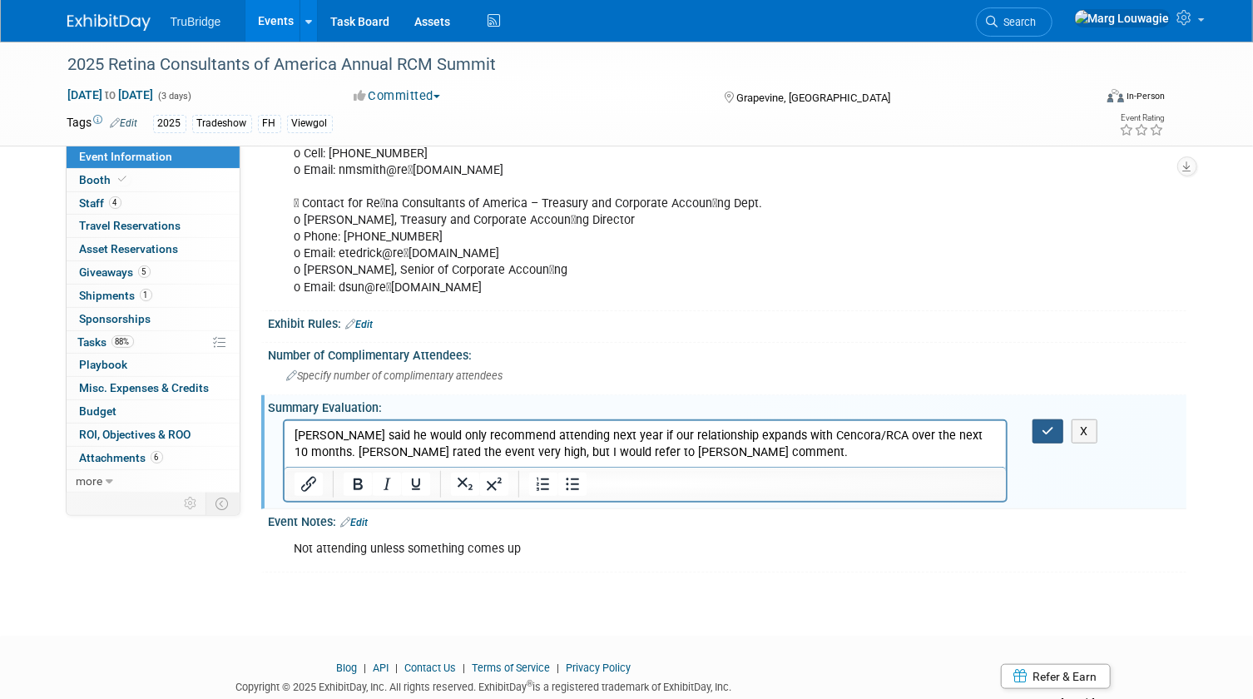
click at [1050, 436] on button "button" at bounding box center [1047, 431] width 31 height 24
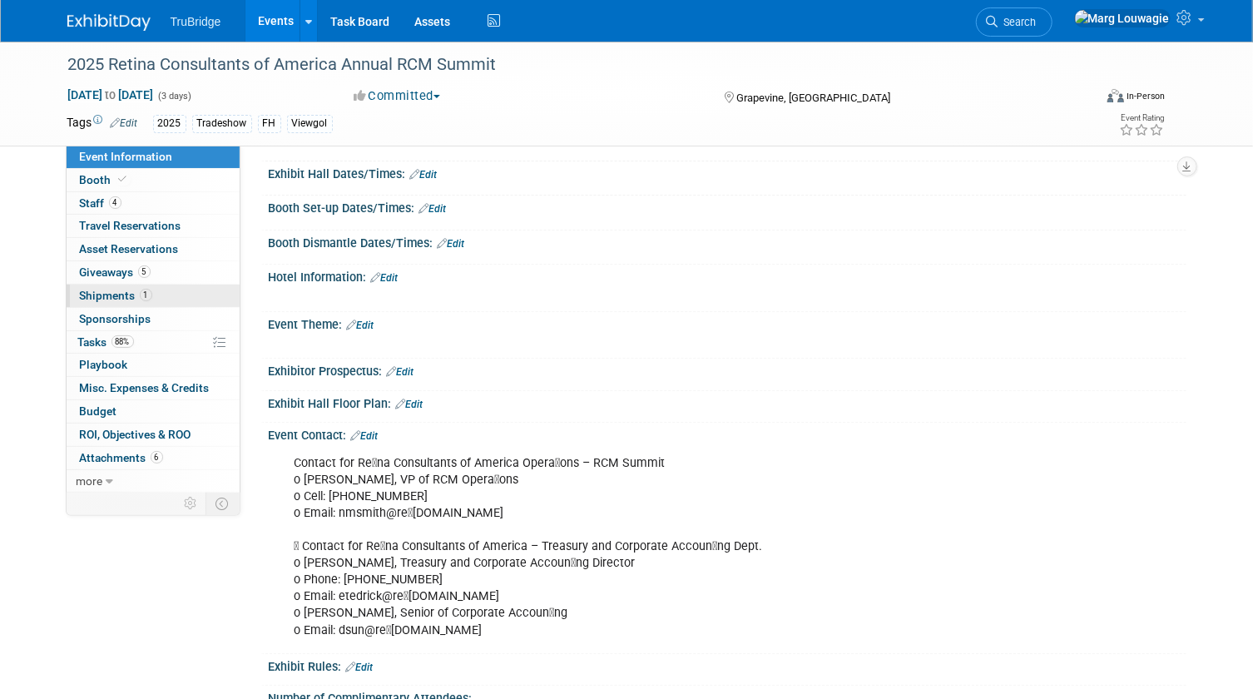
scroll to position [178, 0]
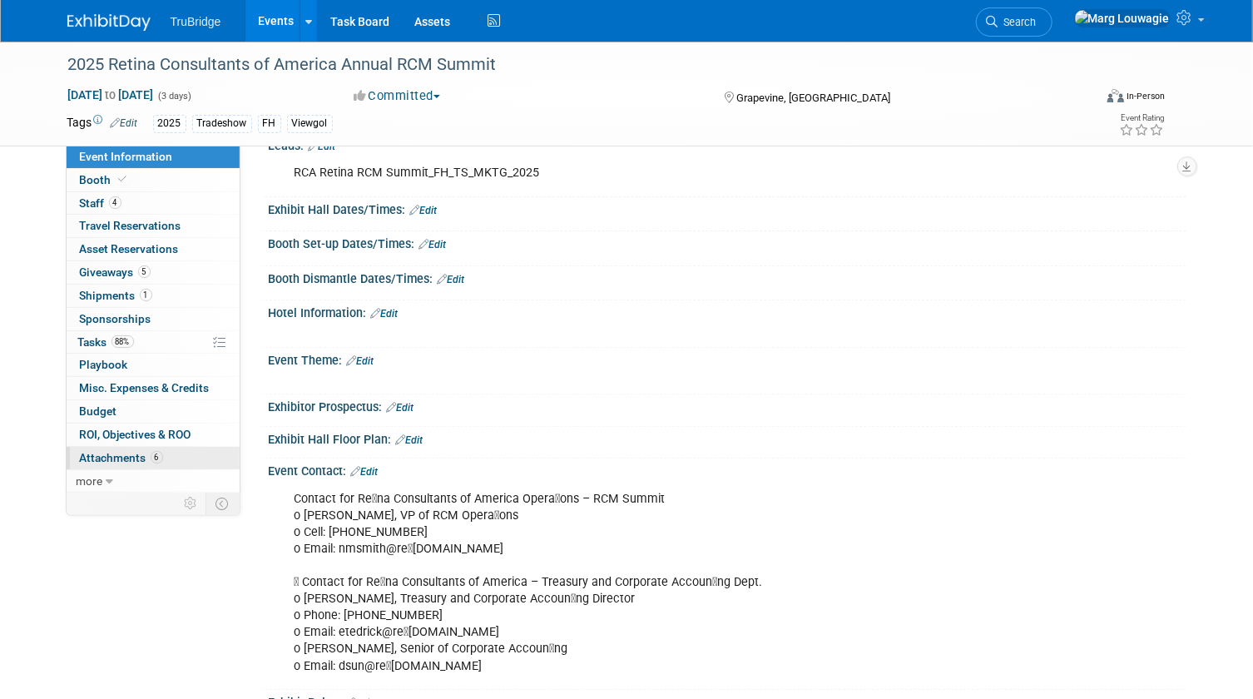
click at [126, 457] on span "Attachments 6" at bounding box center [121, 457] width 83 height 13
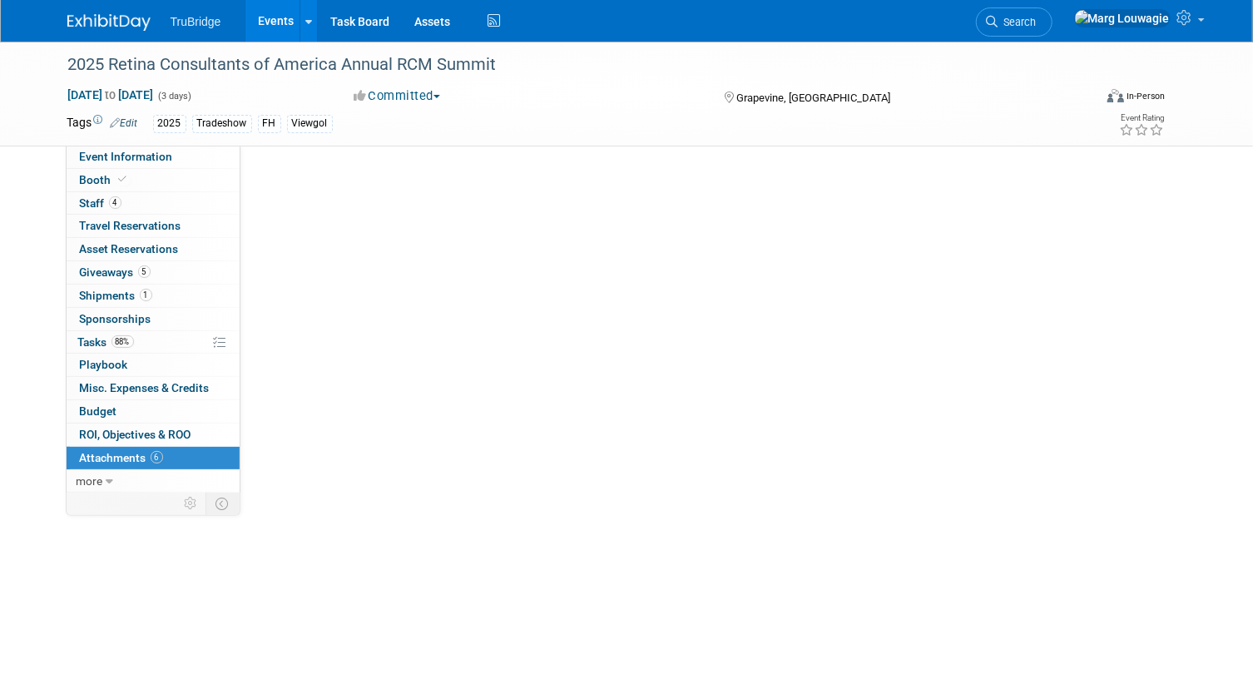
scroll to position [0, 0]
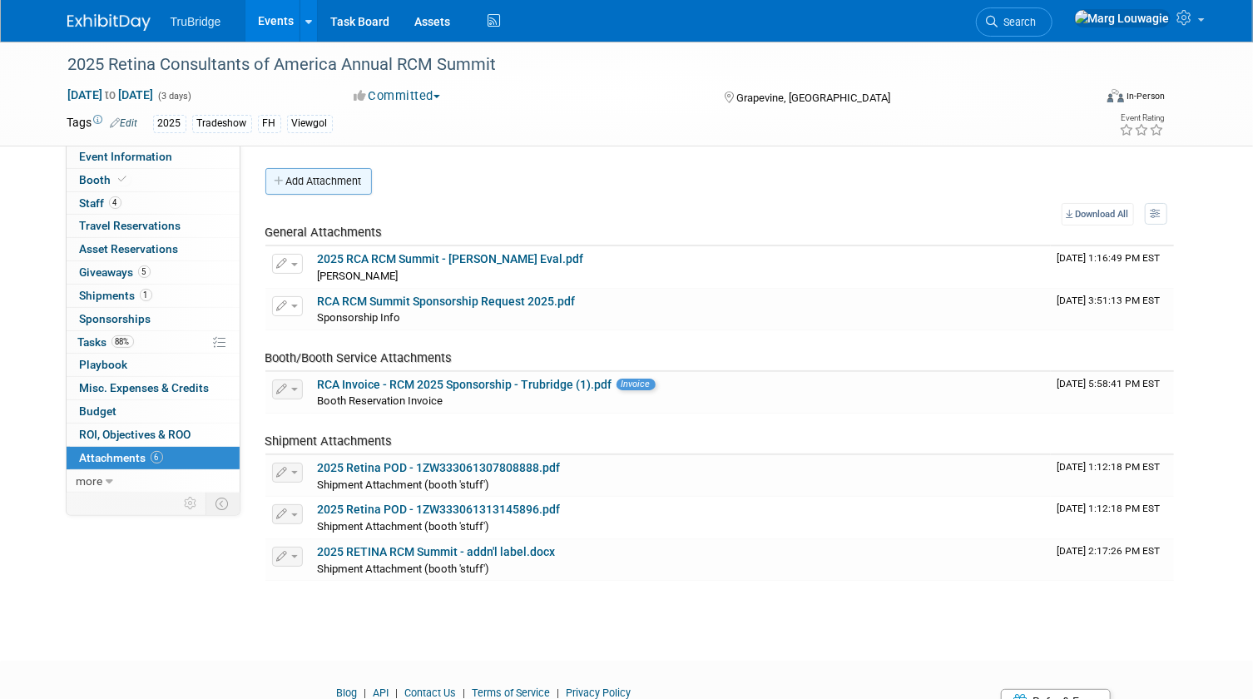
click at [308, 182] on button "Add Attachment" at bounding box center [318, 181] width 106 height 27
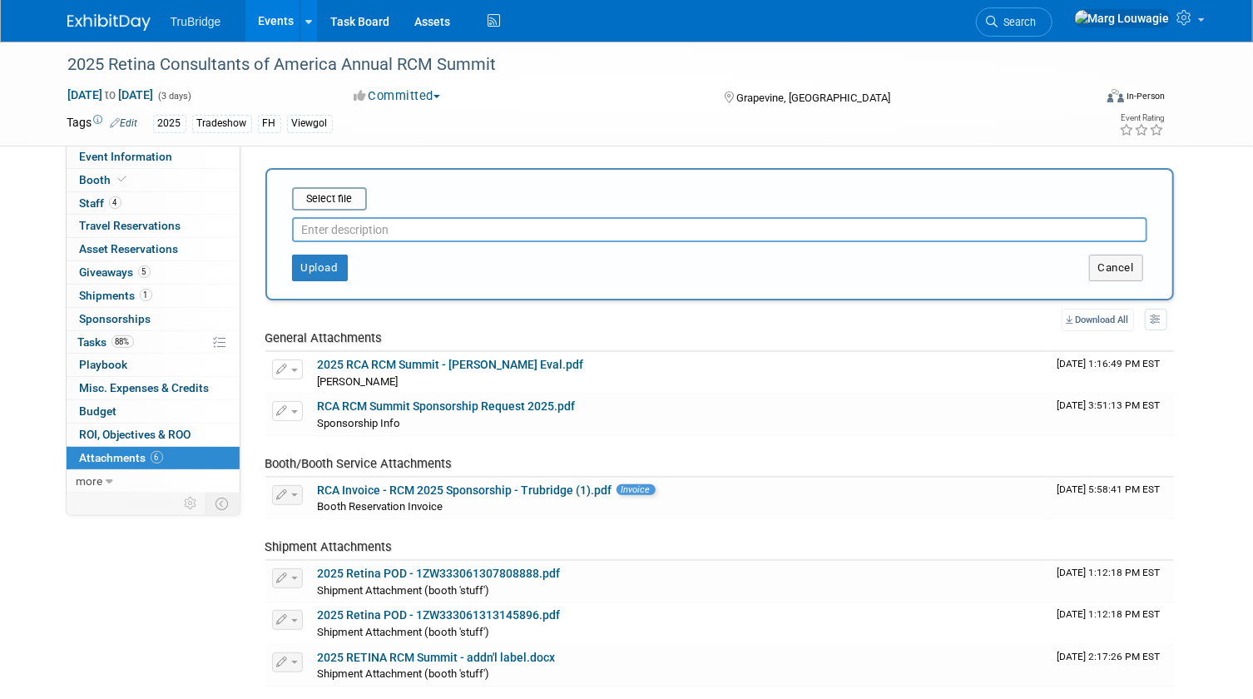
click at [334, 231] on input "text" at bounding box center [719, 229] width 855 height 25
type input "[PERSON_NAME]'s evaluation"
click at [316, 199] on input "file" at bounding box center [266, 199] width 198 height 20
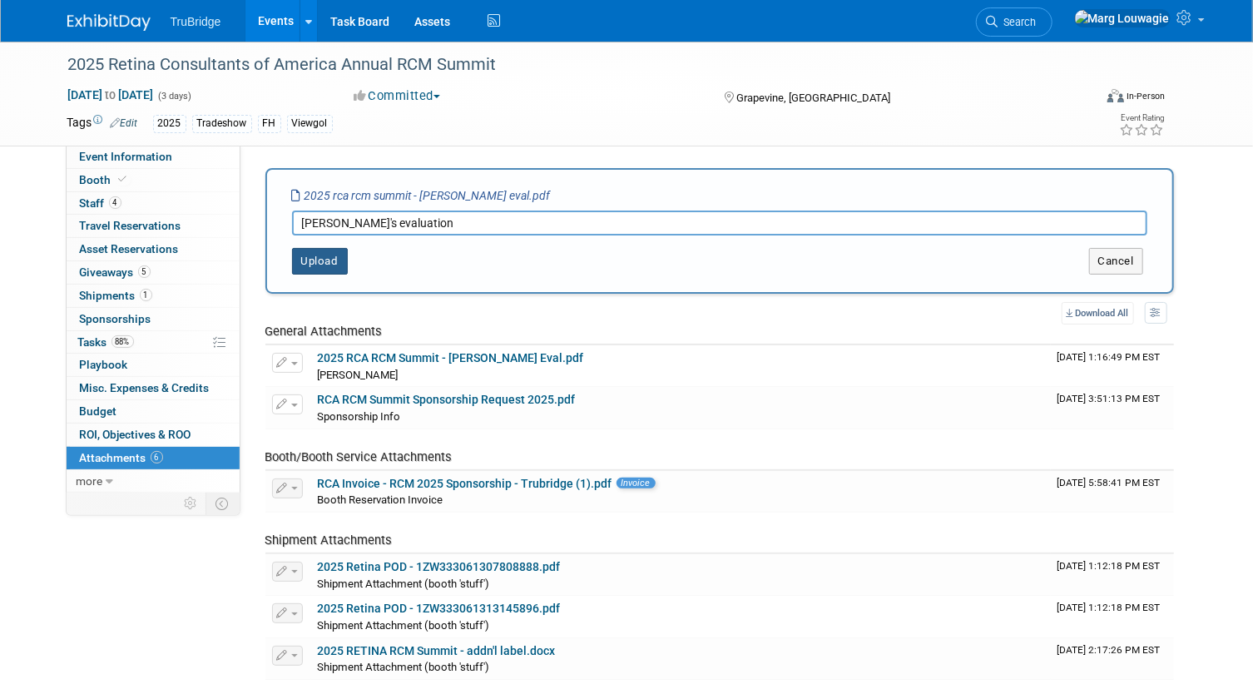
click at [313, 259] on button "Upload" at bounding box center [320, 261] width 56 height 27
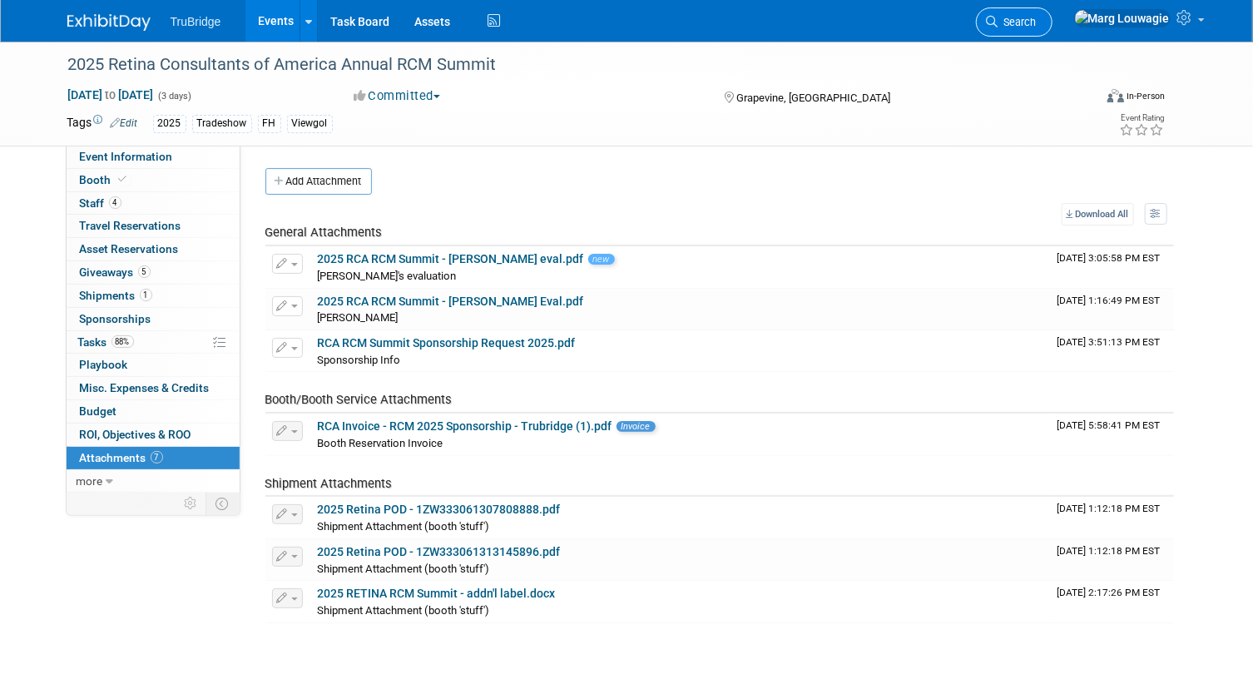
click at [1036, 19] on span "Search" at bounding box center [1017, 22] width 38 height 12
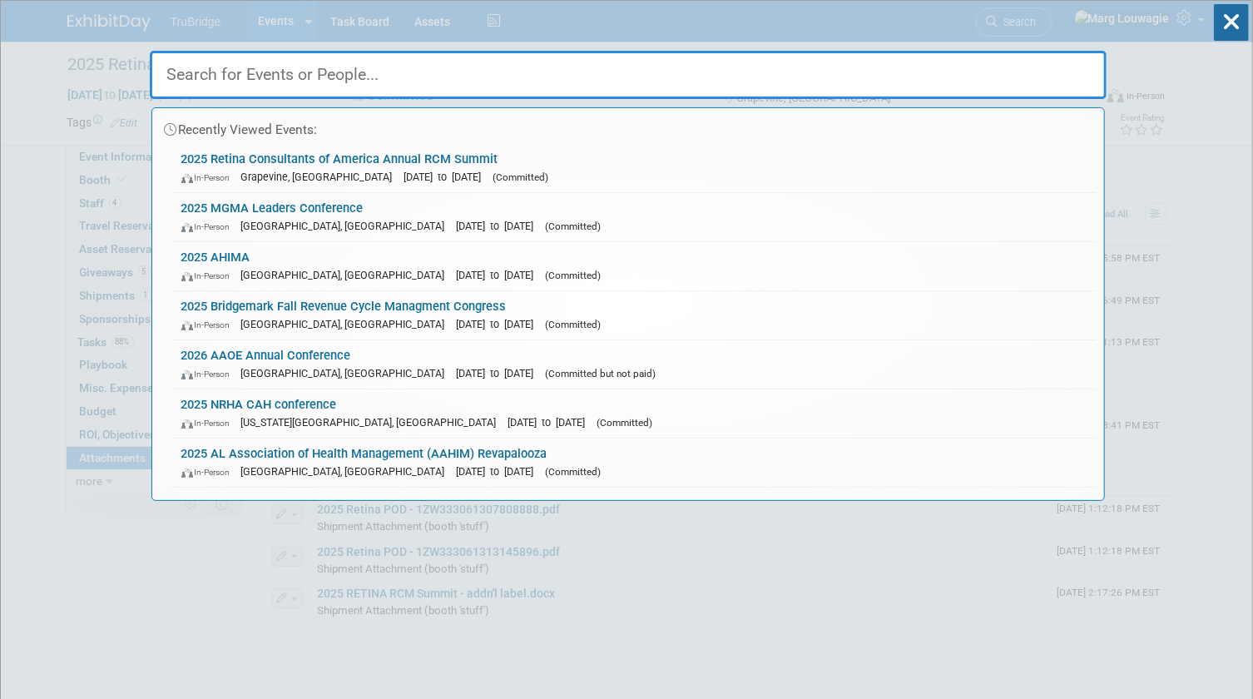
click at [1061, 63] on input "text" at bounding box center [628, 75] width 957 height 48
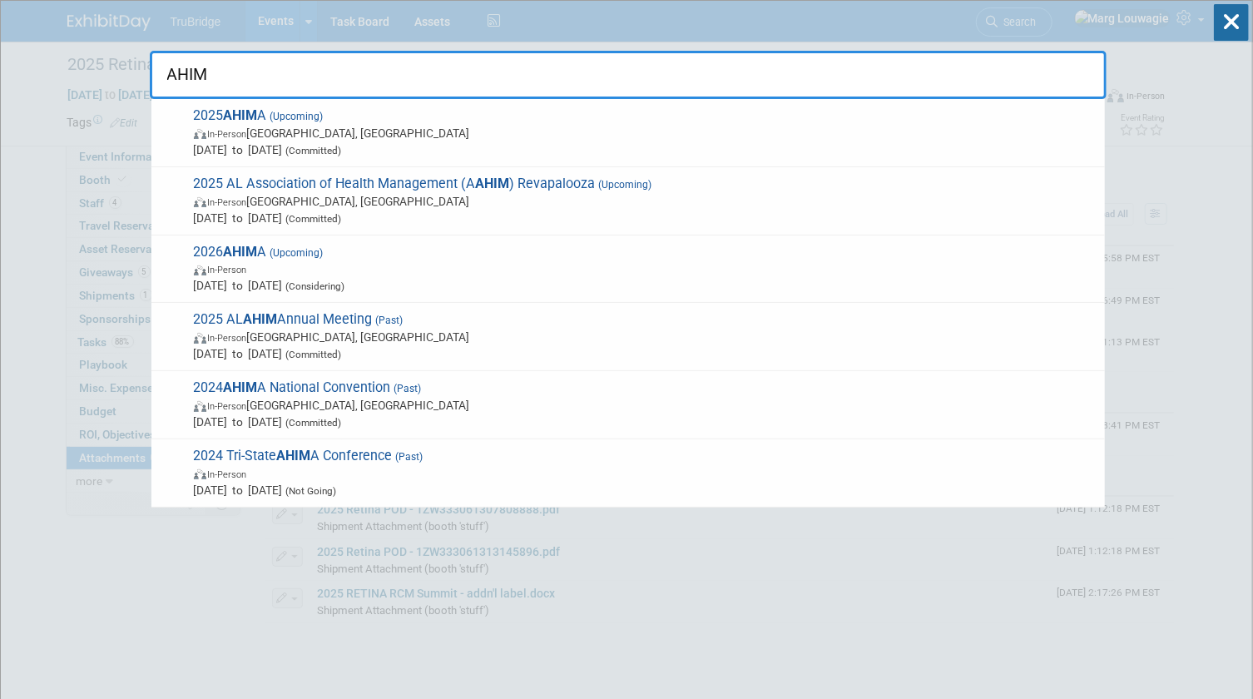
type input "AHIMA"
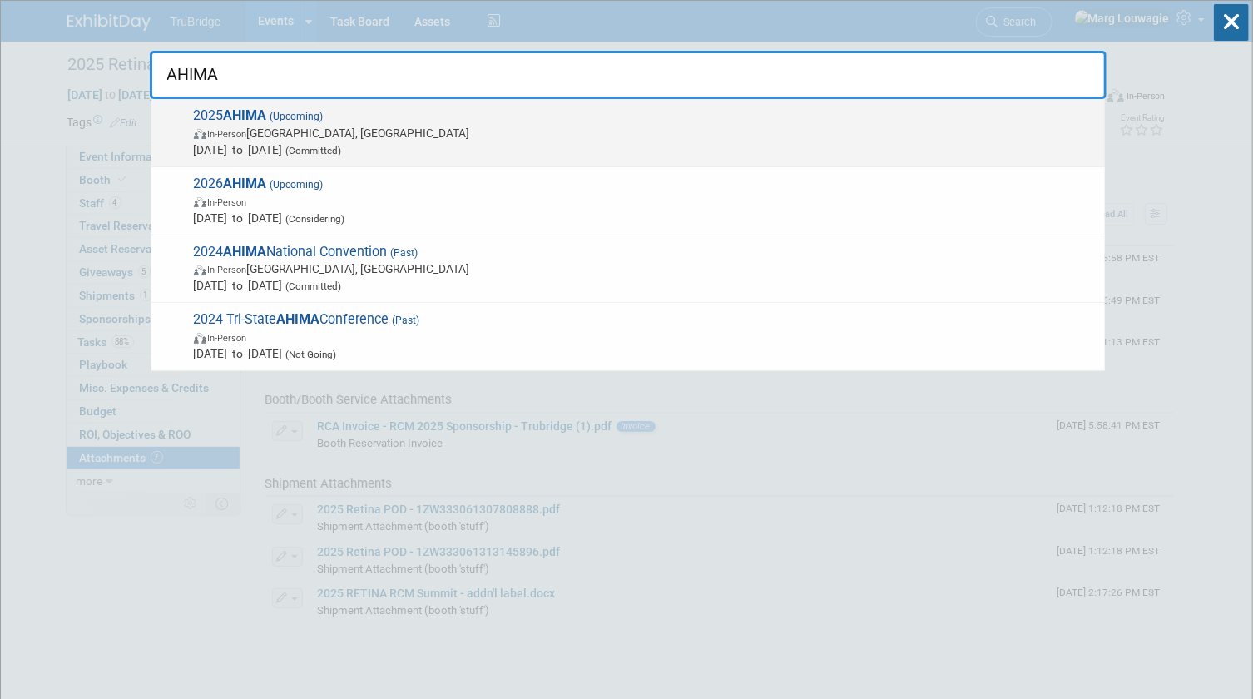
click at [423, 136] on span "In-Person [GEOGRAPHIC_DATA], [GEOGRAPHIC_DATA]" at bounding box center [645, 133] width 902 height 17
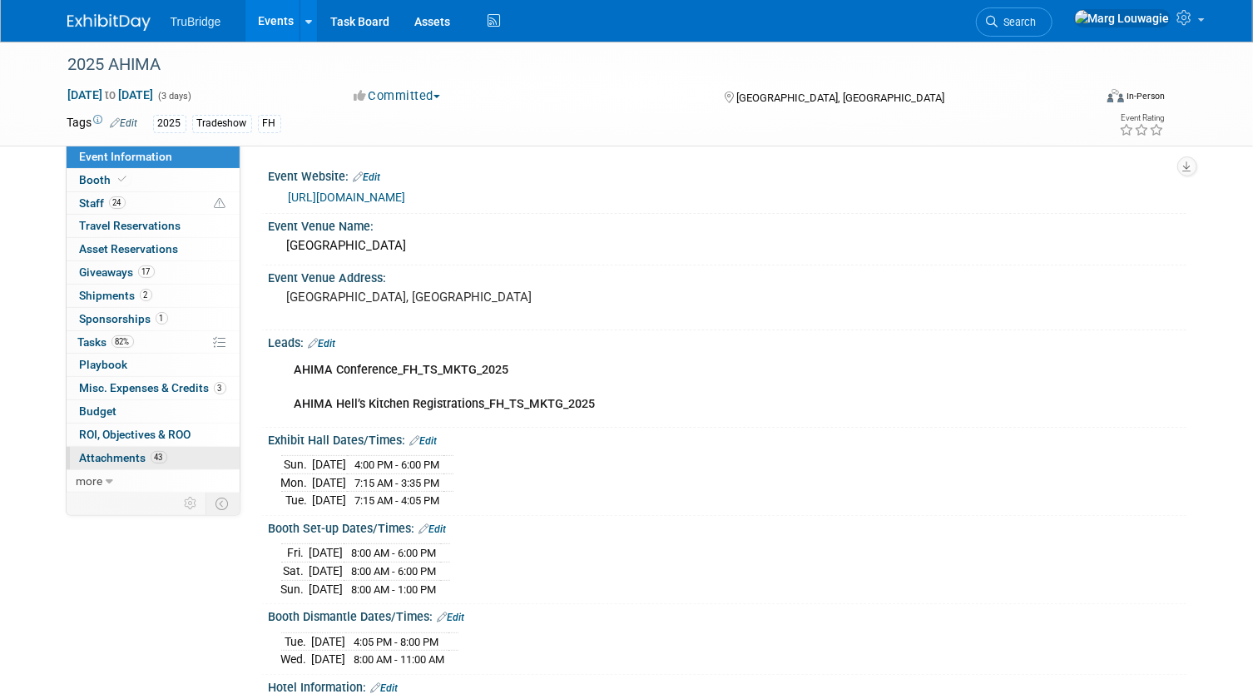
drag, startPoint x: 106, startPoint y: 454, endPoint x: 478, endPoint y: 332, distance: 391.4
click at [107, 454] on span "Attachments 43" at bounding box center [123, 457] width 87 height 13
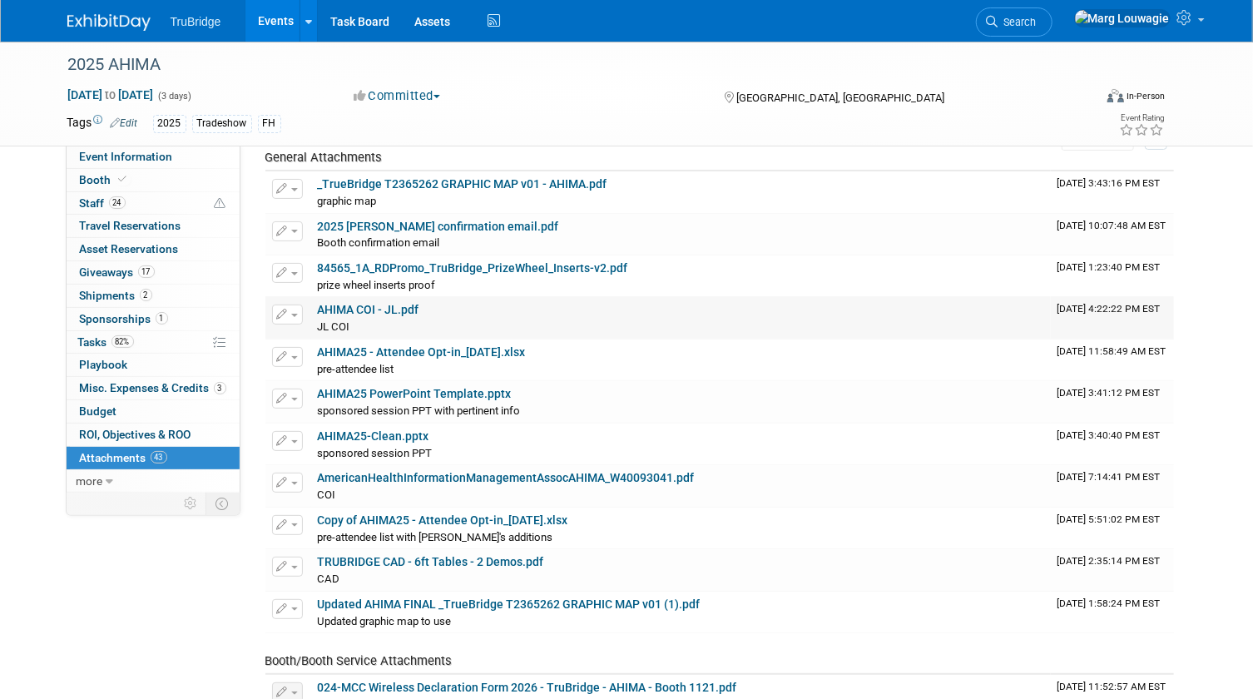
scroll to position [151, 0]
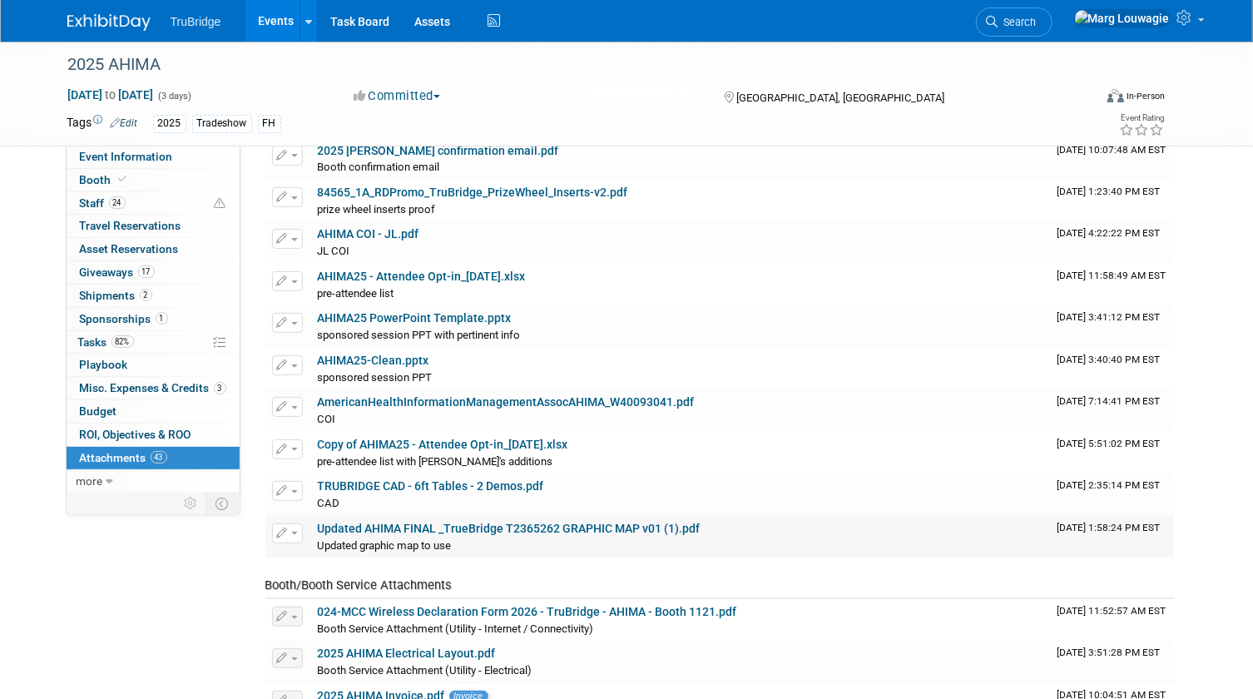
click at [291, 531] on span "button" at bounding box center [294, 532] width 7 height 3
click at [360, 614] on button "Delete Attachment" at bounding box center [346, 618] width 131 height 22
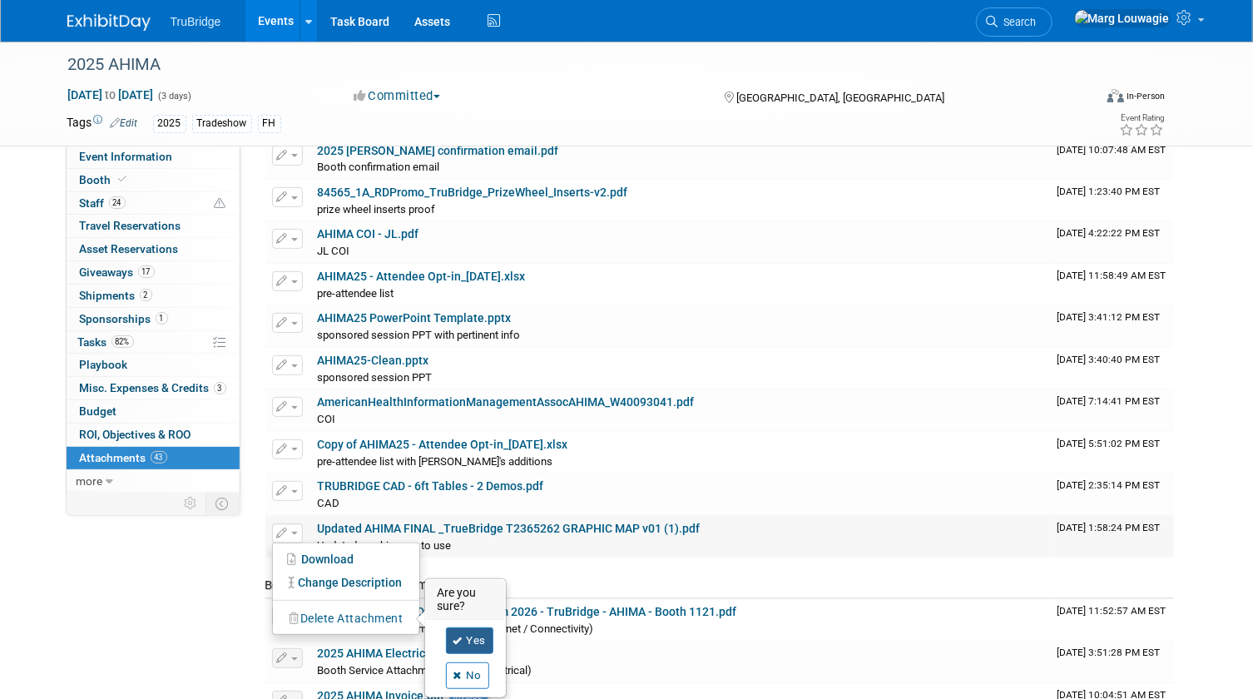
click at [472, 640] on link "Yes" at bounding box center [470, 640] width 48 height 27
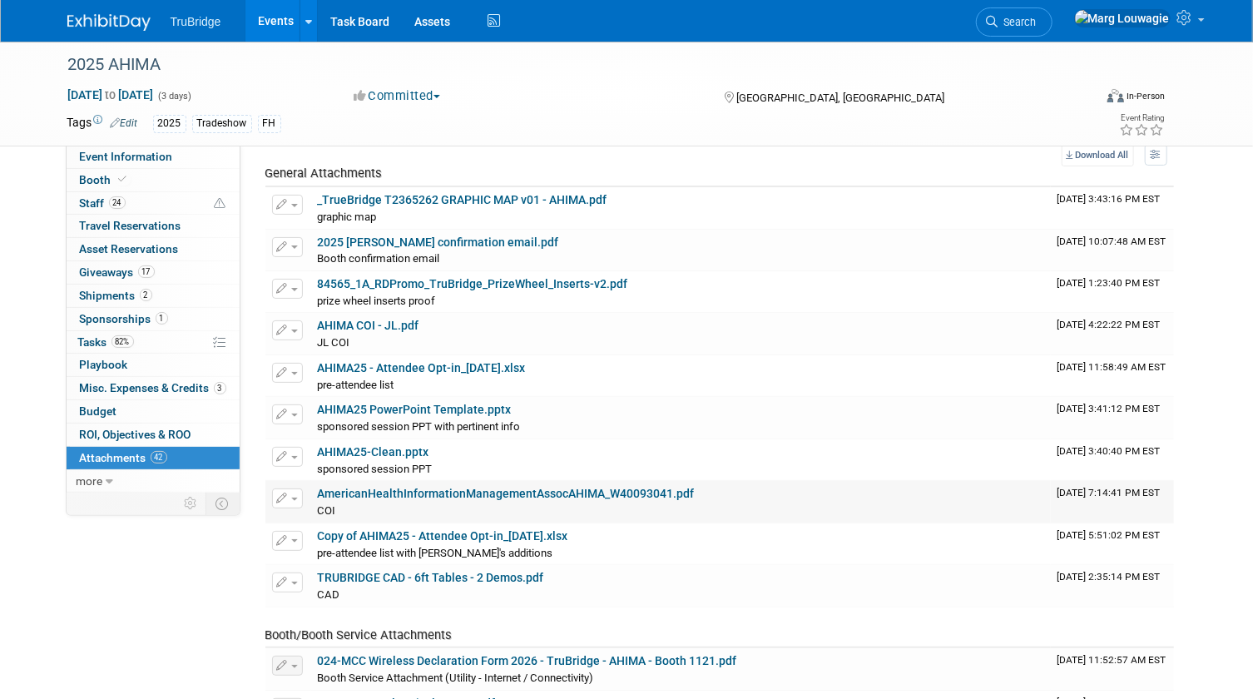
scroll to position [0, 0]
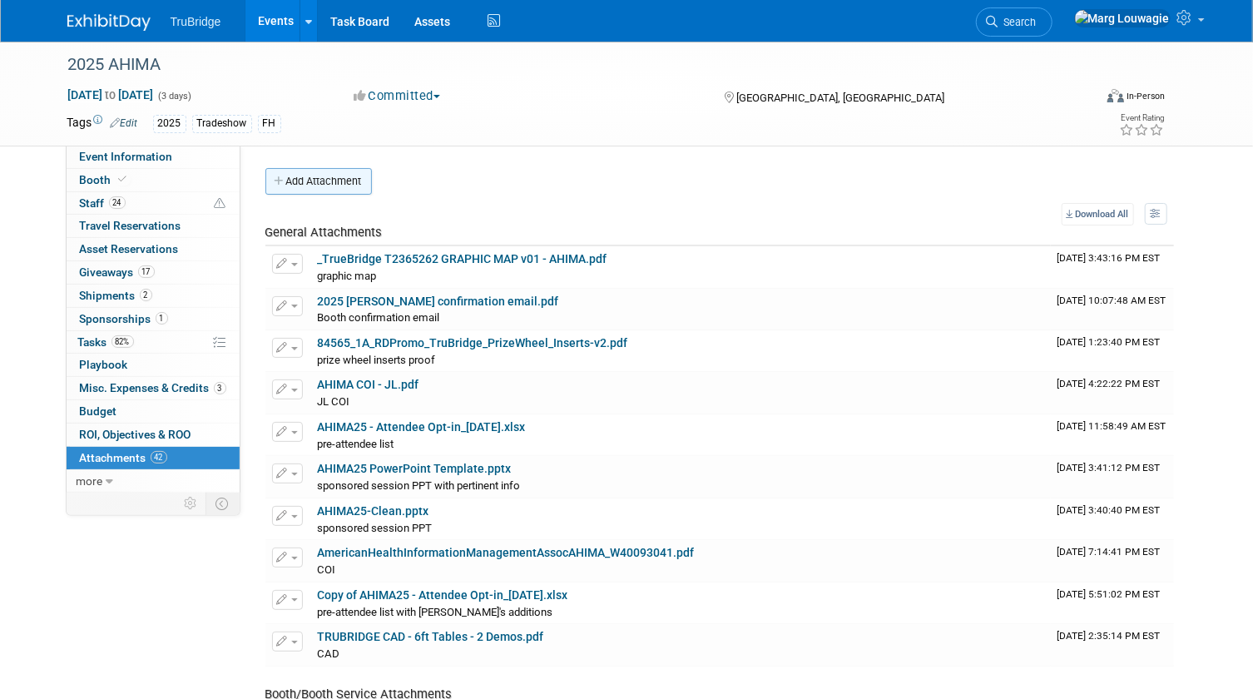
click at [354, 184] on button "Add Attachment" at bounding box center [318, 181] width 106 height 27
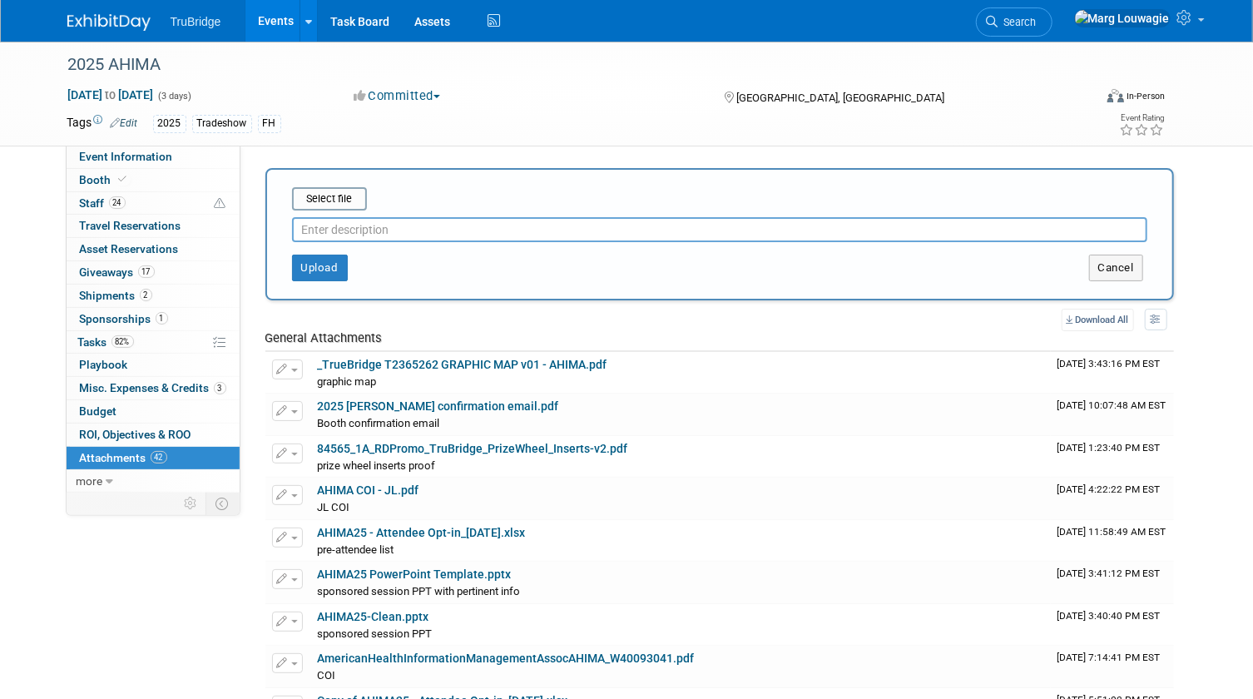
click at [381, 234] on input "text" at bounding box center [719, 229] width 855 height 25
type input "Updated final graphic map"
click at [339, 197] on input "file" at bounding box center [266, 199] width 198 height 20
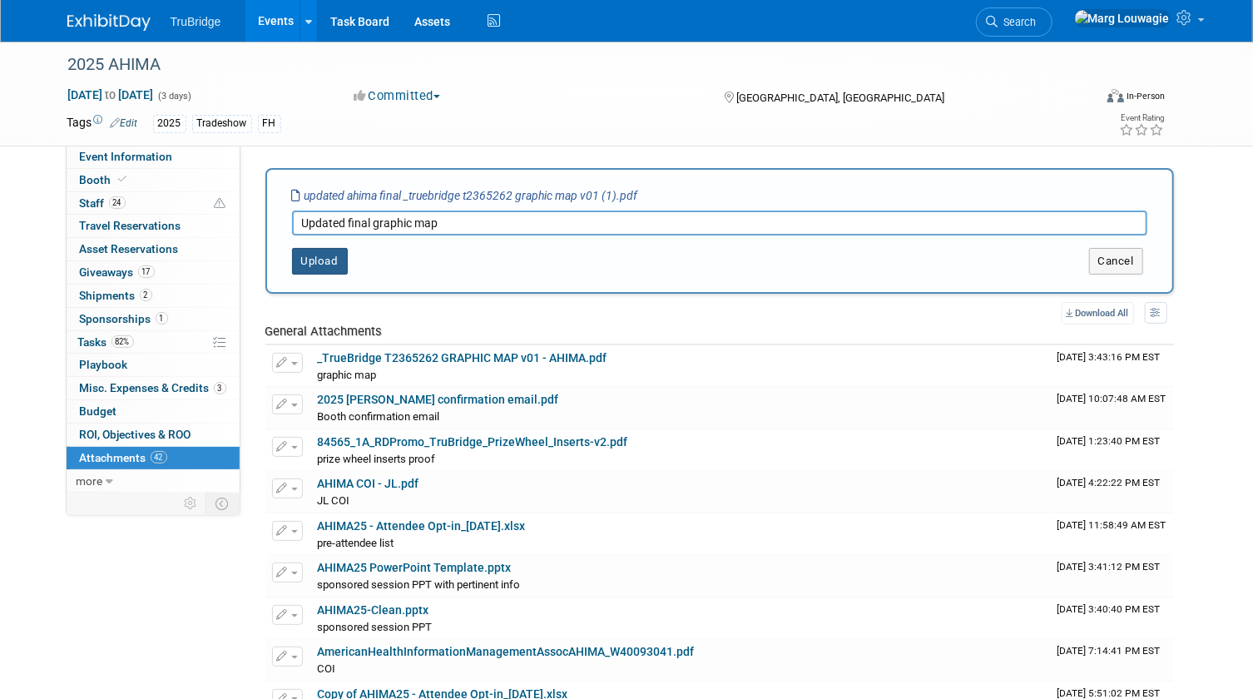
click at [334, 256] on button "Upload" at bounding box center [320, 261] width 56 height 27
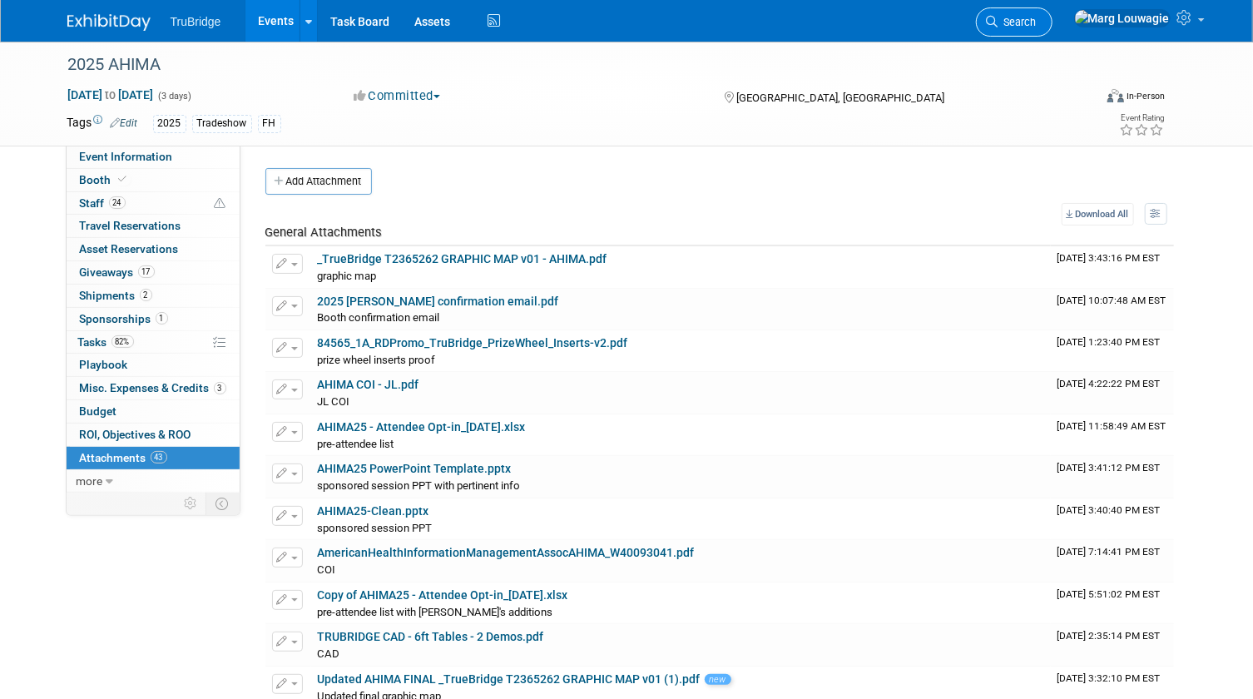
click at [1052, 15] on link "Search" at bounding box center [1014, 21] width 77 height 29
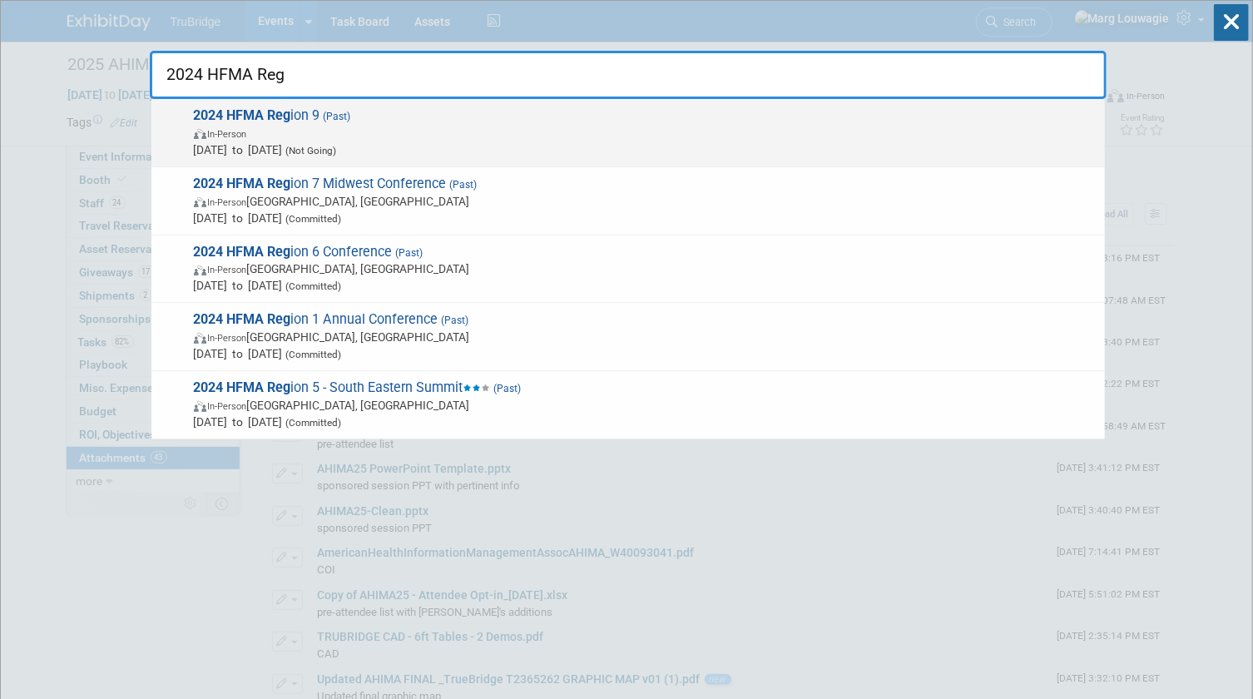
type input "2024 HFMA Reg"
click at [357, 127] on span "In-Person" at bounding box center [645, 133] width 902 height 17
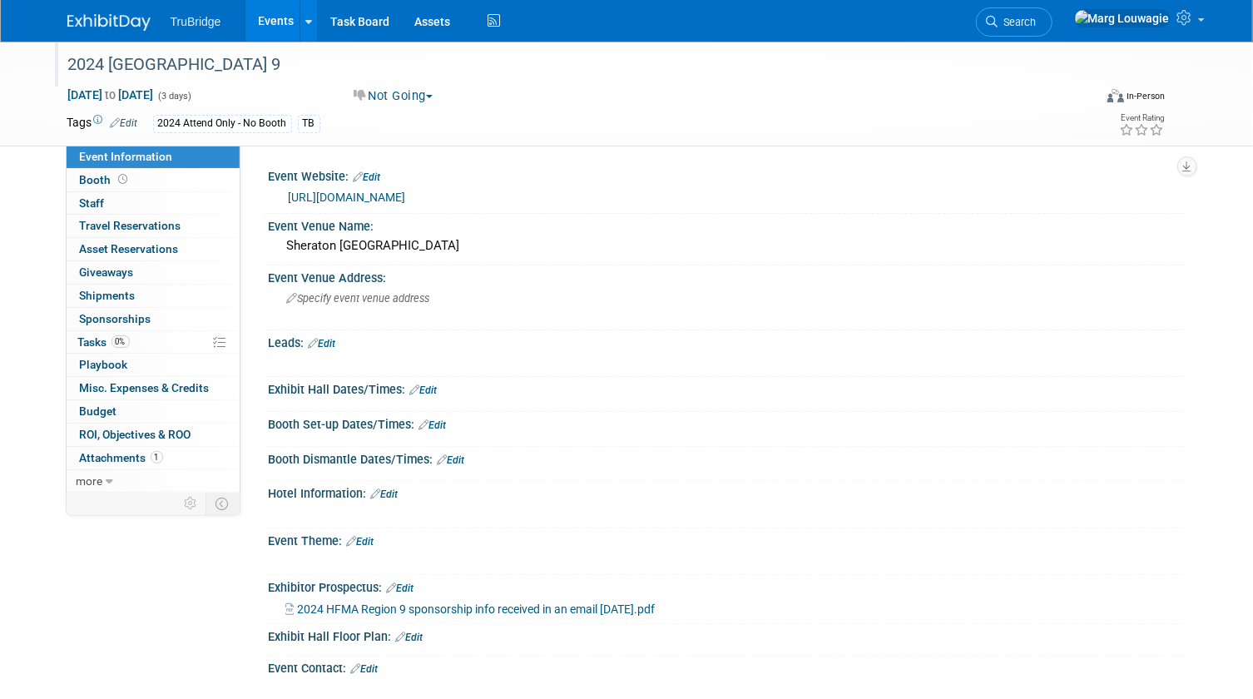
click at [1010, 81] on div "2024 [GEOGRAPHIC_DATA] 9" at bounding box center [573, 67] width 1022 height 27
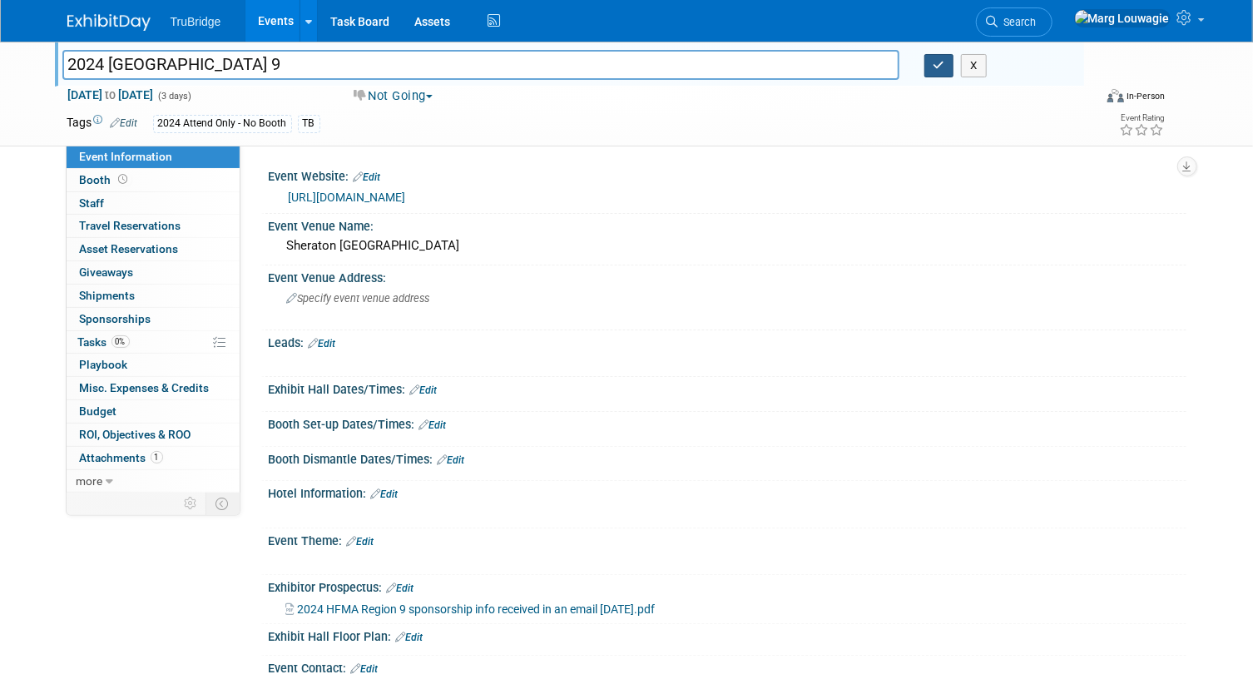
click at [946, 67] on button "button" at bounding box center [939, 65] width 30 height 23
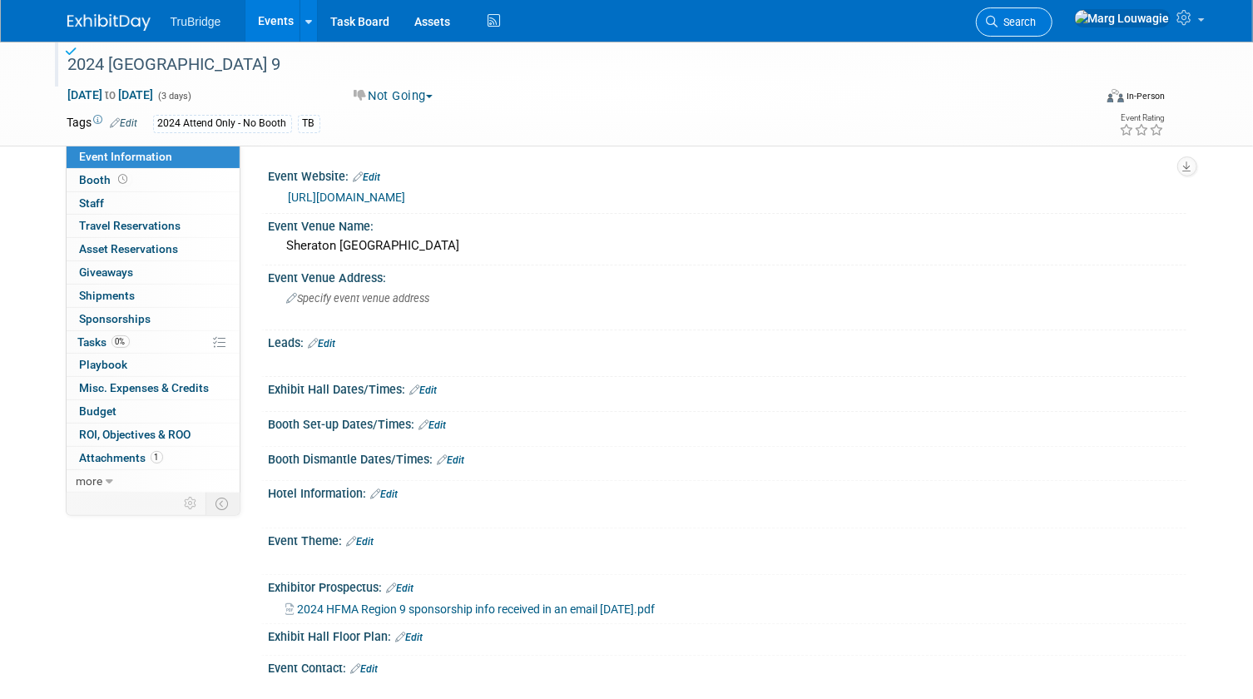
click at [998, 17] on icon at bounding box center [992, 22] width 12 height 12
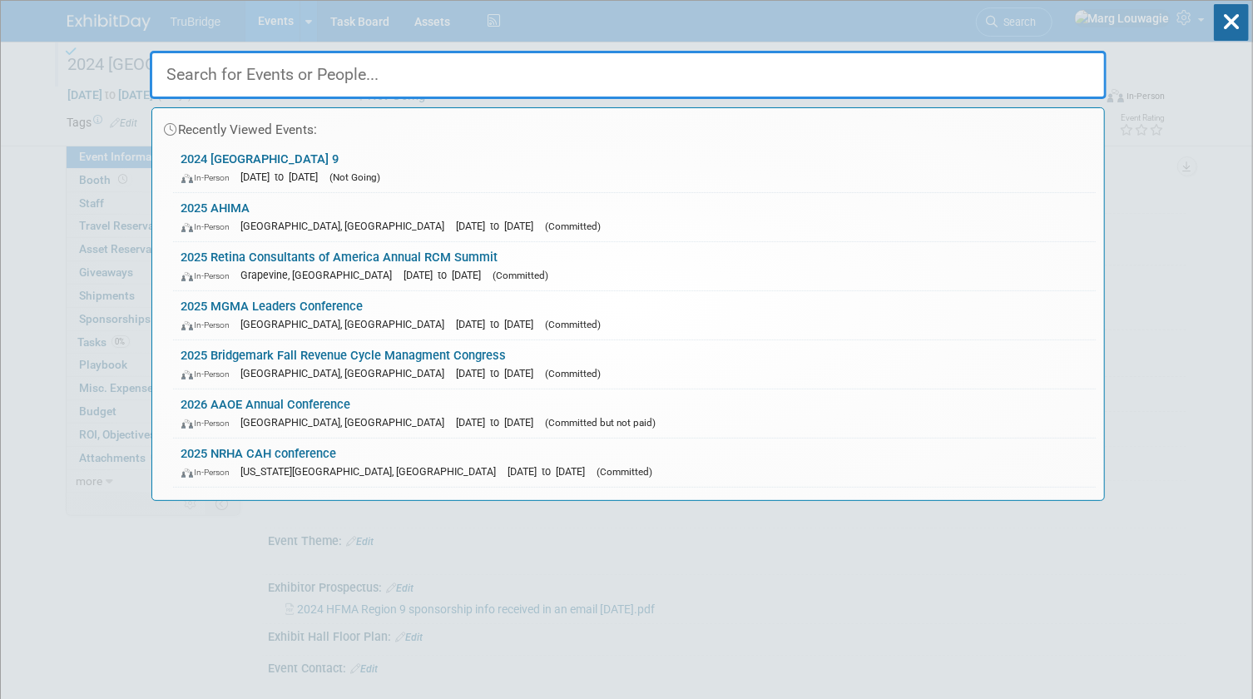
click at [1061, 63] on input "text" at bounding box center [628, 75] width 957 height 48
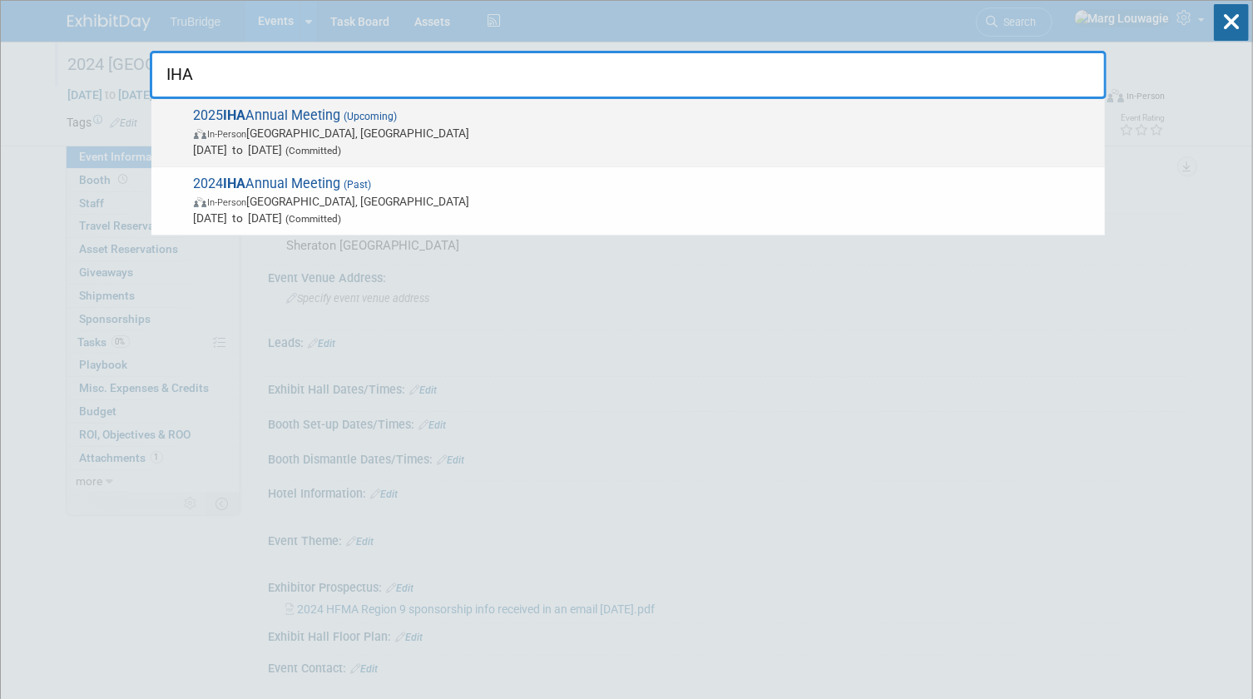
type input "IHA"
click at [319, 114] on span "2025 IHA Annual Meeting (Upcoming) In-Person [GEOGRAPHIC_DATA], [GEOGRAPHIC_DAT…" at bounding box center [642, 132] width 907 height 51
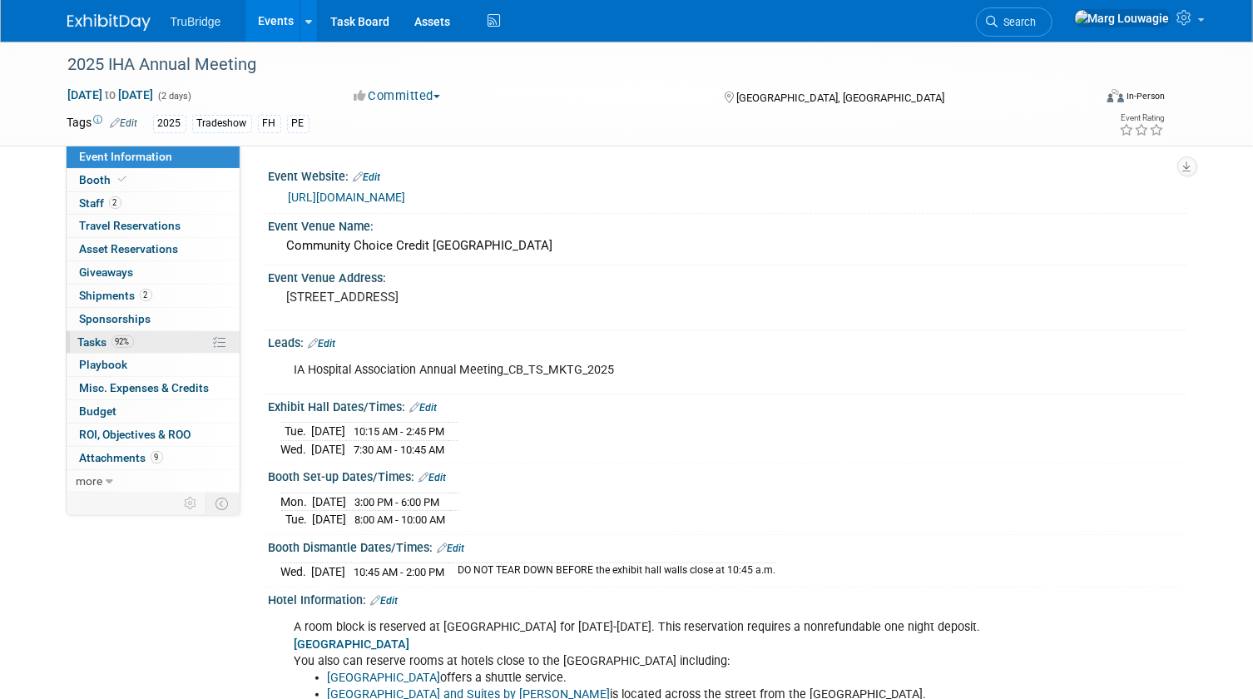
click at [85, 340] on span "Tasks 92%" at bounding box center [106, 341] width 56 height 13
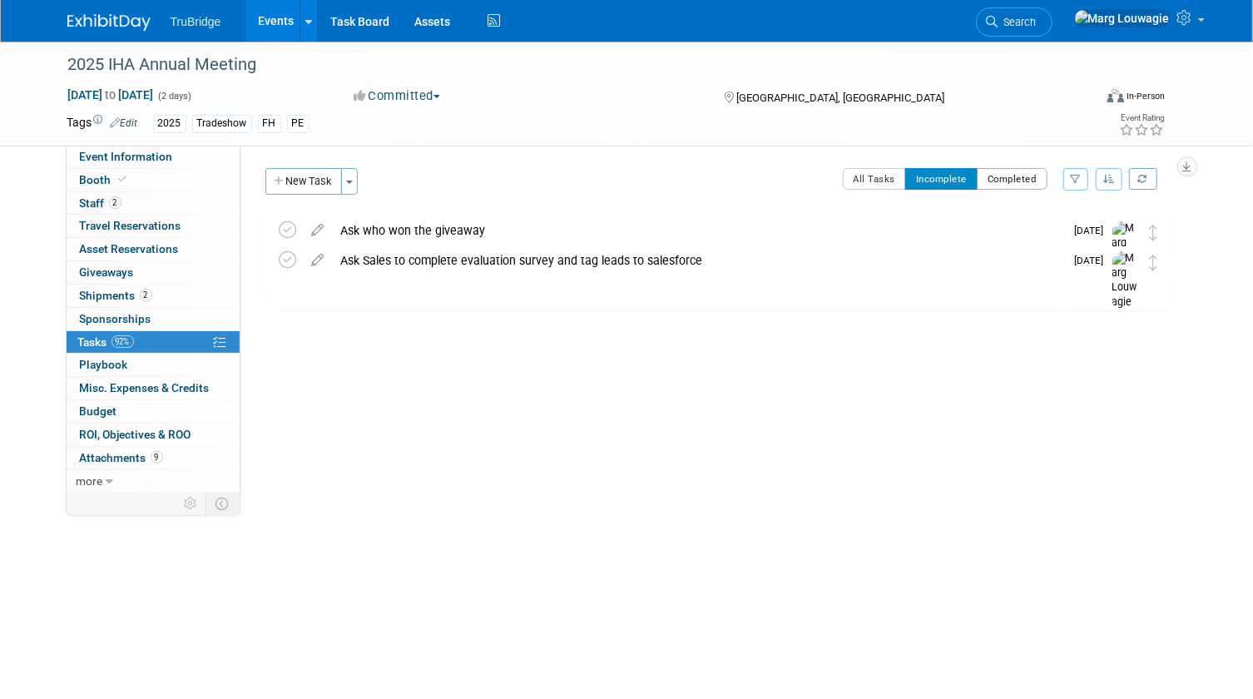
click at [996, 178] on button "Completed" at bounding box center [1011, 179] width 71 height 22
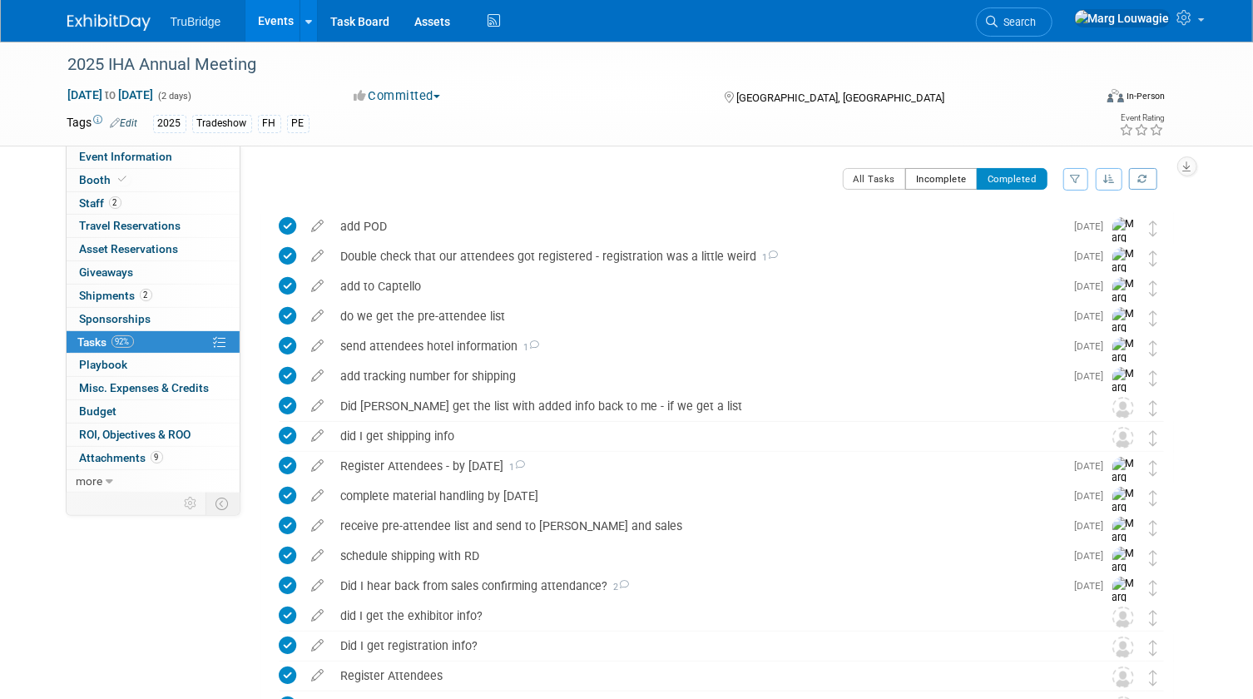
click at [923, 176] on button "Incomplete" at bounding box center [941, 179] width 72 height 22
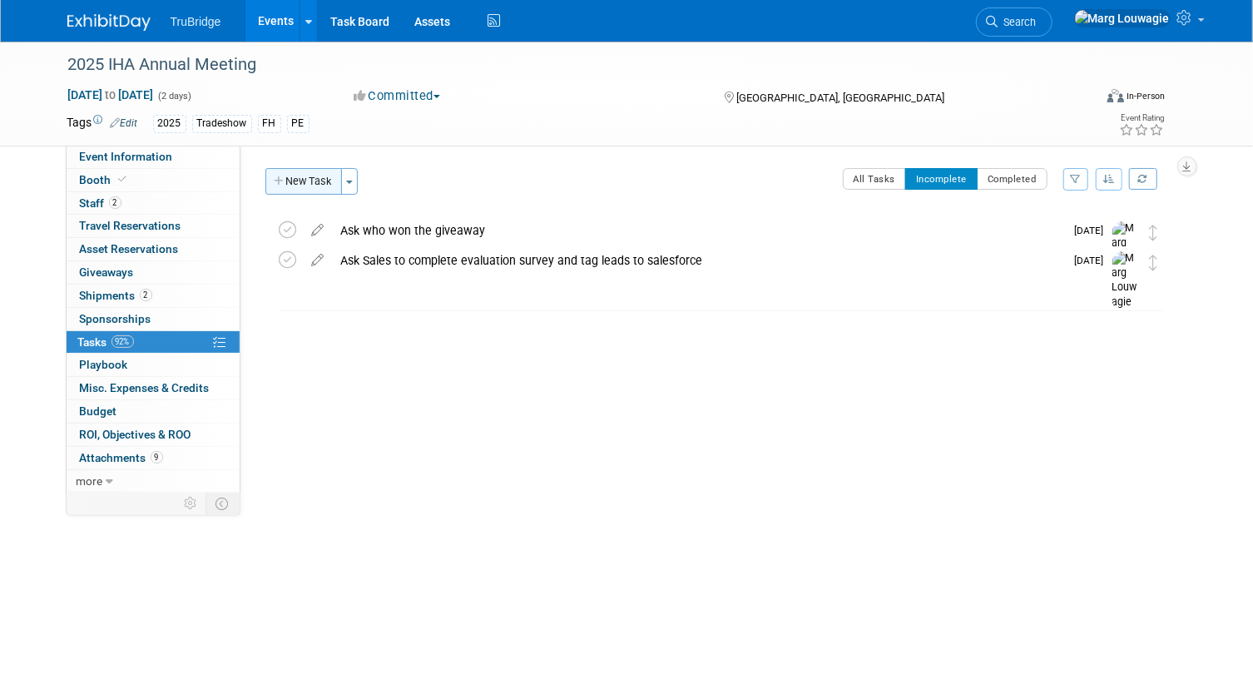
click at [279, 182] on icon "button" at bounding box center [280, 181] width 12 height 11
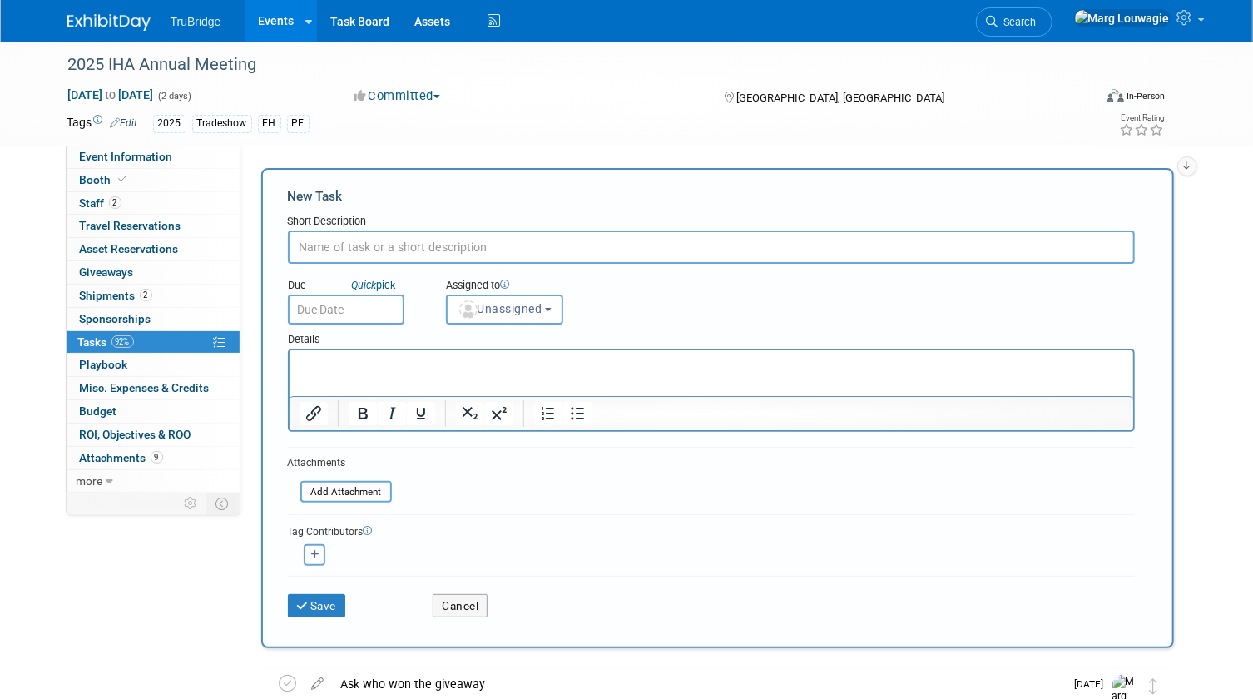
click at [352, 239] on input "text" at bounding box center [711, 246] width 847 height 33
type input "send info before show"
click at [503, 304] on span "Unassigned" at bounding box center [499, 308] width 85 height 13
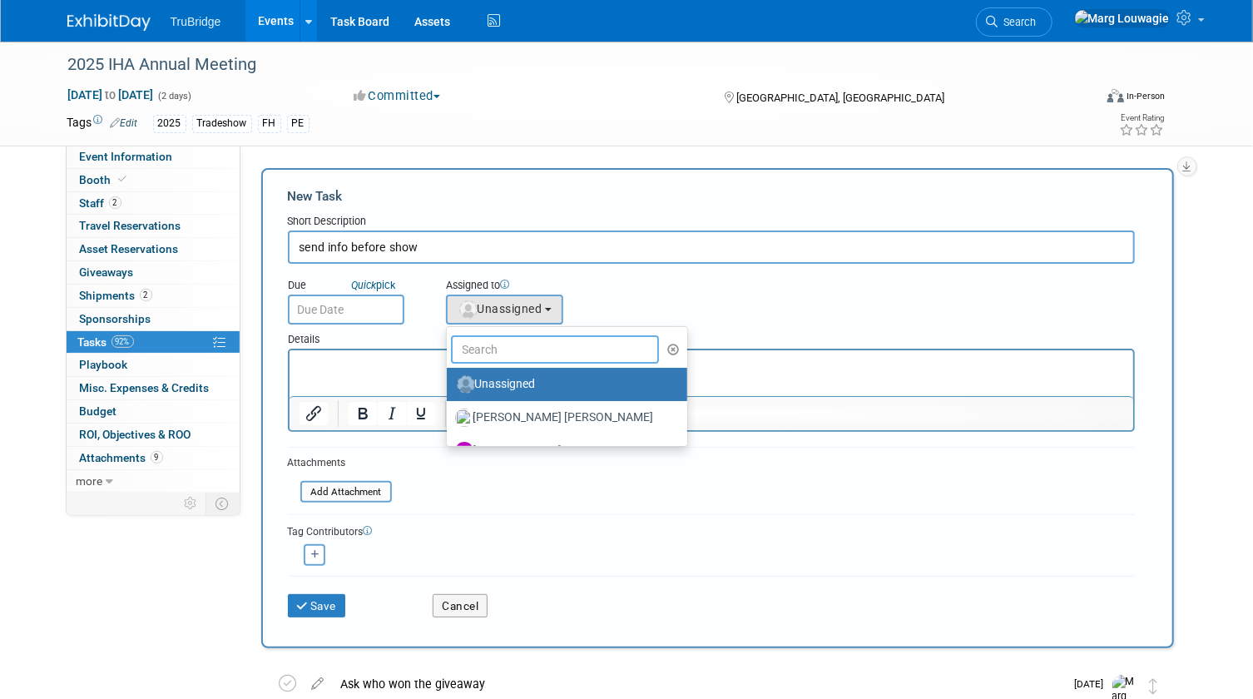
click at [511, 345] on input "text" at bounding box center [555, 349] width 209 height 28
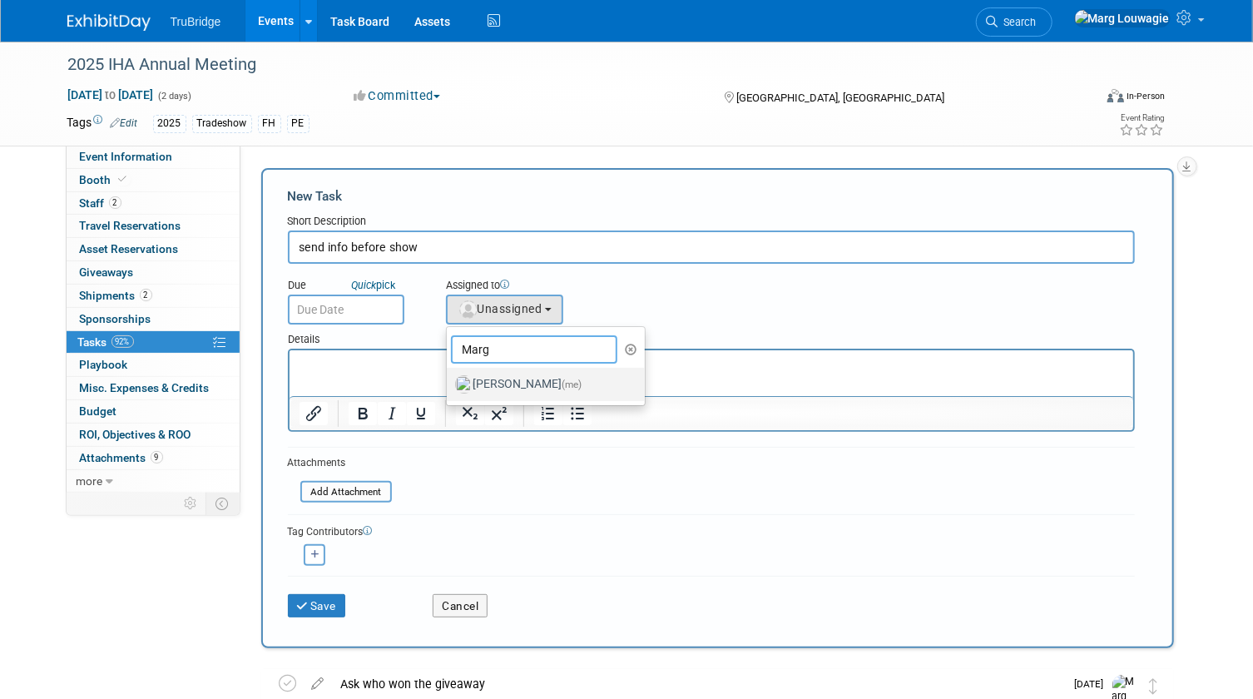
type input "Marg"
click at [569, 378] on span "(me)" at bounding box center [572, 384] width 20 height 12
click at [449, 378] on input "Marg Louwagie (me)" at bounding box center [443, 382] width 11 height 11
select select "0abee163-1570-438d-a0ea-e9129f2ffbd7"
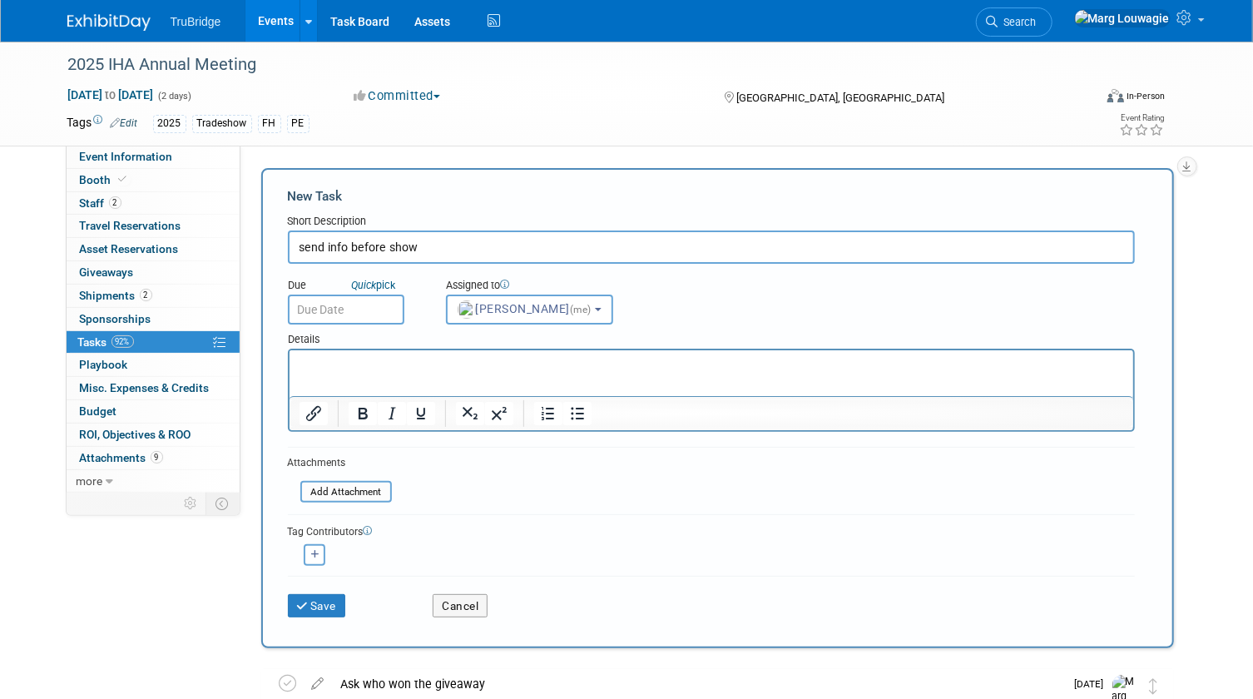
click at [354, 302] on input "text" at bounding box center [346, 309] width 116 height 30
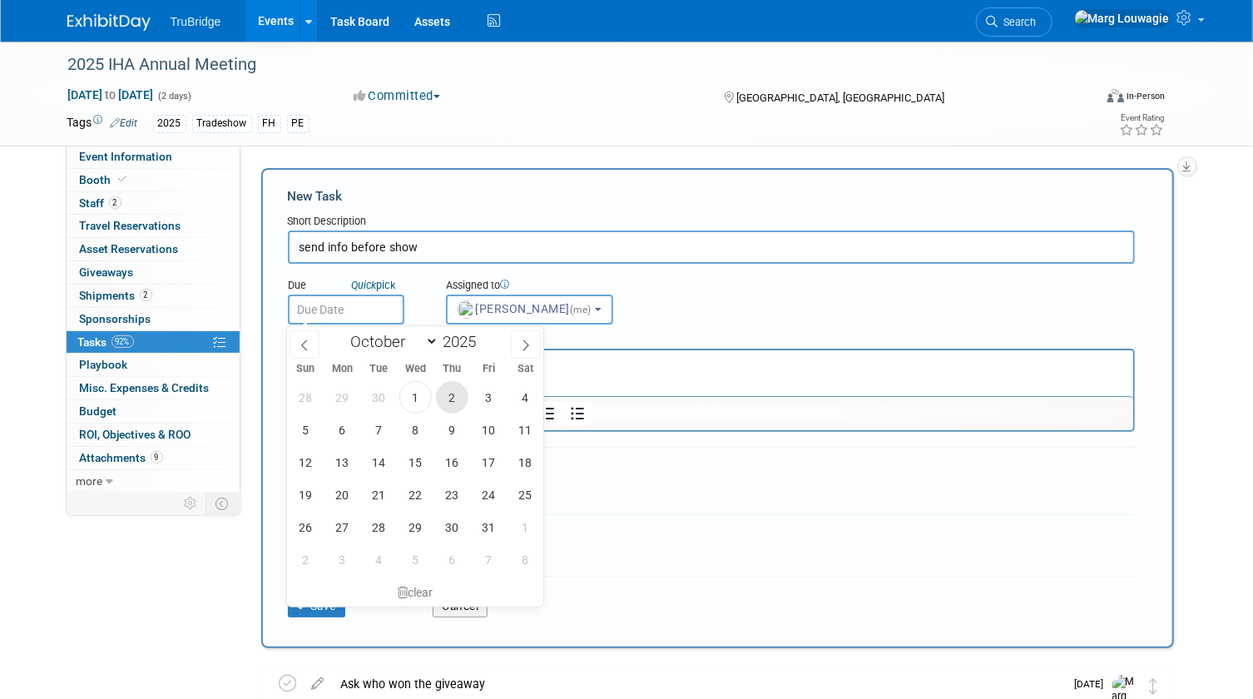
click at [443, 391] on span "2" at bounding box center [452, 397] width 32 height 32
type input "Oct 2, 2025"
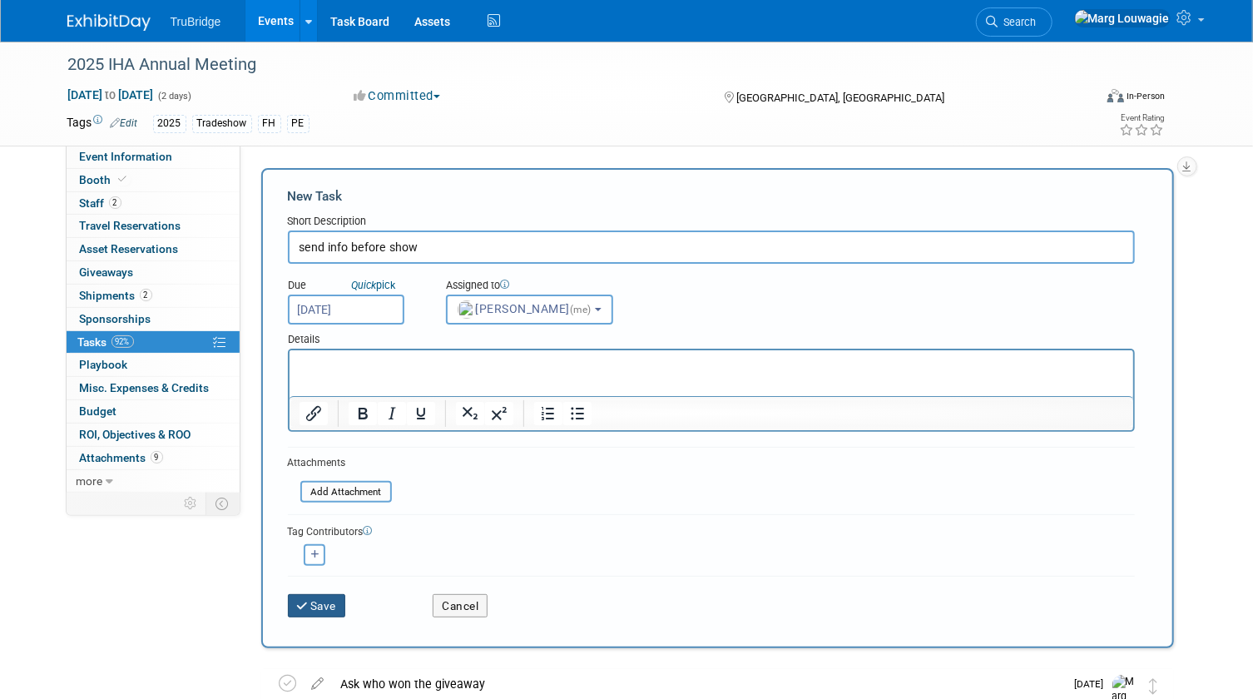
click at [319, 603] on button "Save" at bounding box center [317, 605] width 58 height 23
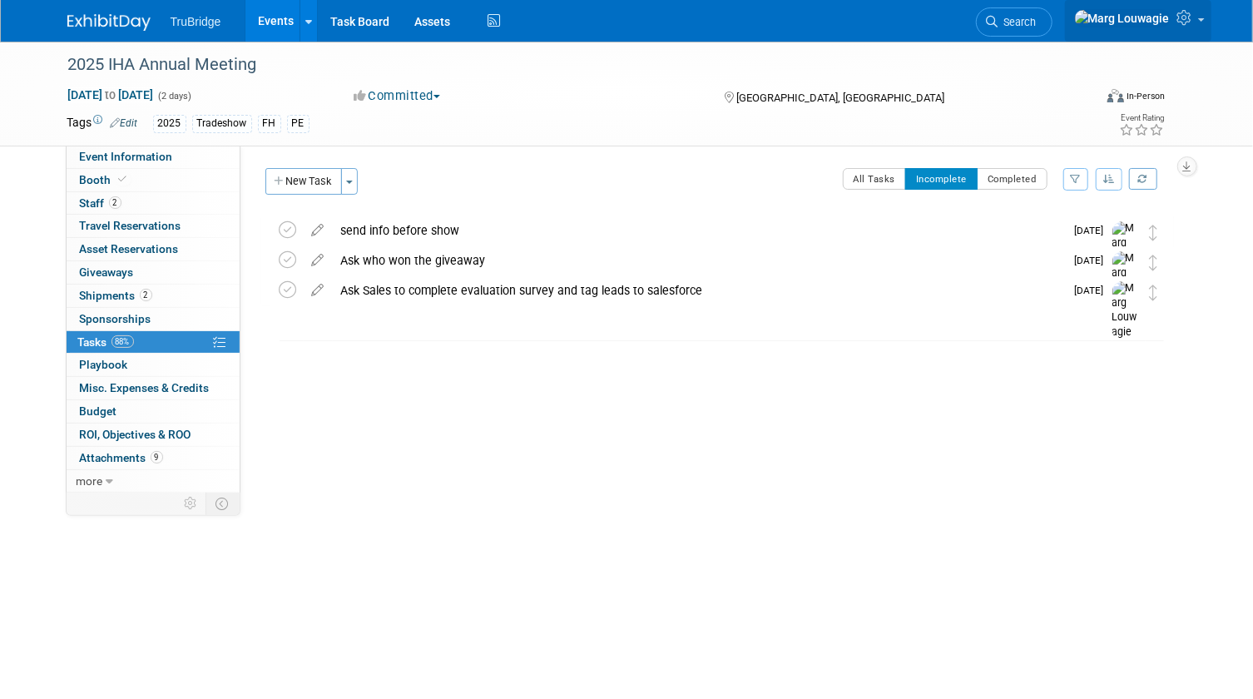
click at [1186, 25] on icon at bounding box center [1186, 17] width 19 height 15
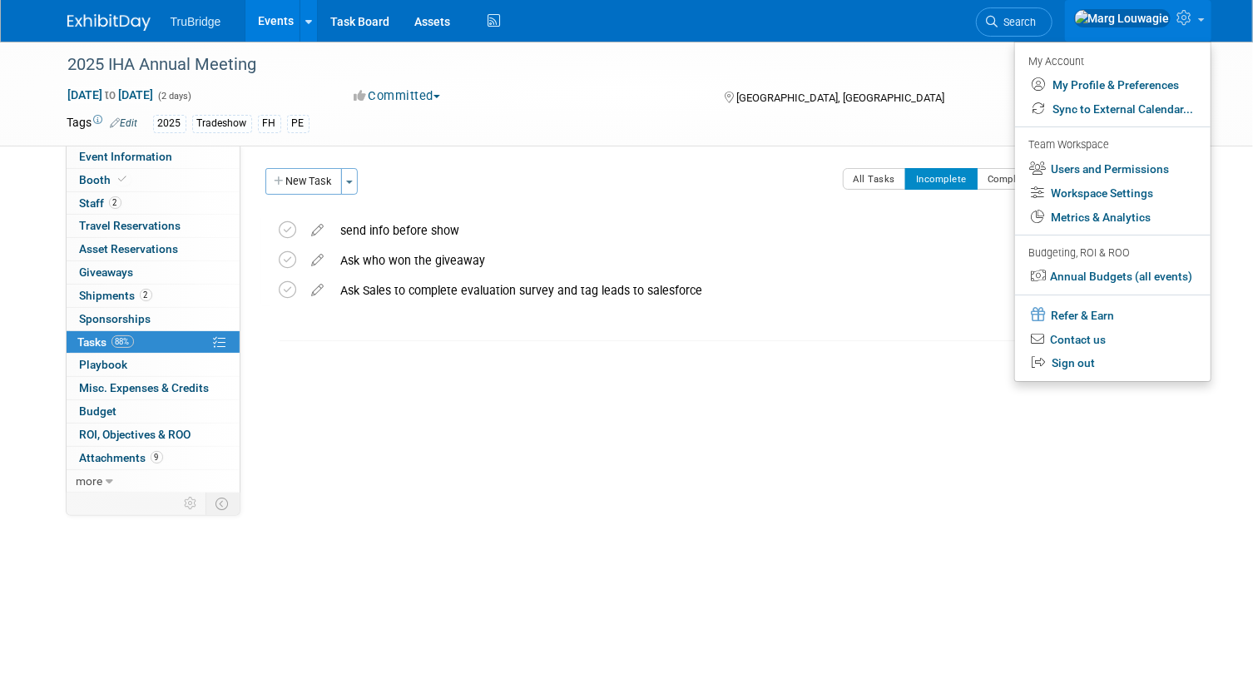
click at [658, 22] on div "TruBridge Events Add Event Bulk Upload Events Shareable Event Boards Recently V…" at bounding box center [626, 21] width 1119 height 42
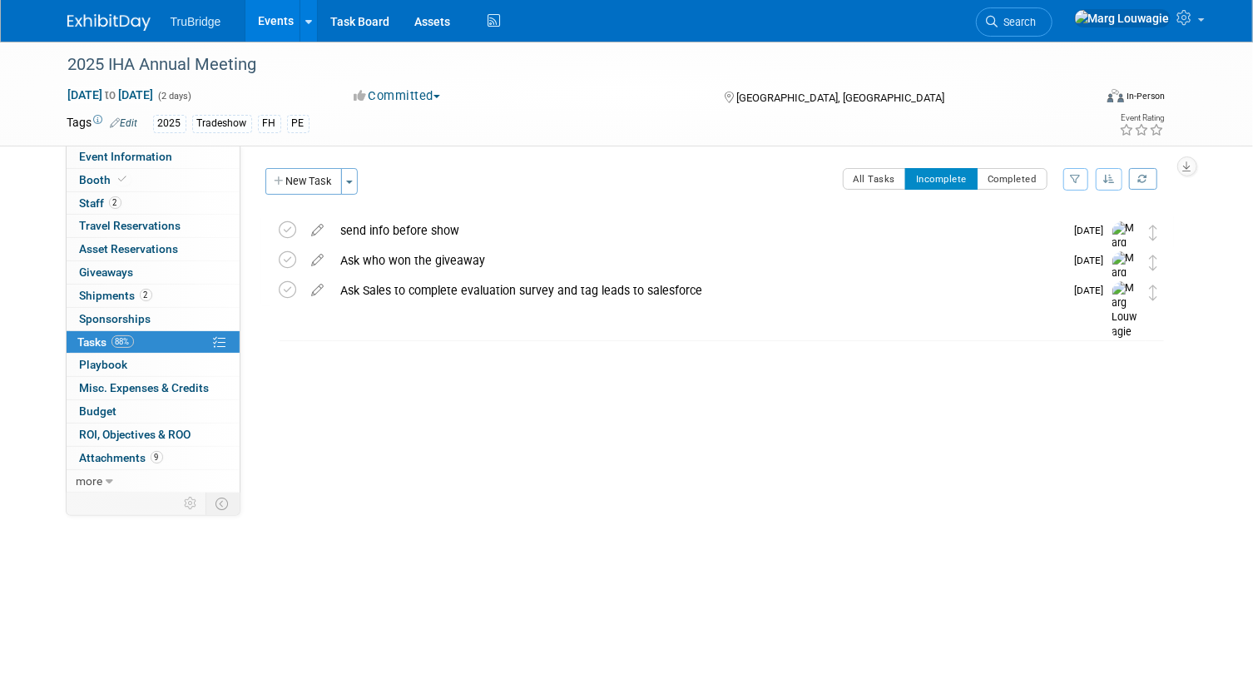
click at [261, 17] on link "Events" at bounding box center [275, 21] width 61 height 42
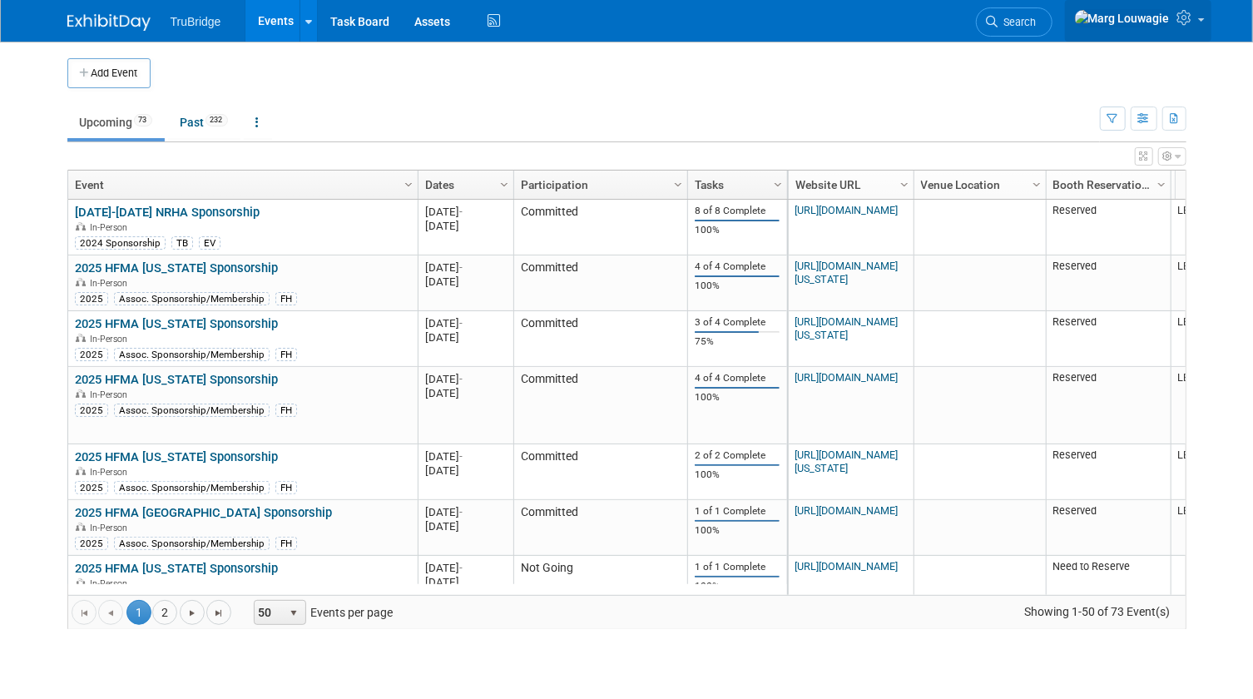
click at [1203, 22] on span at bounding box center [1201, 19] width 7 height 3
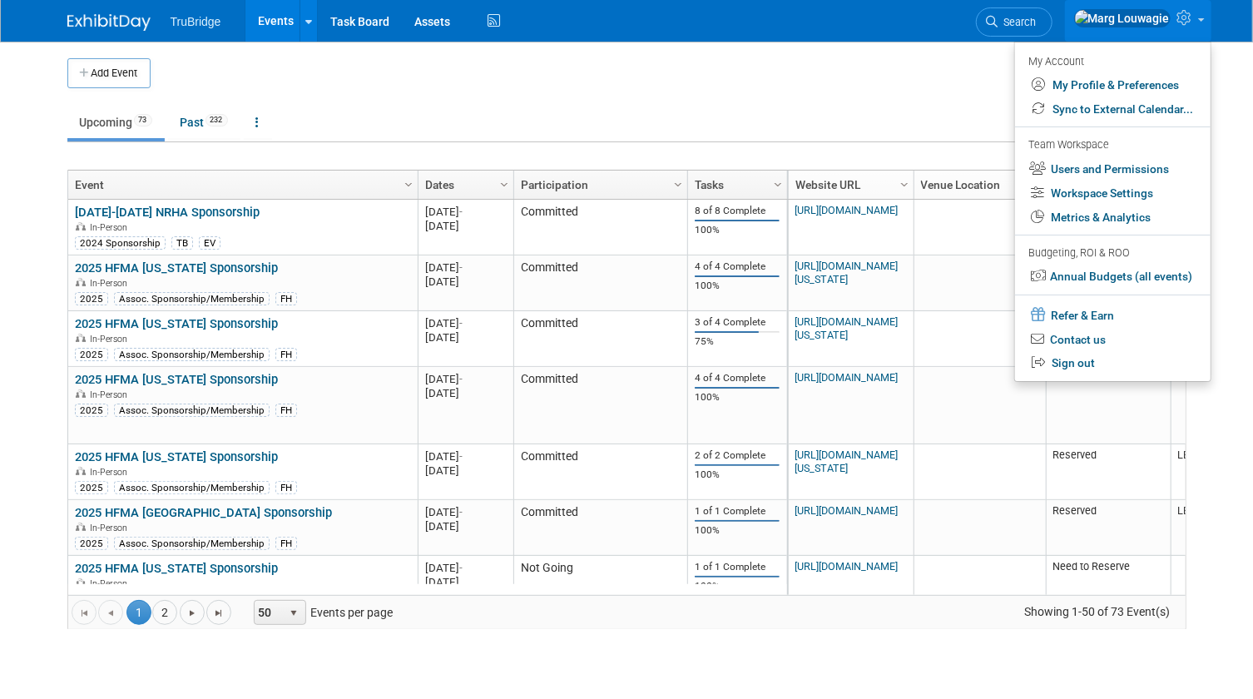
click at [904, 67] on td at bounding box center [641, 73] width 981 height 30
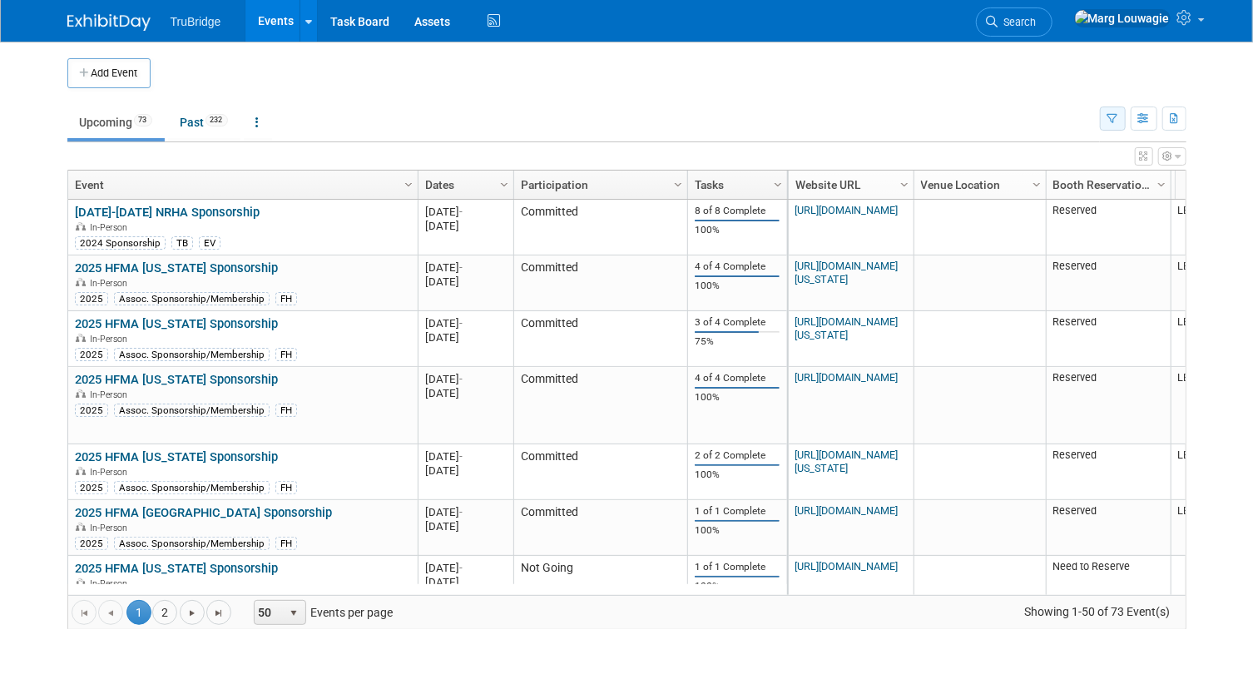
click at [1118, 120] on button "button" at bounding box center [1113, 118] width 26 height 24
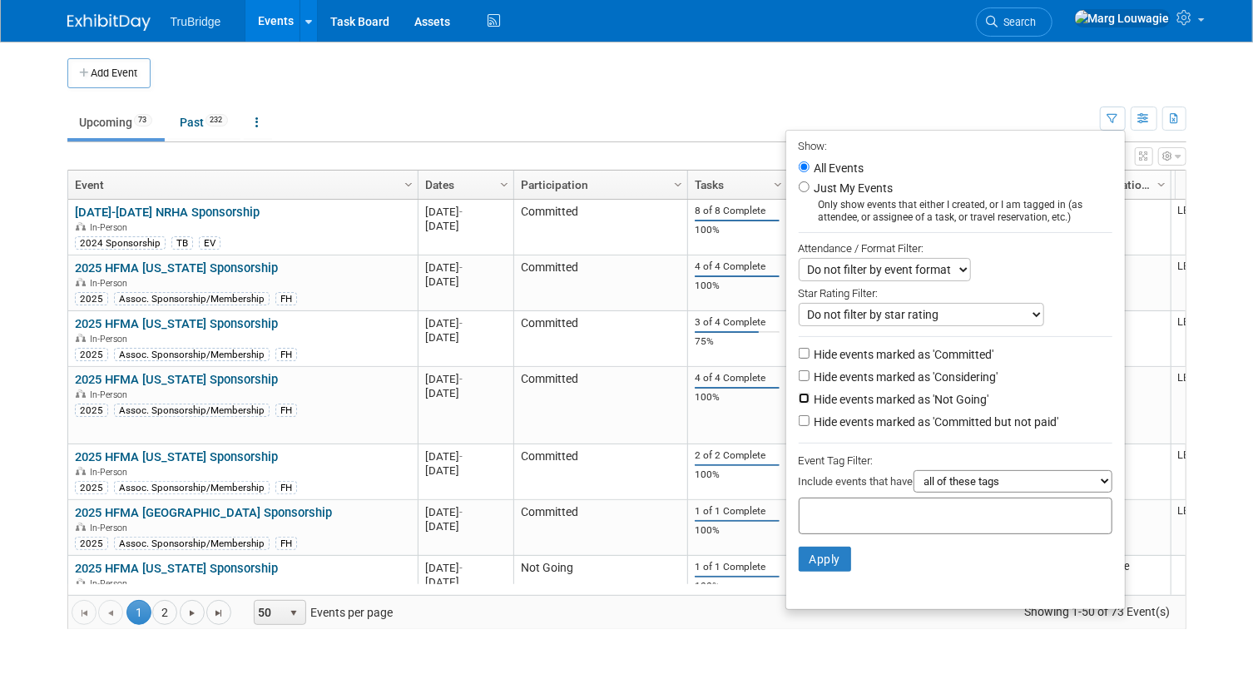
click at [798, 399] on input "Hide events marked as 'Not Going'" at bounding box center [803, 398] width 11 height 11
checkbox input "true"
click at [798, 424] on input "Hide events marked as 'Committed but not paid'" at bounding box center [803, 420] width 11 height 11
checkbox input "false"
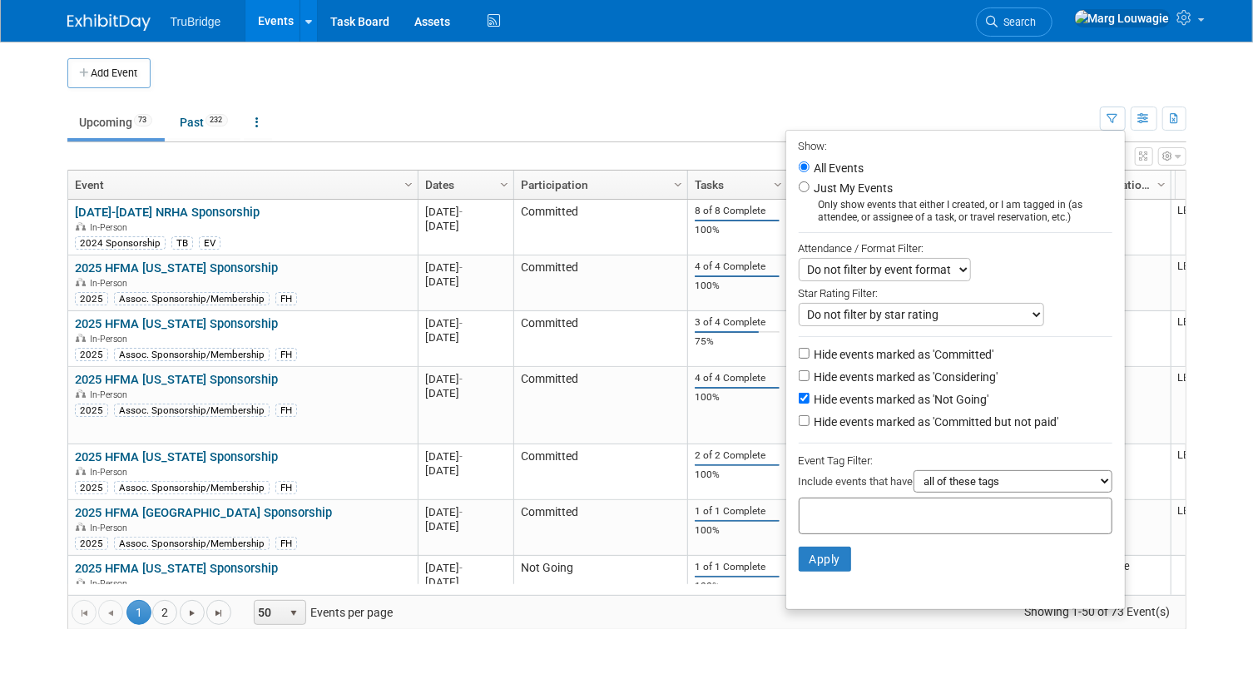
click at [905, 522] on input "text" at bounding box center [872, 513] width 133 height 17
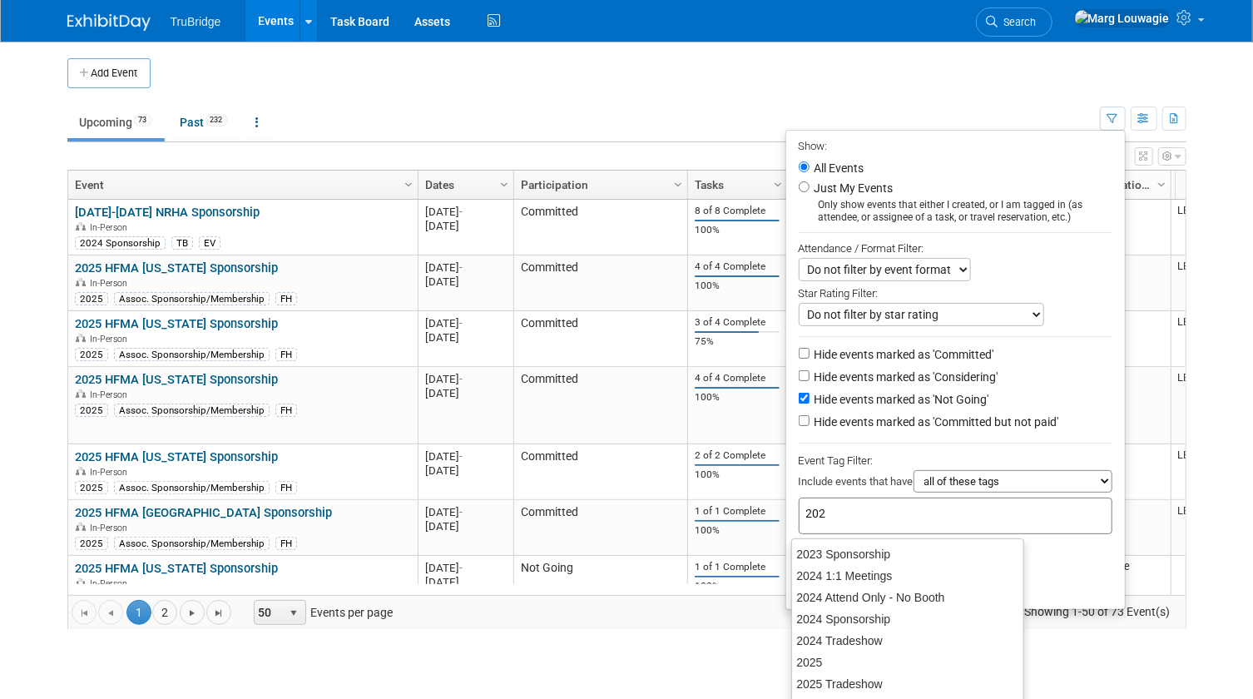
type input "2025"
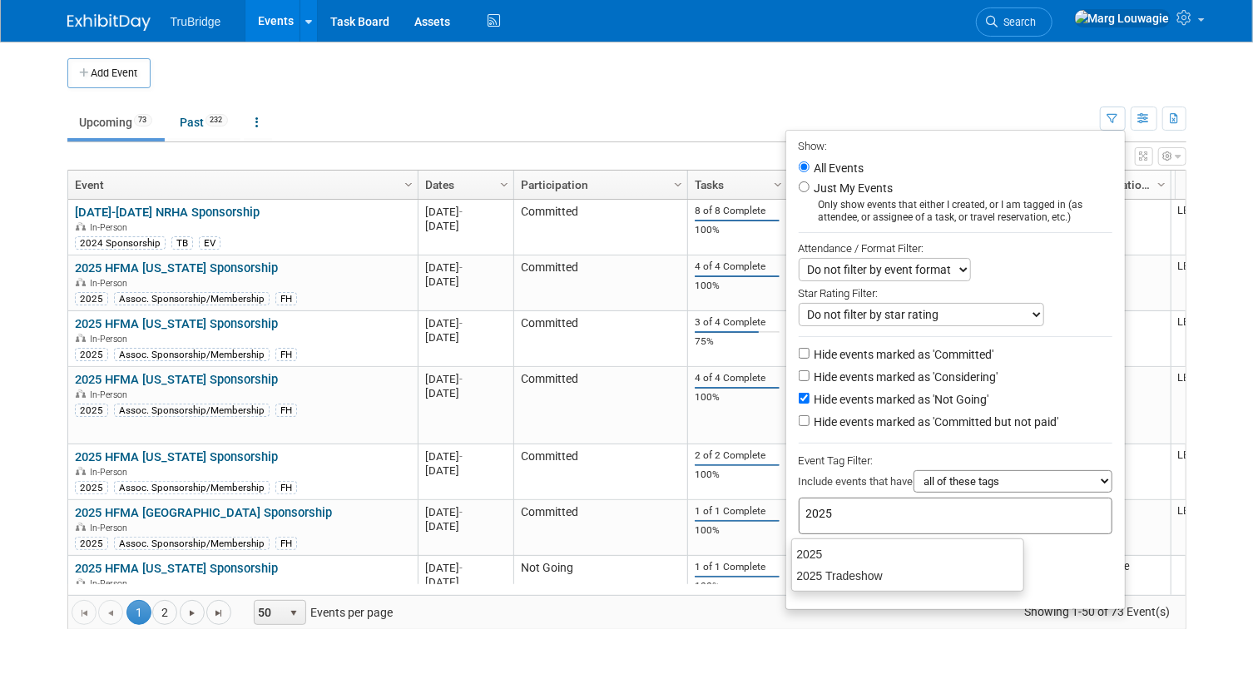
type input "2025"
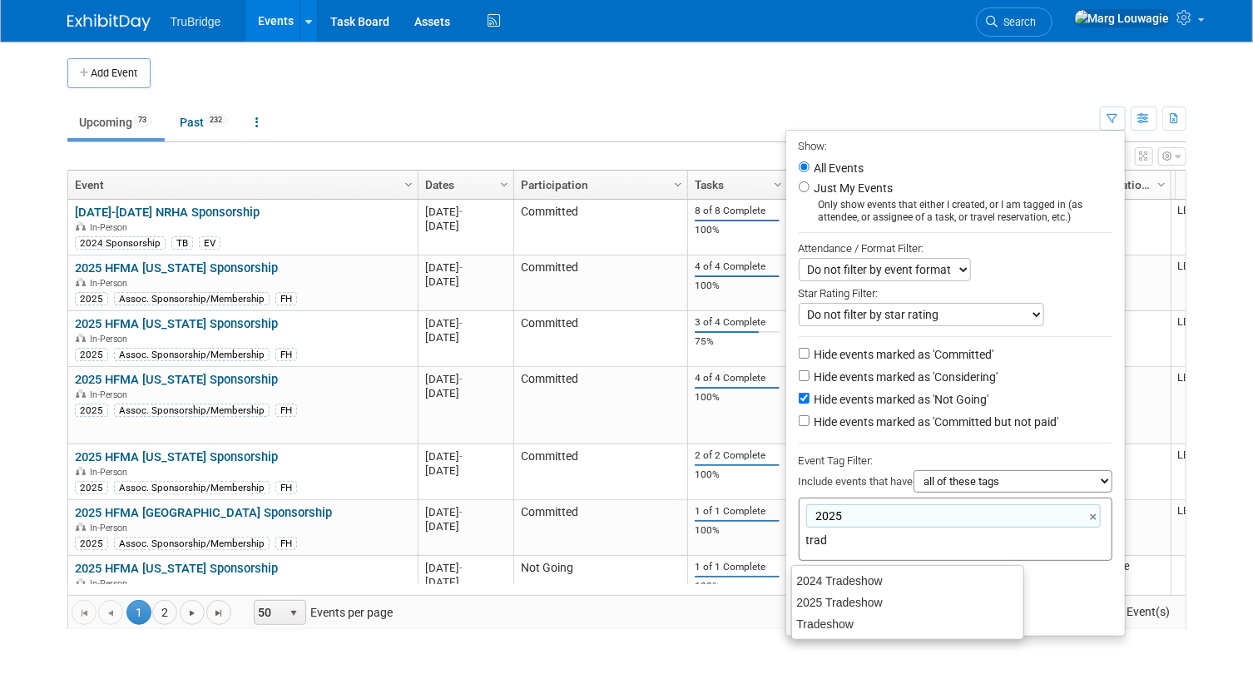
type input "trade"
click at [871, 615] on div "Tradeshow" at bounding box center [907, 623] width 233 height 23
type input "2025, Tradeshow"
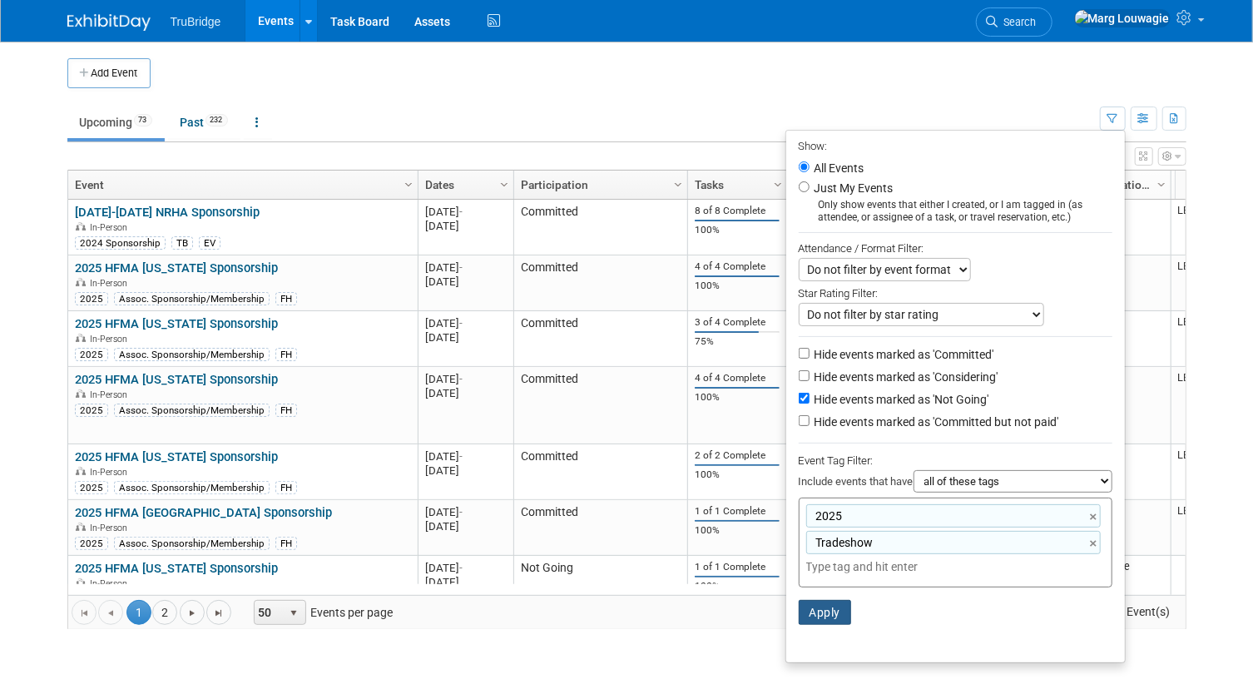
click at [814, 620] on button "Apply" at bounding box center [824, 612] width 53 height 25
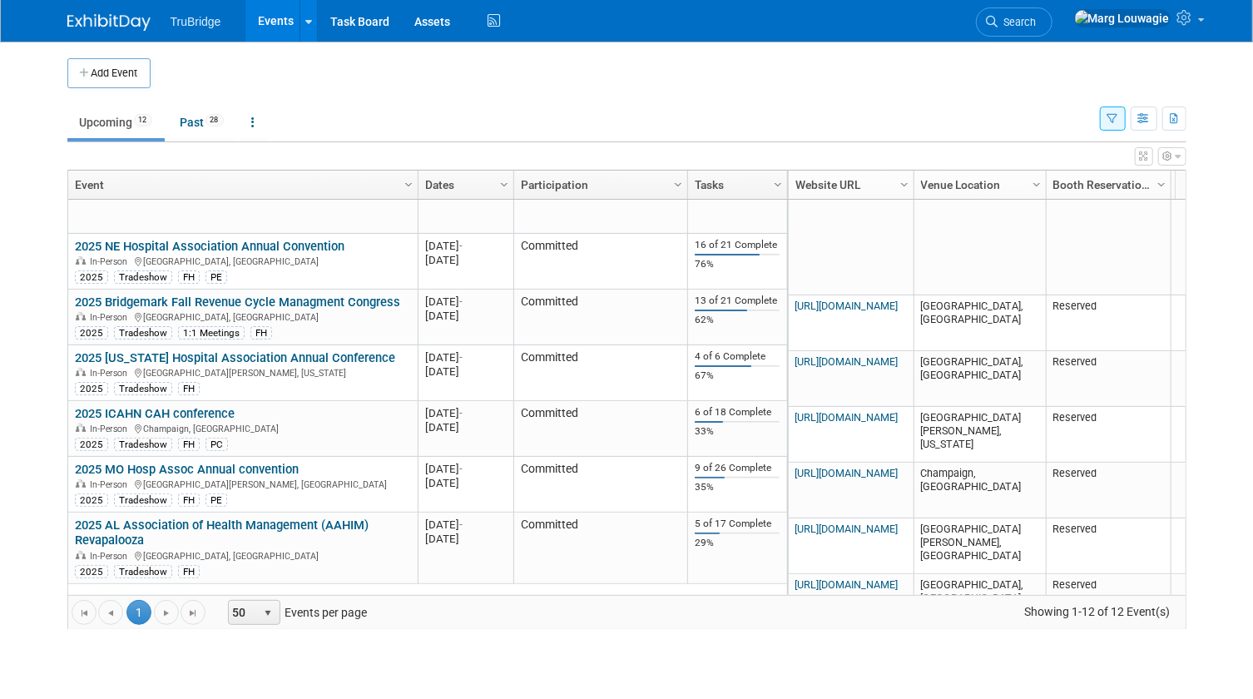
click at [1176, 158] on icon "button" at bounding box center [1178, 156] width 6 height 10
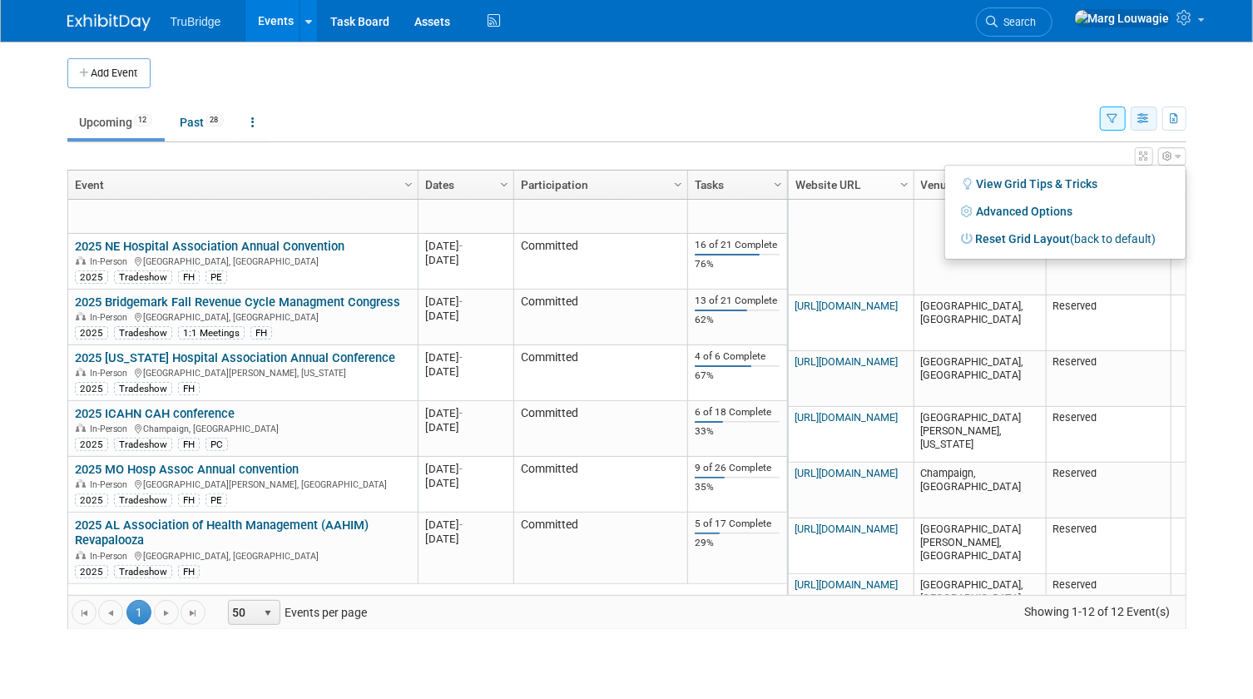
click at [1144, 122] on icon "button" at bounding box center [1144, 119] width 12 height 11
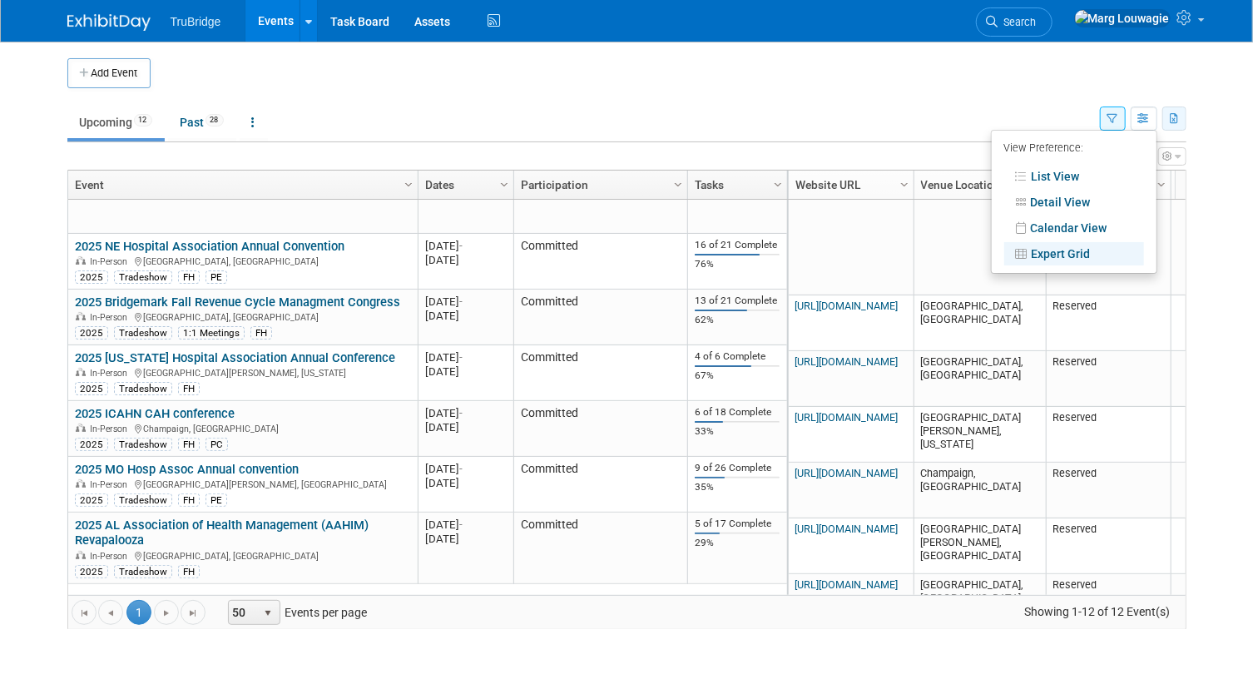
click at [1164, 120] on button "button" at bounding box center [1174, 118] width 24 height 24
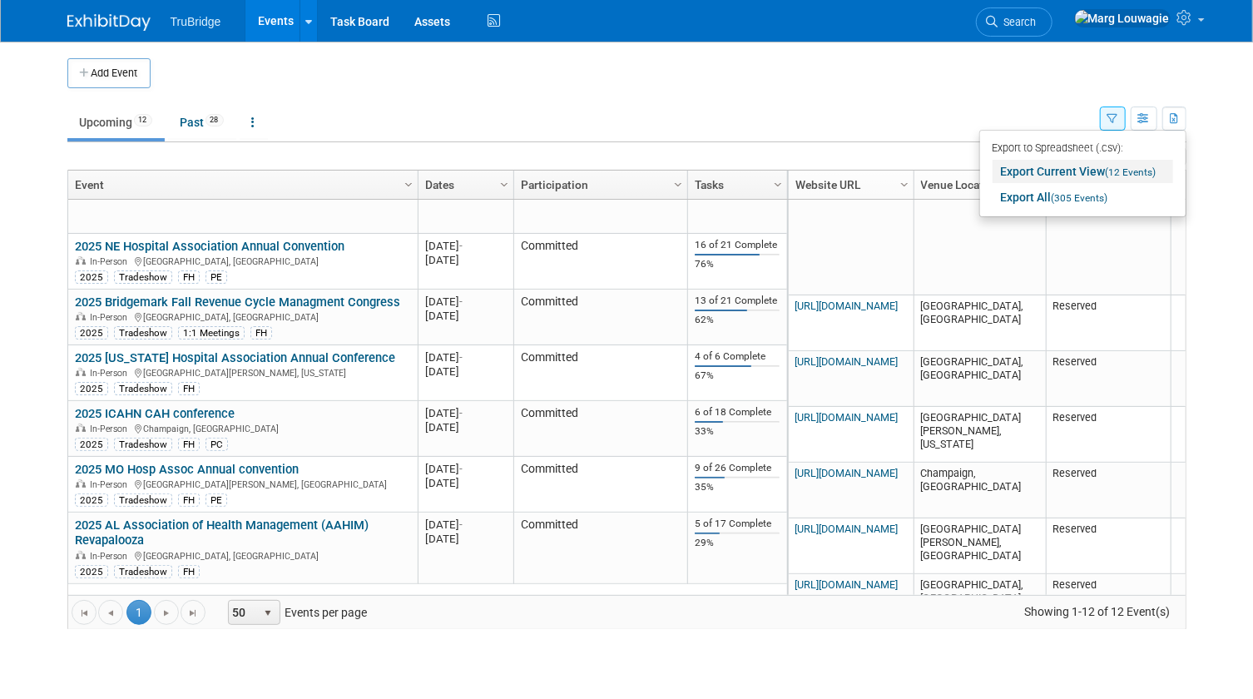
click at [1091, 166] on link "Export Current View (12 Events)" at bounding box center [1082, 171] width 180 height 23
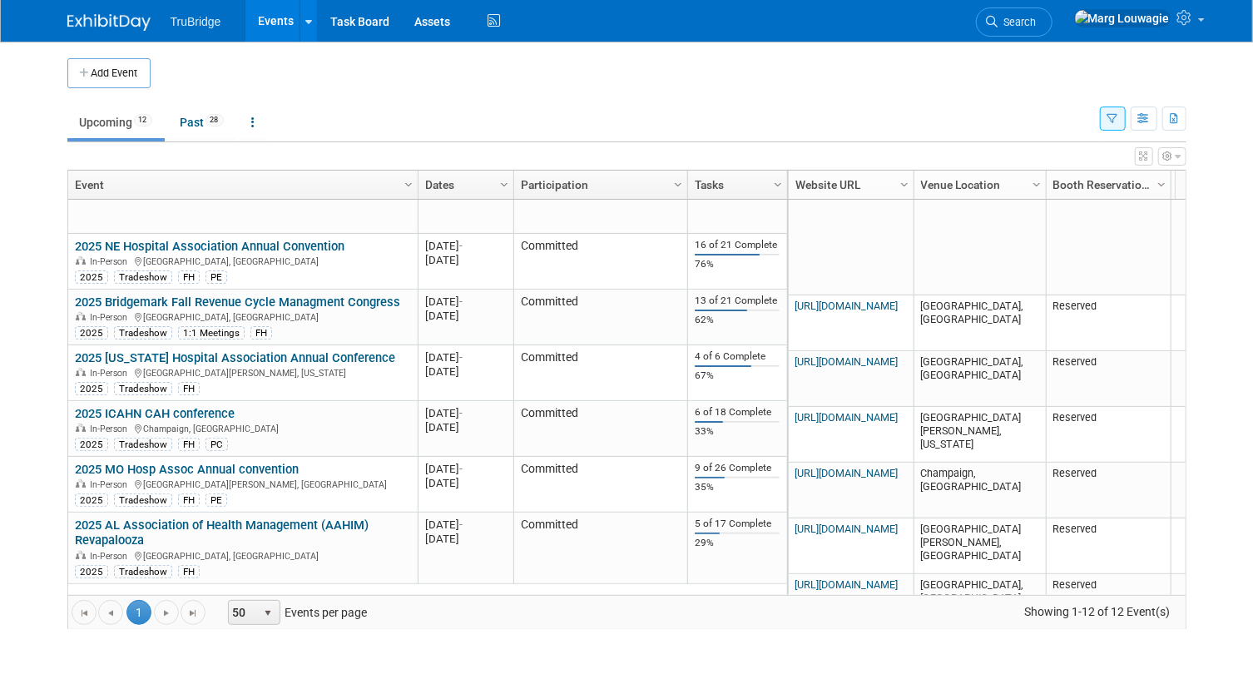
click at [1217, 107] on body "TruBridge Events Add Event Bulk Upload Events Shareable Event Boards Recently V…" at bounding box center [626, 349] width 1253 height 699
click at [1036, 16] on span "Search" at bounding box center [1017, 22] width 38 height 12
click at [0, 0] on div "Recently Viewed Events: 2025 IHA Annual Meeting In-Person [GEOGRAPHIC_DATA], [G…" at bounding box center [0, 0] width 0 height 0
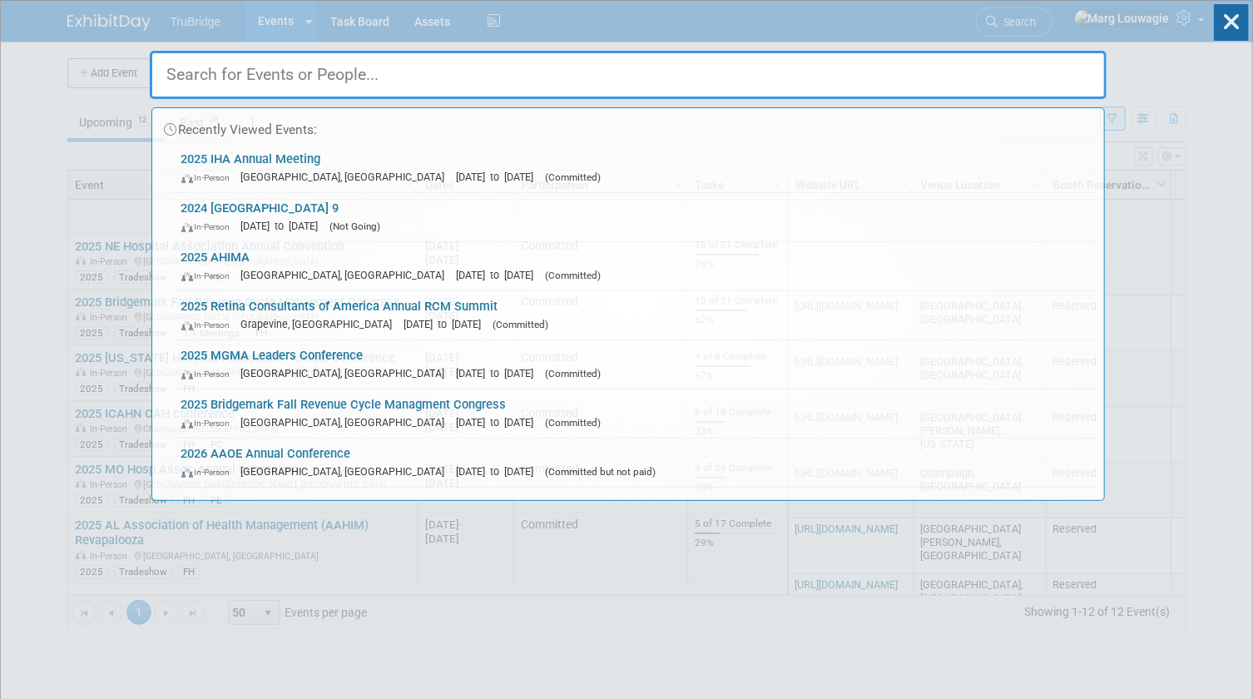
drag, startPoint x: 1083, startPoint y: 16, endPoint x: 990, endPoint y: 60, distance: 103.1
click at [990, 60] on input "text" at bounding box center [628, 75] width 957 height 48
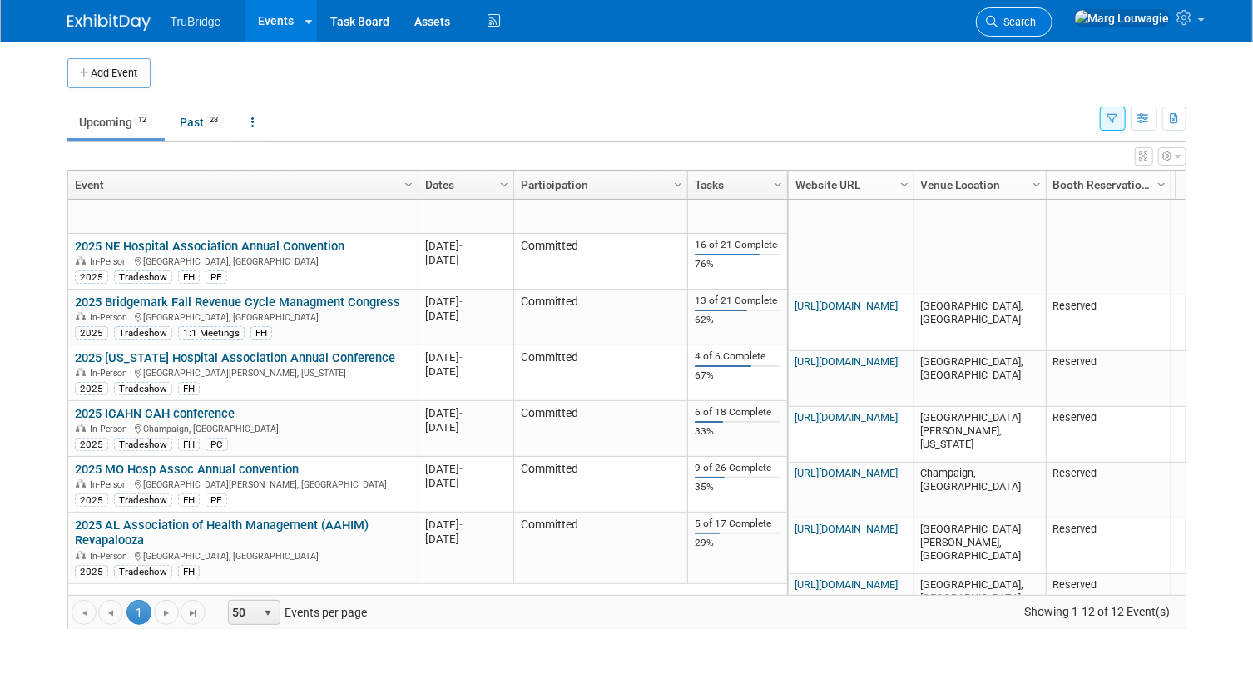
click at [1036, 27] on span "Search" at bounding box center [1017, 22] width 38 height 12
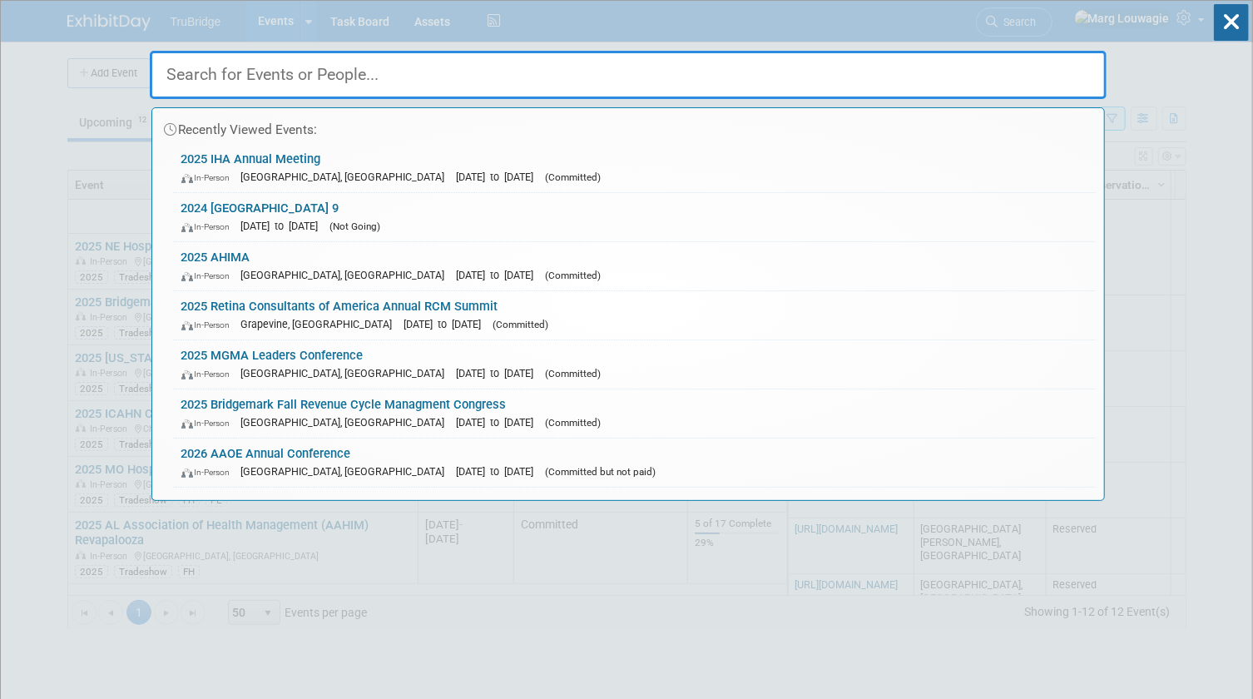
click at [1063, 73] on input "text" at bounding box center [628, 75] width 957 height 48
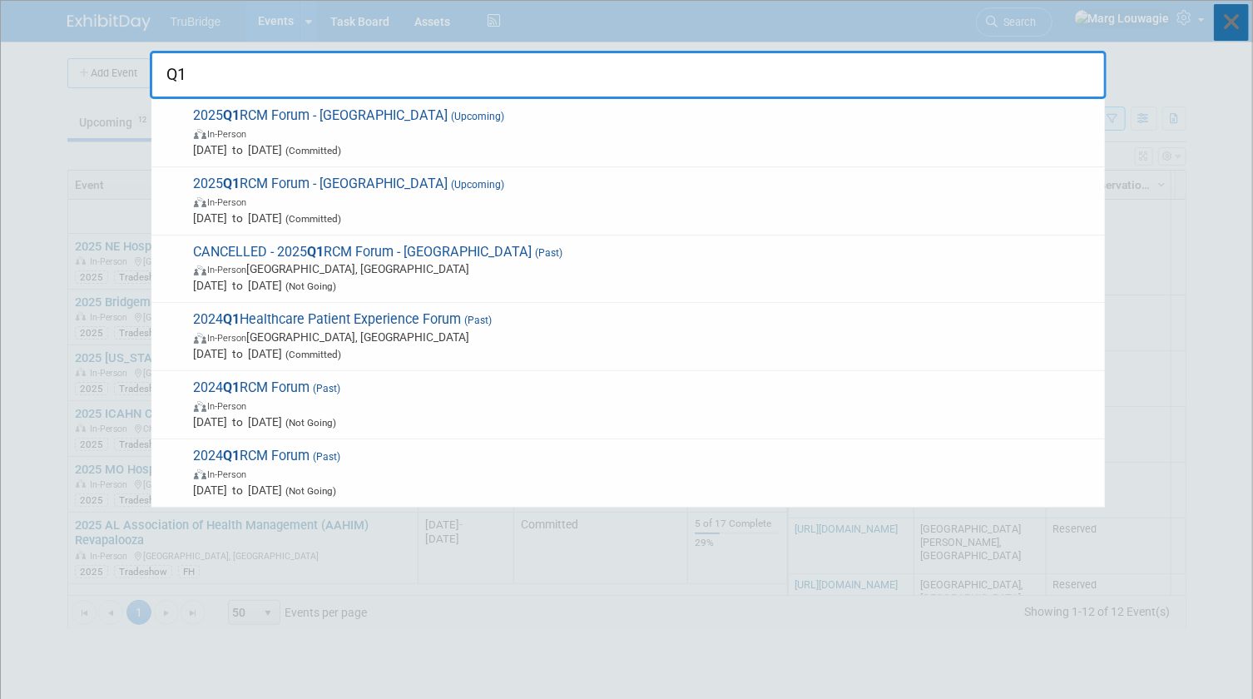
type input "Q1"
click at [1239, 27] on icon at bounding box center [1231, 22] width 35 height 37
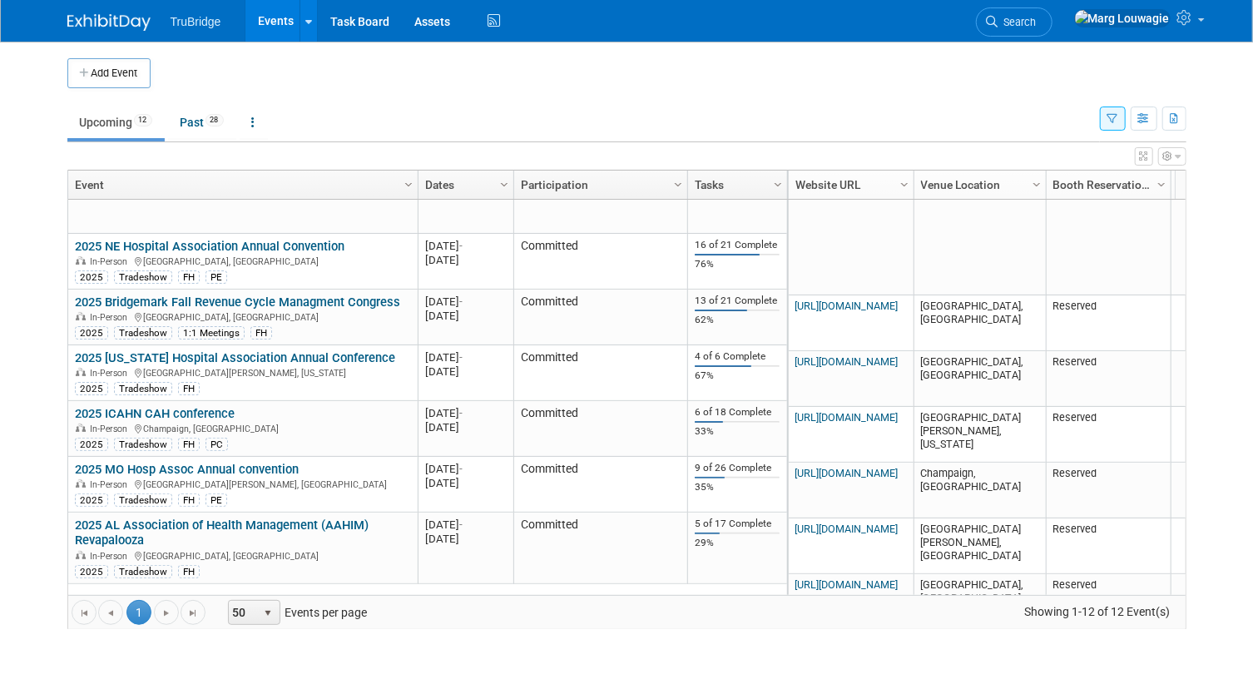
click at [1107, 122] on icon "button" at bounding box center [1112, 119] width 11 height 11
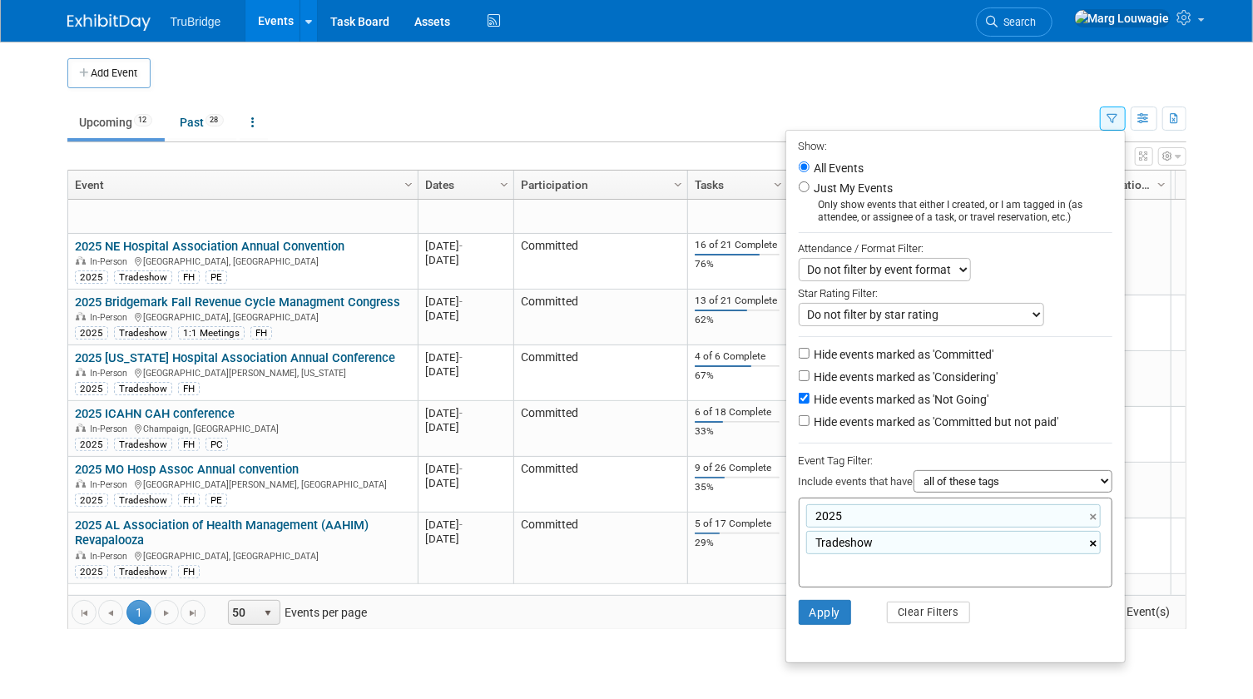
click at [1091, 548] on link "×" at bounding box center [1095, 543] width 11 height 19
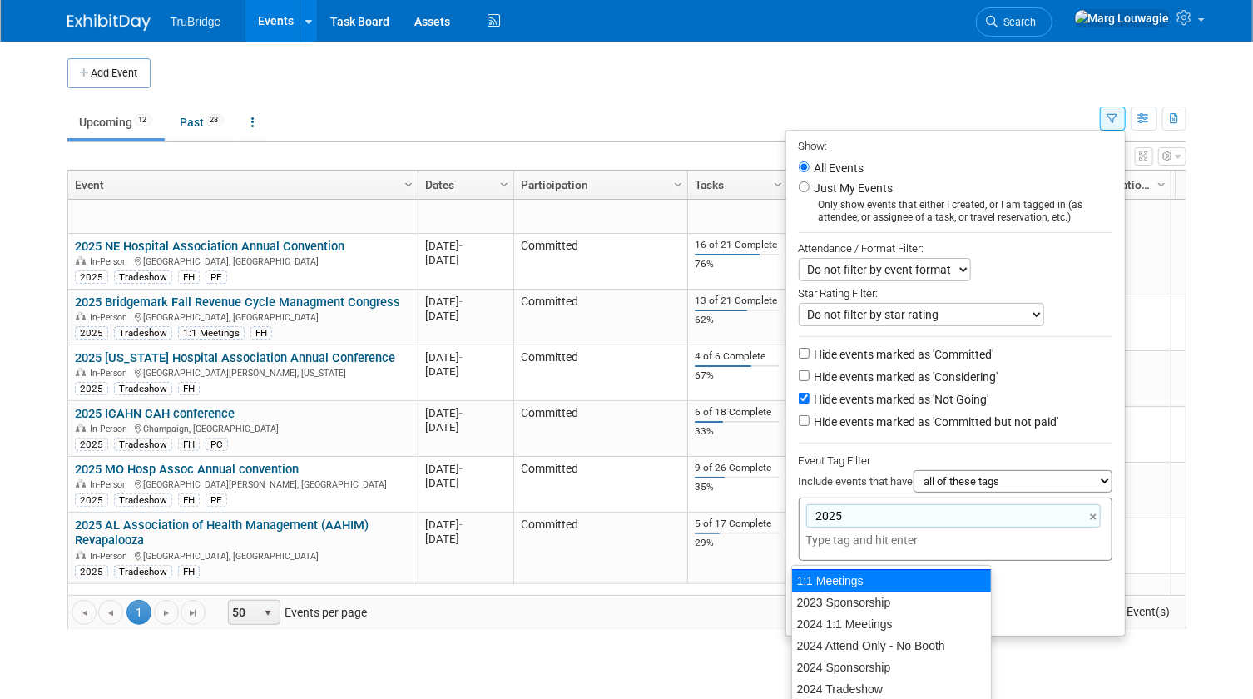
click at [890, 584] on div "1:1 Meetings" at bounding box center [891, 580] width 200 height 23
type input "2025, 1:1 Meetings"
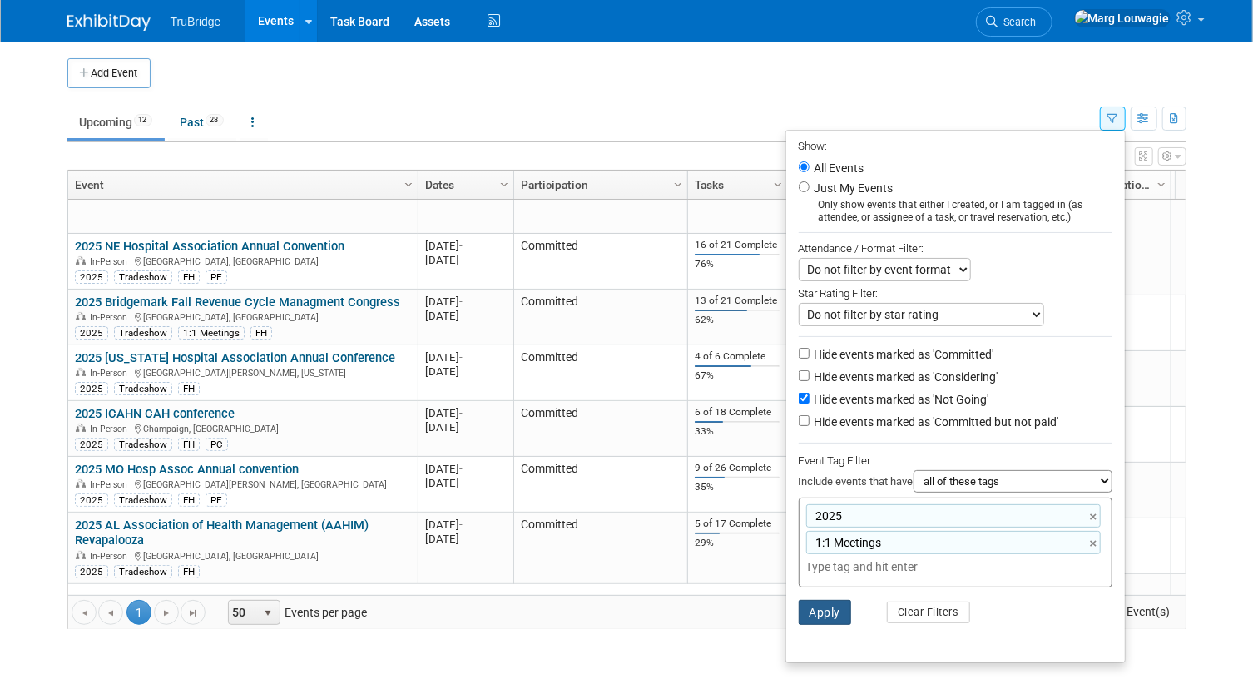
click at [823, 618] on button "Apply" at bounding box center [824, 612] width 53 height 25
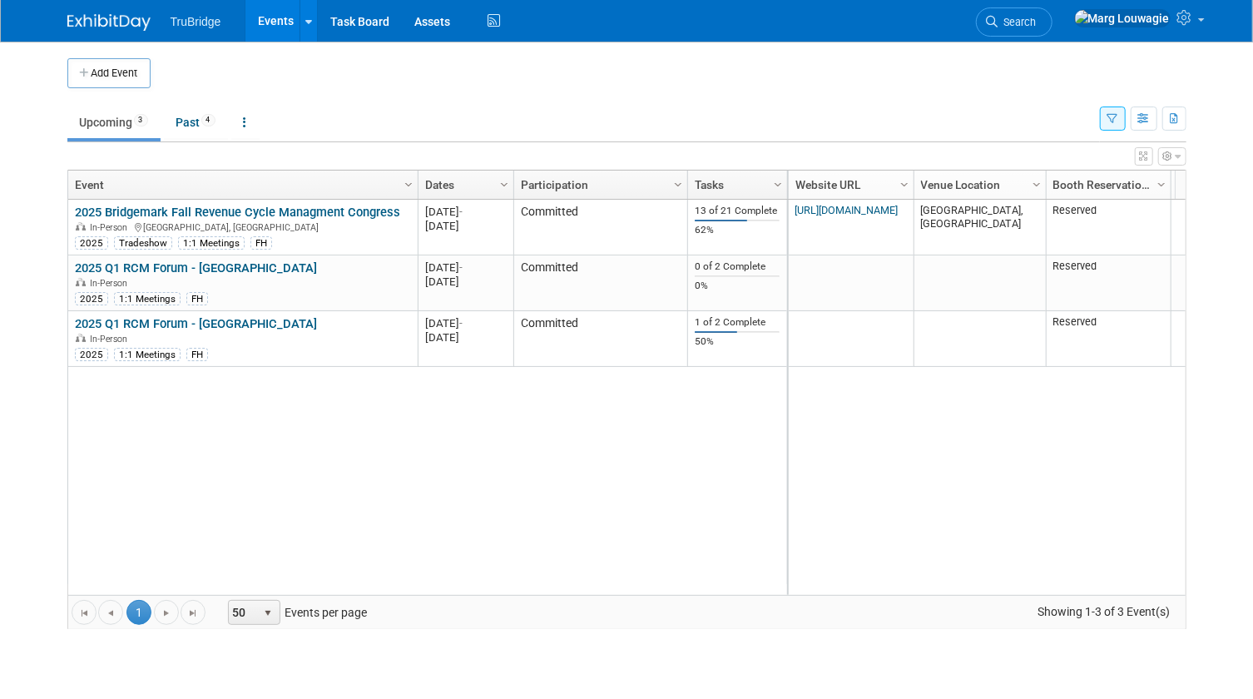
click at [1052, 14] on link "Search" at bounding box center [1014, 21] width 77 height 29
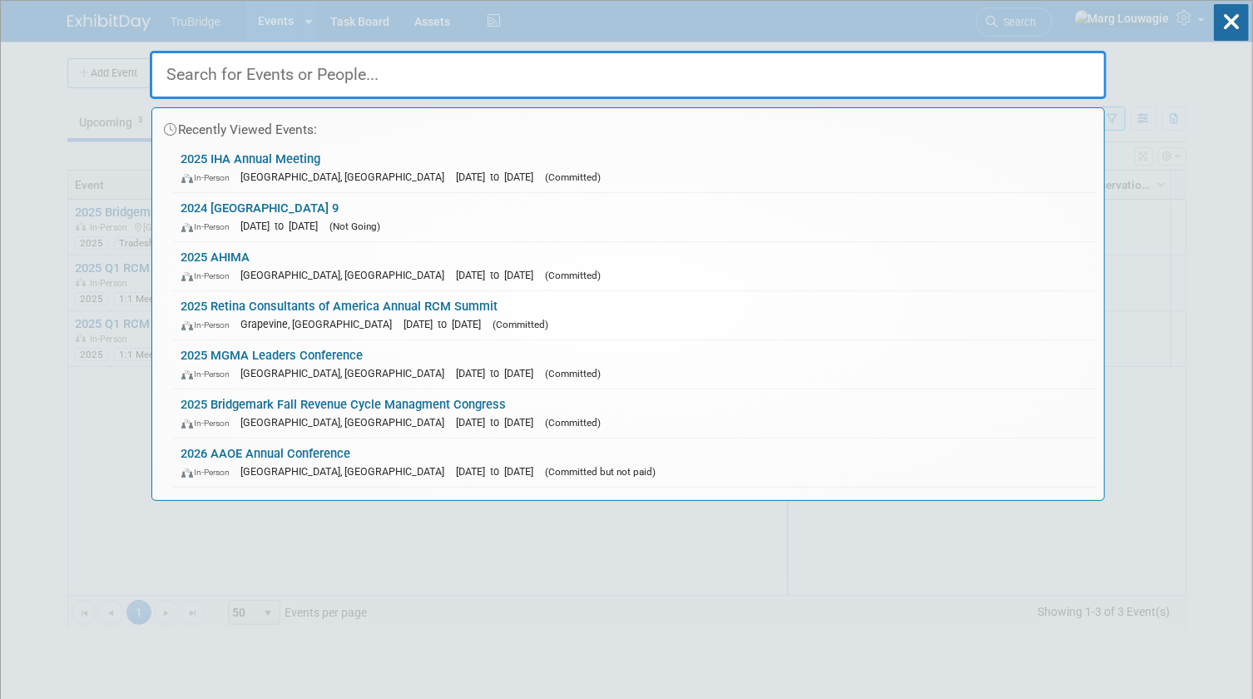
click at [1028, 65] on input "text" at bounding box center [628, 75] width 957 height 48
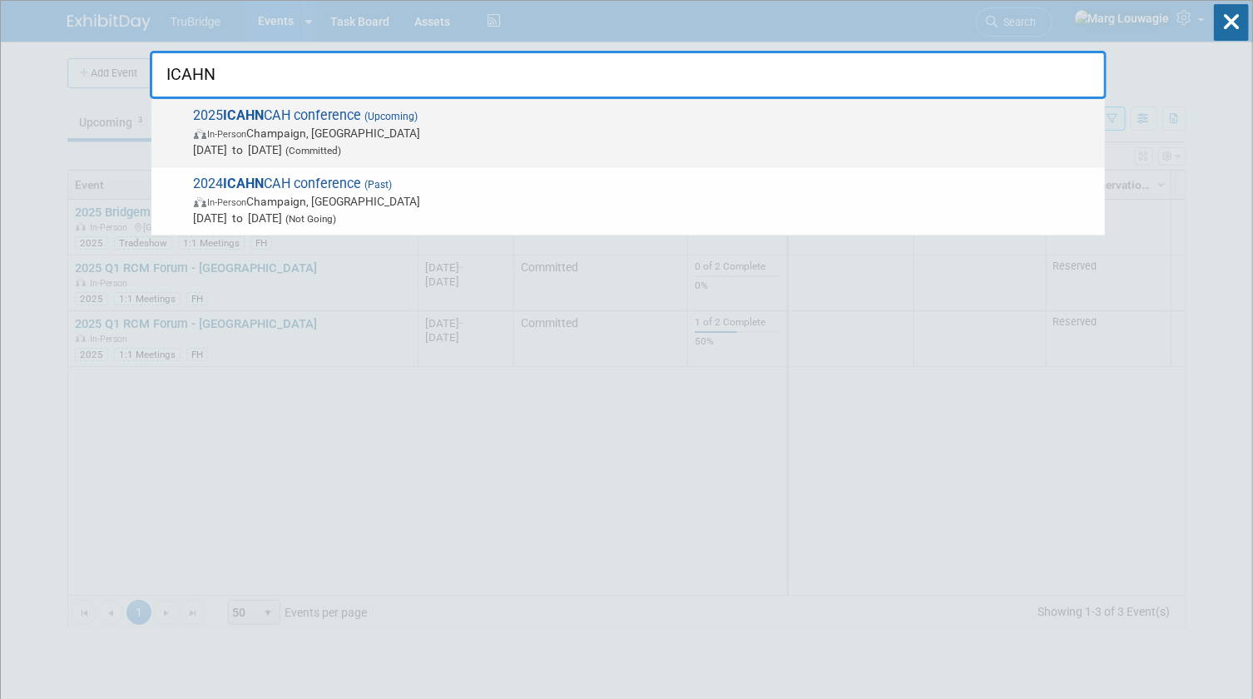
type input "ICAHN"
click at [255, 131] on span "In-Person Champaign, IL" at bounding box center [645, 133] width 902 height 17
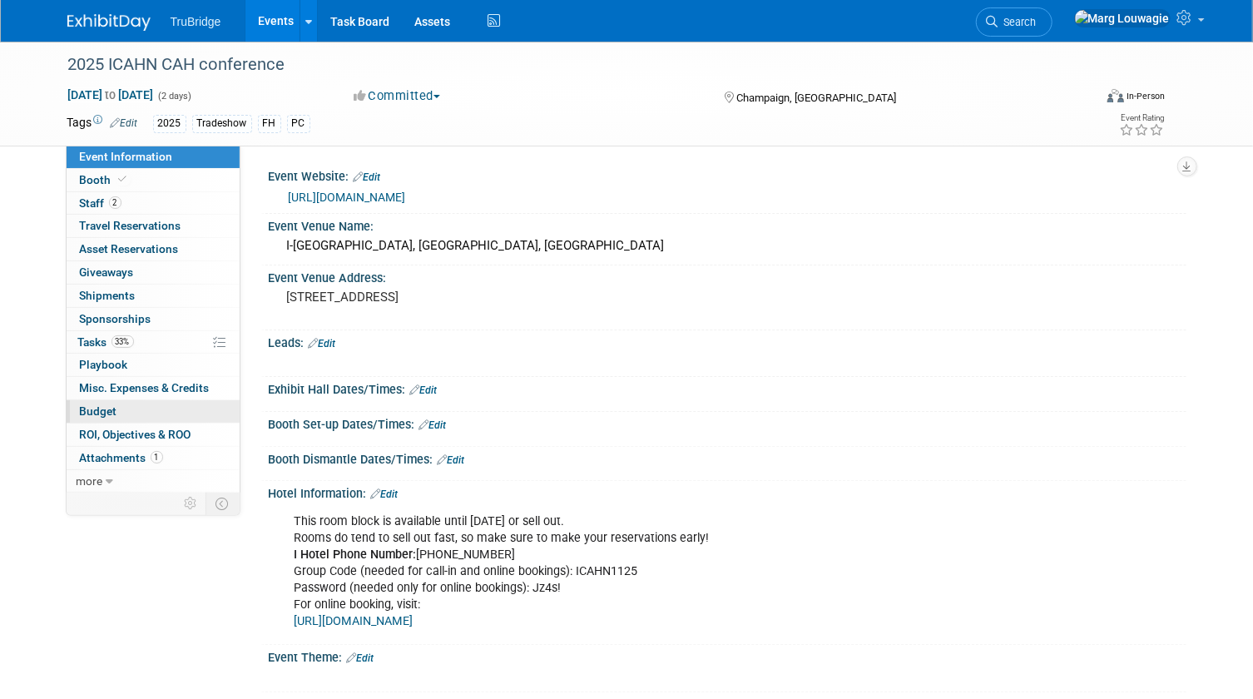
drag, startPoint x: 110, startPoint y: 406, endPoint x: 130, endPoint y: 399, distance: 21.0
click at [110, 405] on span "Budget" at bounding box center [98, 410] width 37 height 13
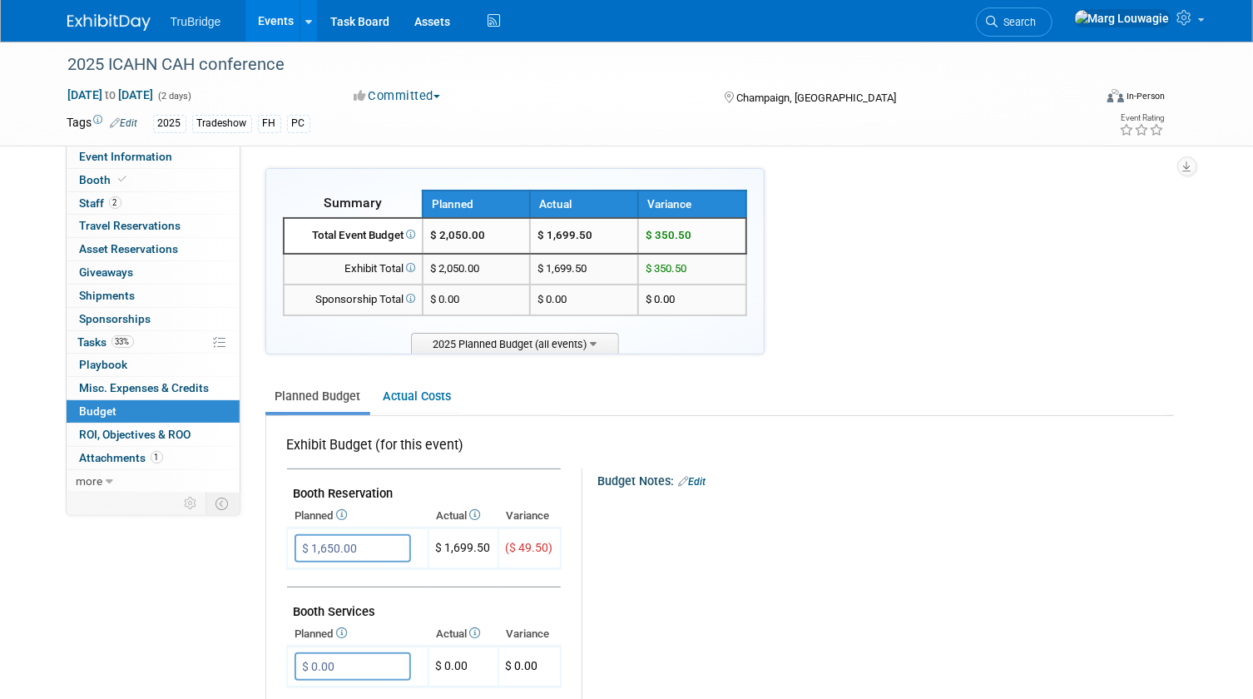
drag, startPoint x: 1098, startPoint y: 18, endPoint x: 1077, endPoint y: 57, distance: 44.3
click at [1036, 18] on span "Search" at bounding box center [1017, 22] width 38 height 12
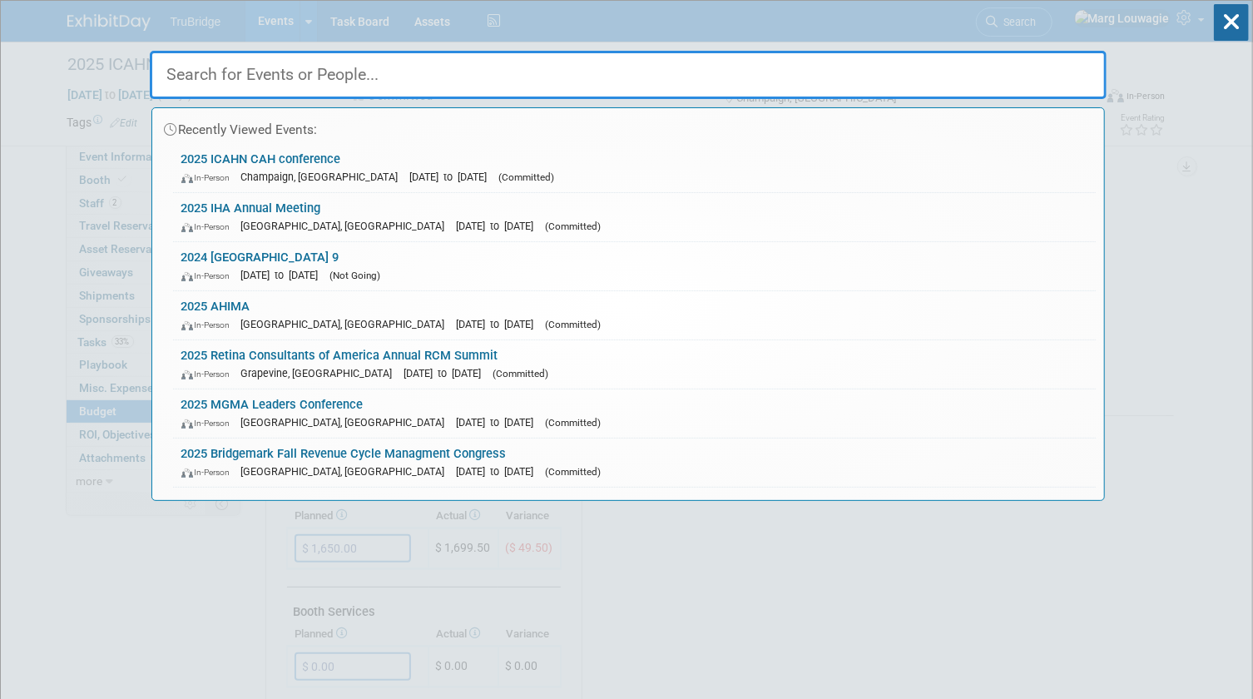
click at [1050, 77] on input "text" at bounding box center [628, 75] width 957 height 48
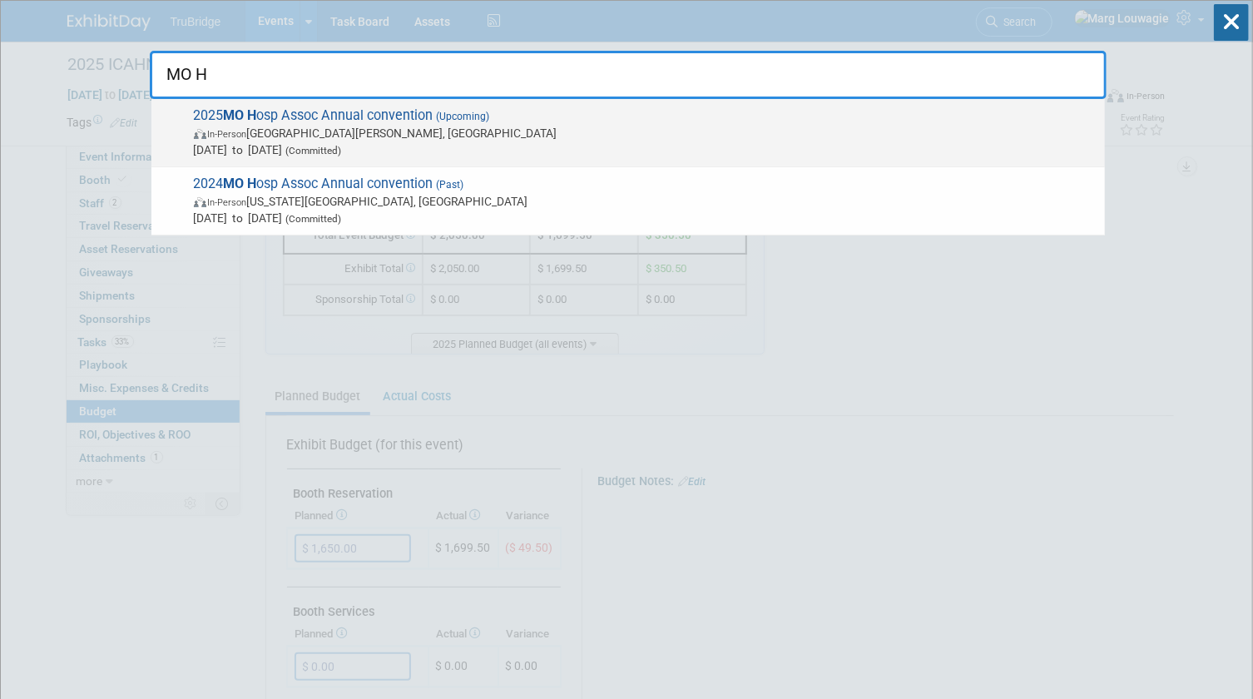
type input "MO H"
click at [333, 139] on span "In-Person Saint Charles, MO" at bounding box center [645, 133] width 902 height 17
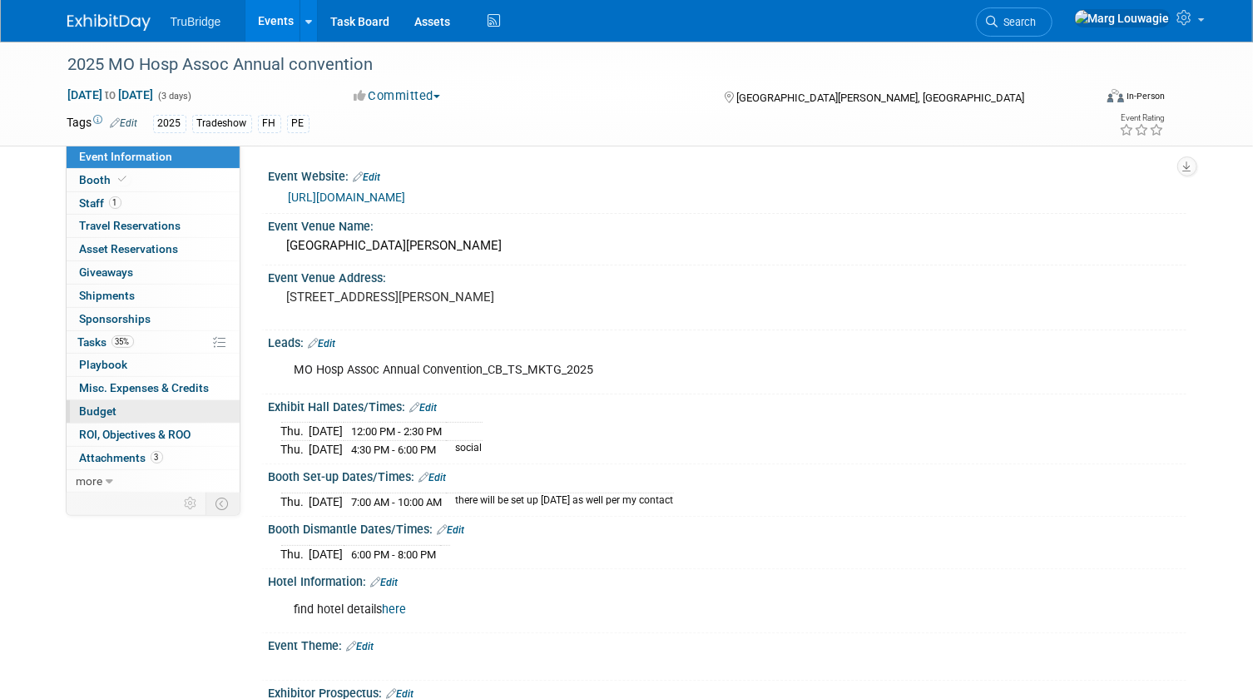
click at [97, 410] on span "Budget" at bounding box center [98, 410] width 37 height 13
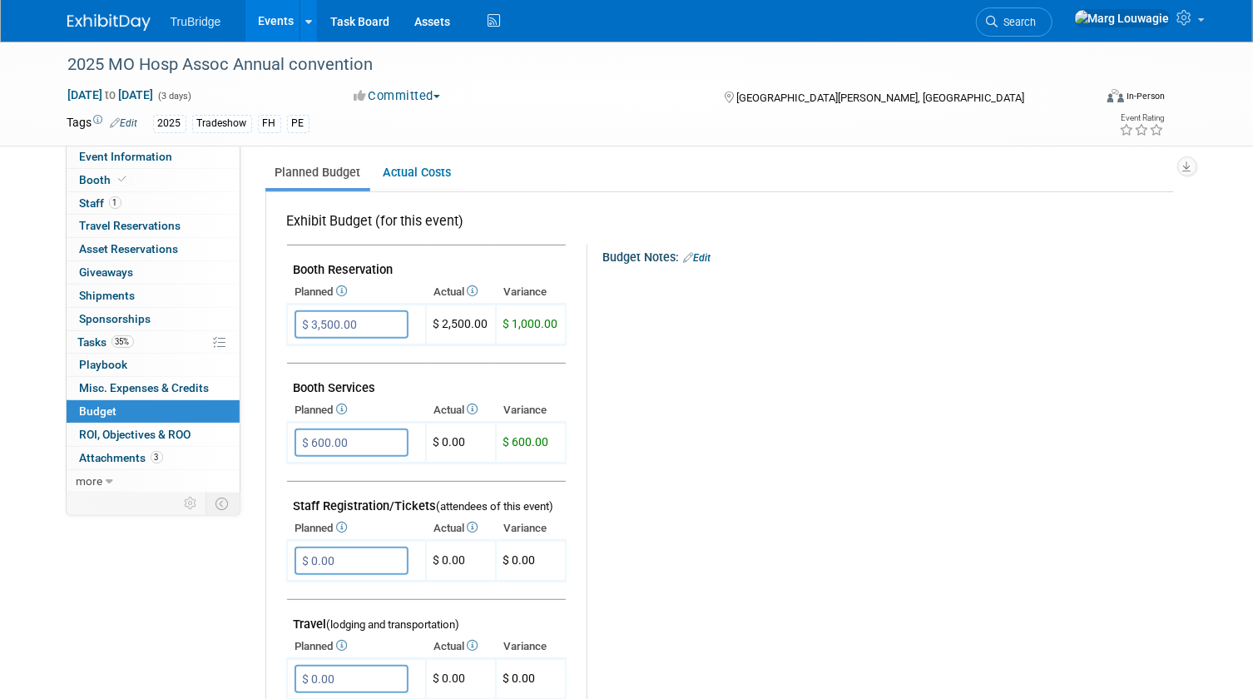
scroll to position [226, 0]
